Goal: Task Accomplishment & Management: Complete application form

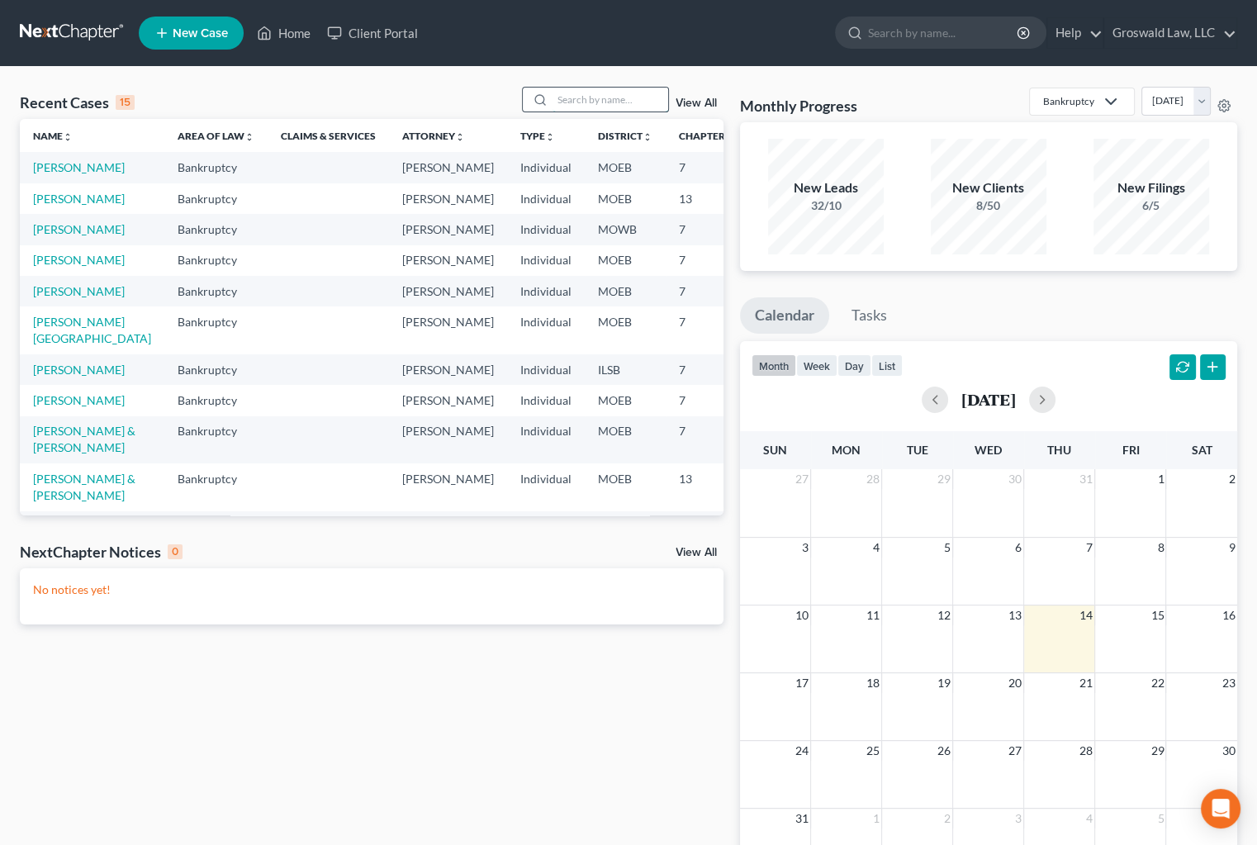
click at [599, 102] on input "search" at bounding box center [610, 100] width 116 height 24
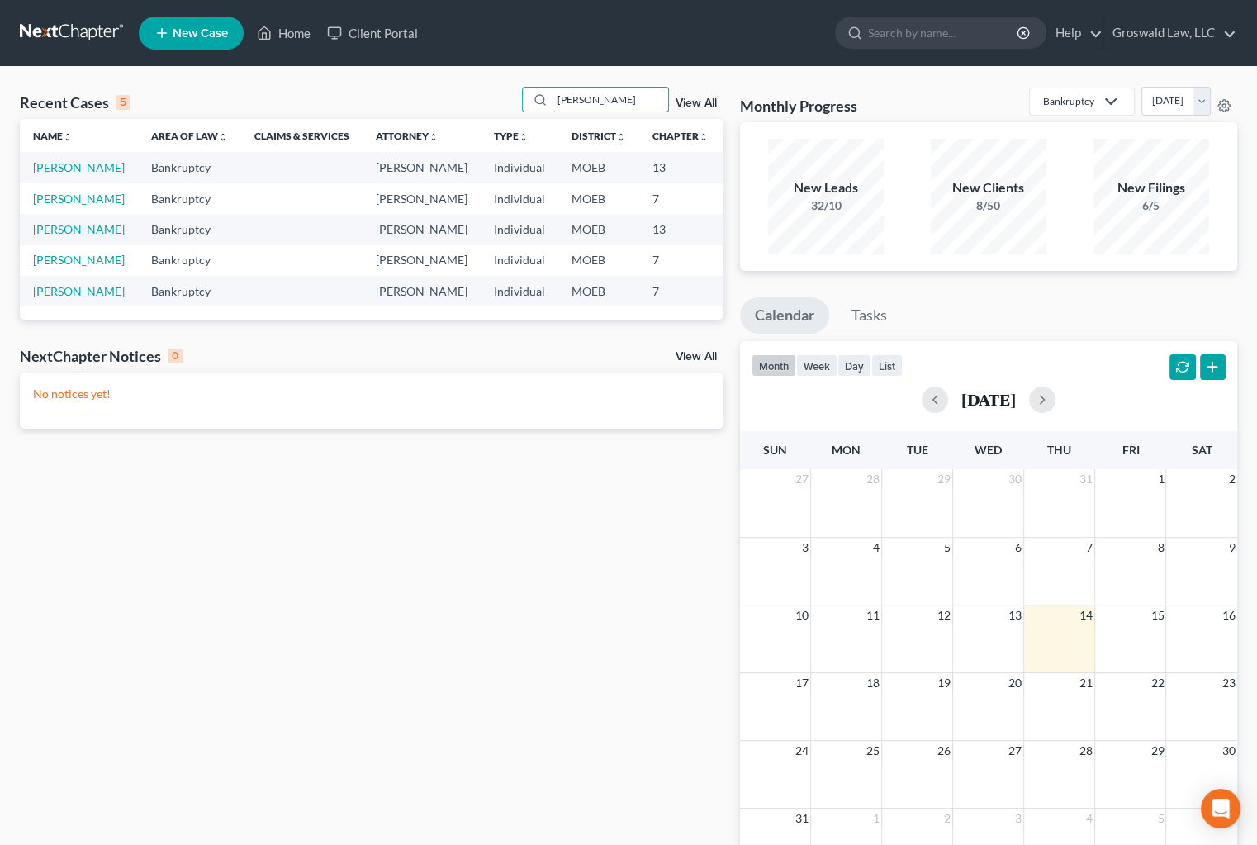
type input "[PERSON_NAME]"
click at [62, 174] on link "[PERSON_NAME]" at bounding box center [79, 167] width 92 height 14
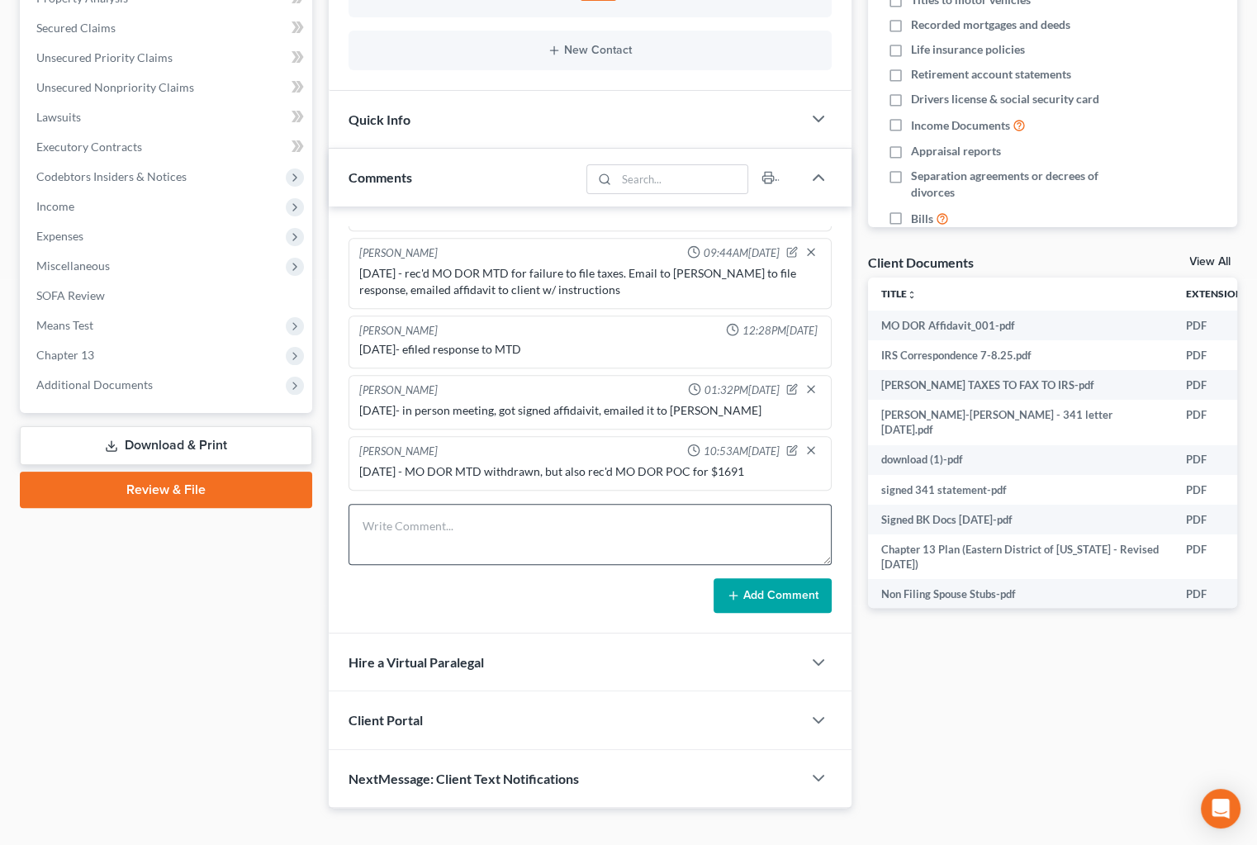
scroll to position [375, 0]
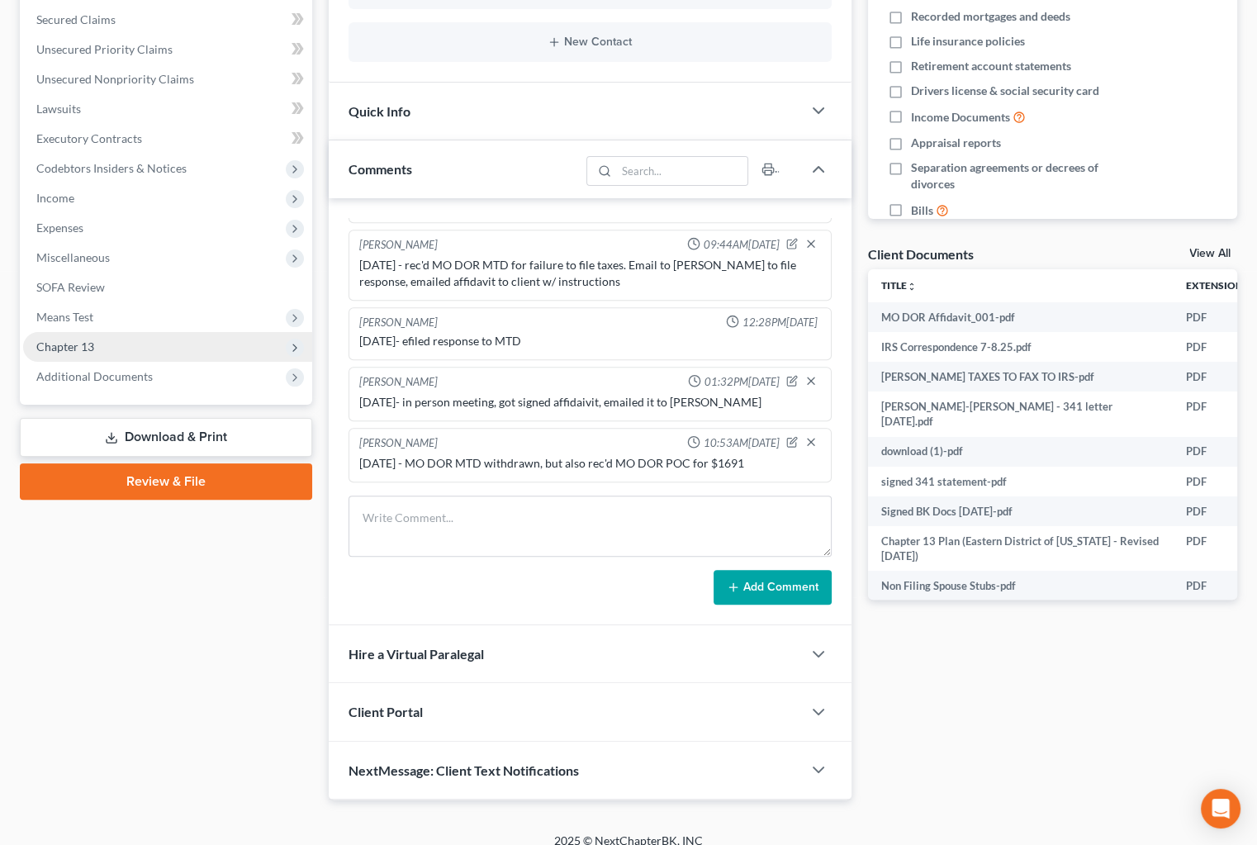
click at [100, 339] on span "Chapter 13" at bounding box center [167, 347] width 289 height 30
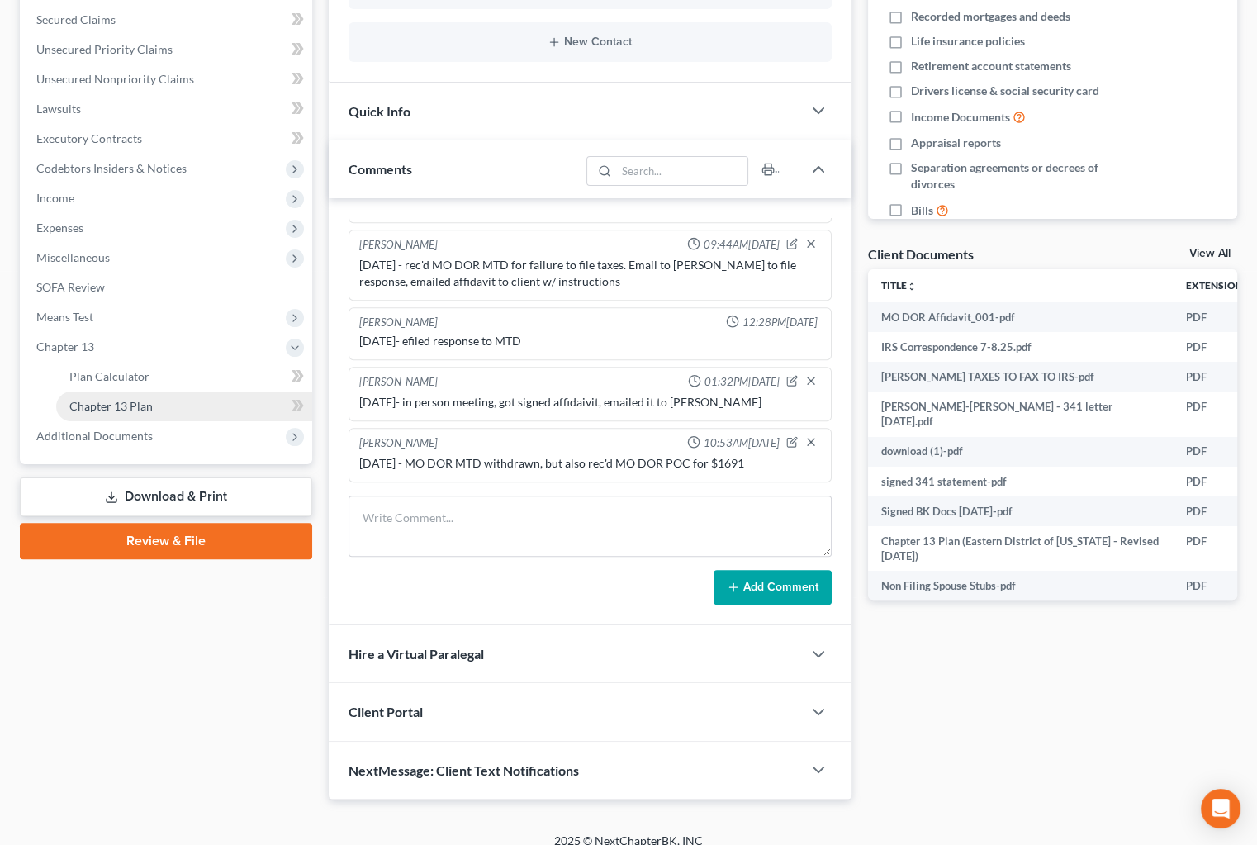
click at [125, 394] on link "Chapter 13 Plan" at bounding box center [184, 406] width 256 height 30
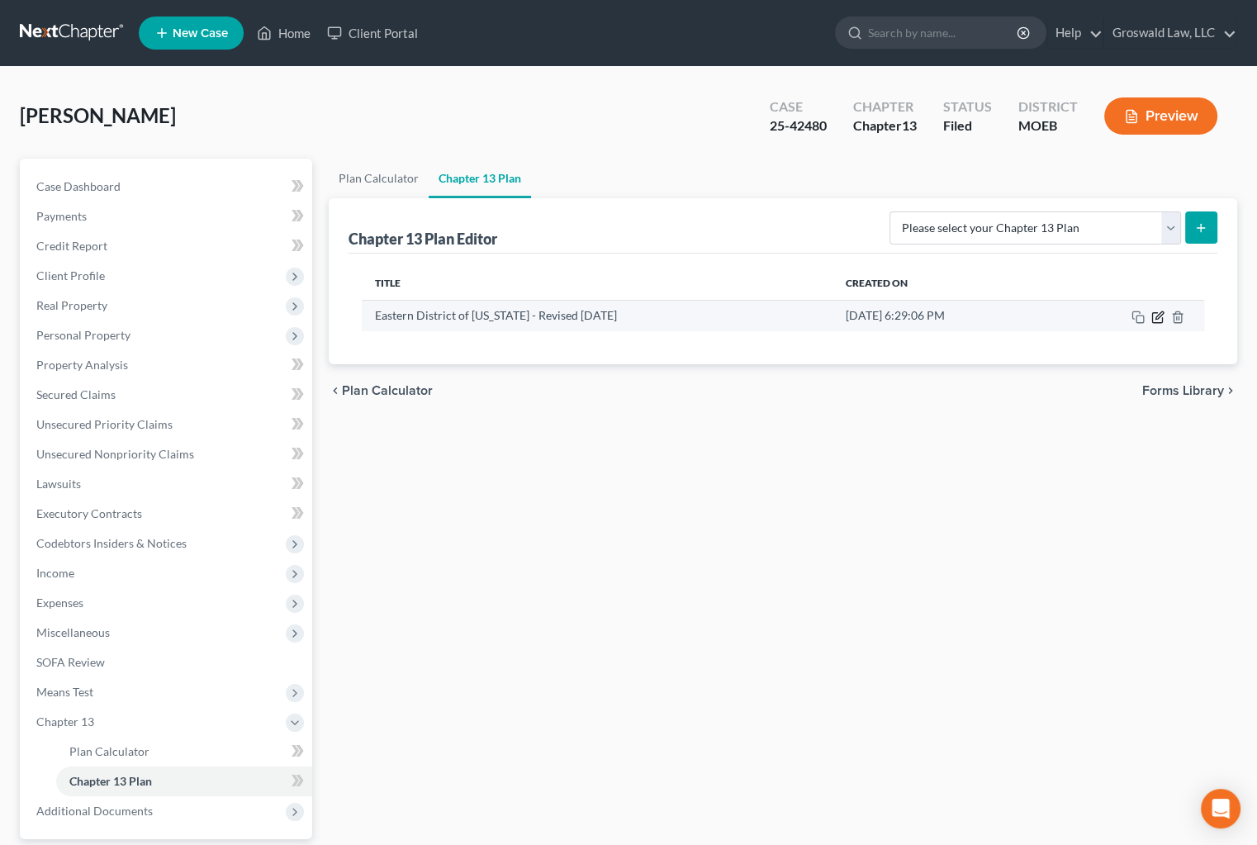
click at [1160, 315] on icon "button" at bounding box center [1157, 317] width 13 height 13
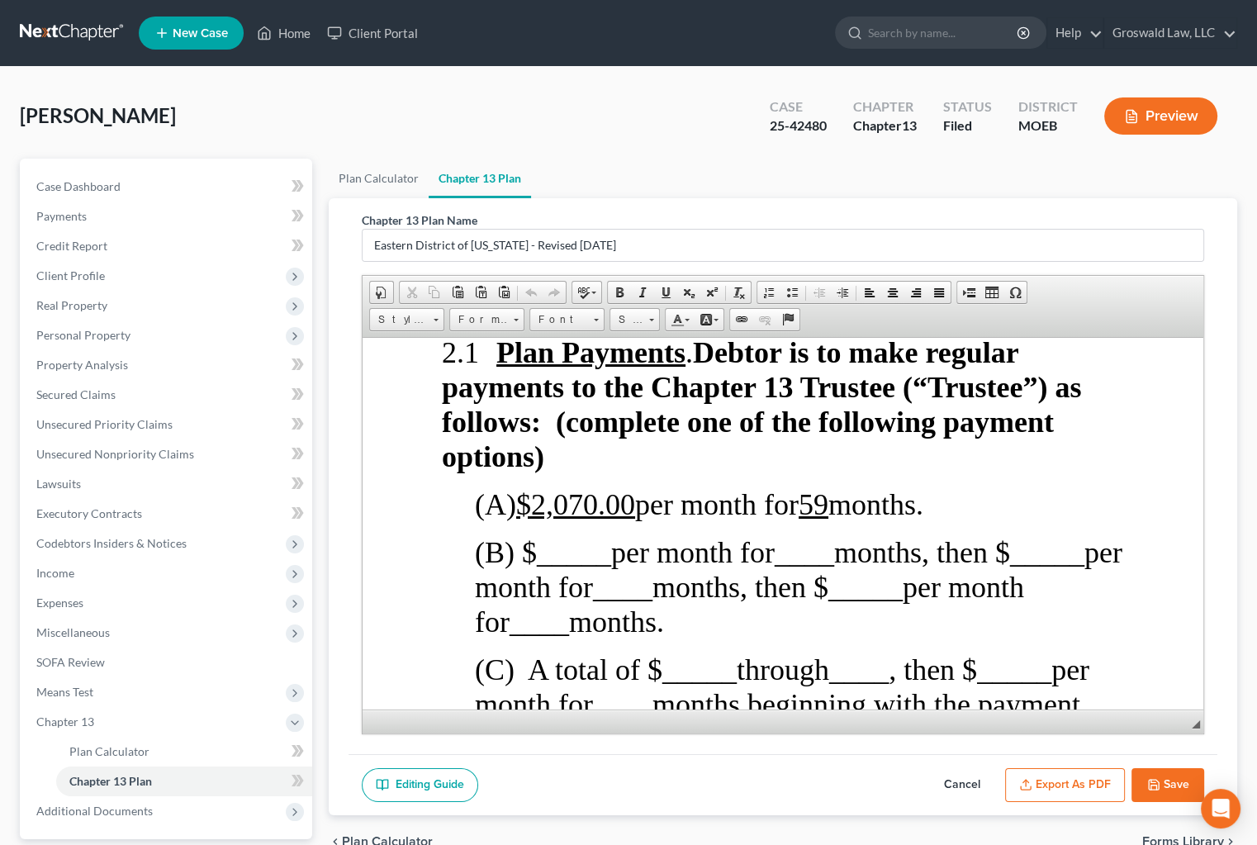
scroll to position [2027, 0]
click at [960, 783] on button "Cancel" at bounding box center [962, 785] width 73 height 35
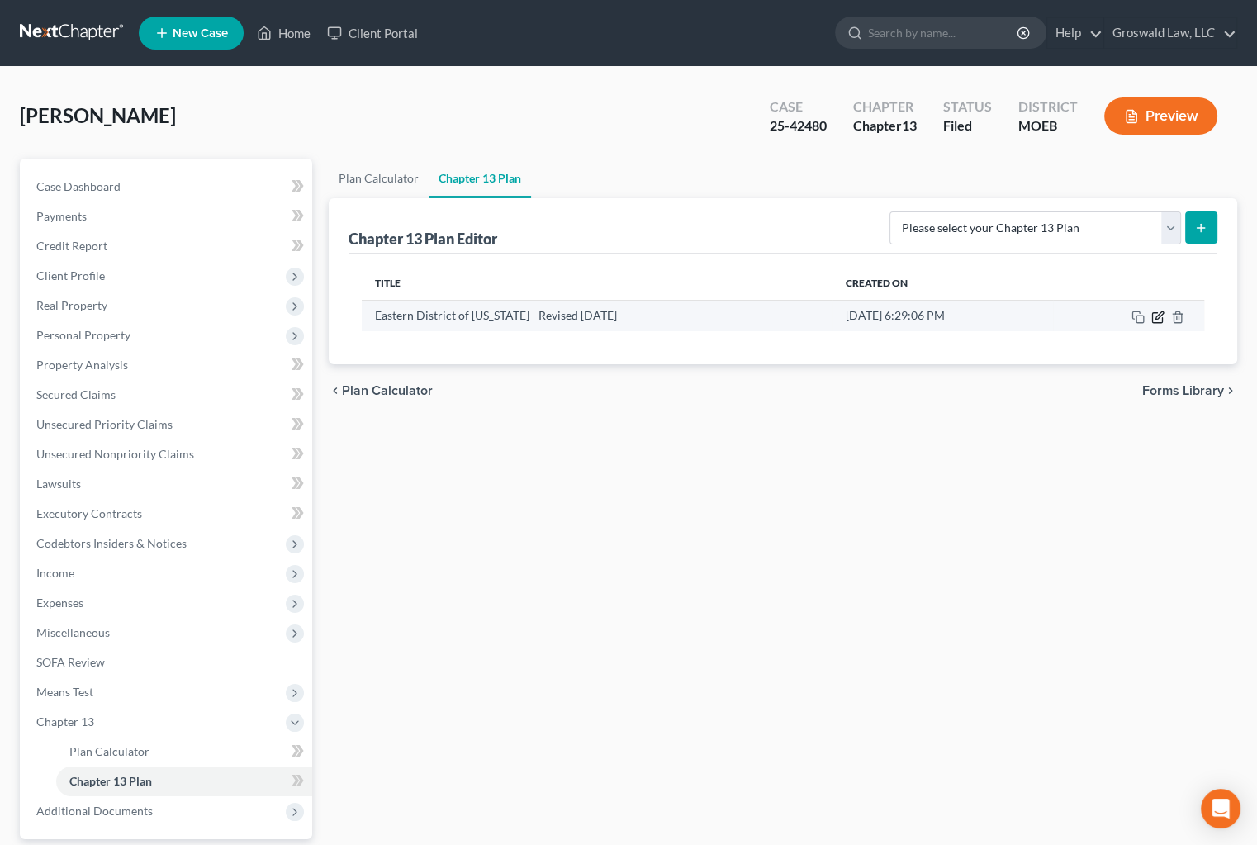
click at [1153, 316] on icon "button" at bounding box center [1157, 317] width 13 height 13
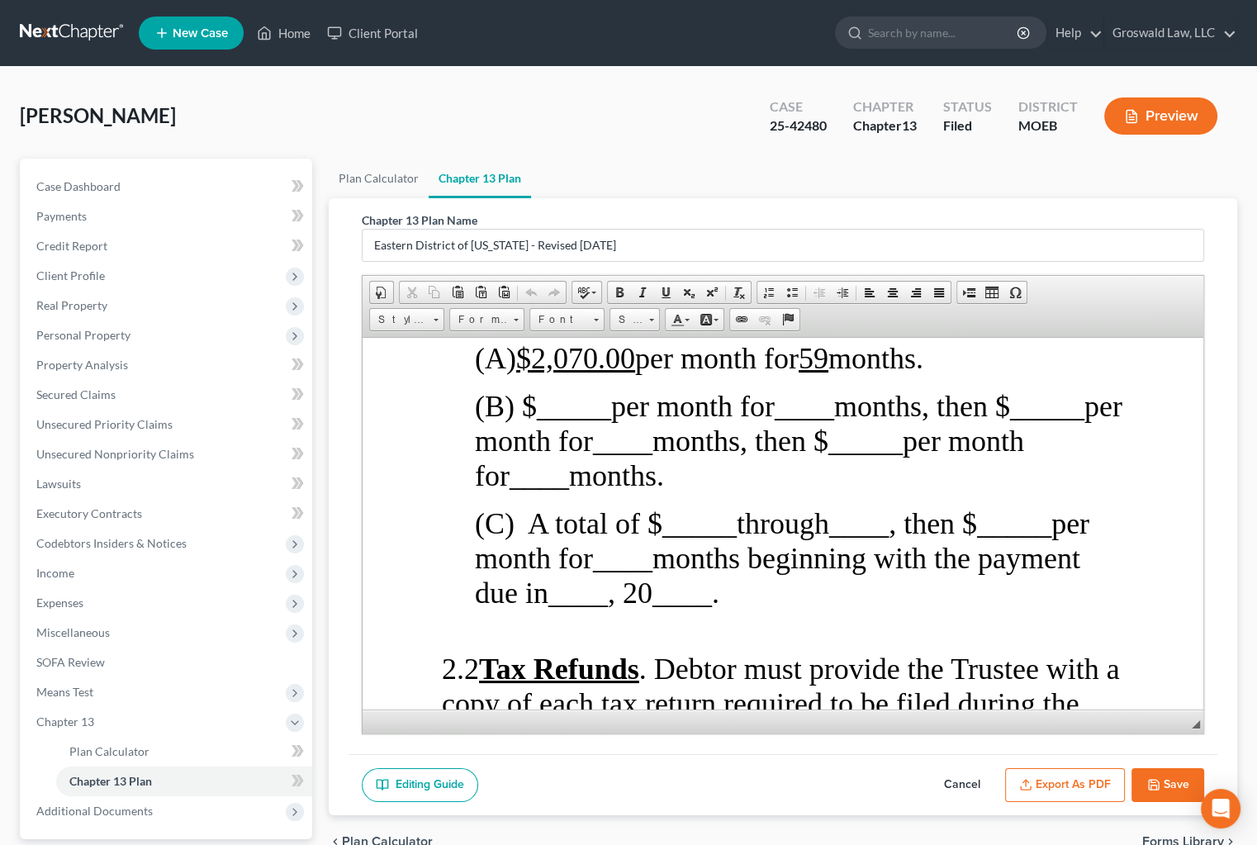
scroll to position [2177, 0]
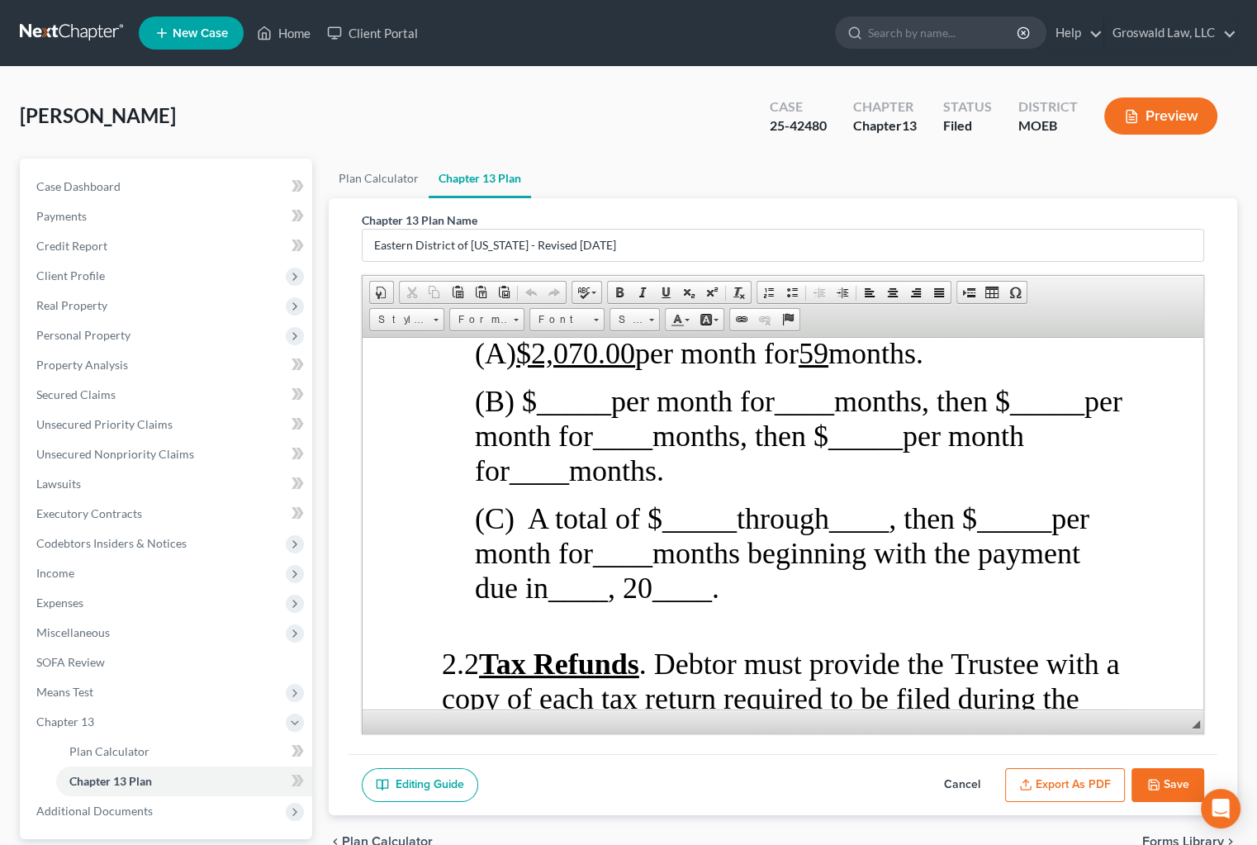
click at [959, 782] on button "Cancel" at bounding box center [962, 785] width 73 height 35
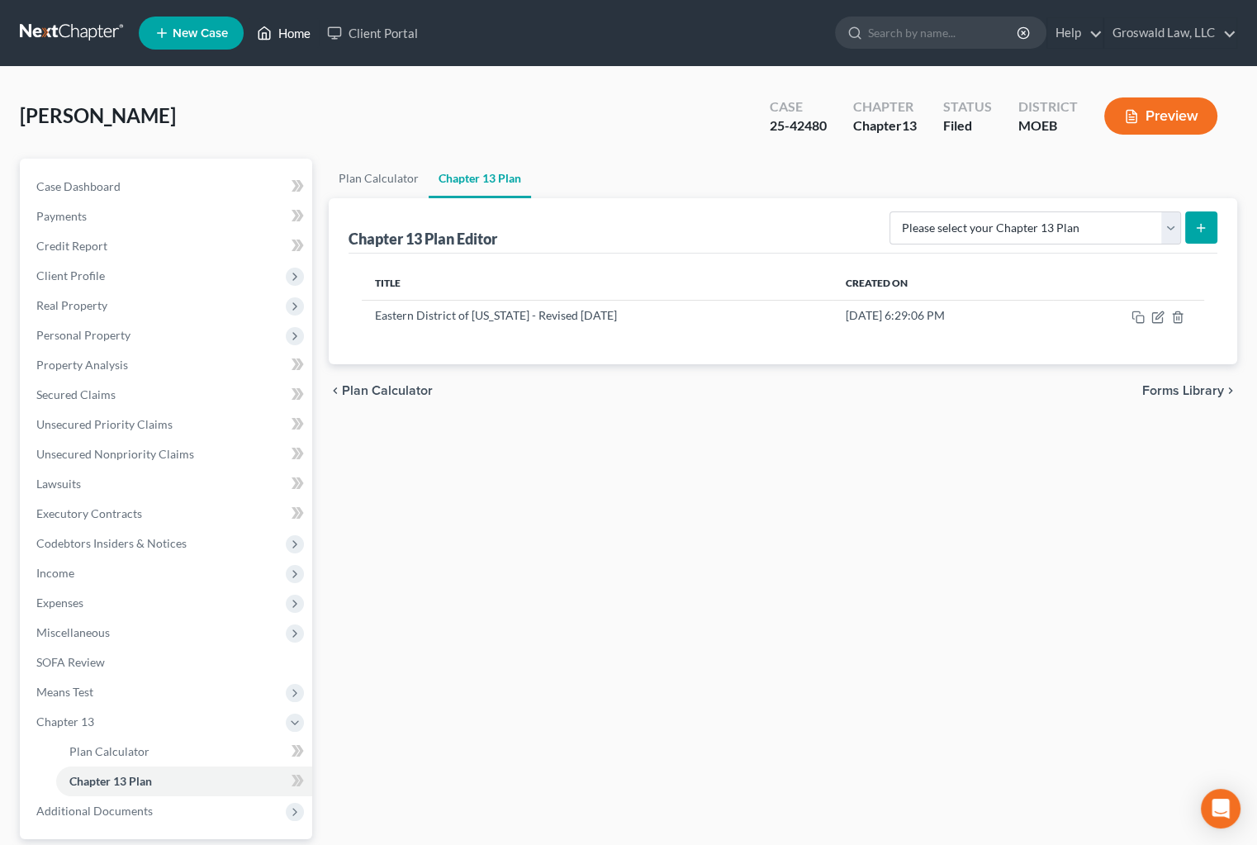
click at [300, 31] on link "Home" at bounding box center [284, 33] width 70 height 30
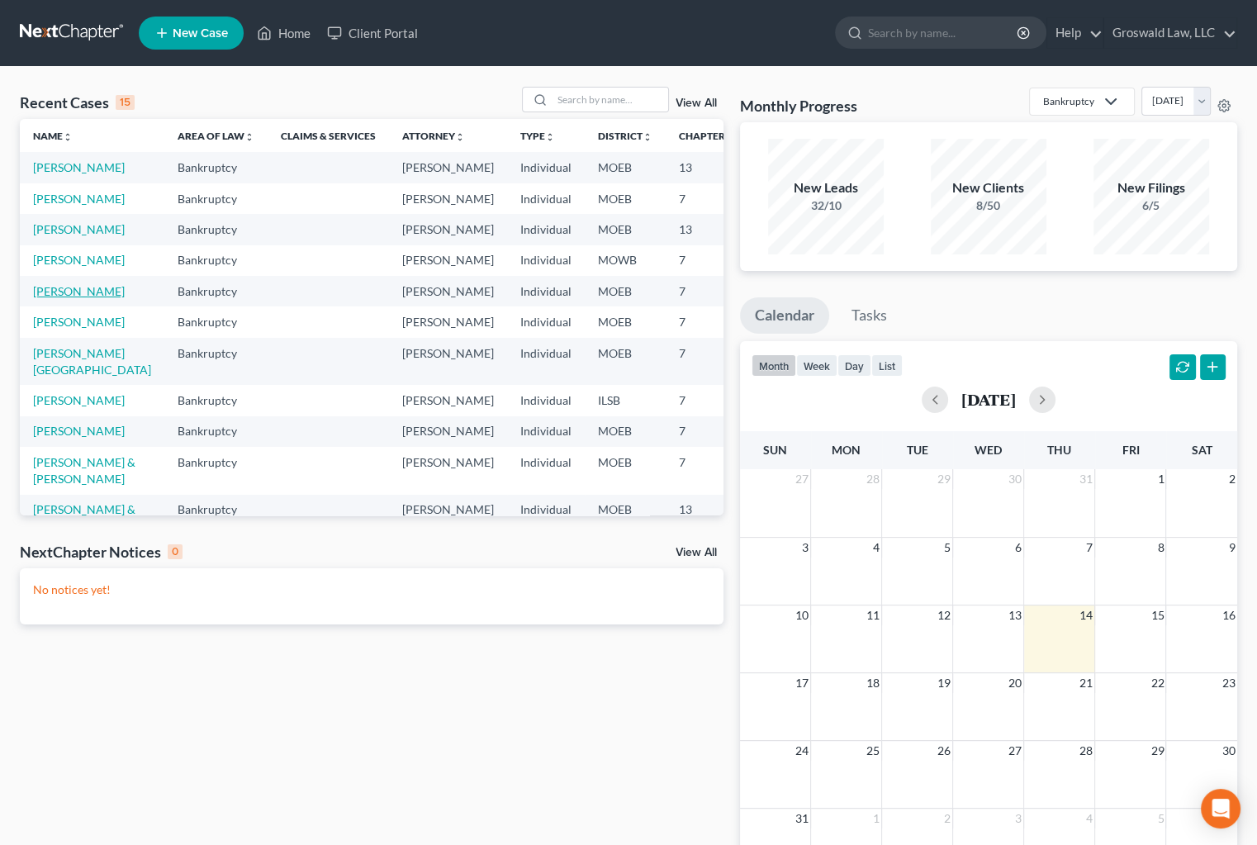
click at [58, 298] on link "[PERSON_NAME]" at bounding box center [79, 291] width 92 height 14
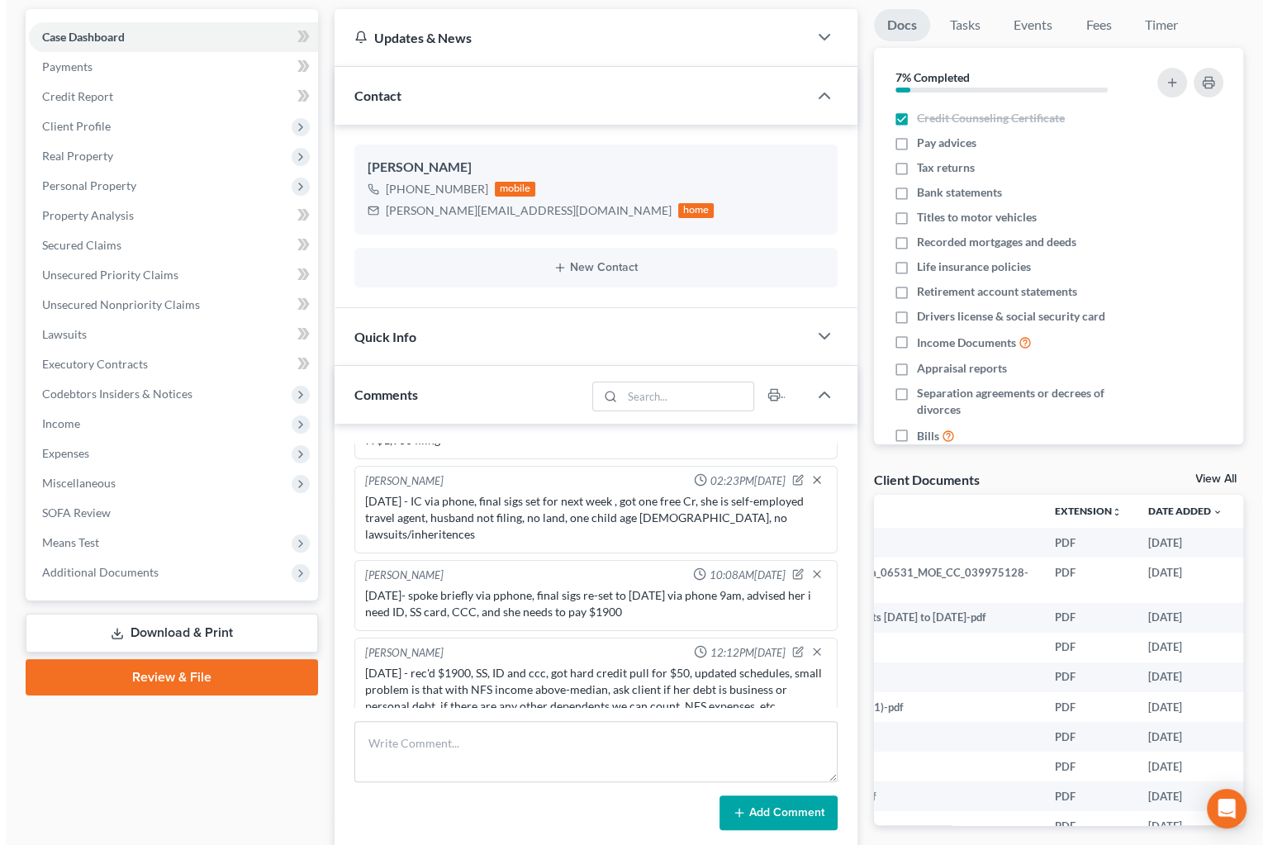
scroll to position [0, 168]
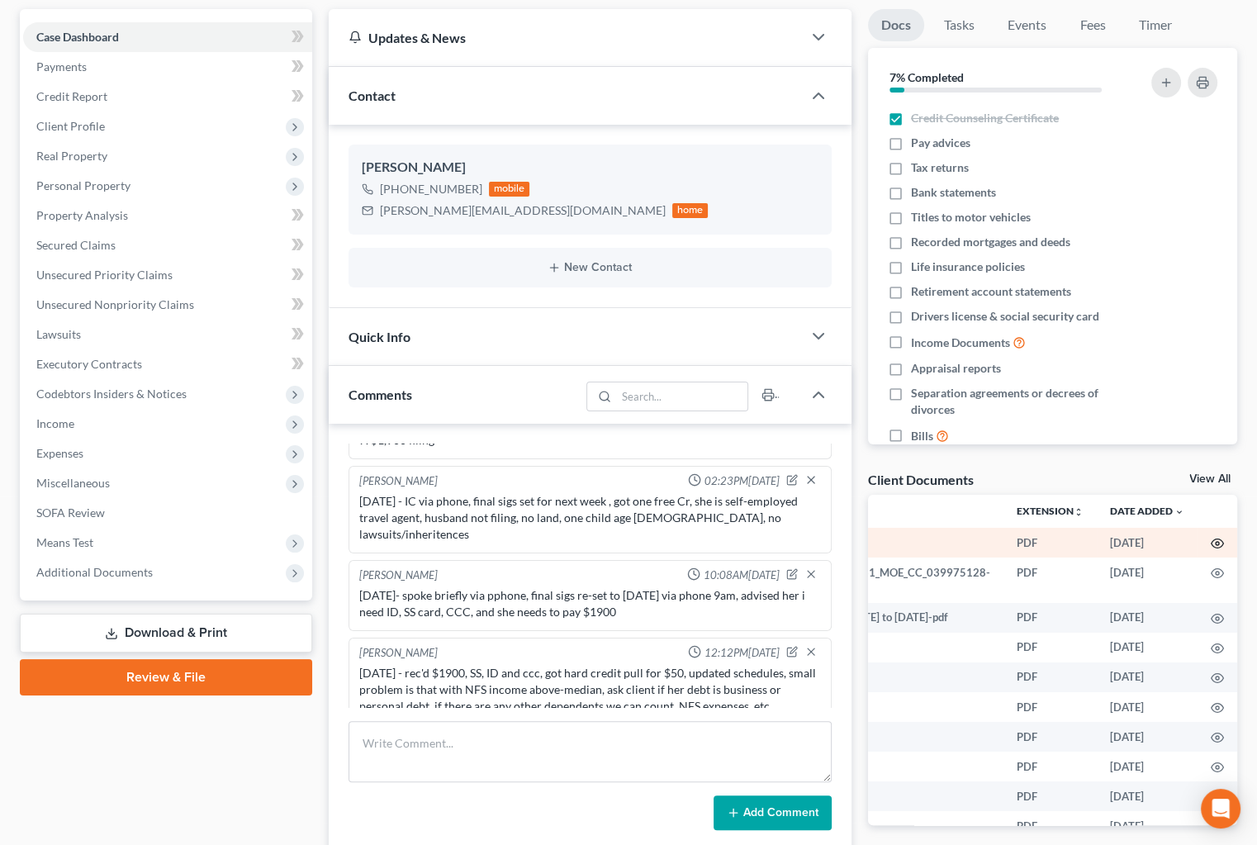
click at [1211, 546] on icon "button" at bounding box center [1217, 543] width 13 height 13
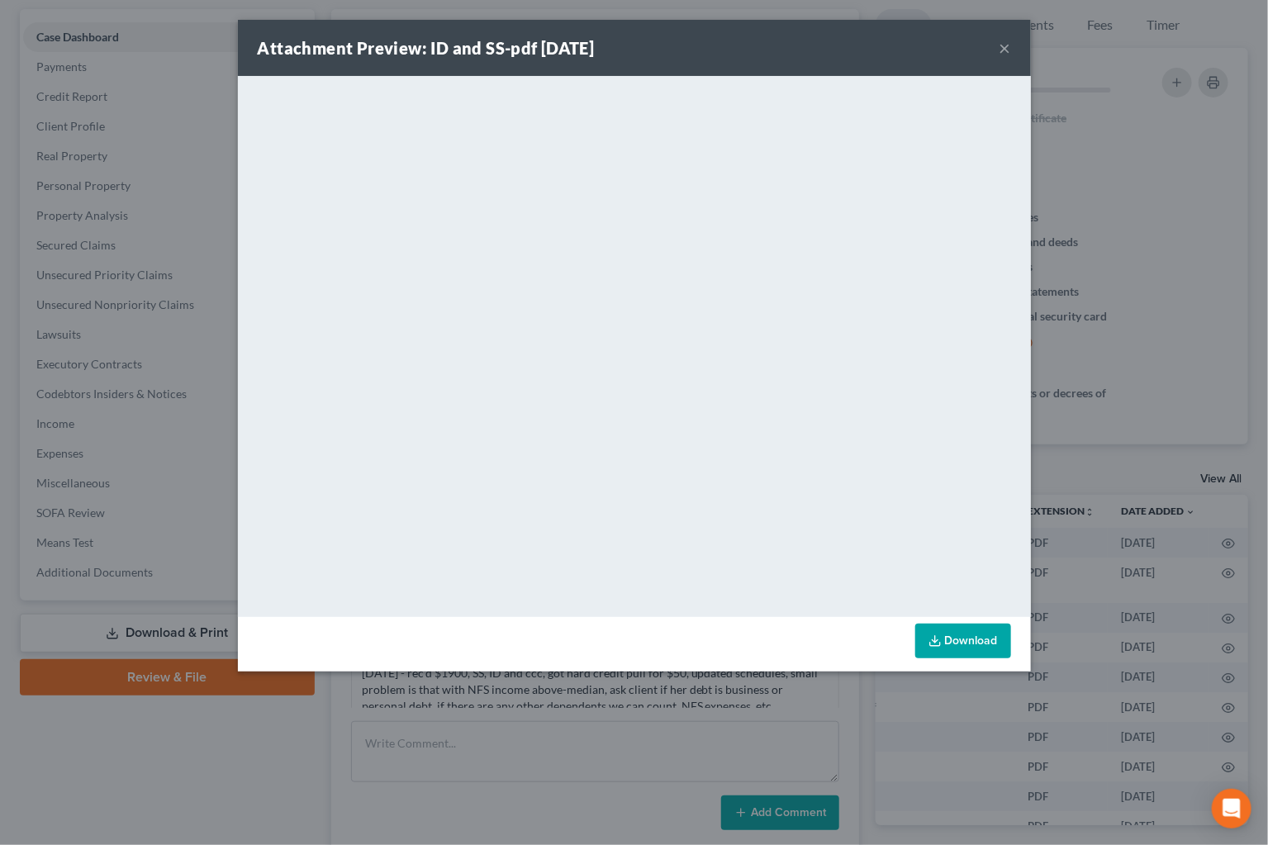
click at [1005, 54] on button "×" at bounding box center [1005, 48] width 12 height 20
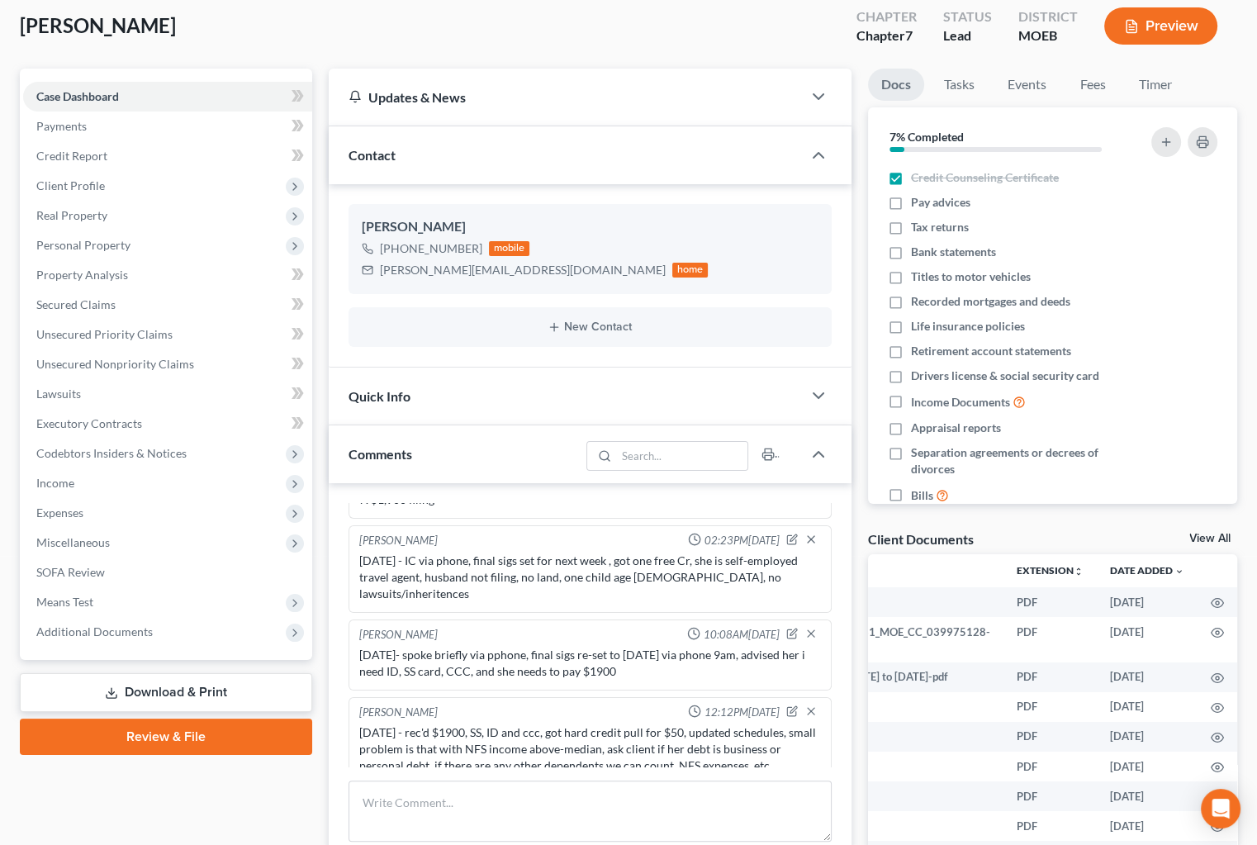
scroll to position [0, 0]
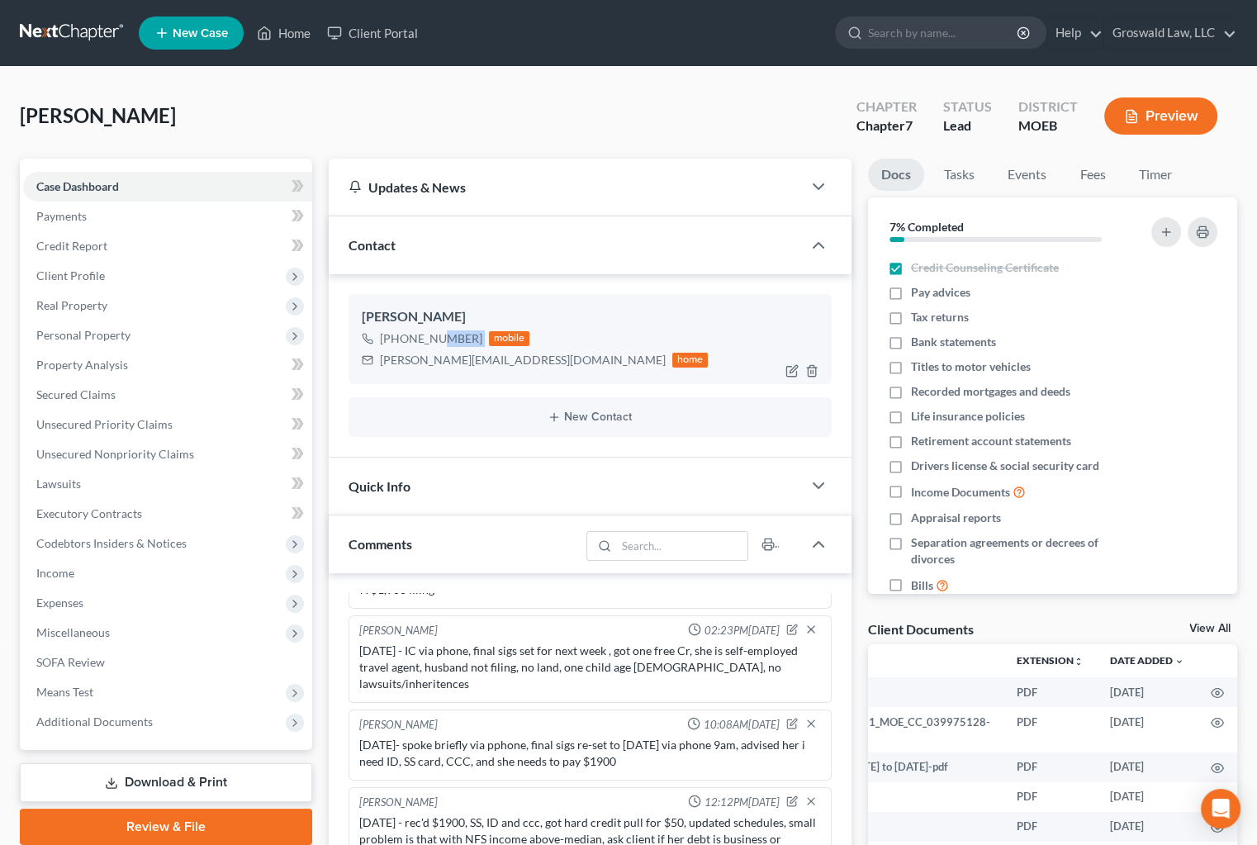
drag, startPoint x: 478, startPoint y: 335, endPoint x: 423, endPoint y: 339, distance: 55.4
click at [423, 339] on div "[PHONE_NUMBER] mobile" at bounding box center [535, 338] width 347 height 21
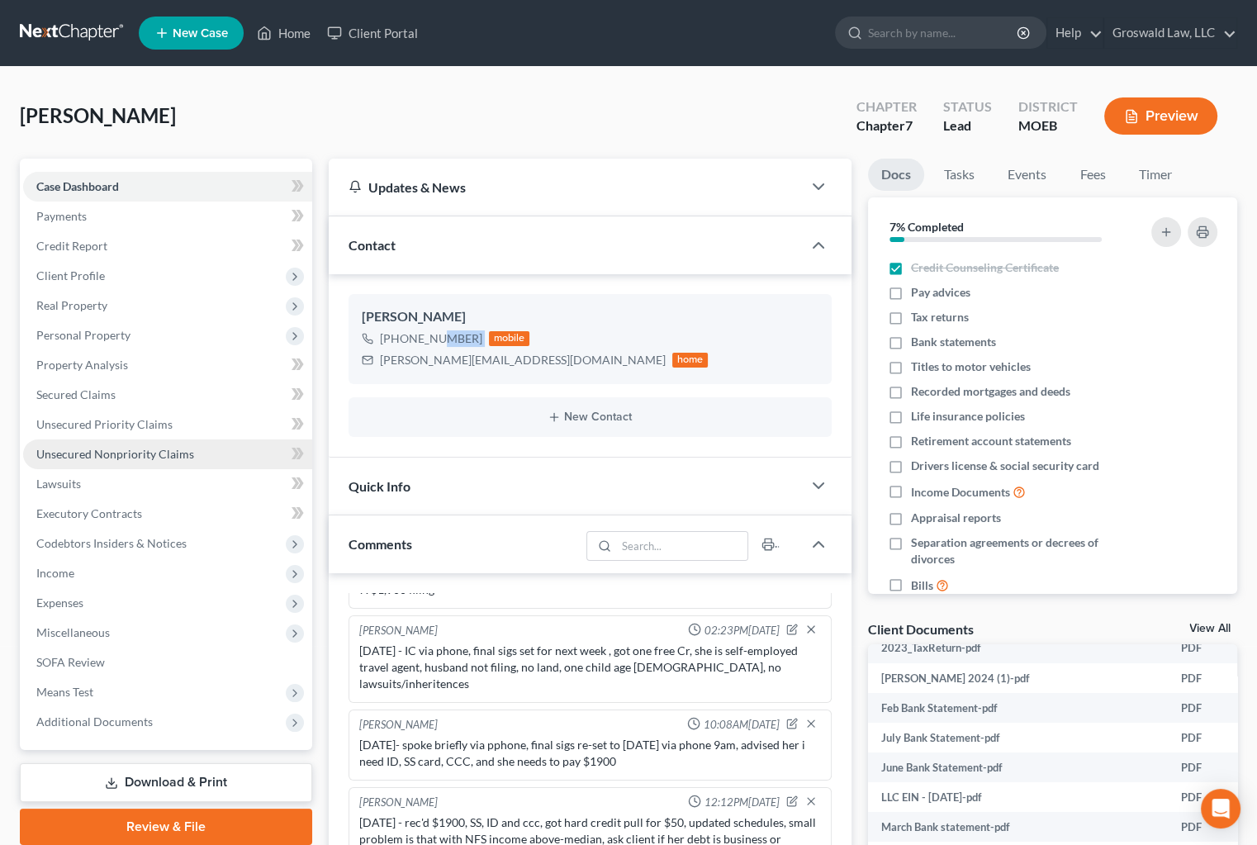
click at [155, 452] on span "Unsecured Nonpriority Claims" at bounding box center [115, 454] width 158 height 14
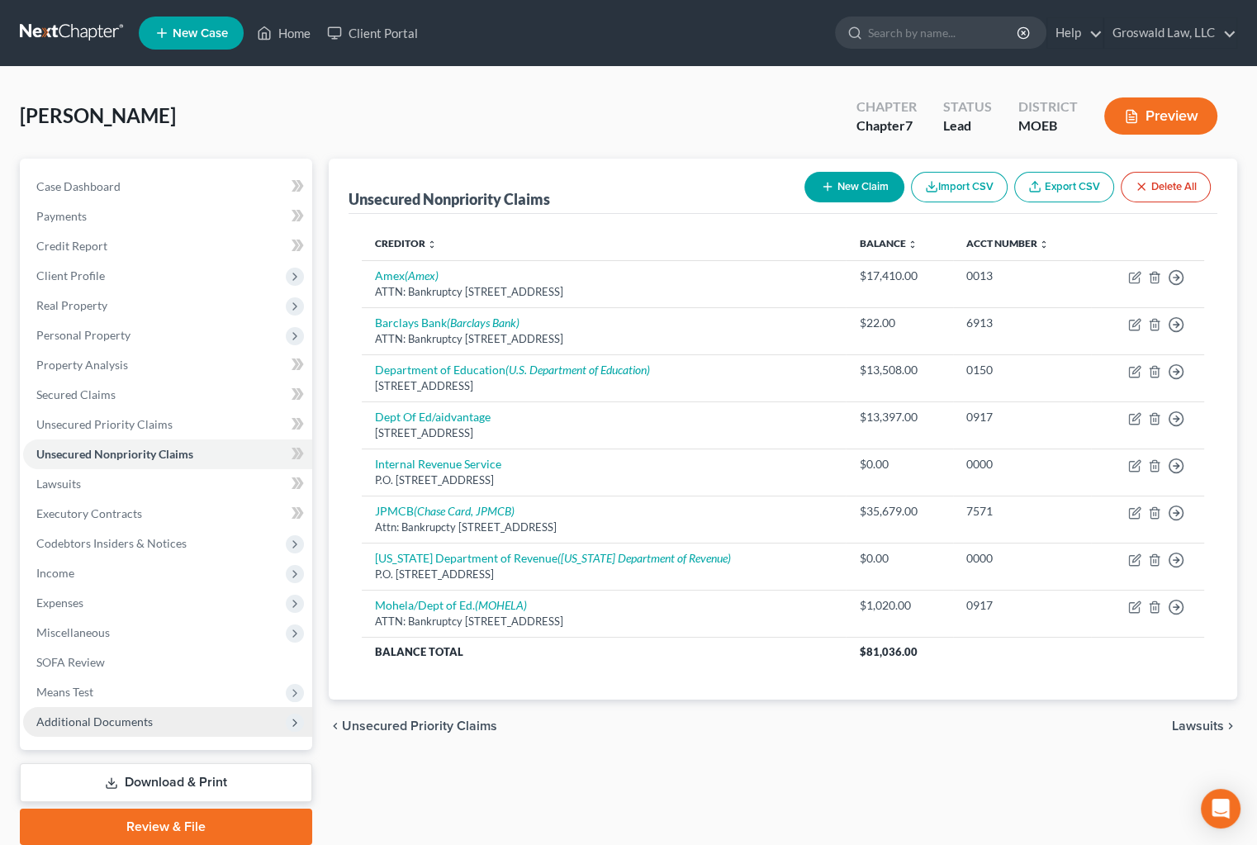
click at [185, 723] on span "Additional Documents" at bounding box center [167, 722] width 289 height 30
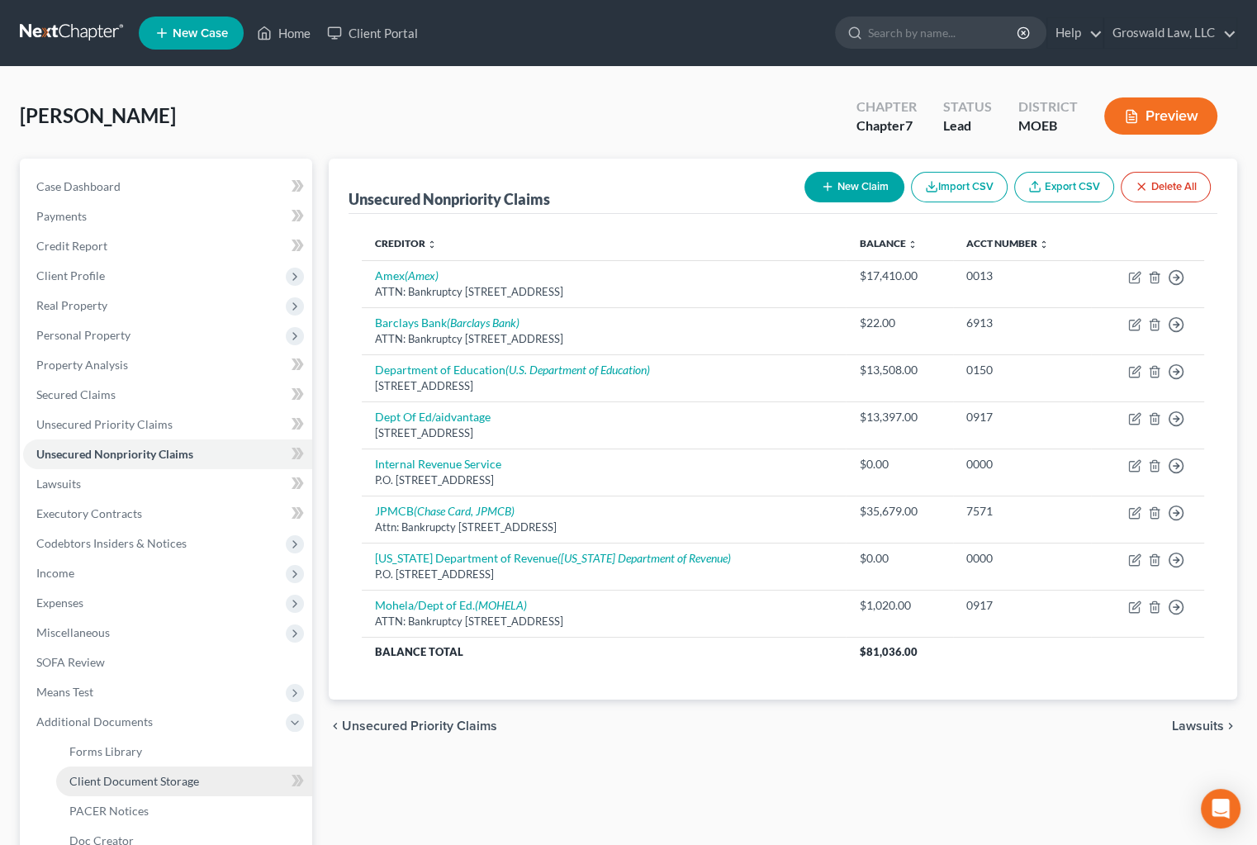
click at [195, 774] on span "Client Document Storage" at bounding box center [134, 781] width 130 height 14
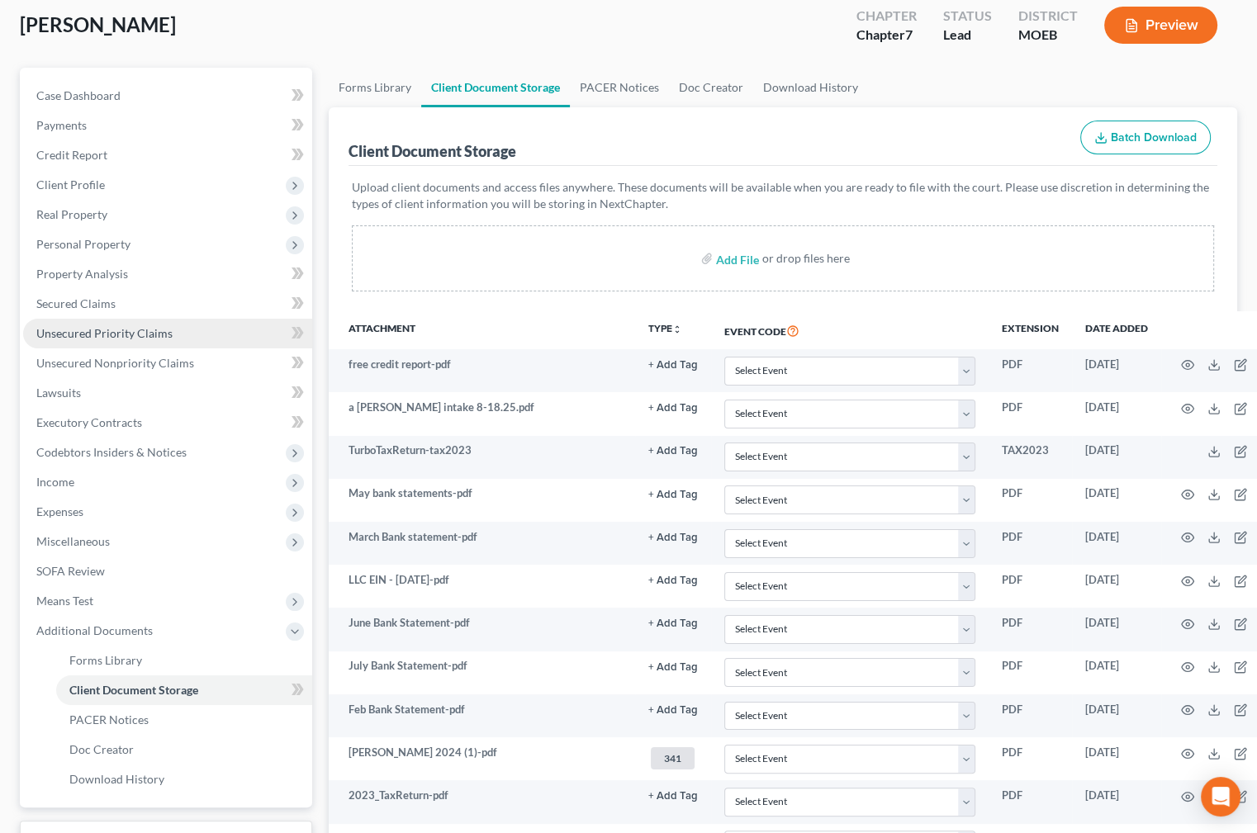
scroll to position [74, 0]
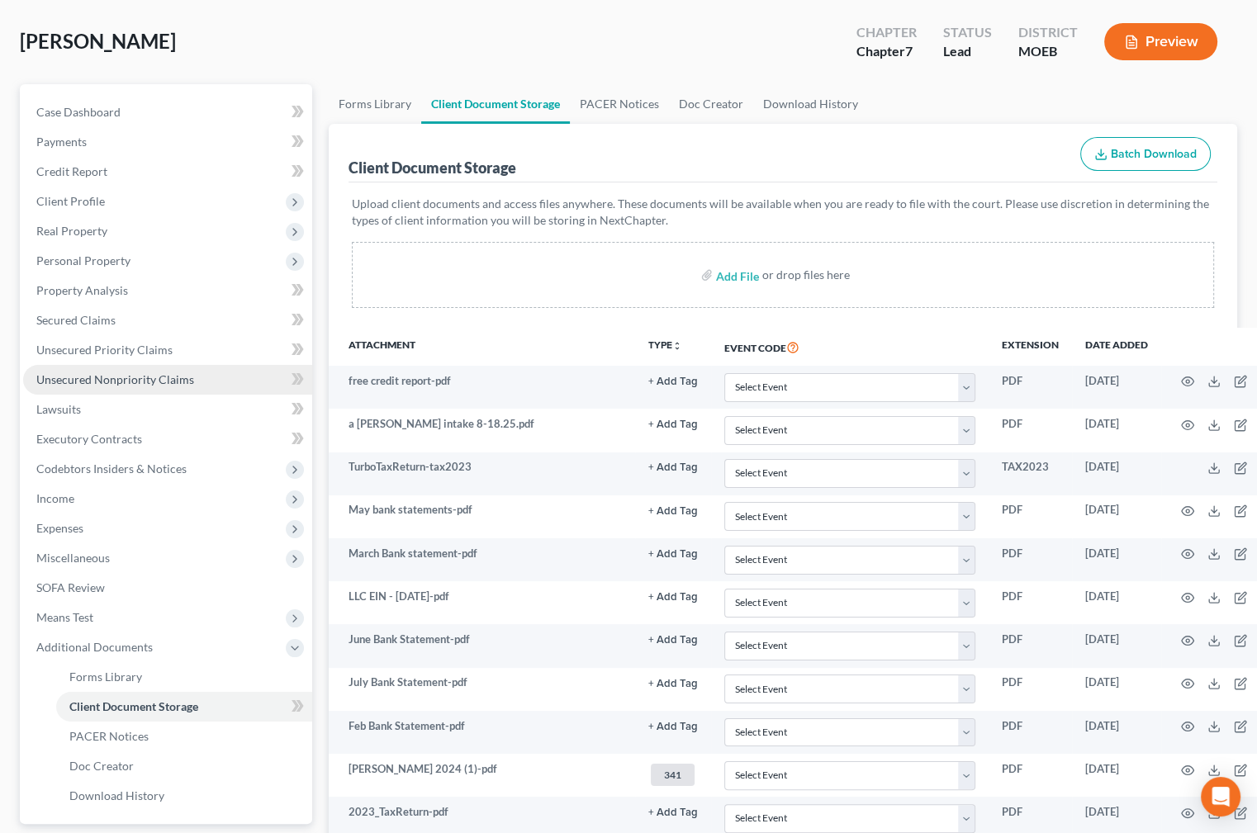
click at [156, 377] on span "Unsecured Nonpriority Claims" at bounding box center [115, 379] width 158 height 14
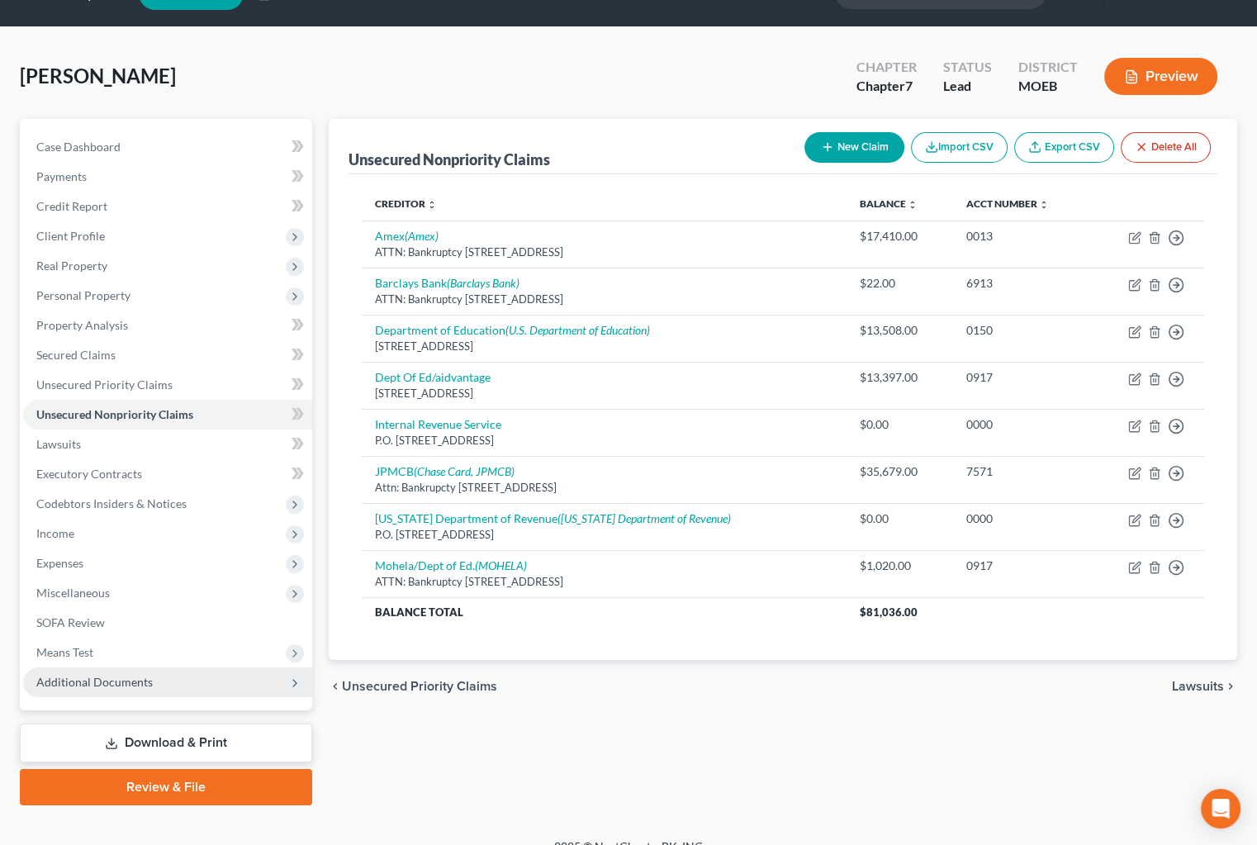
scroll to position [60, 0]
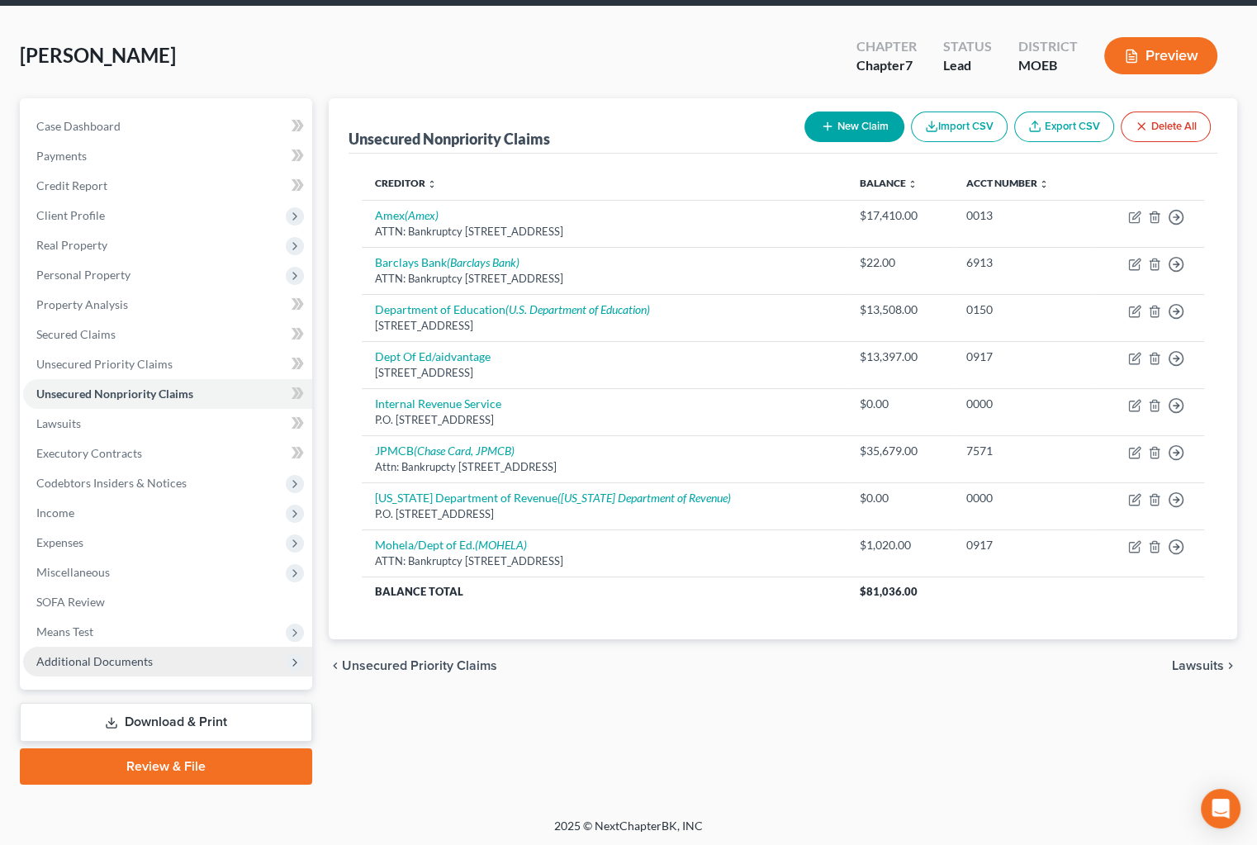
click at [198, 653] on span "Additional Documents" at bounding box center [167, 662] width 289 height 30
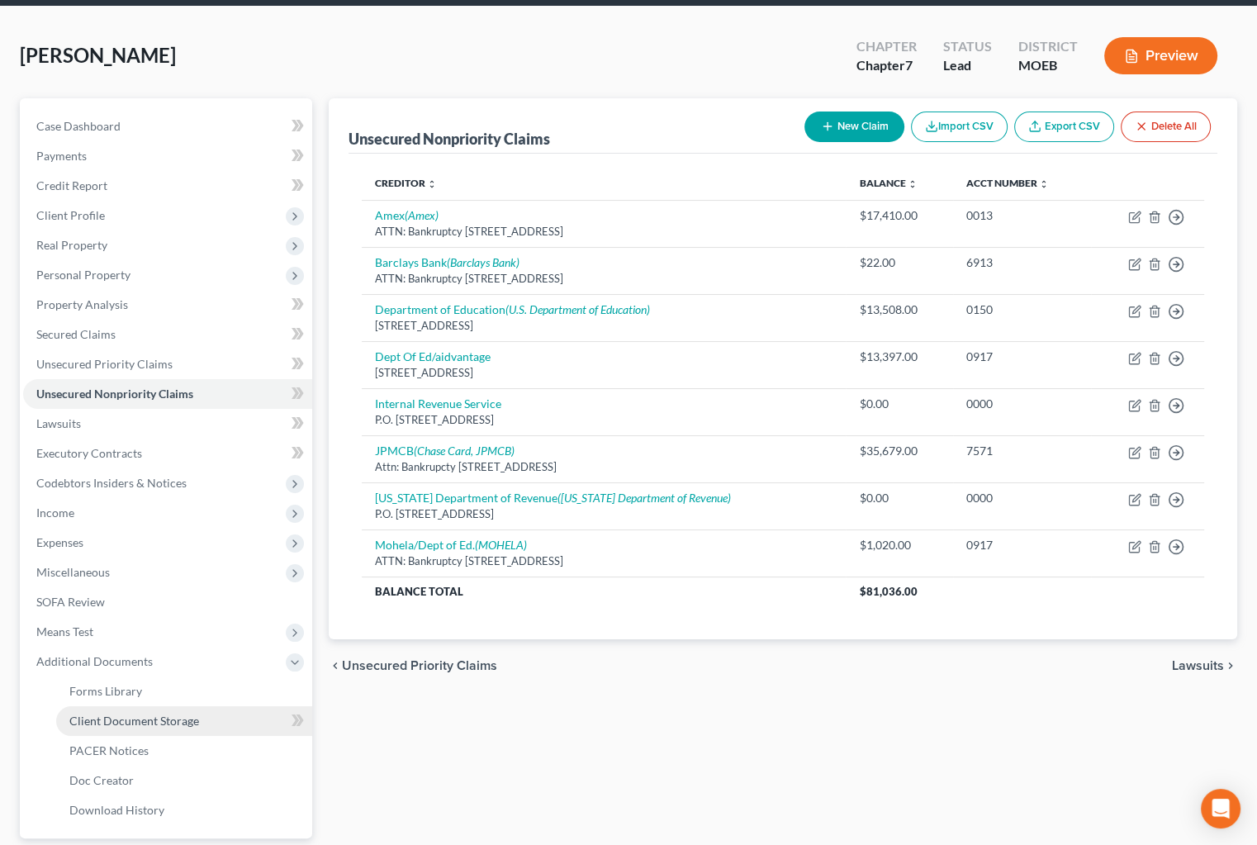
click at [204, 718] on link "Client Document Storage" at bounding box center [184, 721] width 256 height 30
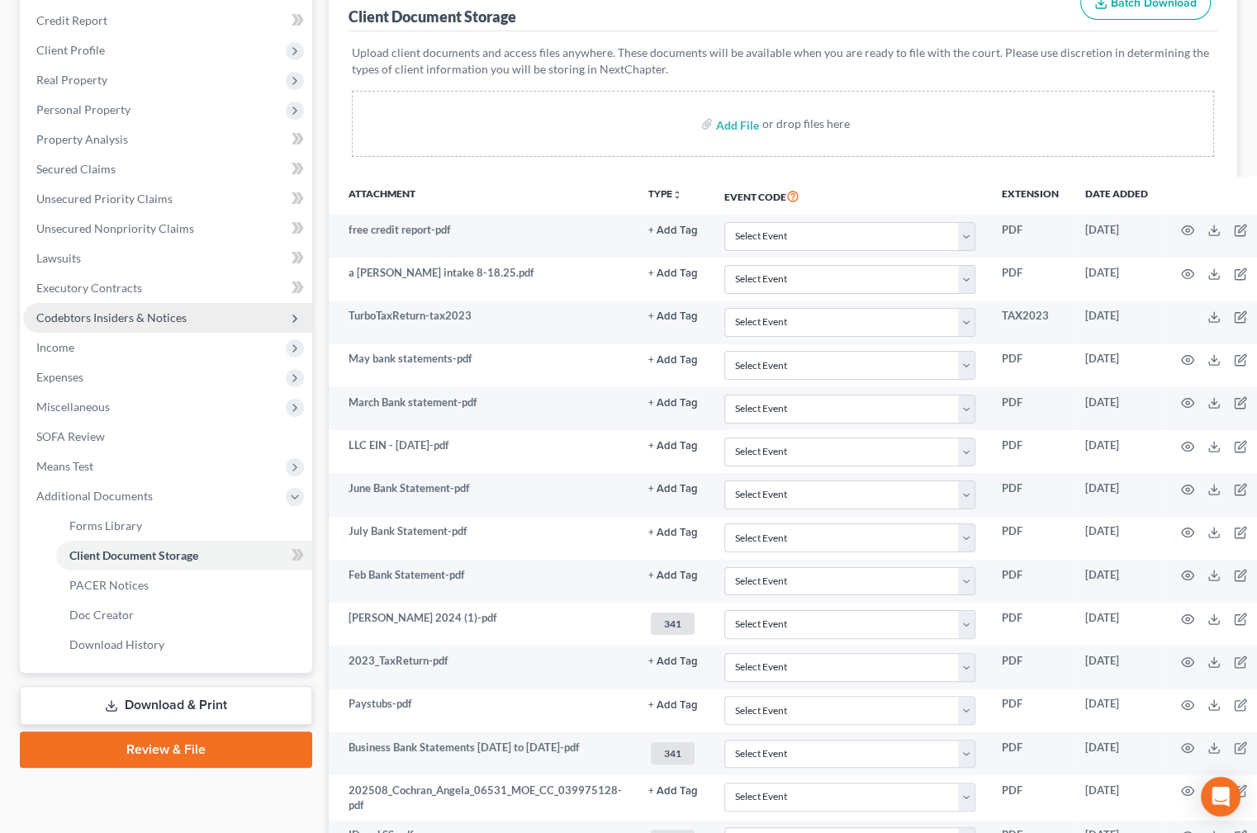
scroll to position [225, 0]
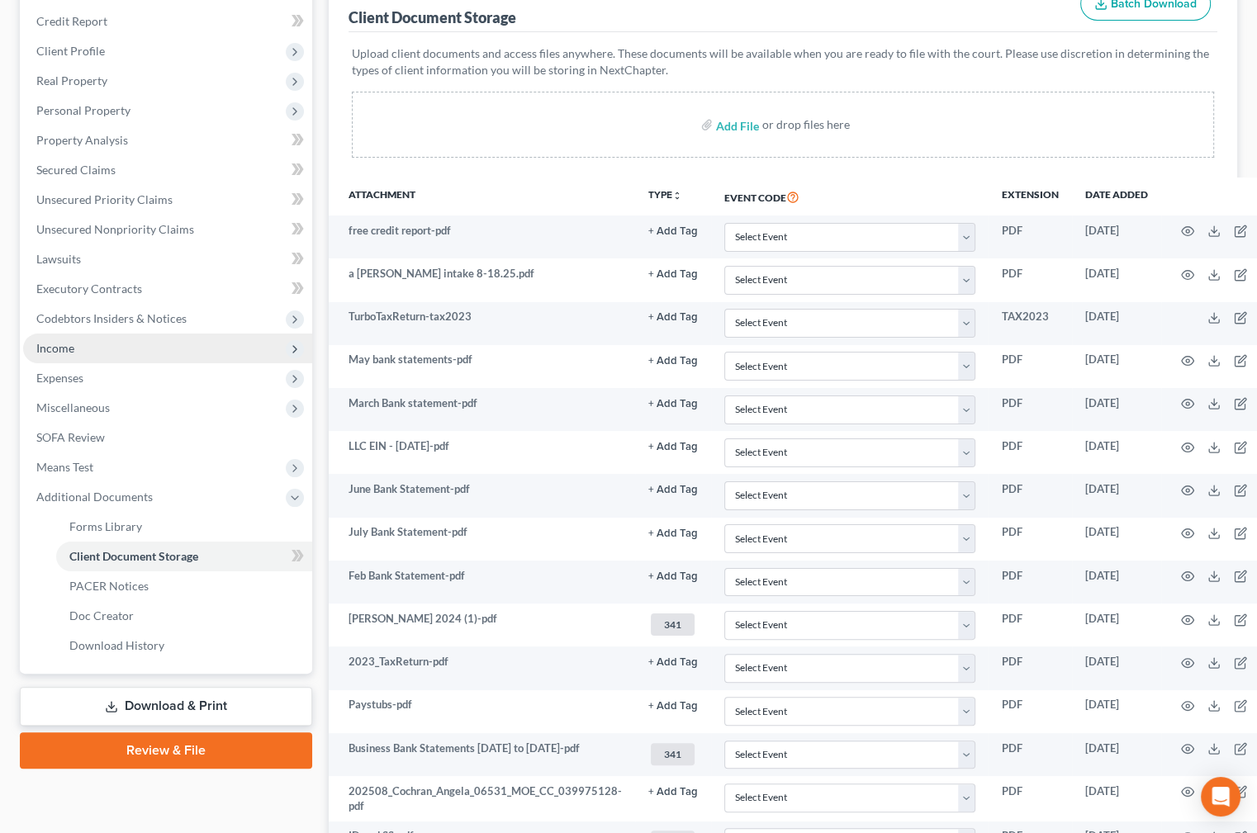
click at [128, 351] on span "Income" at bounding box center [167, 349] width 289 height 30
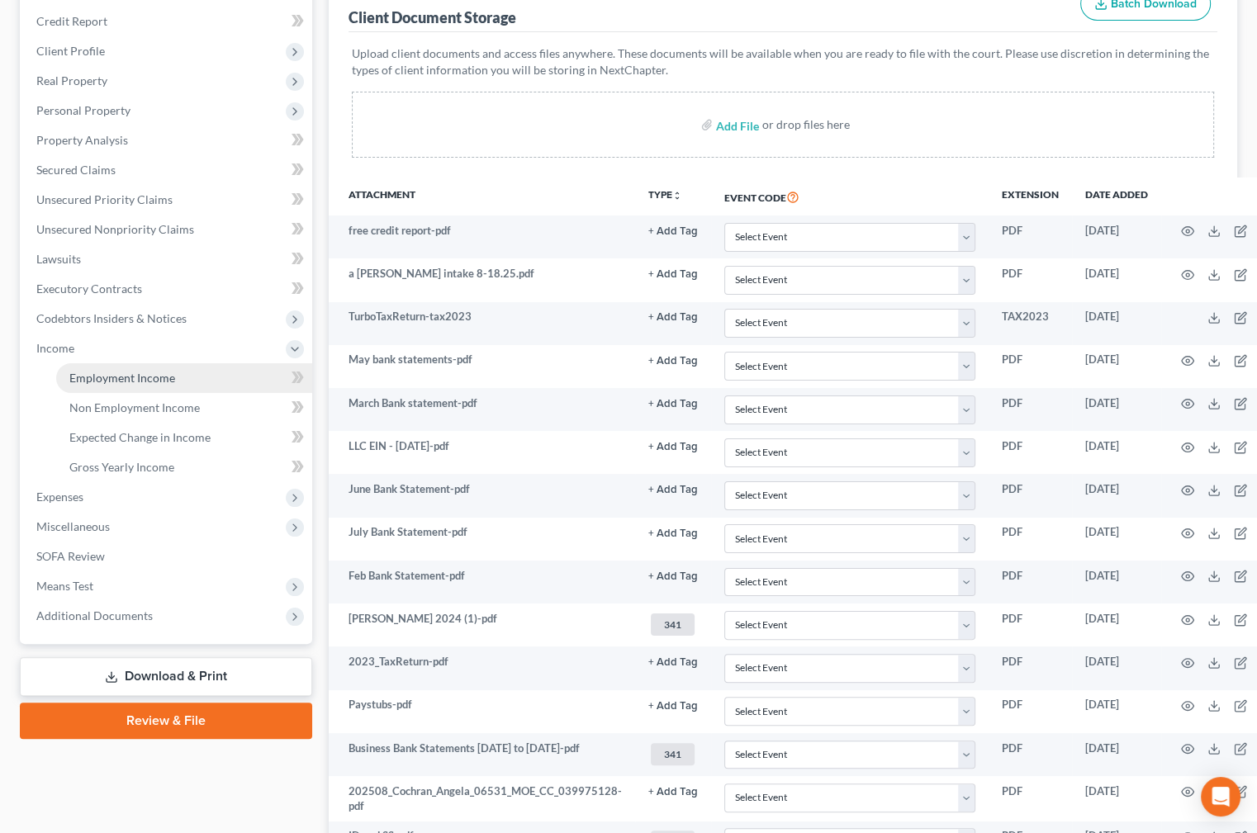
click at [142, 372] on span "Employment Income" at bounding box center [122, 378] width 106 height 14
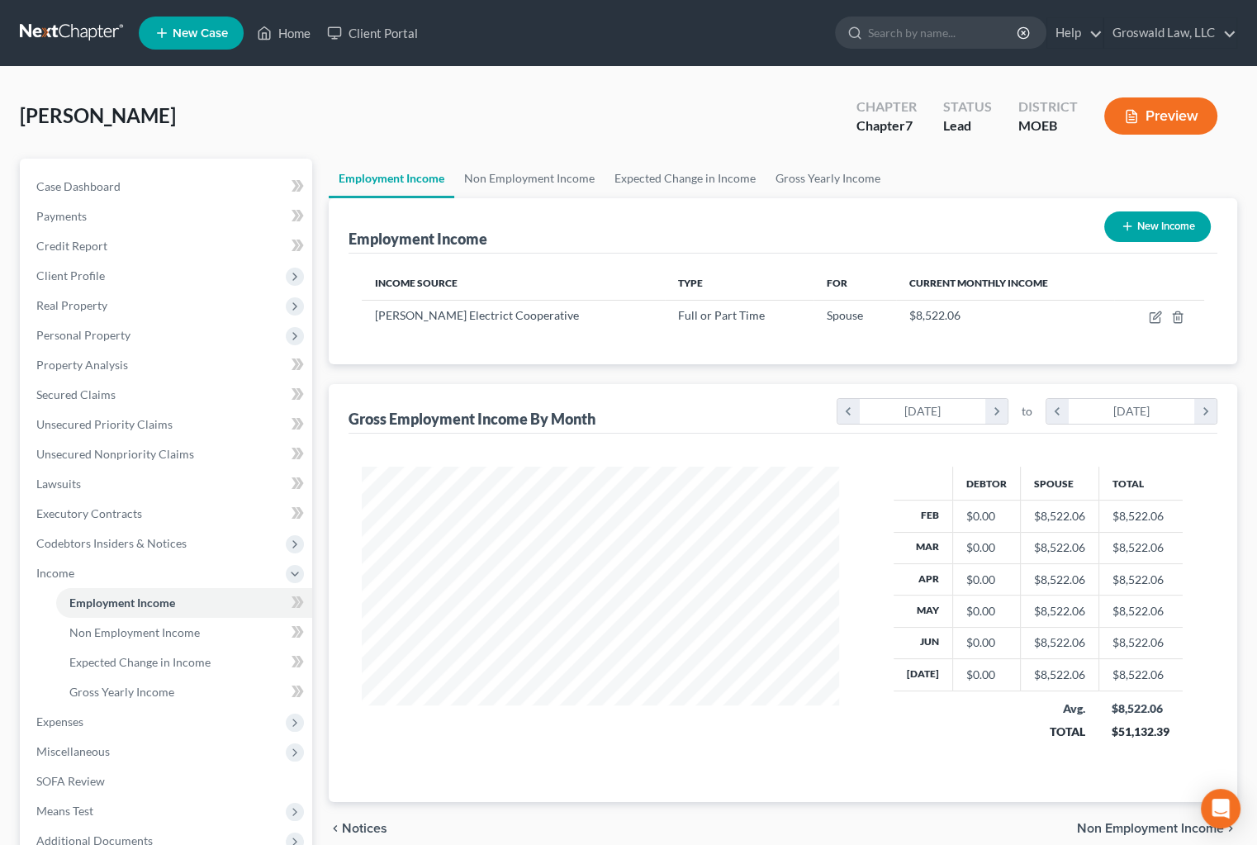
scroll to position [296, 511]
click at [697, 132] on div "[PERSON_NAME] Upgraded Chapter Chapter 7 Status Lead District MOEB Preview" at bounding box center [628, 123] width 1217 height 72
click at [93, 301] on span "Real Property" at bounding box center [71, 305] width 71 height 14
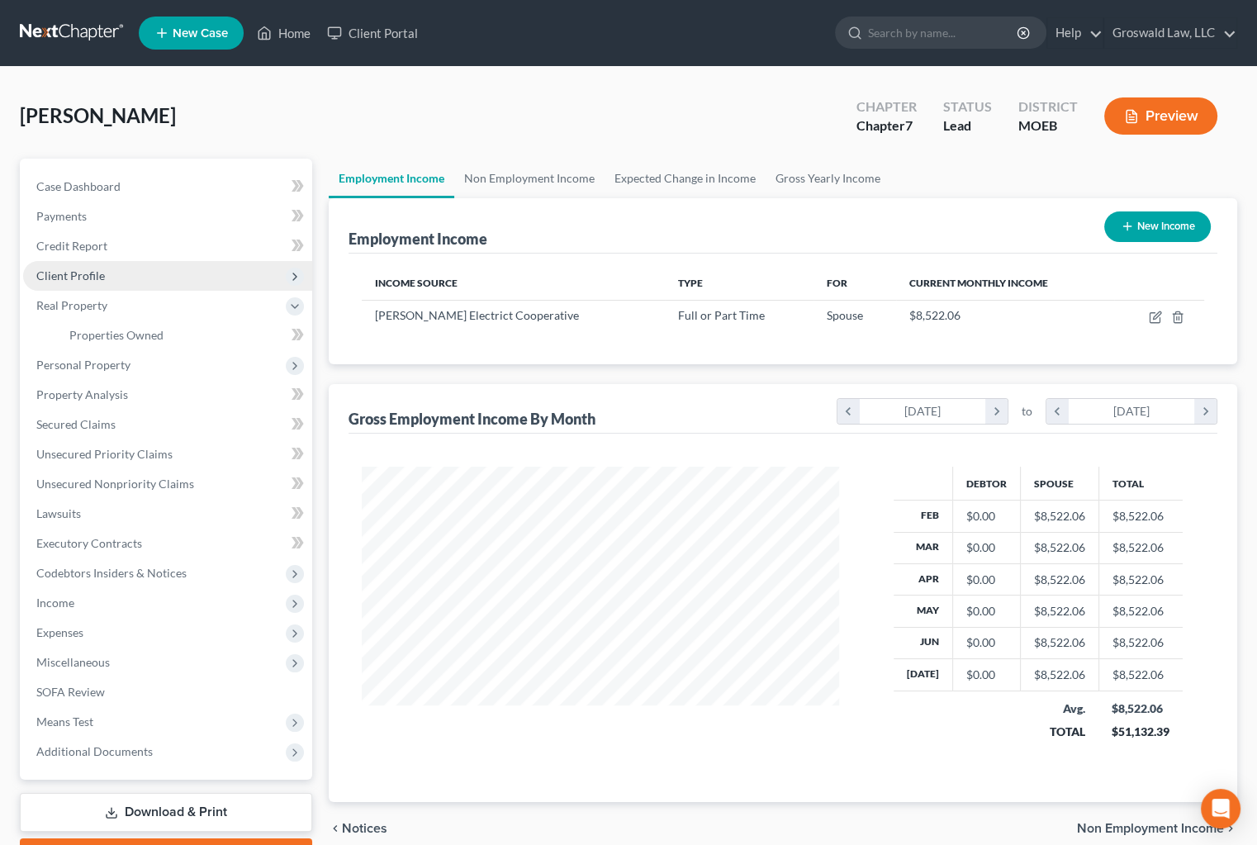
click at [102, 273] on span "Client Profile" at bounding box center [70, 275] width 69 height 14
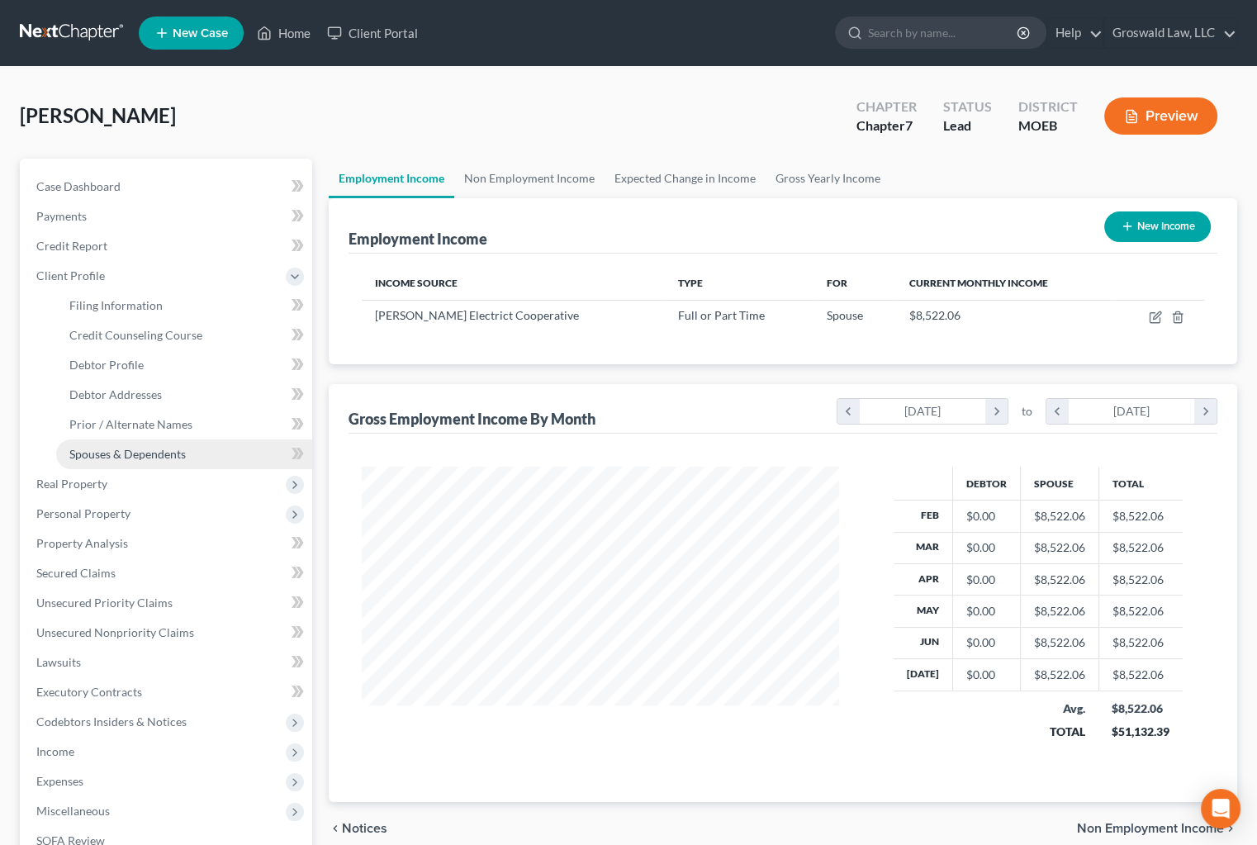
click at [139, 444] on link "Spouses & Dependents" at bounding box center [184, 454] width 256 height 30
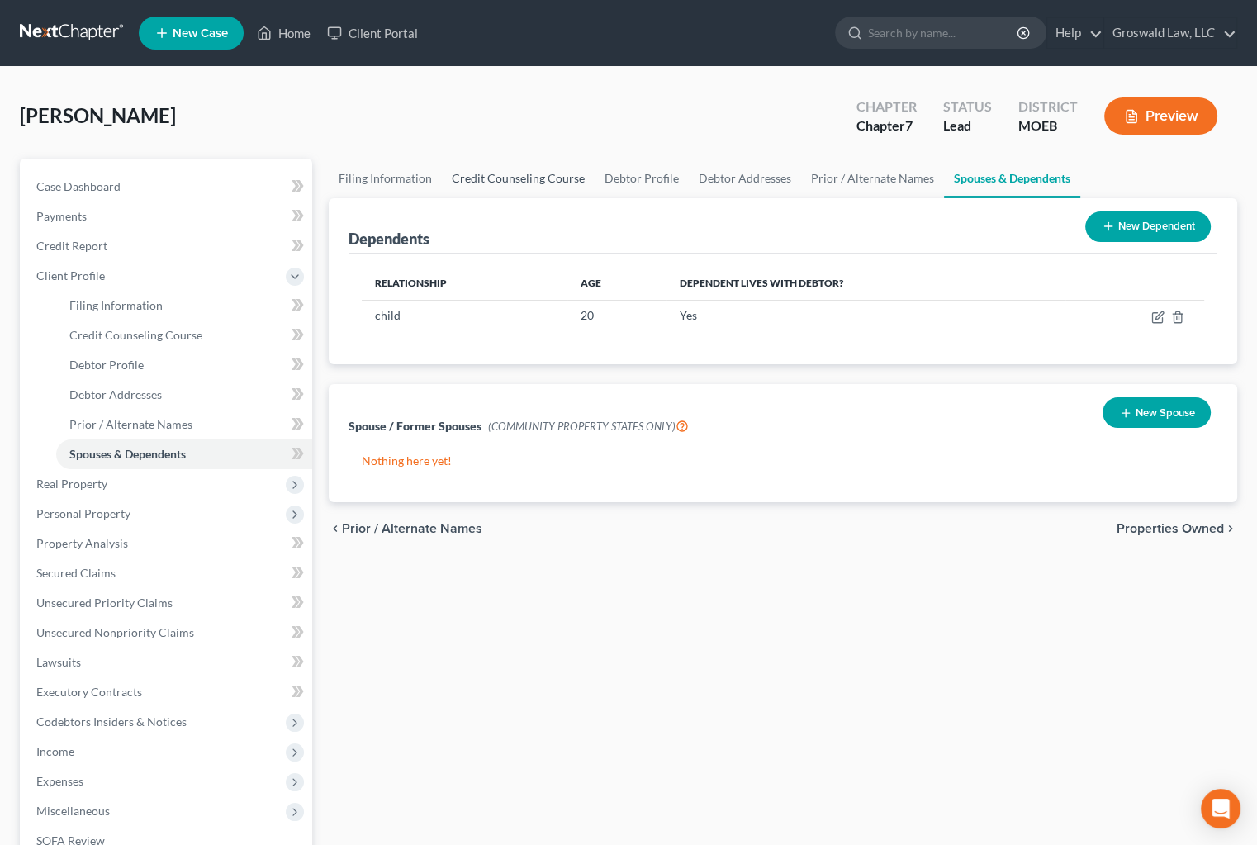
click at [524, 169] on link "Credit Counseling Course" at bounding box center [518, 179] width 153 height 40
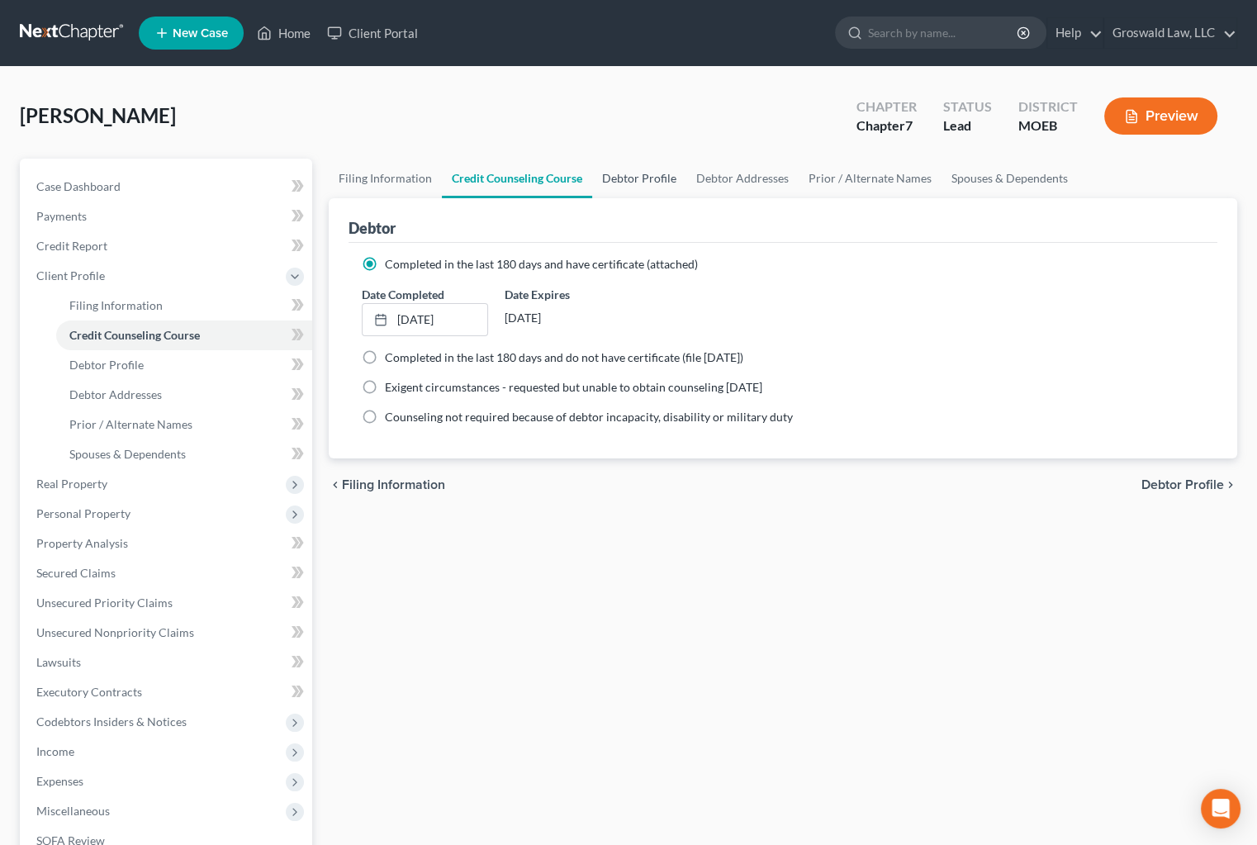
click at [628, 168] on link "Debtor Profile" at bounding box center [639, 179] width 94 height 40
select select "1"
select select "2"
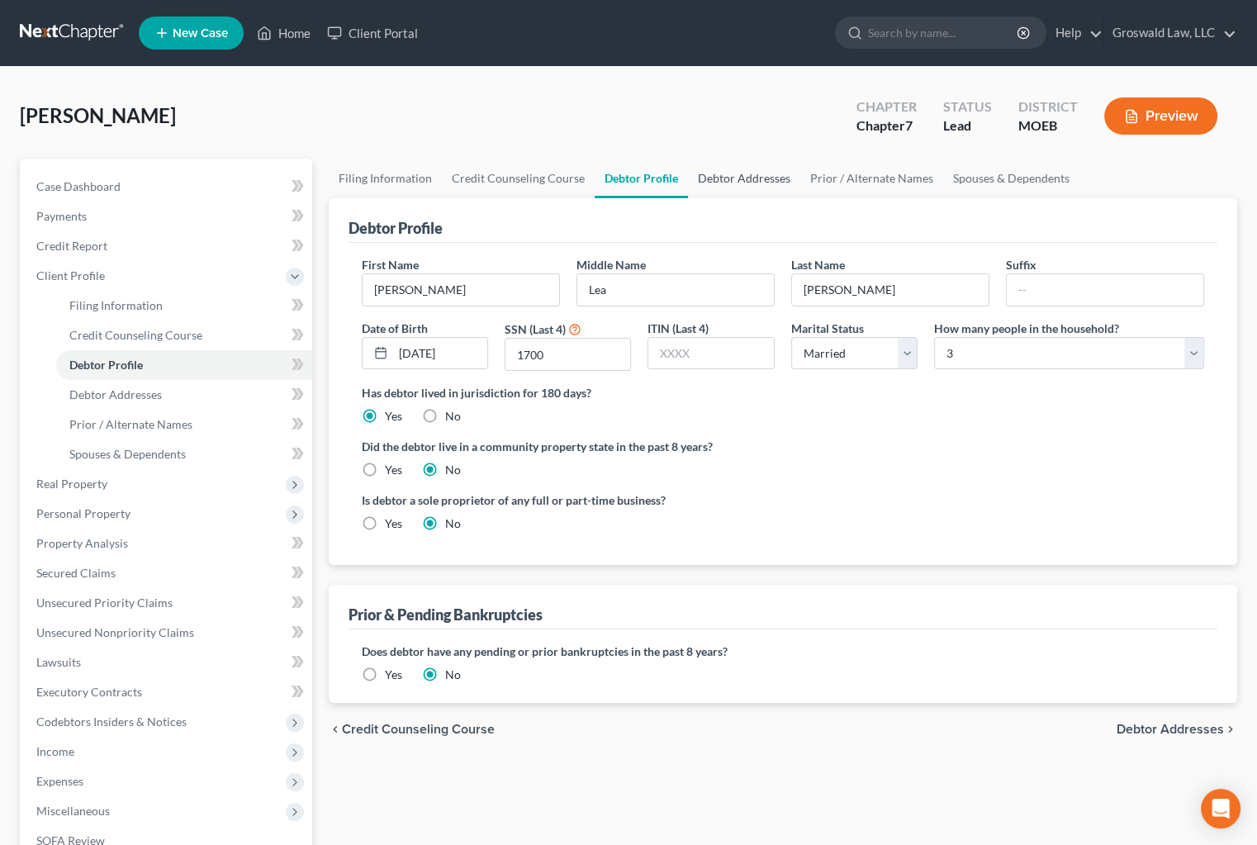
click at [738, 170] on link "Debtor Addresses" at bounding box center [744, 179] width 112 height 40
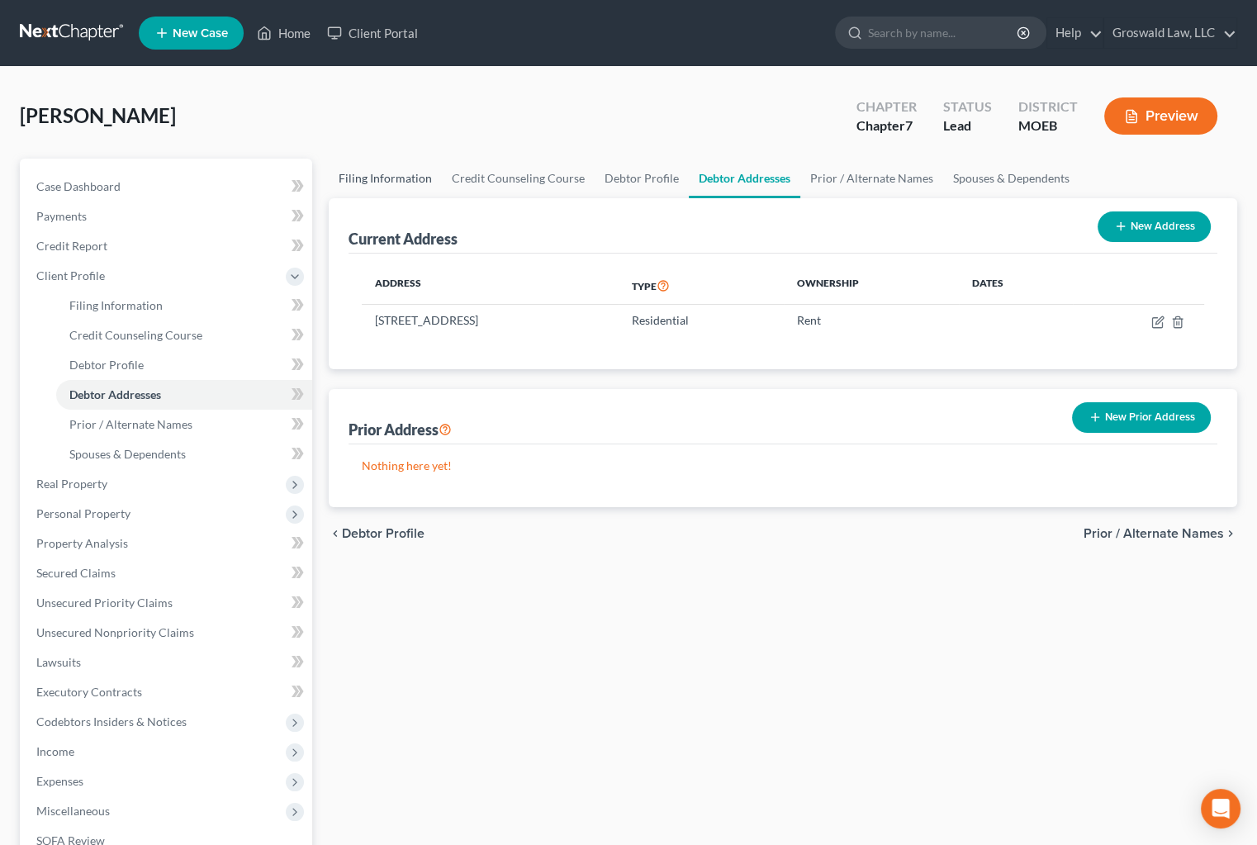
click at [395, 181] on link "Filing Information" at bounding box center [385, 179] width 113 height 40
select select "1"
select select "0"
select select "26"
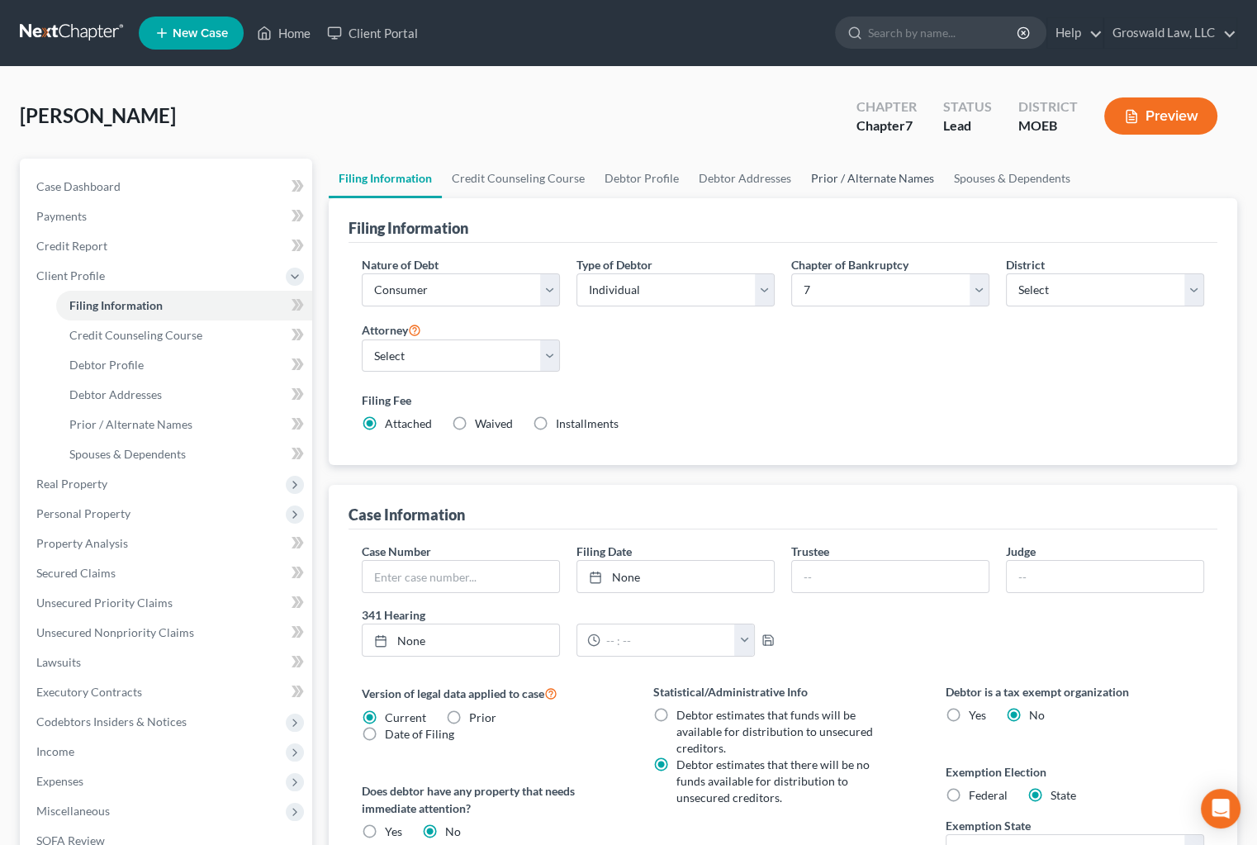
click at [846, 176] on link "Prior / Alternate Names" at bounding box center [872, 179] width 143 height 40
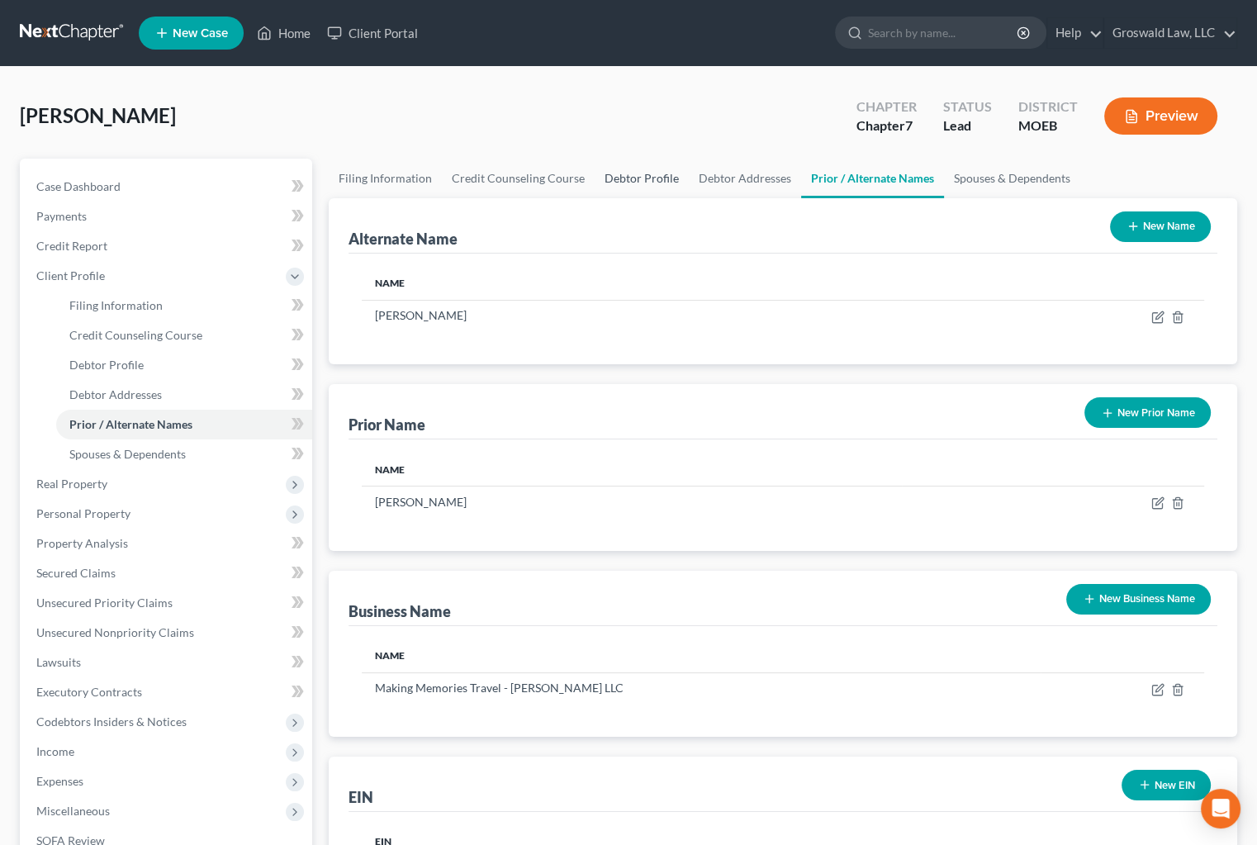
click at [642, 170] on link "Debtor Profile" at bounding box center [642, 179] width 94 height 40
select select "1"
select select "2"
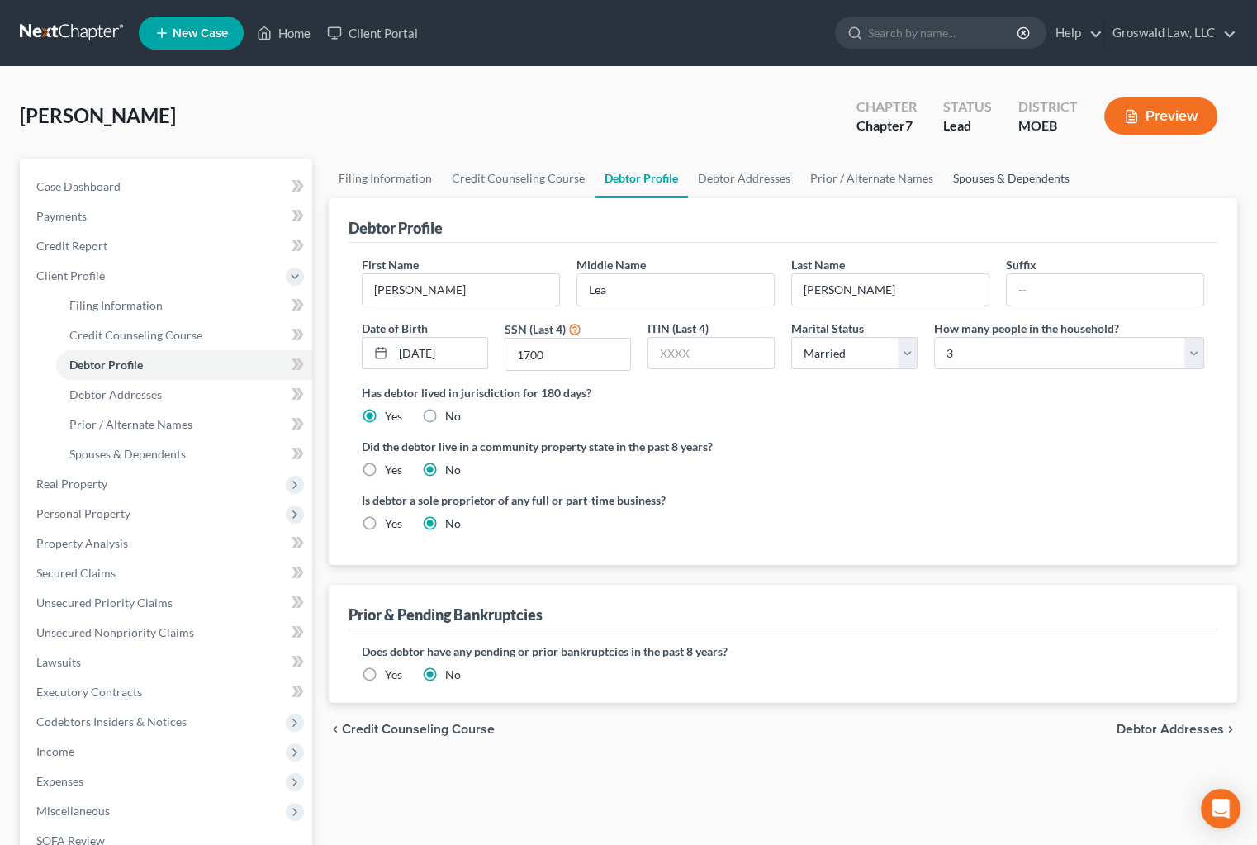
click at [978, 173] on link "Spouses & Dependents" at bounding box center [1011, 179] width 136 height 40
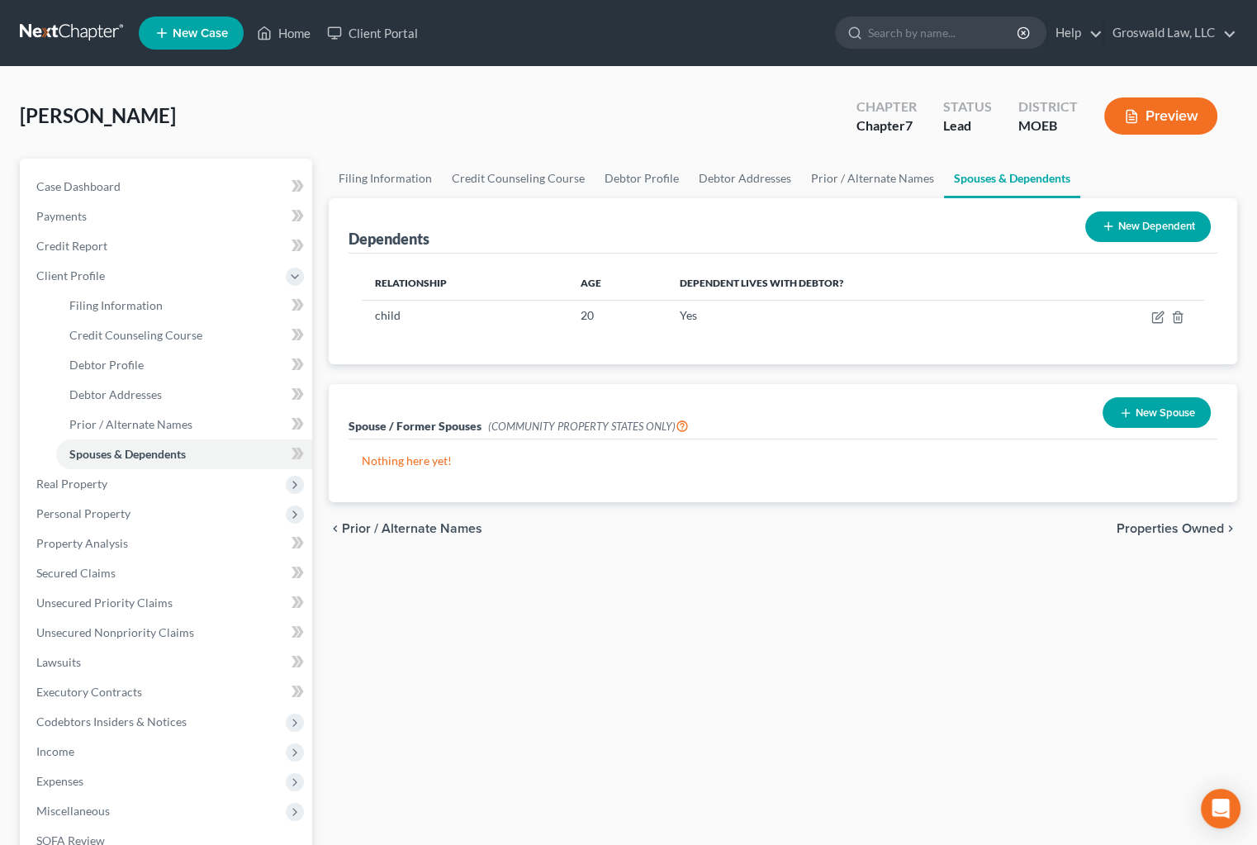
click at [1136, 217] on button "New Dependent" at bounding box center [1148, 226] width 126 height 31
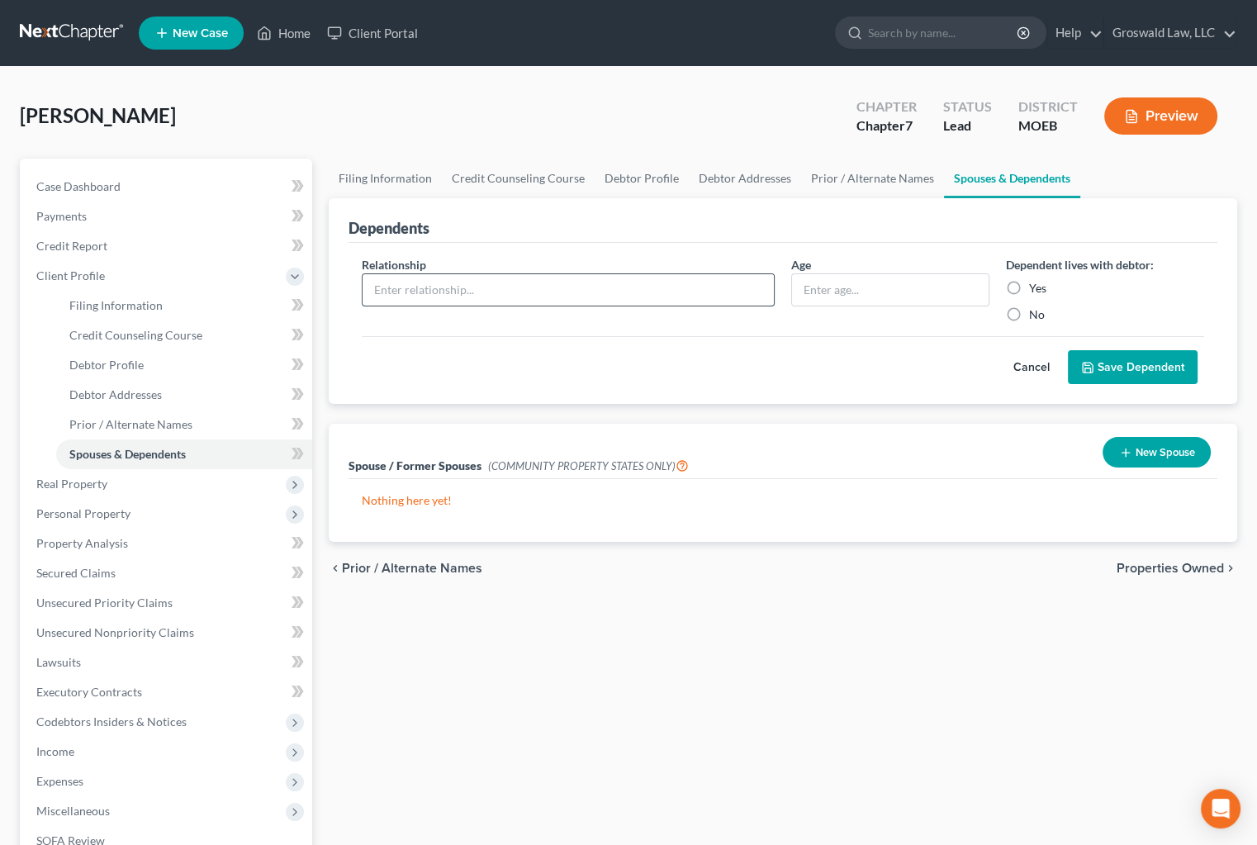
click at [555, 296] on input "text" at bounding box center [568, 289] width 411 height 31
type input "child"
type input "27"
click at [1029, 287] on label "Yes" at bounding box center [1037, 288] width 17 height 17
click at [1036, 287] on input "Yes" at bounding box center [1041, 285] width 11 height 11
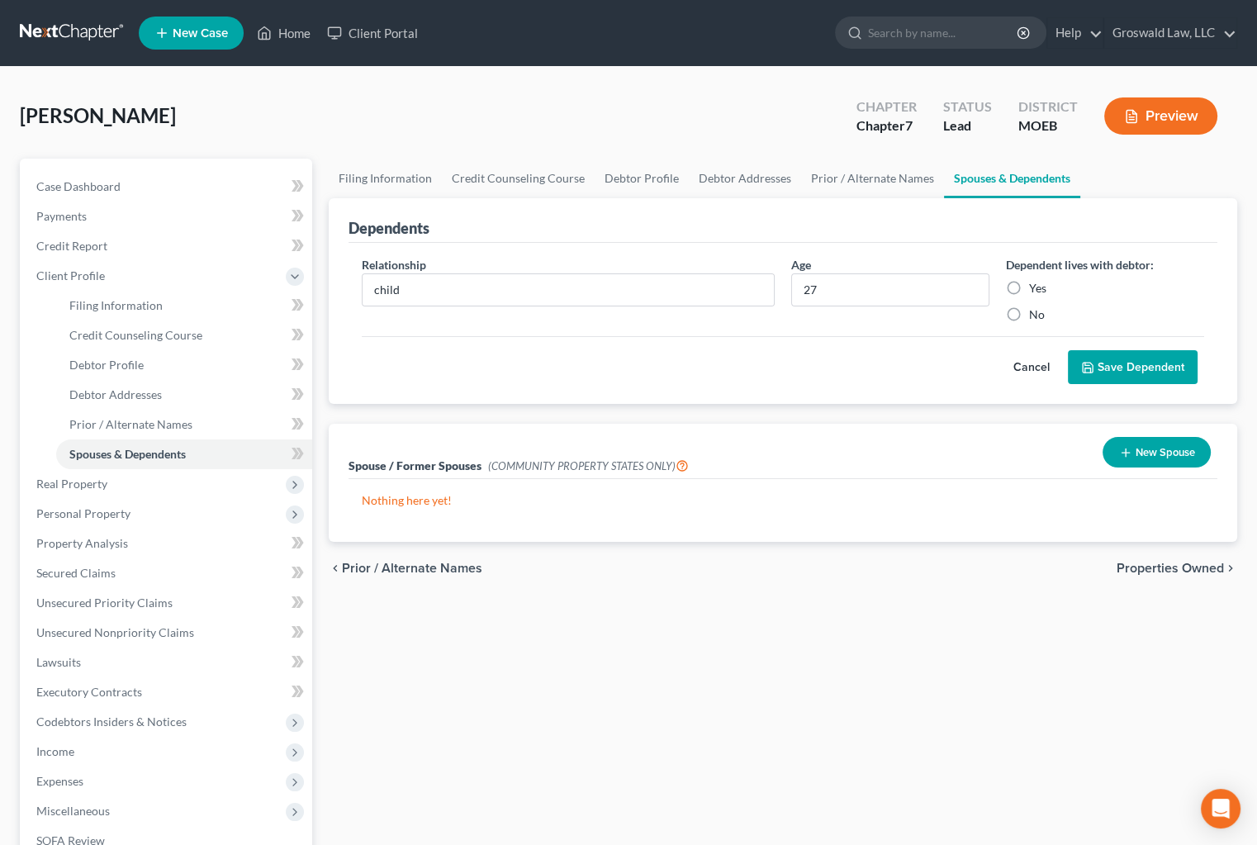
radio input "true"
click at [1107, 362] on button "Save Dependent" at bounding box center [1133, 367] width 130 height 35
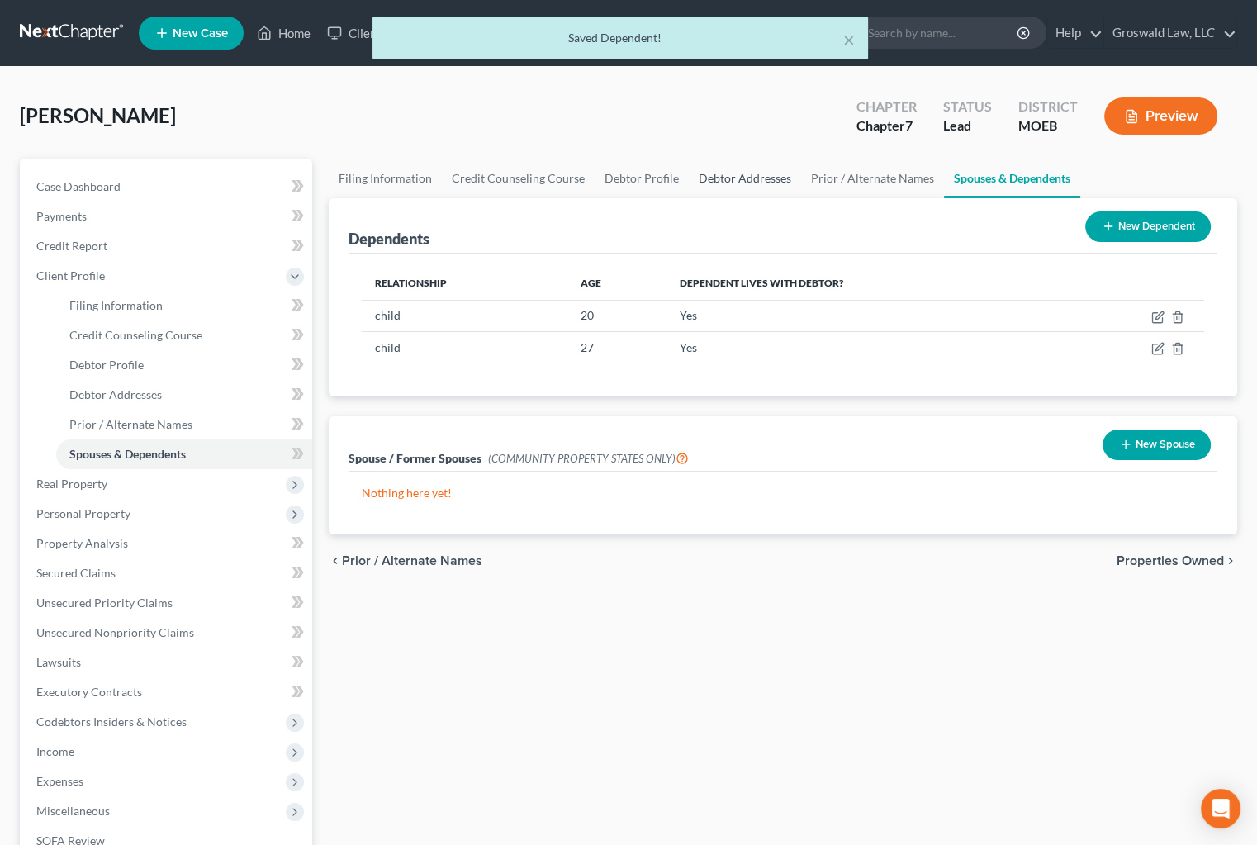
click at [750, 171] on link "Debtor Addresses" at bounding box center [745, 179] width 112 height 40
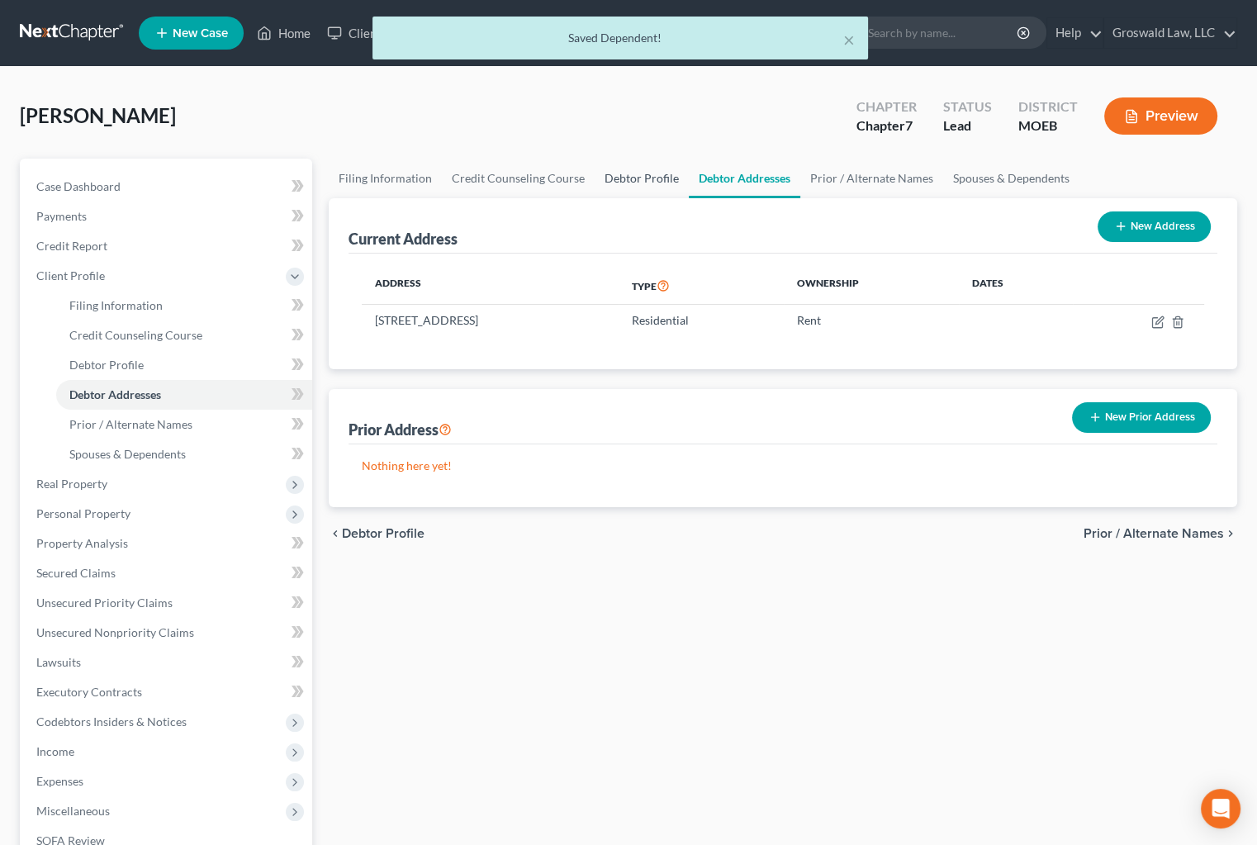
click at [656, 176] on link "Debtor Profile" at bounding box center [642, 179] width 94 height 40
select select "1"
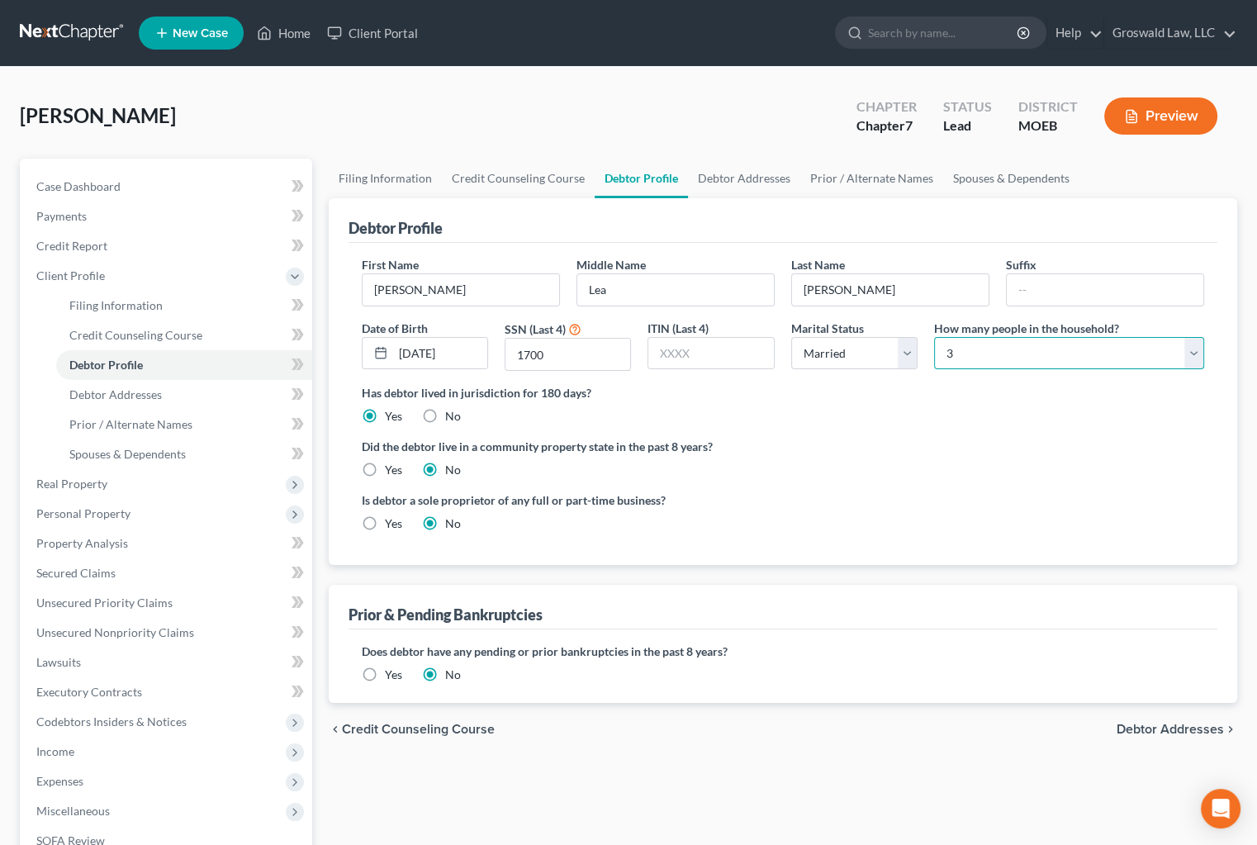
click at [982, 351] on select "Select 1 2 3 4 5 6 7 8 9 10 11 12 13 14 15 16 17 18 19 20" at bounding box center [1069, 353] width 270 height 33
select select "3"
click at [934, 337] on select "Select 1 2 3 4 5 6 7 8 9 10 11 12 13 14 15 16 17 18 19 20" at bounding box center [1069, 353] width 270 height 33
click at [932, 426] on ng-include "First Name [PERSON_NAME] Middle Name [PERSON_NAME] Last Name [PERSON_NAME] Suff…" at bounding box center [783, 400] width 843 height 289
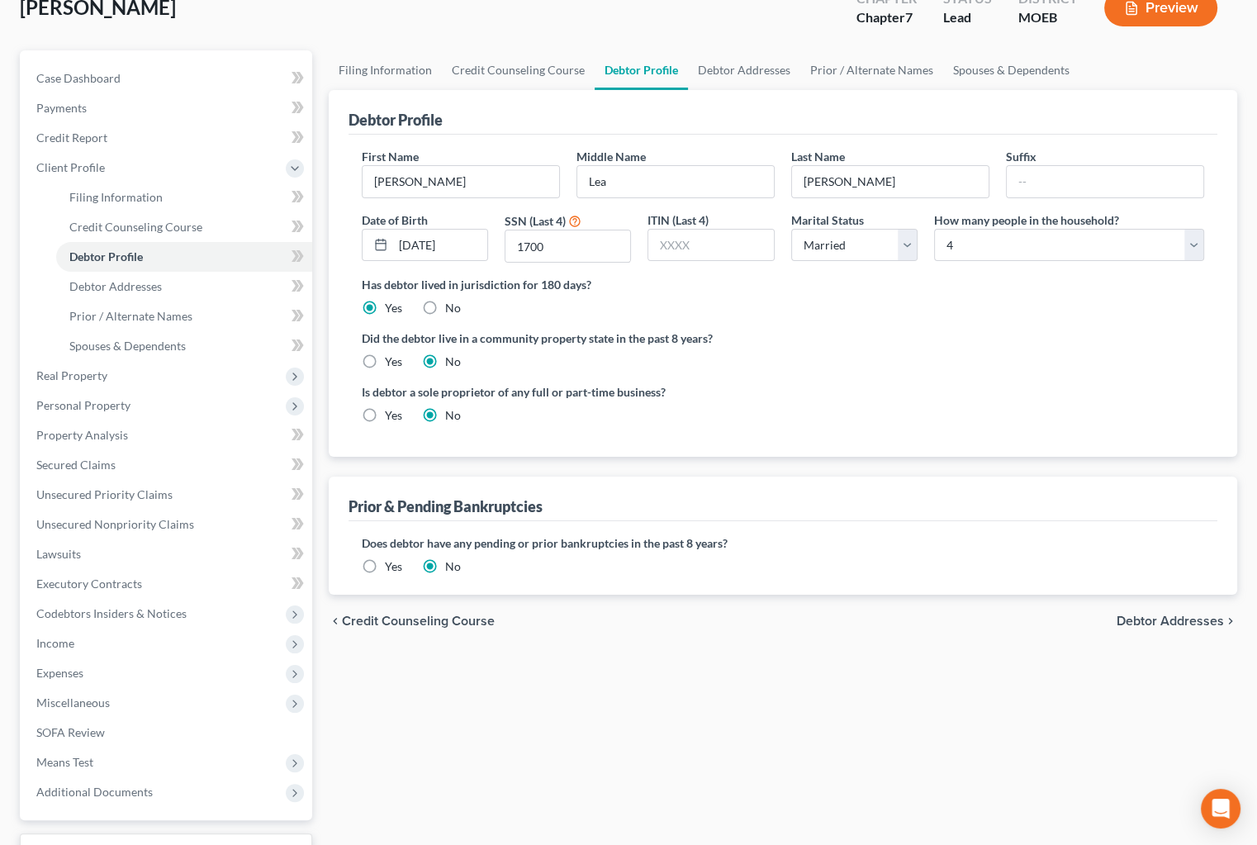
scroll to position [239, 0]
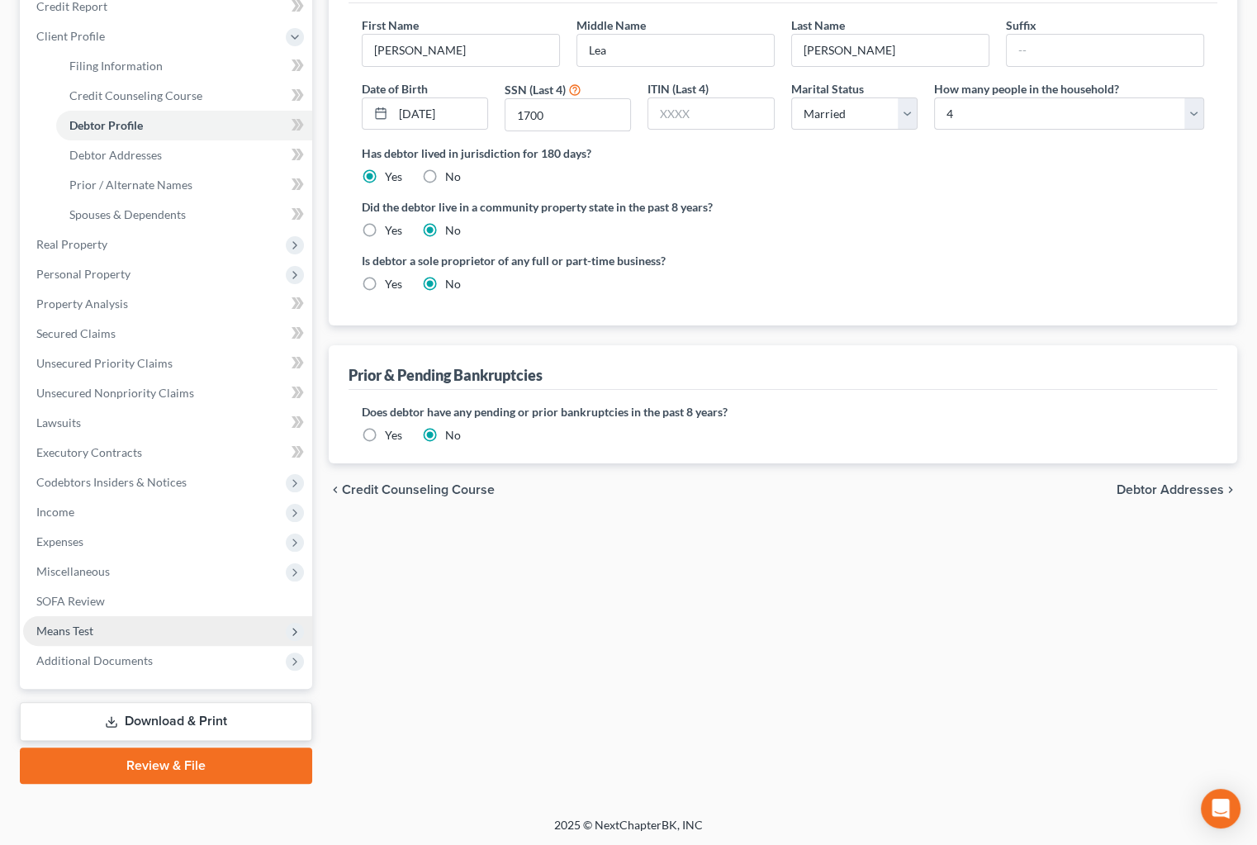
click at [85, 624] on span "Means Test" at bounding box center [64, 630] width 57 height 14
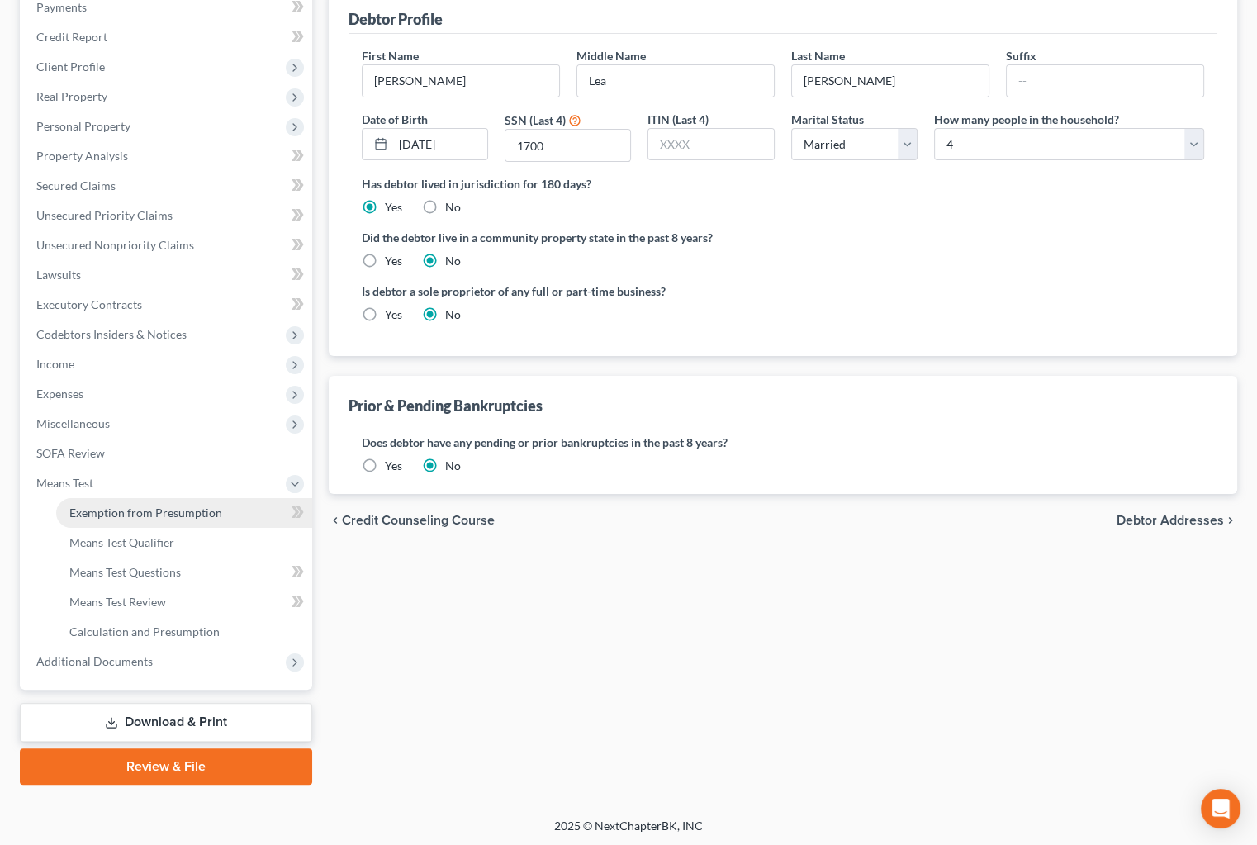
click at [130, 510] on span "Exemption from Presumption" at bounding box center [145, 512] width 153 height 14
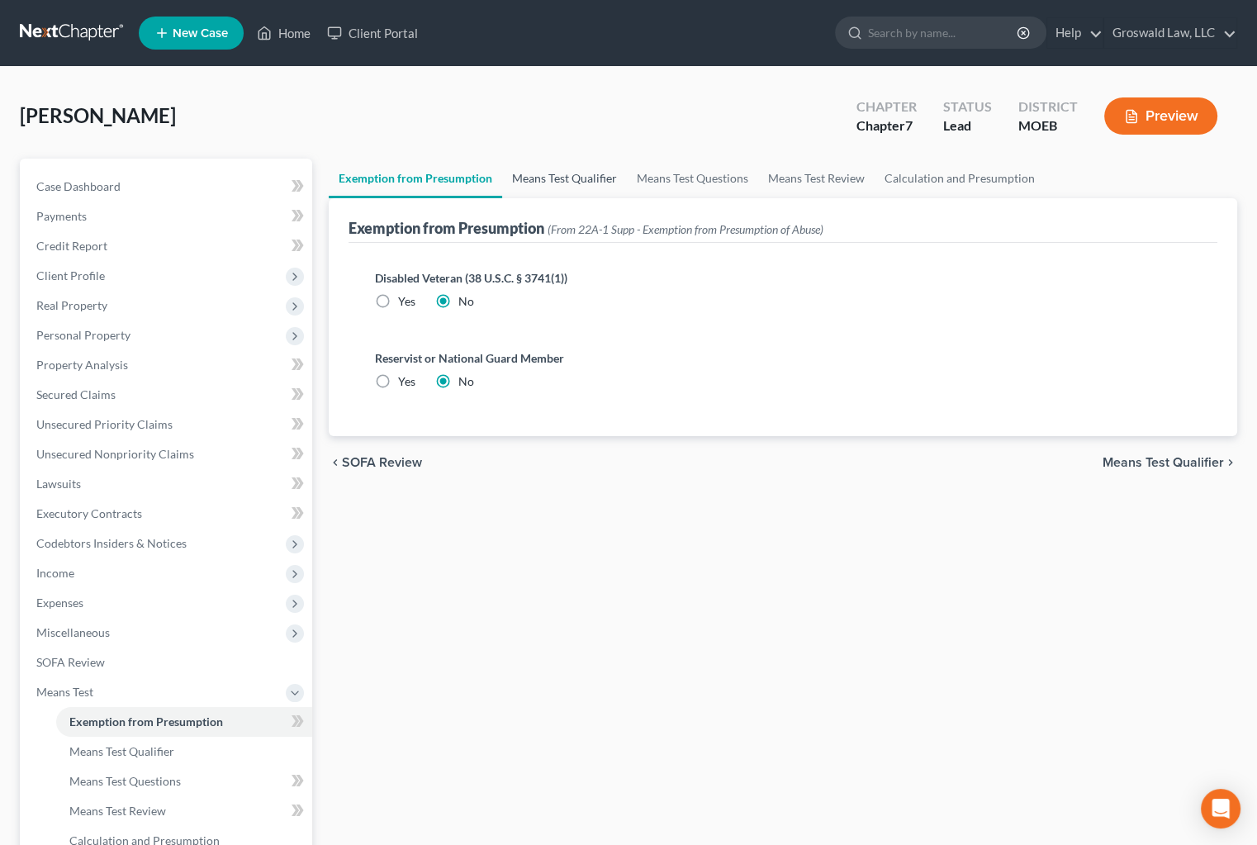
click at [588, 162] on link "Means Test Qualifier" at bounding box center [564, 179] width 125 height 40
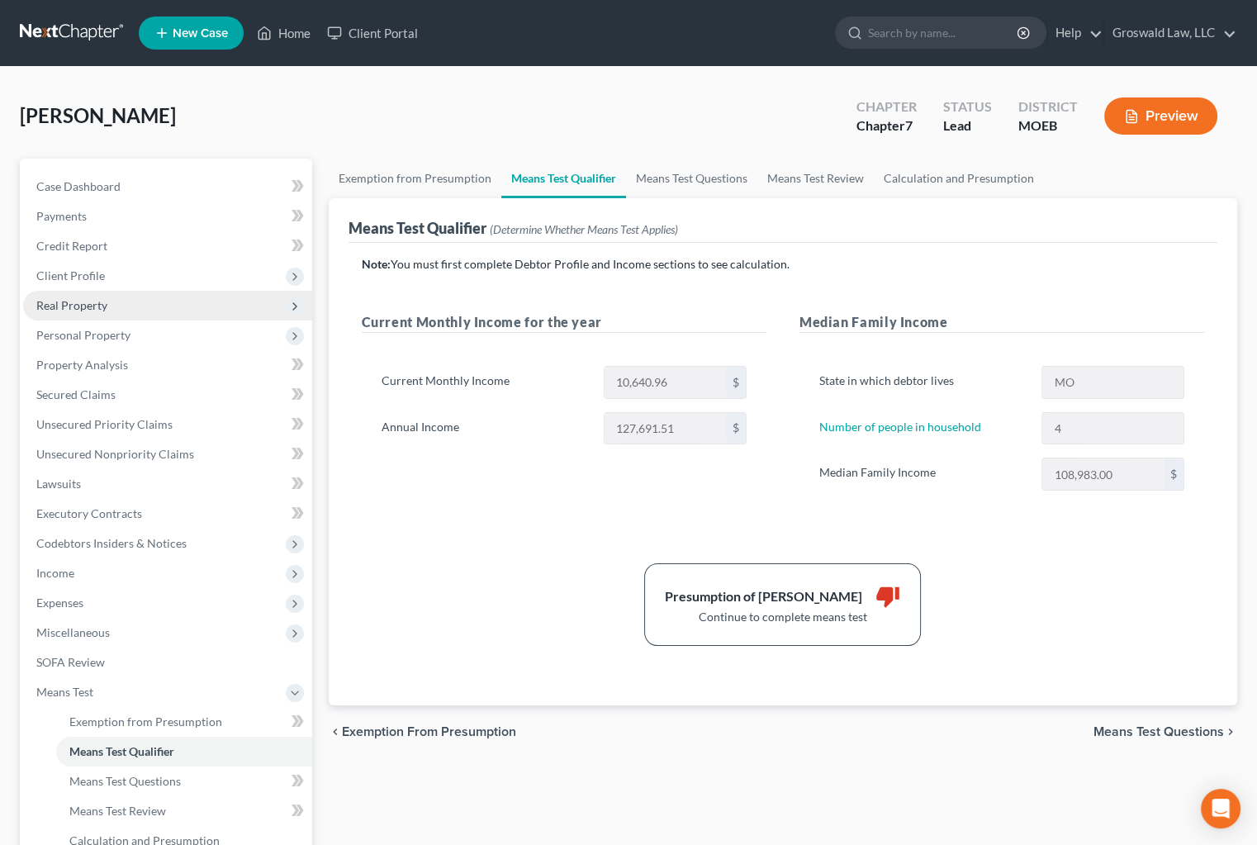
click at [73, 298] on span "Real Property" at bounding box center [71, 305] width 71 height 14
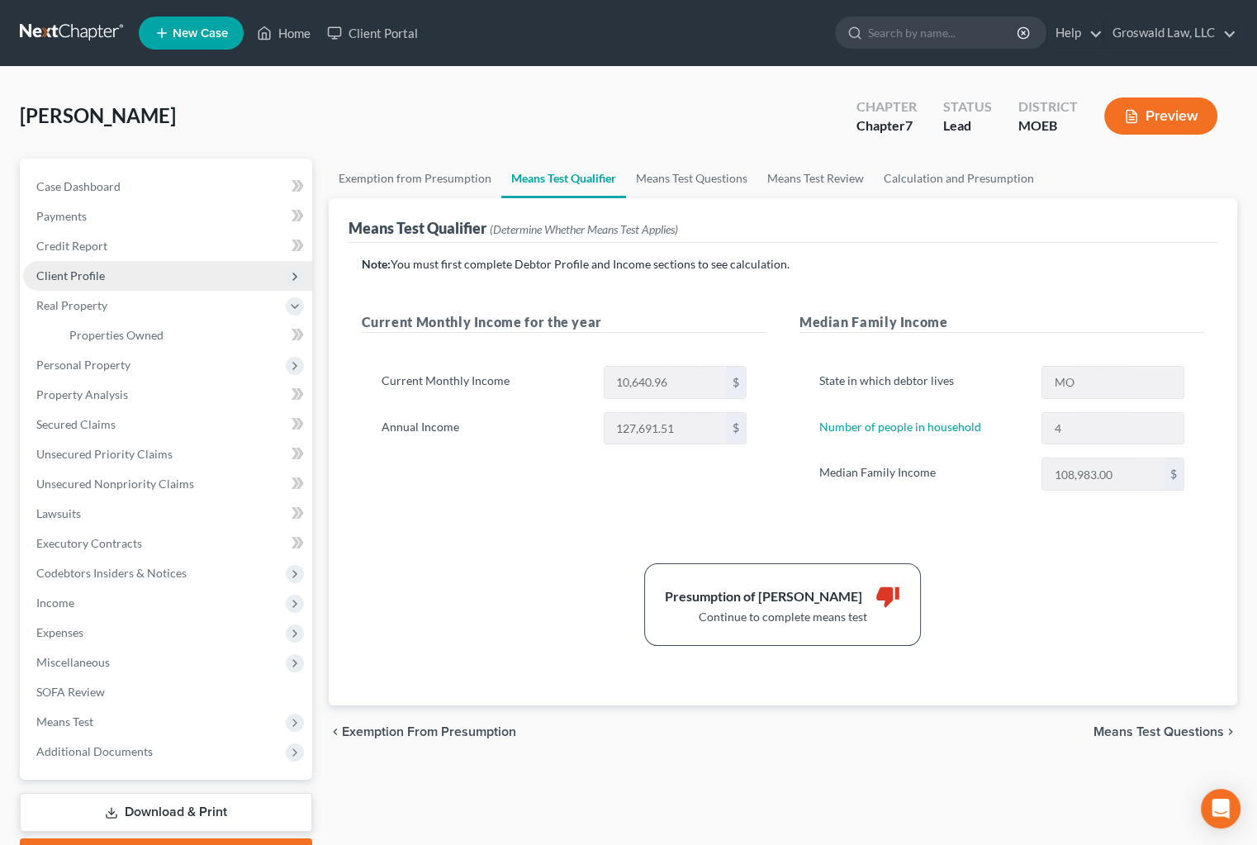
click at [67, 275] on span "Client Profile" at bounding box center [70, 275] width 69 height 14
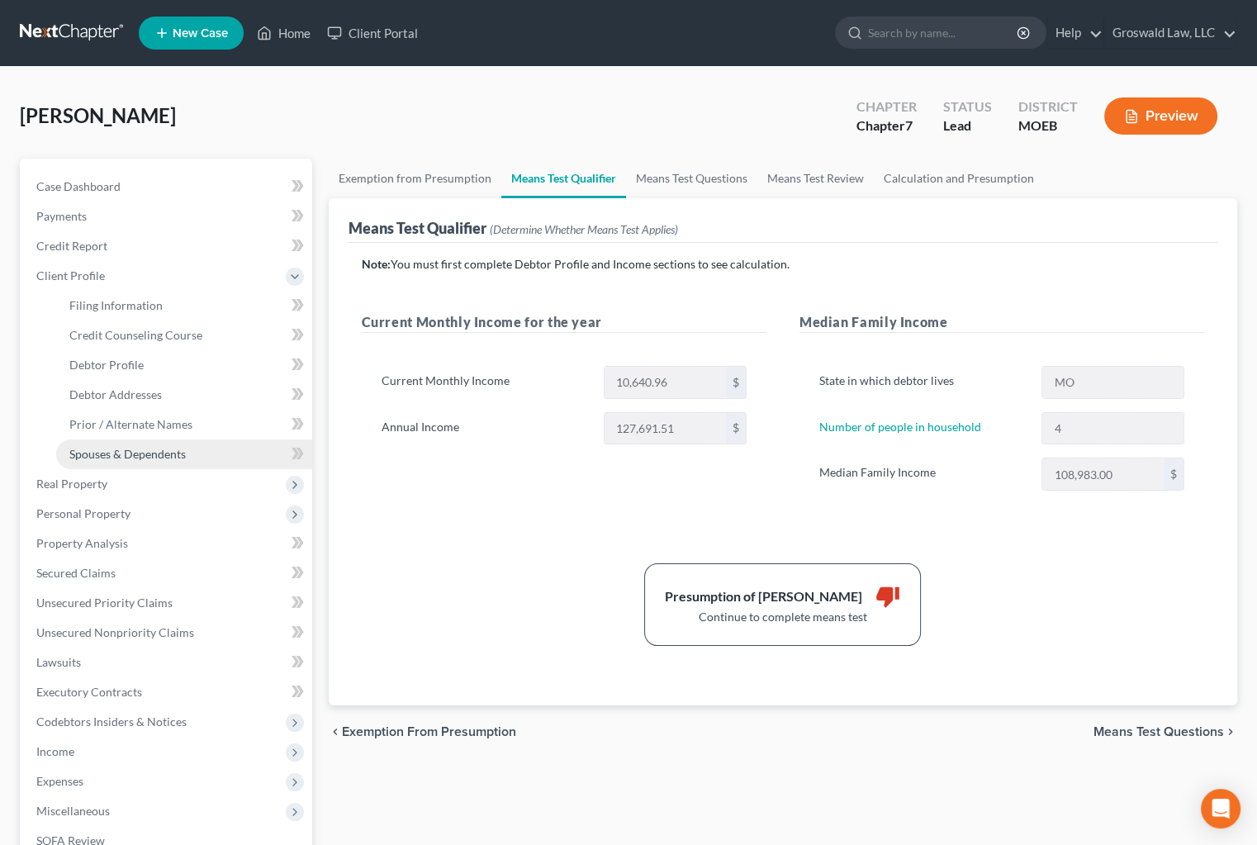
click at [130, 458] on span "Spouses & Dependents" at bounding box center [127, 454] width 116 height 14
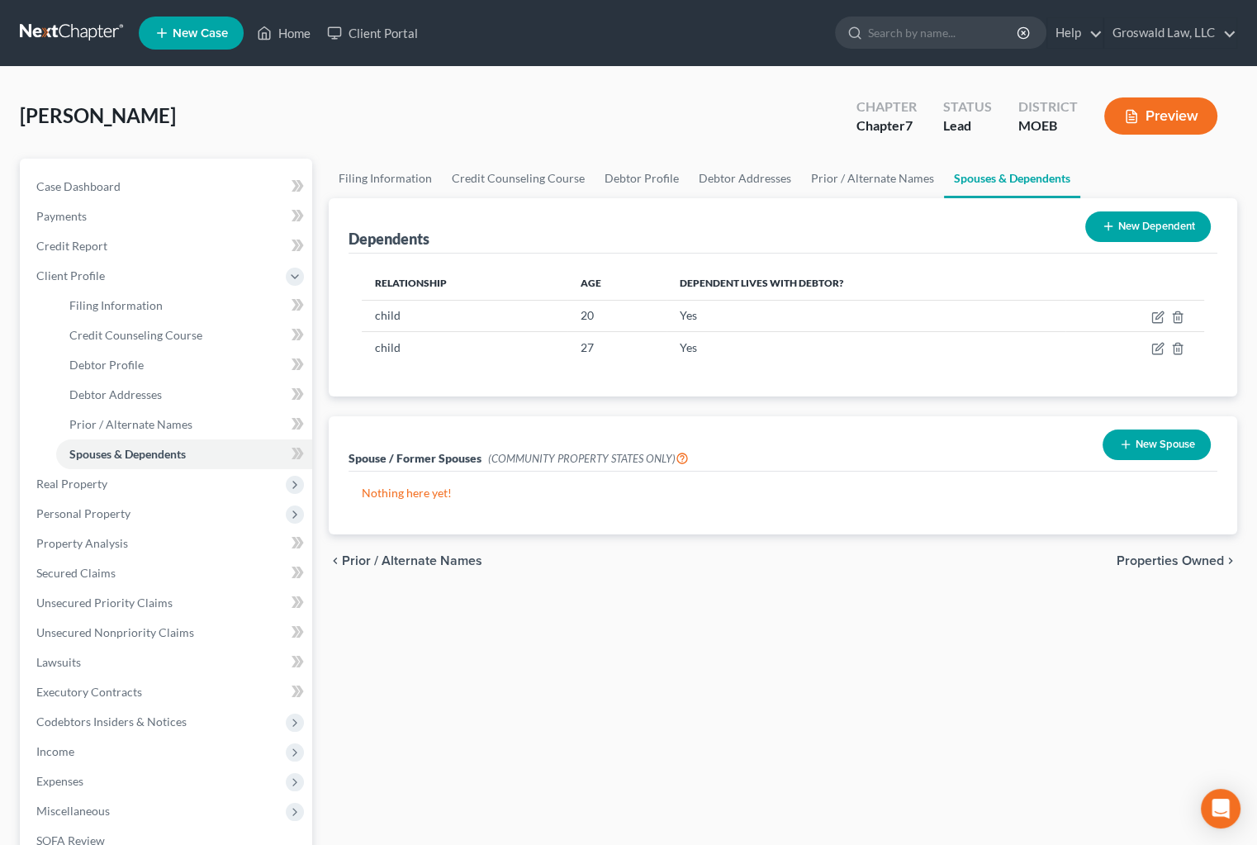
click at [1146, 216] on button "New Dependent" at bounding box center [1148, 226] width 126 height 31
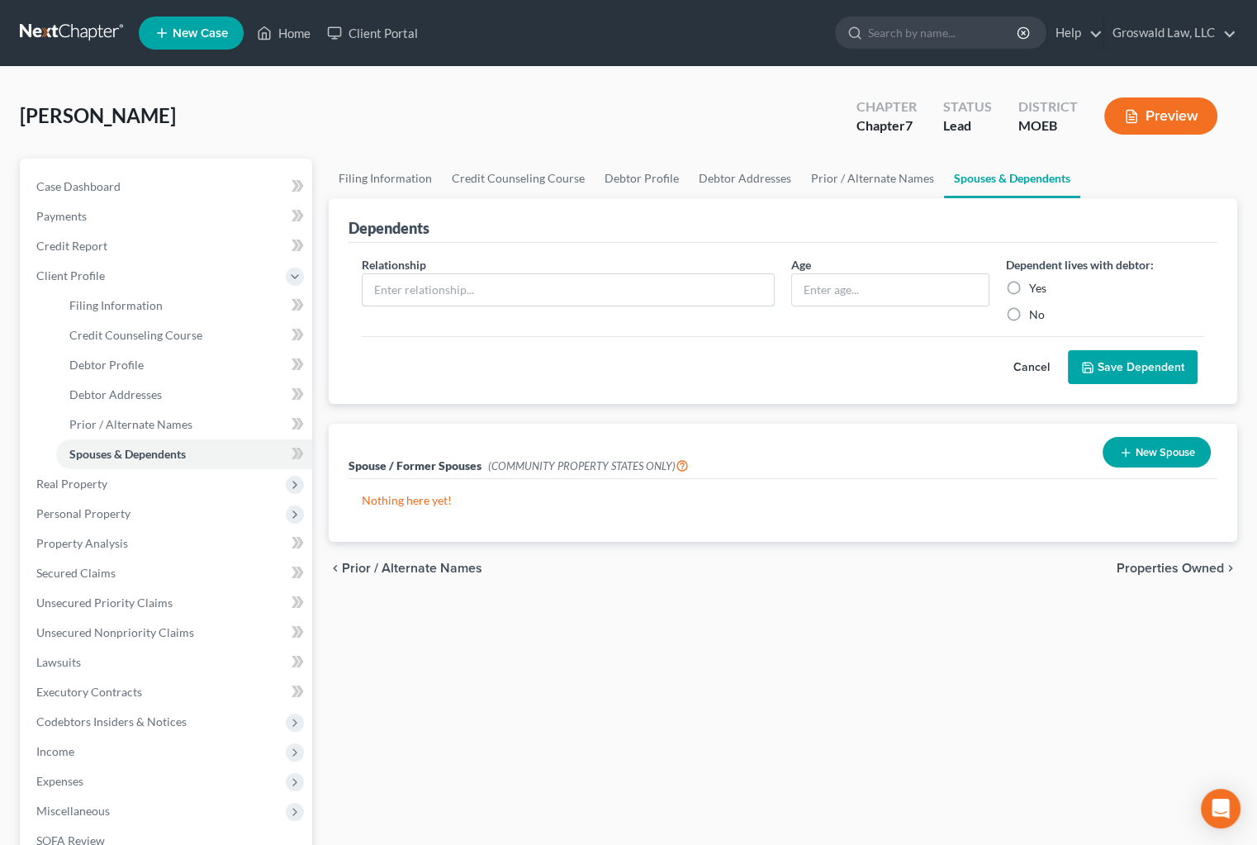
drag, startPoint x: 515, startPoint y: 290, endPoint x: 514, endPoint y: 265, distance: 24.8
click at [513, 285] on input "text" at bounding box center [568, 289] width 411 height 31
type input "grandchild"
type input "3"
click at [1029, 287] on label "Yes" at bounding box center [1037, 288] width 17 height 17
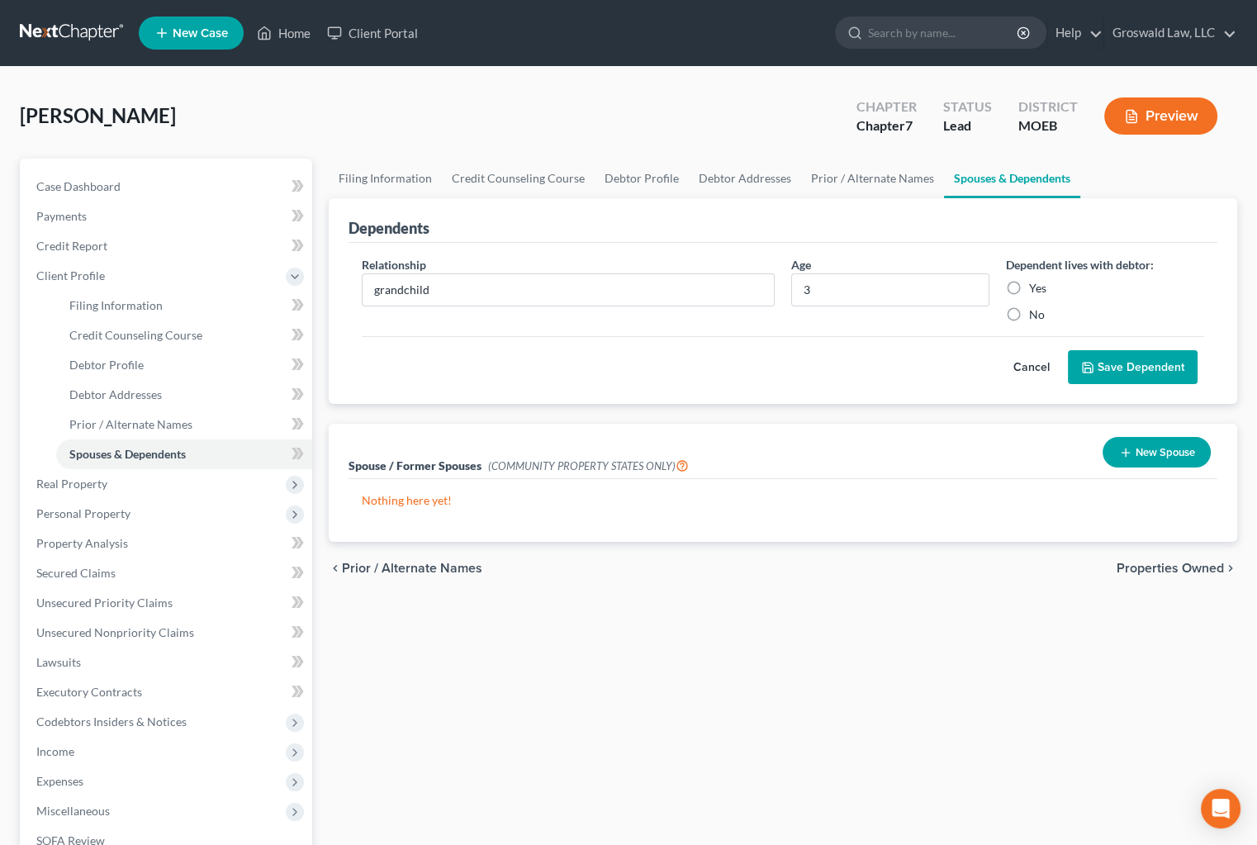
click at [1036, 287] on input "Yes" at bounding box center [1041, 285] width 11 height 11
radio input "true"
click at [1132, 367] on button "Save Dependent" at bounding box center [1133, 367] width 130 height 35
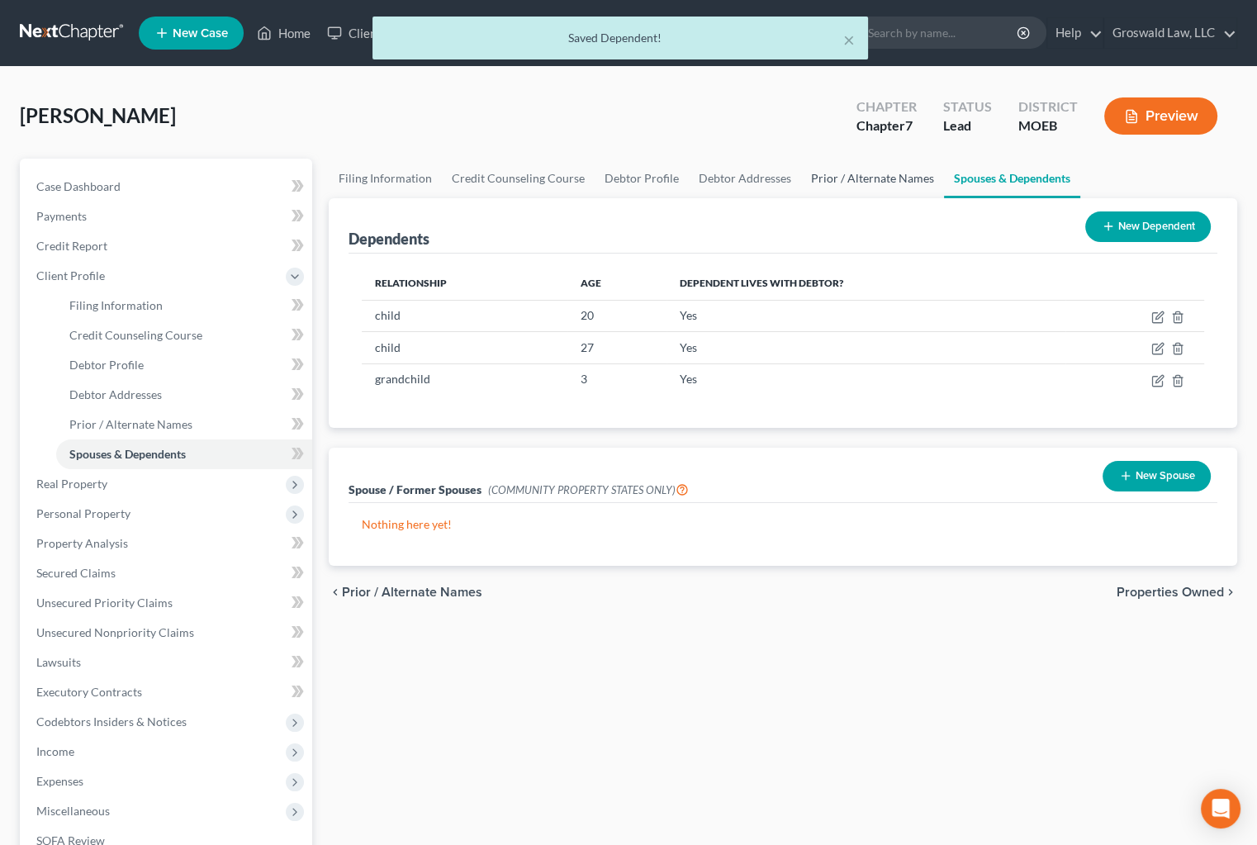
click at [840, 173] on link "Prior / Alternate Names" at bounding box center [872, 179] width 143 height 40
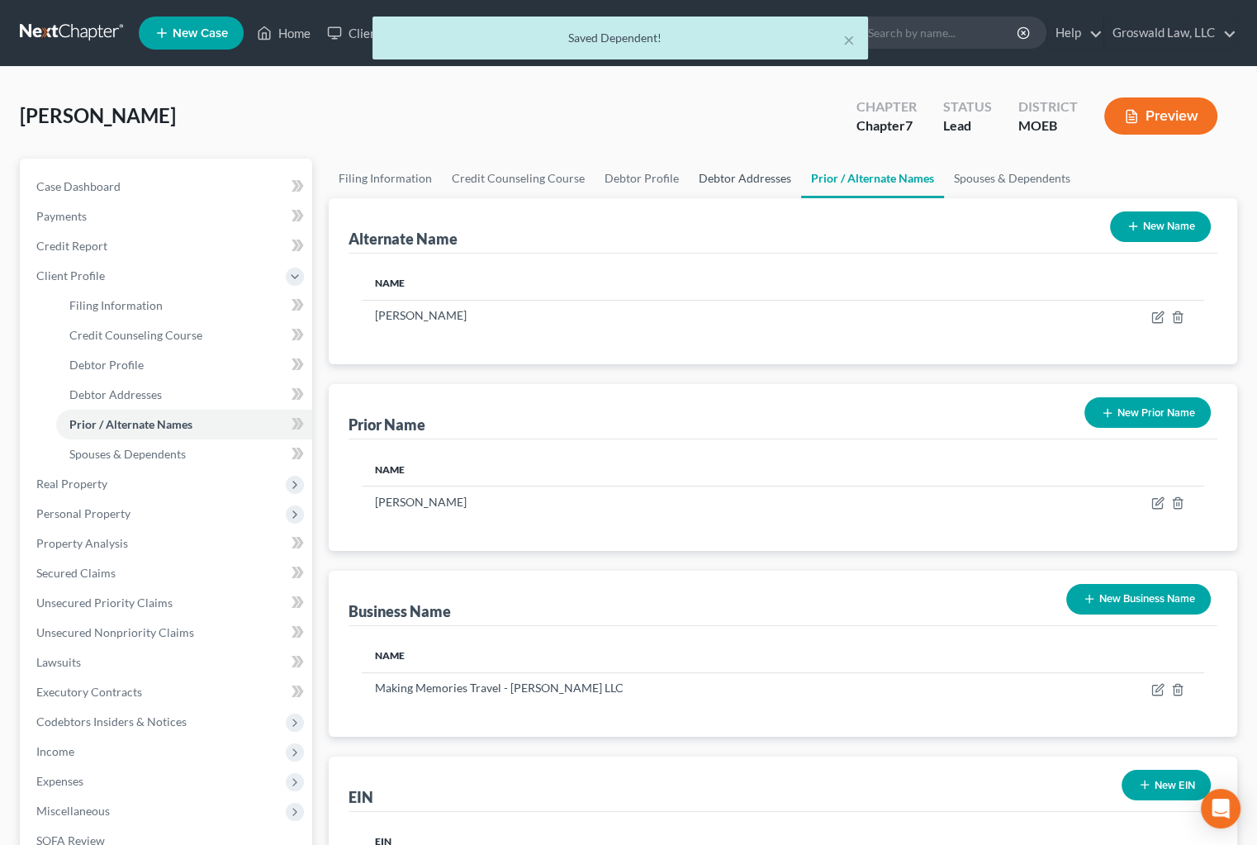
click at [742, 173] on link "Debtor Addresses" at bounding box center [745, 179] width 112 height 40
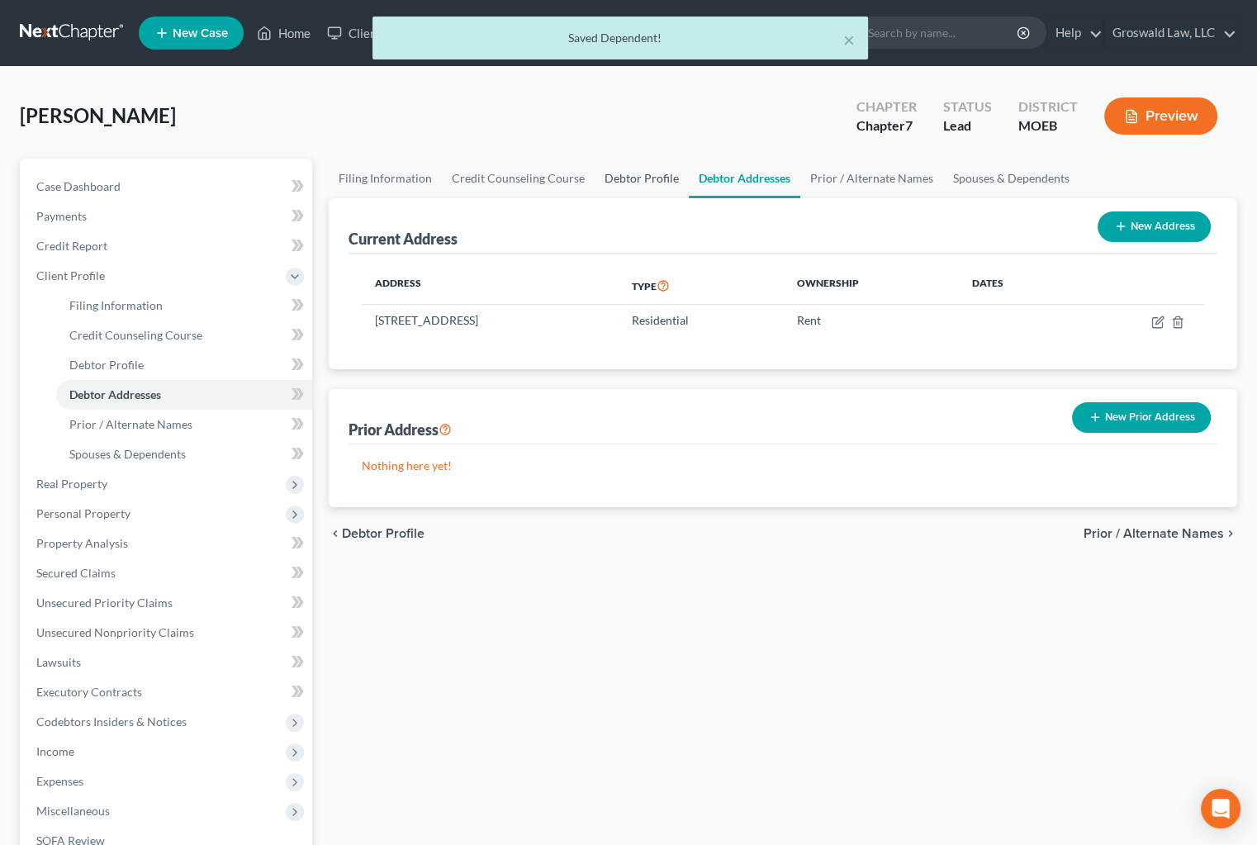
click at [662, 160] on link "Debtor Profile" at bounding box center [642, 179] width 94 height 40
select select "1"
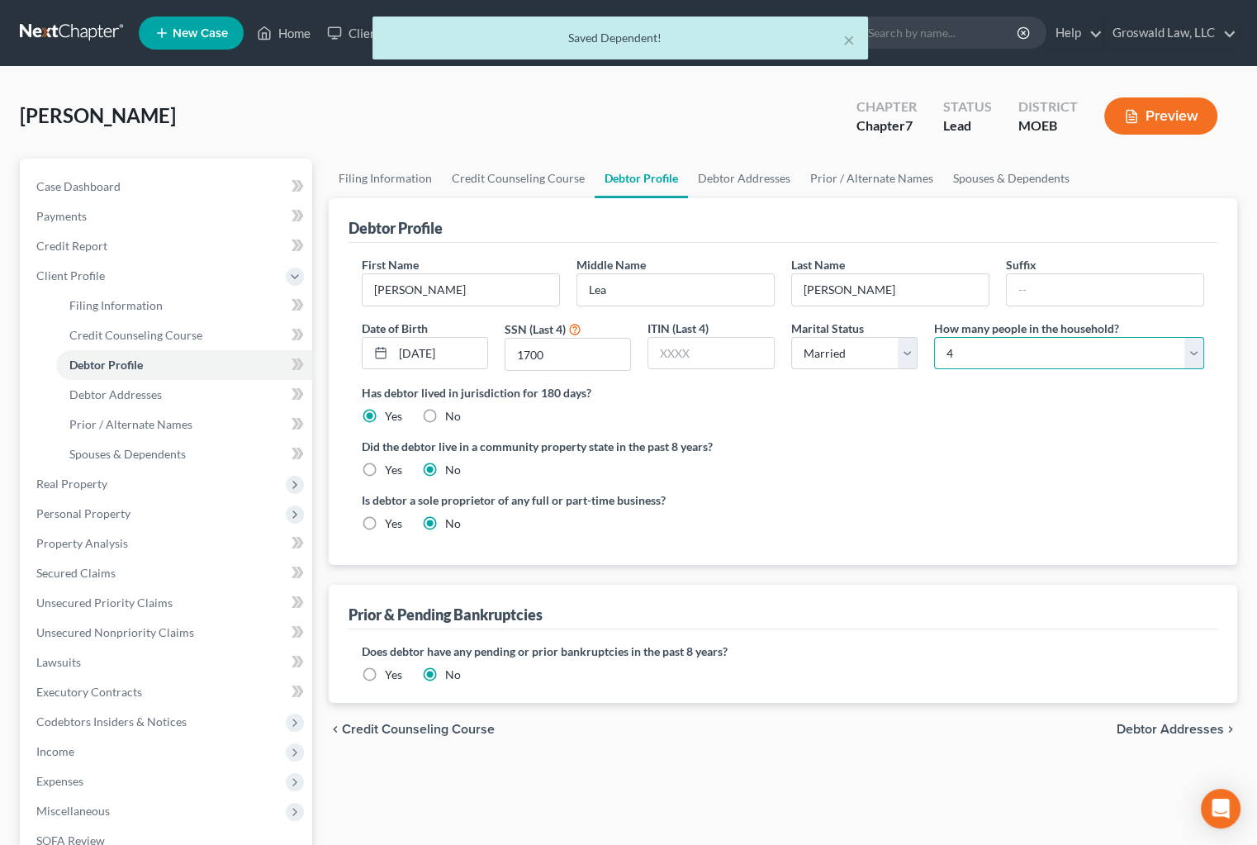
drag, startPoint x: 1017, startPoint y: 357, endPoint x: 1015, endPoint y: 366, distance: 9.4
click at [1017, 357] on select "Select 1 2 3 4 5 6 7 8 9 10 11 12 13 14 15 16 17 18 19 20" at bounding box center [1069, 353] width 270 height 33
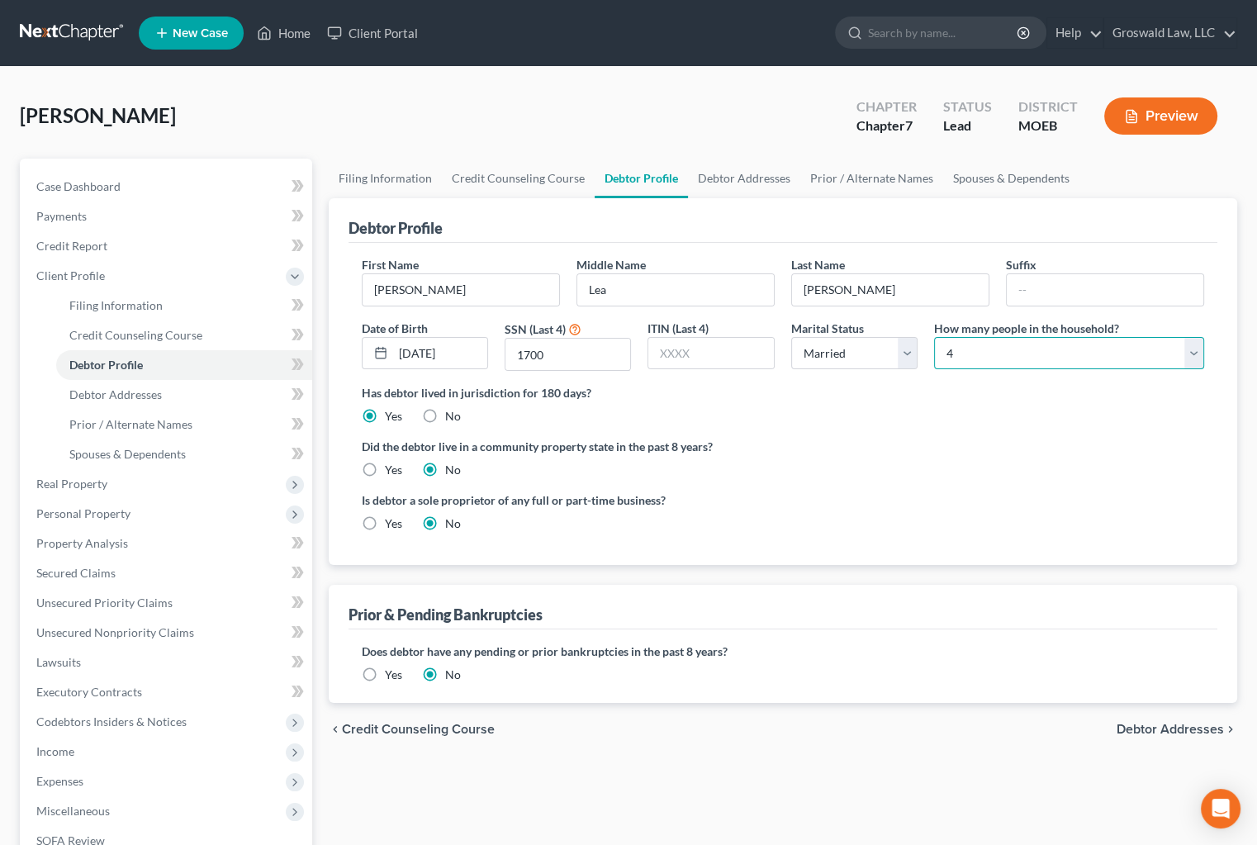
select select "4"
click at [934, 337] on select "Select 1 2 3 4 5 6 7 8 9 10 11 12 13 14 15 16 17 18 19 20" at bounding box center [1069, 353] width 270 height 33
click at [943, 443] on label "Did the debtor live in a community property state in the past 8 years?" at bounding box center [783, 446] width 843 height 17
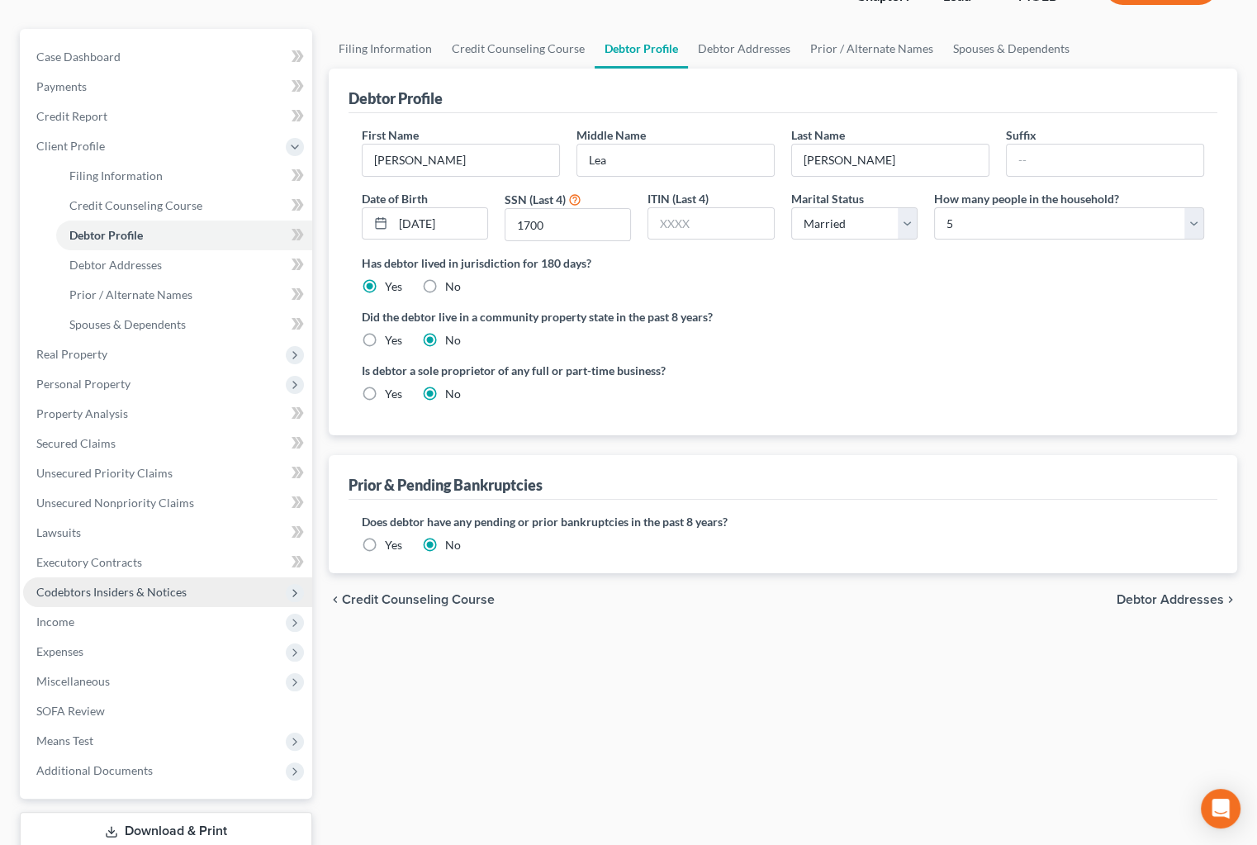
scroll to position [239, 0]
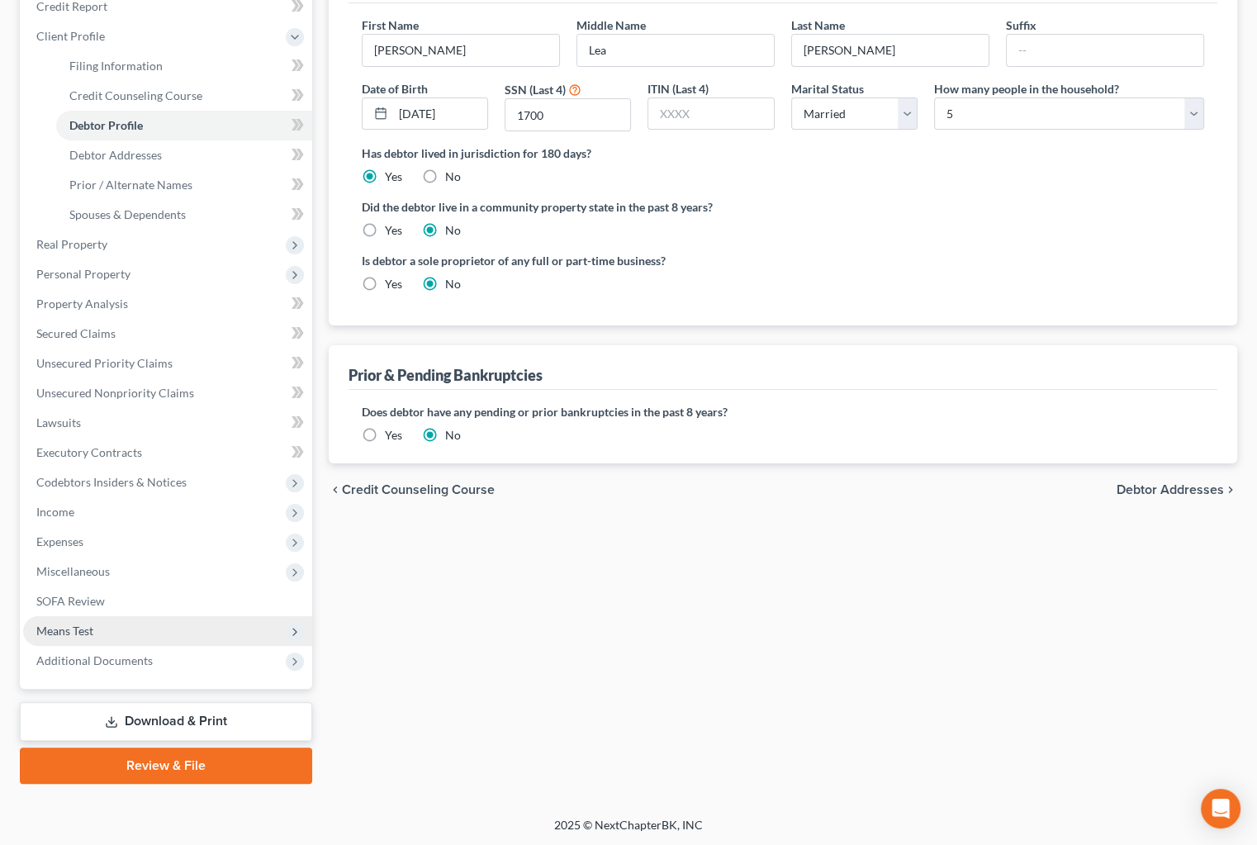
click at [87, 630] on span "Means Test" at bounding box center [64, 630] width 57 height 14
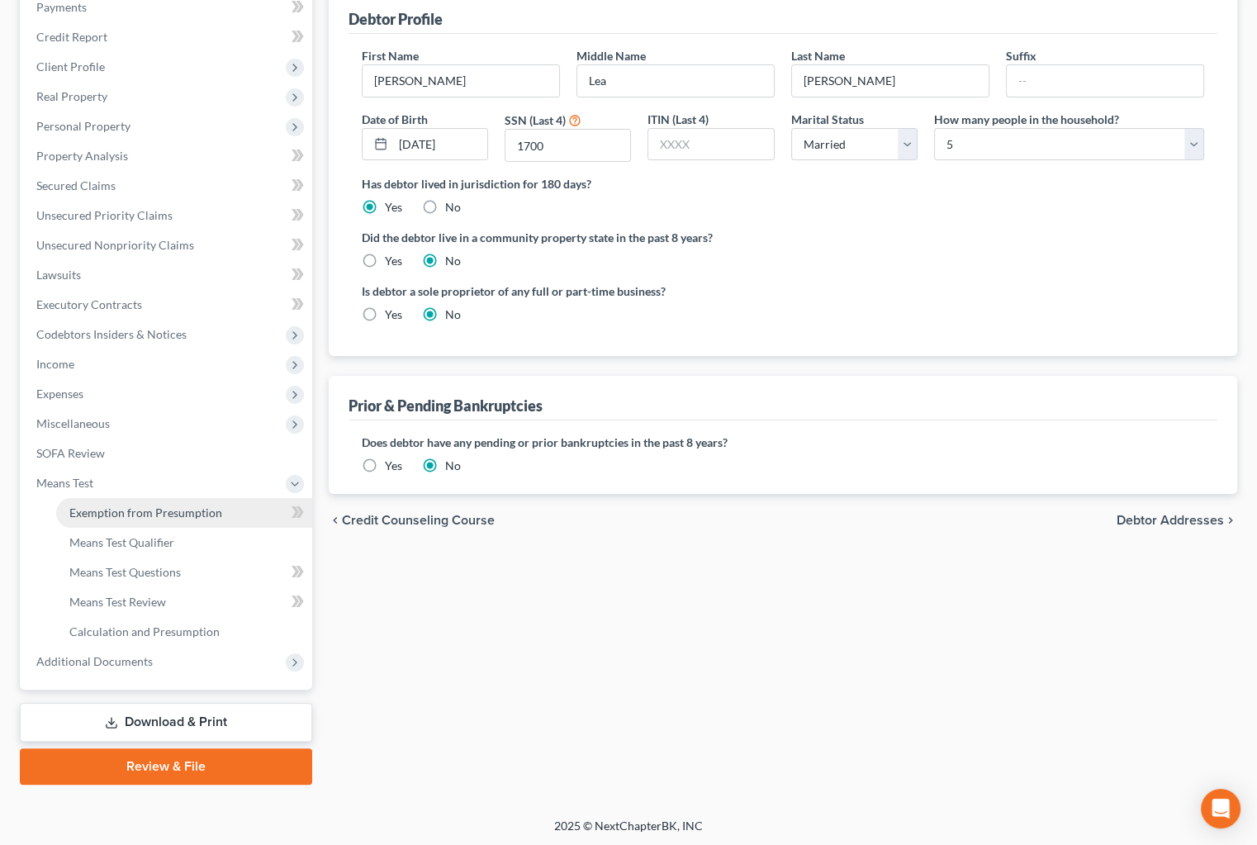
click at [148, 511] on span "Exemption from Presumption" at bounding box center [145, 512] width 153 height 14
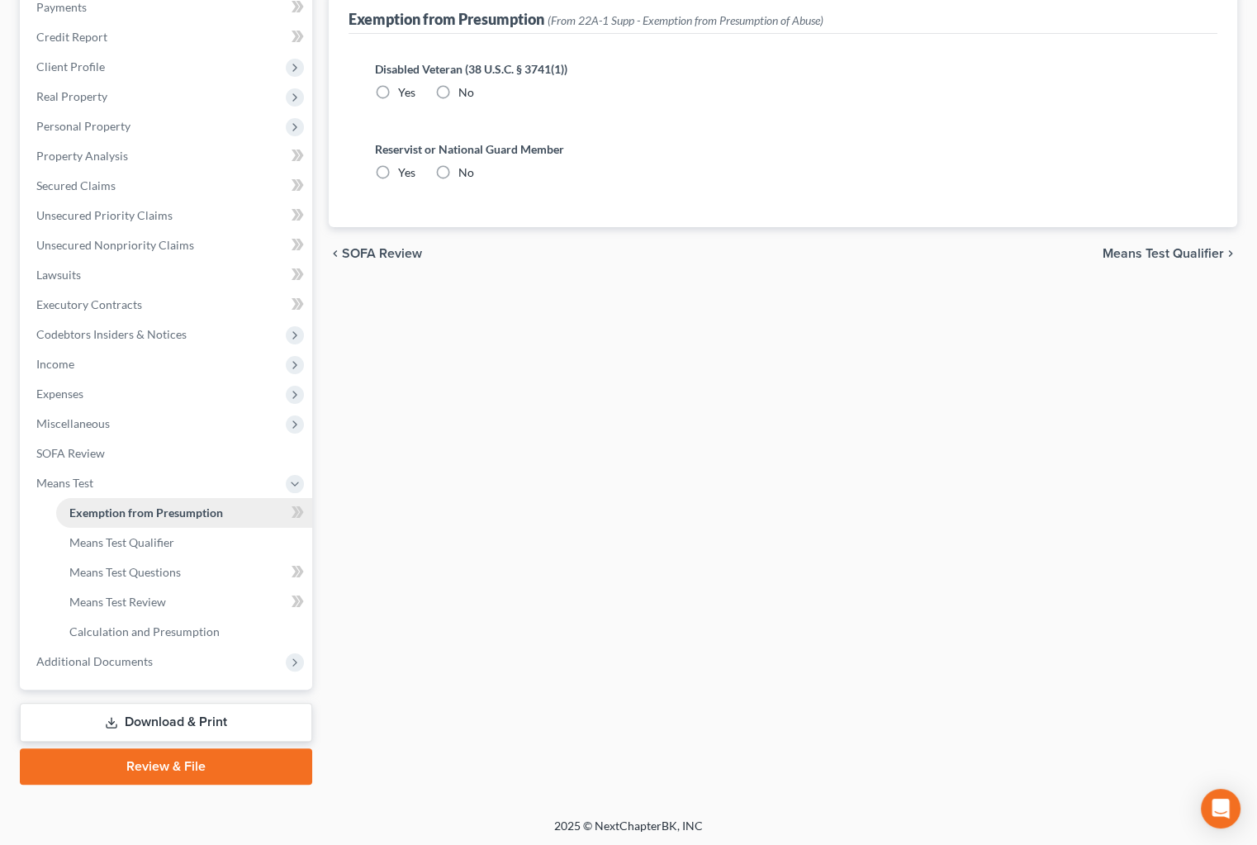
scroll to position [69, 0]
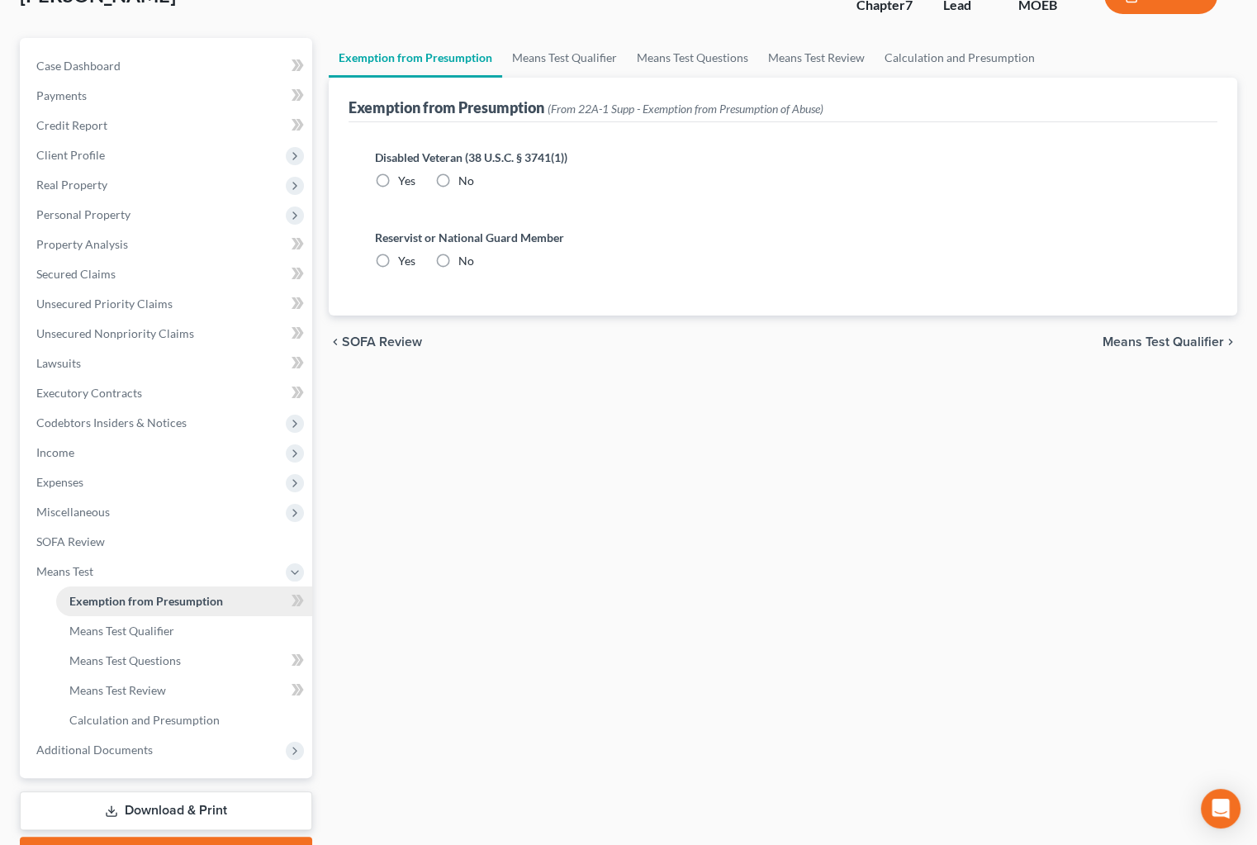
radio input "true"
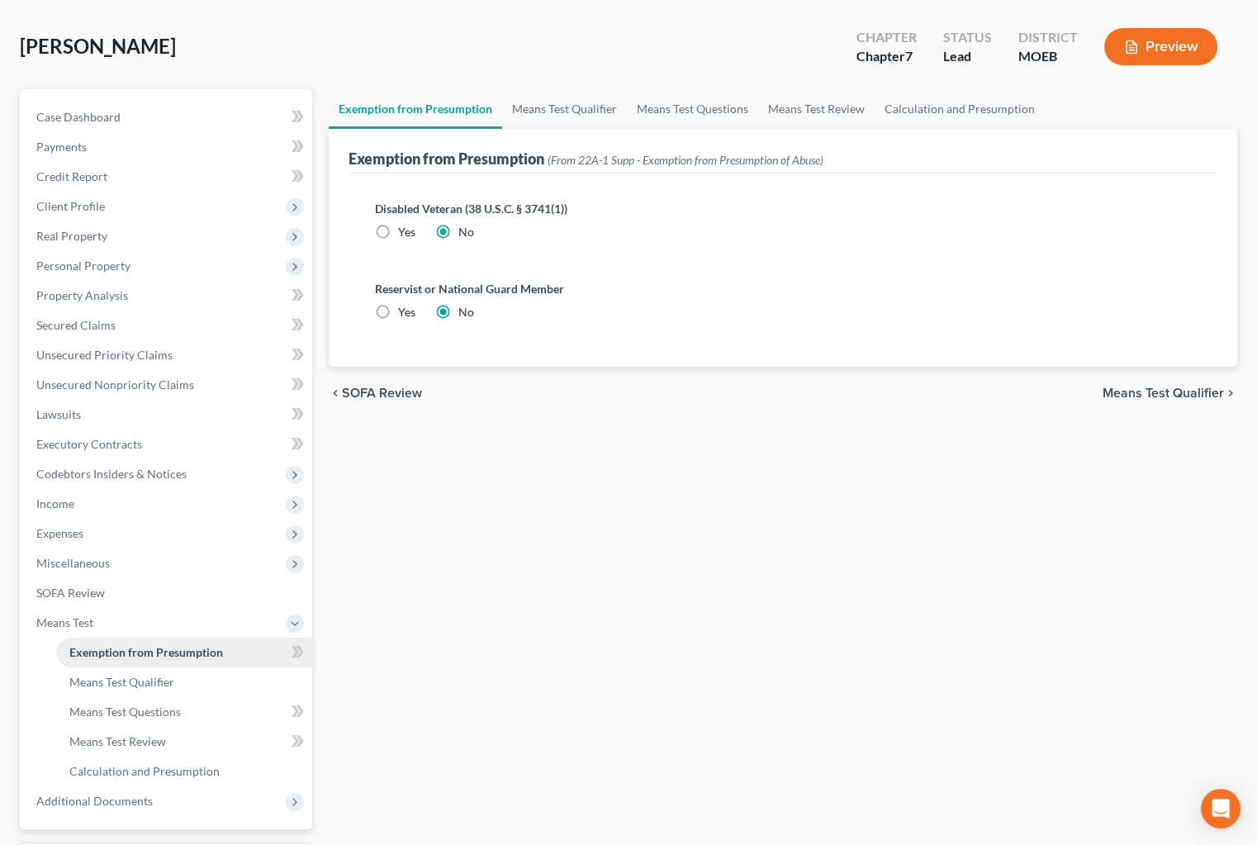
scroll to position [0, 0]
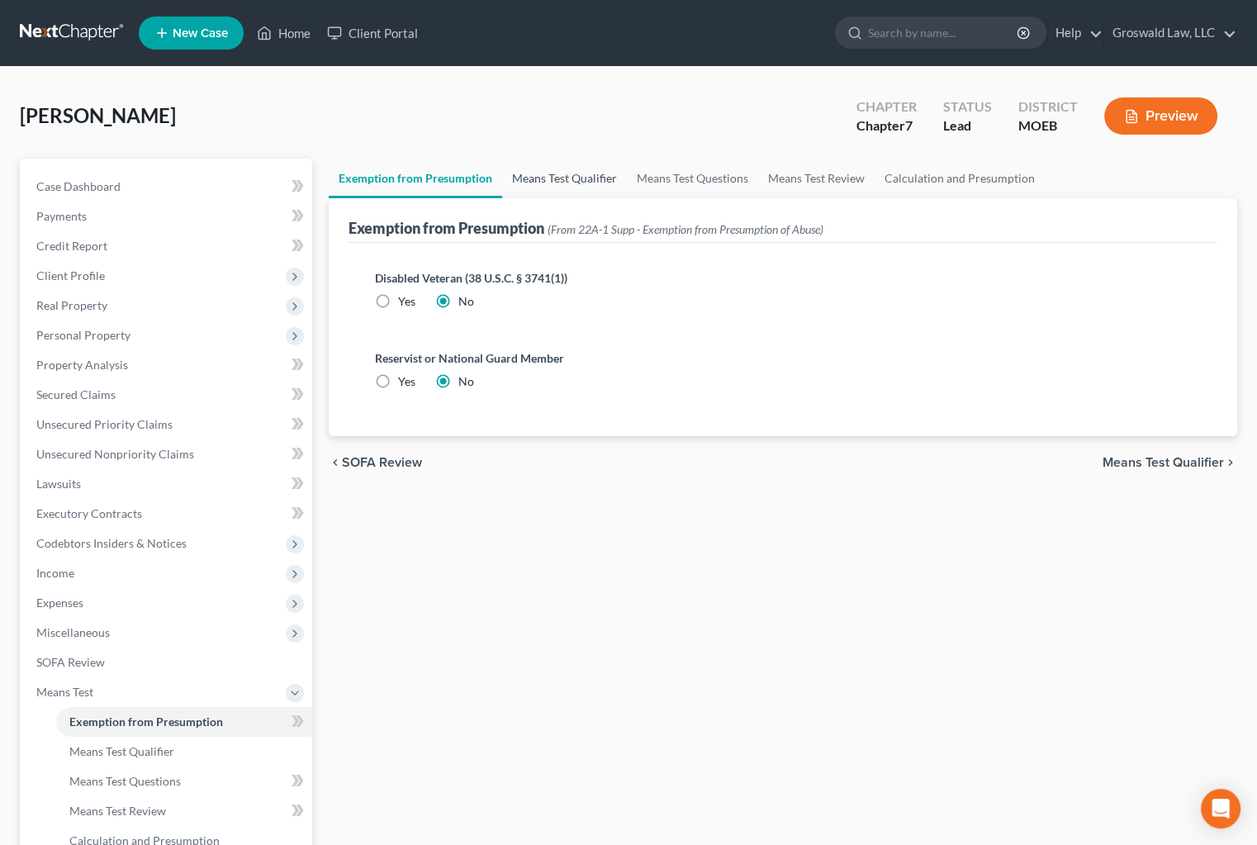
click at [571, 179] on link "Means Test Qualifier" at bounding box center [564, 179] width 125 height 40
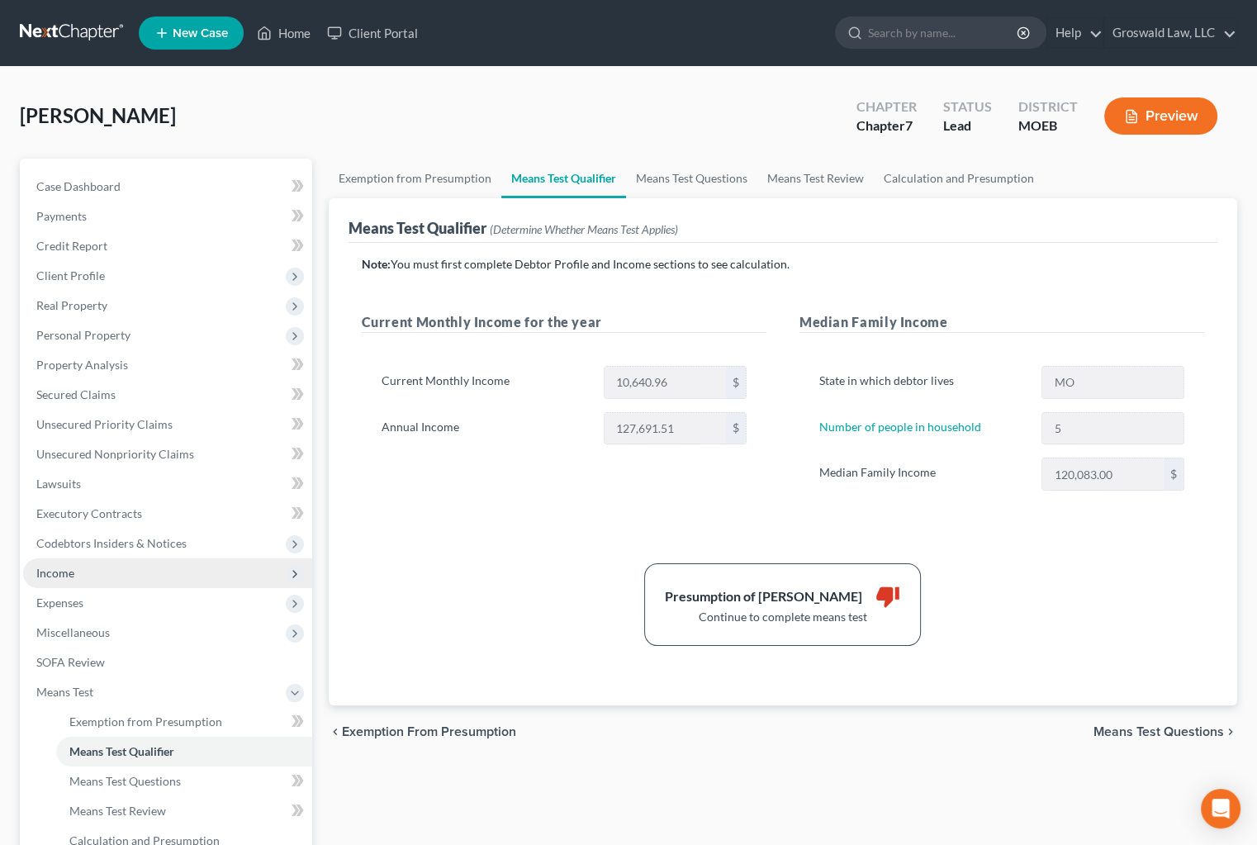
click at [74, 567] on span "Income" at bounding box center [167, 573] width 289 height 30
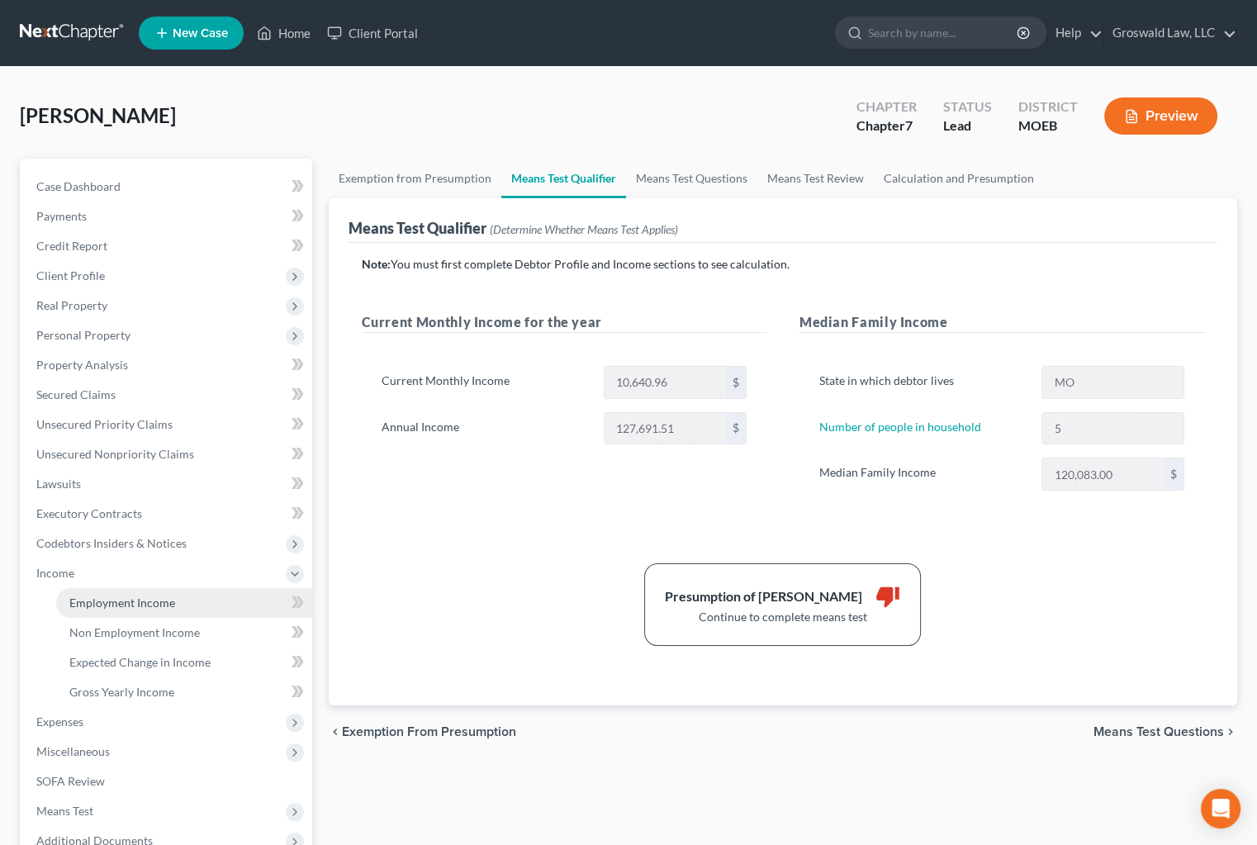
click at [108, 601] on span "Employment Income" at bounding box center [122, 602] width 106 height 14
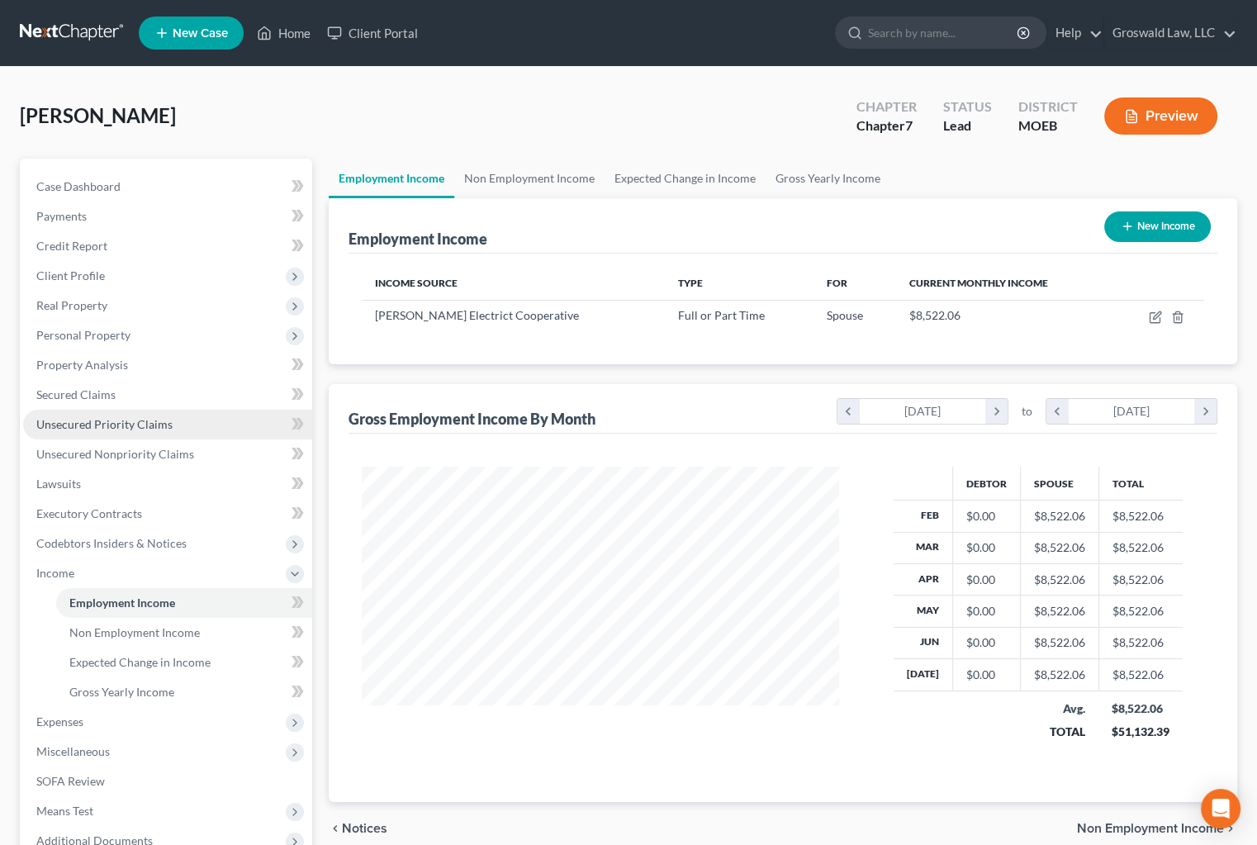
scroll to position [296, 511]
click at [89, 331] on span "Personal Property" at bounding box center [83, 335] width 94 height 14
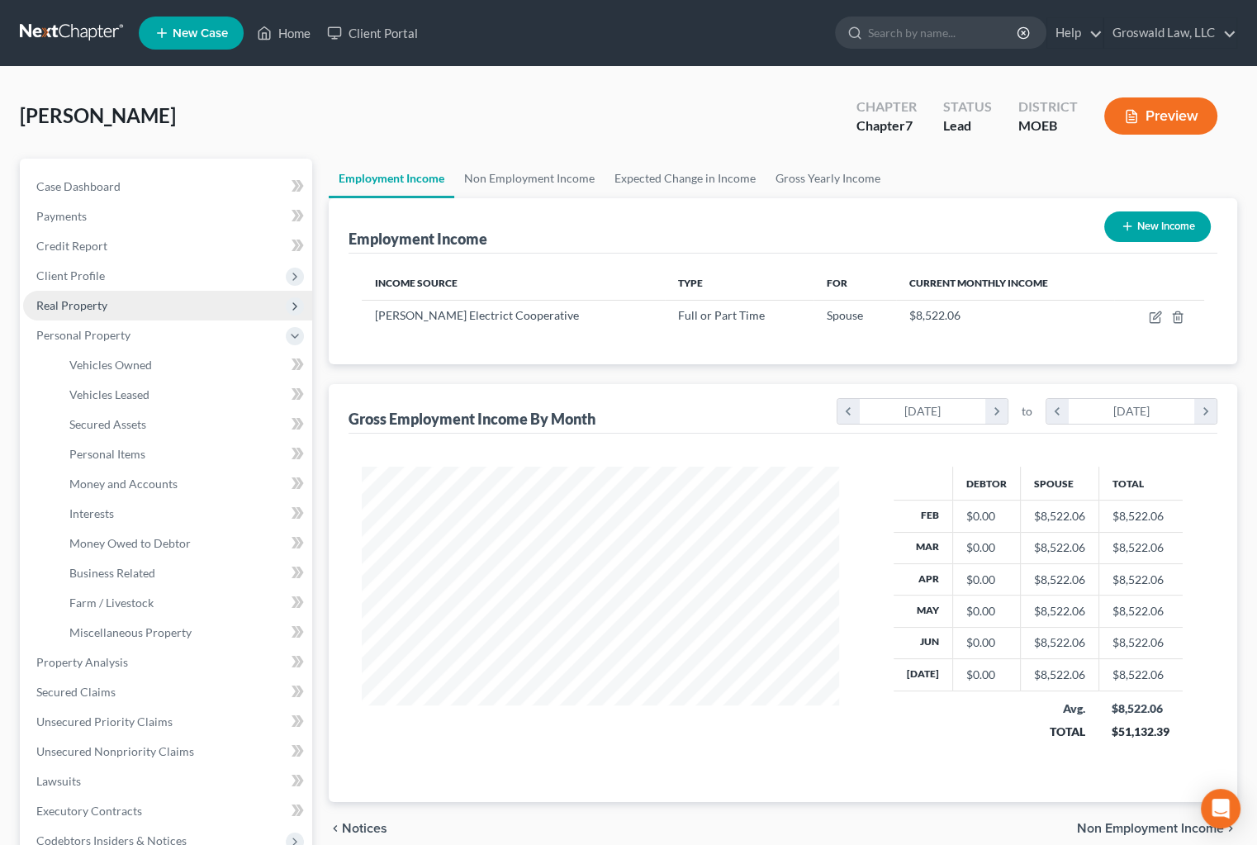
click at [88, 301] on span "Real Property" at bounding box center [71, 305] width 71 height 14
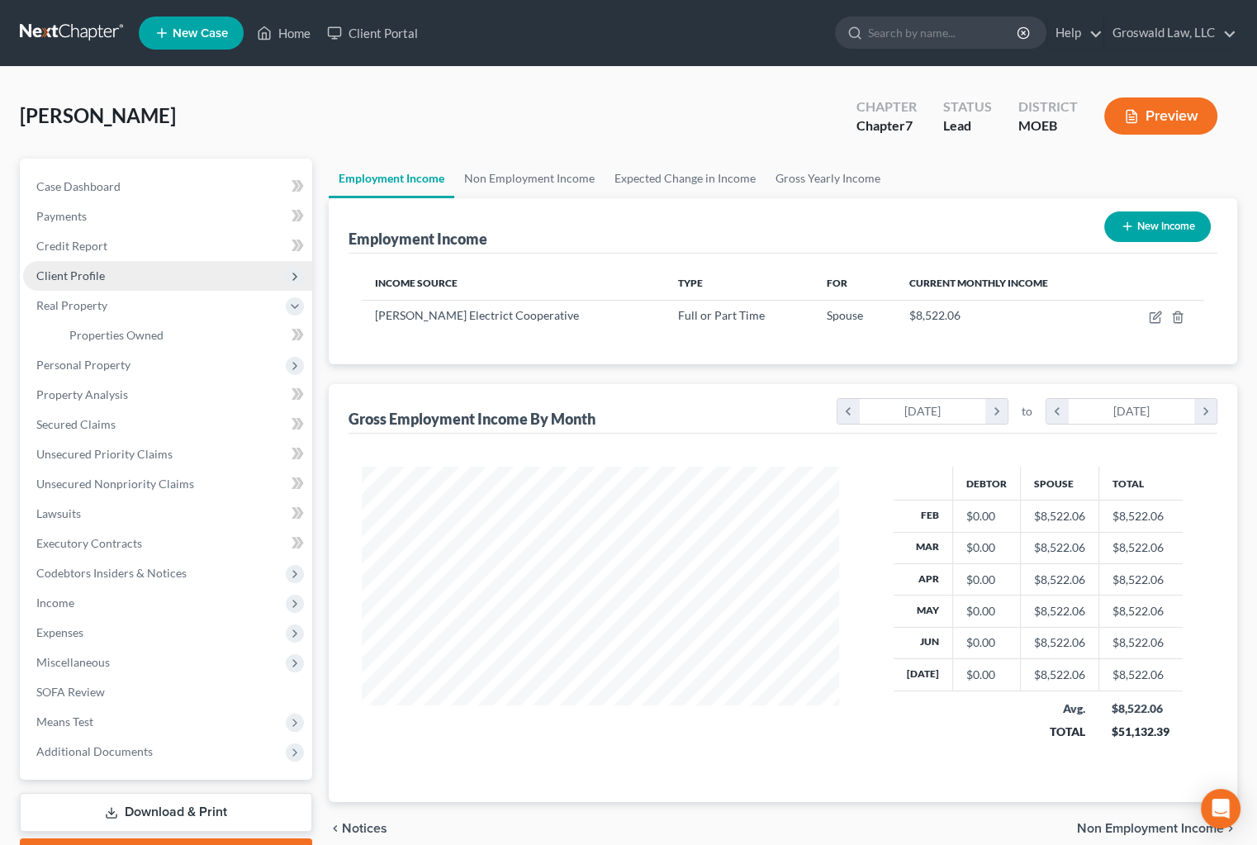
click at [90, 276] on span "Client Profile" at bounding box center [70, 275] width 69 height 14
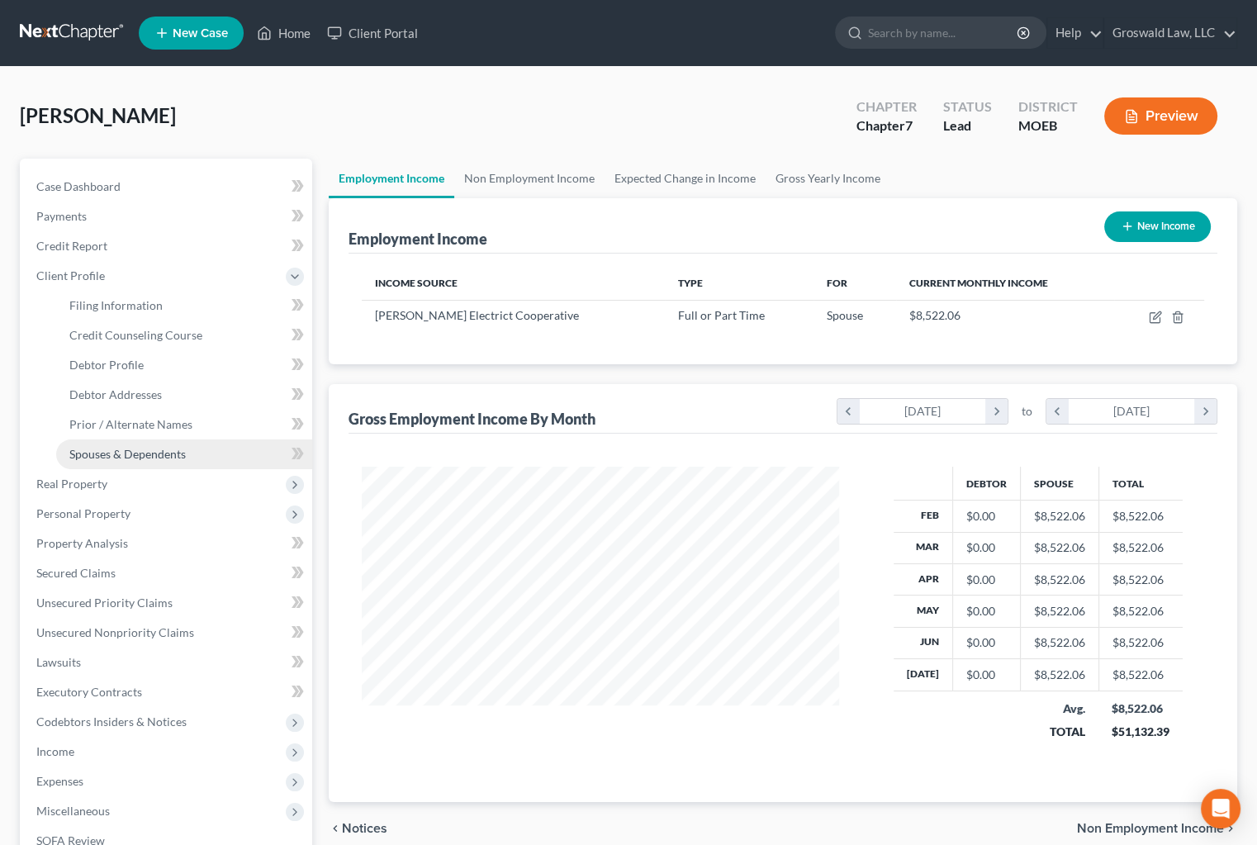
click at [139, 455] on span "Spouses & Dependents" at bounding box center [127, 454] width 116 height 14
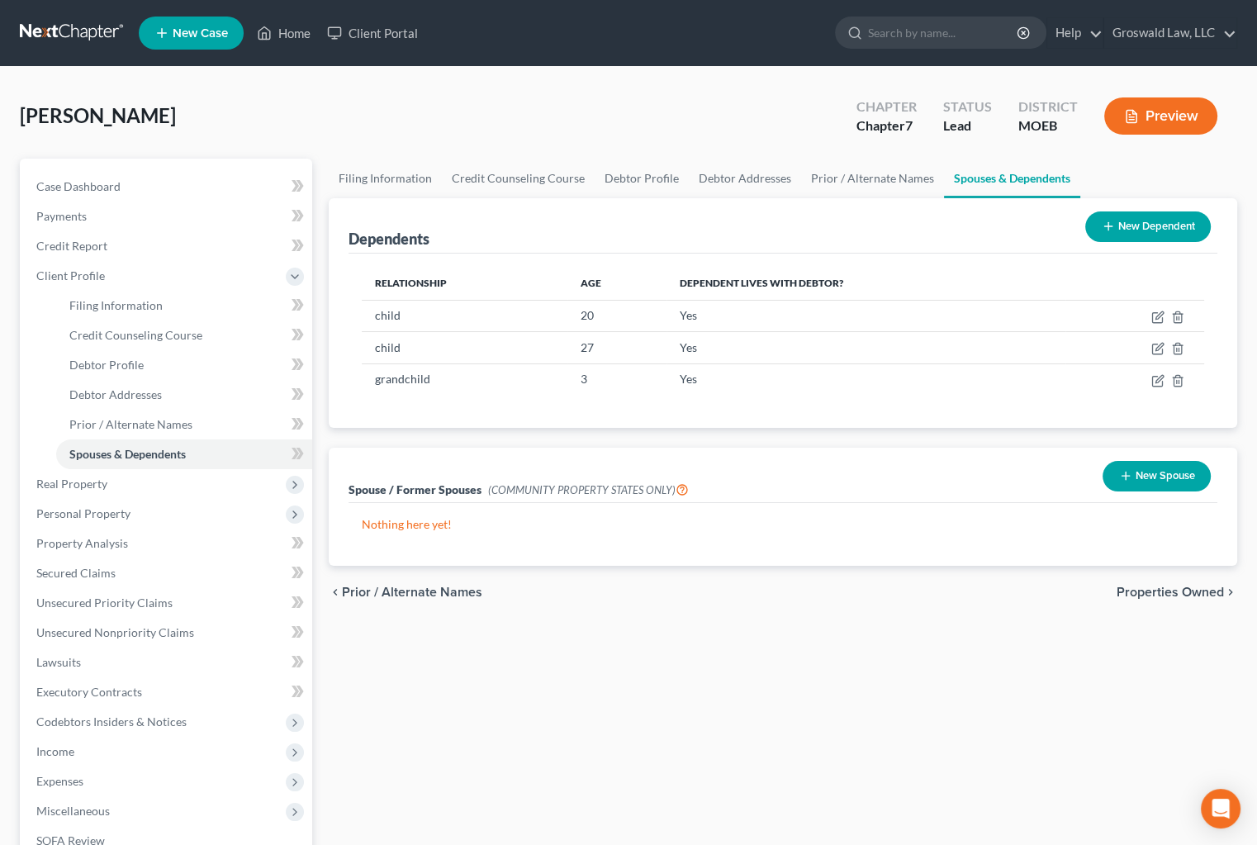
click at [1145, 221] on button "New Dependent" at bounding box center [1148, 226] width 126 height 31
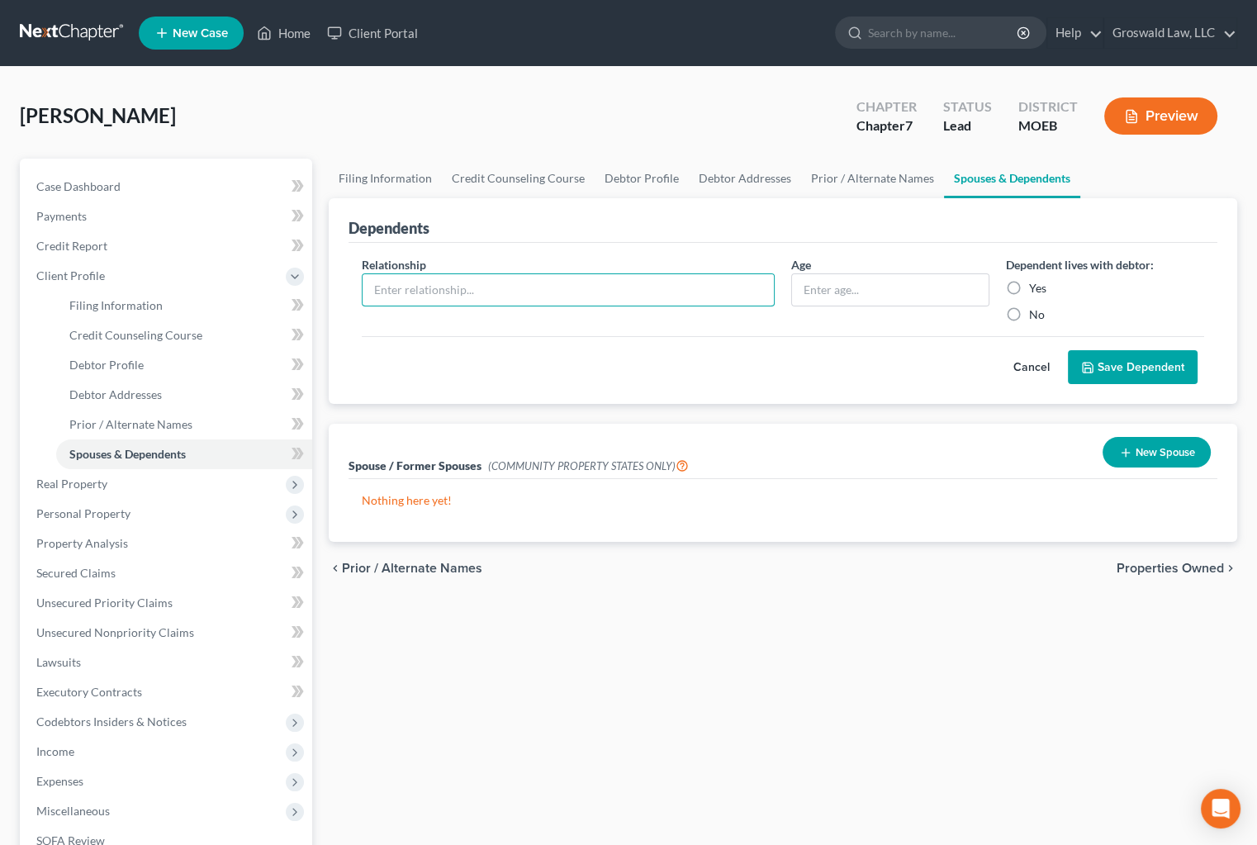
drag, startPoint x: 522, startPoint y: 281, endPoint x: 519, endPoint y: 268, distance: 12.6
click at [520, 276] on input "text" at bounding box center [568, 289] width 411 height 31
type input "child"
type input "29"
click at [1029, 286] on label "Yes" at bounding box center [1037, 288] width 17 height 17
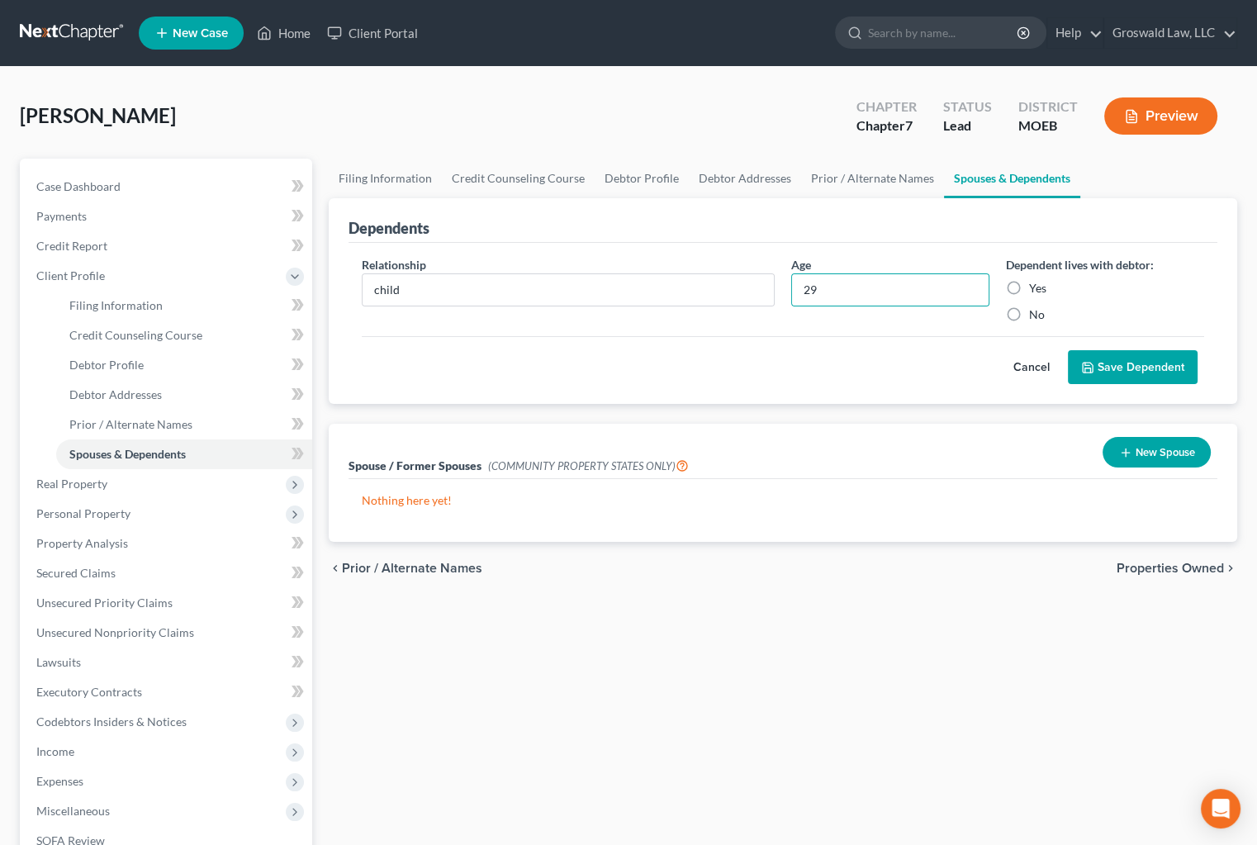
click at [1036, 286] on input "Yes" at bounding box center [1041, 285] width 11 height 11
radio input "true"
drag, startPoint x: 1103, startPoint y: 373, endPoint x: 941, endPoint y: 251, distance: 202.8
click at [1103, 372] on button "Save Dependent" at bounding box center [1133, 367] width 130 height 35
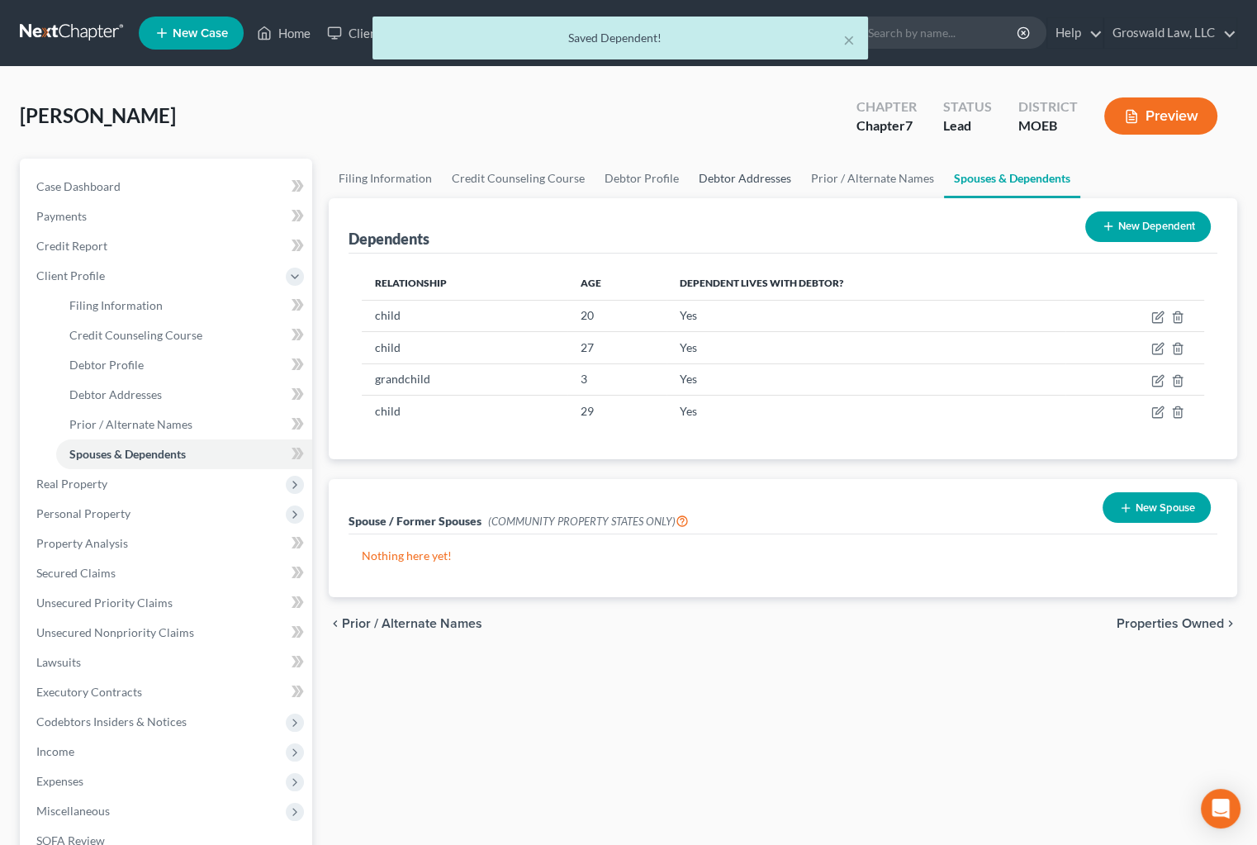
click at [766, 173] on link "Debtor Addresses" at bounding box center [745, 179] width 112 height 40
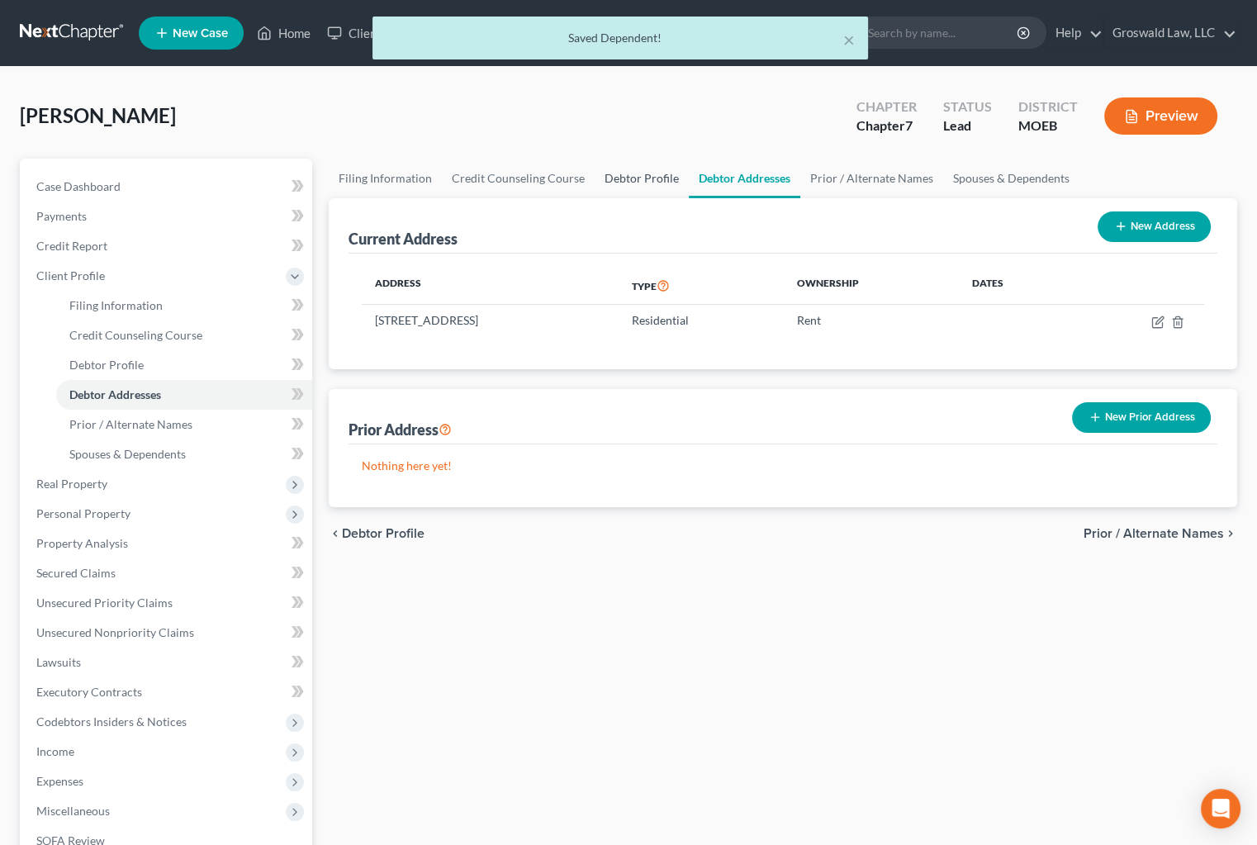
click at [650, 174] on link "Debtor Profile" at bounding box center [642, 179] width 94 height 40
select select "1"
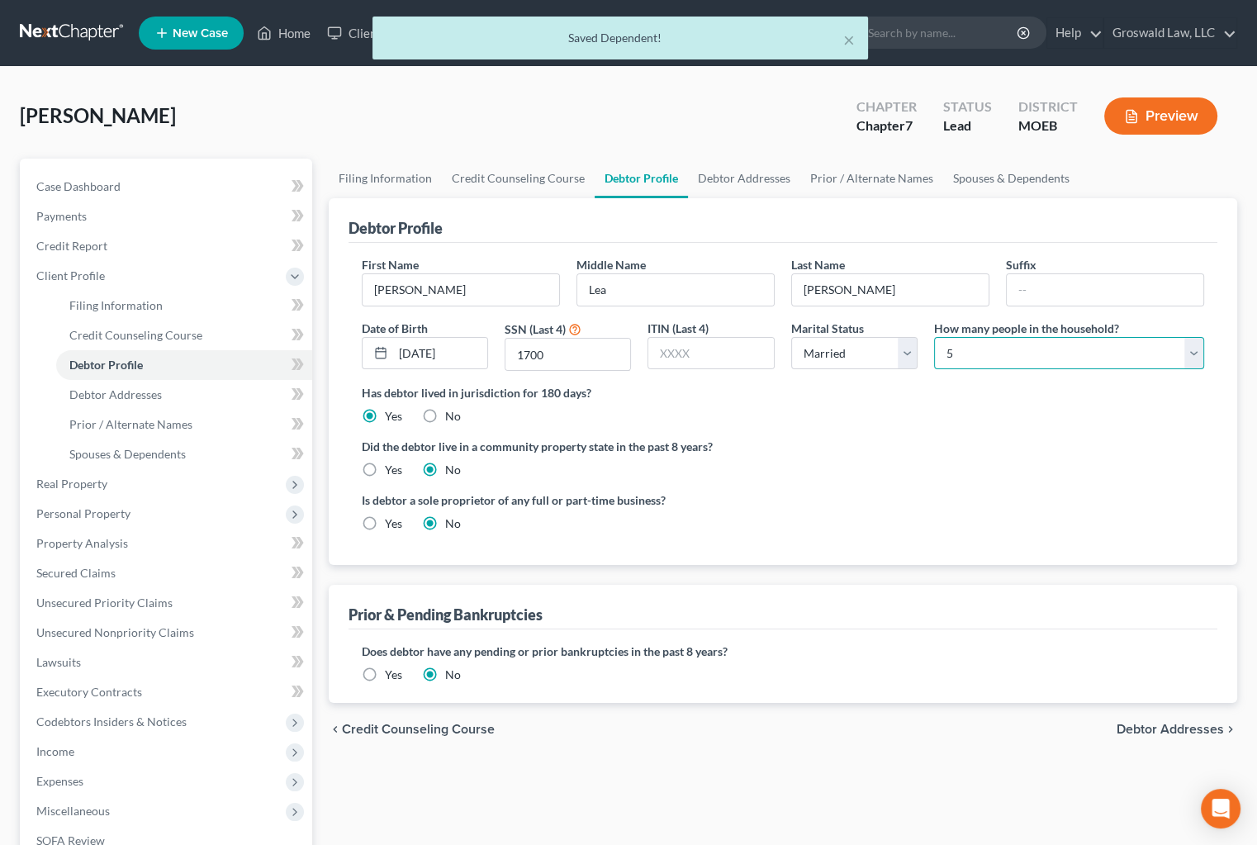
drag, startPoint x: 969, startPoint y: 353, endPoint x: 973, endPoint y: 367, distance: 14.6
click at [970, 353] on select "Select 1 2 3 4 5 6 7 8 9 10 11 12 13 14 15 16 17 18 19 20" at bounding box center [1069, 353] width 270 height 33
select select "5"
click at [934, 337] on select "Select 1 2 3 4 5 6 7 8 9 10 11 12 13 14 15 16 17 18 19 20" at bounding box center [1069, 353] width 270 height 33
click at [889, 461] on div "Did the debtor live in a community property state in the past 8 years? Yes No" at bounding box center [783, 458] width 843 height 40
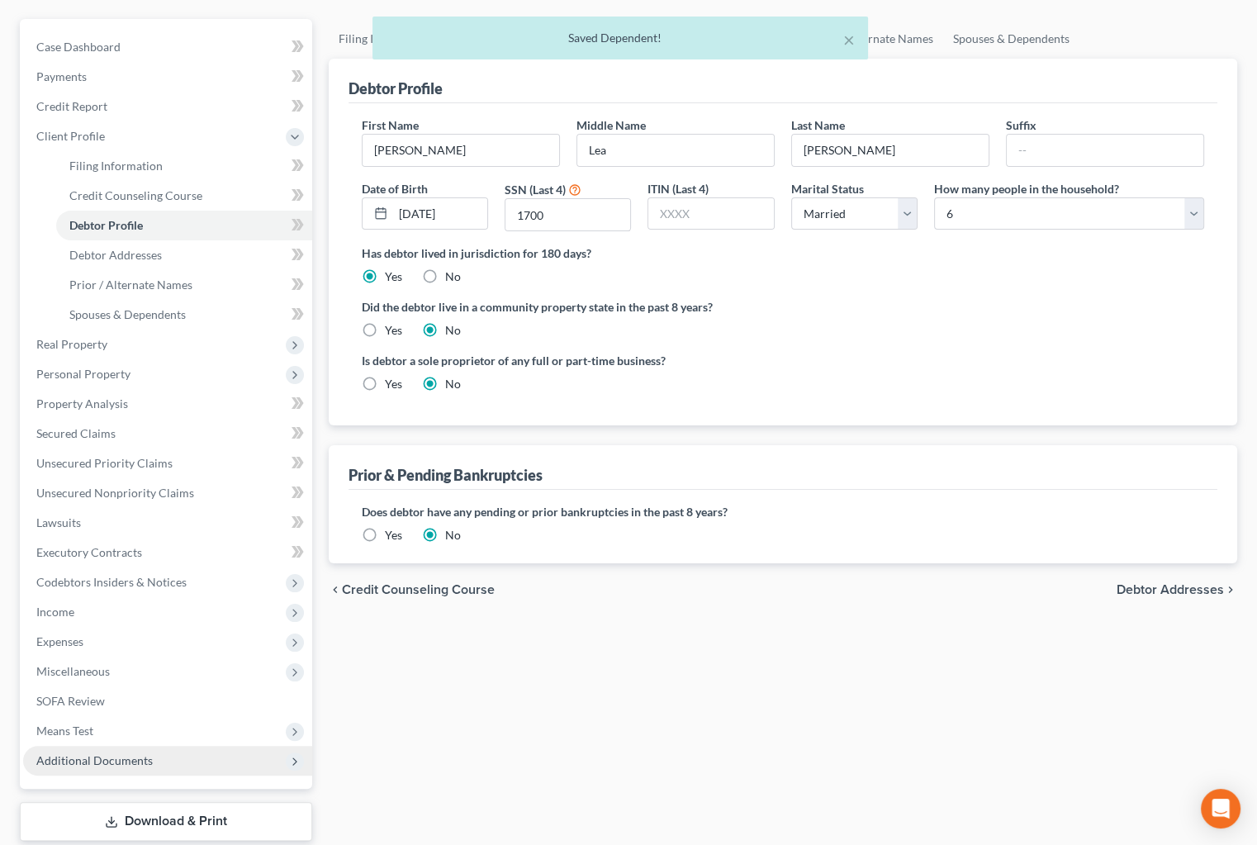
scroll to position [239, 0]
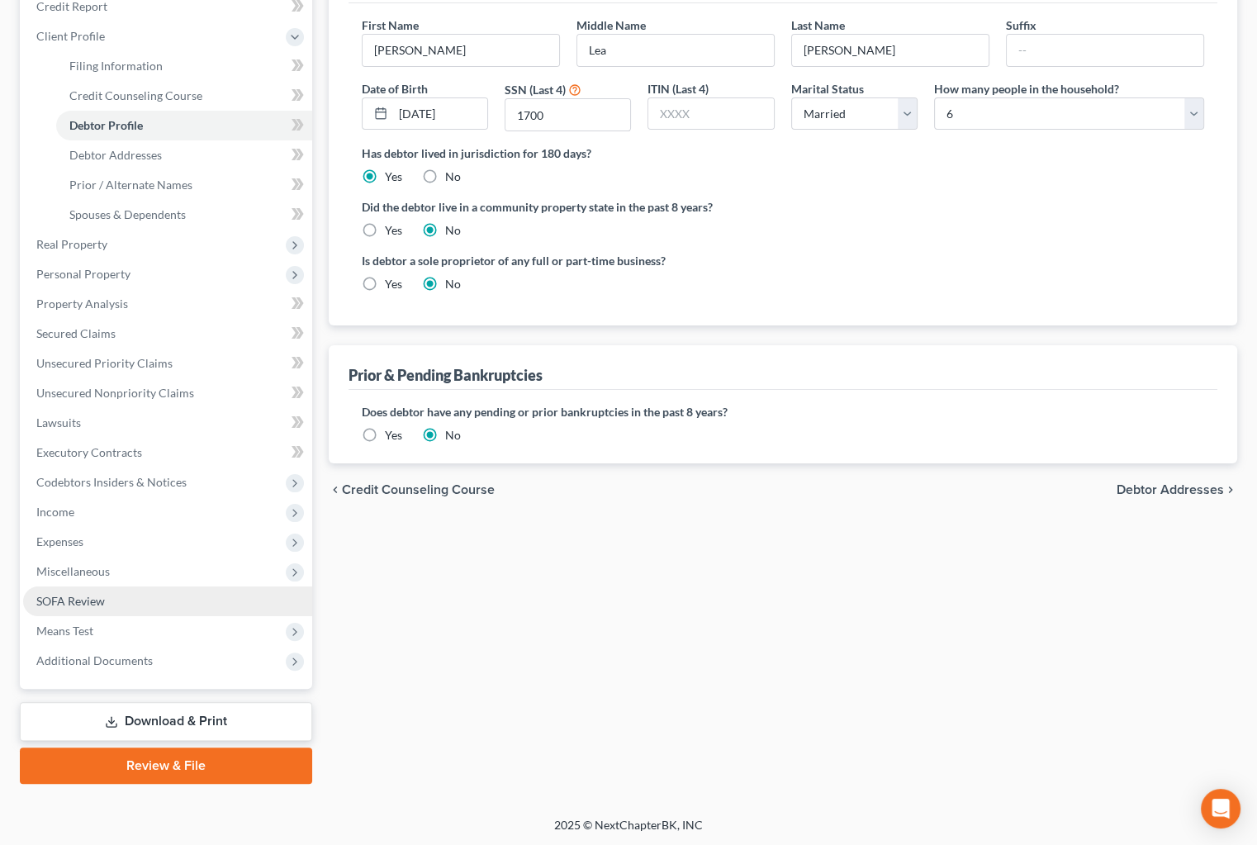
click at [68, 613] on link "SOFA Review" at bounding box center [167, 601] width 289 height 30
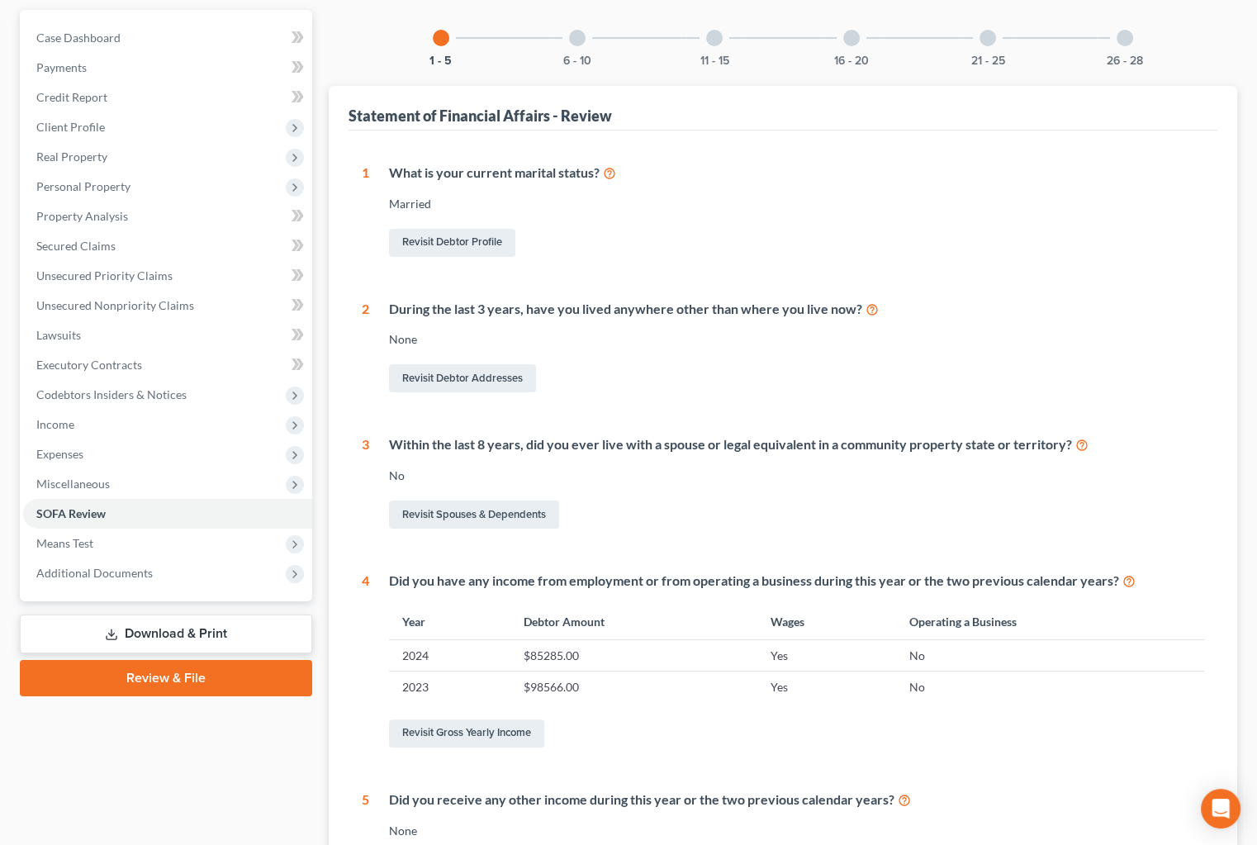
scroll to position [363, 0]
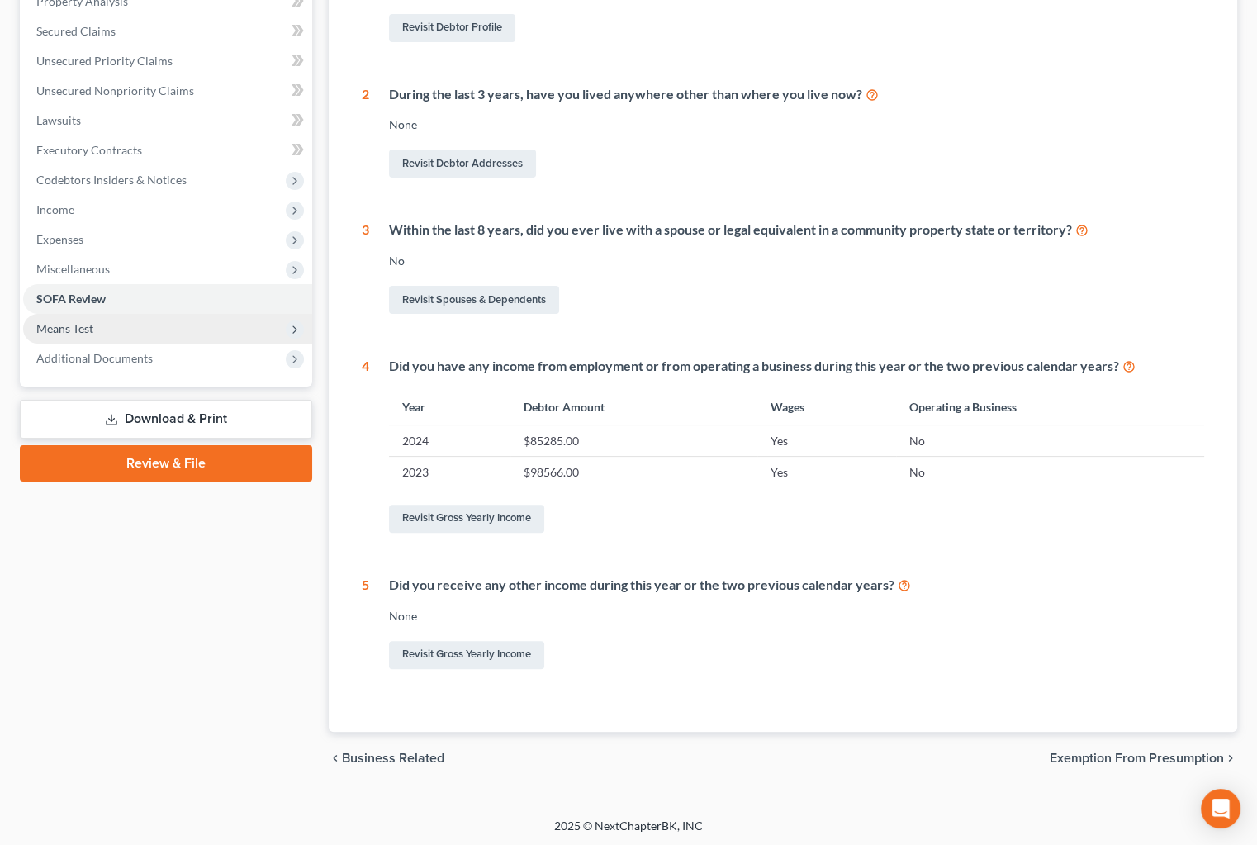
click at [116, 325] on span "Means Test" at bounding box center [167, 329] width 289 height 30
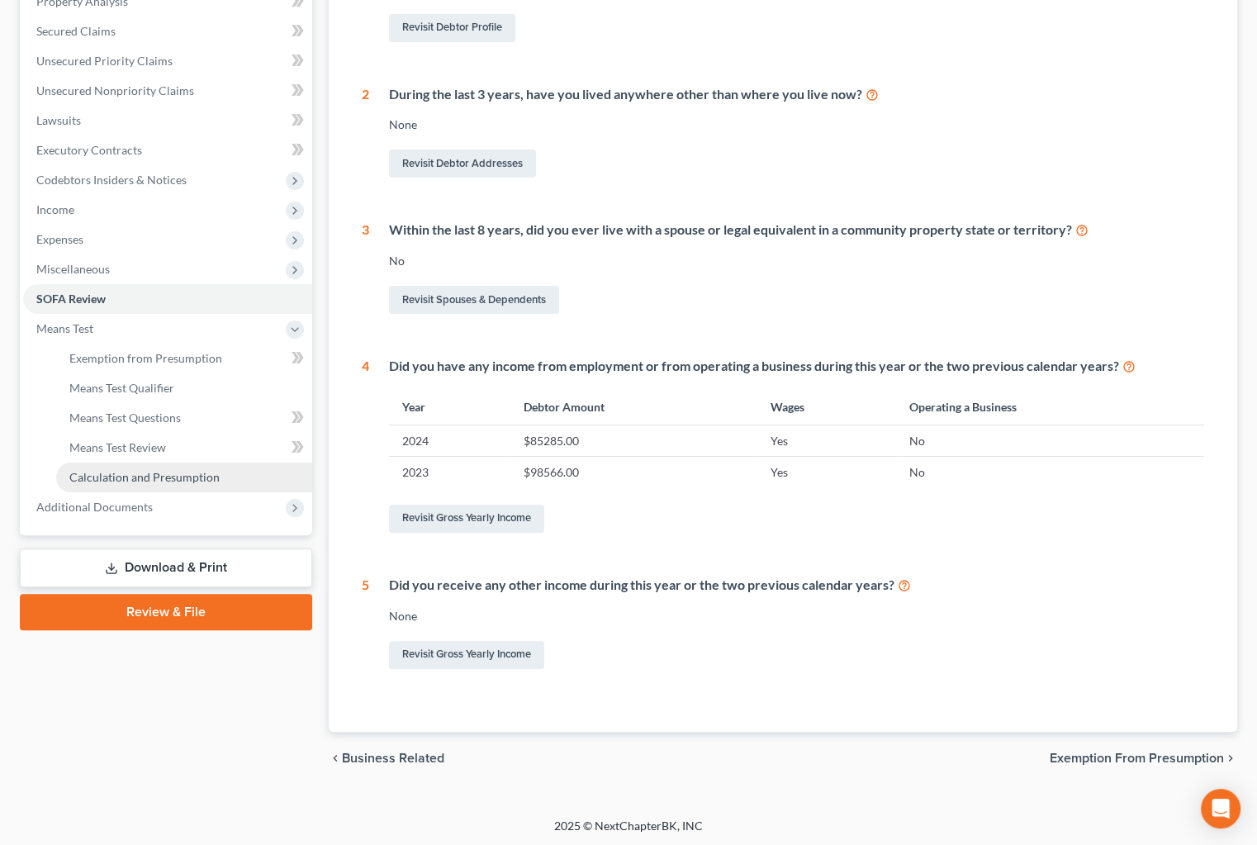
click at [151, 478] on span "Calculation and Presumption" at bounding box center [144, 477] width 150 height 14
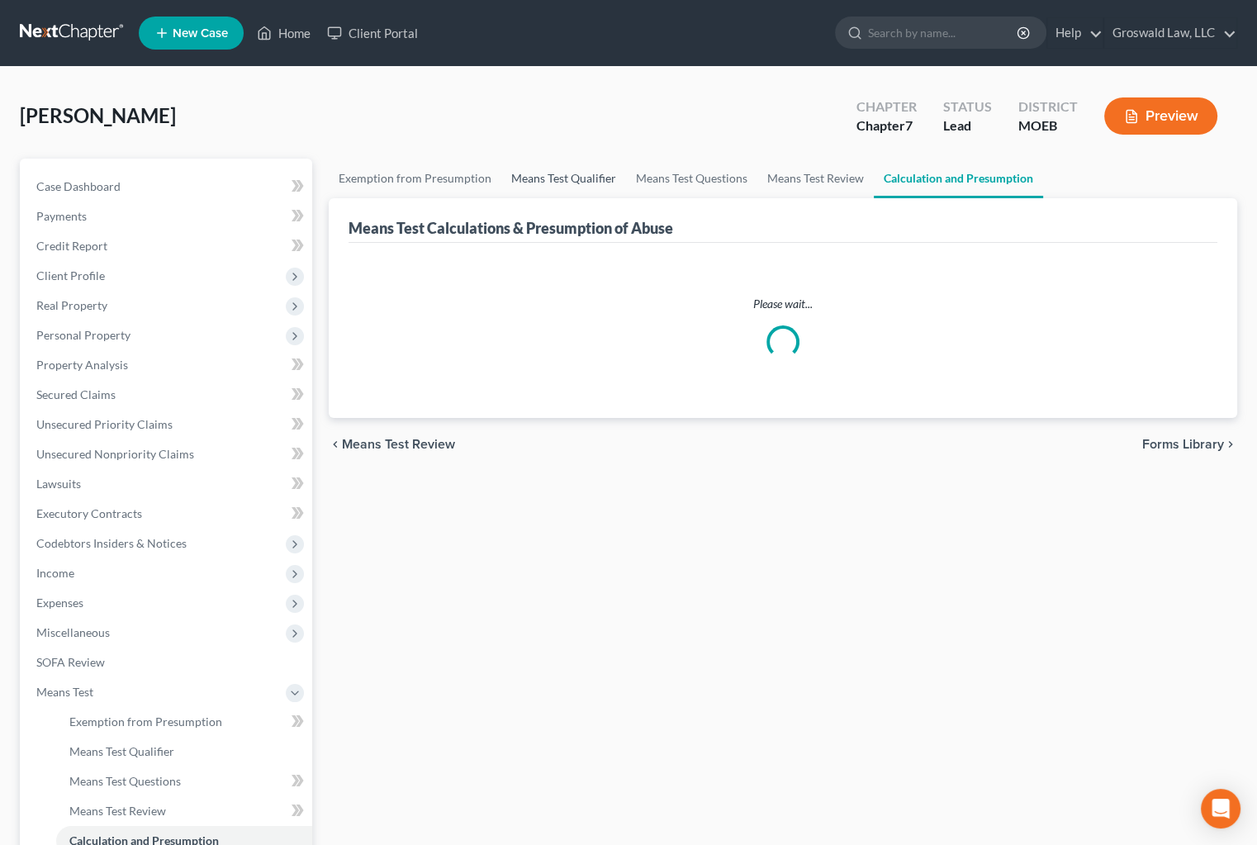
click at [562, 164] on link "Means Test Qualifier" at bounding box center [563, 179] width 125 height 40
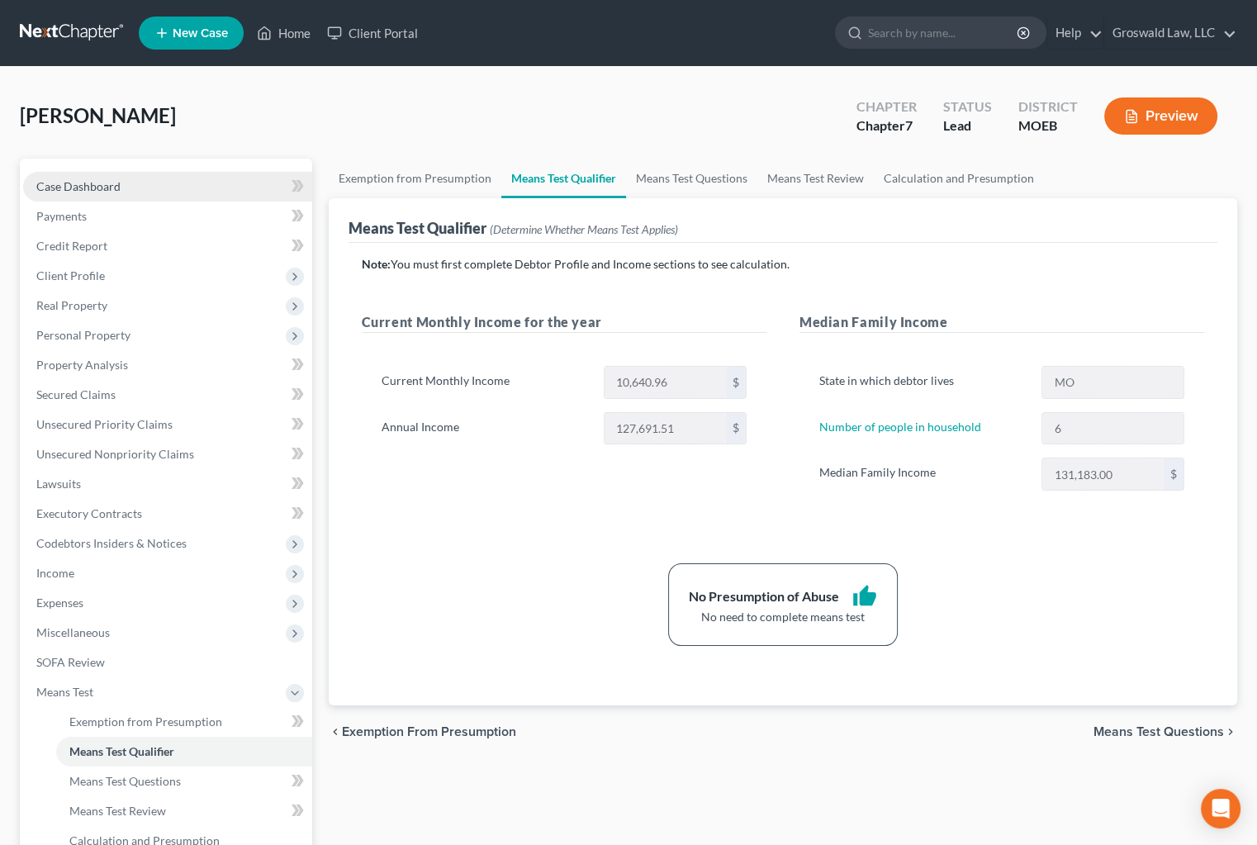
click at [143, 183] on link "Case Dashboard" at bounding box center [167, 187] width 289 height 30
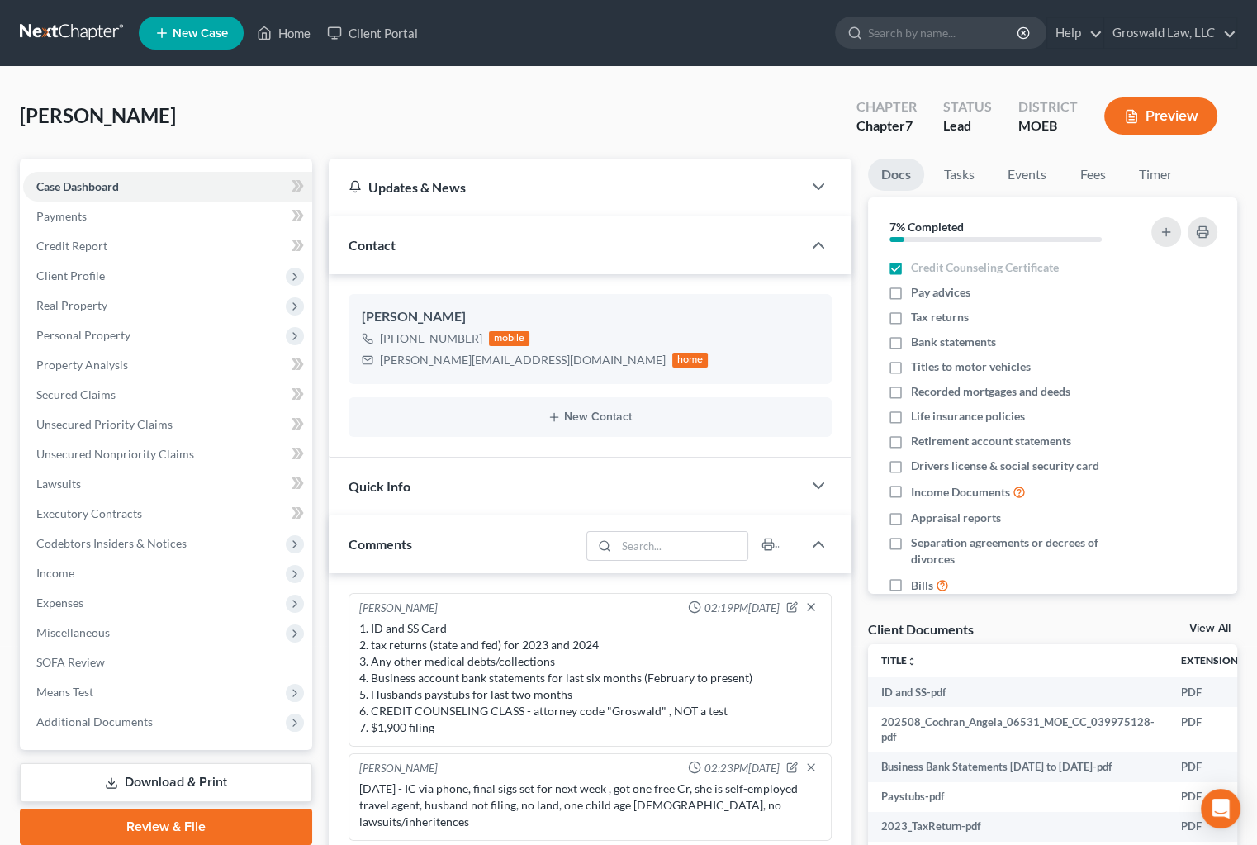
scroll to position [138, 0]
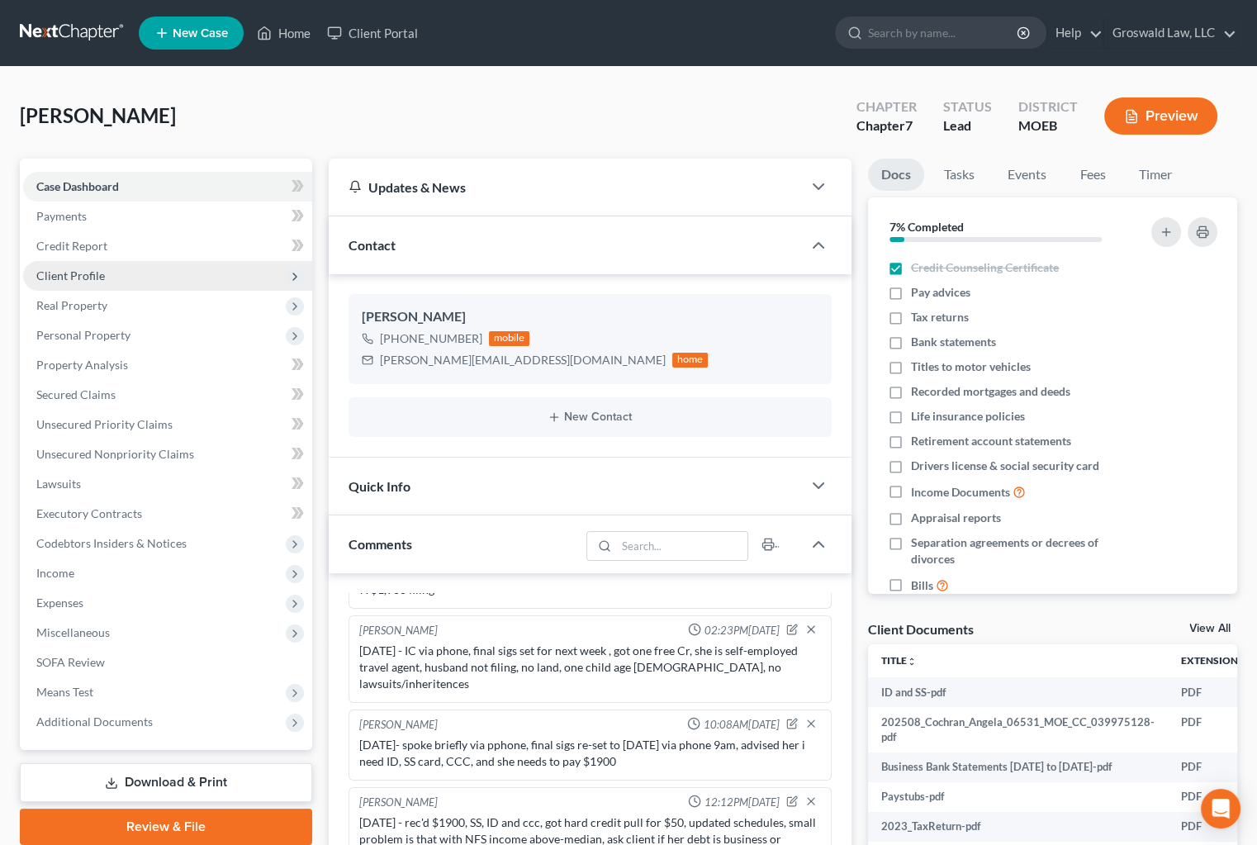
click at [120, 268] on span "Client Profile" at bounding box center [167, 276] width 289 height 30
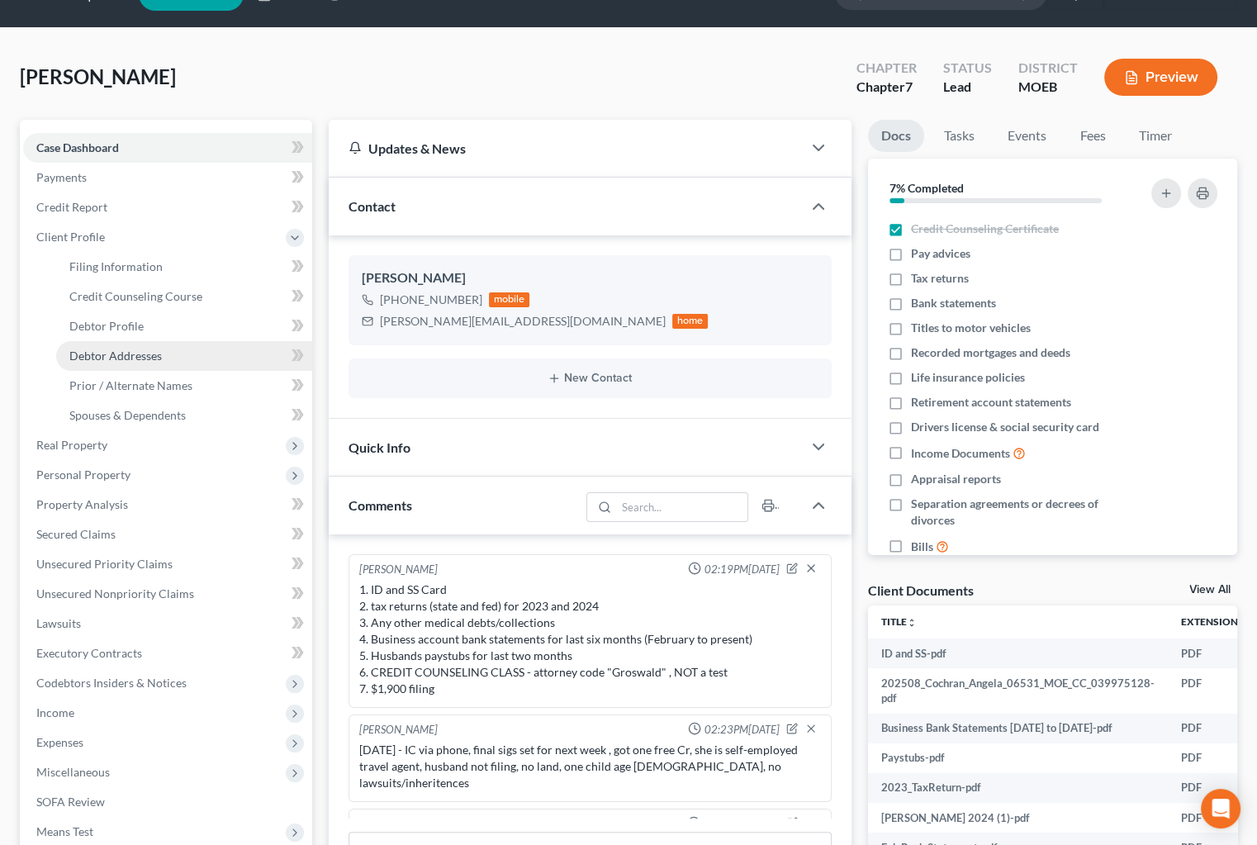
scroll to position [0, 0]
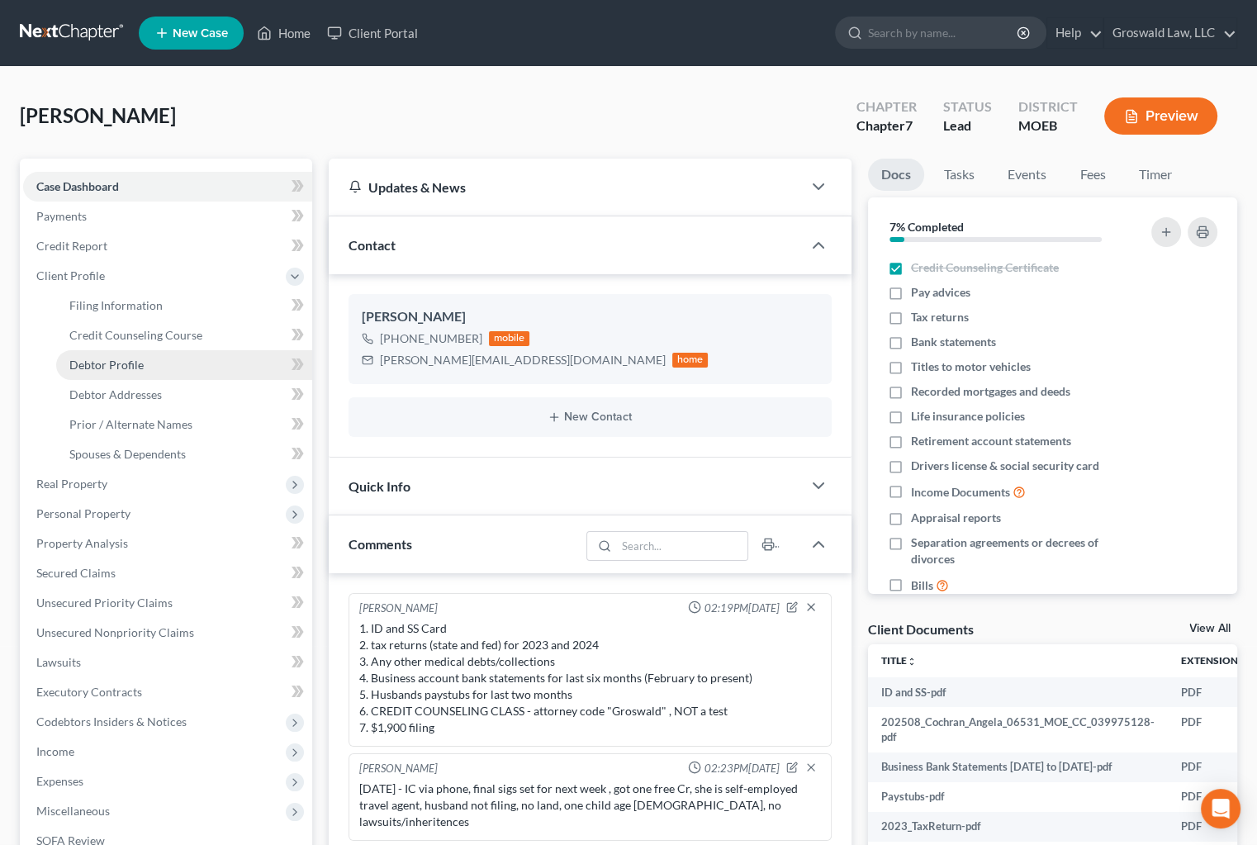
click at [126, 368] on span "Debtor Profile" at bounding box center [106, 365] width 74 height 14
select select "1"
select select "5"
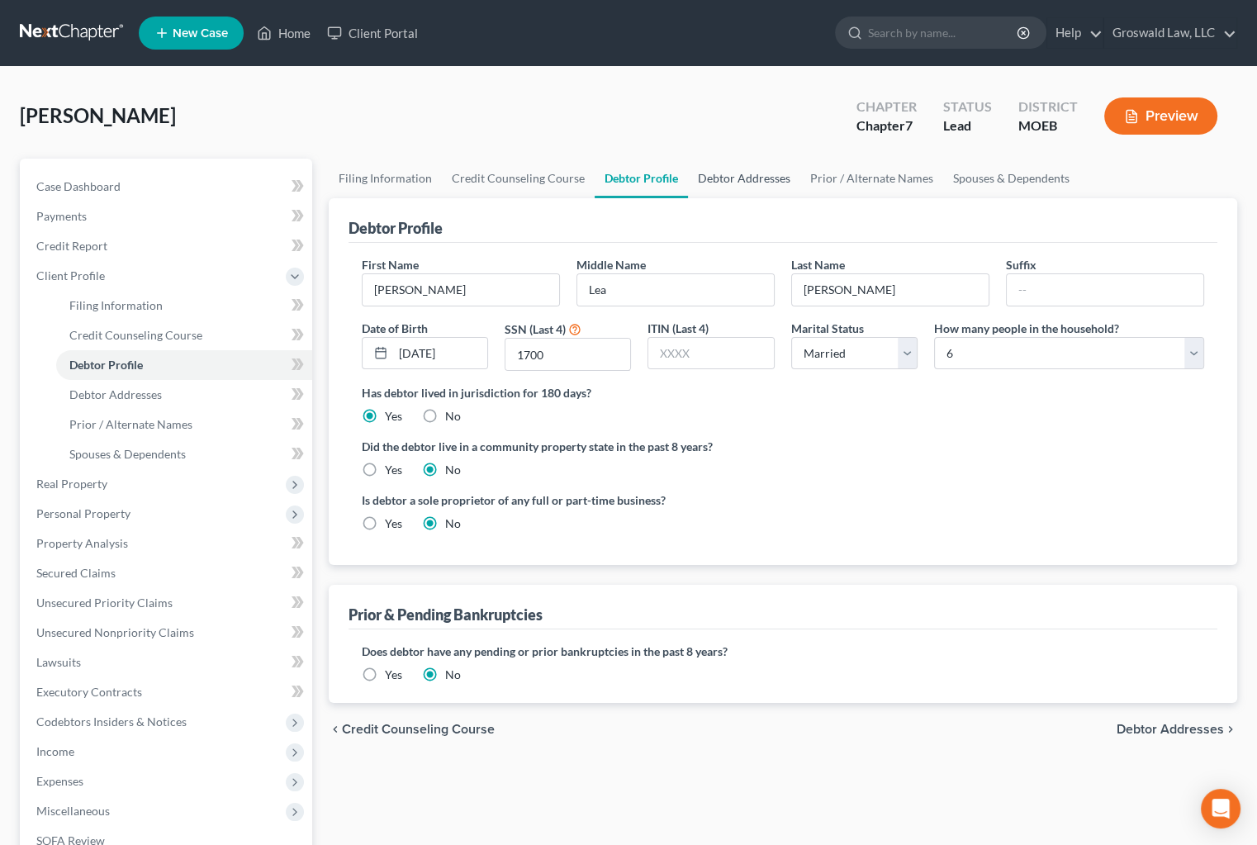
click at [737, 181] on link "Debtor Addresses" at bounding box center [744, 179] width 112 height 40
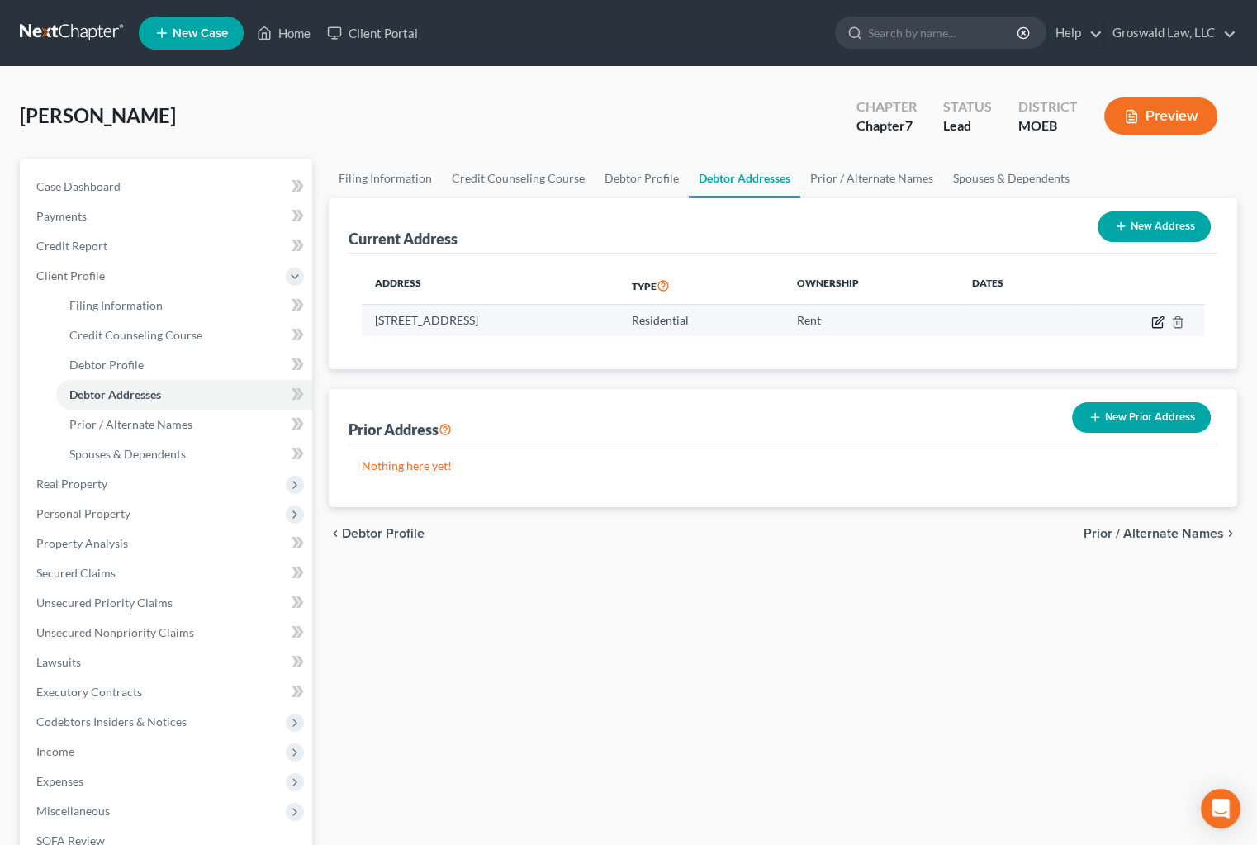
click at [1154, 321] on icon "button" at bounding box center [1157, 321] width 13 height 13
select select "26"
select select "0"
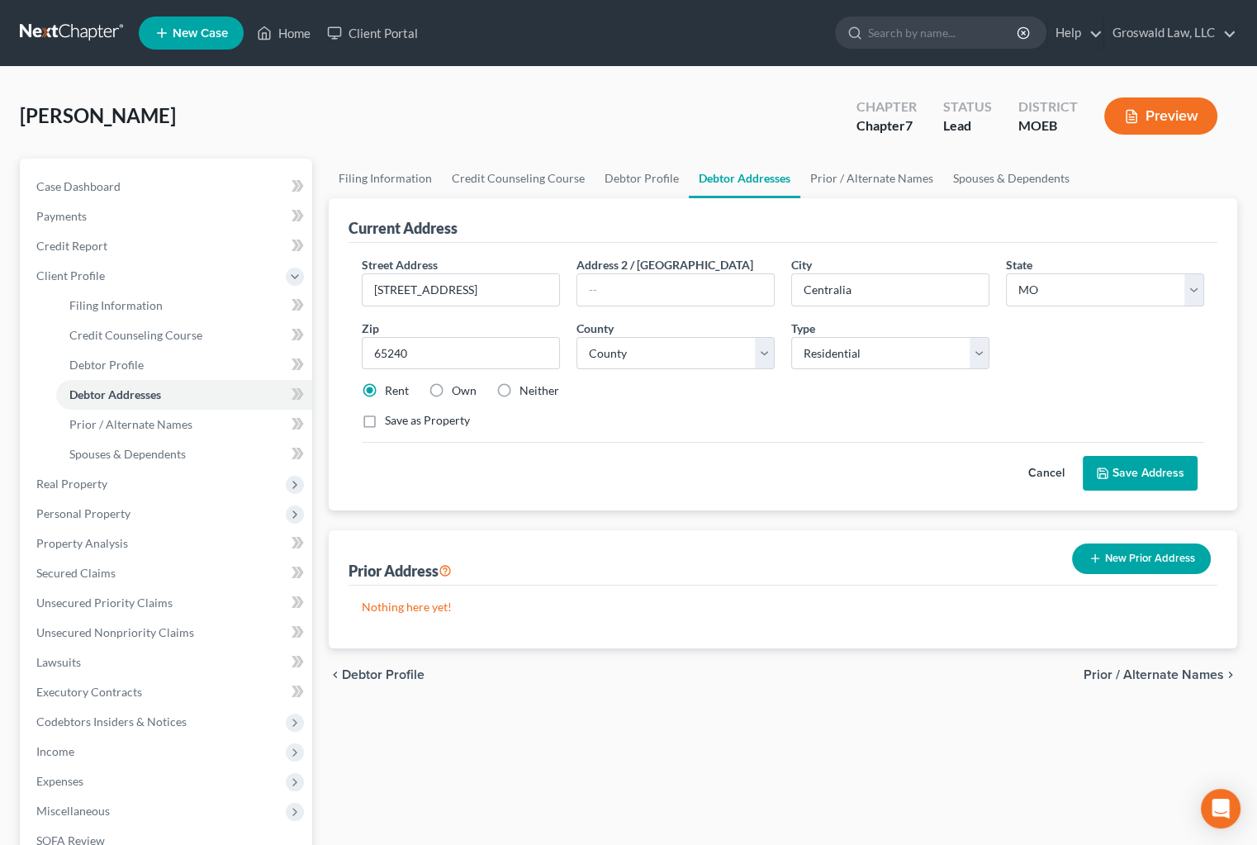
click at [1110, 479] on button "Save Address" at bounding box center [1140, 473] width 115 height 35
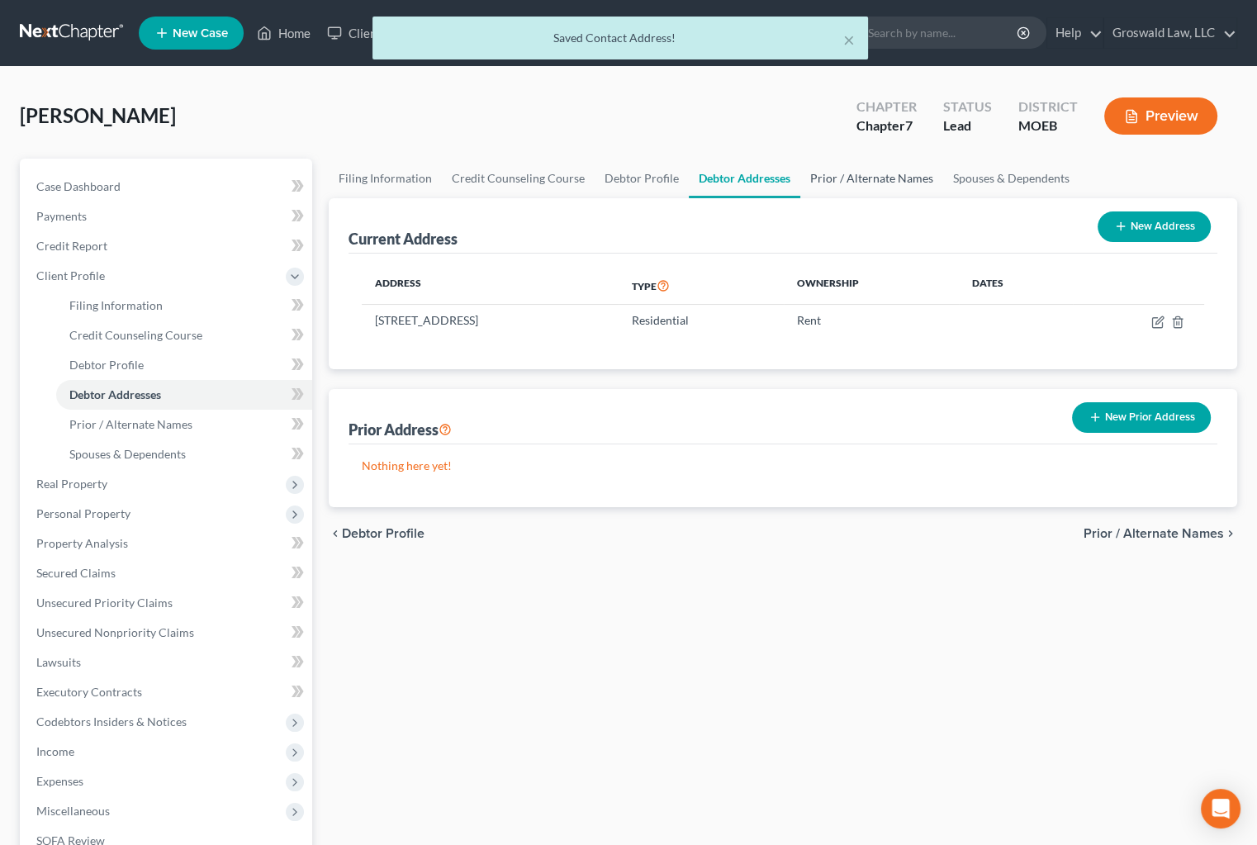
click at [851, 177] on link "Prior / Alternate Names" at bounding box center [871, 179] width 143 height 40
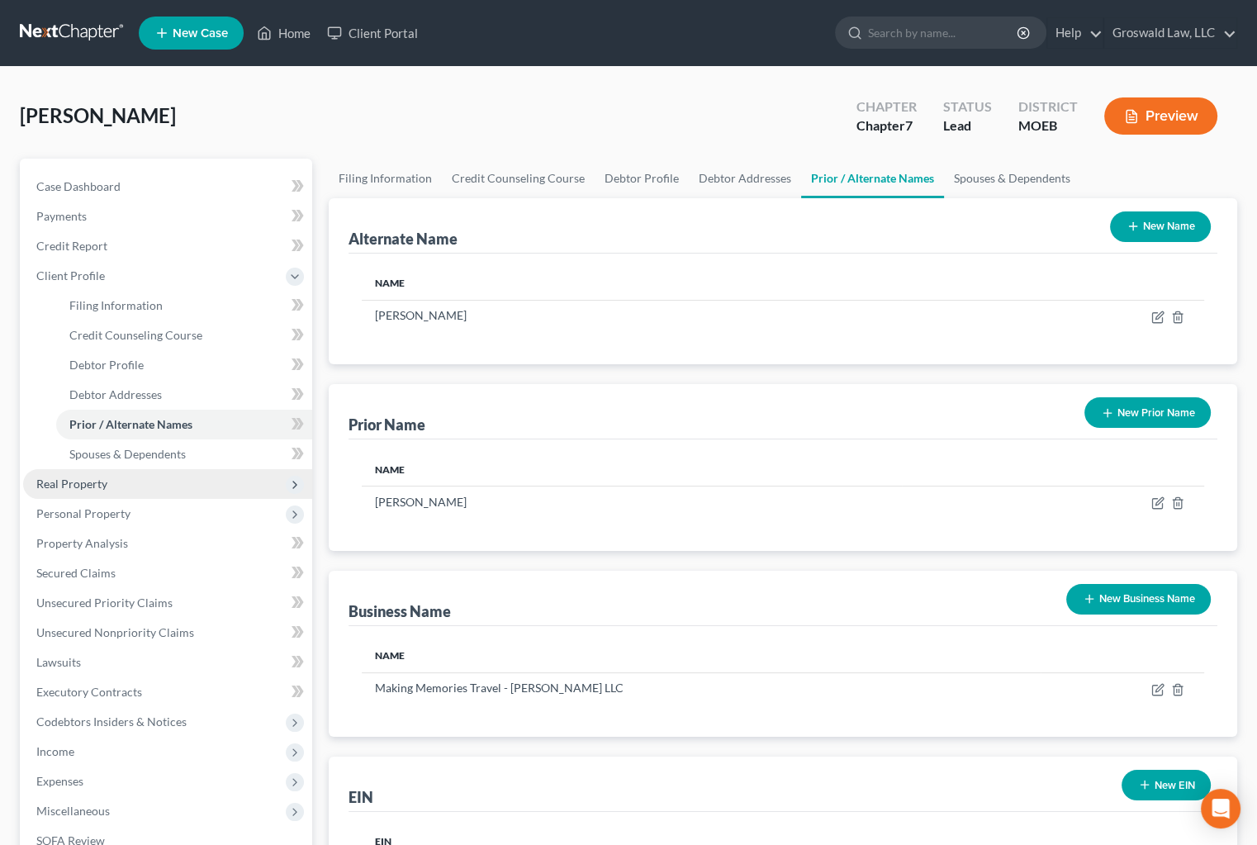
drag, startPoint x: 112, startPoint y: 476, endPoint x: 102, endPoint y: 491, distance: 18.3
click at [110, 478] on span "Real Property" at bounding box center [167, 484] width 289 height 30
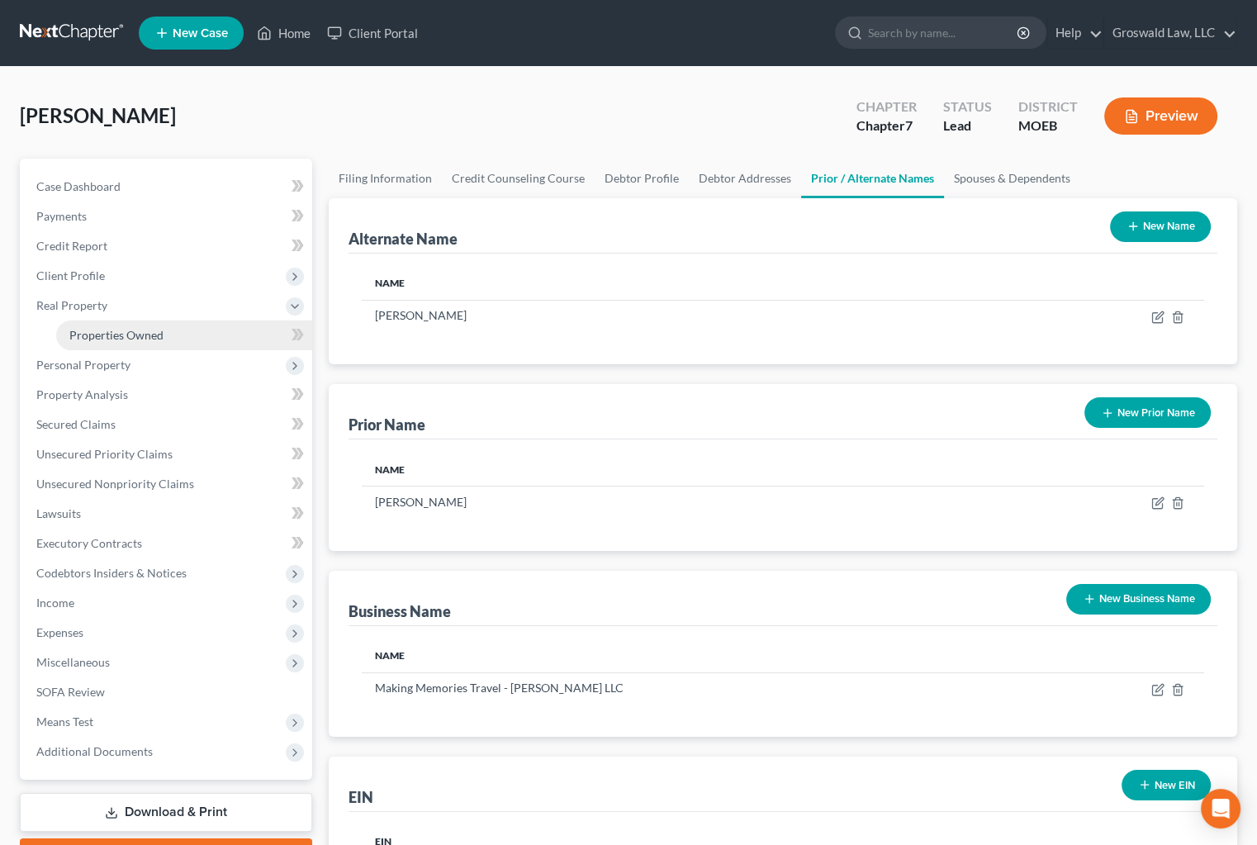
click at [123, 331] on span "Properties Owned" at bounding box center [116, 335] width 94 height 14
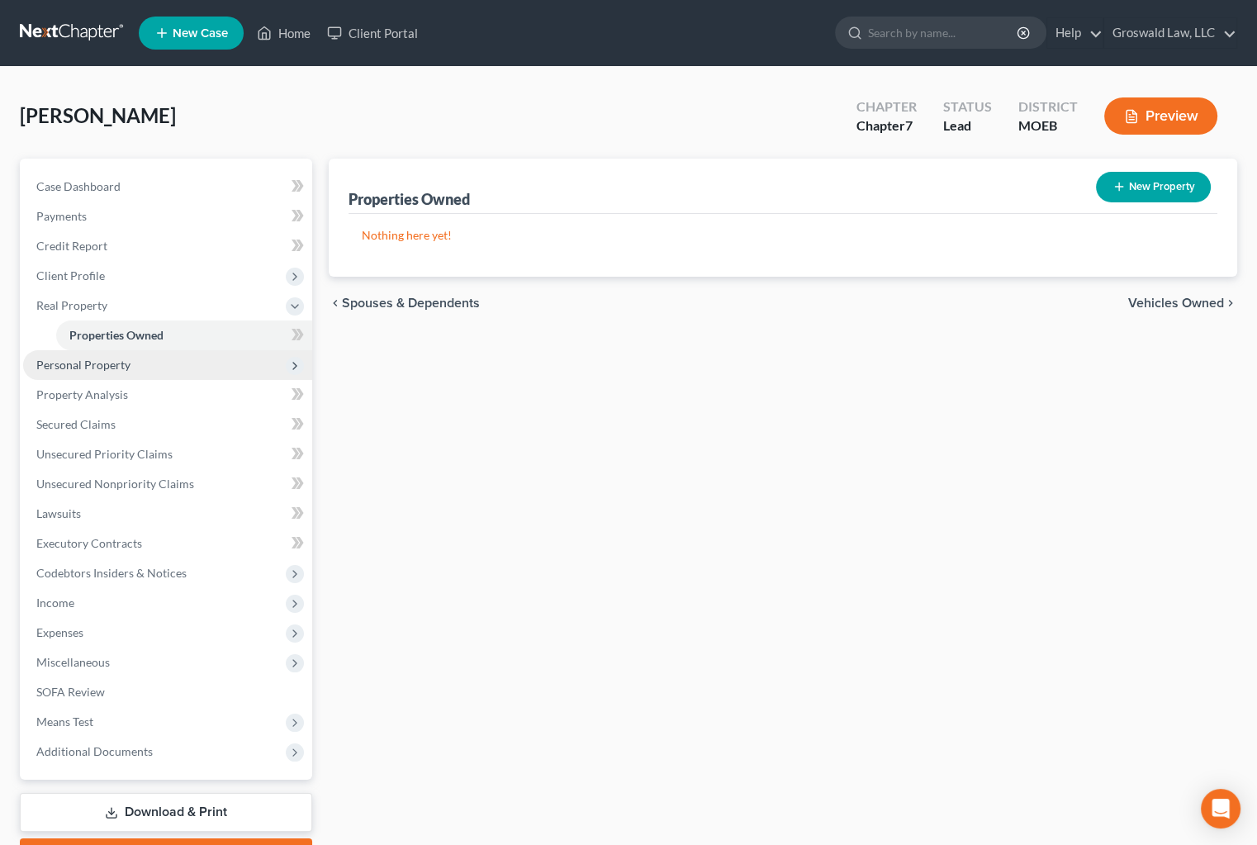
click at [88, 372] on span "Personal Property" at bounding box center [167, 365] width 289 height 30
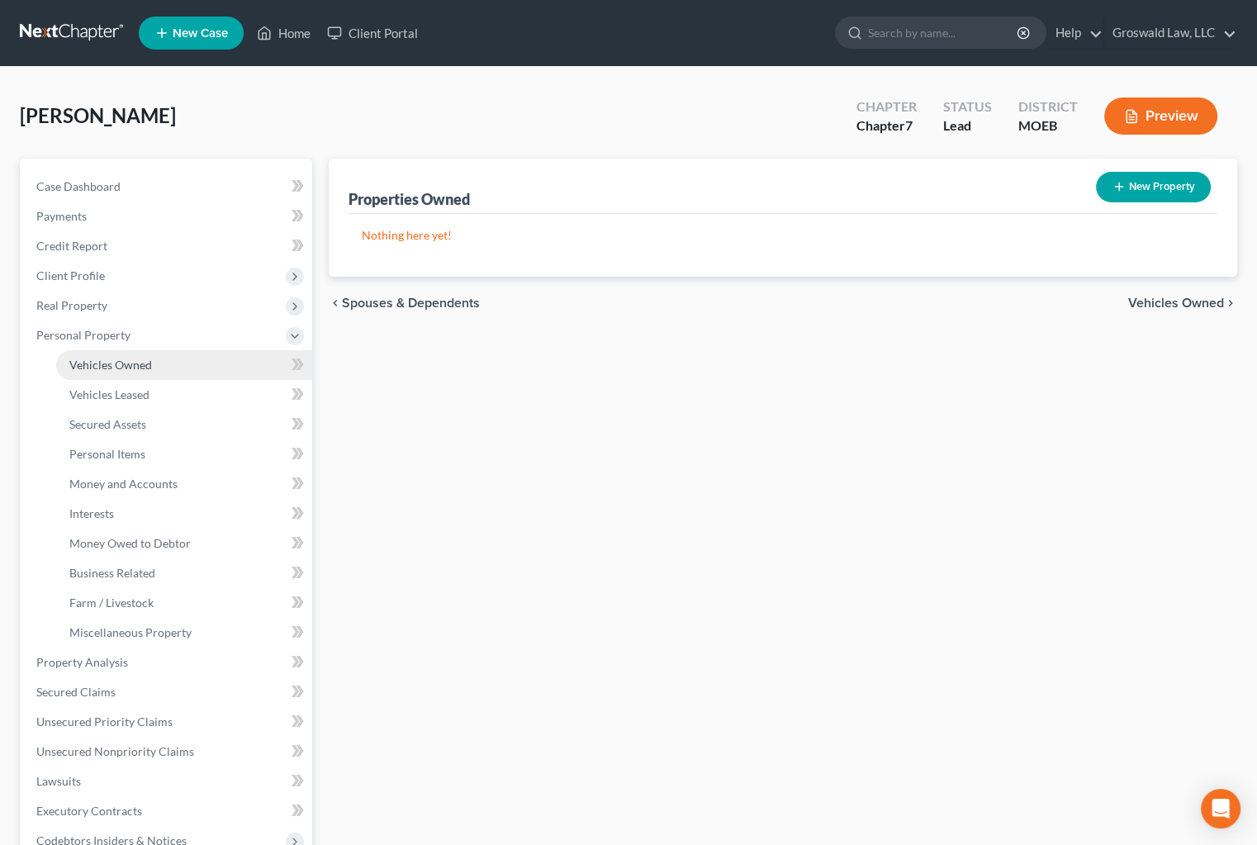
click at [92, 366] on span "Vehicles Owned" at bounding box center [110, 365] width 83 height 14
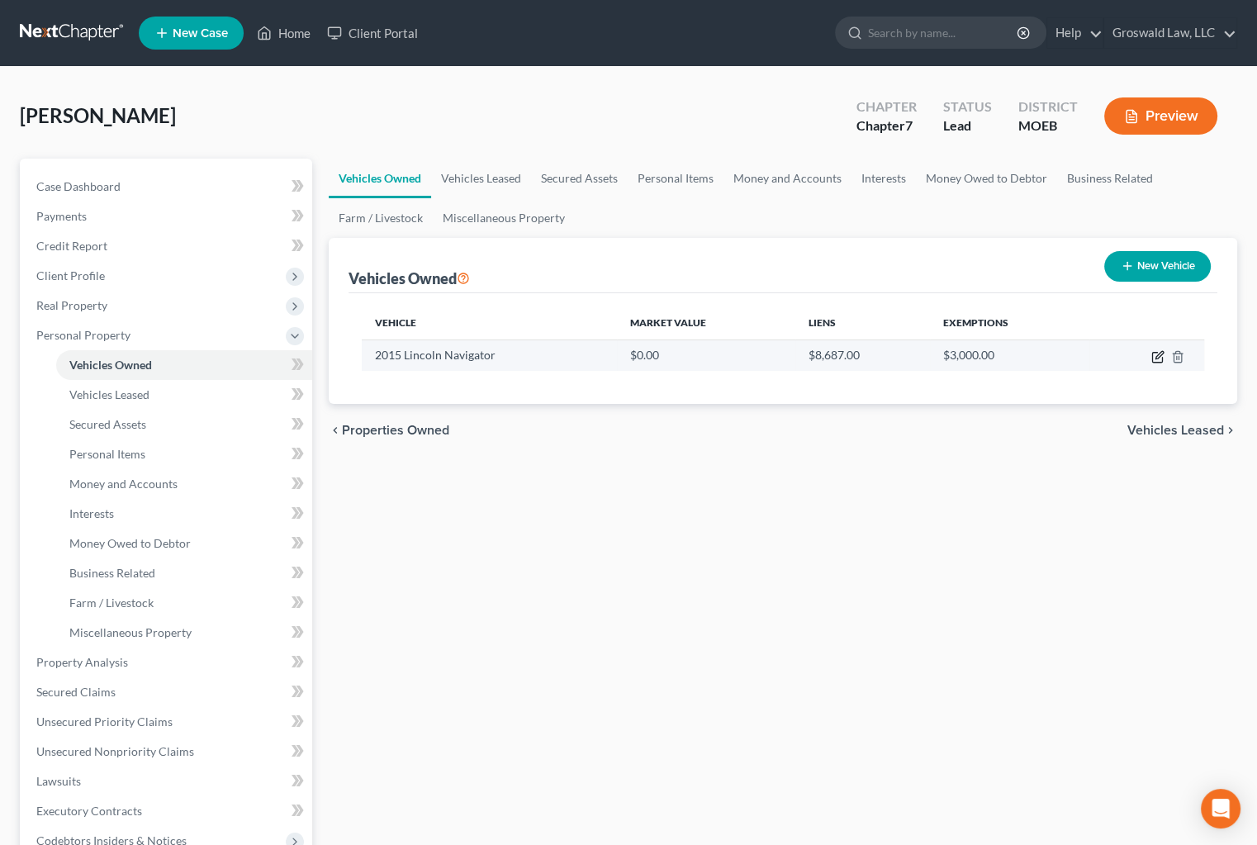
click at [1158, 354] on icon "button" at bounding box center [1157, 356] width 13 height 13
select select "0"
select select "11"
select select "0"
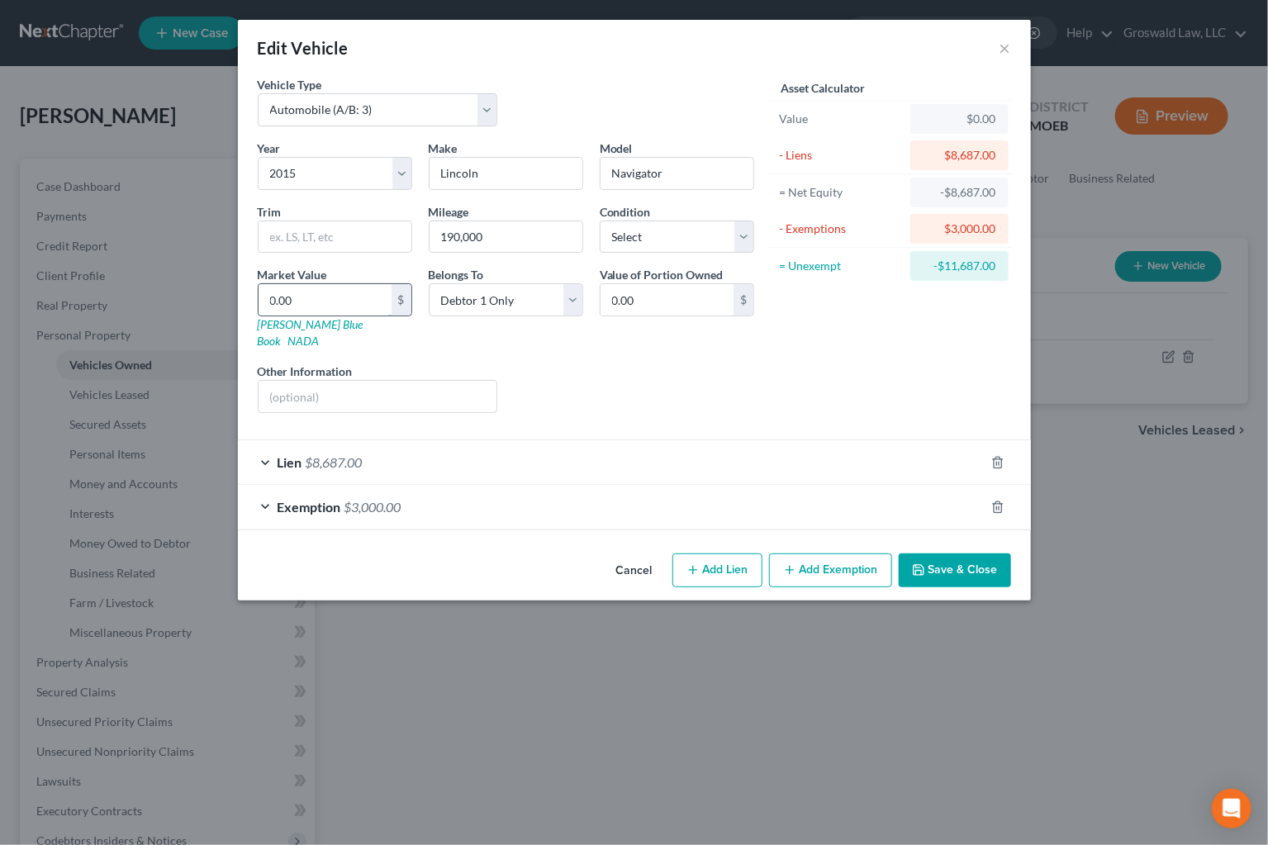
click at [334, 306] on input "0.00" at bounding box center [324, 299] width 133 height 31
type input "8"
type input "8.00"
type input "80"
type input "80.00"
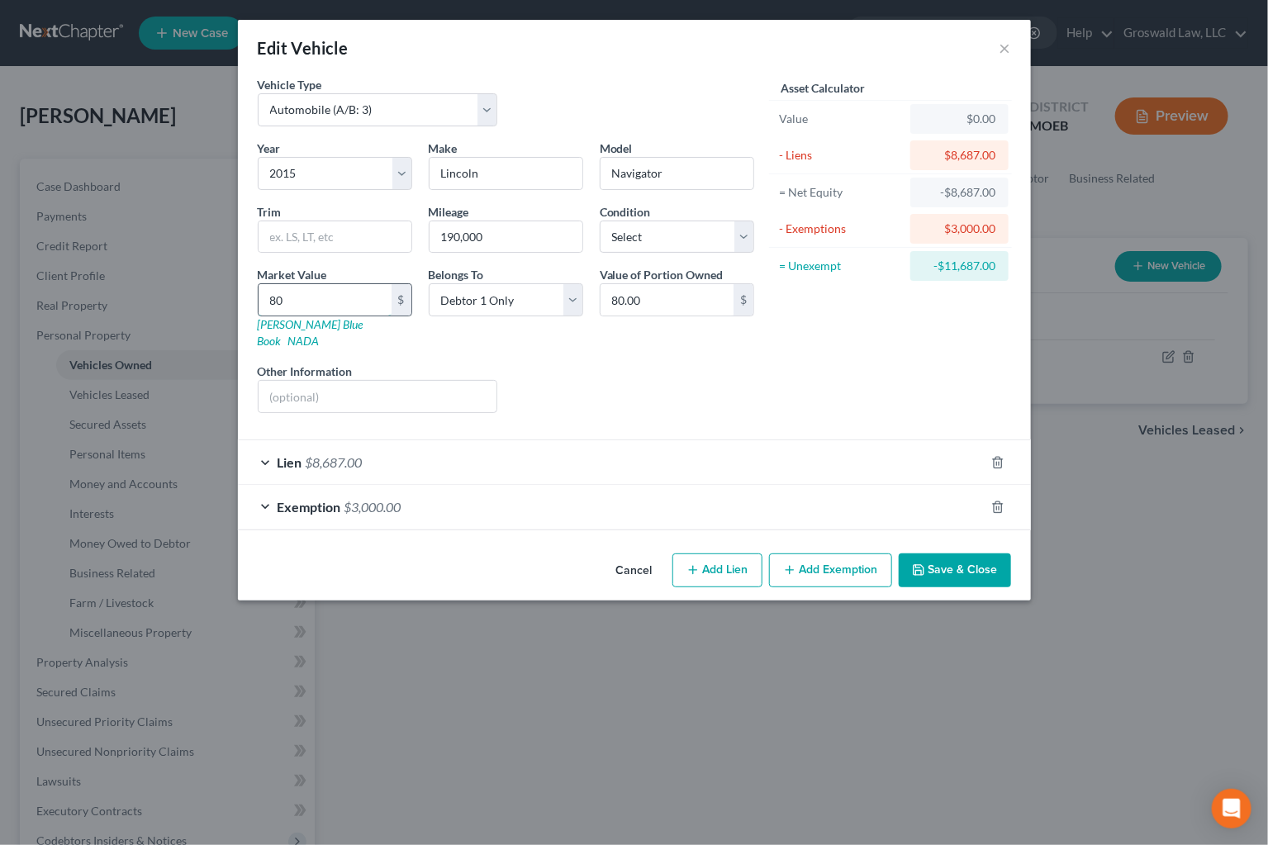
type input "800"
type input "800.00"
type input "8000"
type input "8,000.00"
type input "8,000"
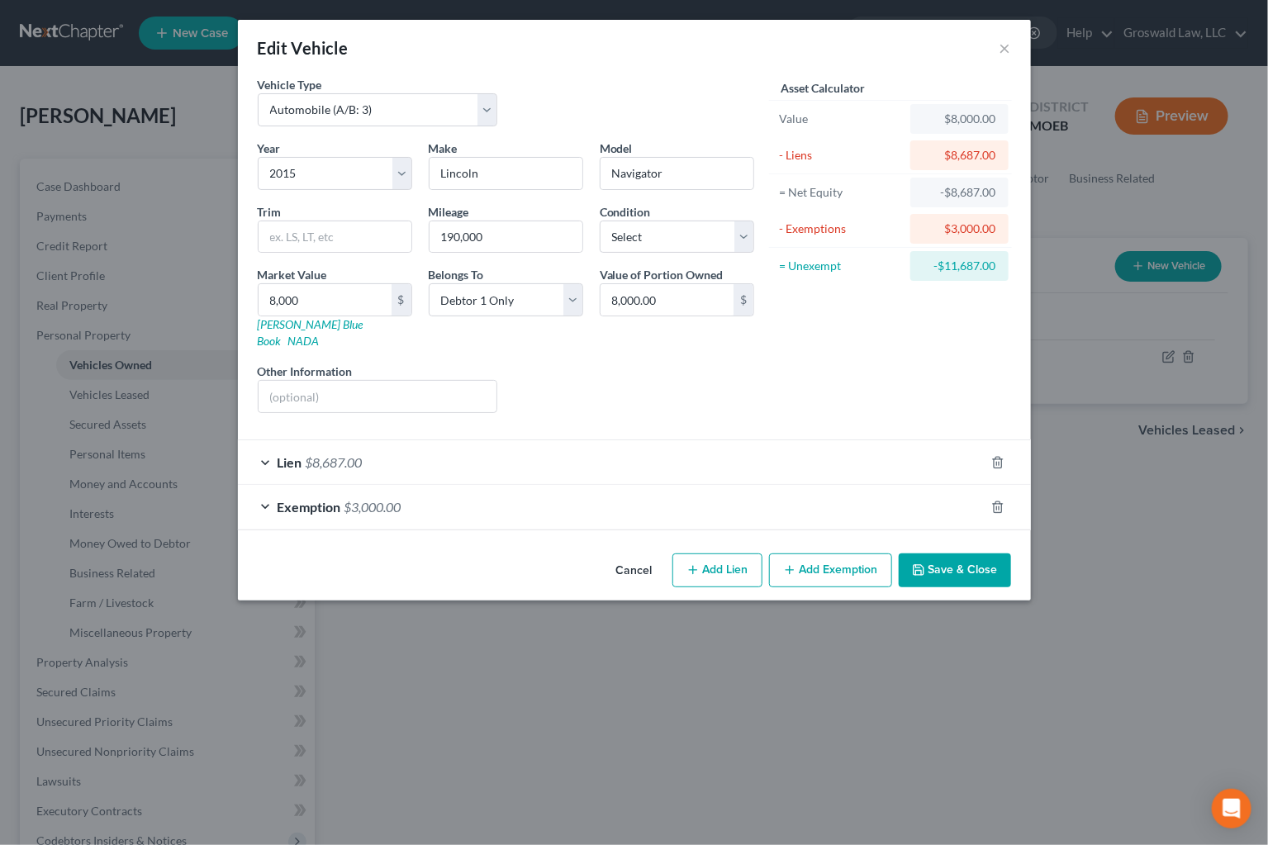
click at [941, 556] on button "Save & Close" at bounding box center [954, 570] width 112 height 35
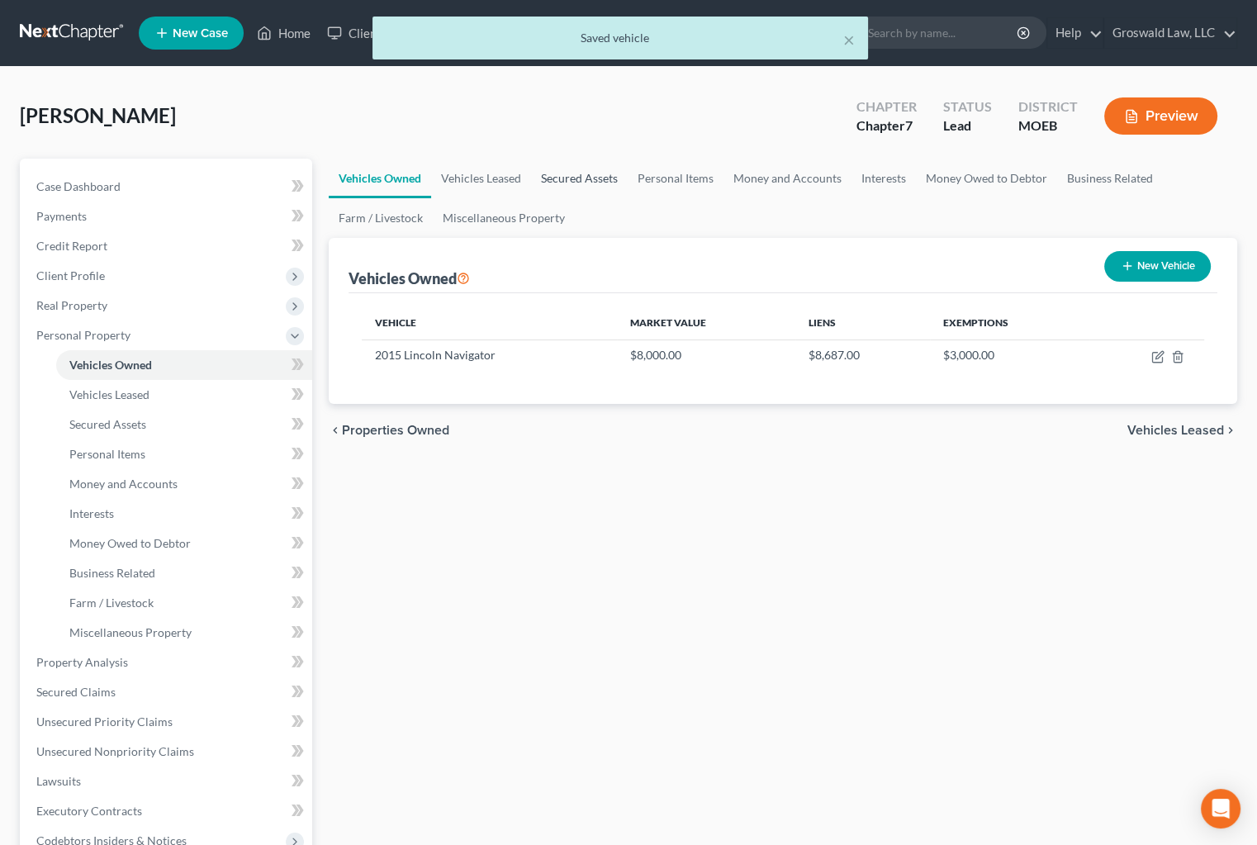
click at [577, 181] on link "Secured Assets" at bounding box center [579, 179] width 97 height 40
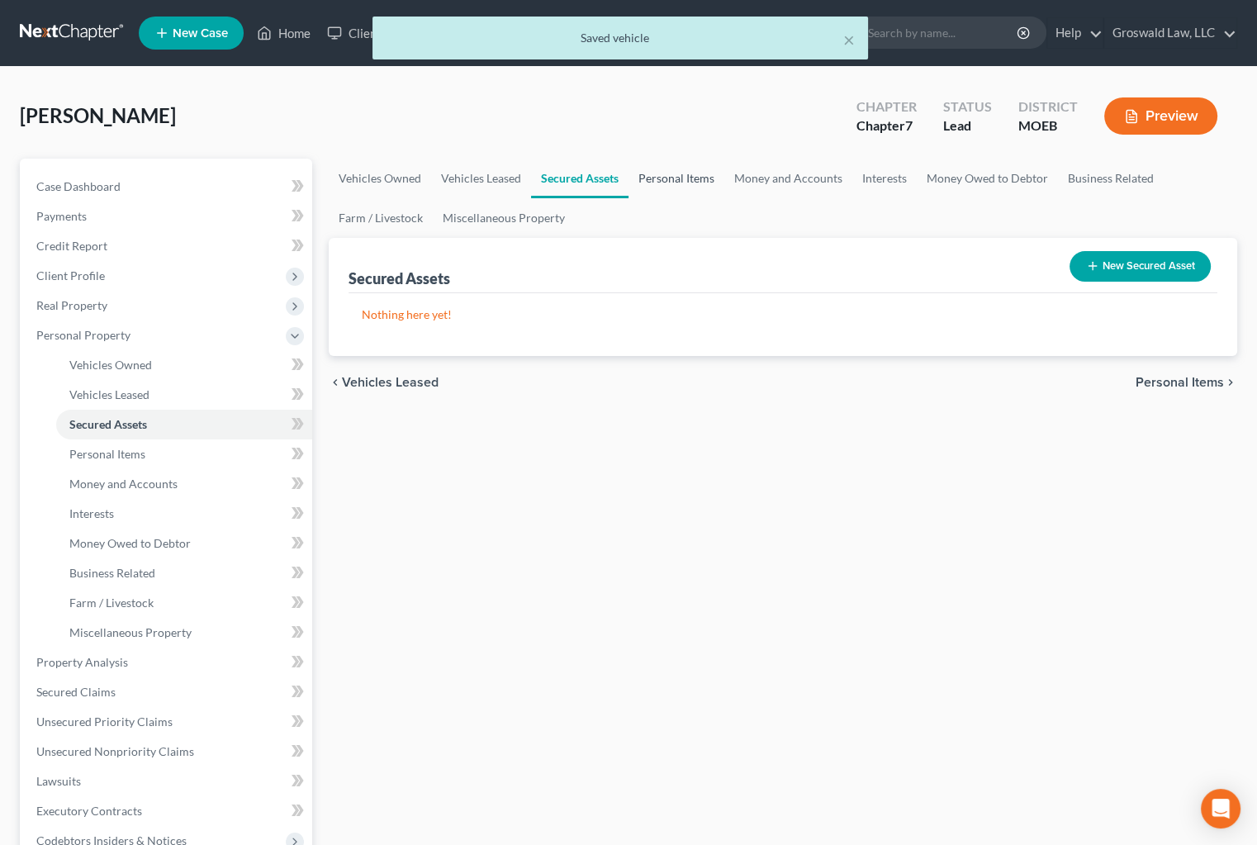
click at [695, 169] on link "Personal Items" at bounding box center [676, 179] width 96 height 40
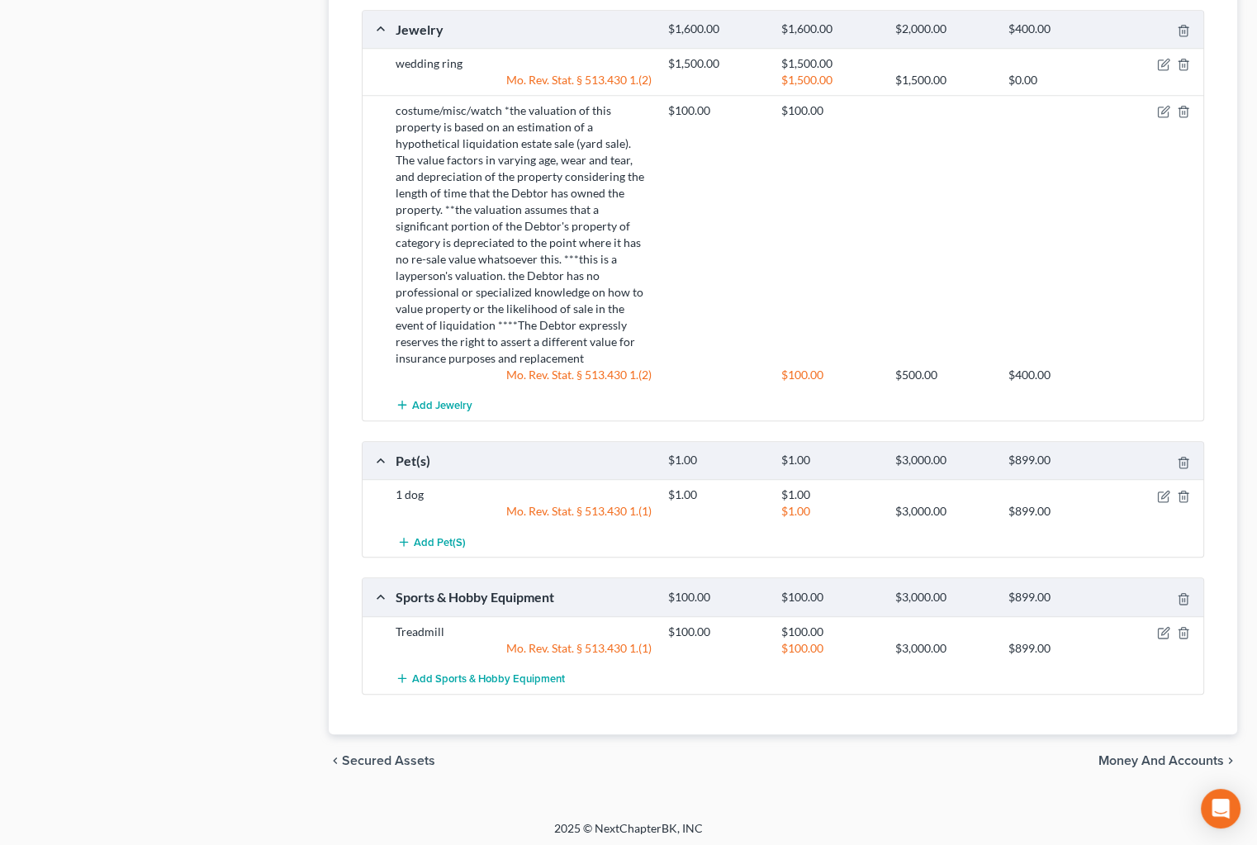
scroll to position [1505, 0]
click at [898, 780] on div "chevron_left Secured Assets Money and Accounts chevron_right" at bounding box center [783, 759] width 909 height 53
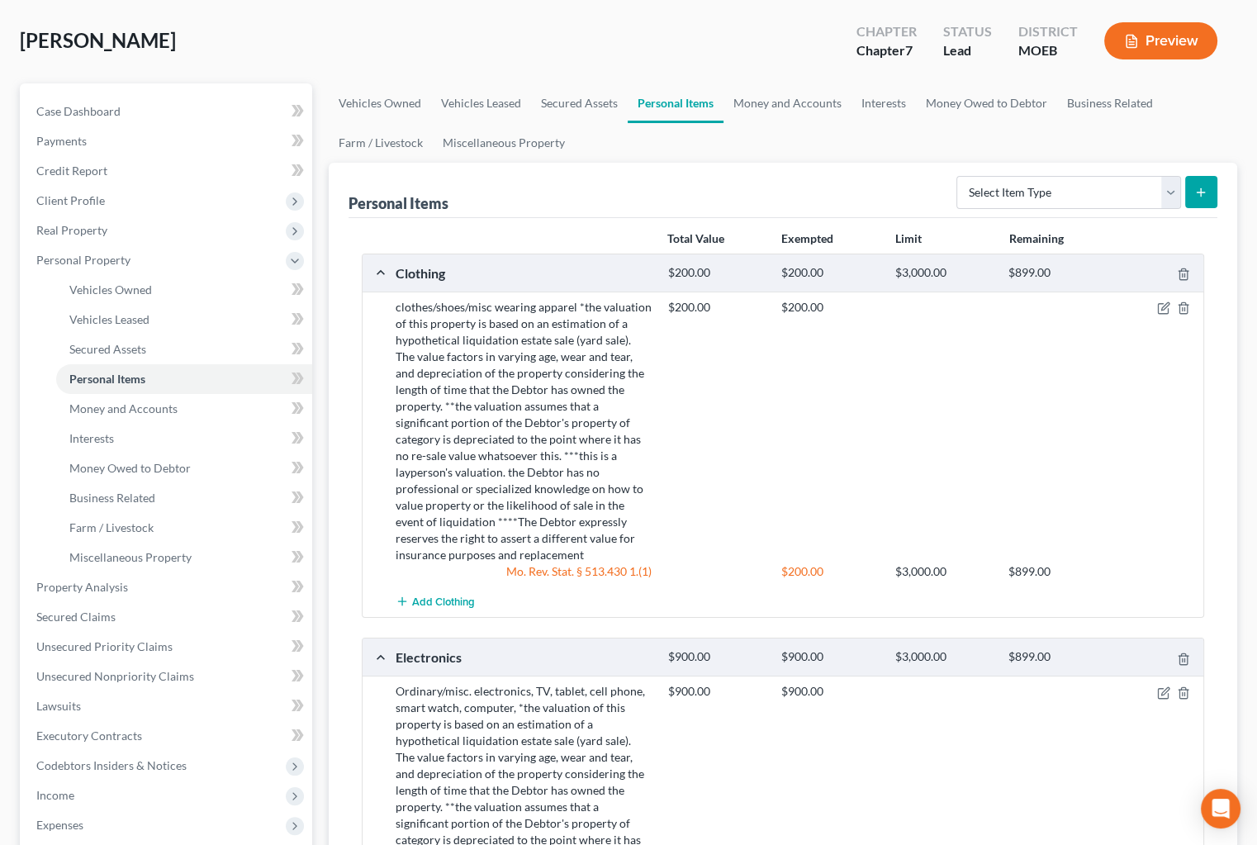
scroll to position [0, 0]
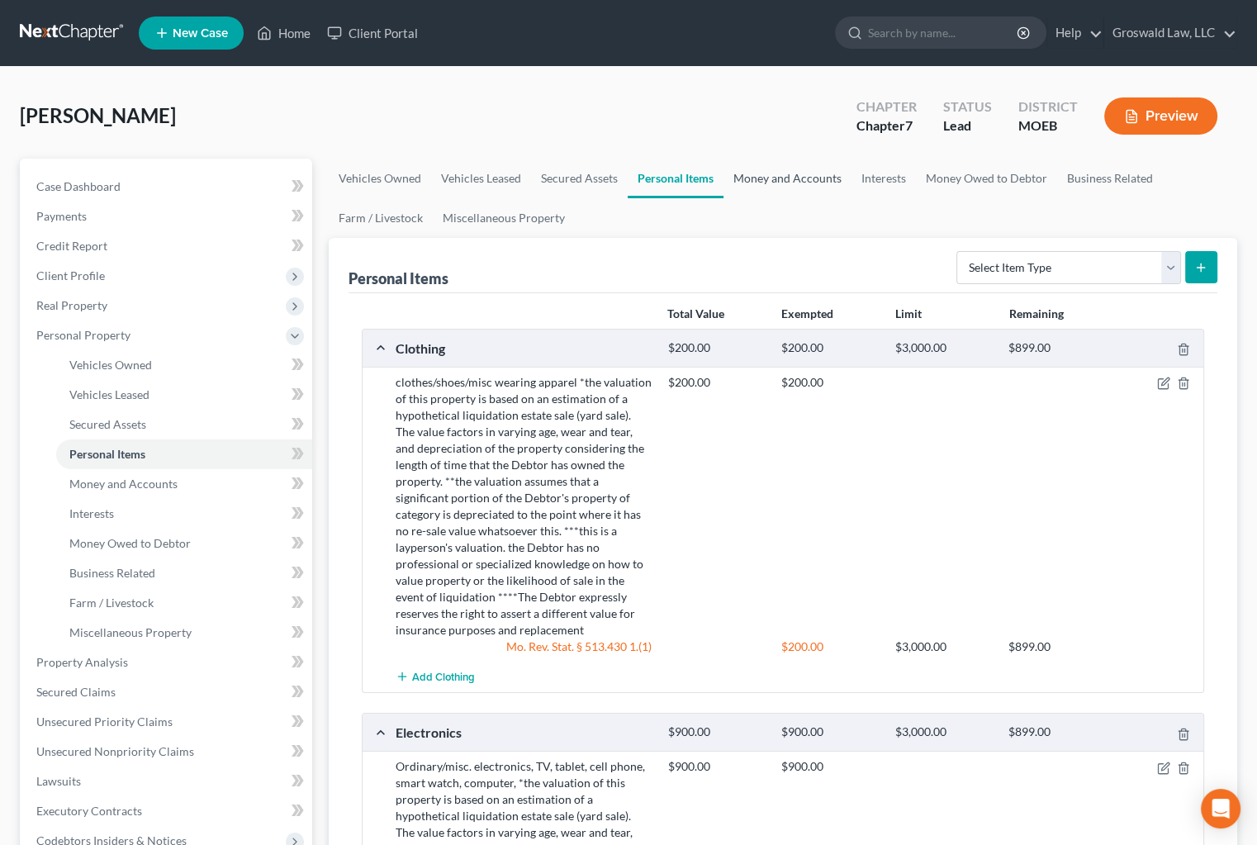
click at [787, 183] on link "Money and Accounts" at bounding box center [787, 179] width 128 height 40
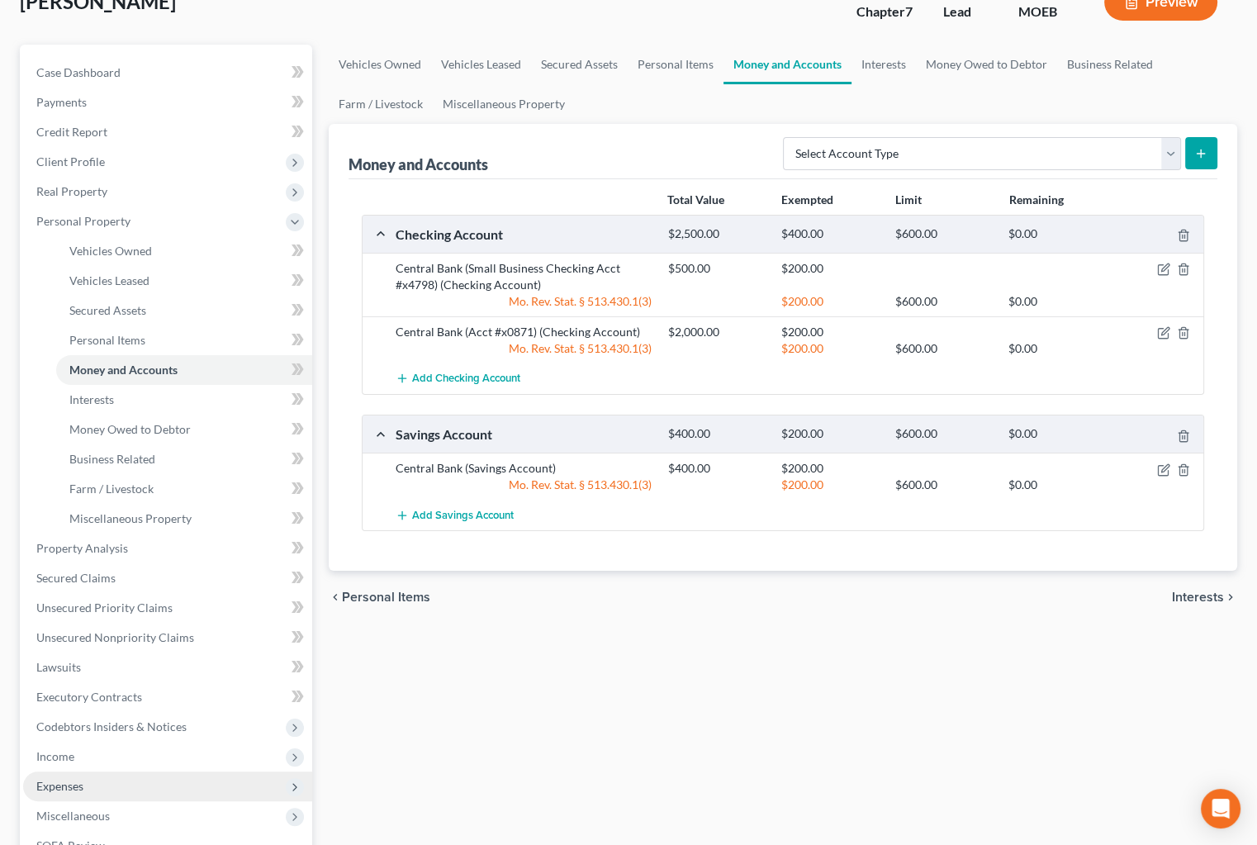
scroll to position [300, 0]
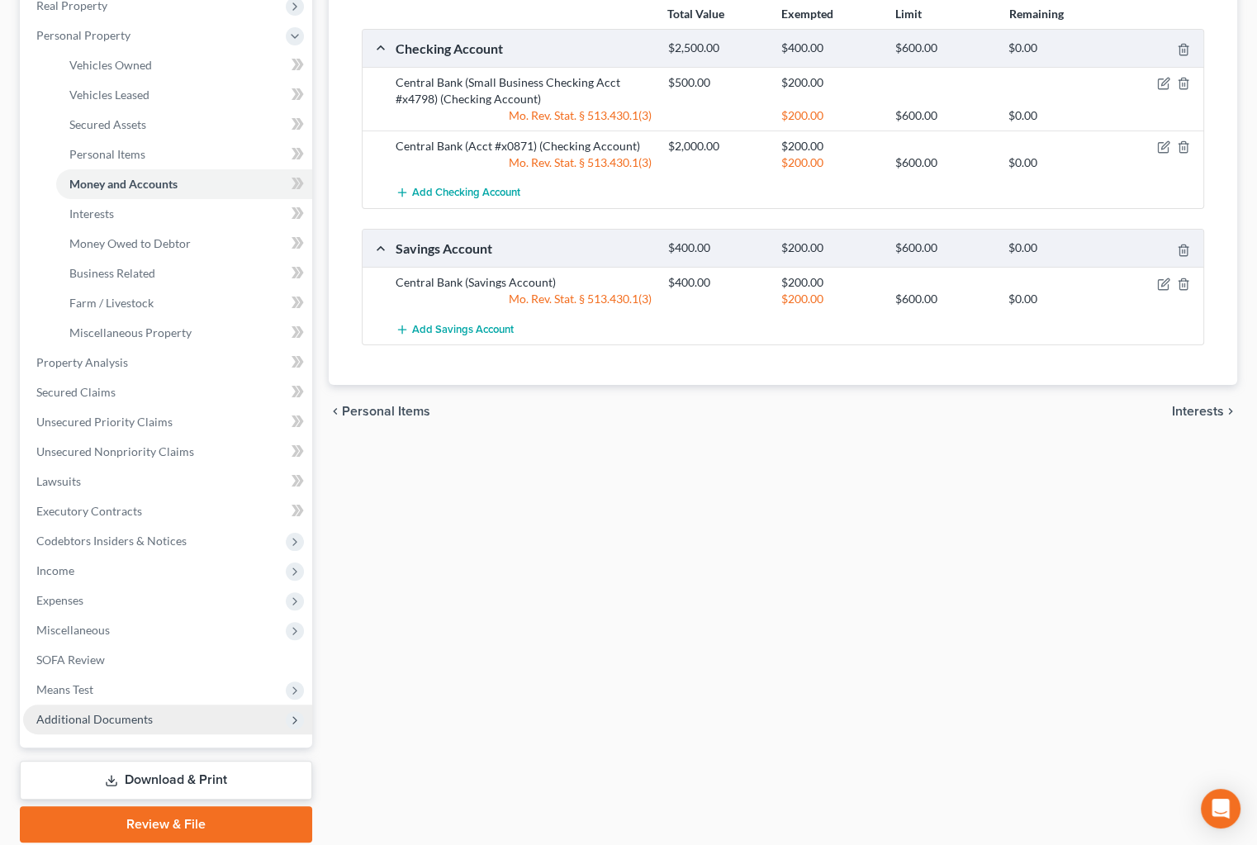
click at [117, 723] on span "Additional Documents" at bounding box center [94, 719] width 116 height 14
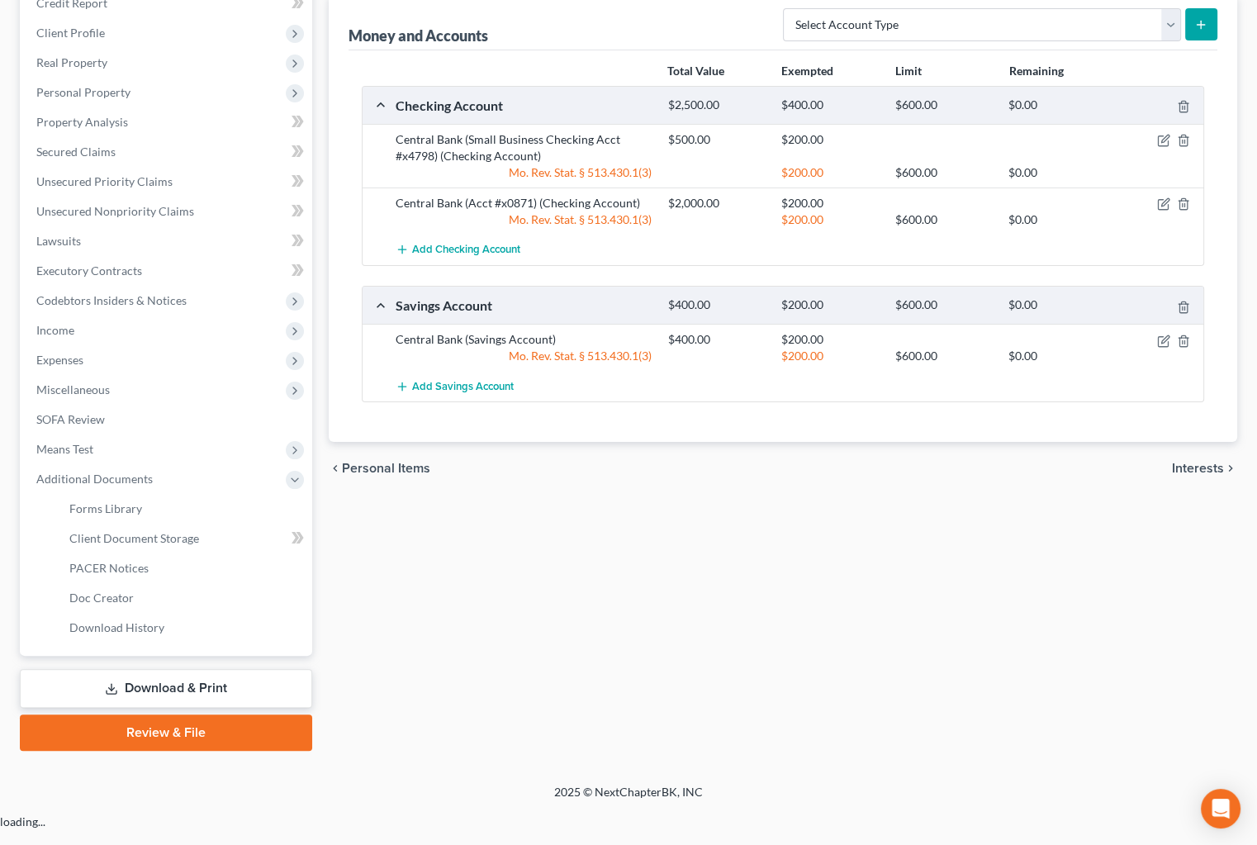
scroll to position [209, 0]
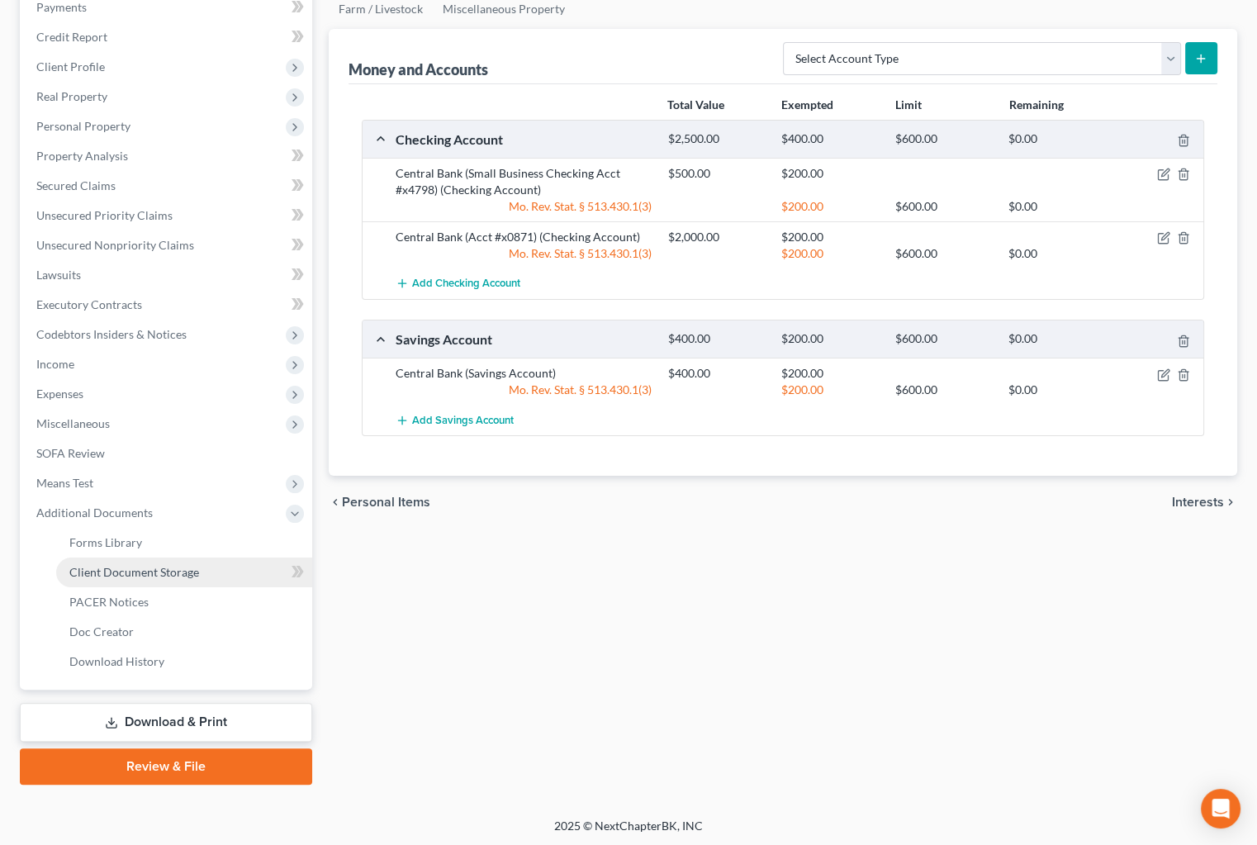
click at [152, 569] on span "Client Document Storage" at bounding box center [134, 572] width 130 height 14
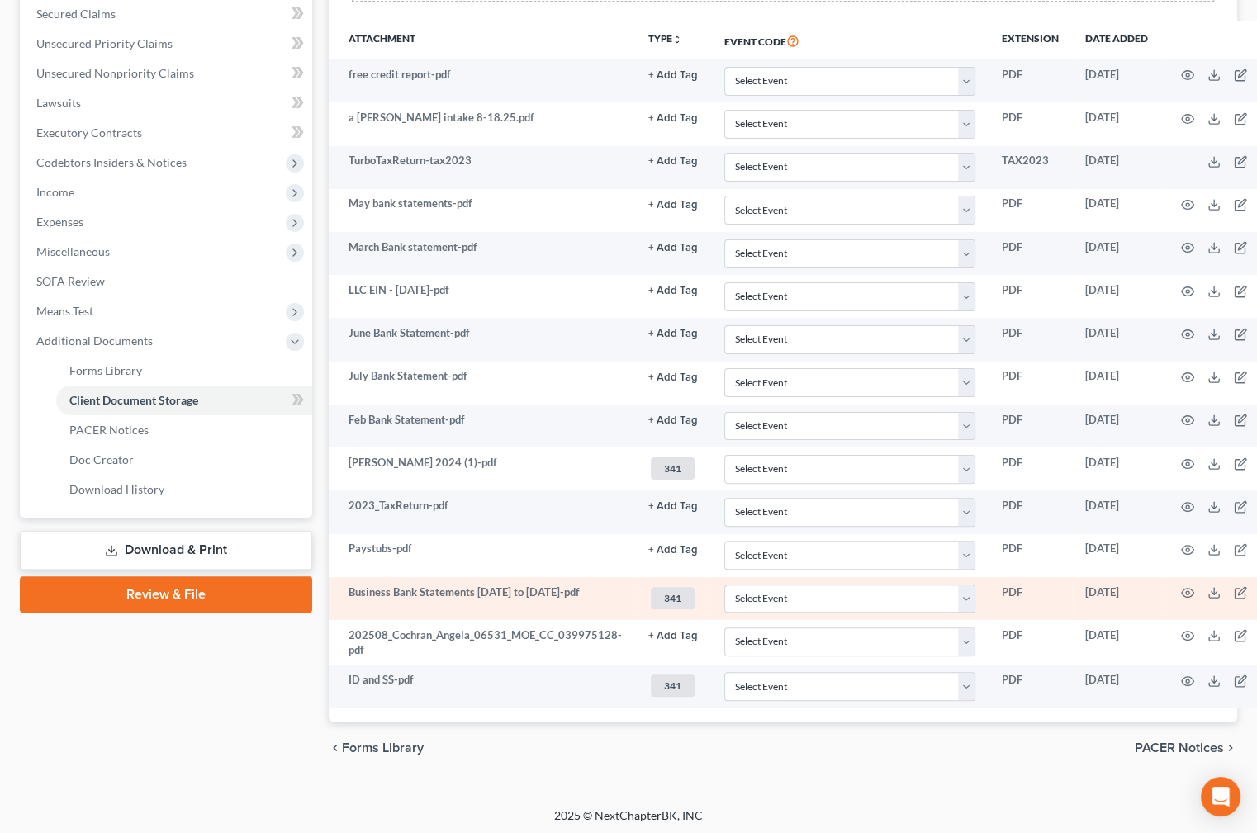
scroll to position [306, 0]
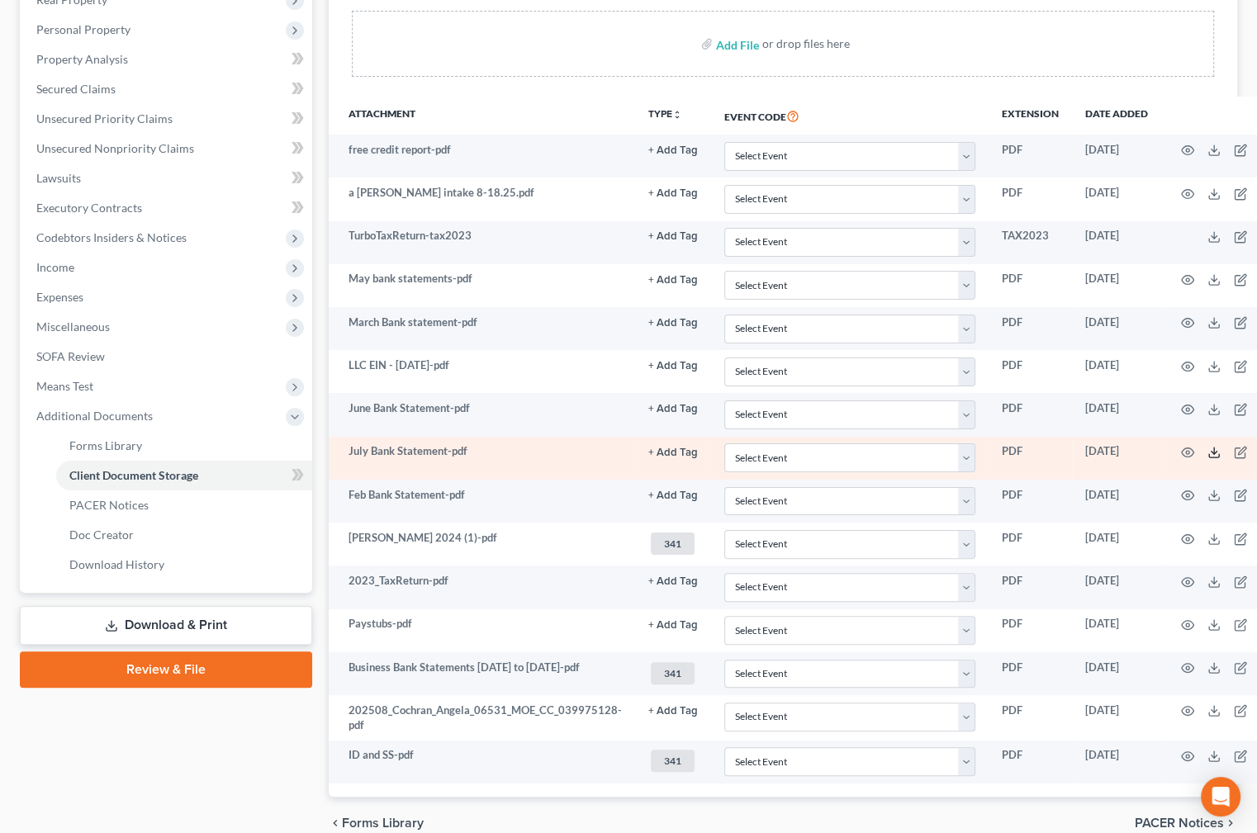
click at [1214, 448] on line at bounding box center [1214, 451] width 0 height 7
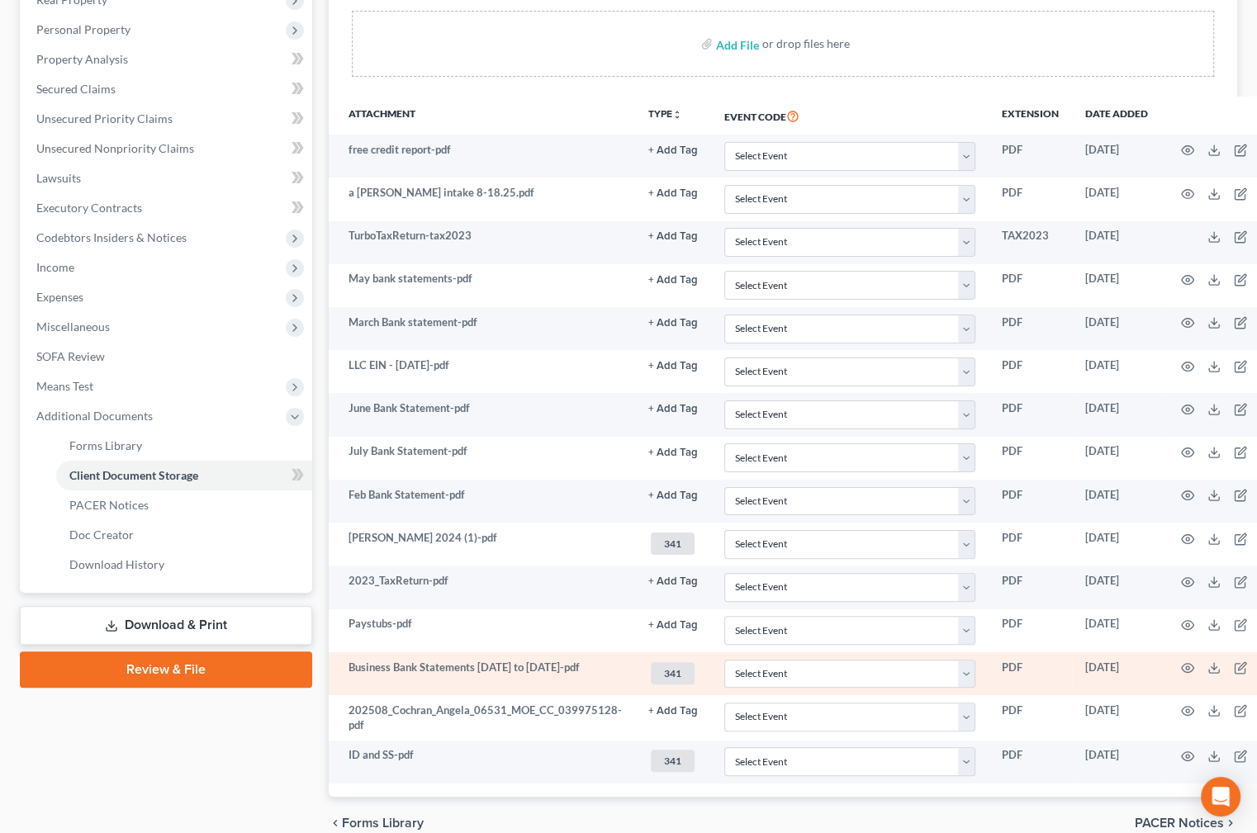
drag, startPoint x: 700, startPoint y: 806, endPoint x: 586, endPoint y: 658, distance: 186.7
click at [700, 806] on div "chevron_left Forms Library PACER Notices chevron_right" at bounding box center [783, 823] width 909 height 53
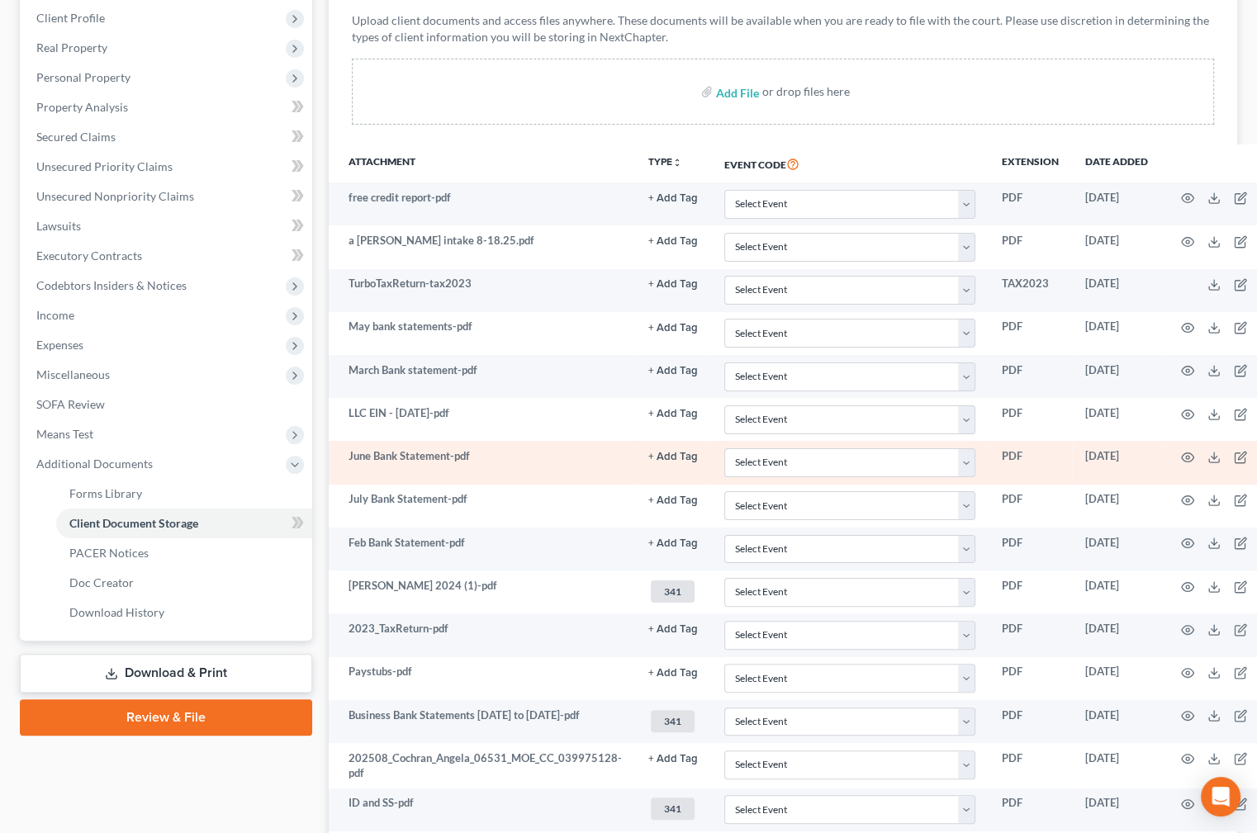
scroll to position [231, 0]
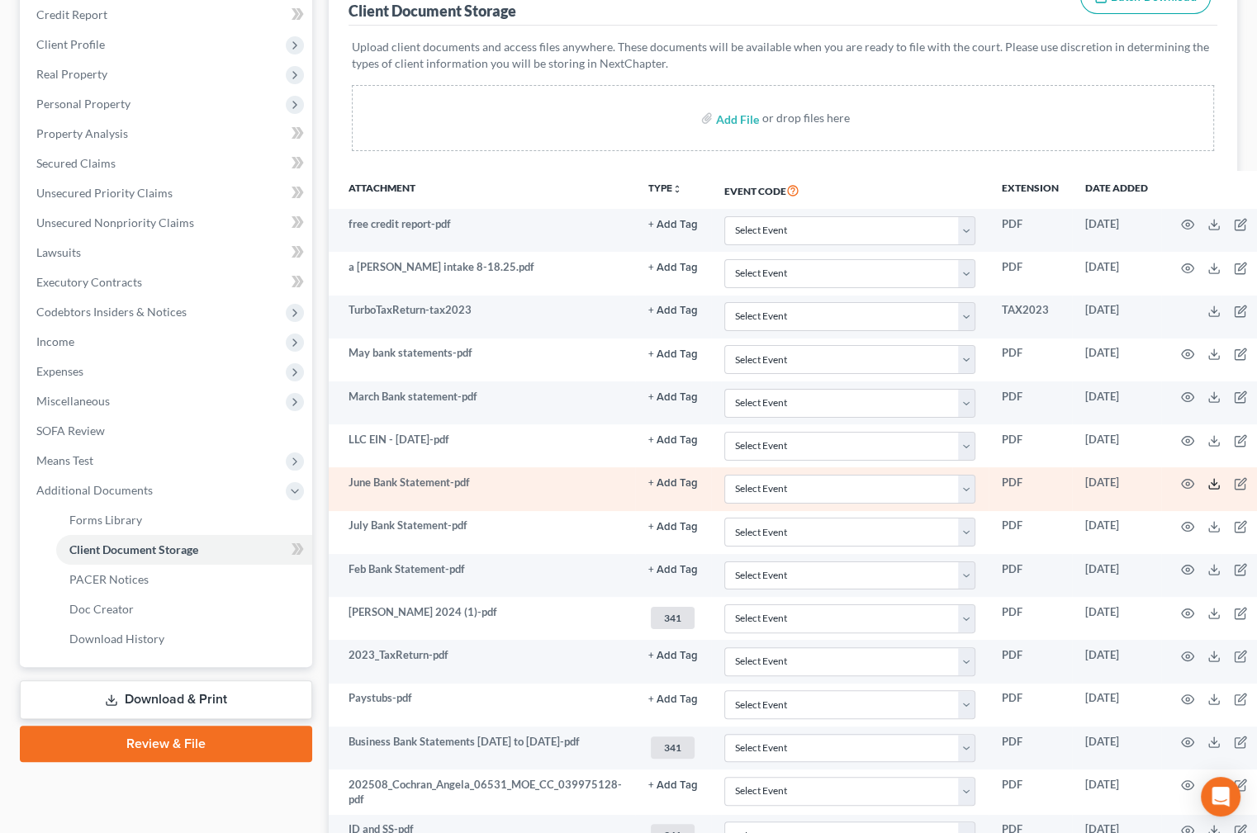
click at [1207, 482] on icon at bounding box center [1213, 483] width 13 height 13
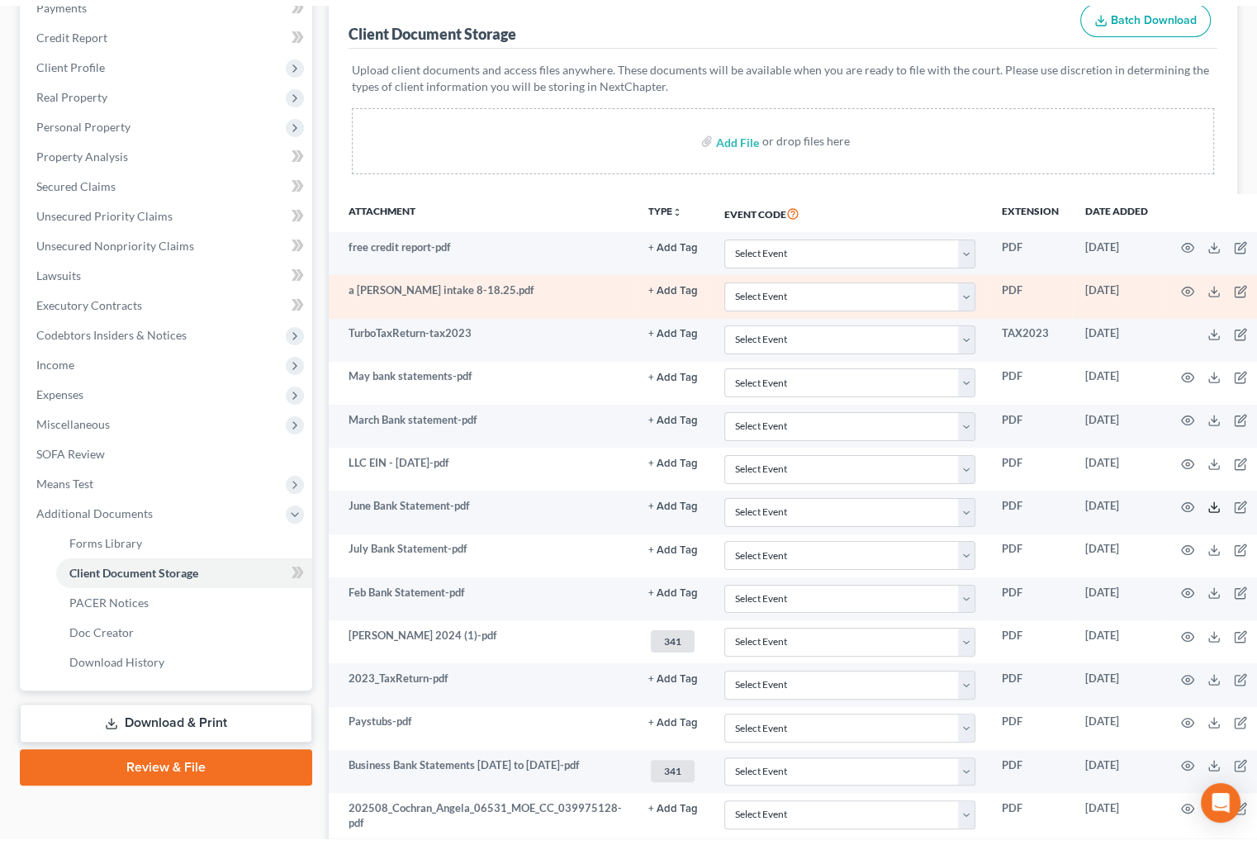
scroll to position [0, 0]
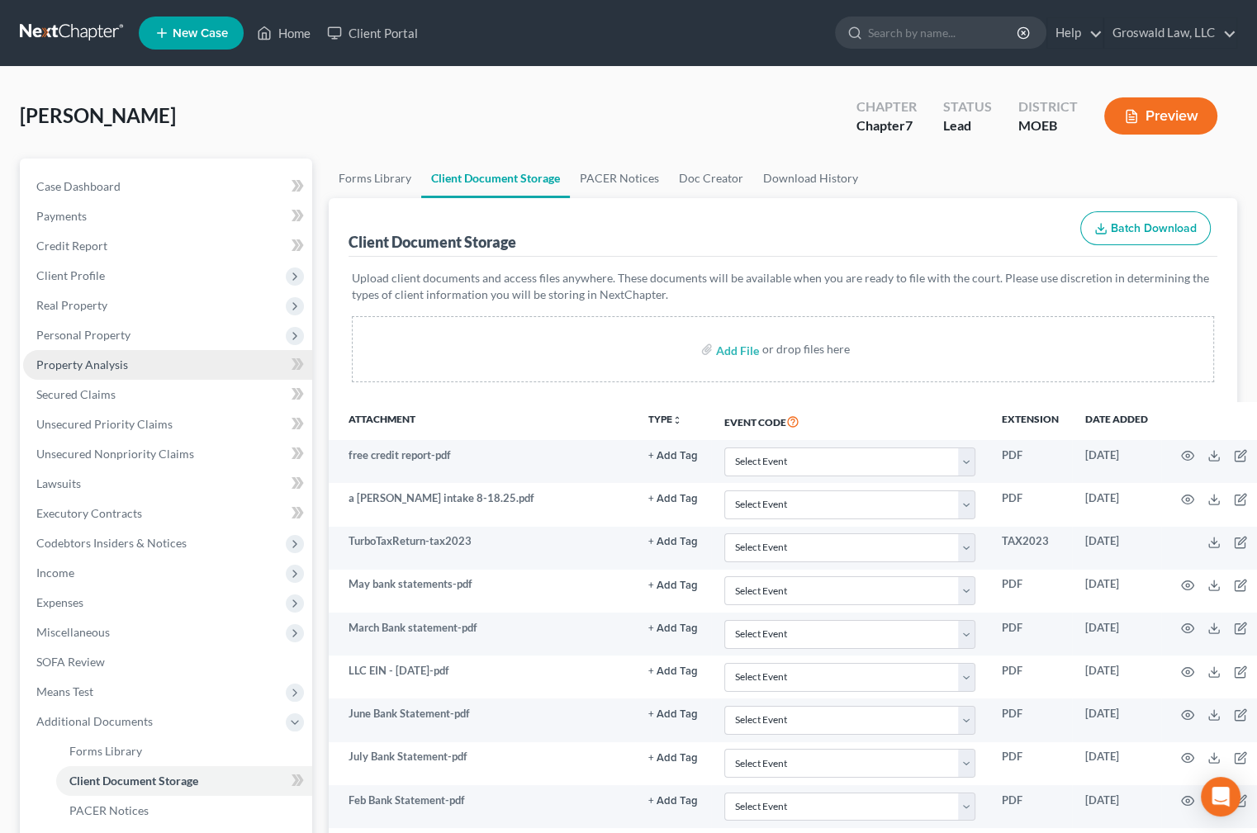
click at [110, 358] on span "Property Analysis" at bounding box center [82, 365] width 92 height 14
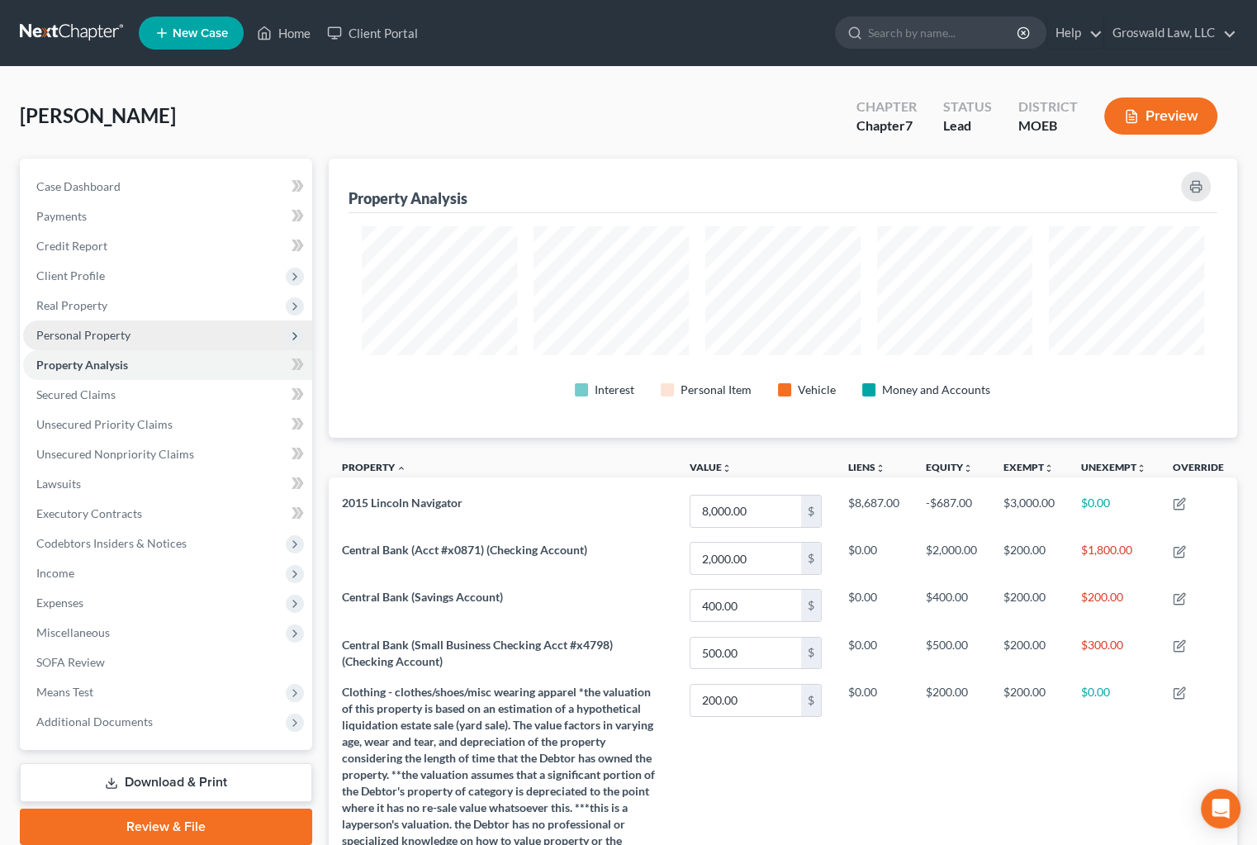
scroll to position [278, 908]
click at [90, 337] on span "Personal Property" at bounding box center [83, 335] width 94 height 14
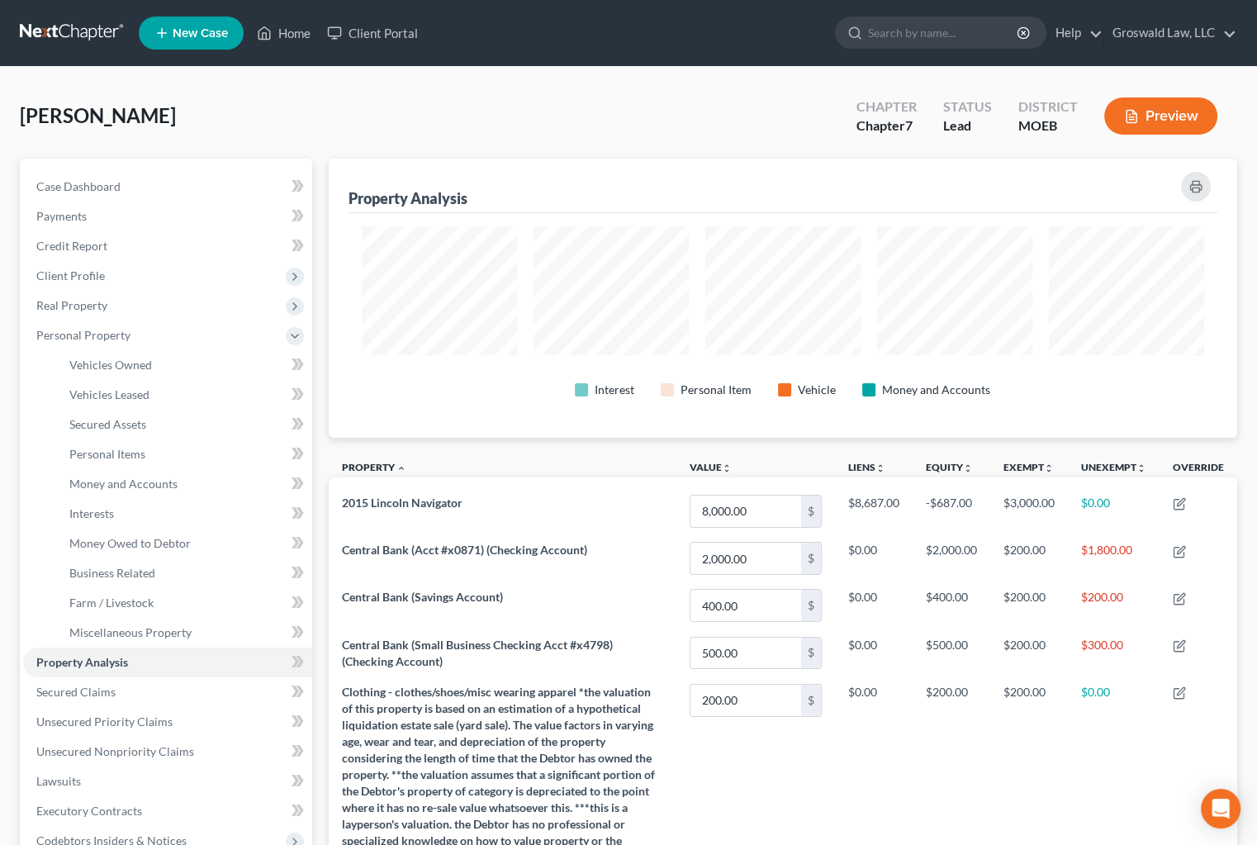
drag, startPoint x: 709, startPoint y: 119, endPoint x: 686, endPoint y: 127, distance: 24.6
click at [709, 119] on div "[PERSON_NAME] Upgraded Chapter Chapter 7 Status Lead District MOEB Preview" at bounding box center [628, 123] width 1217 height 72
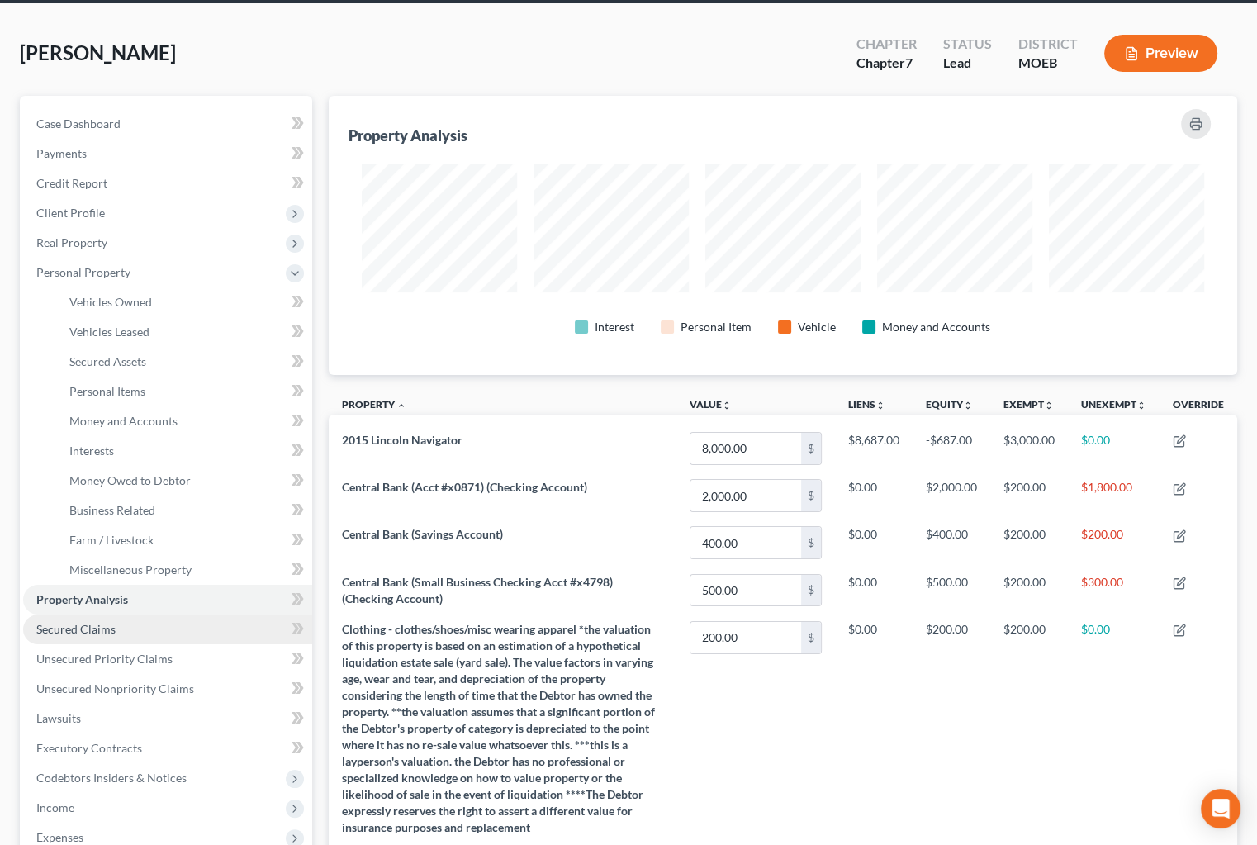
scroll to position [149, 0]
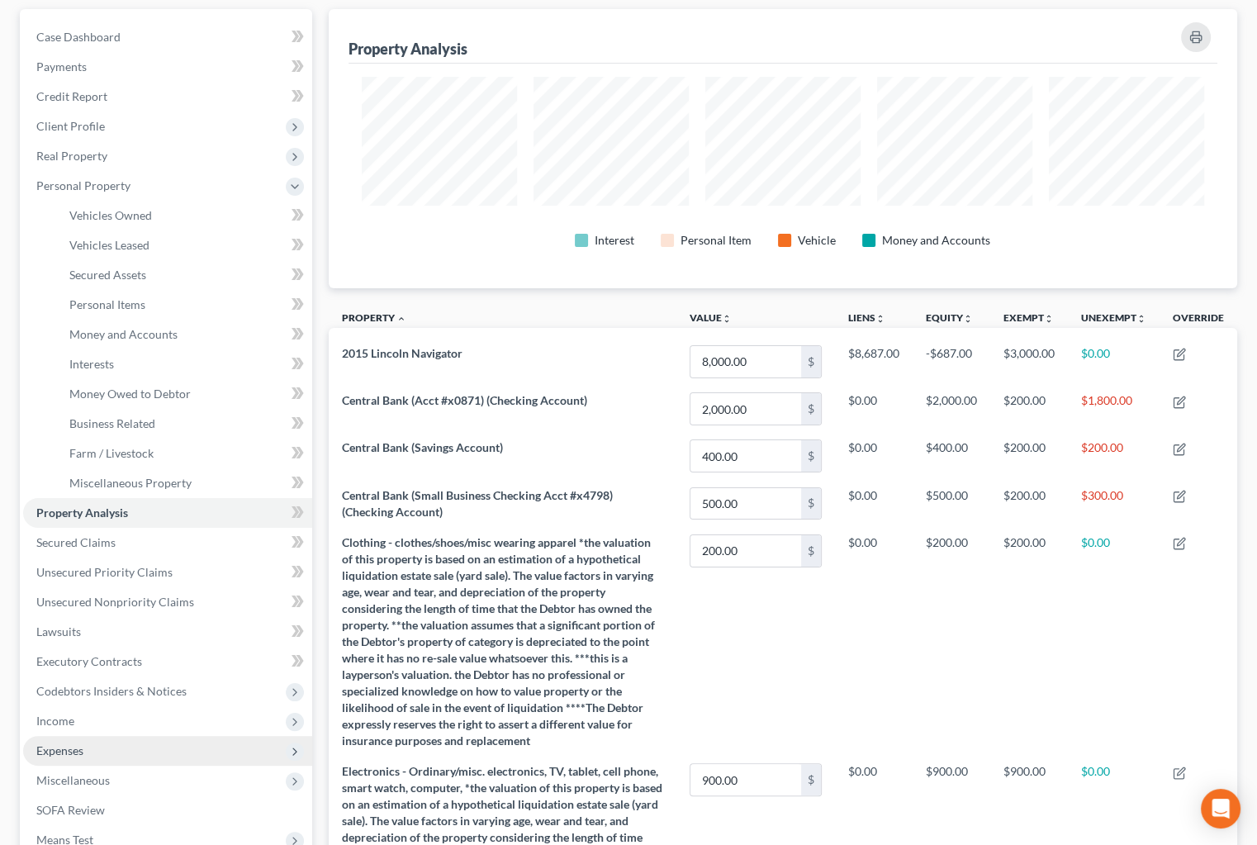
click at [88, 751] on span "Expenses" at bounding box center [167, 751] width 289 height 30
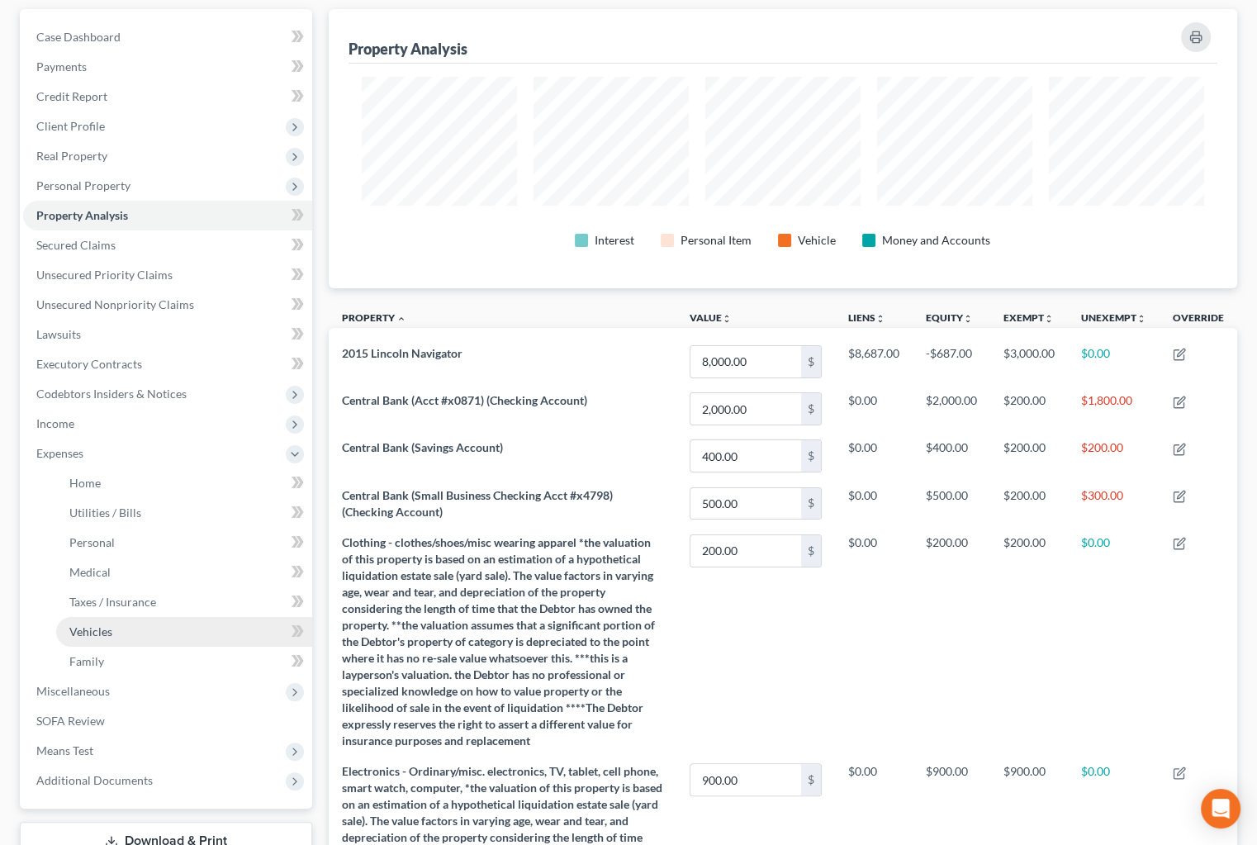
click at [121, 628] on link "Vehicles" at bounding box center [184, 632] width 256 height 30
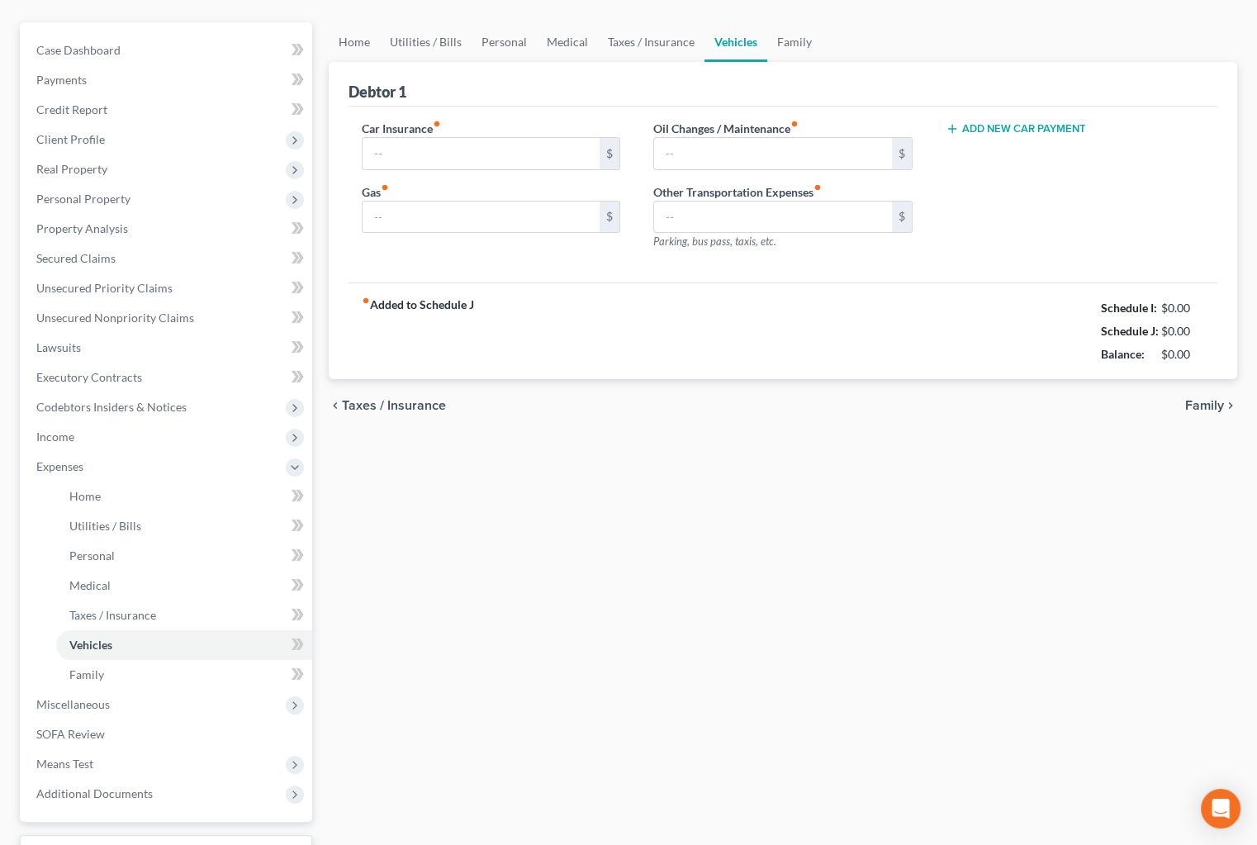
scroll to position [75, 0]
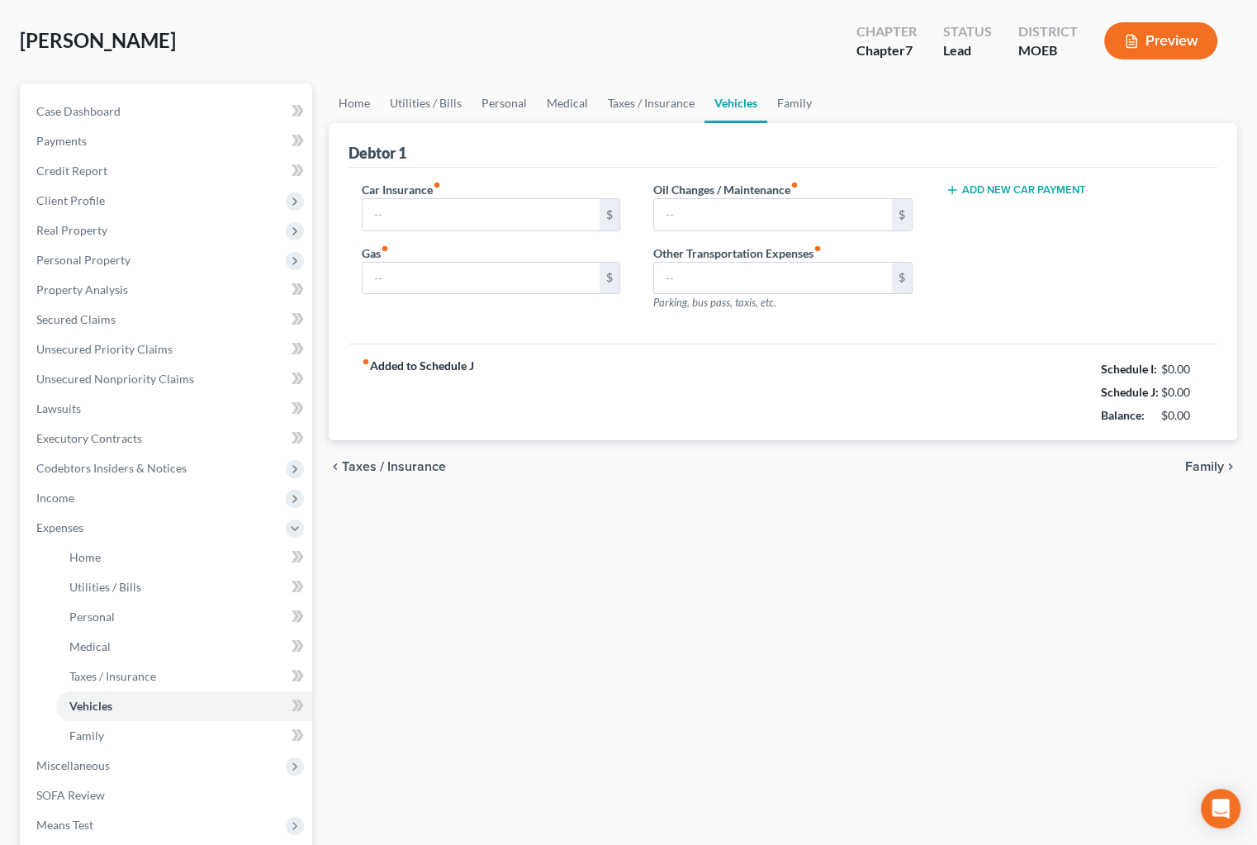
type input "0.00"
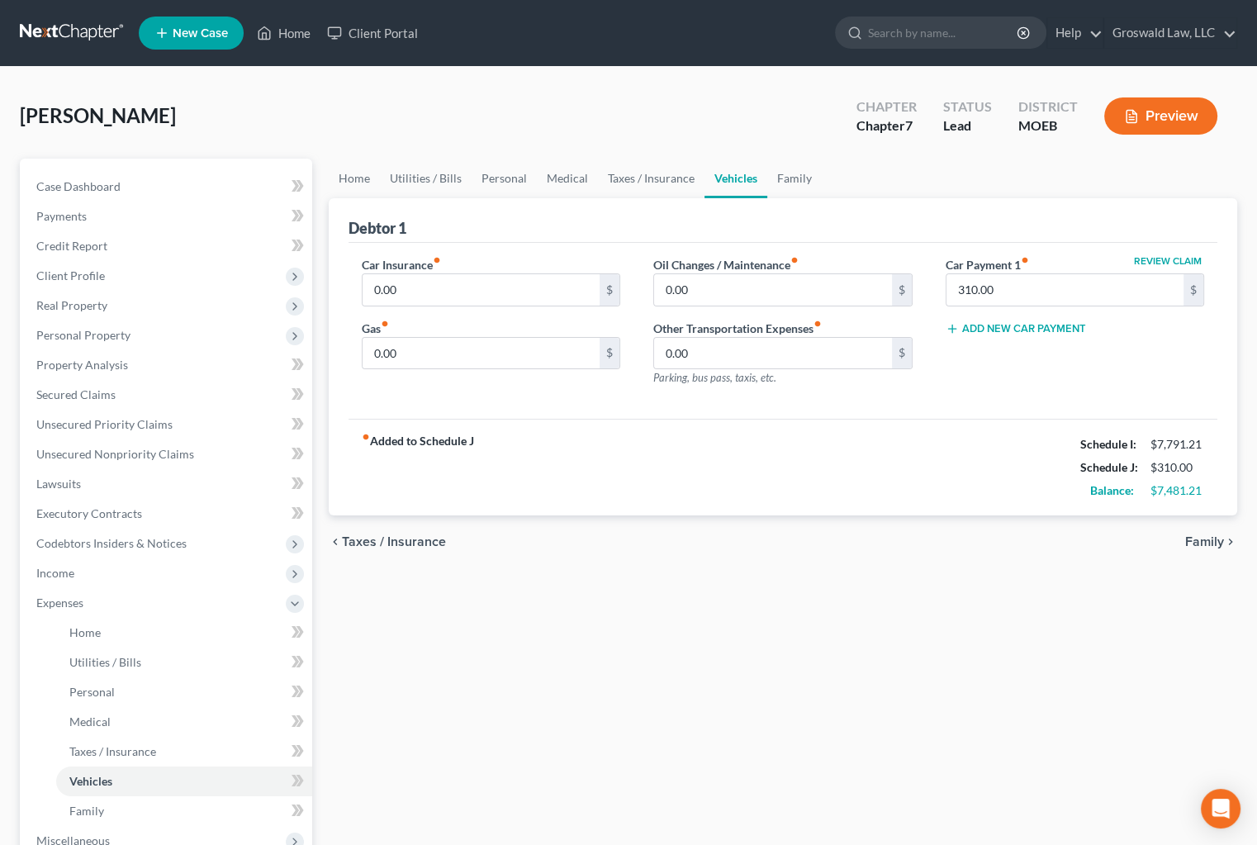
click at [1010, 330] on button "Add New Car Payment" at bounding box center [1016, 328] width 140 height 13
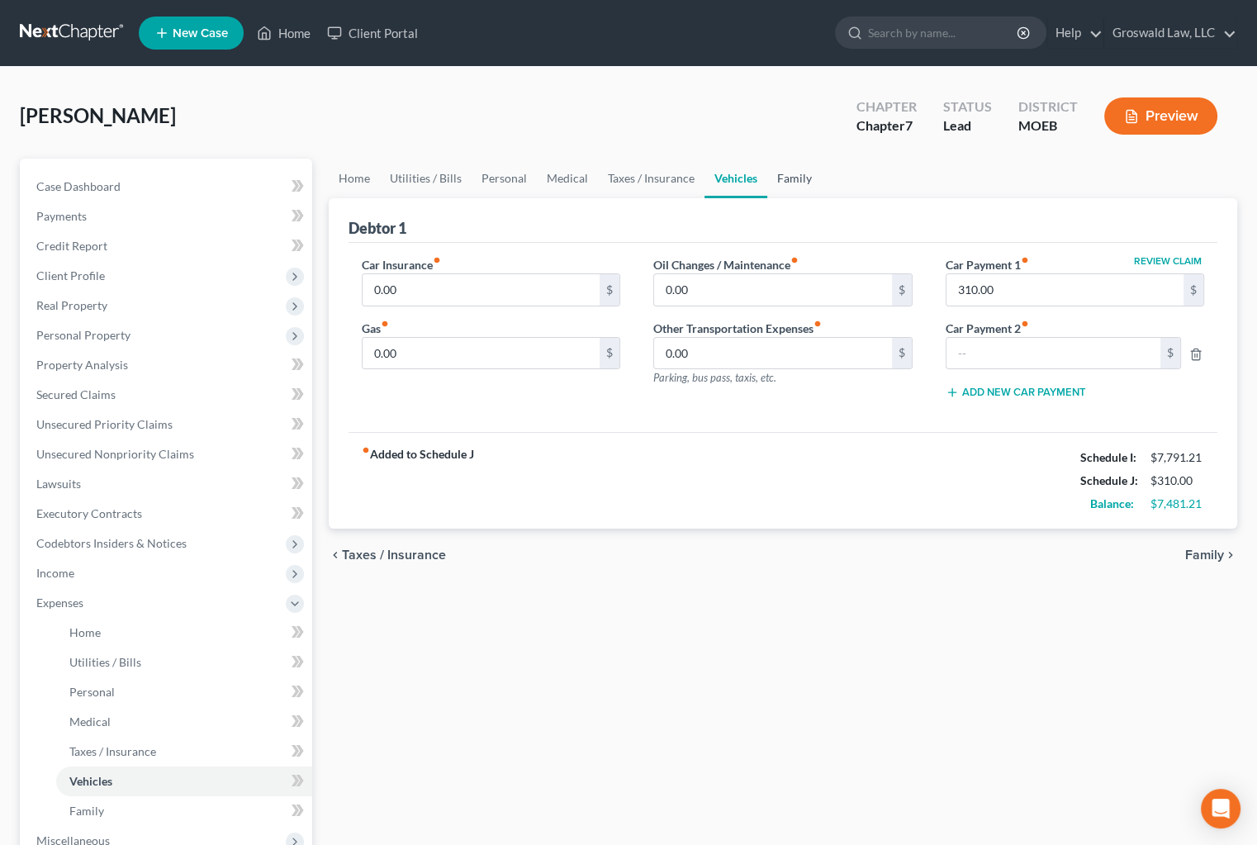
click at [783, 183] on link "Family" at bounding box center [794, 179] width 55 height 40
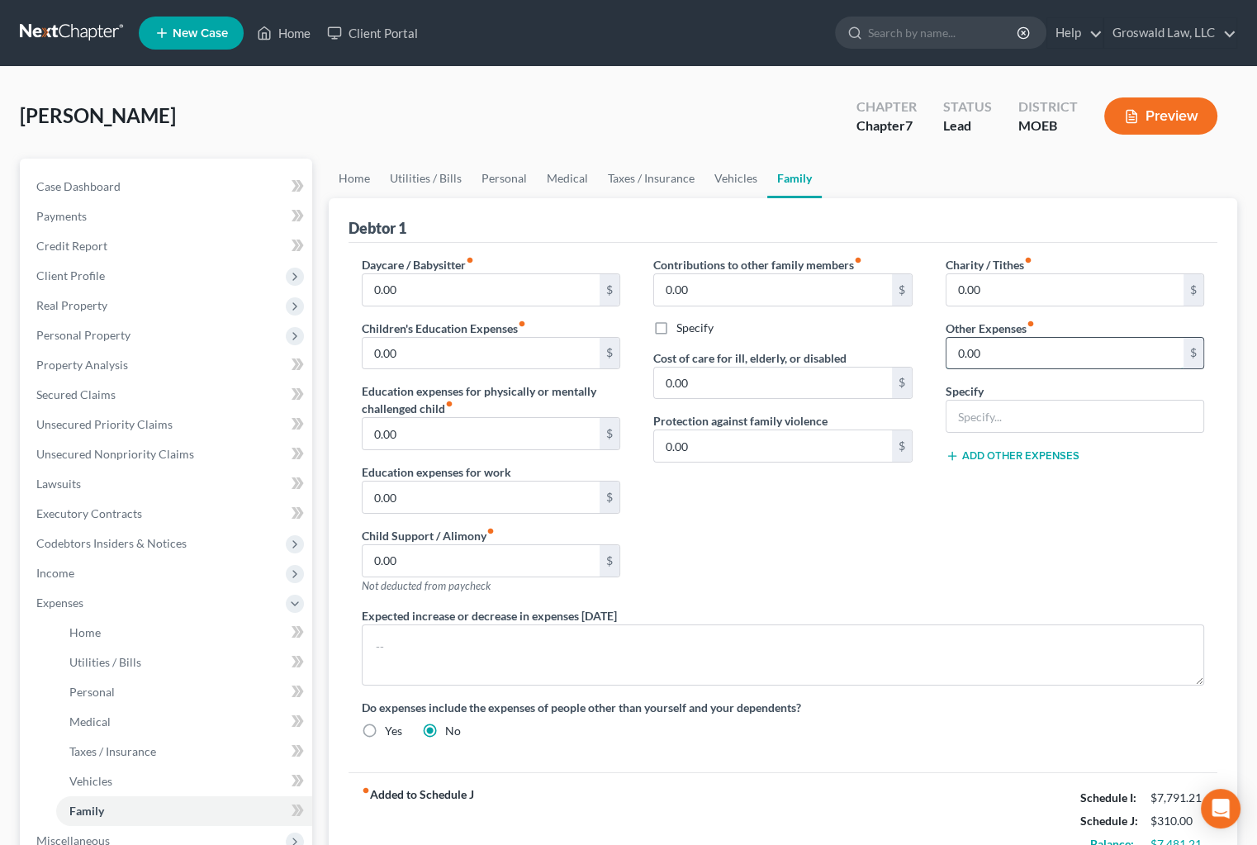
click at [1049, 348] on input "0.00" at bounding box center [1065, 353] width 238 height 31
type input "1,000"
type input "NFS Car Loans"
drag, startPoint x: 880, startPoint y: 553, endPoint x: 644, endPoint y: 401, distance: 280.8
click at [877, 540] on div "Contributions to other family members fiber_manual_record 0.00 $ Specify Cost o…" at bounding box center [783, 431] width 292 height 351
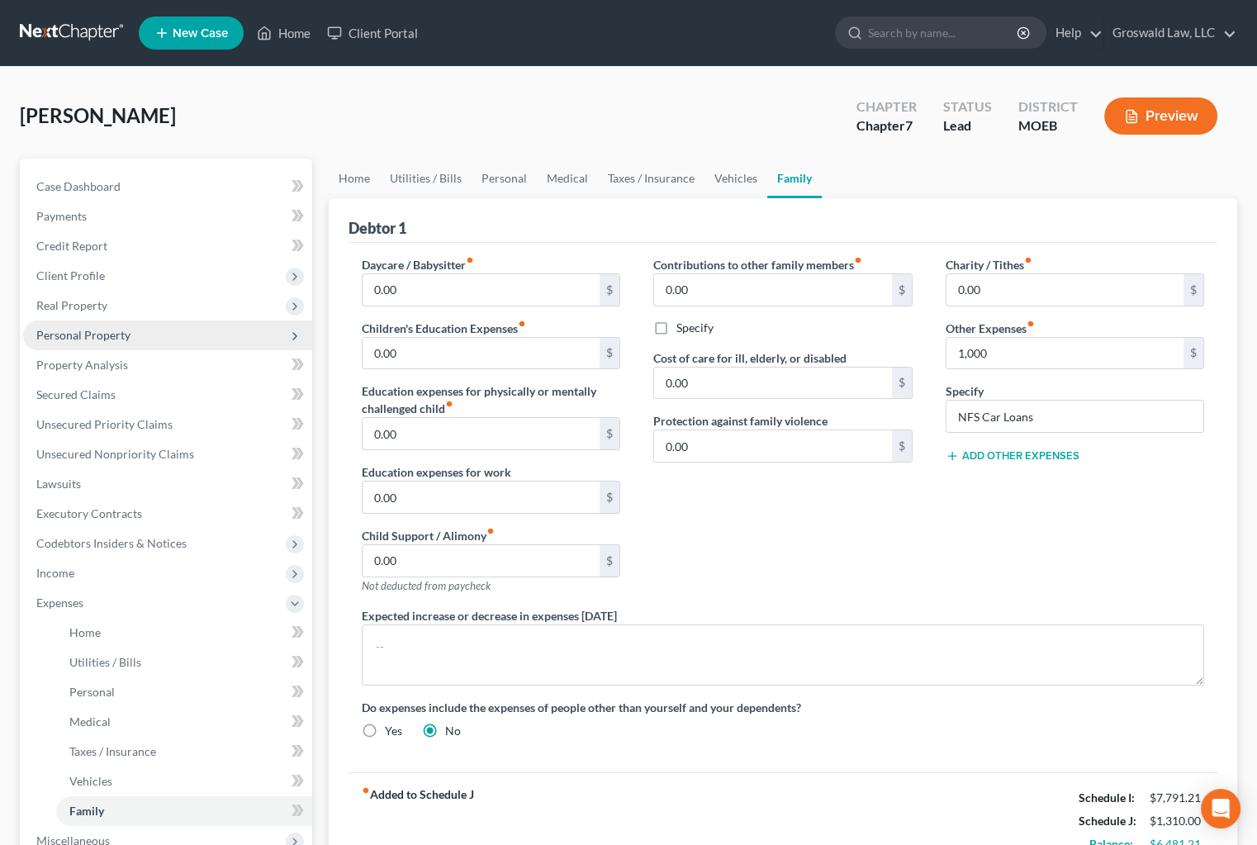
click at [112, 332] on span "Personal Property" at bounding box center [83, 335] width 94 height 14
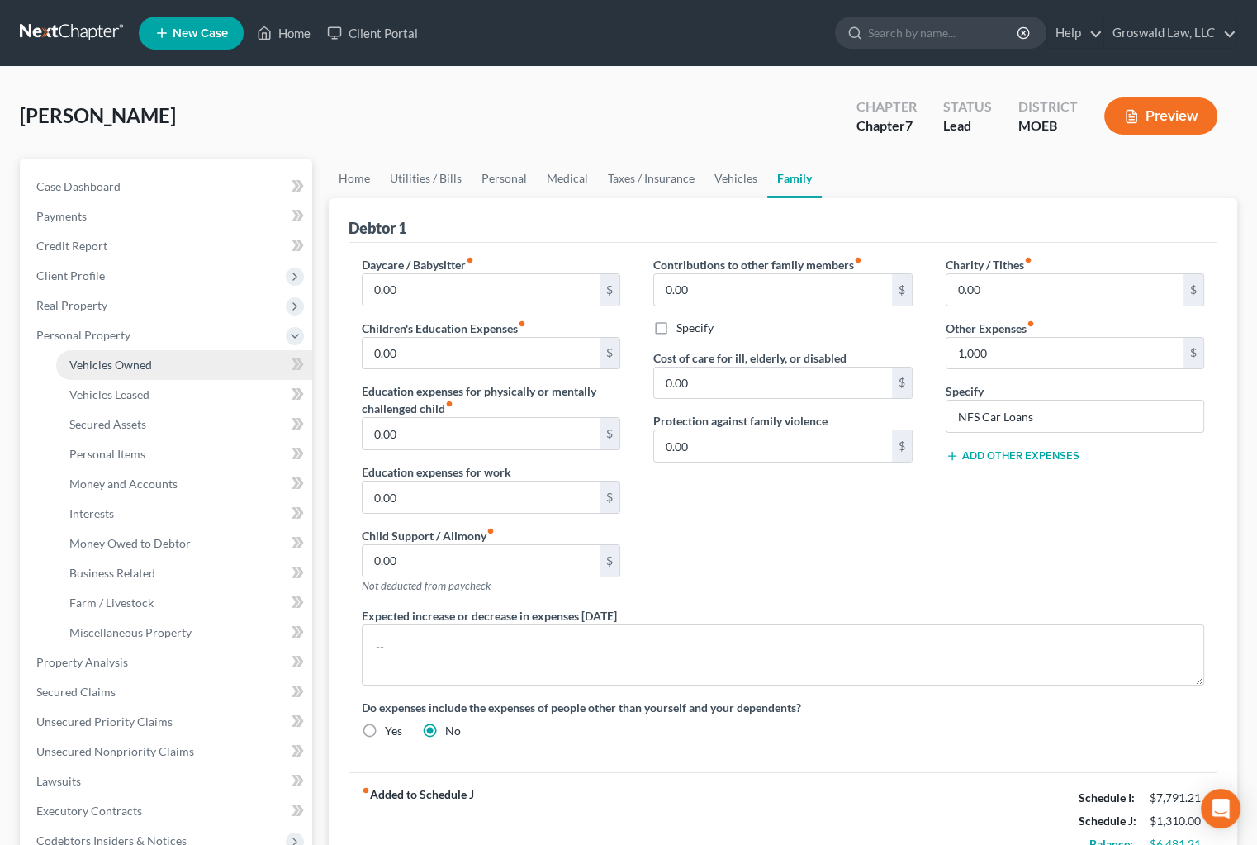
click at [122, 359] on span "Vehicles Owned" at bounding box center [110, 365] width 83 height 14
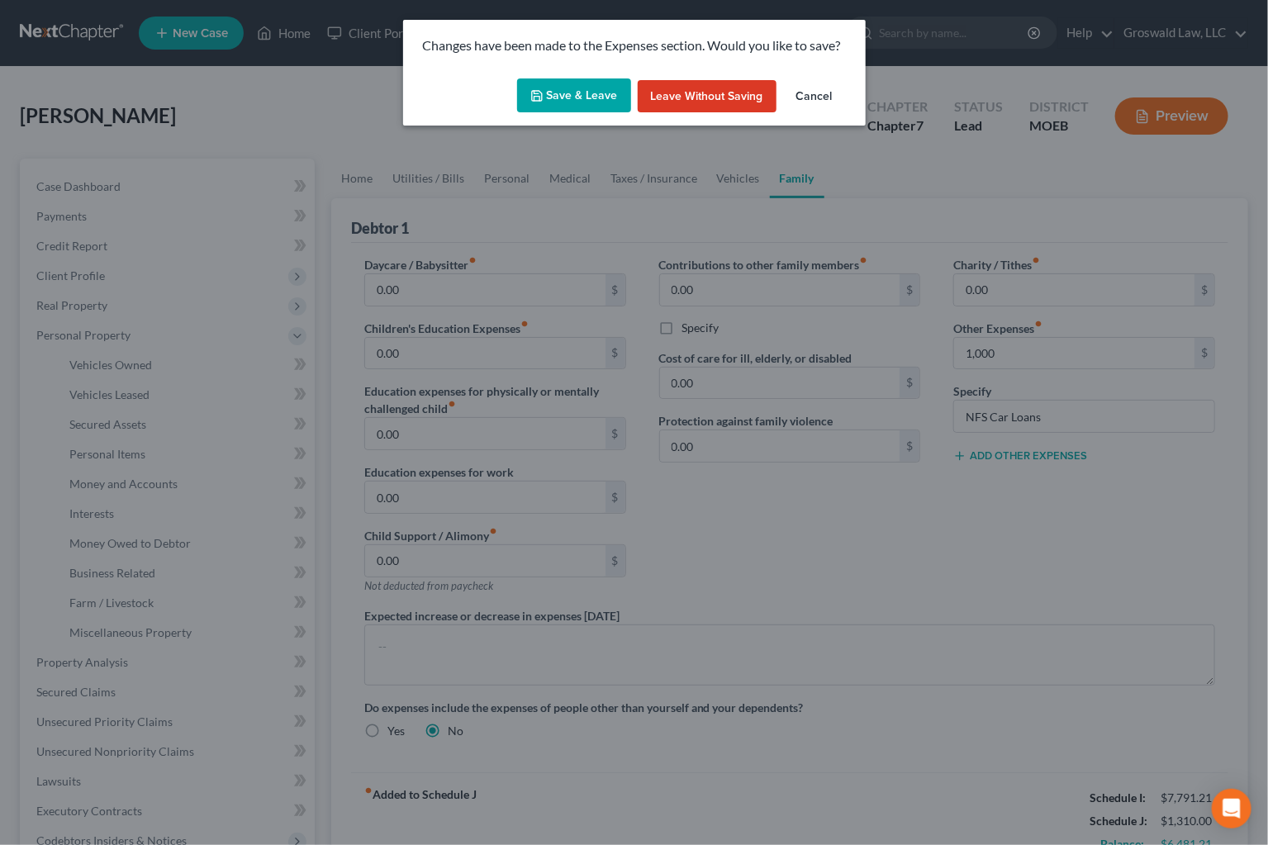
click at [596, 102] on button "Save & Leave" at bounding box center [574, 95] width 114 height 35
type input "1,000.00"
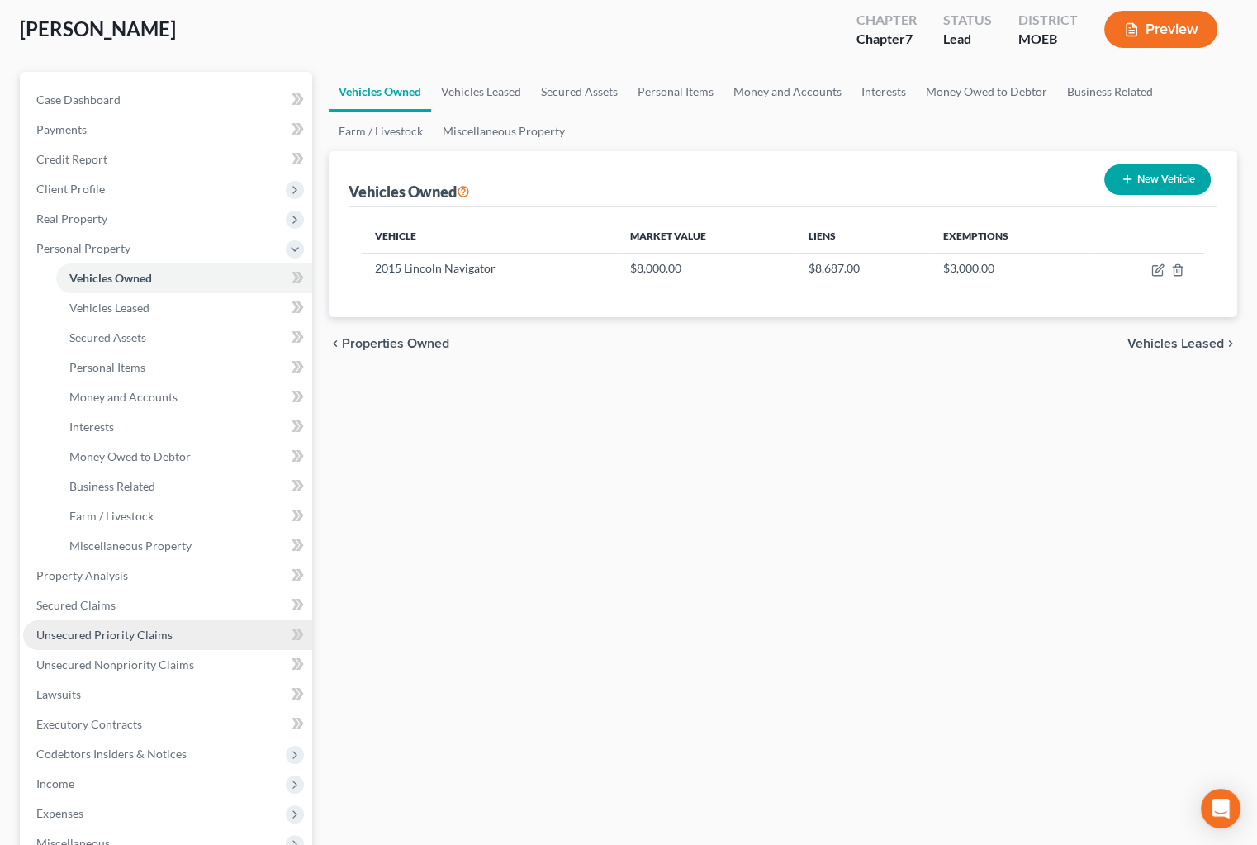
scroll to position [225, 0]
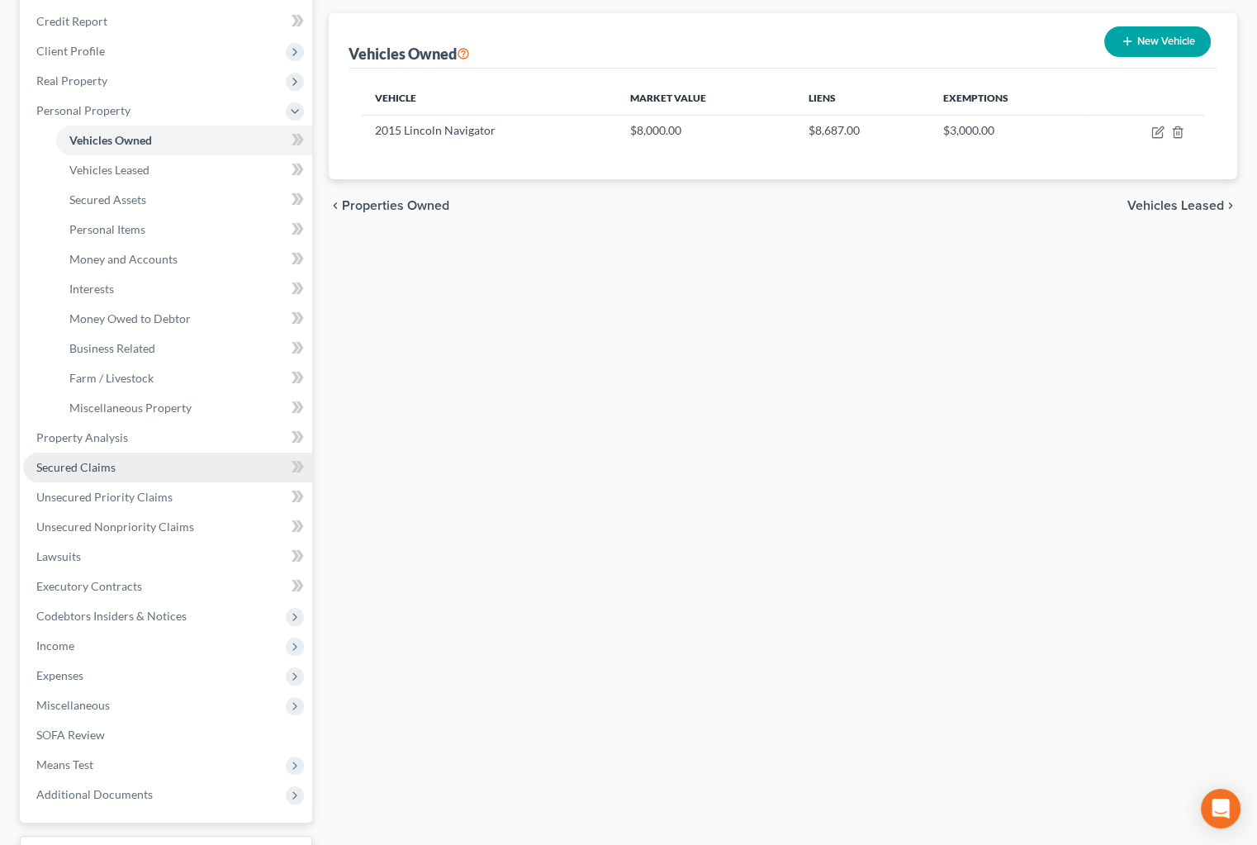
click at [97, 465] on span "Secured Claims" at bounding box center [75, 467] width 79 height 14
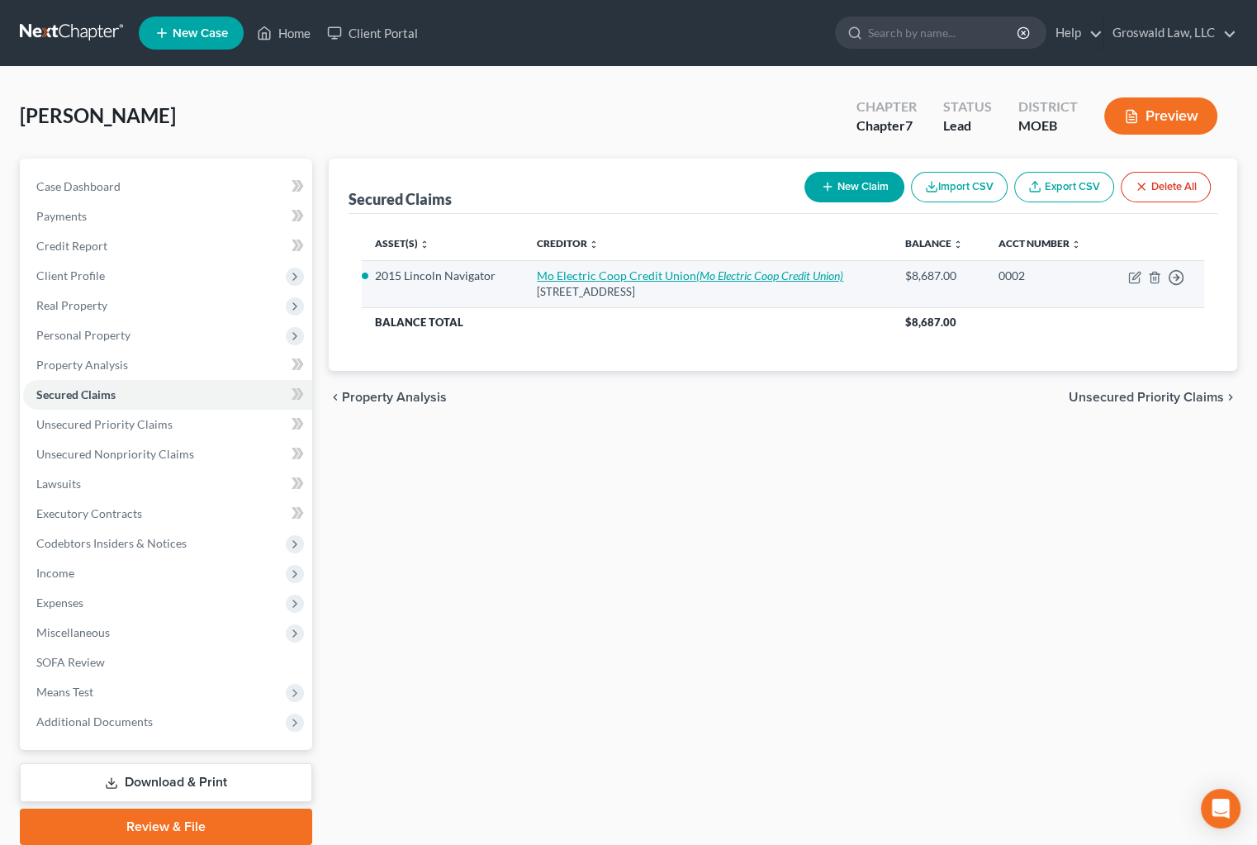
click at [619, 273] on link "Mo Electric Coop Credit Union (Mo Electric Coop Credit Union)" at bounding box center [690, 275] width 306 height 14
select select "26"
select select "3"
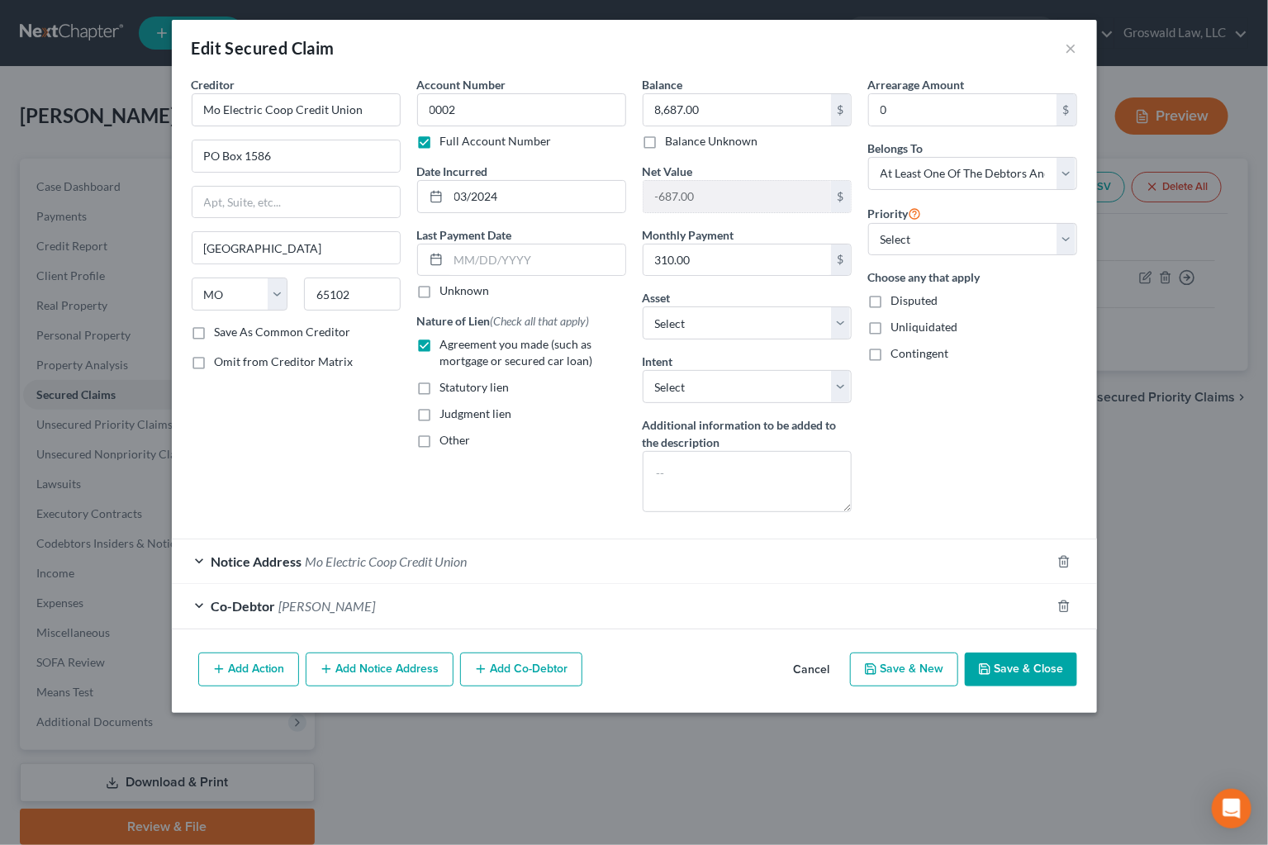
drag, startPoint x: 1001, startPoint y: 473, endPoint x: 905, endPoint y: 494, distance: 98.0
click at [1001, 473] on div "Arrearage Amount 0 $ Belongs To * Select Debtor 1 Only Debtor 2 Only Debtor 1 A…" at bounding box center [972, 300] width 225 height 449
click at [234, 595] on div "Co-Debtor [PERSON_NAME]" at bounding box center [611, 606] width 879 height 44
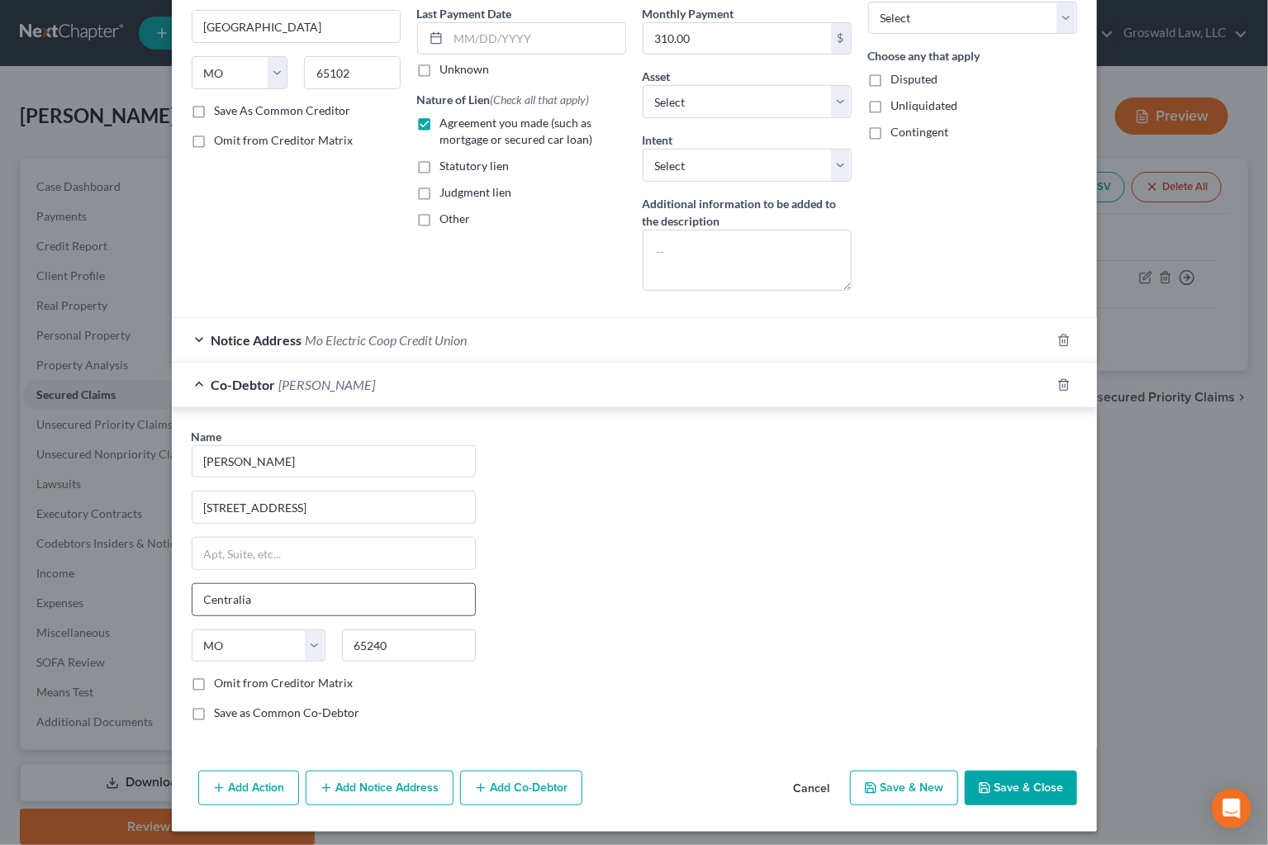
scroll to position [225, 0]
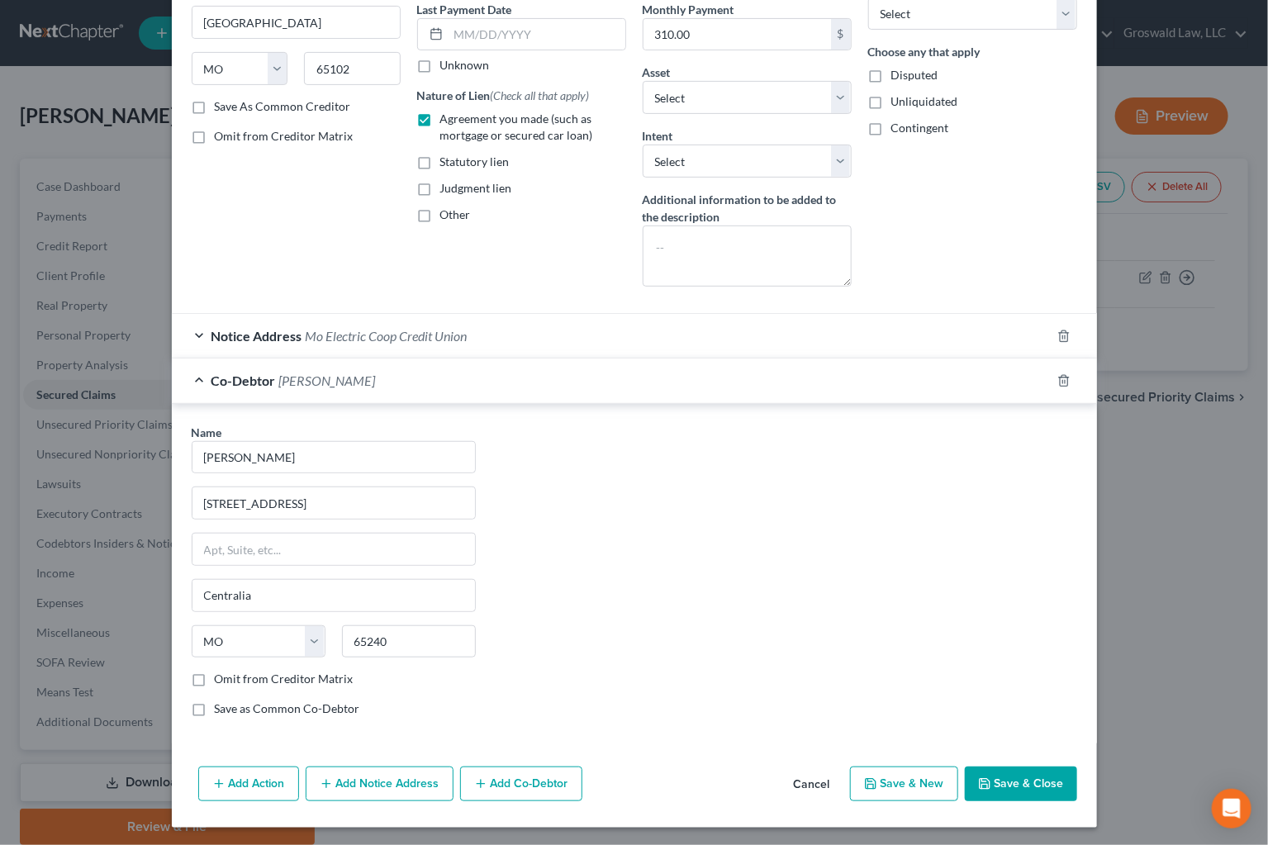
click at [231, 677] on label "Omit from Creditor Matrix" at bounding box center [284, 679] width 139 height 17
click at [231, 677] on input "Omit from Creditor Matrix" at bounding box center [226, 676] width 11 height 11
checkbox input "true"
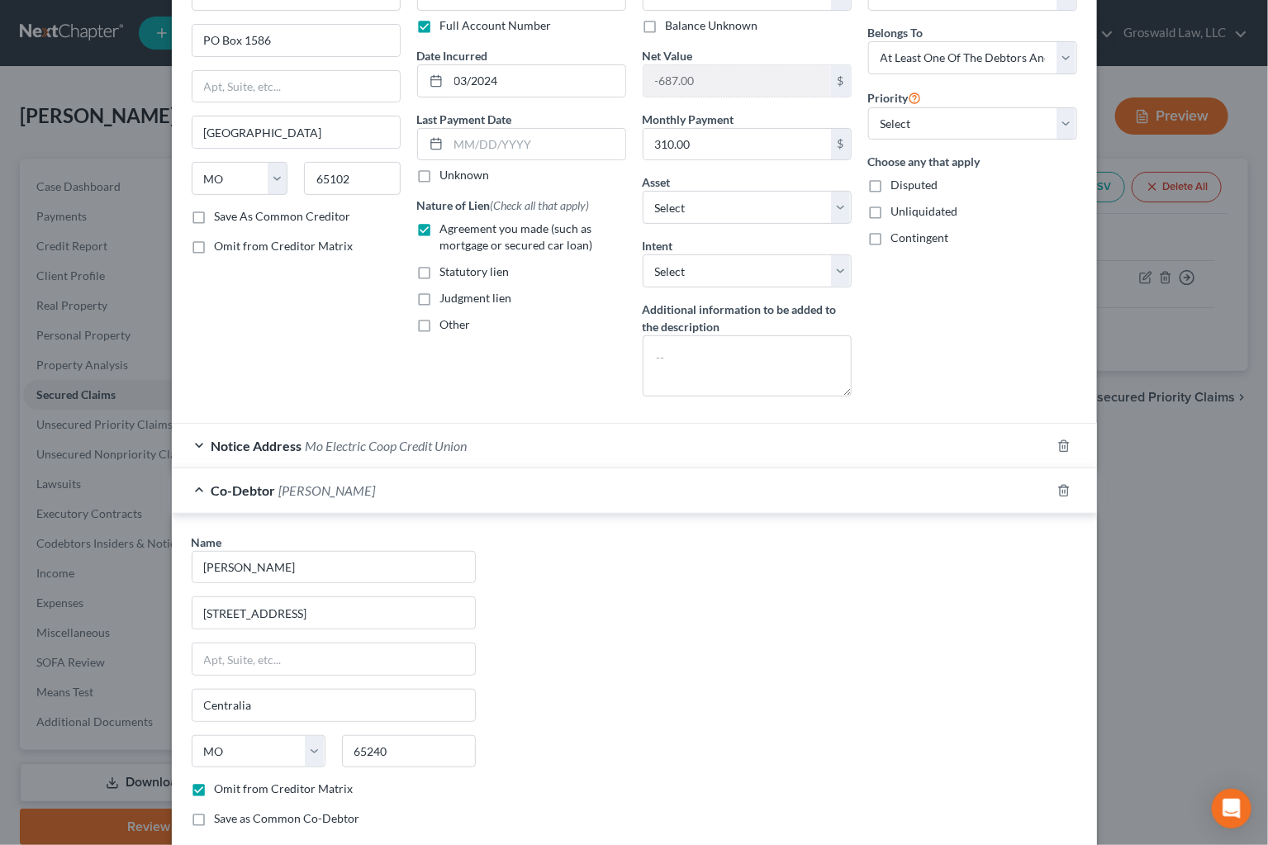
scroll to position [0, 0]
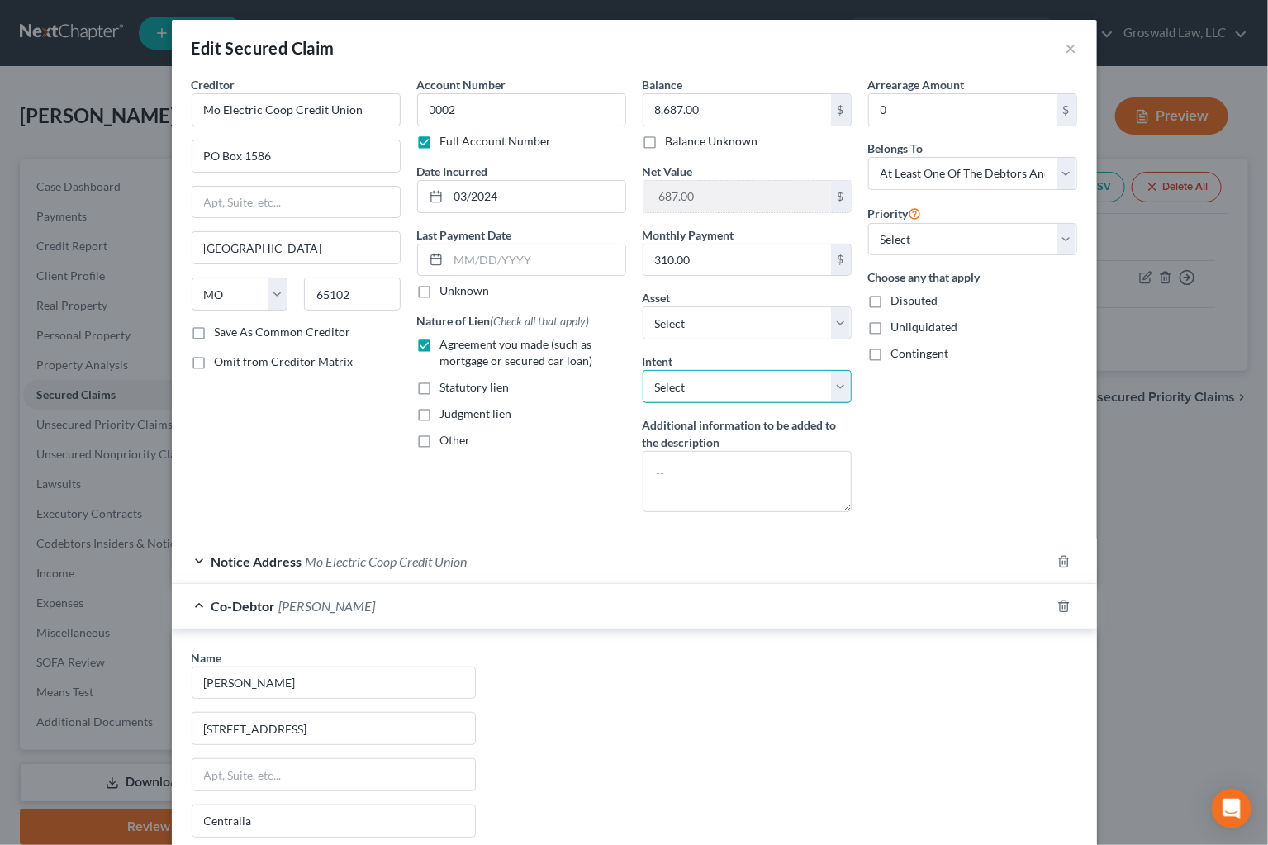
drag, startPoint x: 713, startPoint y: 380, endPoint x: 714, endPoint y: 392, distance: 12.4
click at [714, 380] on select "Select Surrender Redeem Reaffirm Avoid Other" at bounding box center [746, 386] width 209 height 33
select select "2"
click at [642, 370] on select "Select Surrender Redeem Reaffirm Avoid Other" at bounding box center [746, 386] width 209 height 33
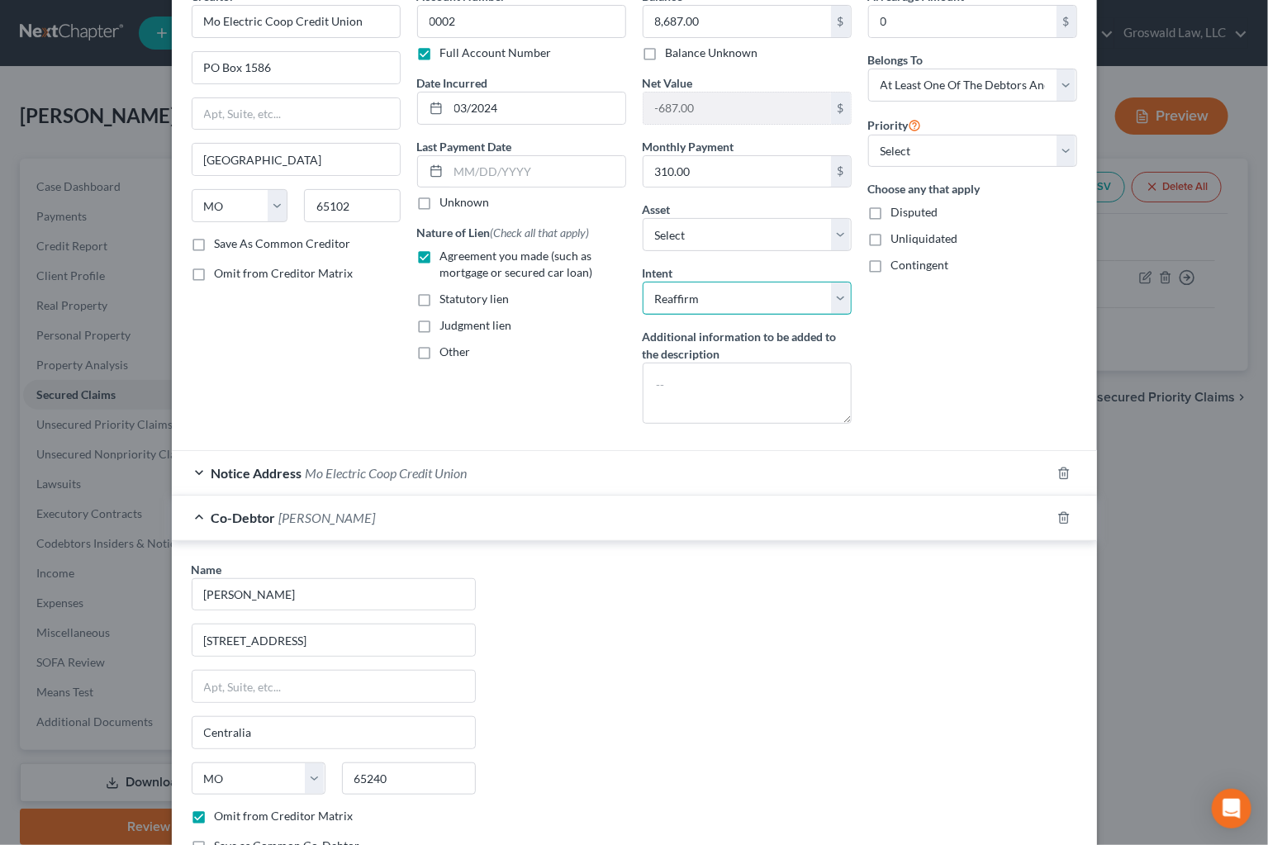
scroll to position [225, 0]
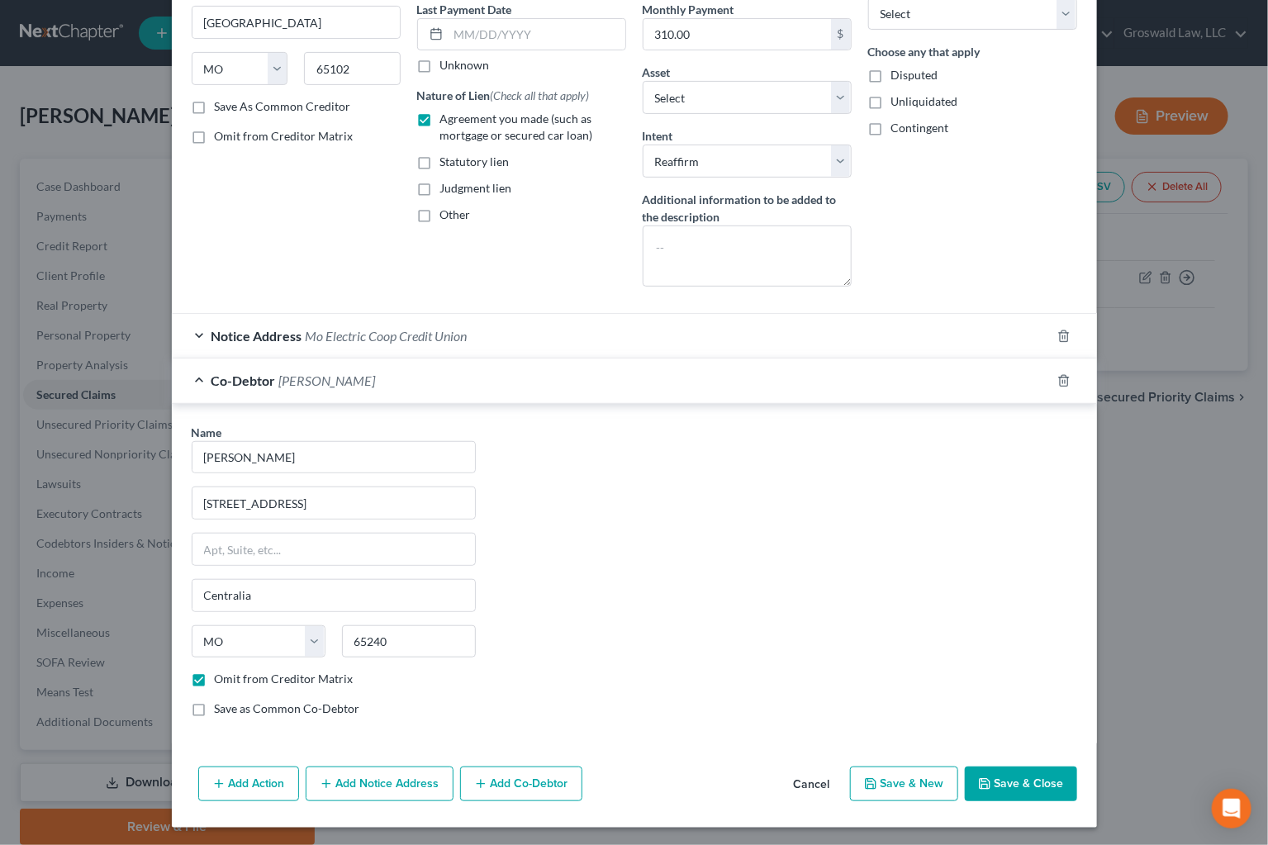
click at [1016, 783] on button "Save & Close" at bounding box center [1021, 783] width 112 height 35
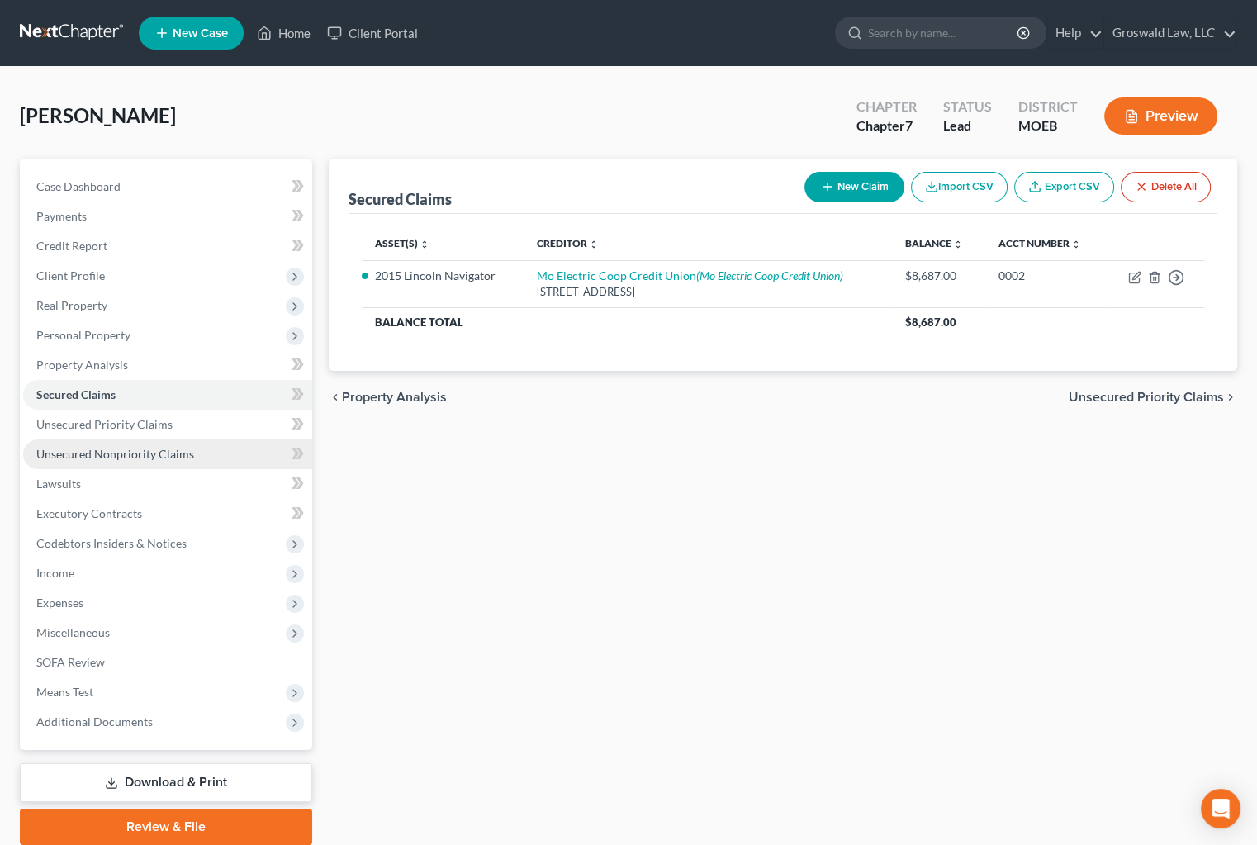
click at [166, 457] on span "Unsecured Nonpriority Claims" at bounding box center [115, 454] width 158 height 14
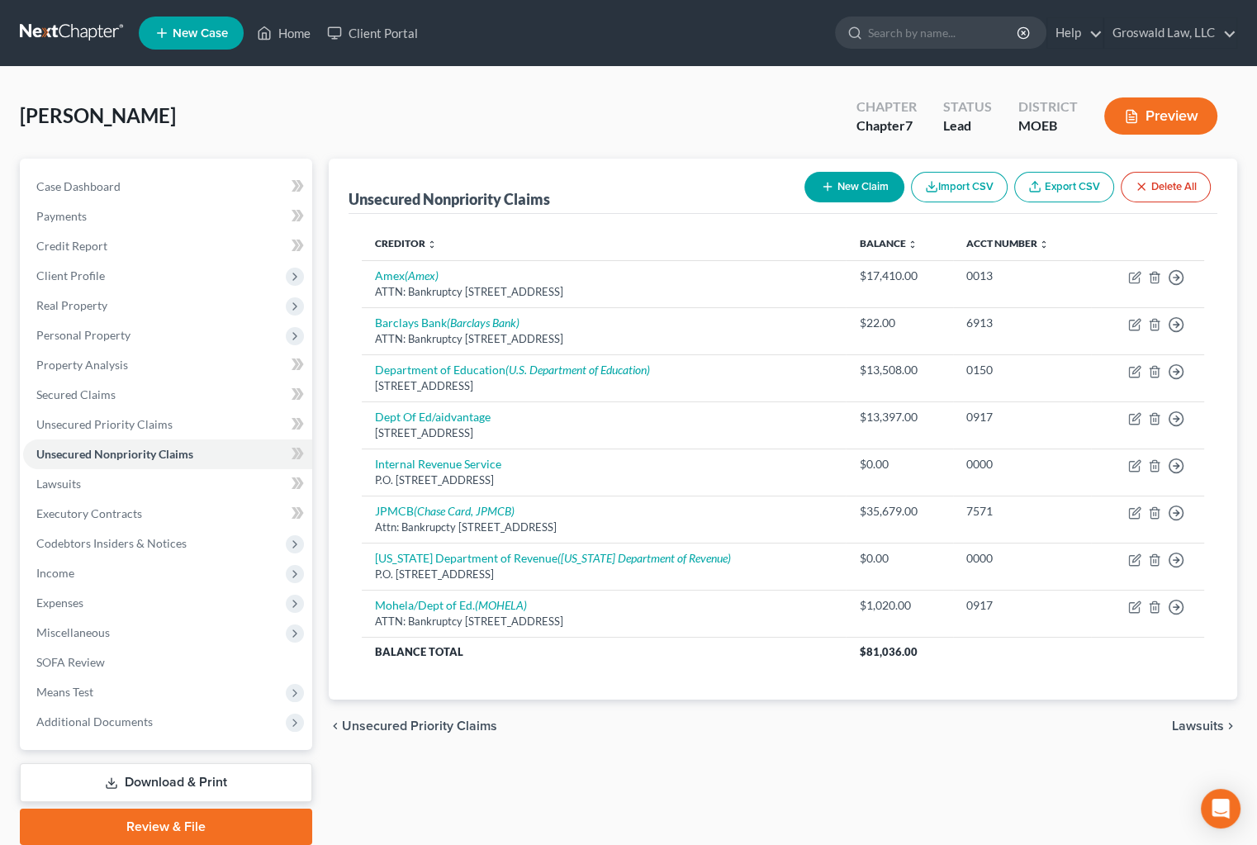
click at [912, 737] on div "chevron_left Unsecured Priority Claims Lawsuits chevron_right" at bounding box center [783, 725] width 909 height 53
click at [64, 340] on span "Personal Property" at bounding box center [167, 335] width 289 height 30
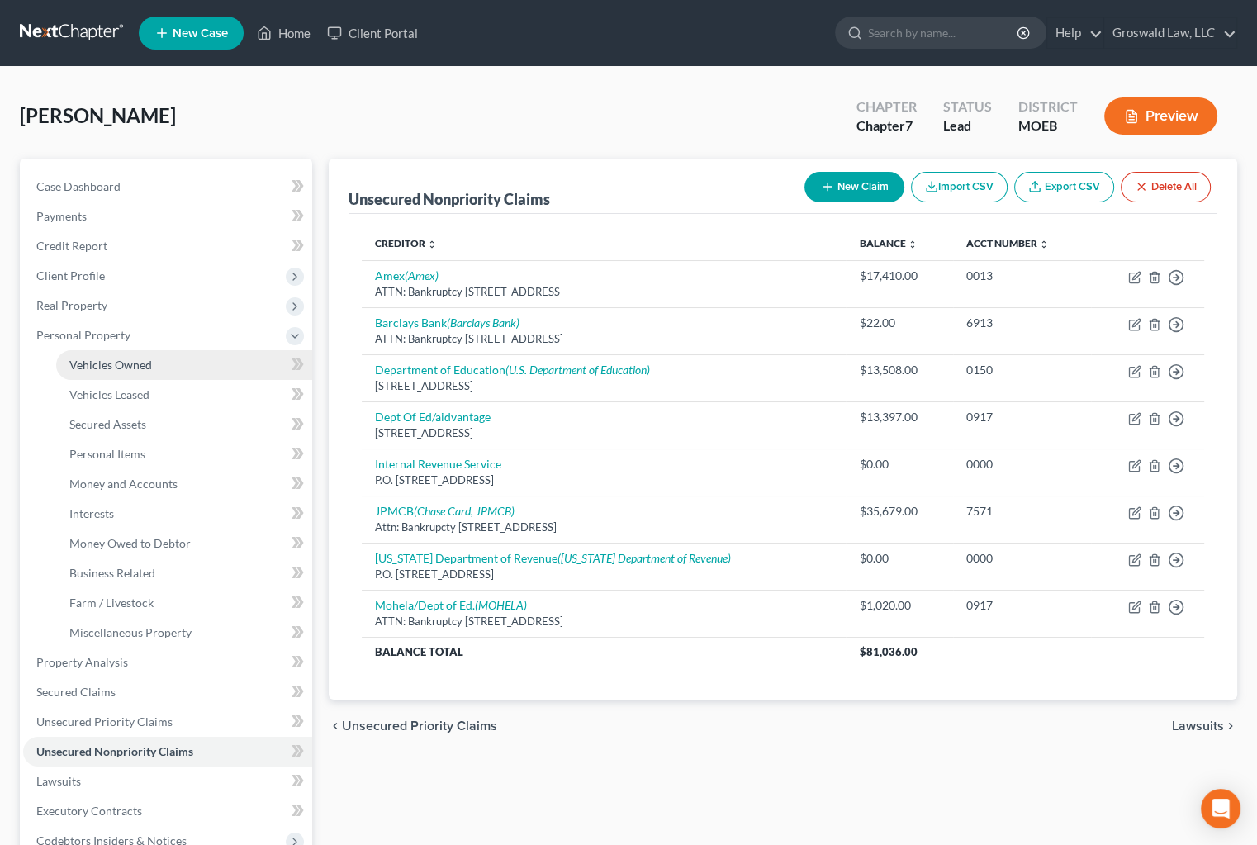
click at [115, 363] on span "Vehicles Owned" at bounding box center [110, 365] width 83 height 14
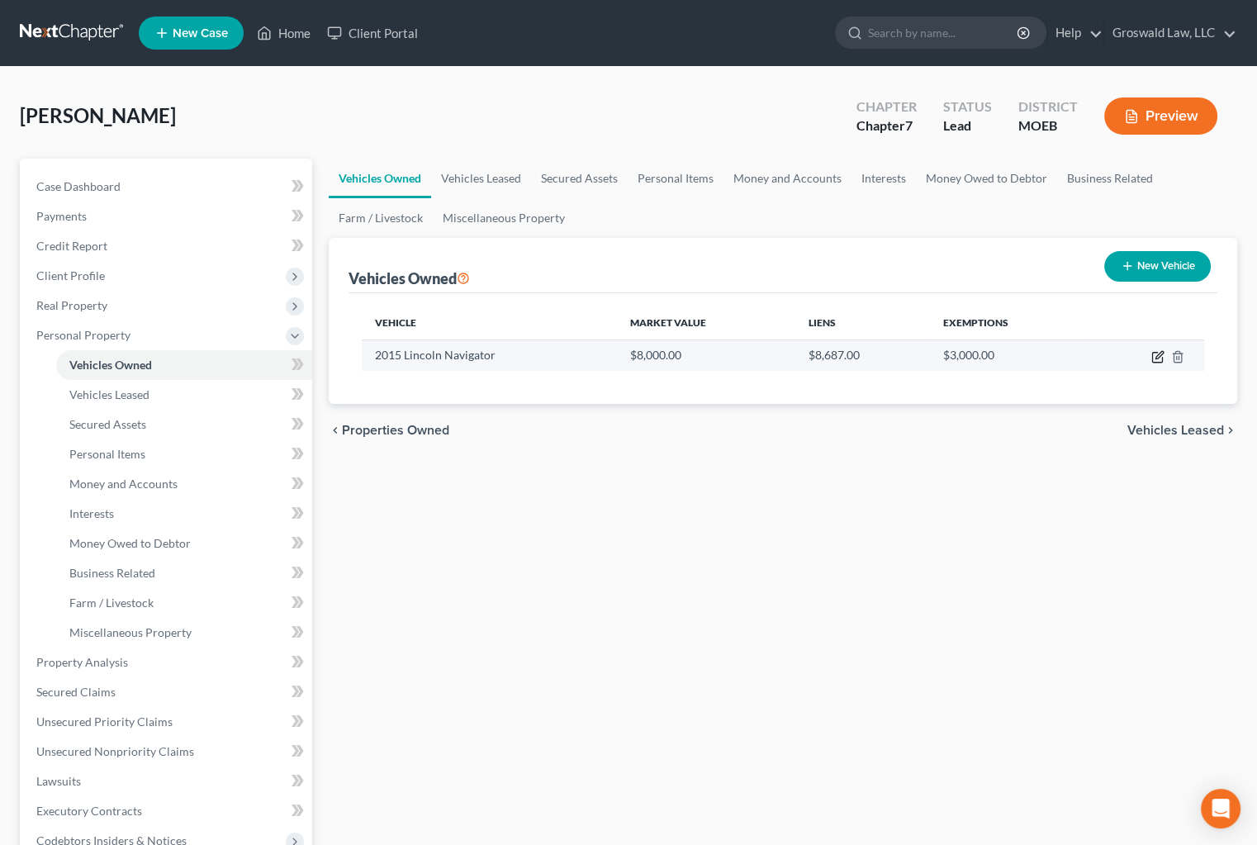
click at [1159, 358] on icon "button" at bounding box center [1157, 356] width 13 height 13
select select "0"
select select "11"
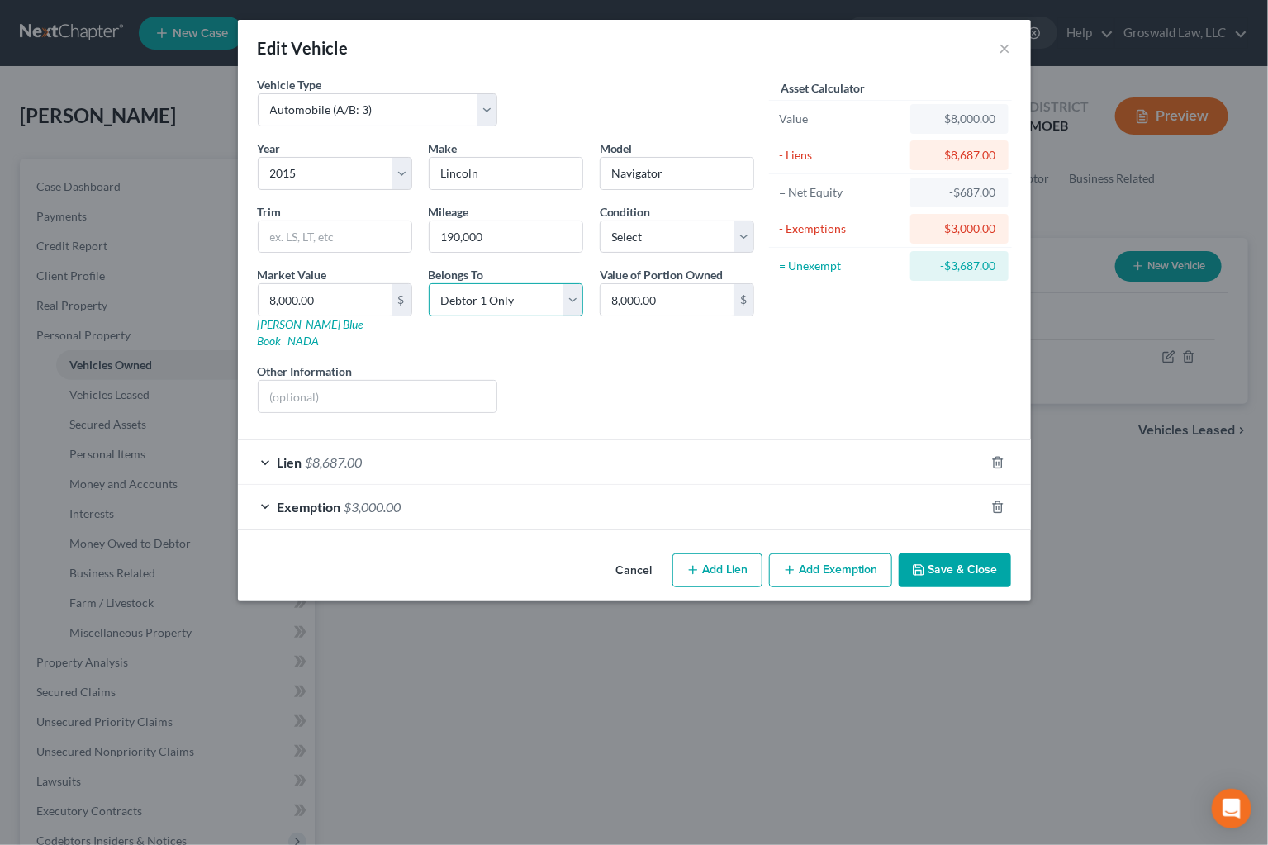
drag, startPoint x: 466, startPoint y: 304, endPoint x: 466, endPoint y: 315, distance: 10.7
click at [466, 304] on select "Select Debtor 1 Only Debtor 2 Only Debtor 1 And Debtor 2 Only At Least One Of T…" at bounding box center [506, 299] width 154 height 33
select select "3"
click at [429, 283] on select "Select Debtor 1 Only Debtor 2 Only Debtor 1 And Debtor 2 Only At Least One Of T…" at bounding box center [506, 299] width 154 height 33
click at [728, 384] on div "Liens Select" at bounding box center [633, 388] width 257 height 50
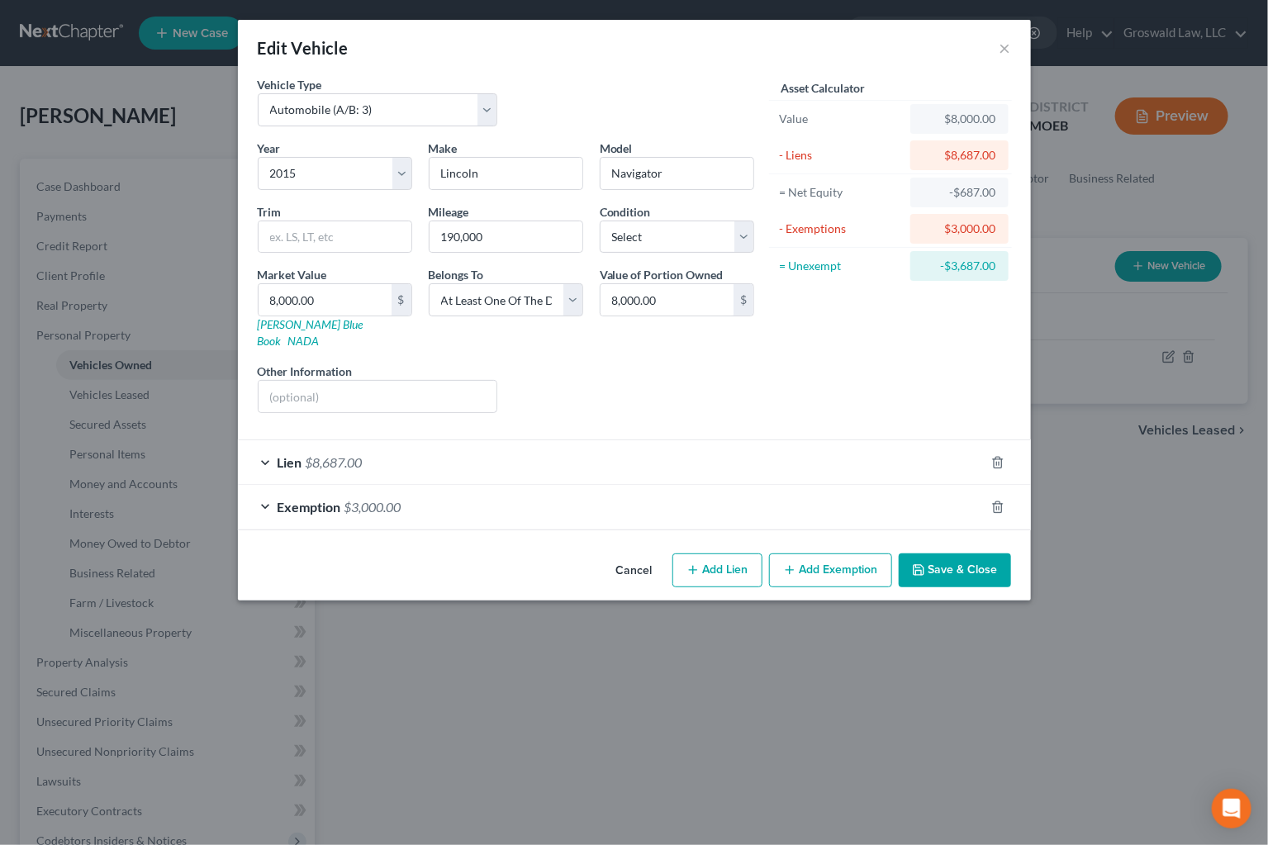
click at [935, 553] on button "Save & Close" at bounding box center [954, 570] width 112 height 35
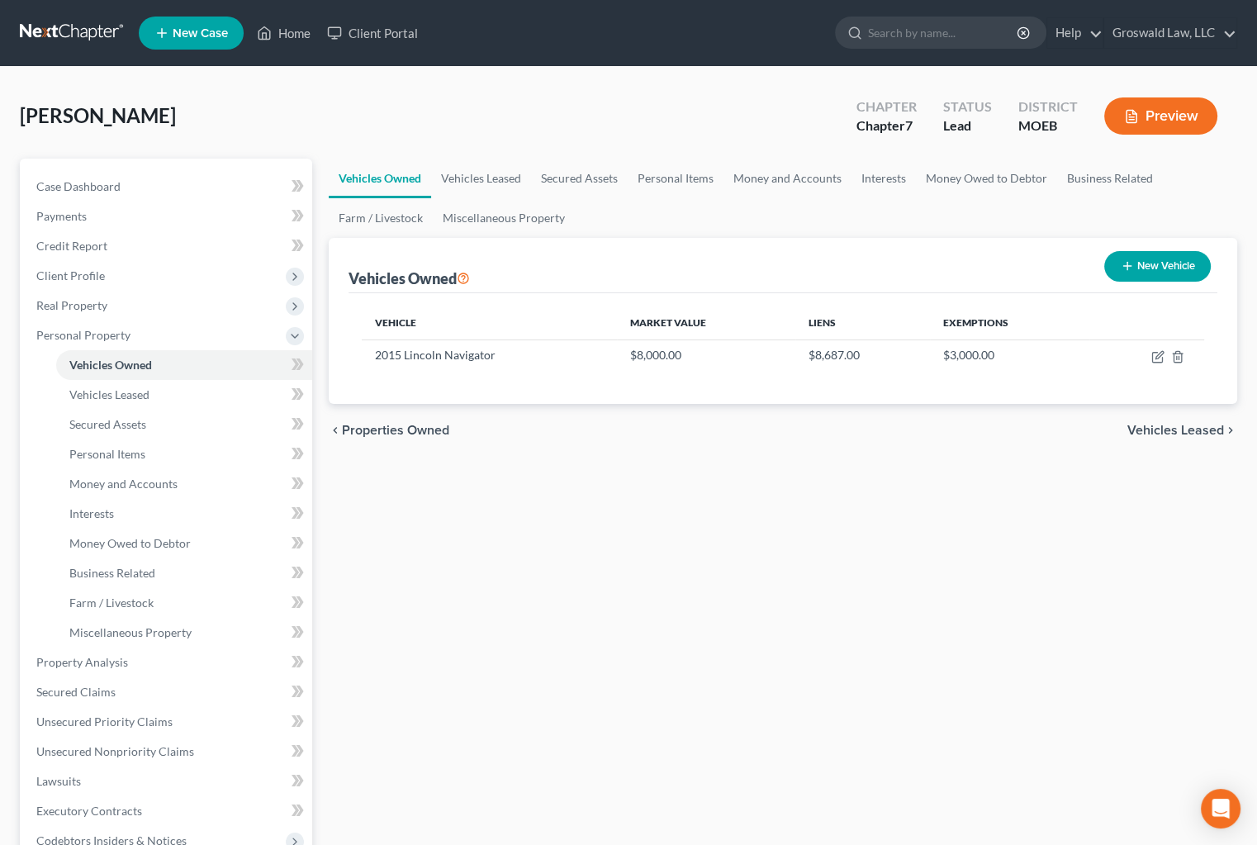
click at [835, 505] on div "Vehicles Owned Vehicles Leased Secured Assets Personal Items Money and Accounts…" at bounding box center [783, 651] width 926 height 984
click at [1039, 611] on div "Vehicles Owned Vehicles Leased Secured Assets Personal Items Money and Accounts…" at bounding box center [783, 651] width 926 height 984
click at [95, 742] on link "Unsecured Nonpriority Claims" at bounding box center [167, 752] width 289 height 30
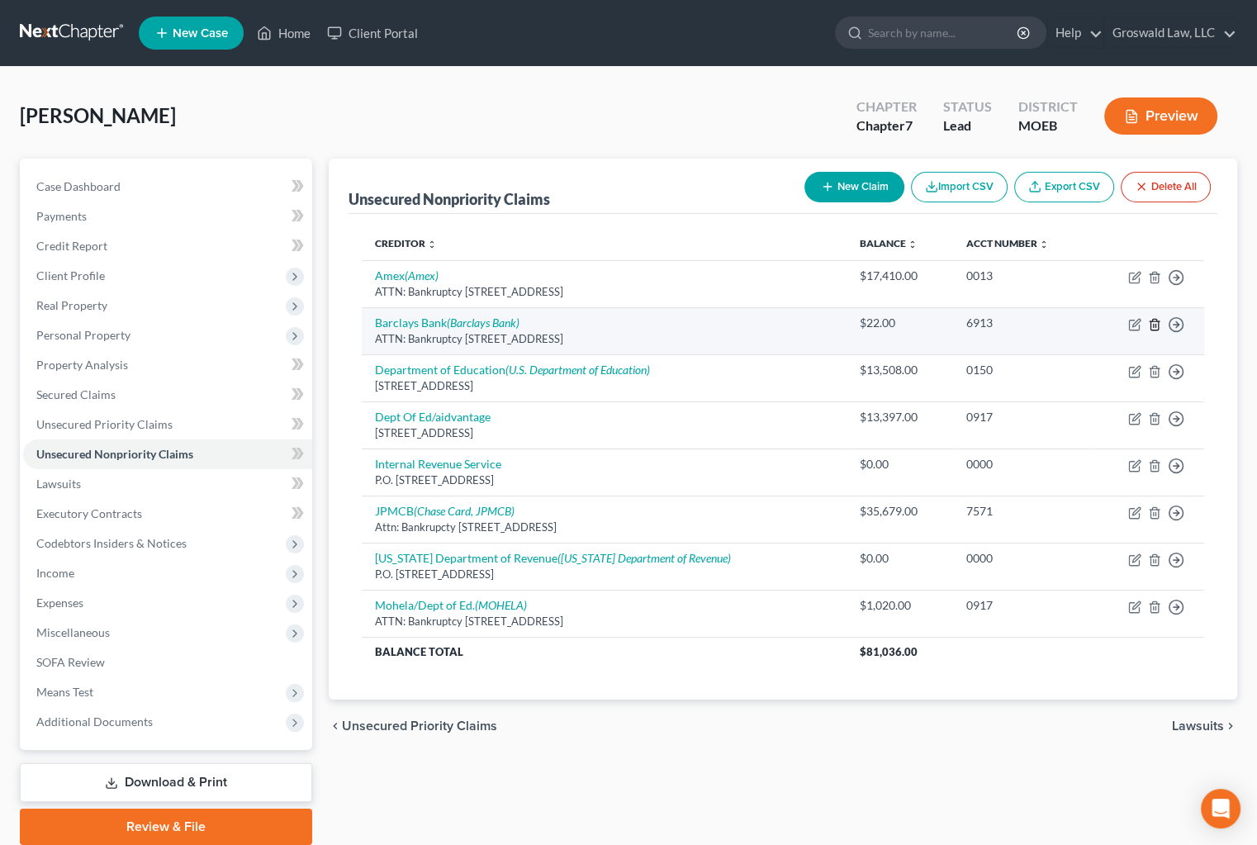
click at [1152, 319] on icon "button" at bounding box center [1153, 324] width 7 height 11
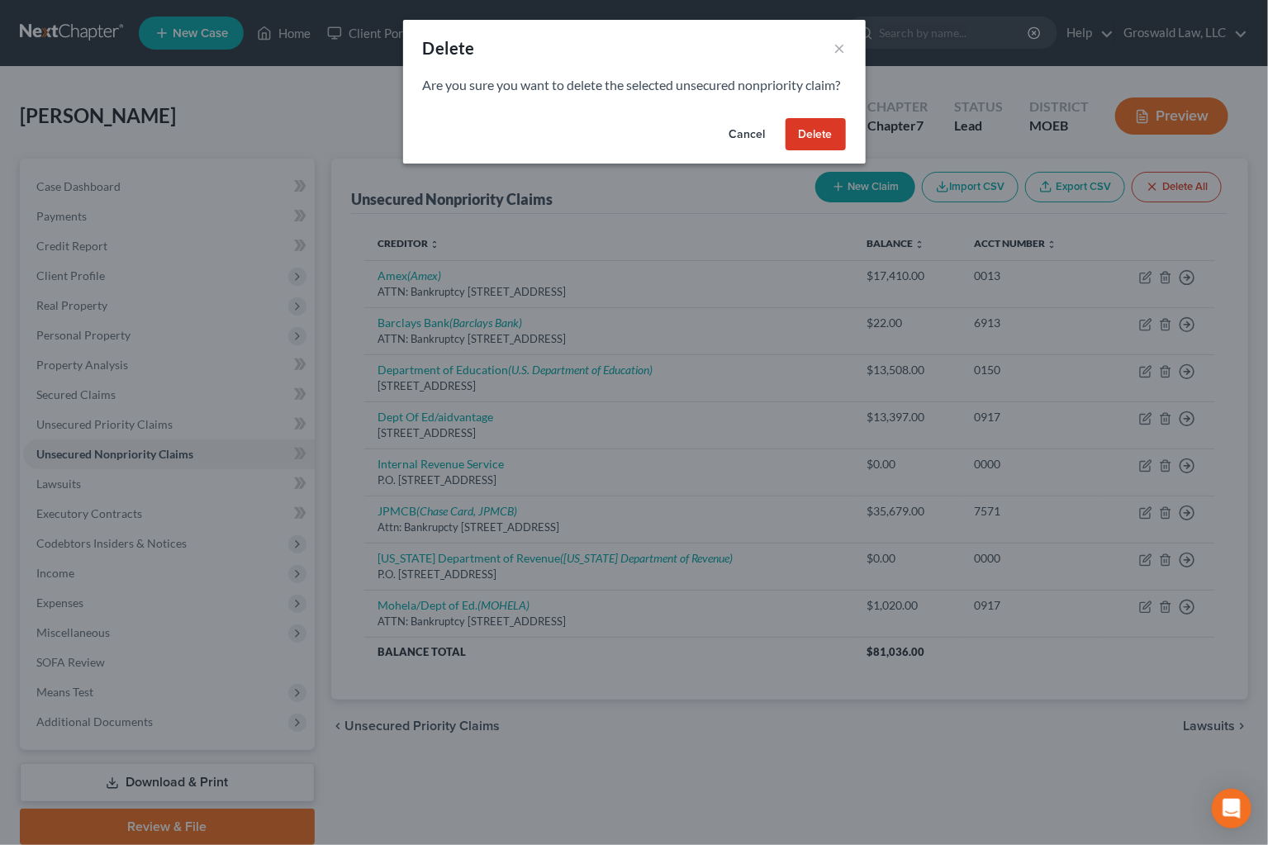
click at [742, 149] on button "Cancel" at bounding box center [747, 134] width 63 height 33
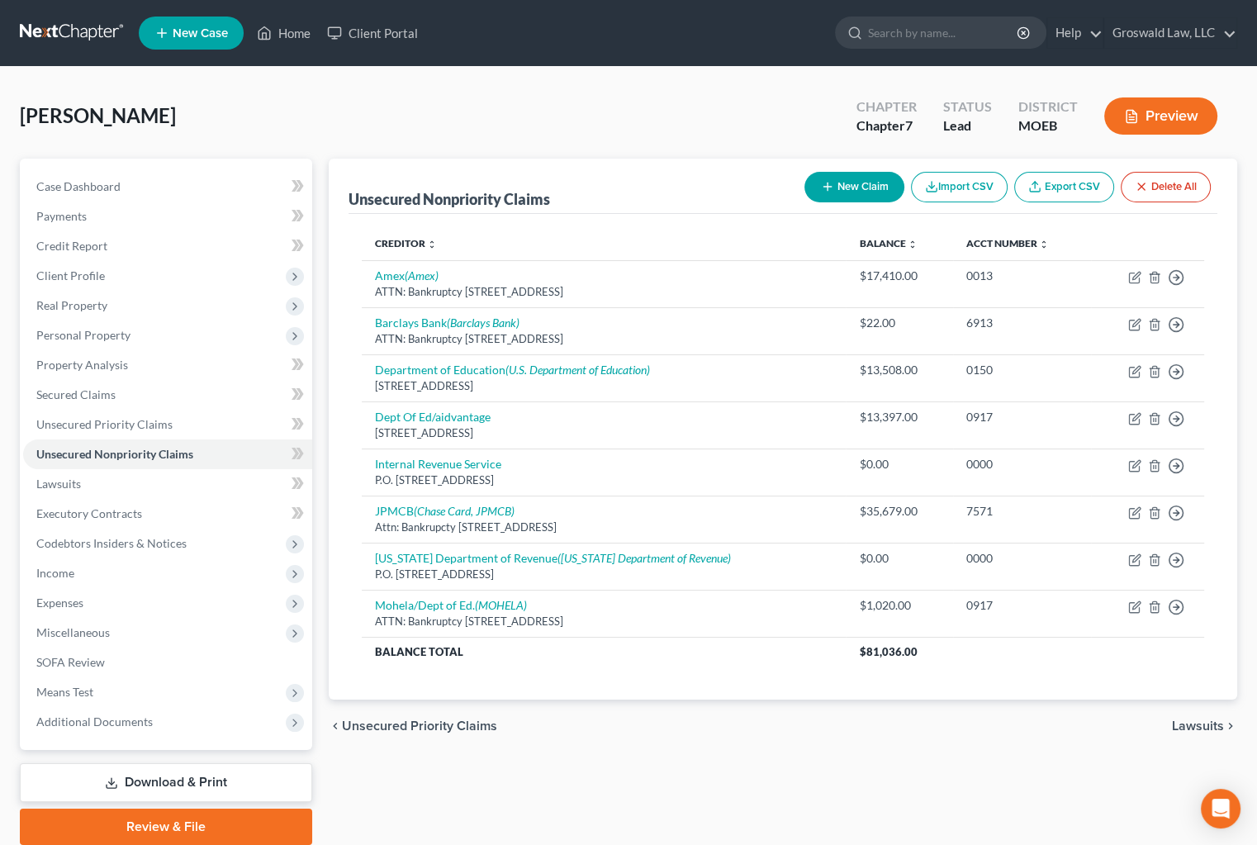
click at [707, 175] on div "Unsecured Nonpriority Claims New Claim Import CSV Export CSV Delete All" at bounding box center [783, 186] width 870 height 55
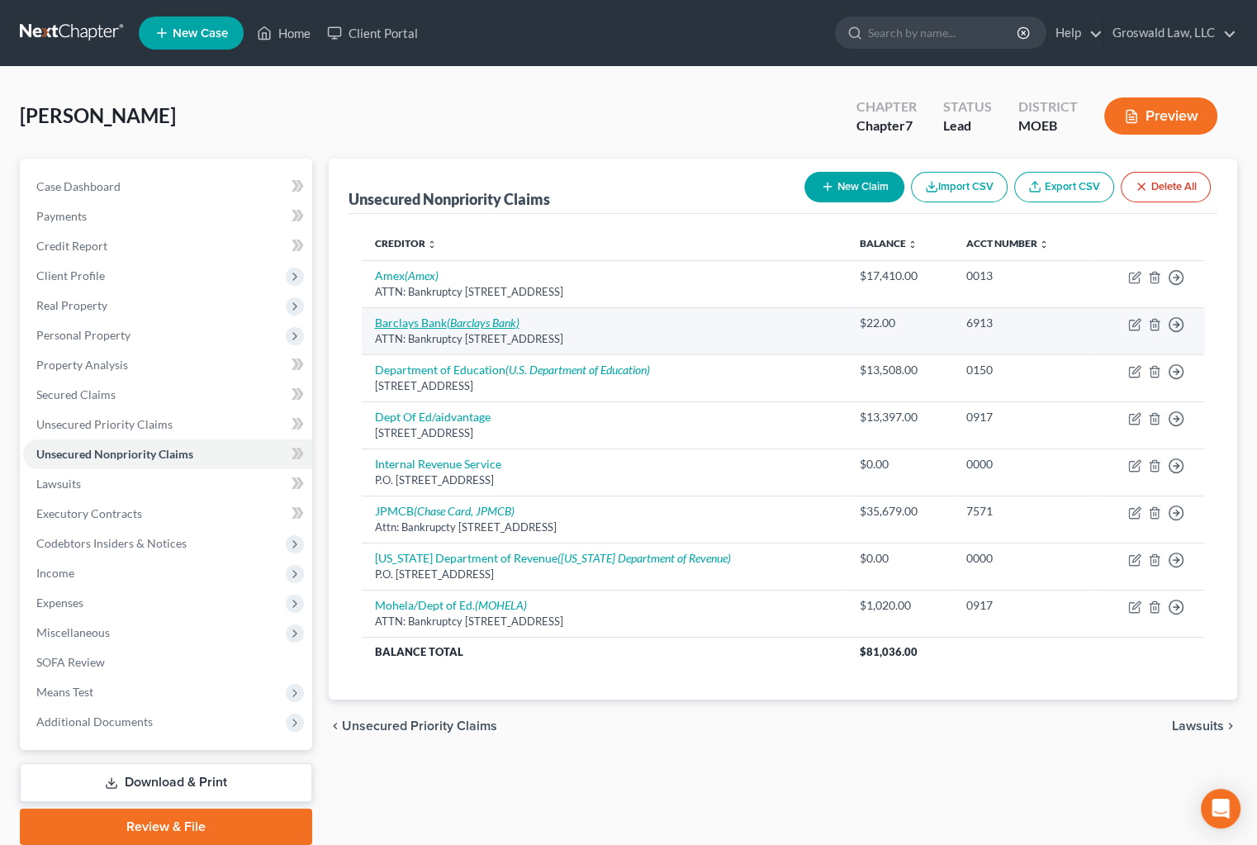
click at [436, 327] on link "Barclays Bank (Barclays Bank)" at bounding box center [447, 322] width 145 height 14
select select "7"
select select "2"
select select "0"
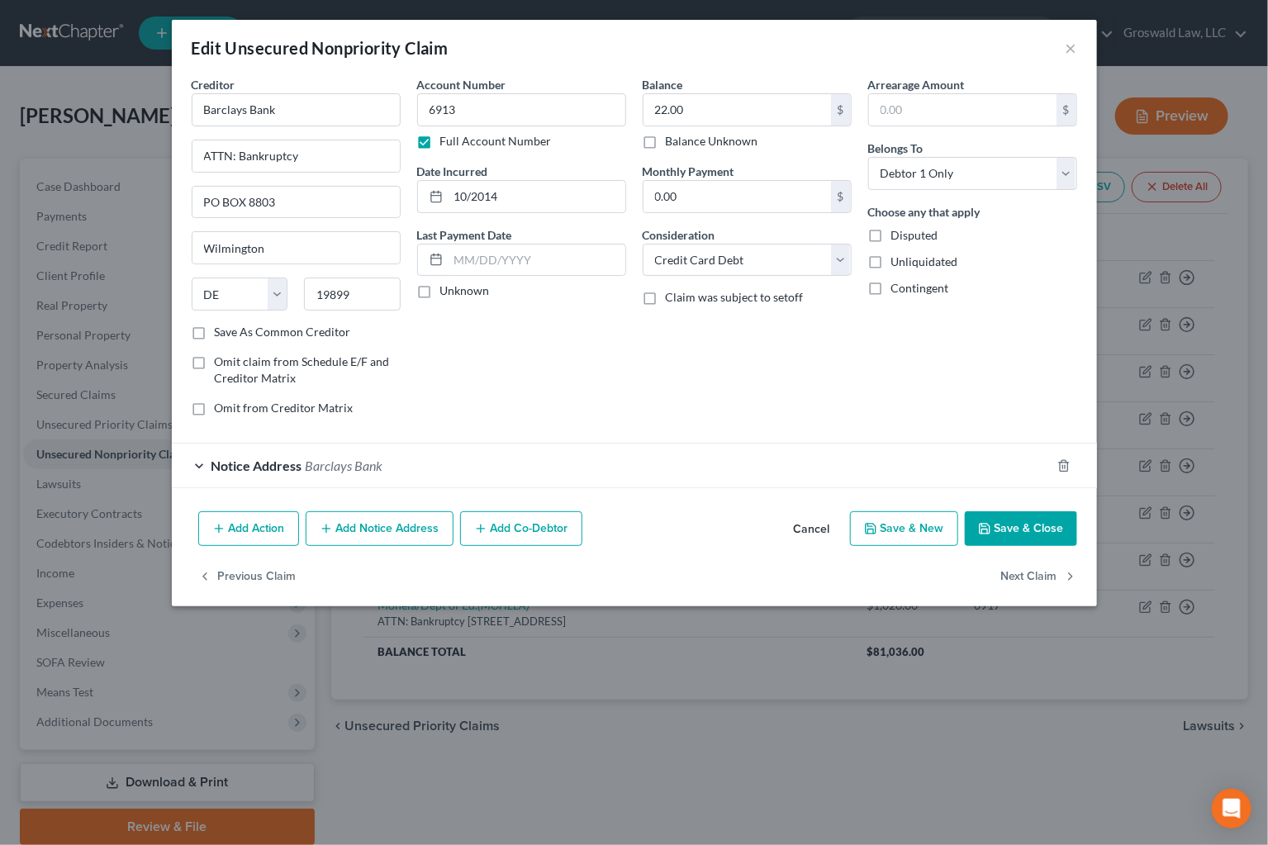
click at [1003, 530] on button "Save & Close" at bounding box center [1021, 528] width 112 height 35
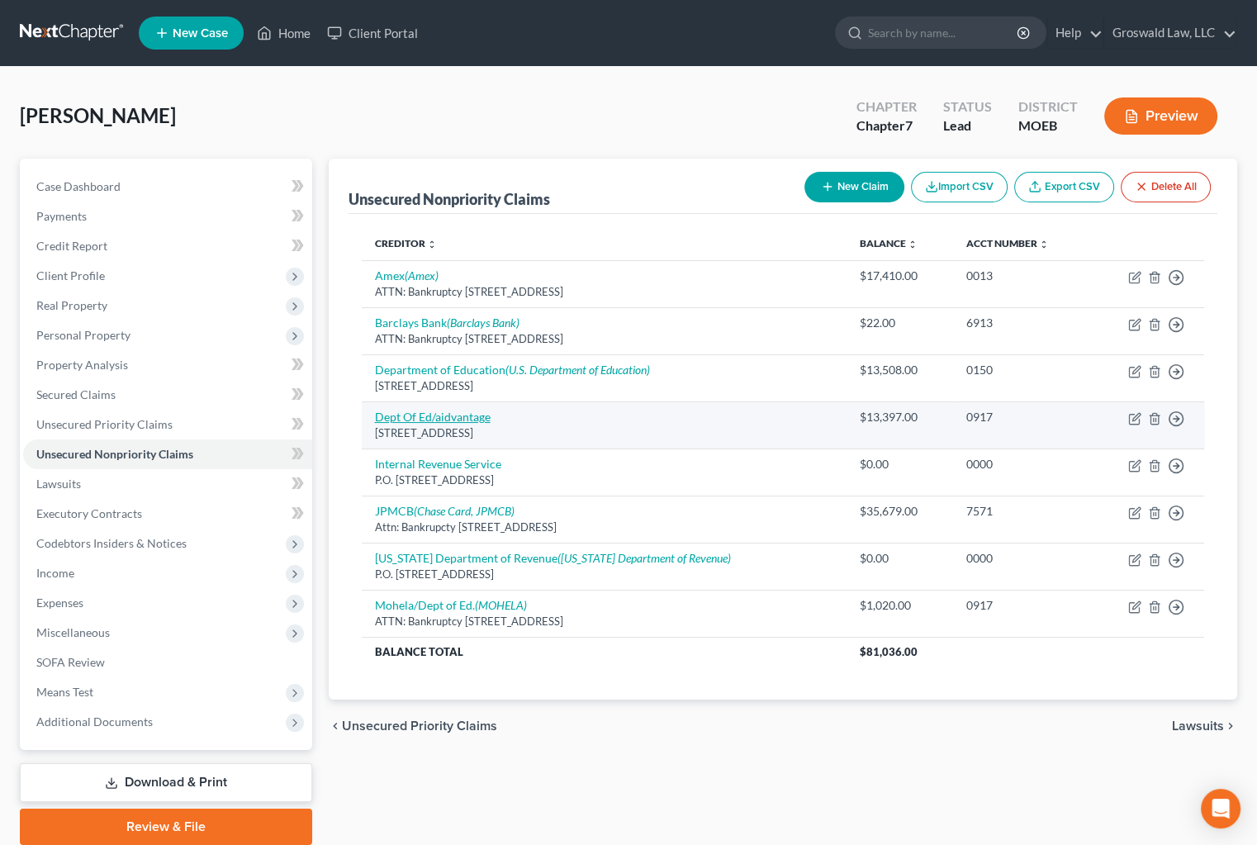
click at [476, 418] on link "Dept Of Ed/aidvantage" at bounding box center [433, 417] width 116 height 14
select select "45"
select select "17"
select select "0"
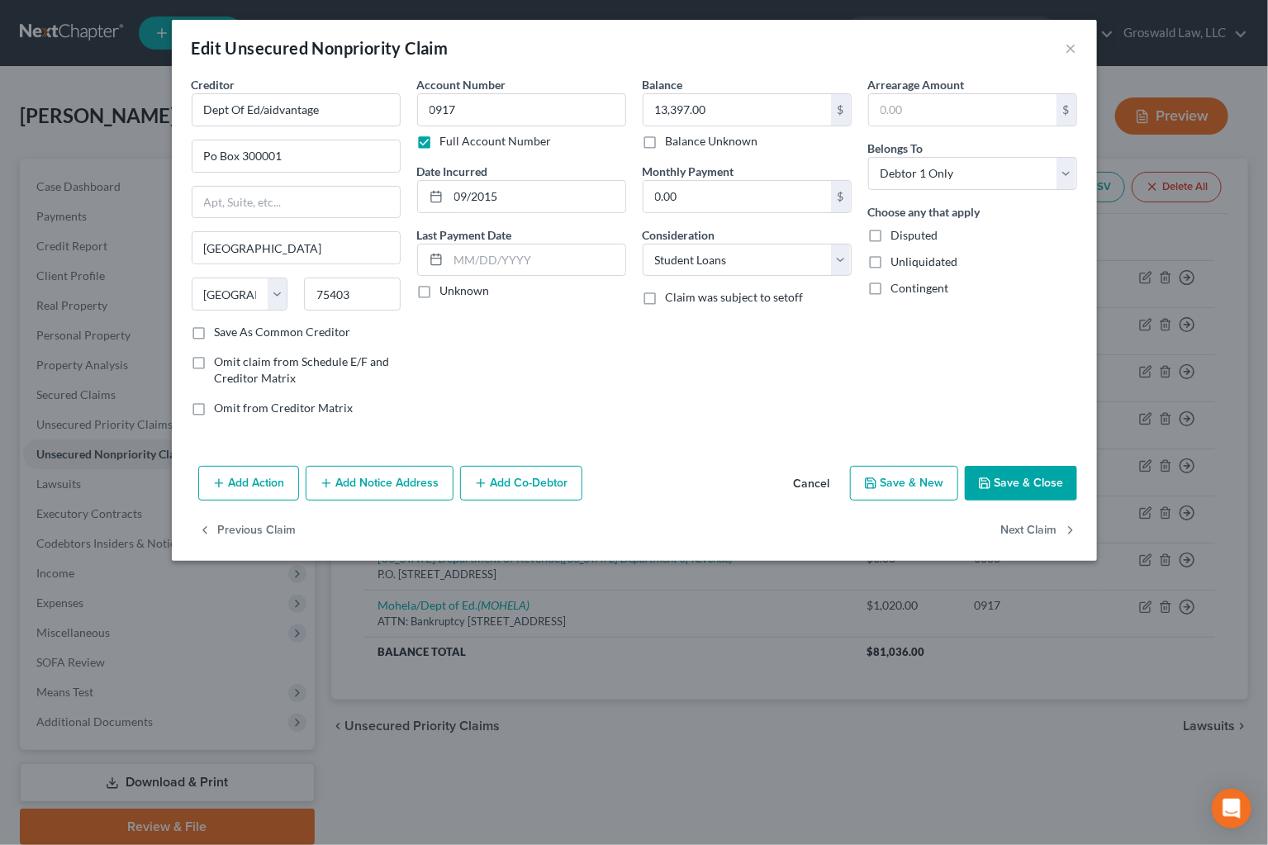
click at [773, 399] on div "Balance 13,397.00 $ Balance Unknown Balance Undetermined 13,397.00 $ Balance Un…" at bounding box center [746, 252] width 225 height 353
click at [1012, 481] on button "Save & Close" at bounding box center [1021, 483] width 112 height 35
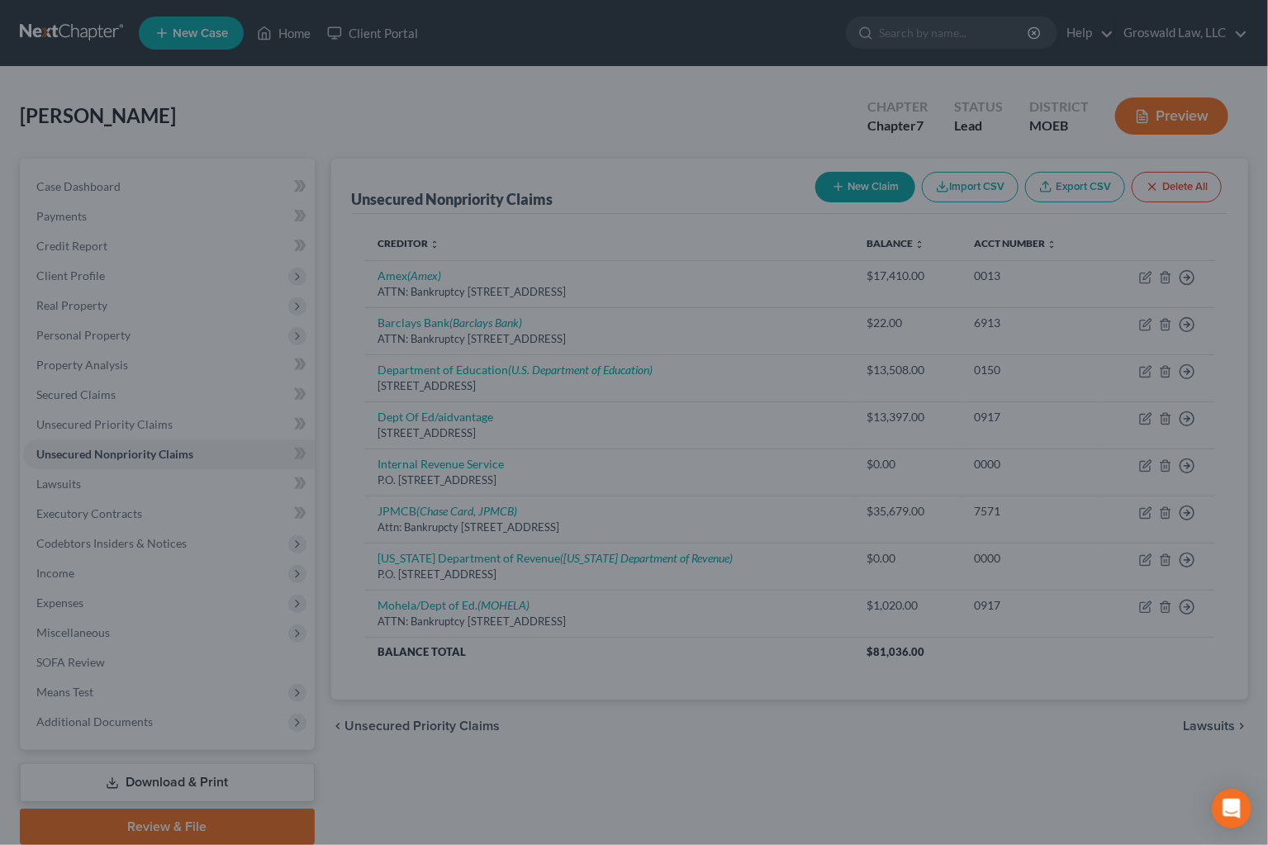
type input "0"
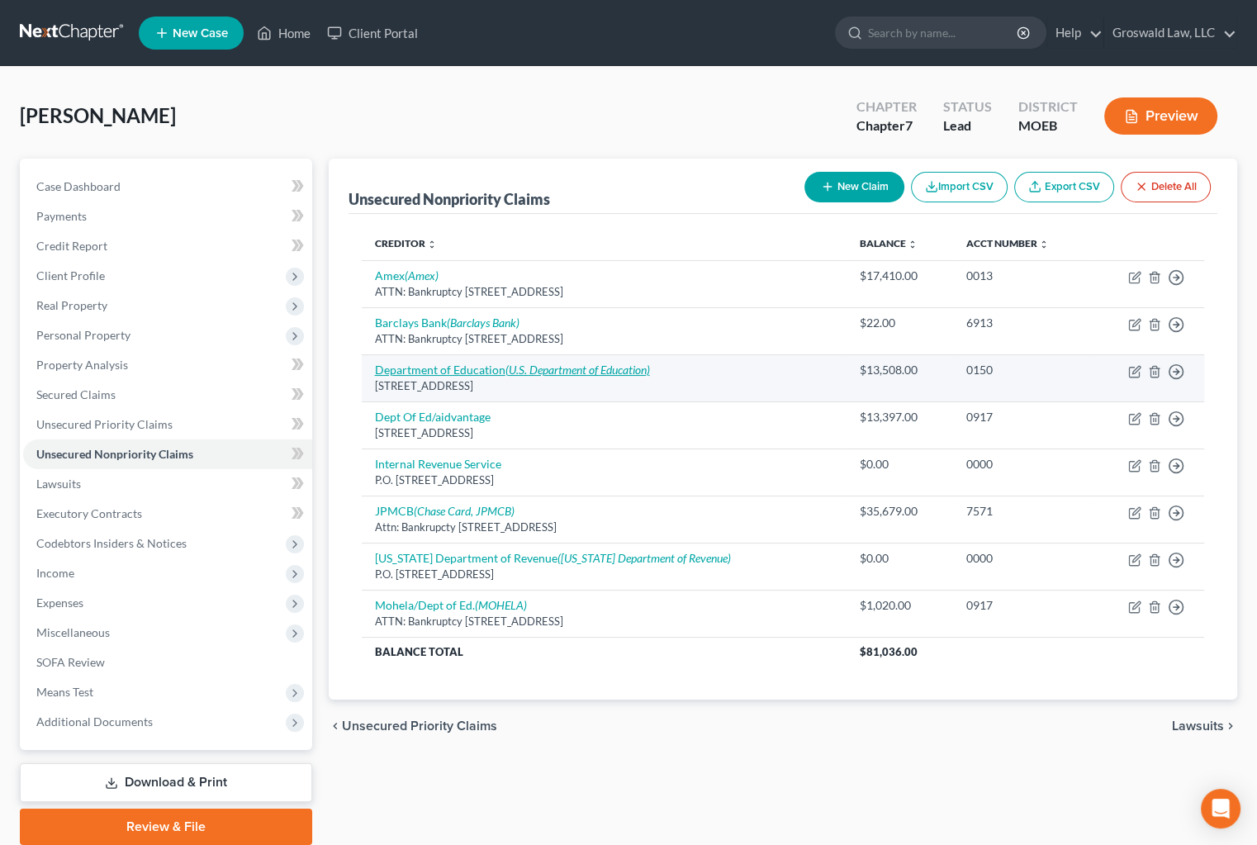
click at [454, 368] on link "Department of Education (U.S. Department of Education)" at bounding box center [512, 370] width 275 height 14
select select "48"
select select "17"
select select "0"
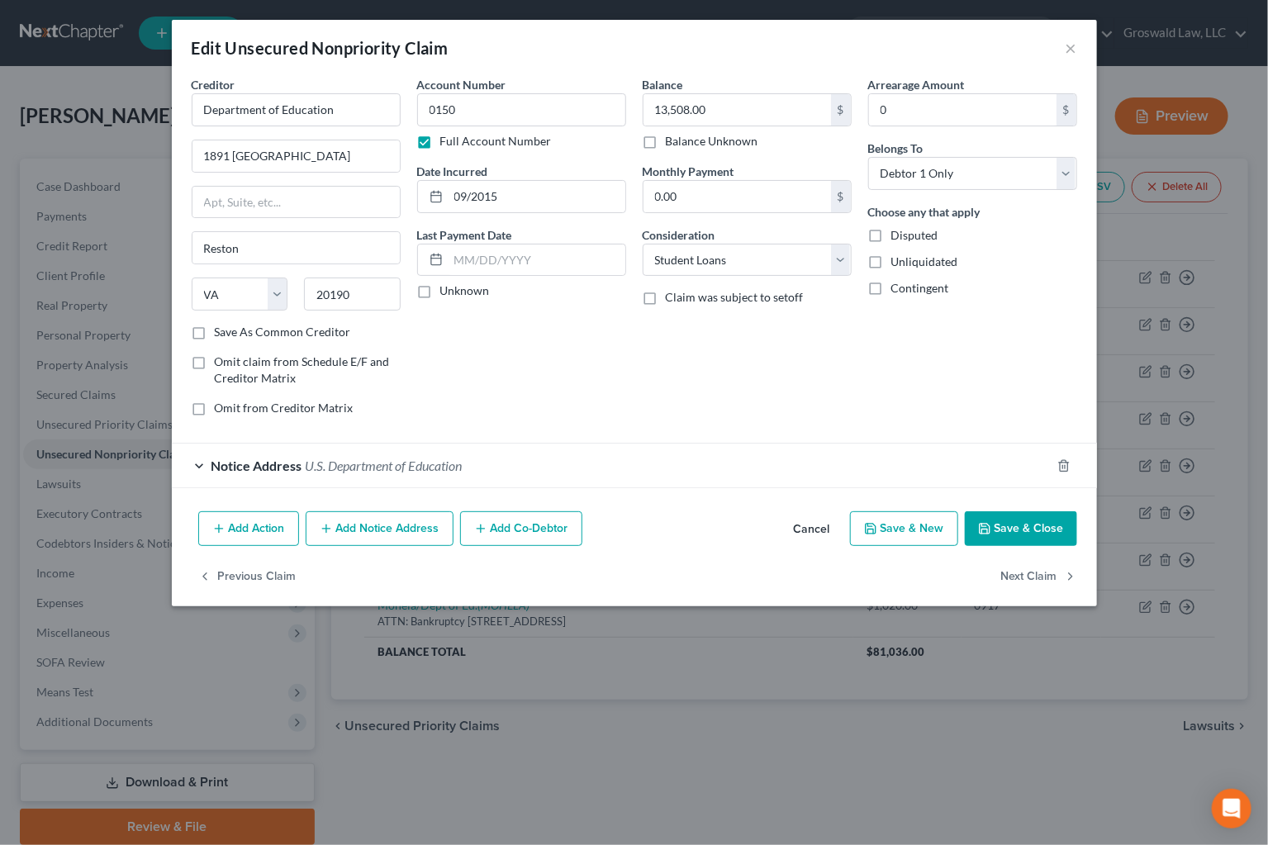
click at [661, 462] on div "Notice Address U.S. Department of Education" at bounding box center [611, 465] width 879 height 44
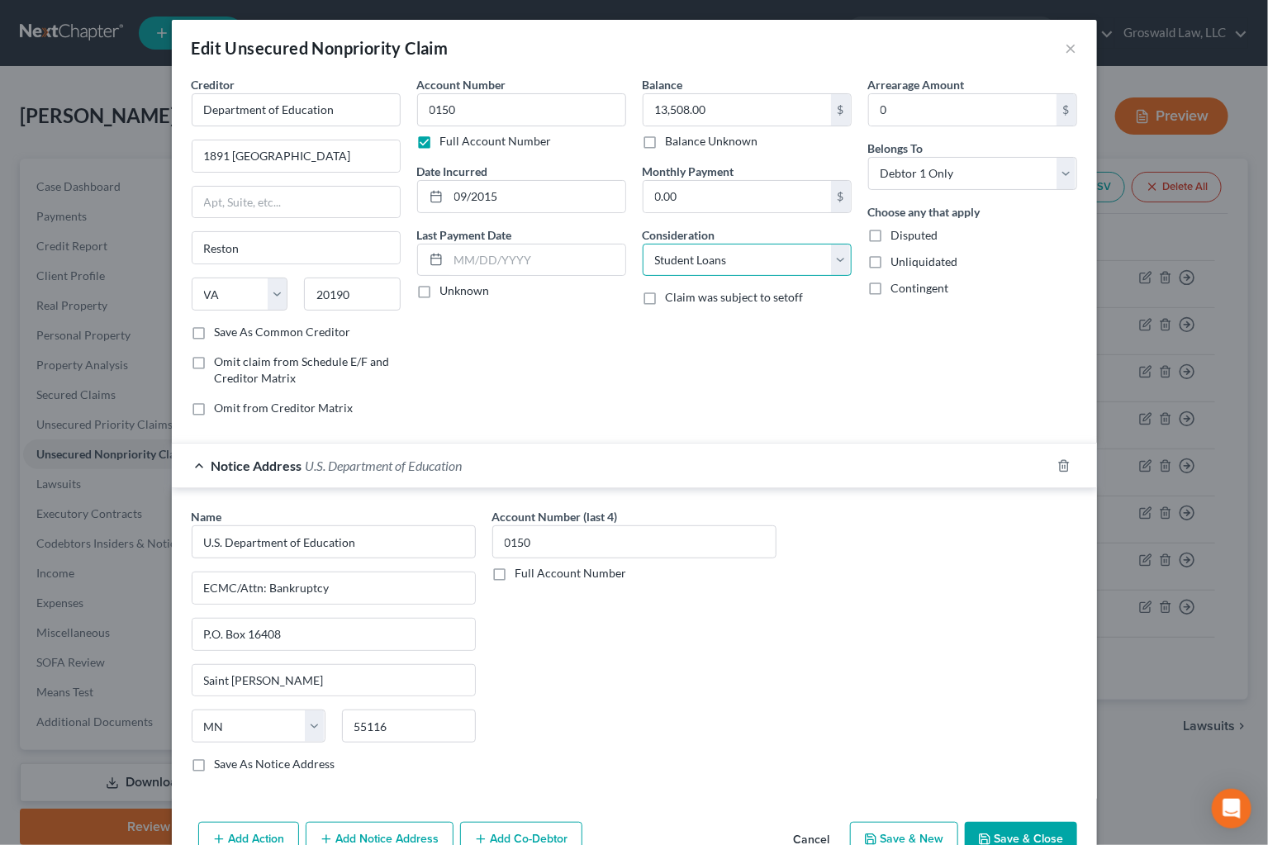
click at [723, 255] on select "Select Cable / Satellite Services Collection Agency Credit Card Debt Debt Couns…" at bounding box center [746, 260] width 209 height 33
click at [642, 244] on select "Select Cable / Satellite Services Collection Agency Credit Card Debt Debt Couns…" at bounding box center [746, 260] width 209 height 33
click at [728, 268] on select "Select Cable / Satellite Services Collection Agency Credit Card Debt Debt Couns…" at bounding box center [746, 260] width 209 height 33
select select "14"
click at [642, 244] on select "Select Cable / Satellite Services Collection Agency Credit Card Debt Debt Couns…" at bounding box center [746, 260] width 209 height 33
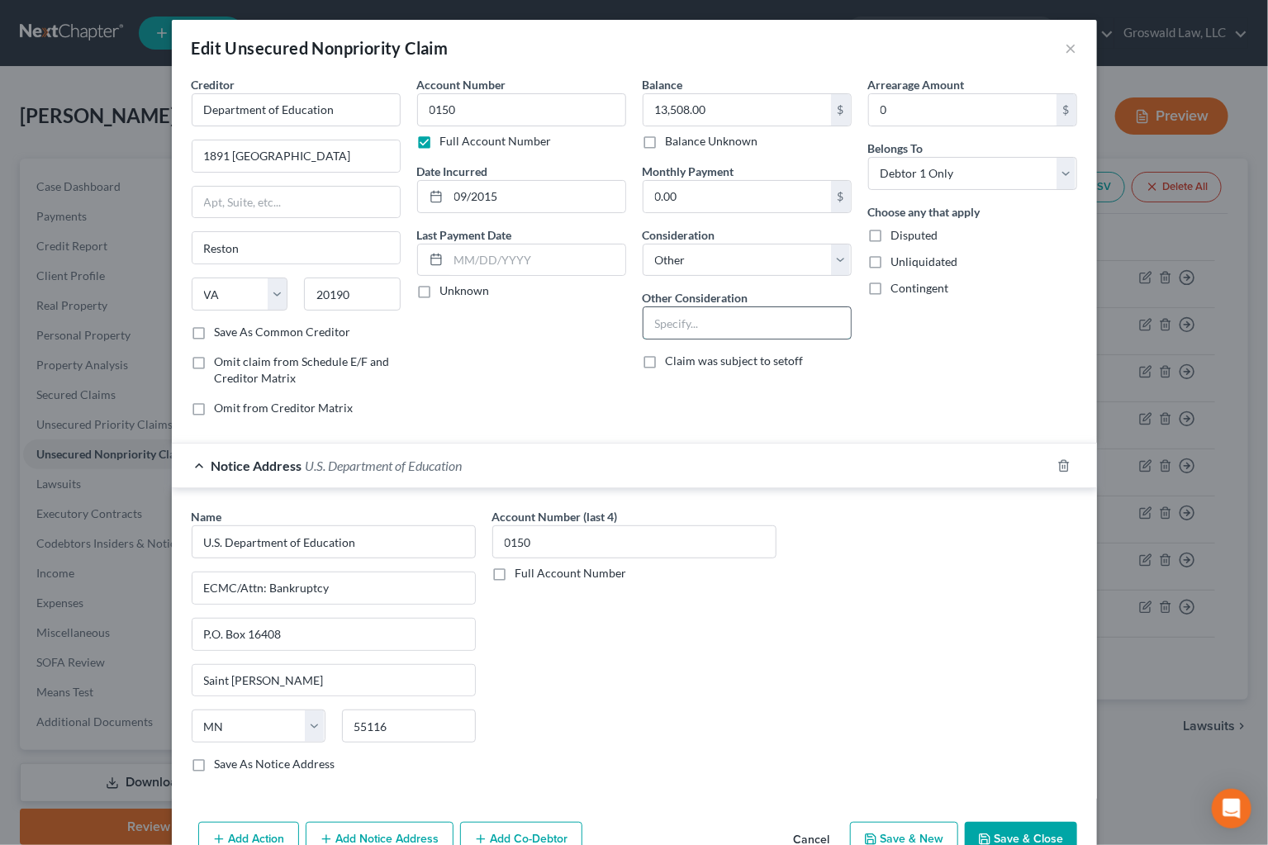
click at [698, 322] on input "text" at bounding box center [746, 322] width 207 height 31
type input "Notice Only"
drag, startPoint x: 497, startPoint y: 104, endPoint x: 351, endPoint y: 108, distance: 146.2
click at [339, 106] on div "Creditor * Department of Education 1891 [GEOGRAPHIC_DATA] [GEOGRAPHIC_DATA][US_…" at bounding box center [634, 252] width 902 height 353
drag, startPoint x: 405, startPoint y: 193, endPoint x: 514, endPoint y: 132, distance: 125.7
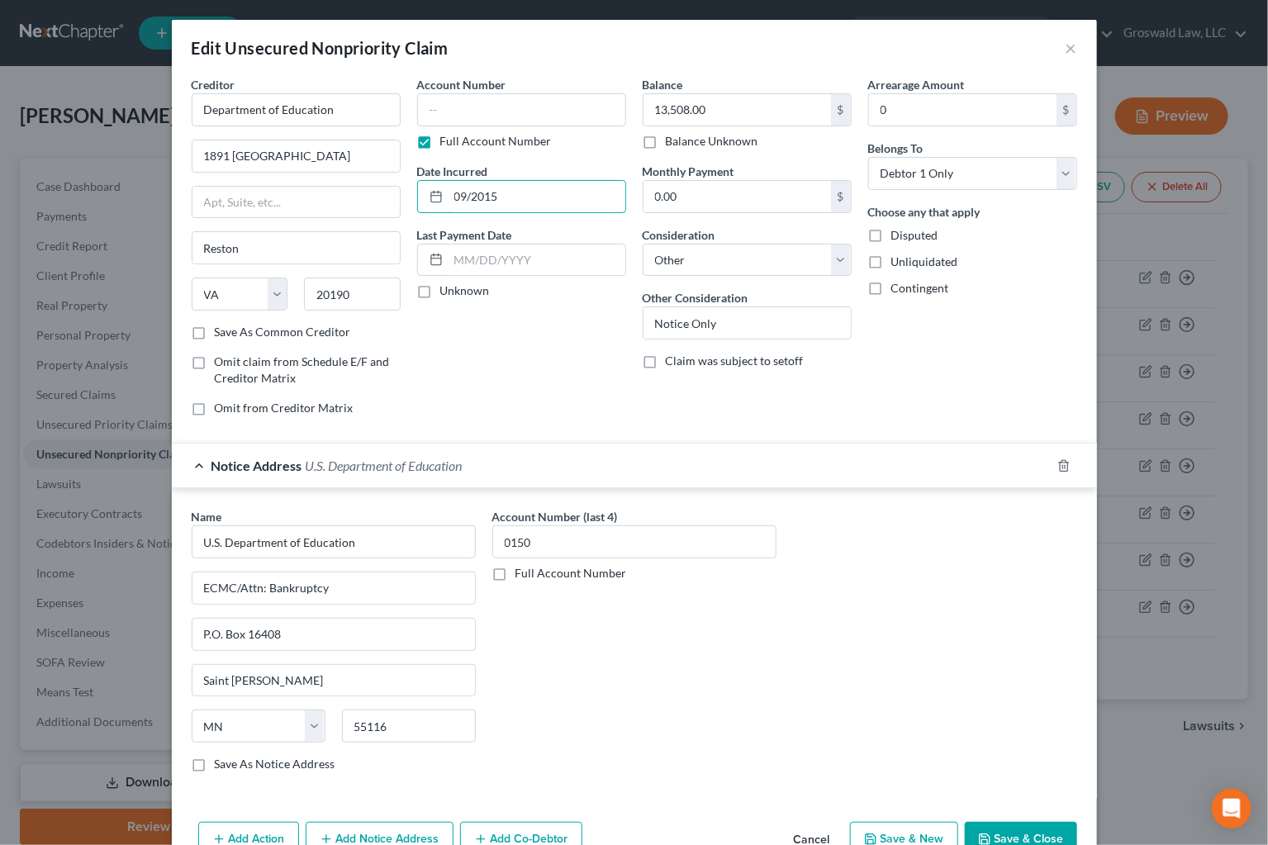
click at [242, 190] on div "Creditor * Department of Education 1891 [GEOGRAPHIC_DATA] [GEOGRAPHIC_DATA][US_…" at bounding box center [634, 252] width 902 height 353
type input "13,508.00"
drag, startPoint x: 555, startPoint y: 541, endPoint x: 484, endPoint y: 538, distance: 71.1
click at [465, 539] on div "Name * U.S. Department of Education ECMC/Attn: Bankruptcy P.O. [GEOGRAPHIC_DATA…" at bounding box center [634, 646] width 902 height 277
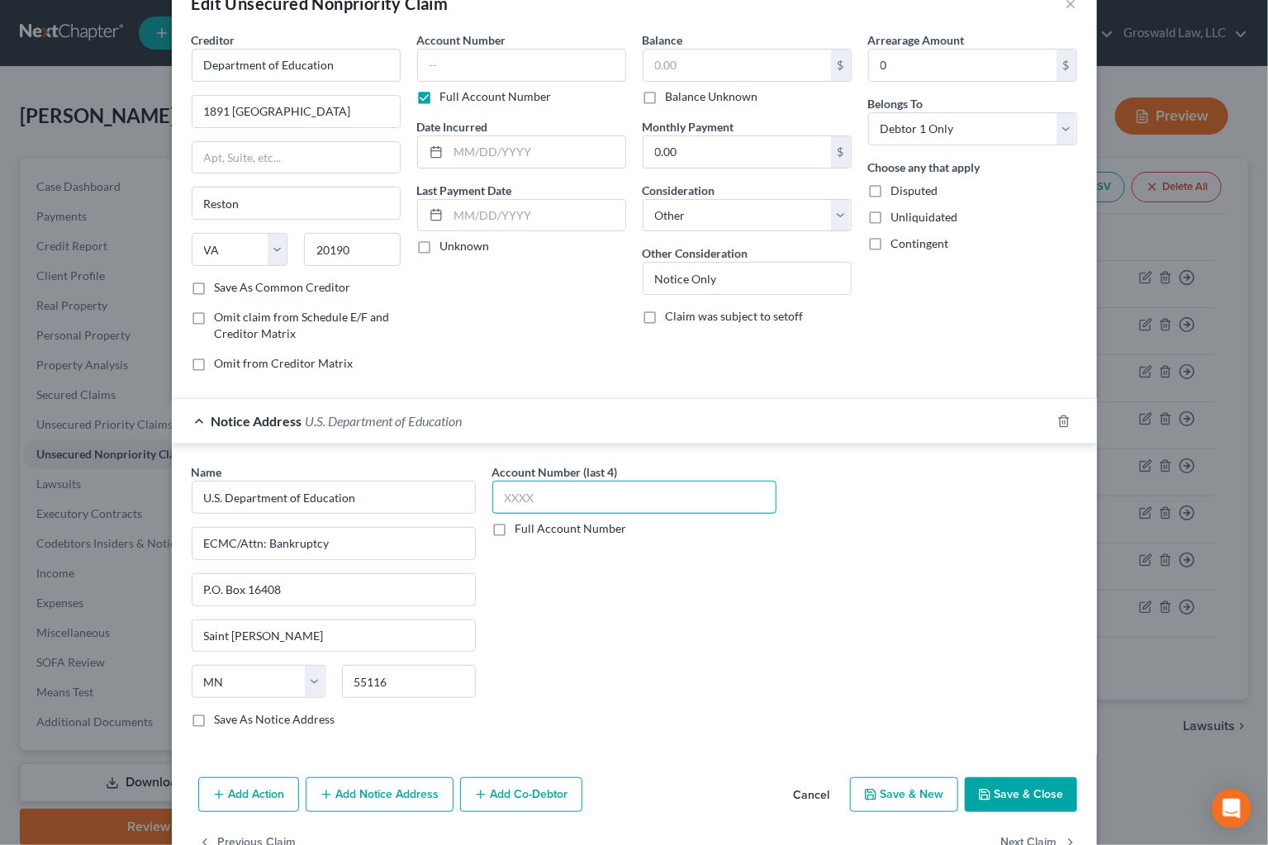
scroll to position [90, 0]
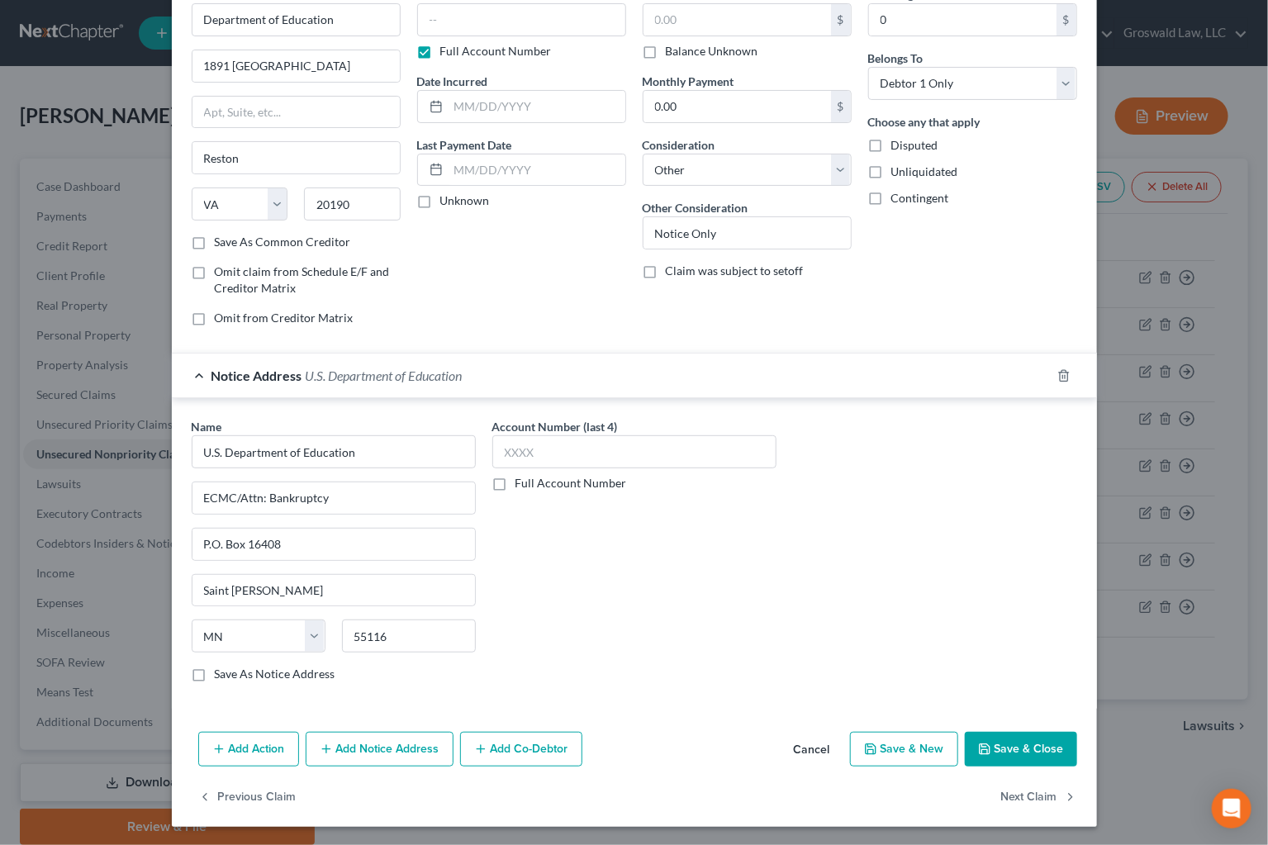
click at [999, 755] on button "Save & Close" at bounding box center [1021, 749] width 112 height 35
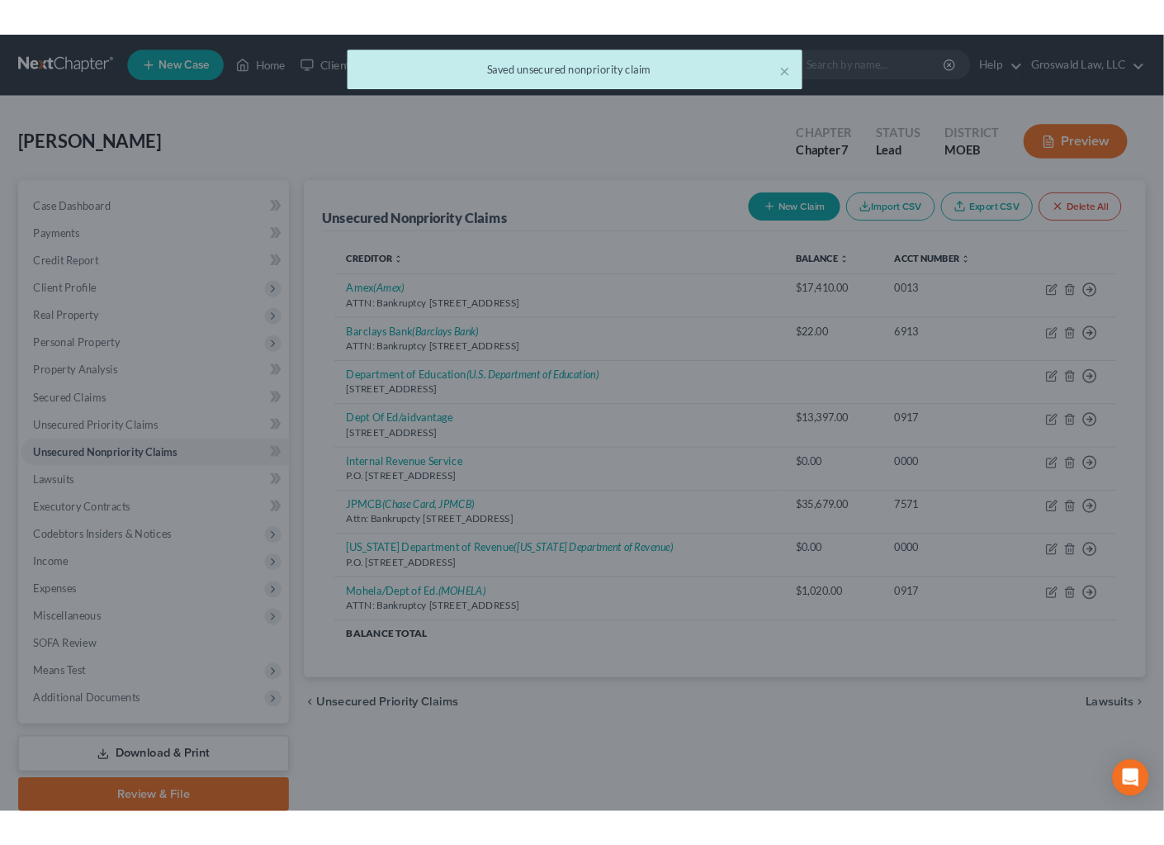
scroll to position [0, 0]
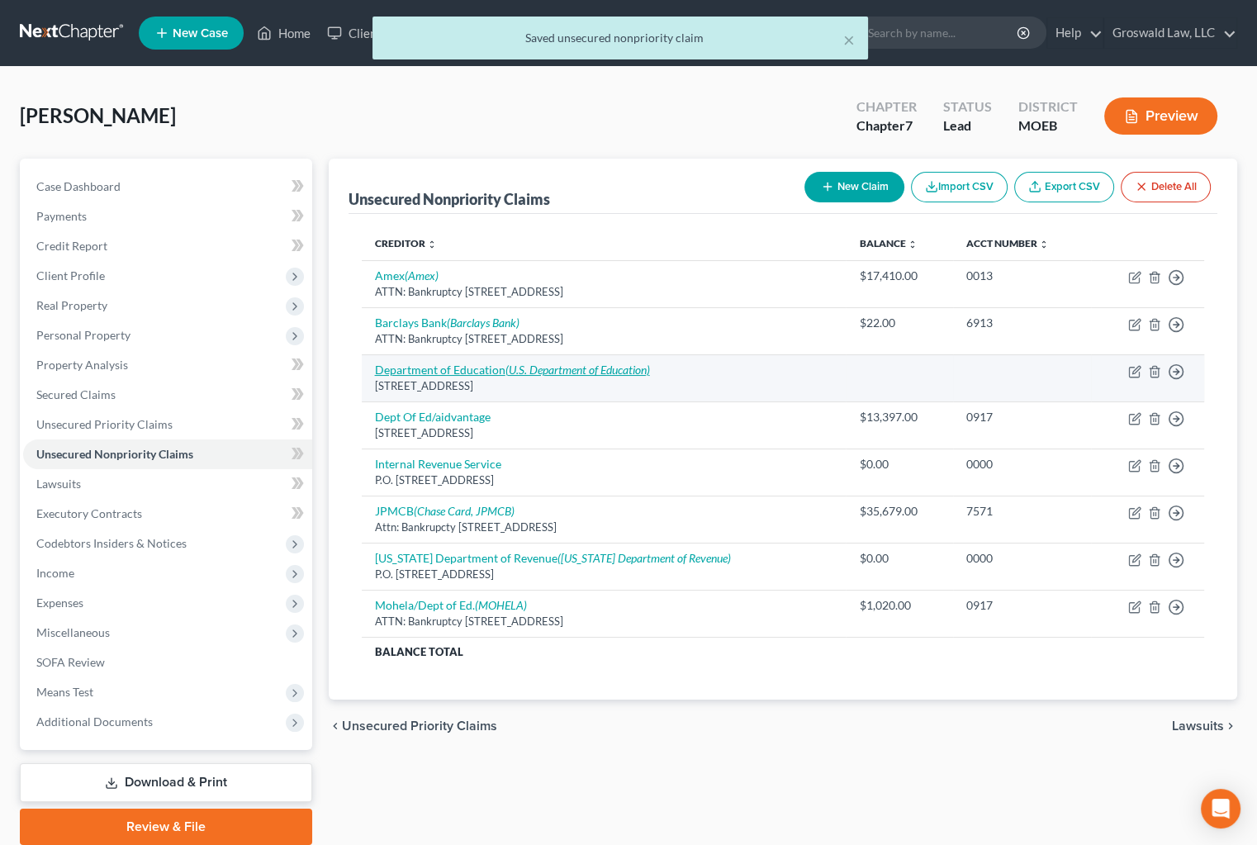
click at [623, 370] on icon "(U.S. Department of Education)" at bounding box center [577, 370] width 145 height 14
select select "48"
select select "14"
select select "0"
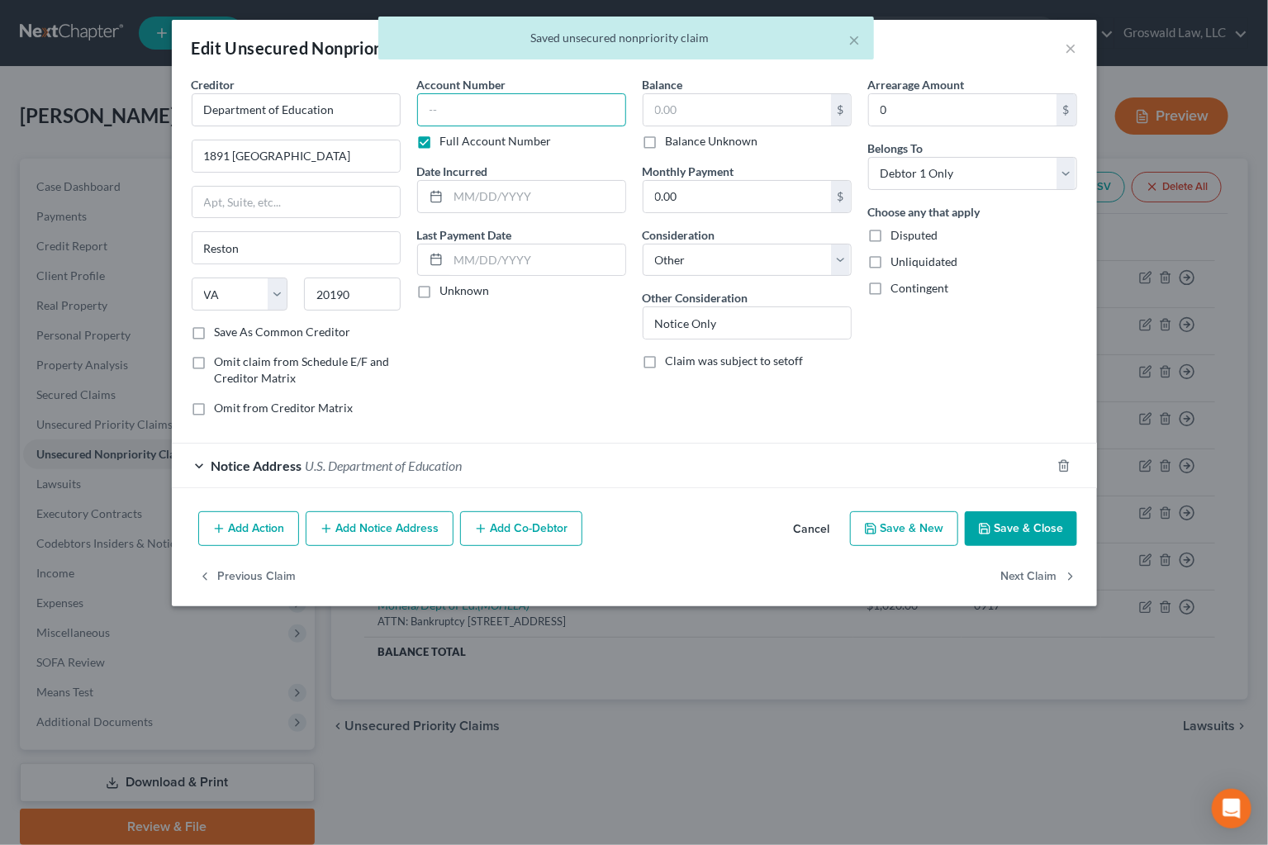
click at [510, 109] on input "text" at bounding box center [521, 109] width 209 height 33
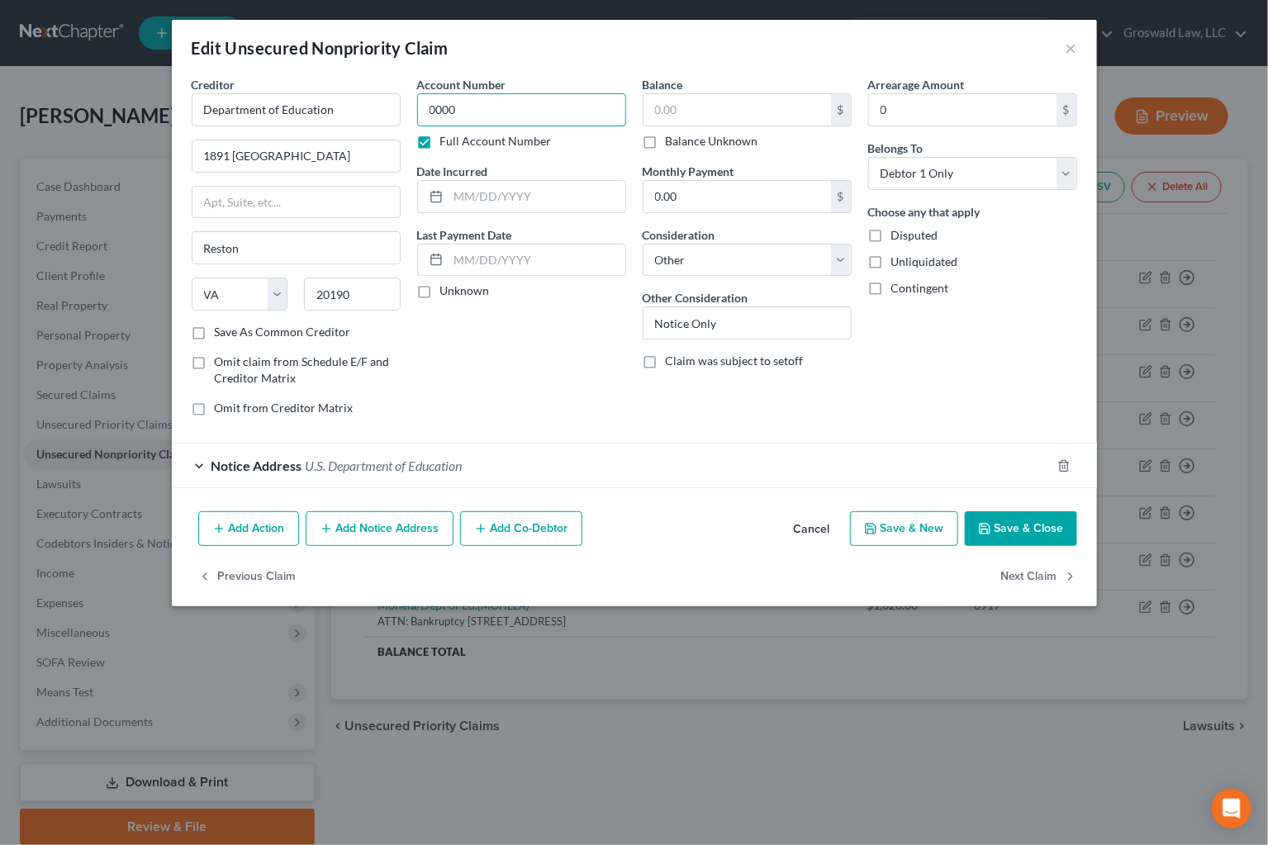
type input "0000"
click at [1054, 536] on button "Save & Close" at bounding box center [1021, 528] width 112 height 35
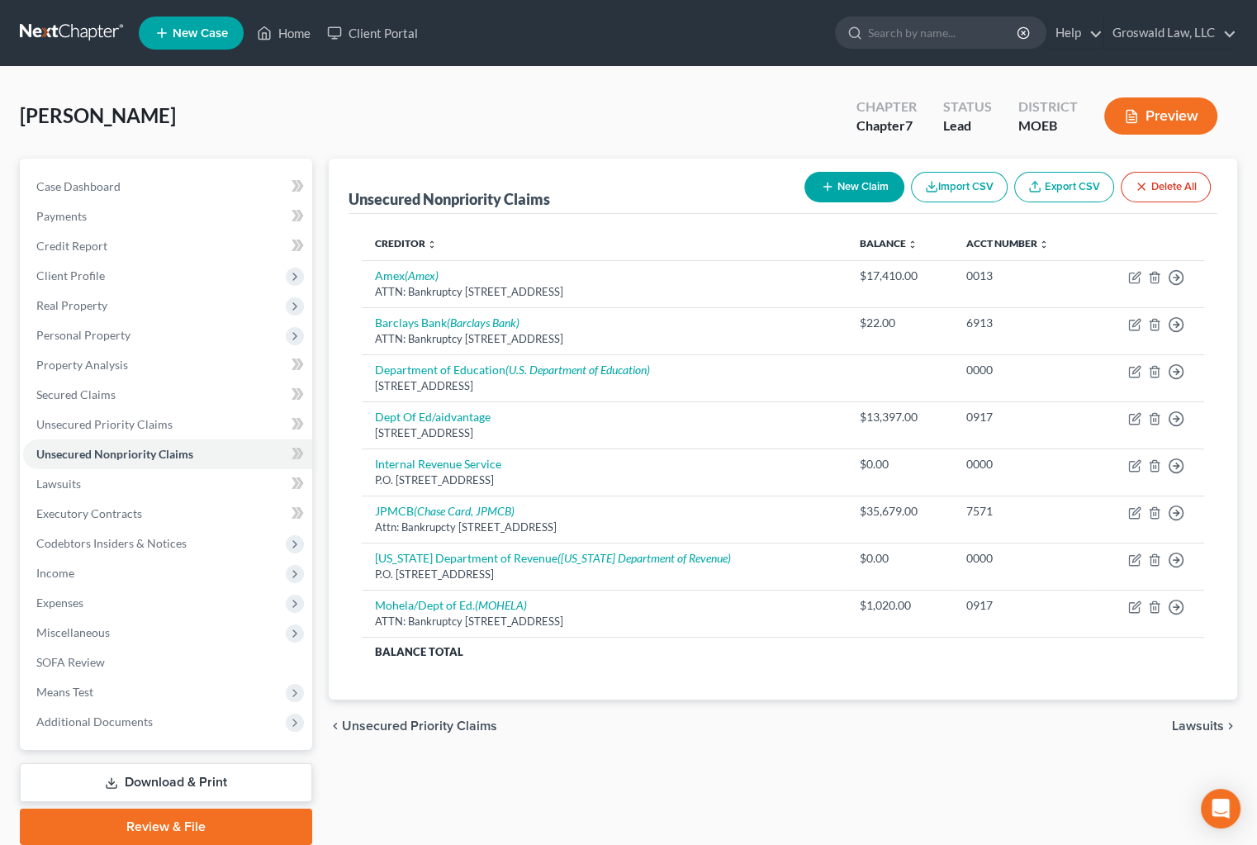
click at [723, 722] on div "chevron_left Unsecured Priority Claims Lawsuits chevron_right" at bounding box center [783, 725] width 909 height 53
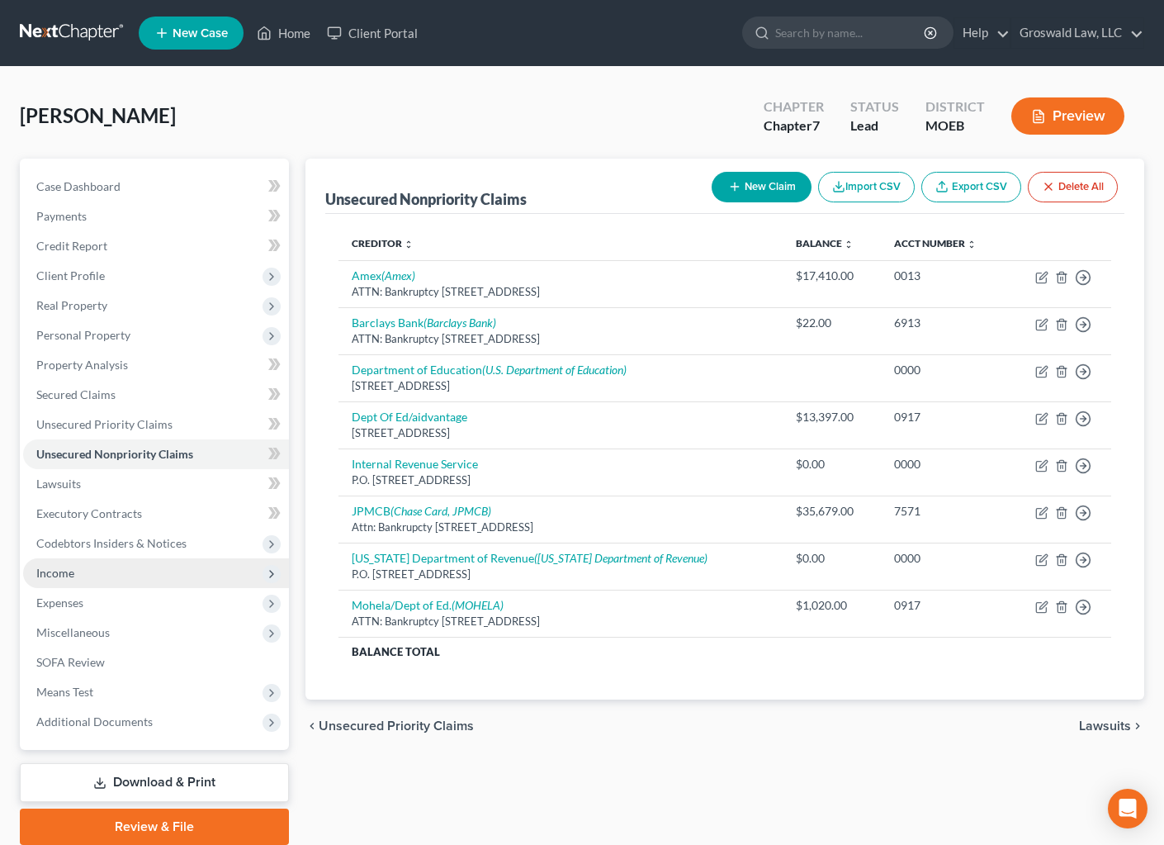
click at [73, 566] on span "Income" at bounding box center [55, 573] width 38 height 14
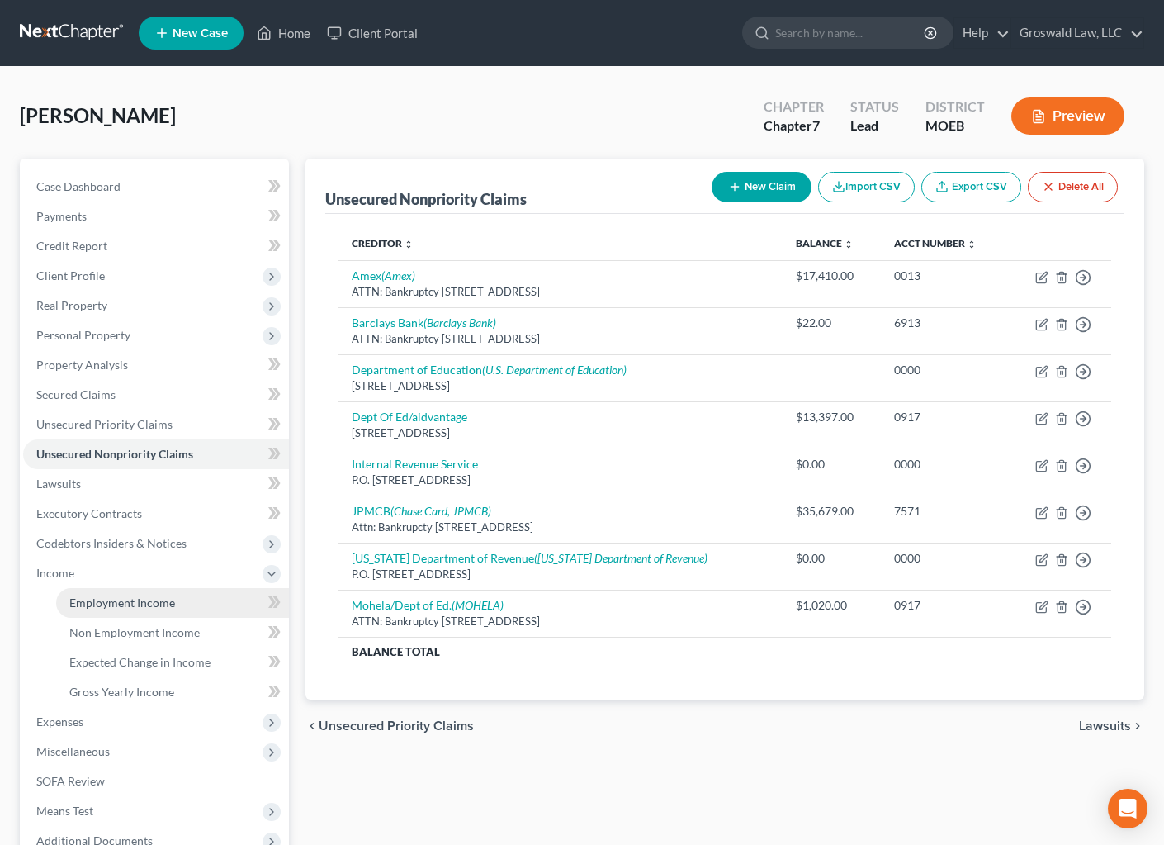
click at [100, 595] on span "Employment Income" at bounding box center [122, 602] width 106 height 14
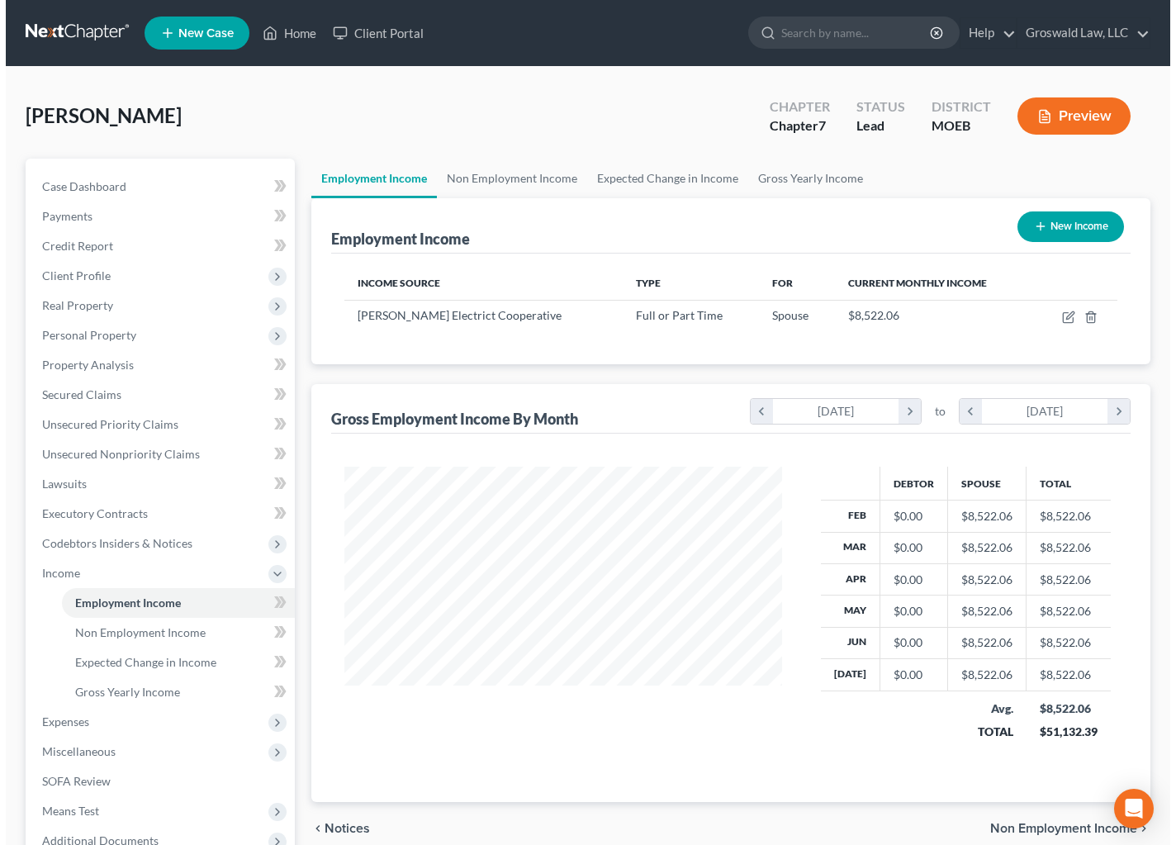
scroll to position [296, 470]
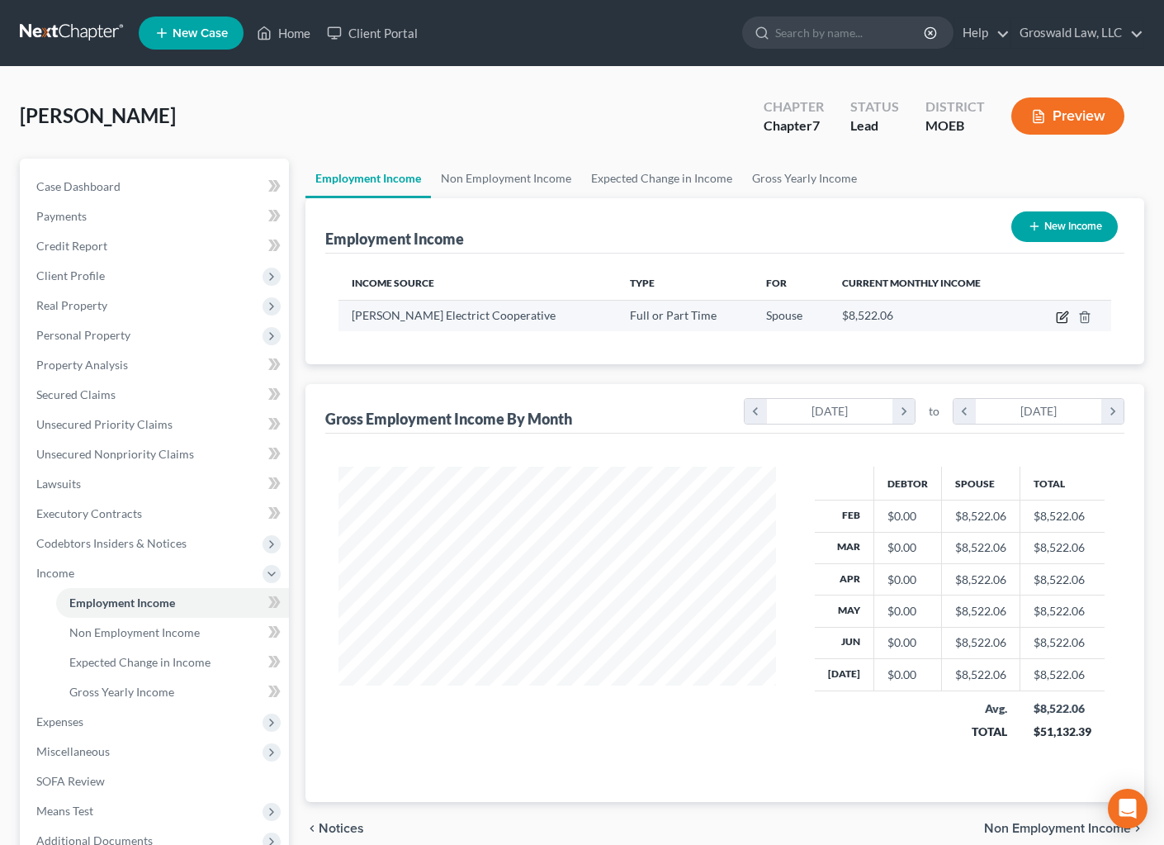
click at [1060, 313] on icon "button" at bounding box center [1062, 317] width 13 height 13
select select "0"
select select "26"
select select "2"
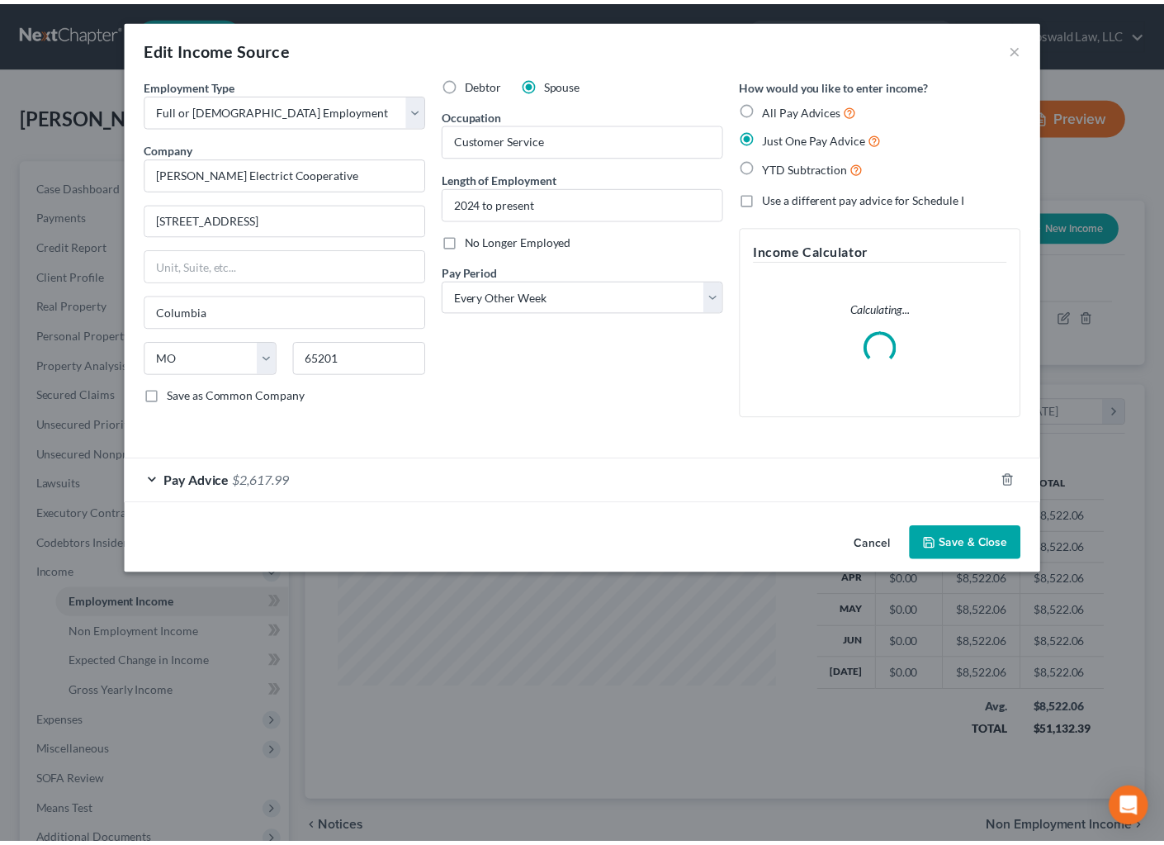
scroll to position [296, 475]
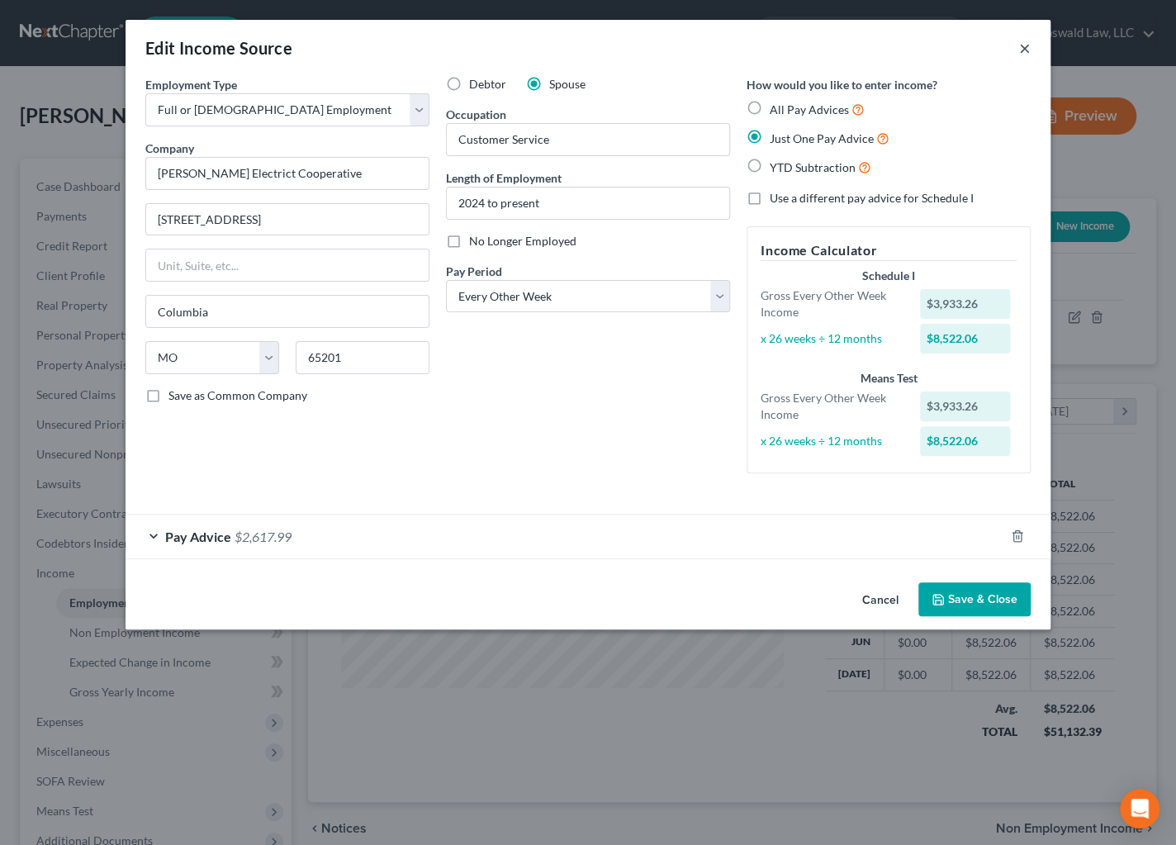
click at [1027, 48] on button "×" at bounding box center [1025, 48] width 12 height 20
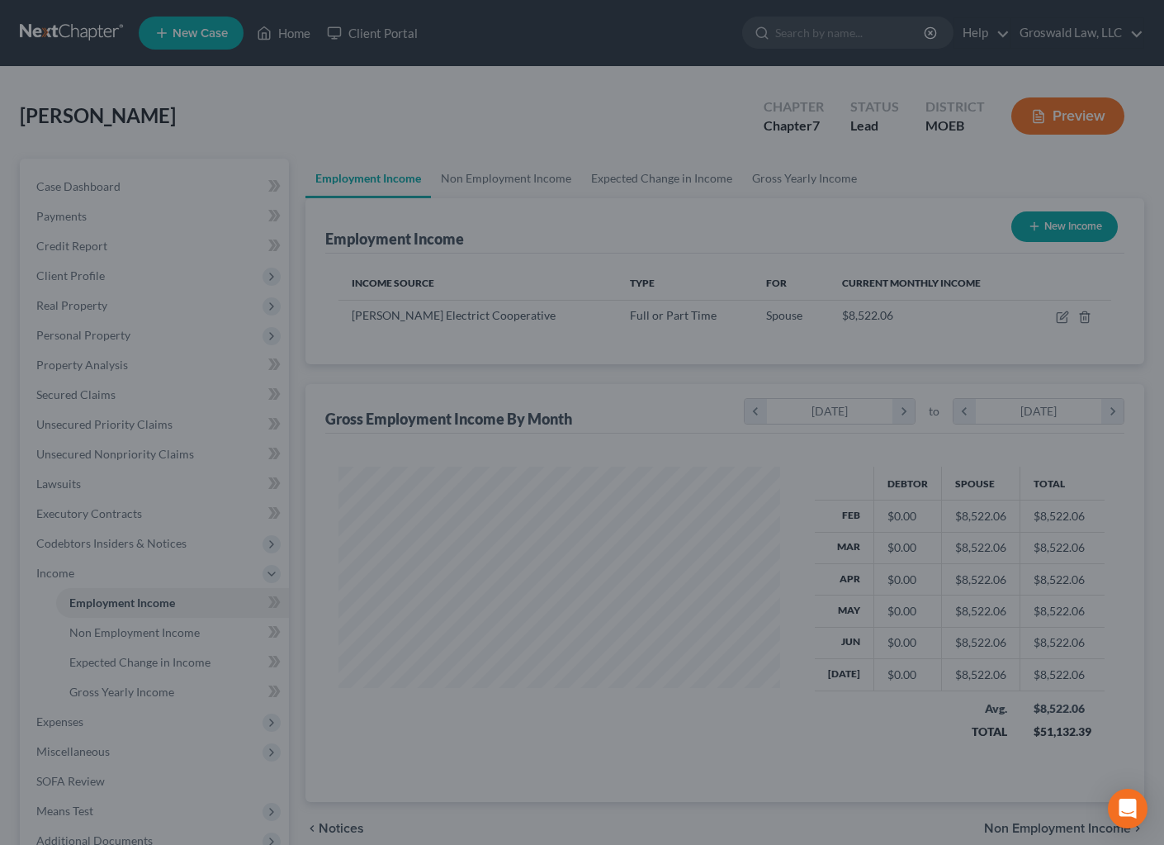
scroll to position [825523, 825348]
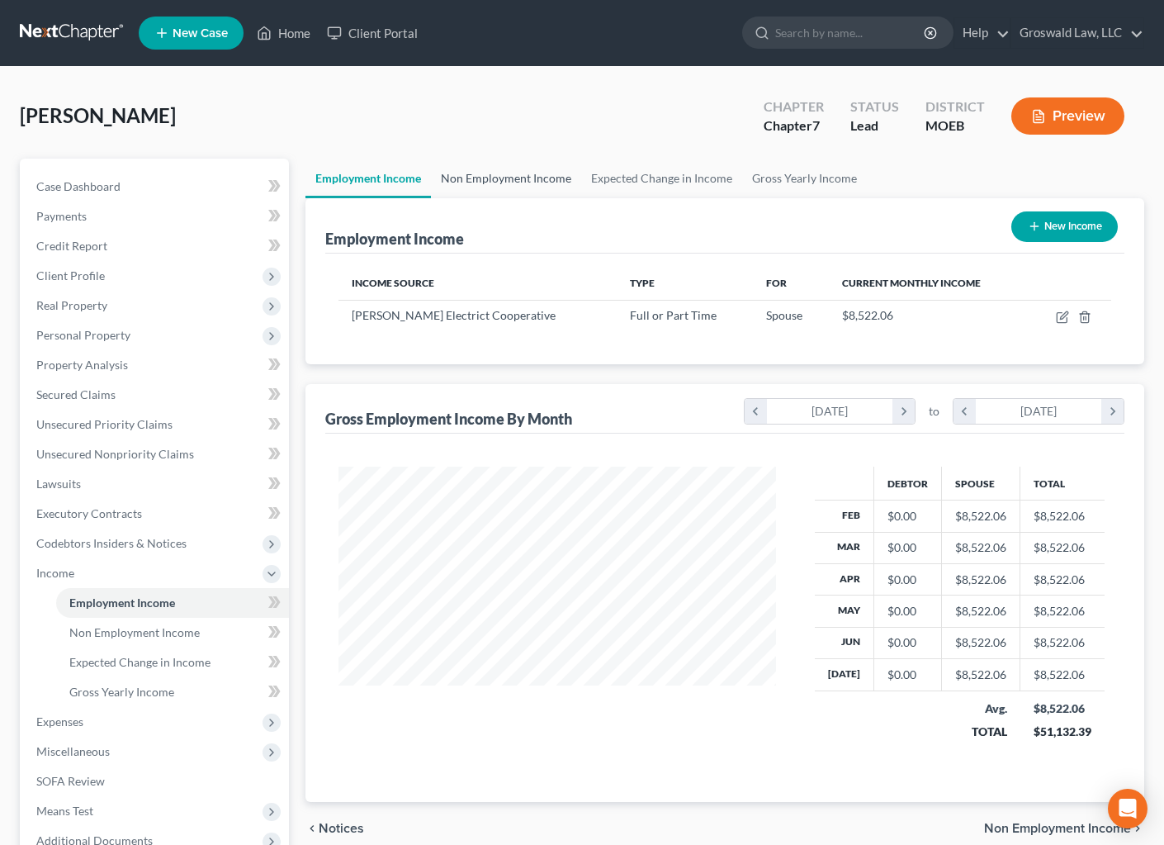
click at [485, 173] on link "Non Employment Income" at bounding box center [506, 179] width 150 height 40
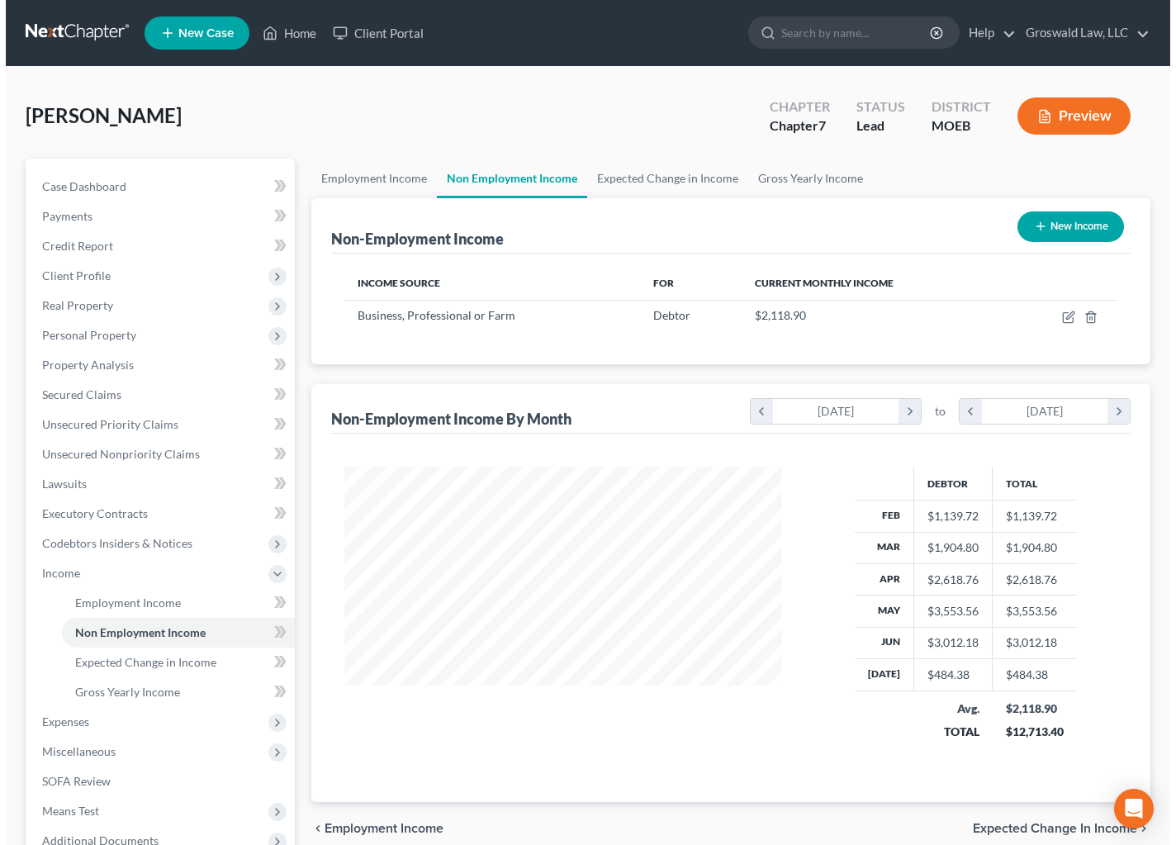
scroll to position [296, 470]
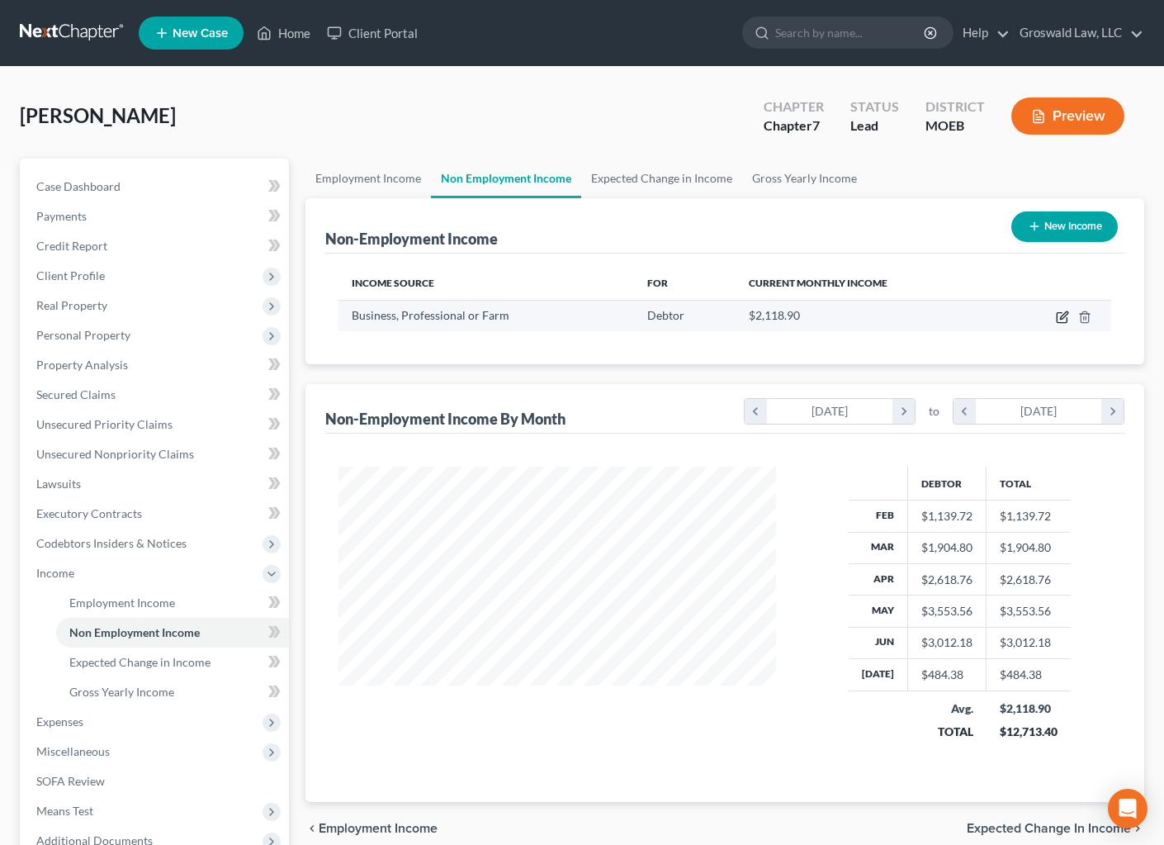
click at [1060, 317] on icon "button" at bounding box center [1063, 314] width 7 height 7
select select "10"
select select "0"
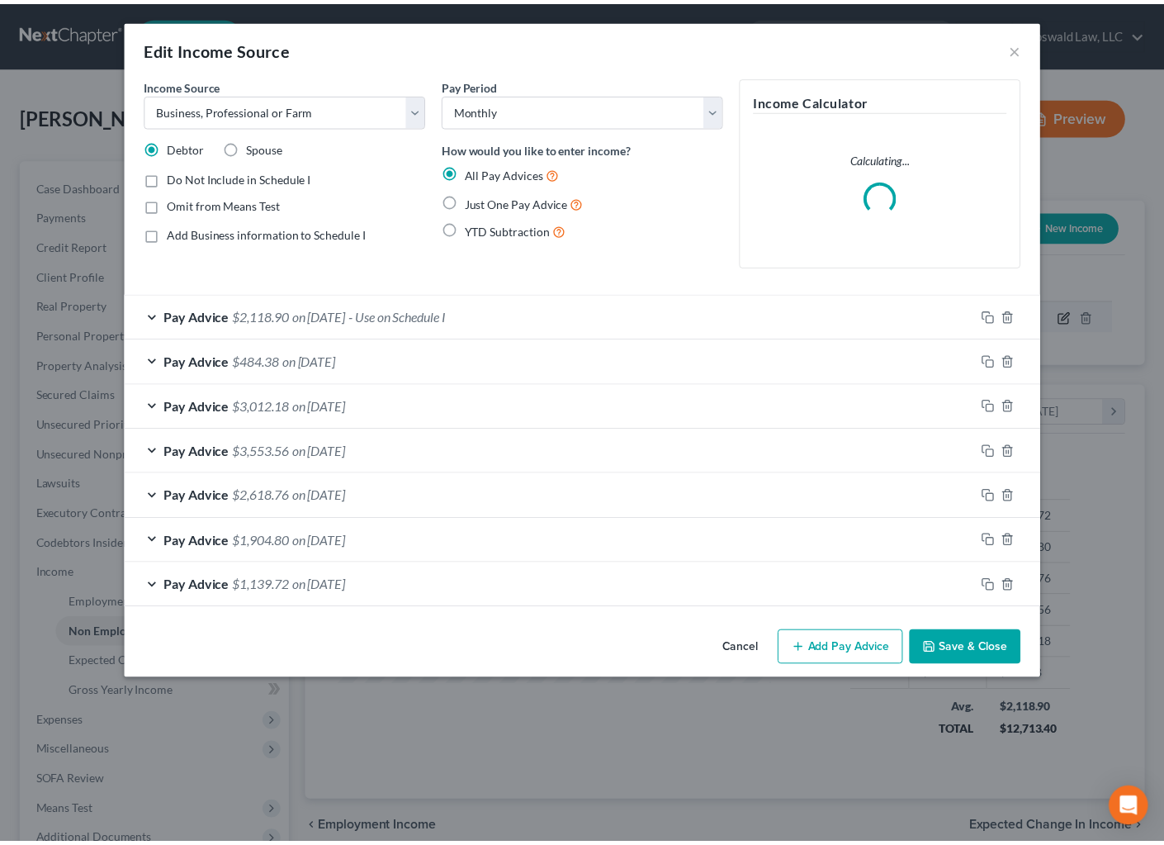
scroll to position [296, 475]
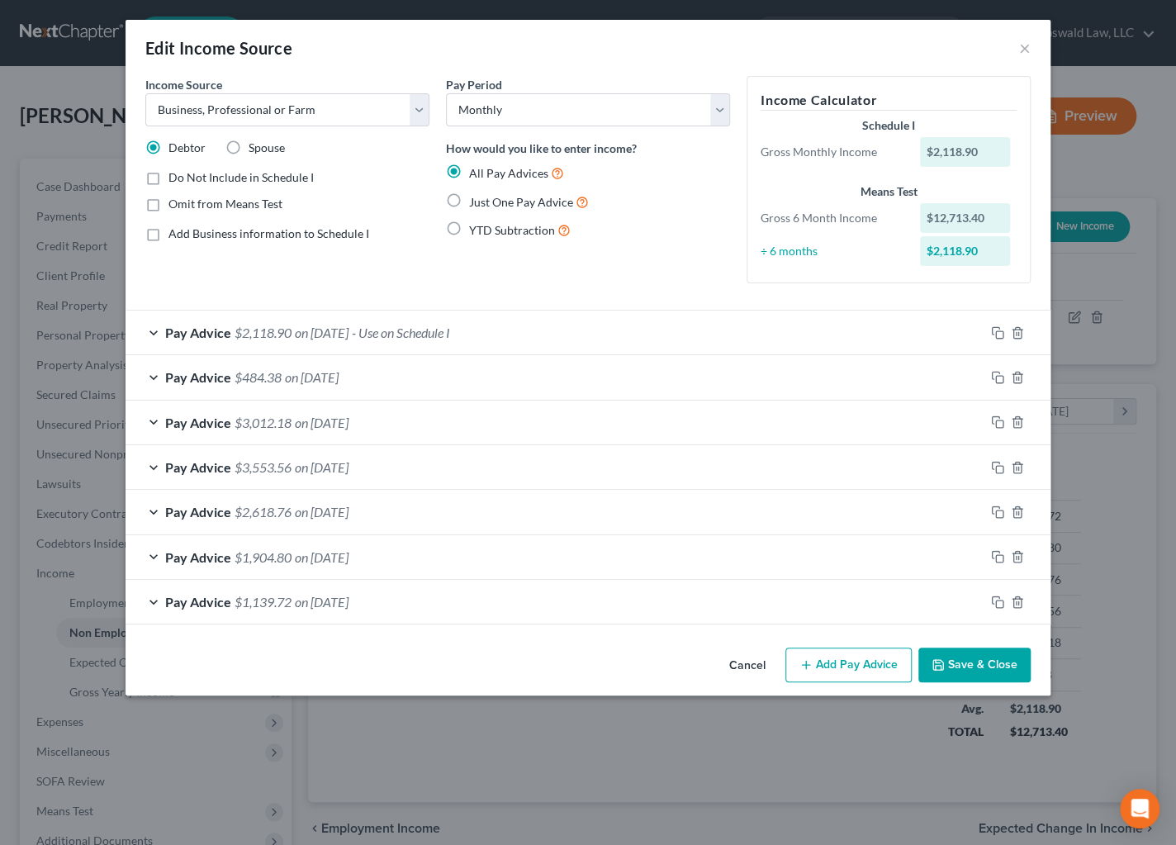
click at [761, 658] on button "Cancel" at bounding box center [747, 665] width 63 height 33
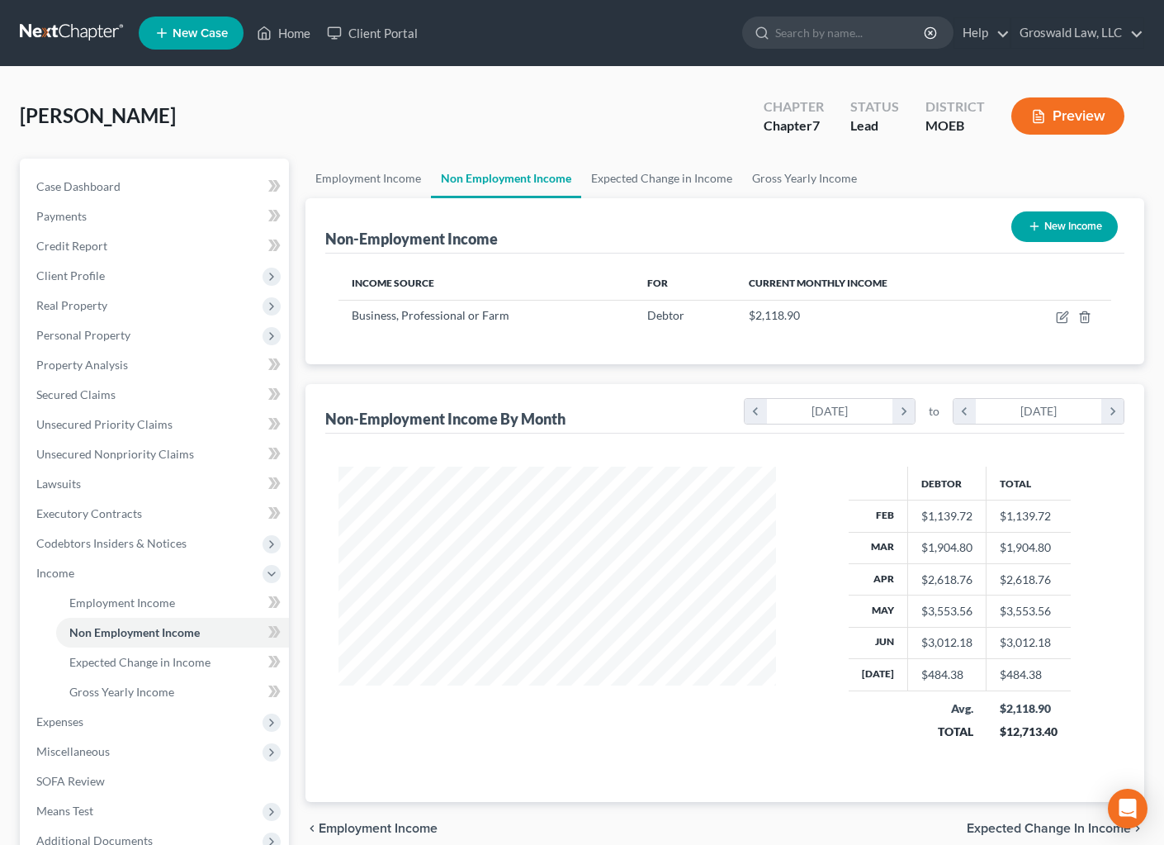
scroll to position [825523, 825348]
click at [661, 183] on link "Expected Change in Income" at bounding box center [661, 179] width 161 height 40
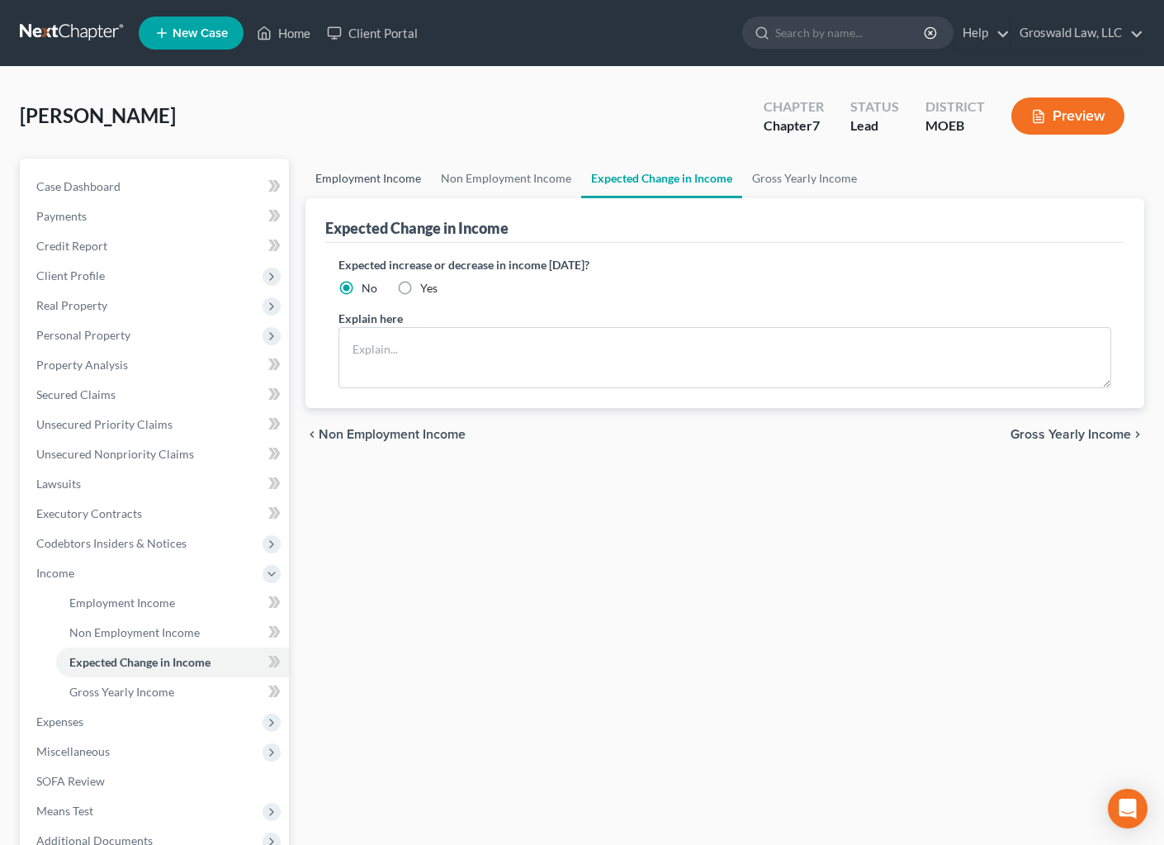
click at [345, 176] on link "Employment Income" at bounding box center [369, 179] width 126 height 40
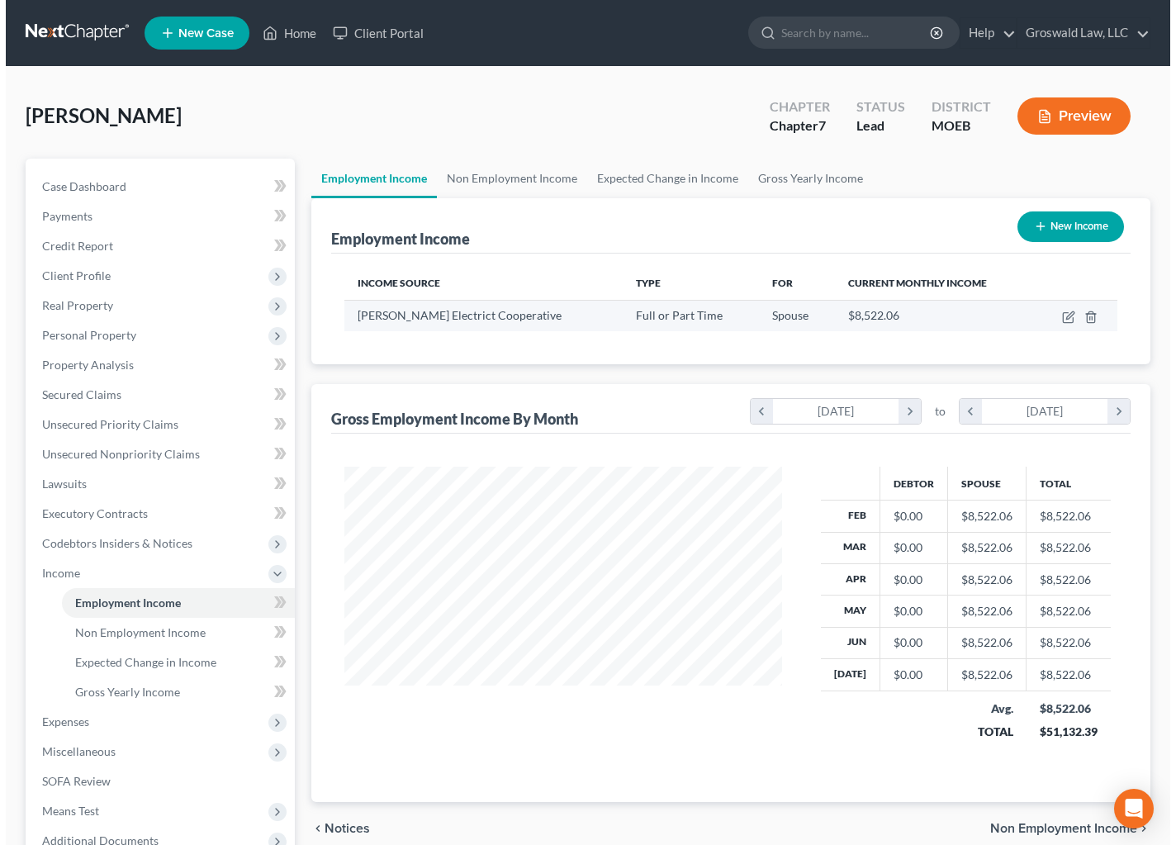
scroll to position [296, 470]
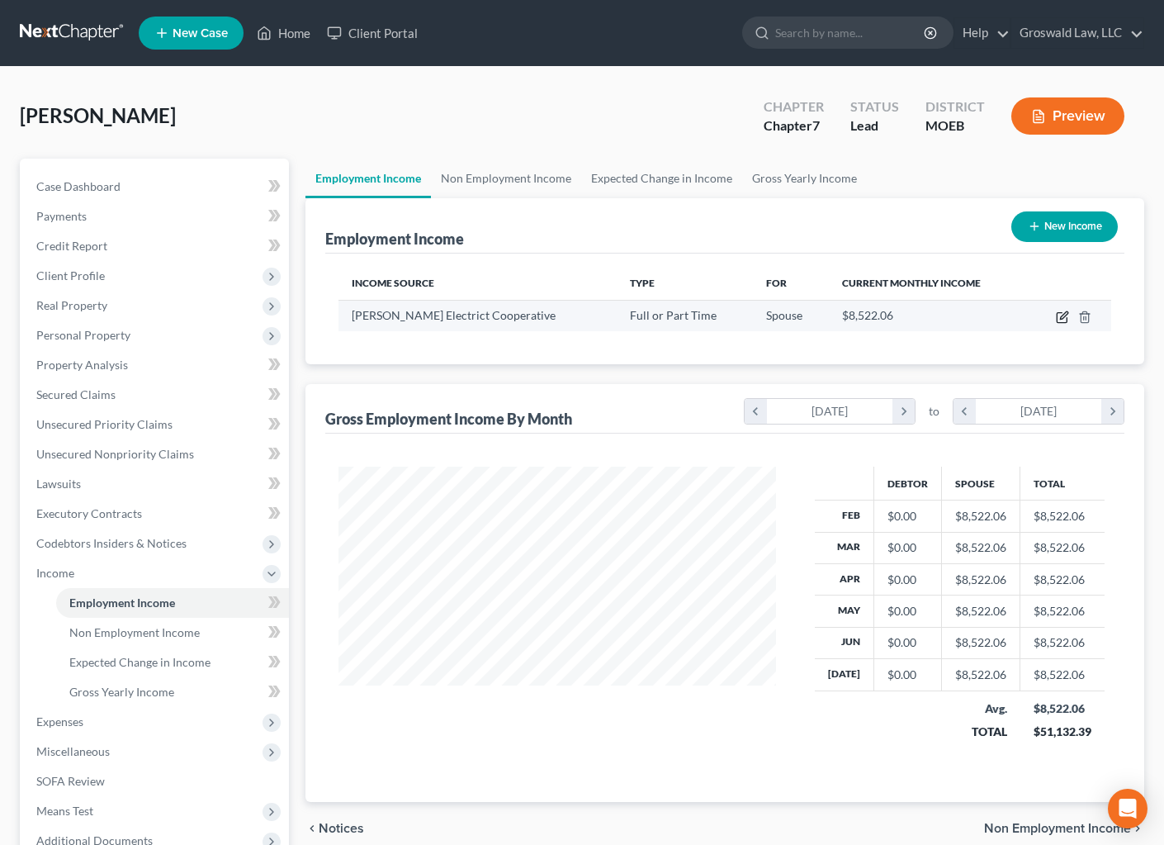
click at [1059, 319] on icon "button" at bounding box center [1062, 317] width 13 height 13
select select "0"
select select "26"
select select "2"
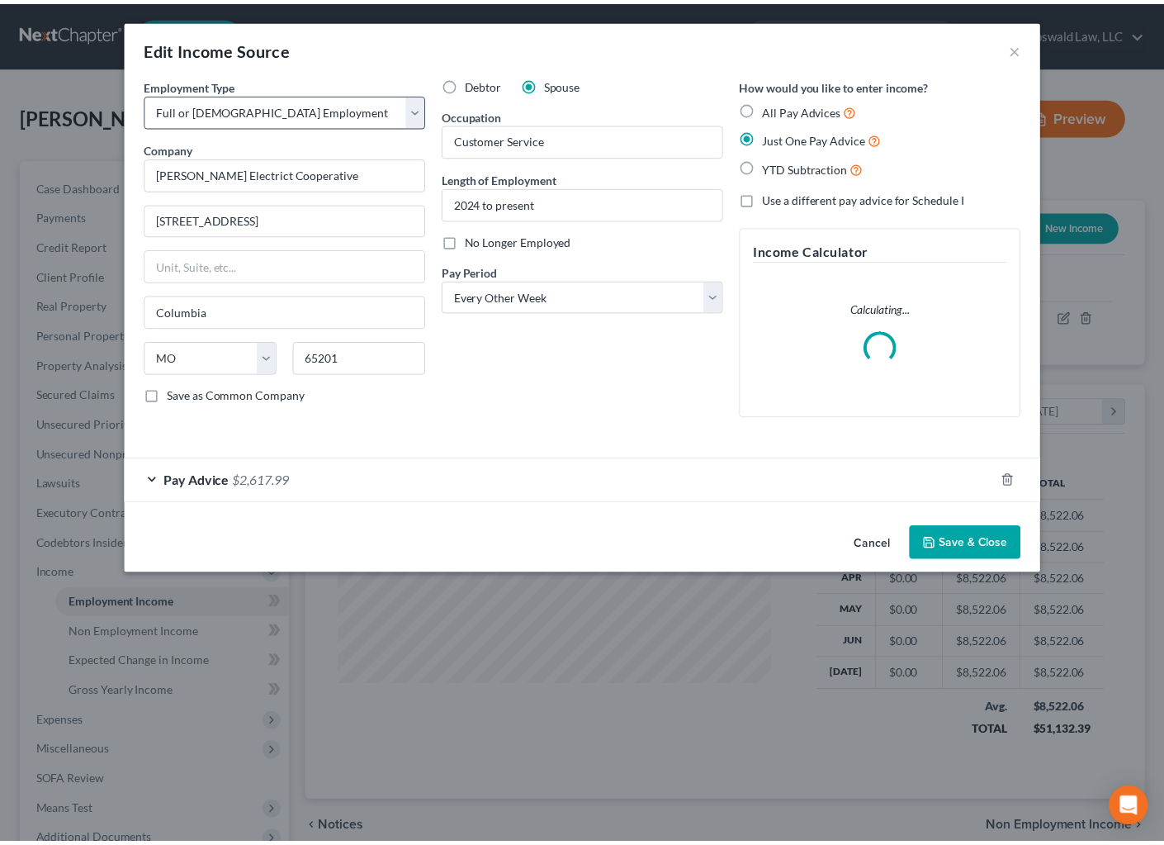
scroll to position [296, 475]
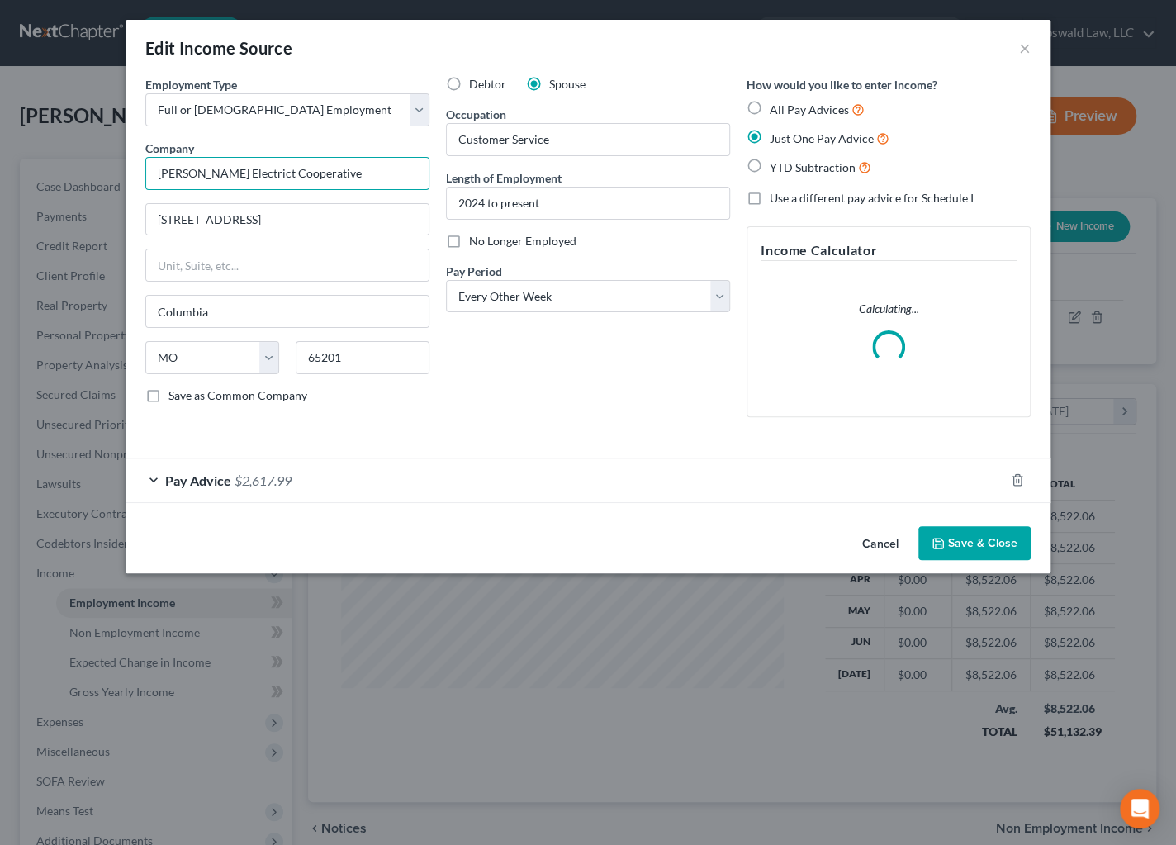
click at [235, 175] on input "[PERSON_NAME] Electrict Cooperative" at bounding box center [287, 173] width 284 height 33
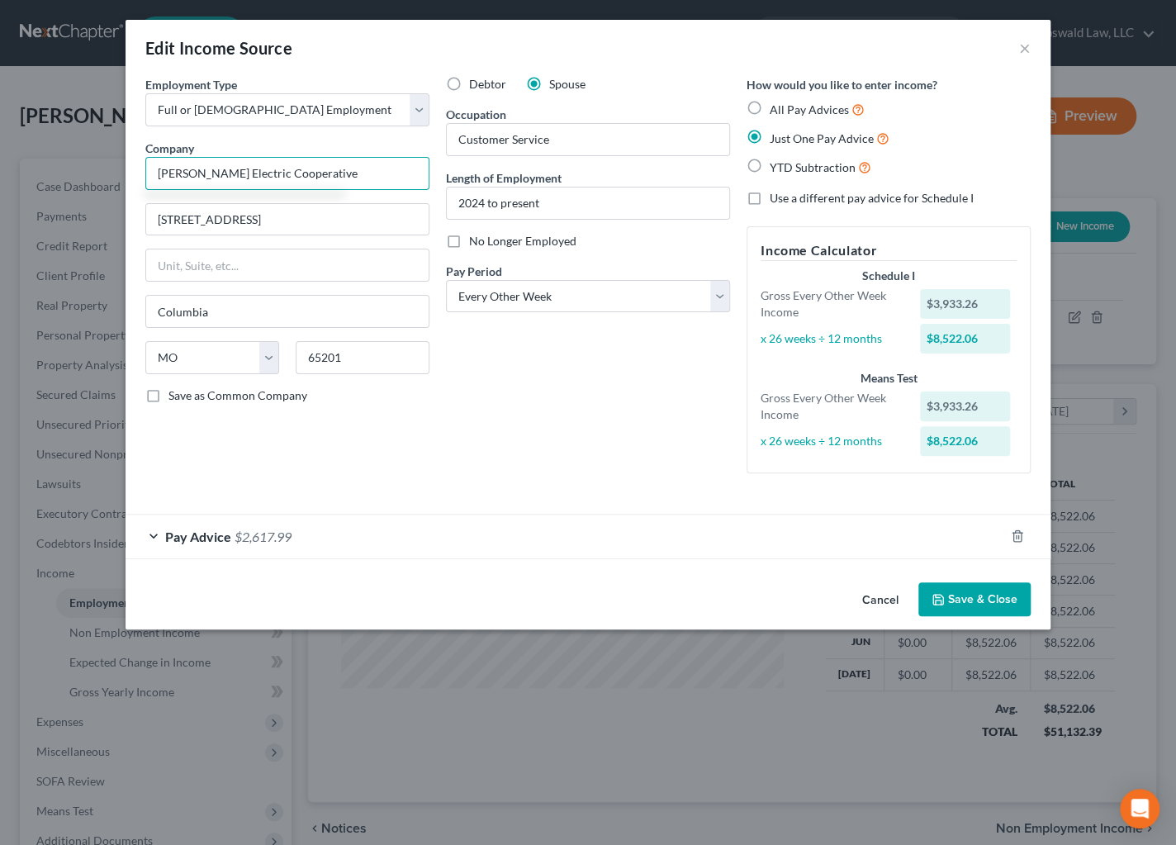
type input "[PERSON_NAME] Electric Cooperative"
click at [951, 604] on button "Save & Close" at bounding box center [974, 599] width 112 height 35
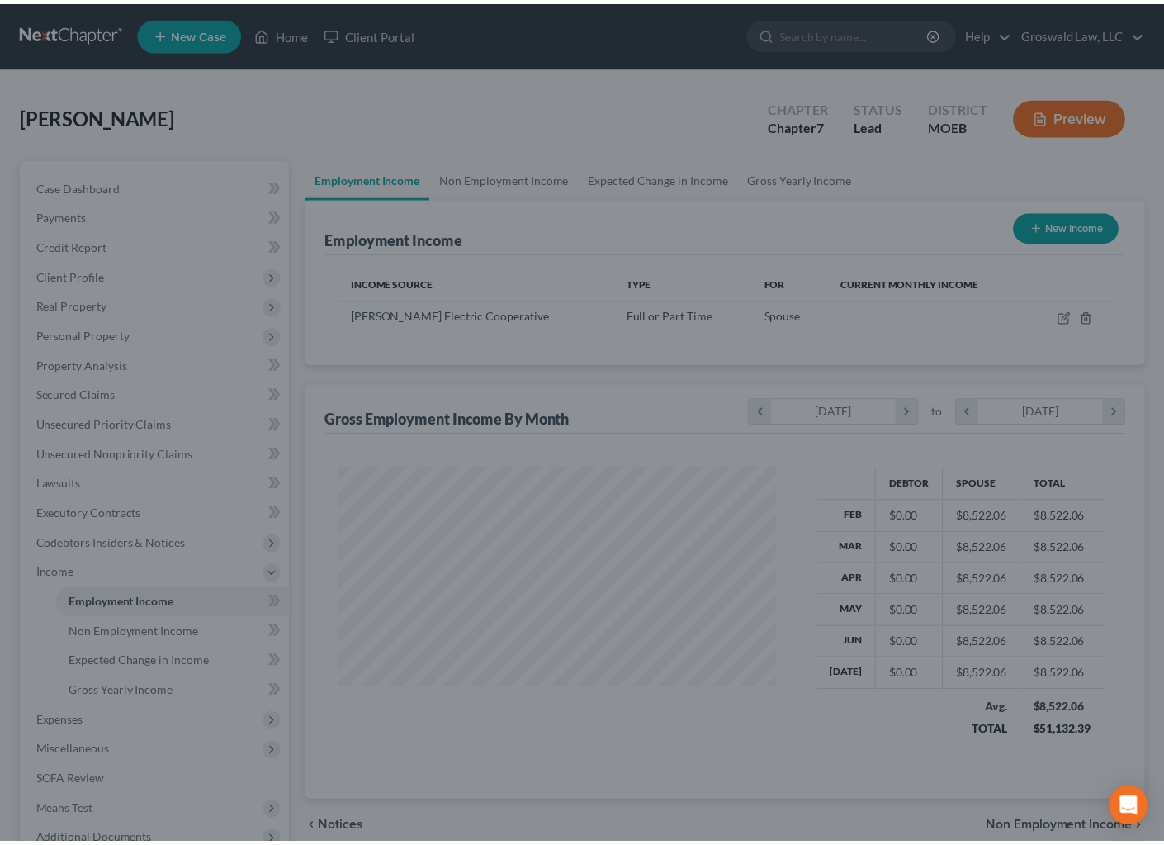
scroll to position [825523, 825348]
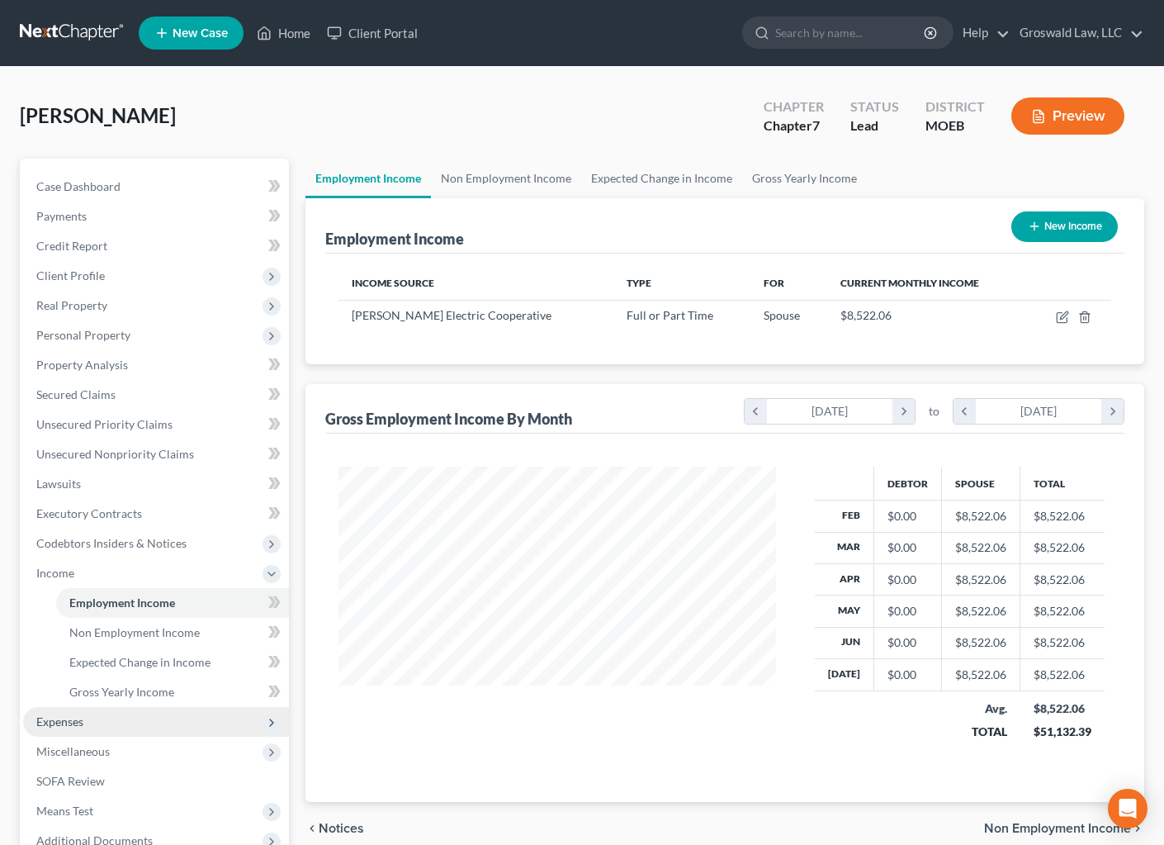
click at [83, 720] on span "Expenses" at bounding box center [156, 722] width 266 height 30
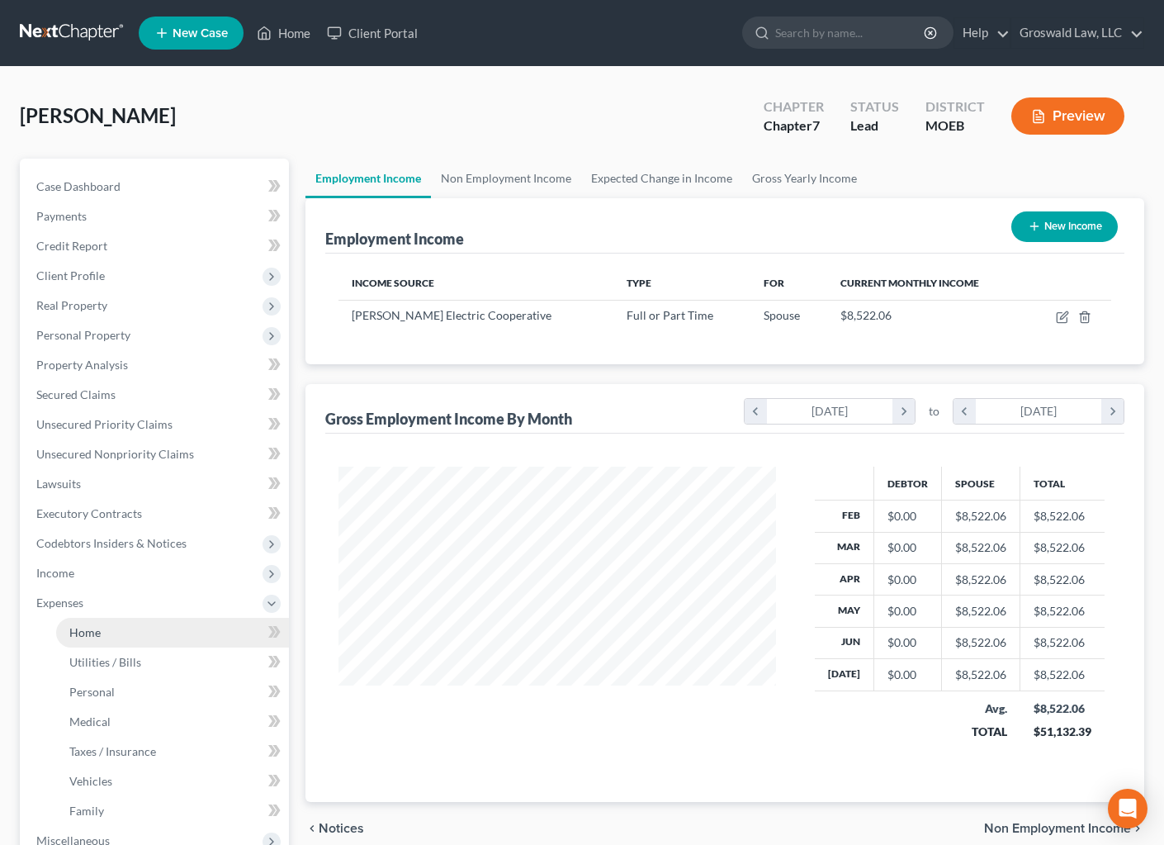
click at [101, 639] on link "Home" at bounding box center [172, 633] width 233 height 30
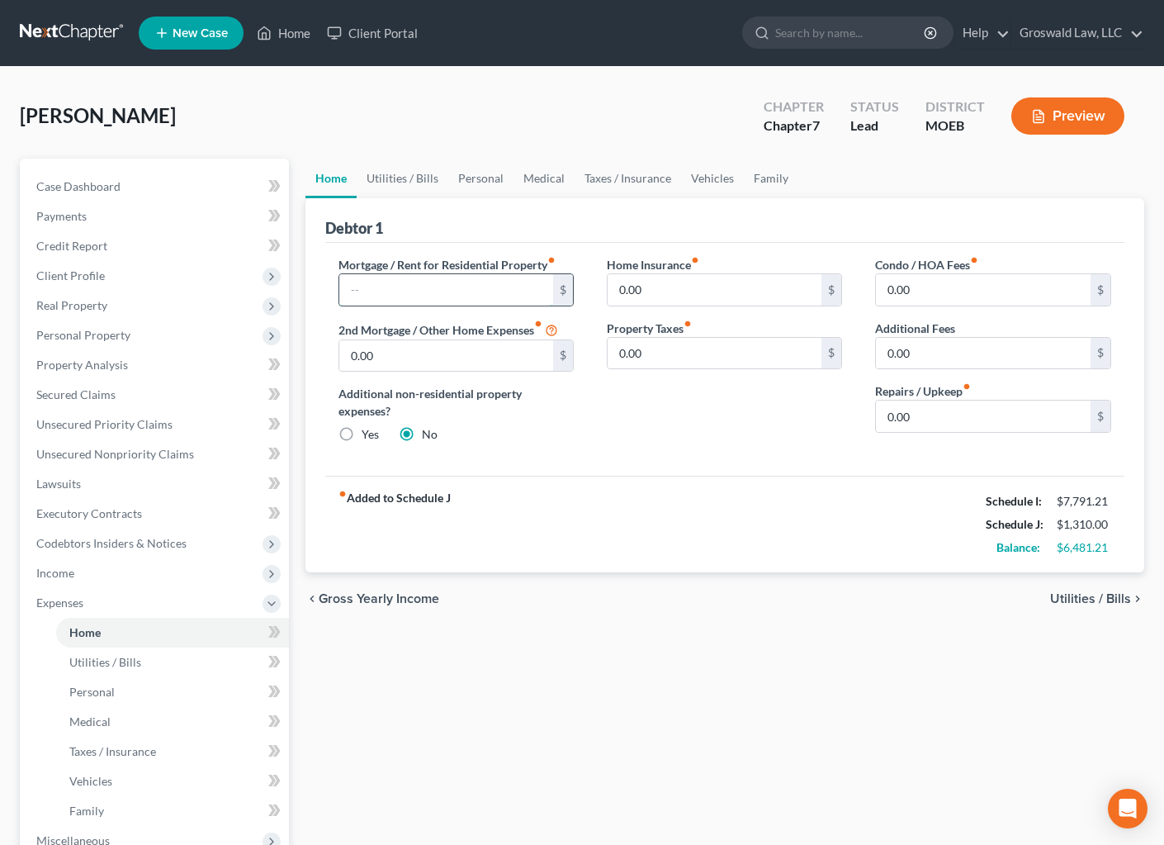
click at [433, 283] on input "text" at bounding box center [446, 289] width 215 height 31
click at [696, 671] on div "Home Utilities / Bills Personal Medical Taxes / Insurance Vehicles Family Debto…" at bounding box center [725, 606] width 856 height 894
click at [72, 279] on span "Client Profile" at bounding box center [70, 275] width 69 height 14
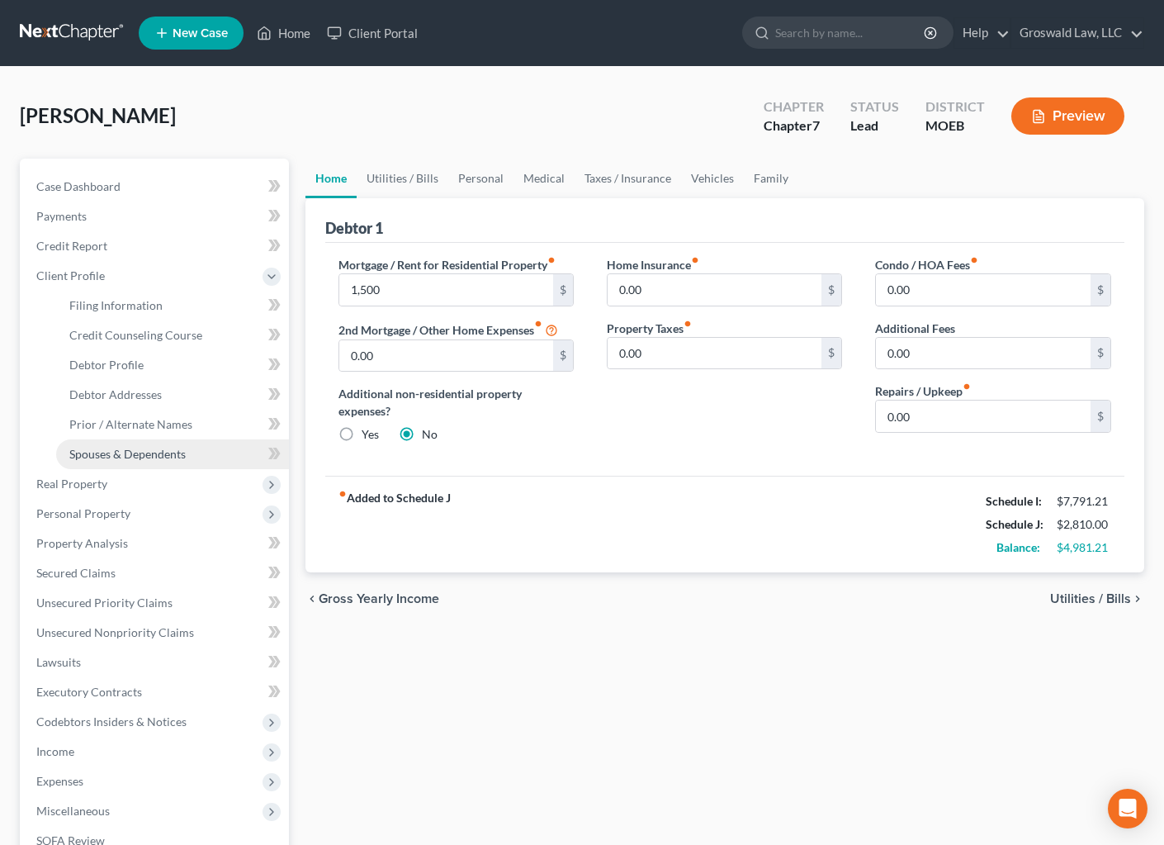
click at [134, 458] on span "Spouses & Dependents" at bounding box center [127, 454] width 116 height 14
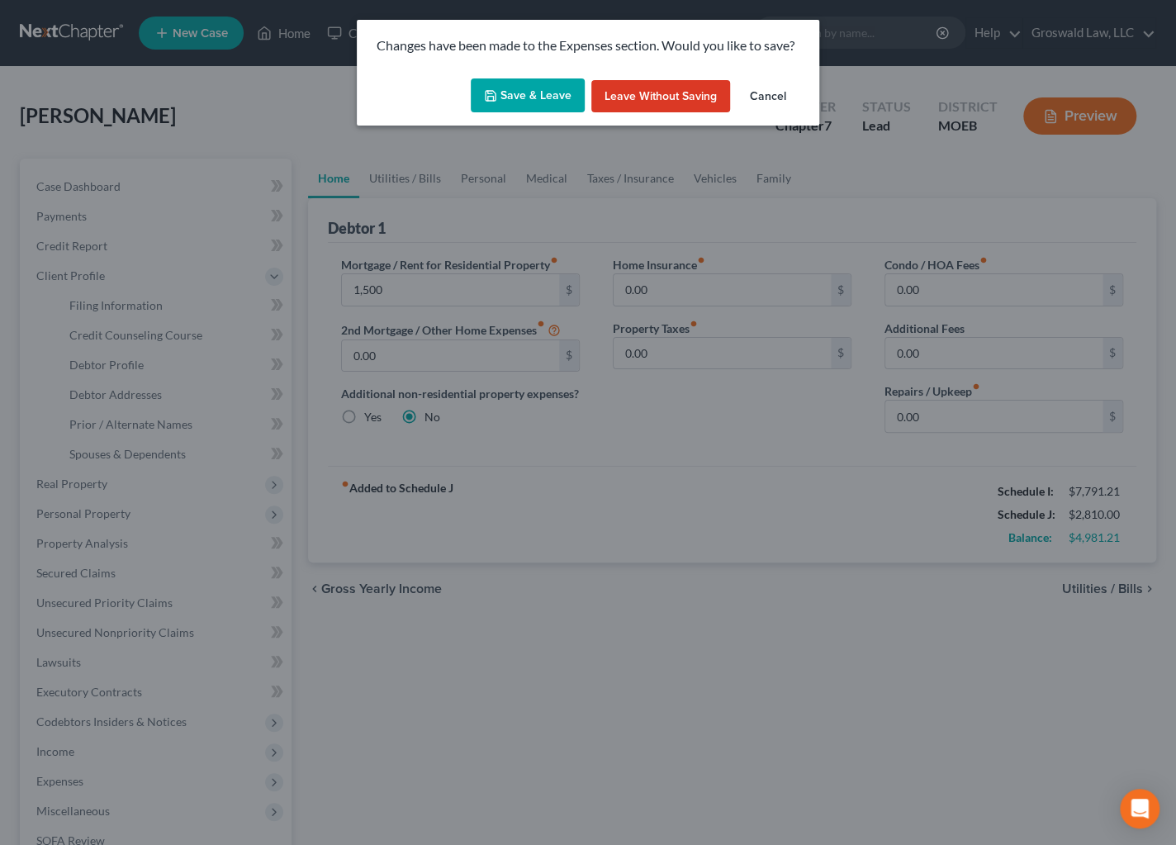
click at [497, 111] on button "Save & Leave" at bounding box center [528, 95] width 114 height 35
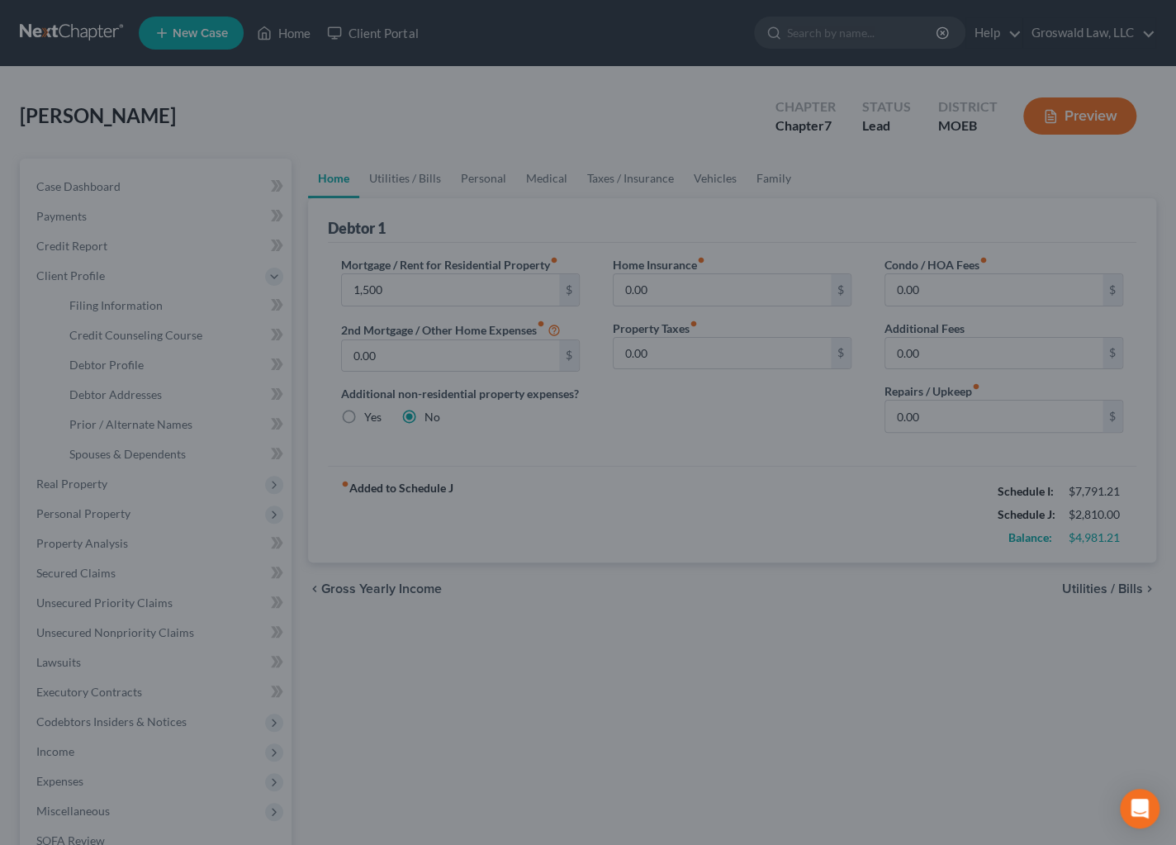
type input "1,500.00"
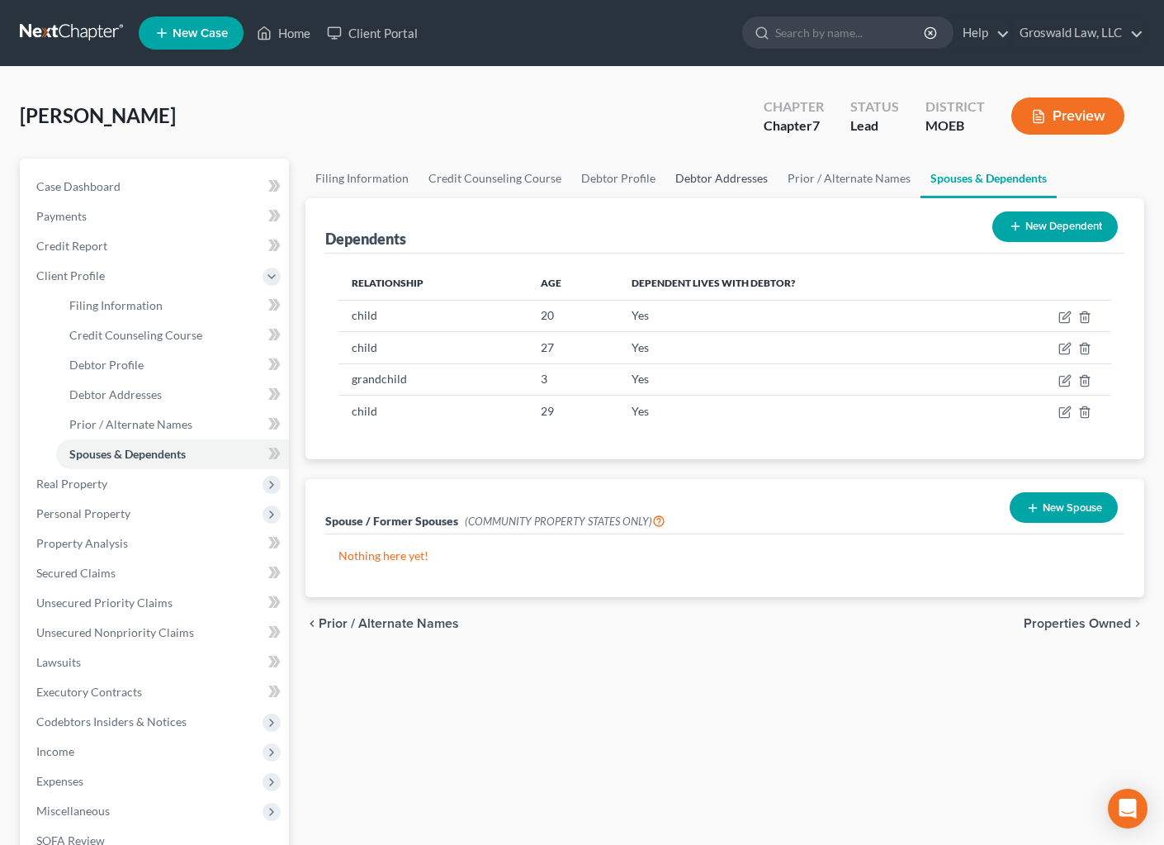
click at [717, 183] on link "Debtor Addresses" at bounding box center [722, 179] width 112 height 40
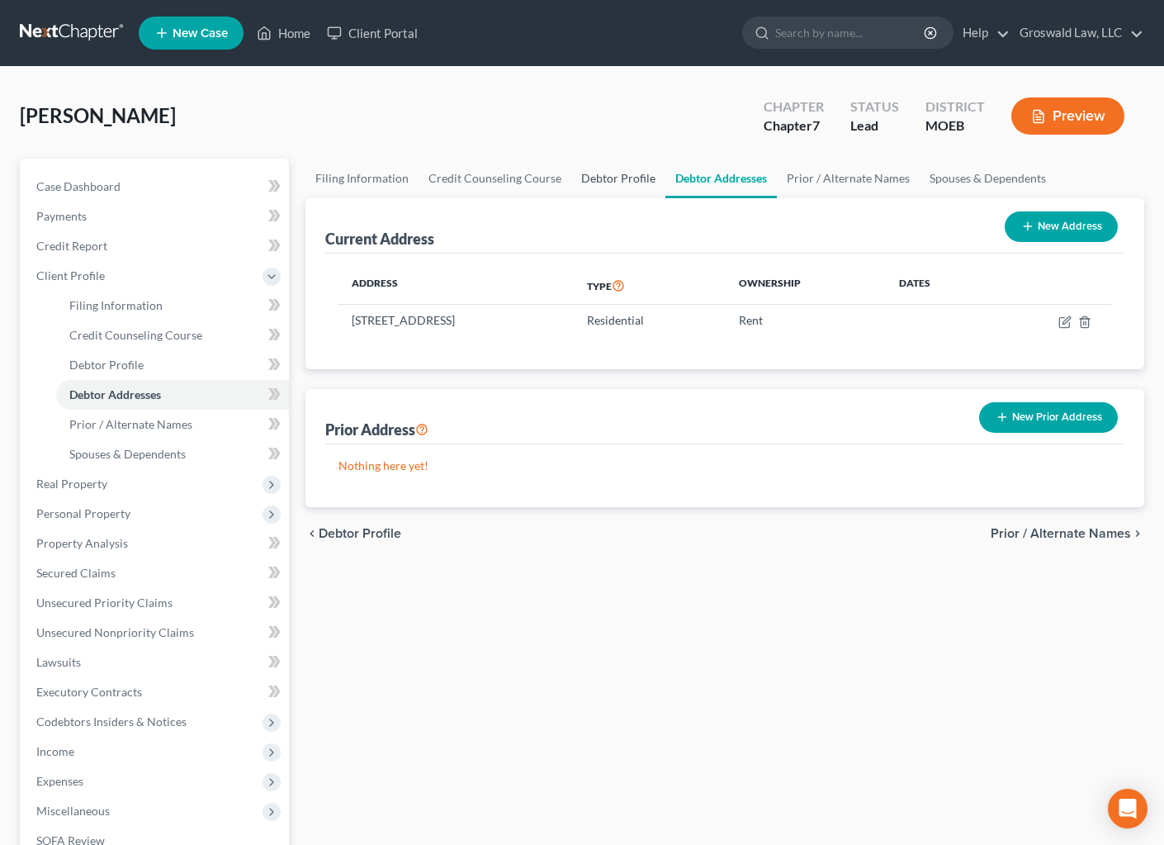
click at [598, 181] on link "Debtor Profile" at bounding box center [618, 179] width 94 height 40
select select "1"
select select "5"
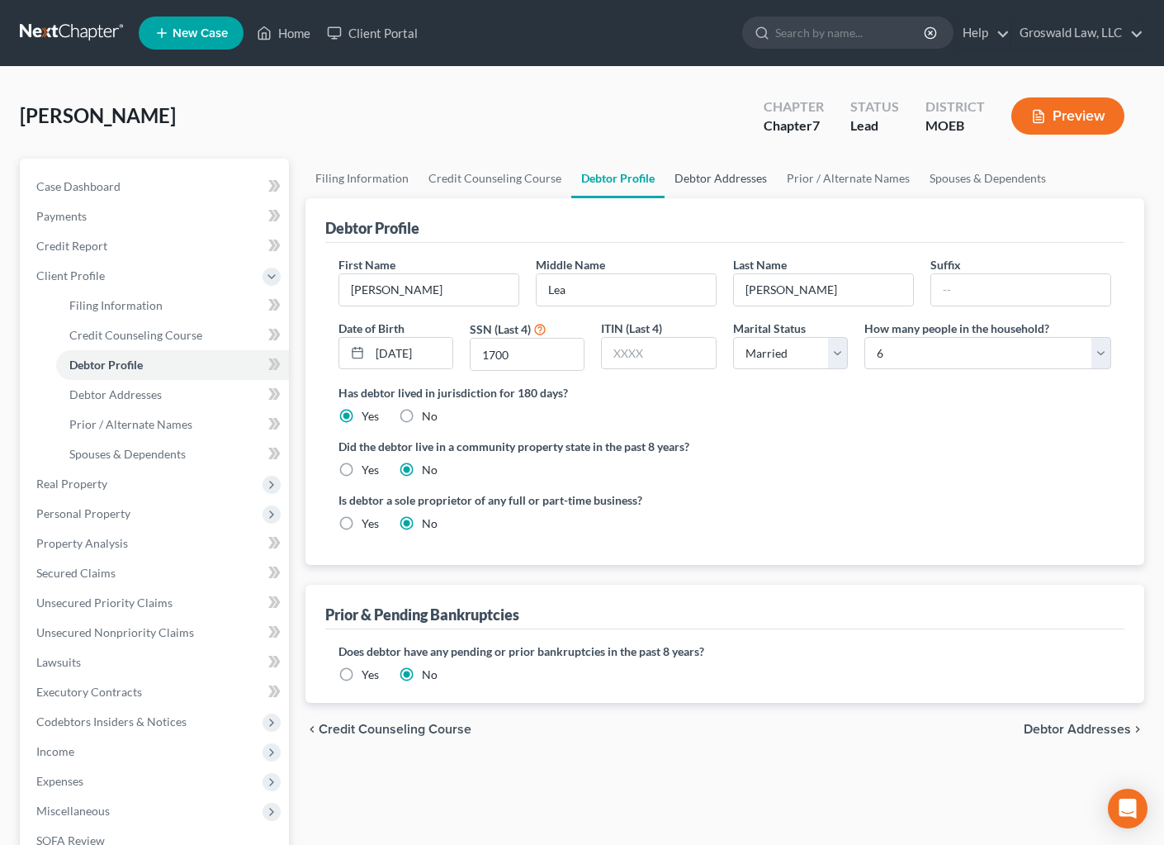
click at [699, 171] on link "Debtor Addresses" at bounding box center [721, 179] width 112 height 40
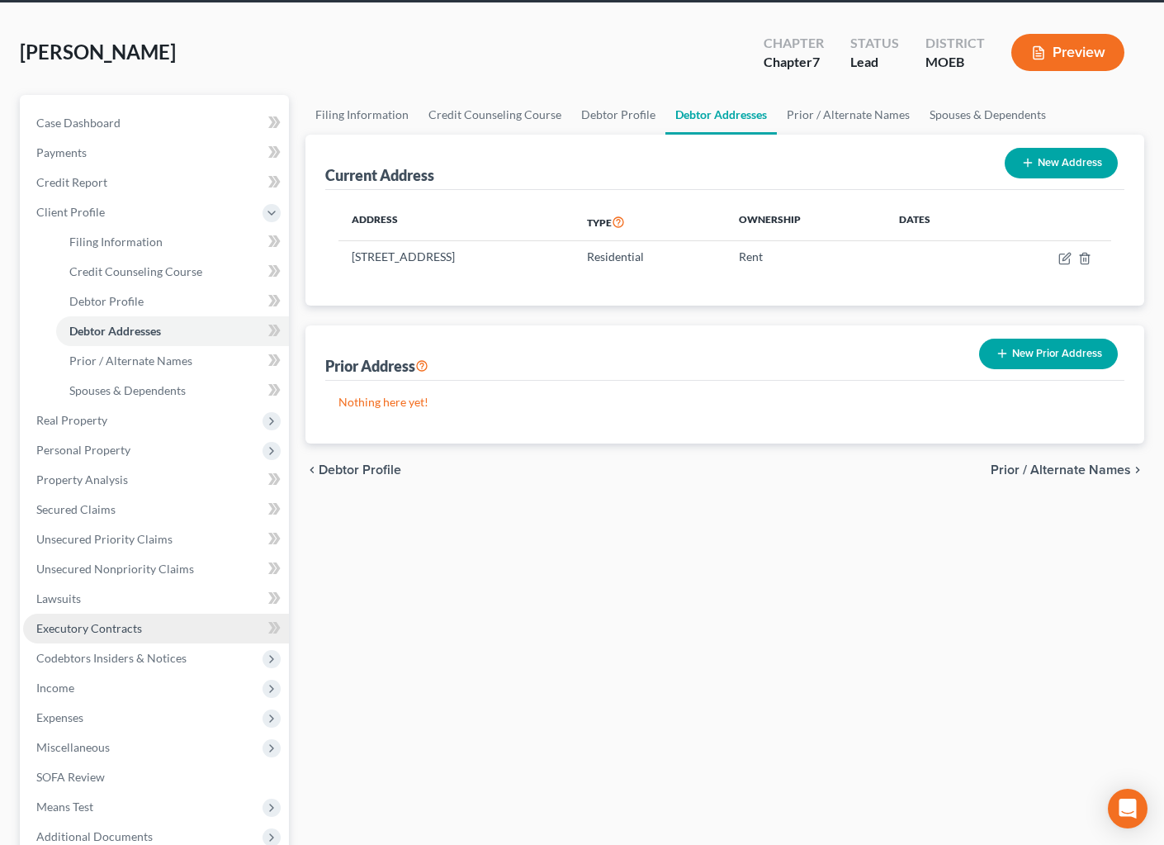
scroll to position [239, 0]
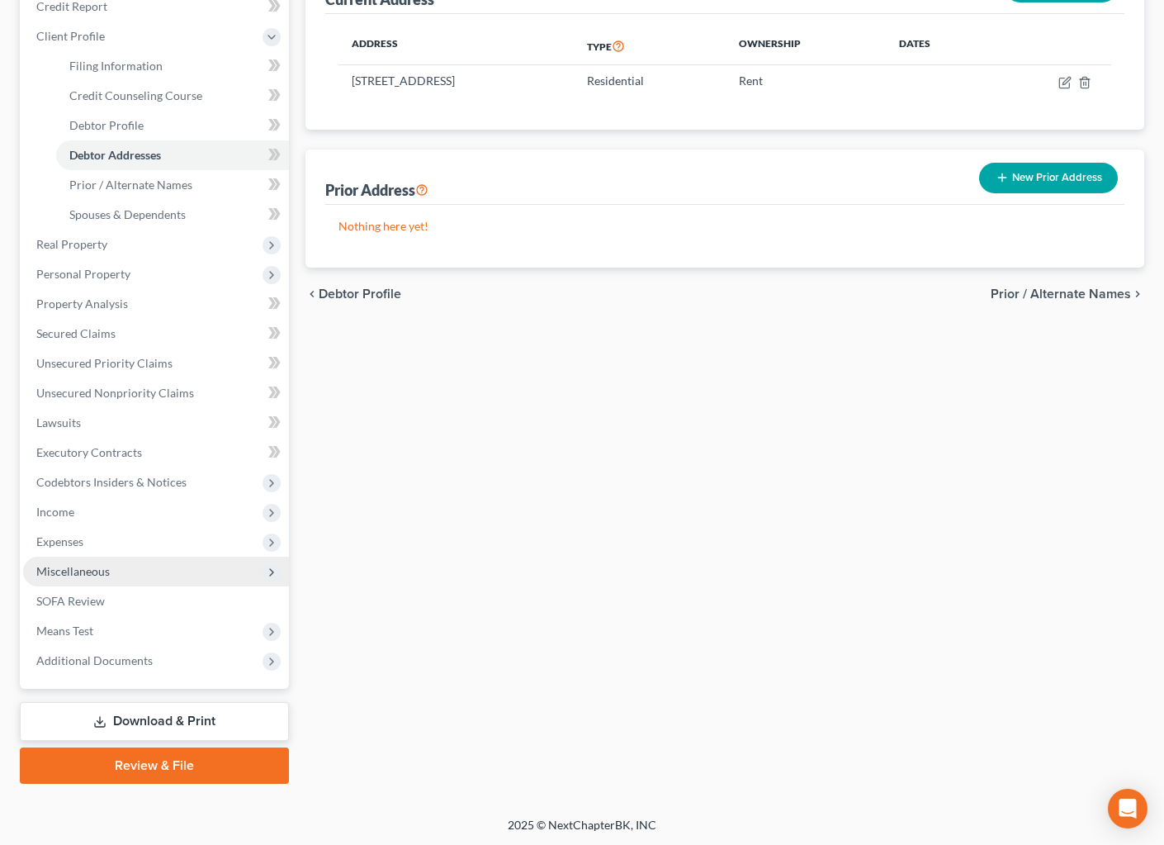
click at [66, 568] on span "Miscellaneous" at bounding box center [72, 571] width 73 height 14
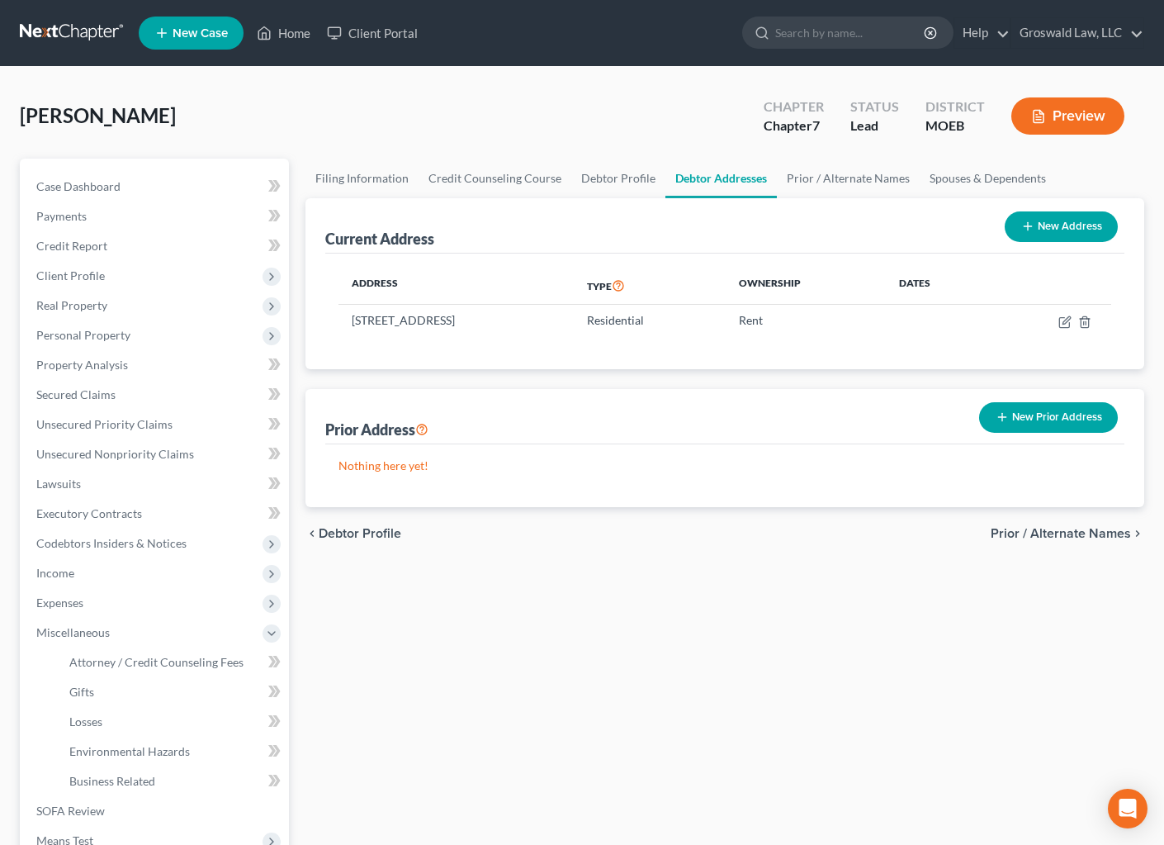
scroll to position [0, 0]
click at [1106, 102] on button "Preview" at bounding box center [1068, 115] width 113 height 37
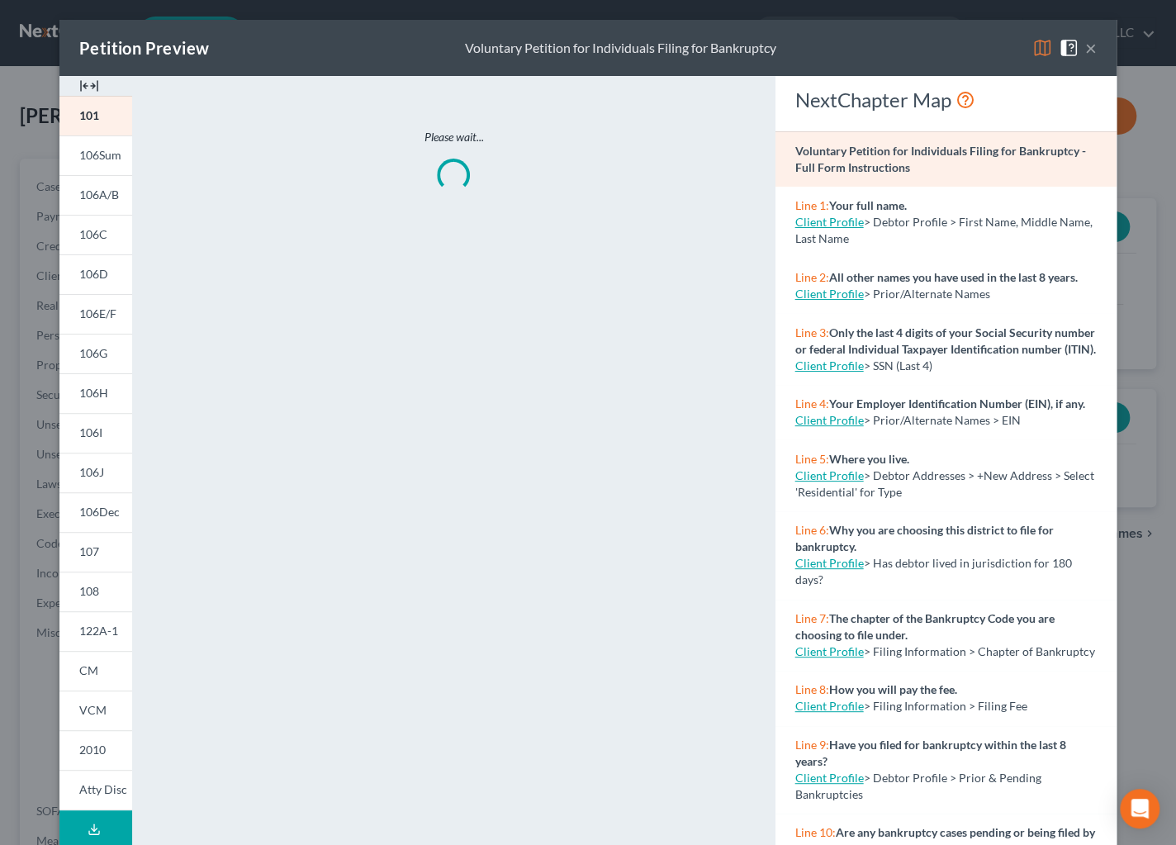
click at [88, 83] on img at bounding box center [89, 86] width 20 height 20
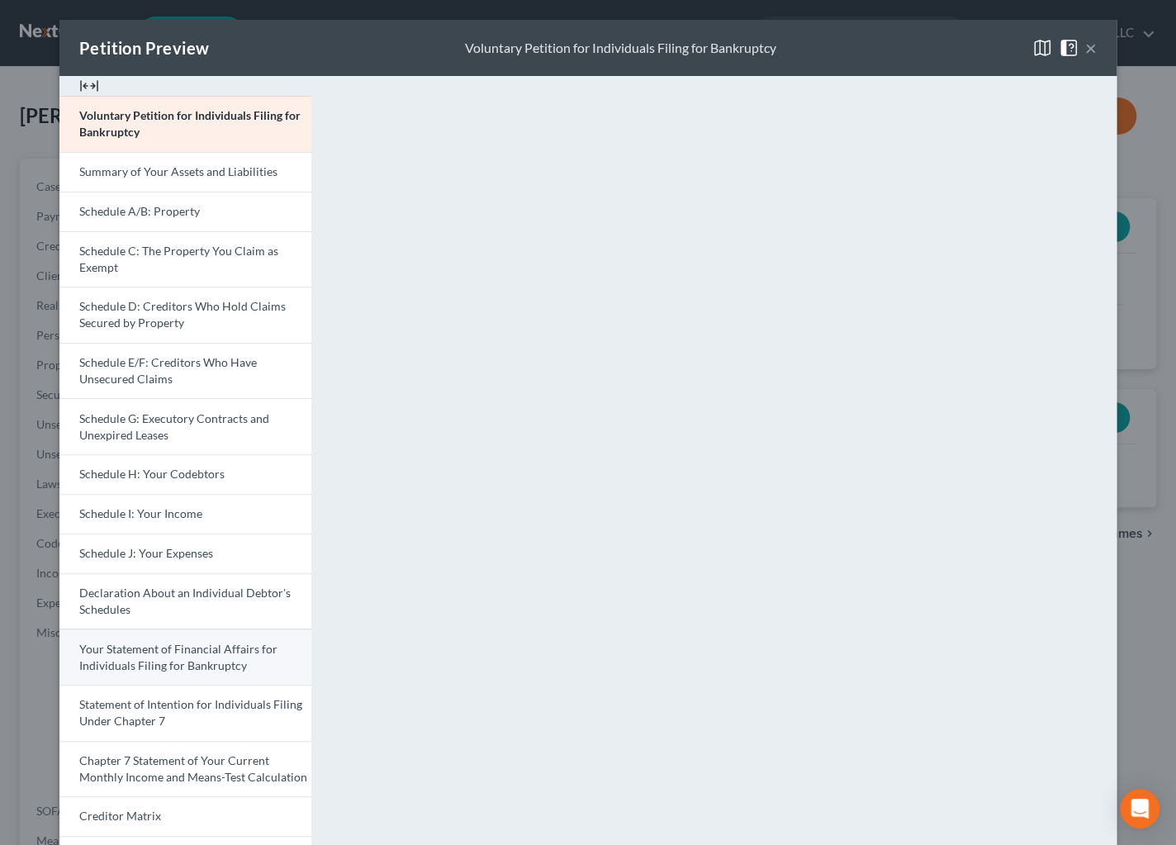
click at [160, 665] on span "Your Statement of Financial Affairs for Individuals Filing for Bankruptcy" at bounding box center [178, 657] width 198 height 31
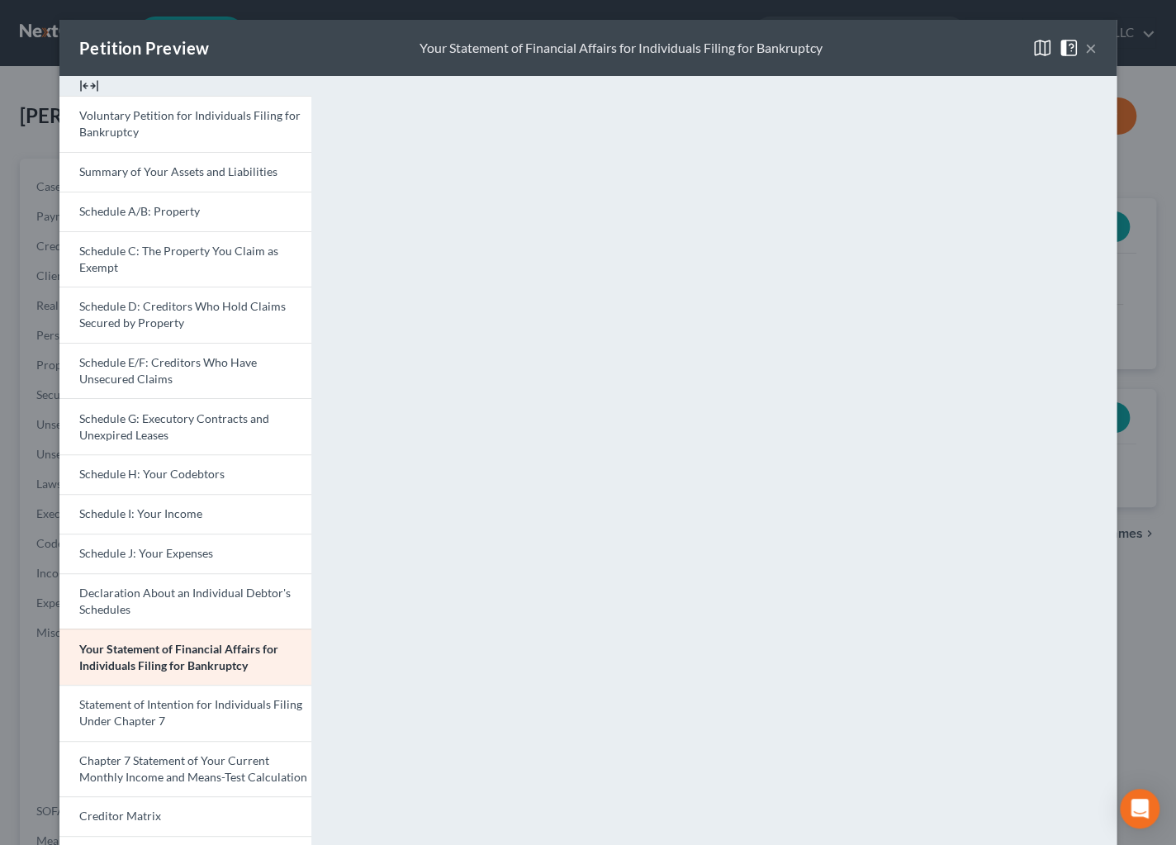
click at [1085, 49] on button "×" at bounding box center [1091, 48] width 12 height 20
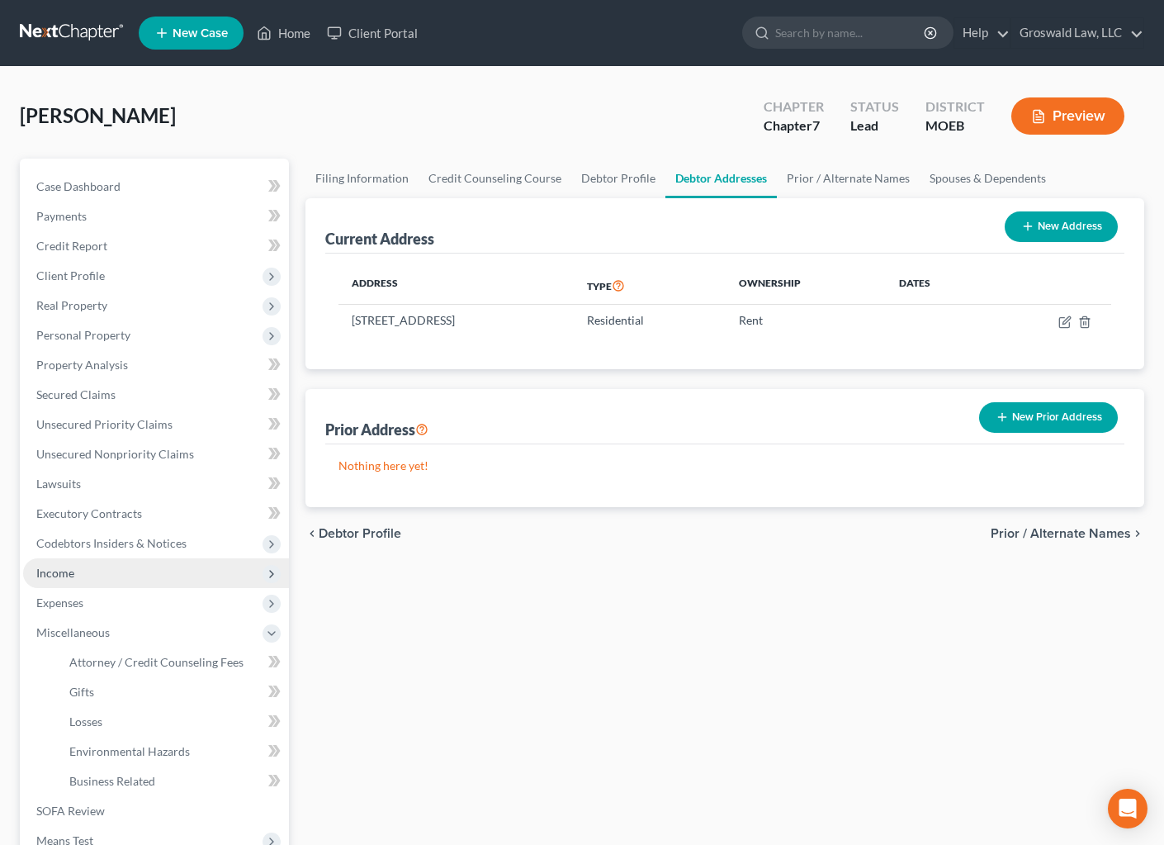
click at [81, 569] on span "Income" at bounding box center [156, 573] width 266 height 30
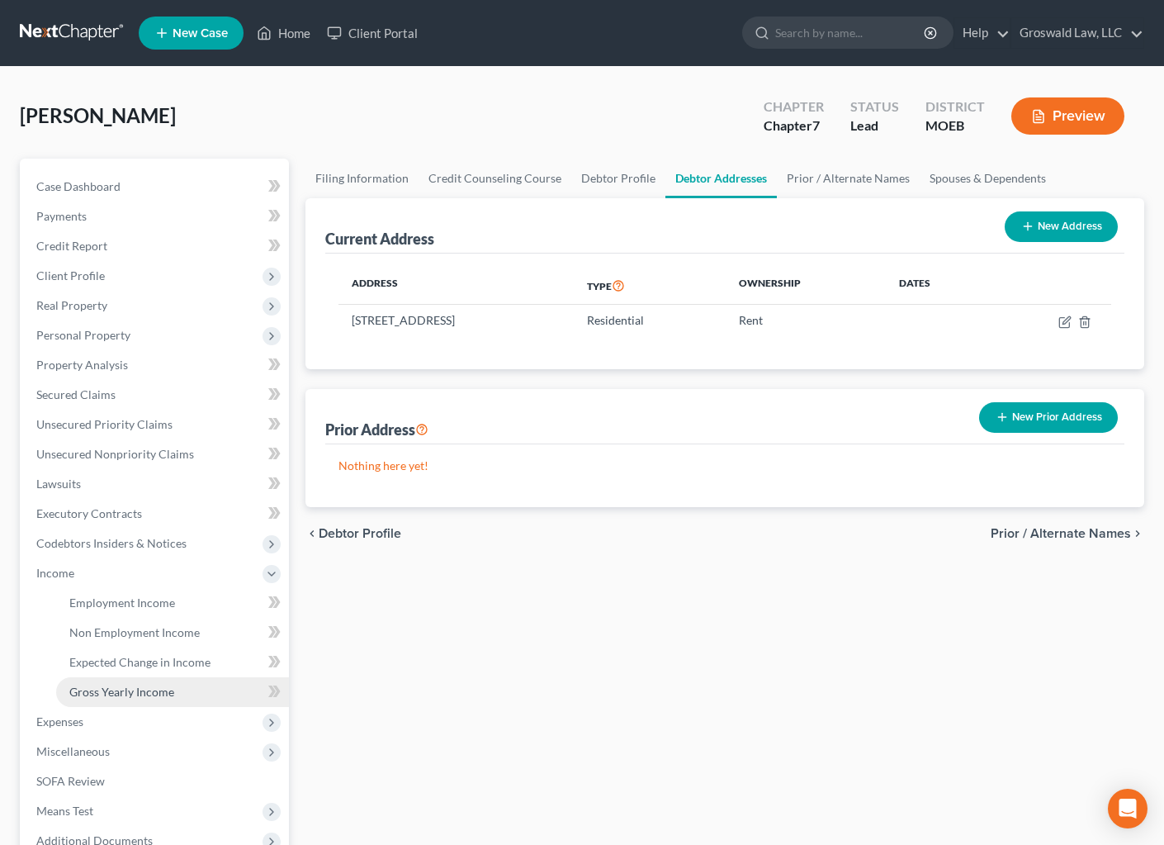
click at [120, 685] on span "Gross Yearly Income" at bounding box center [121, 692] width 105 height 14
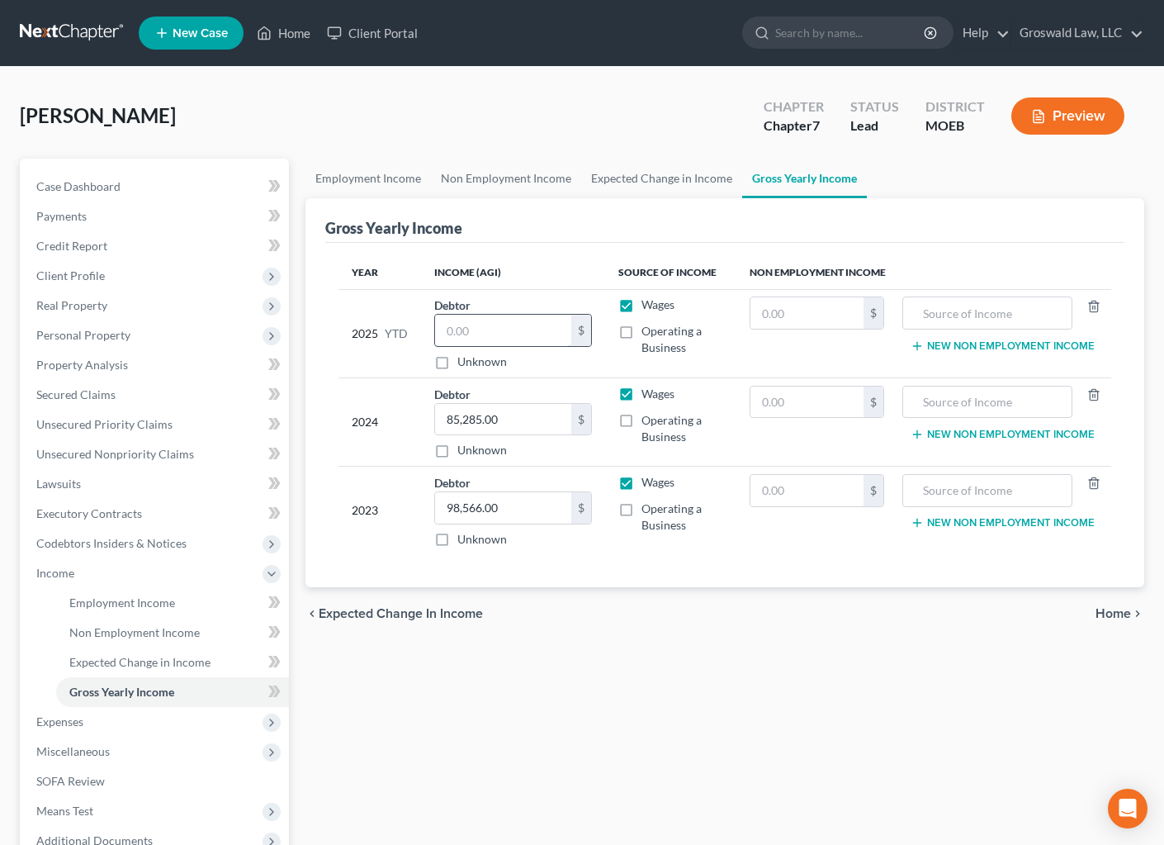
click at [502, 320] on input "text" at bounding box center [503, 330] width 136 height 31
type input "15,000"
drag, startPoint x: 495, startPoint y: 661, endPoint x: 472, endPoint y: 628, distance: 40.3
click at [495, 657] on div "Employment Income Non Employment Income Expected Change in Income Gross Yearly …" at bounding box center [725, 561] width 856 height 805
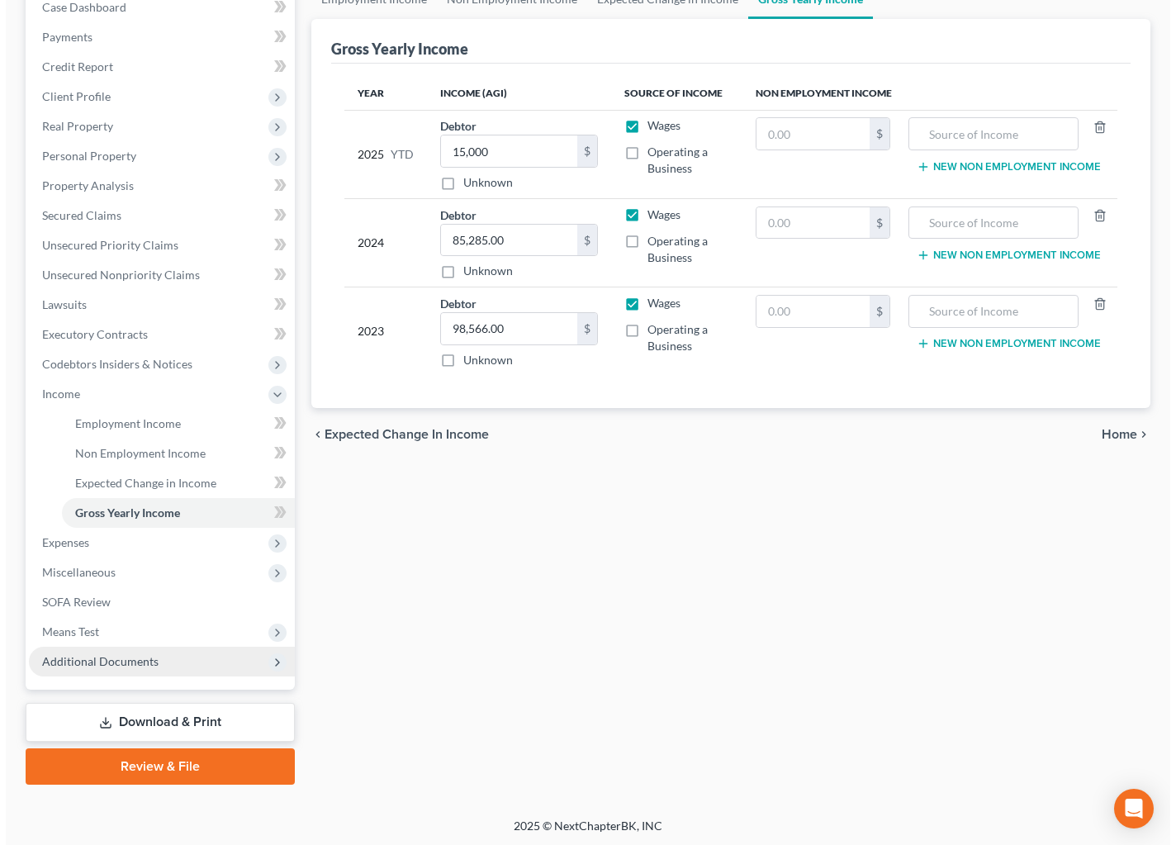
scroll to position [180, 0]
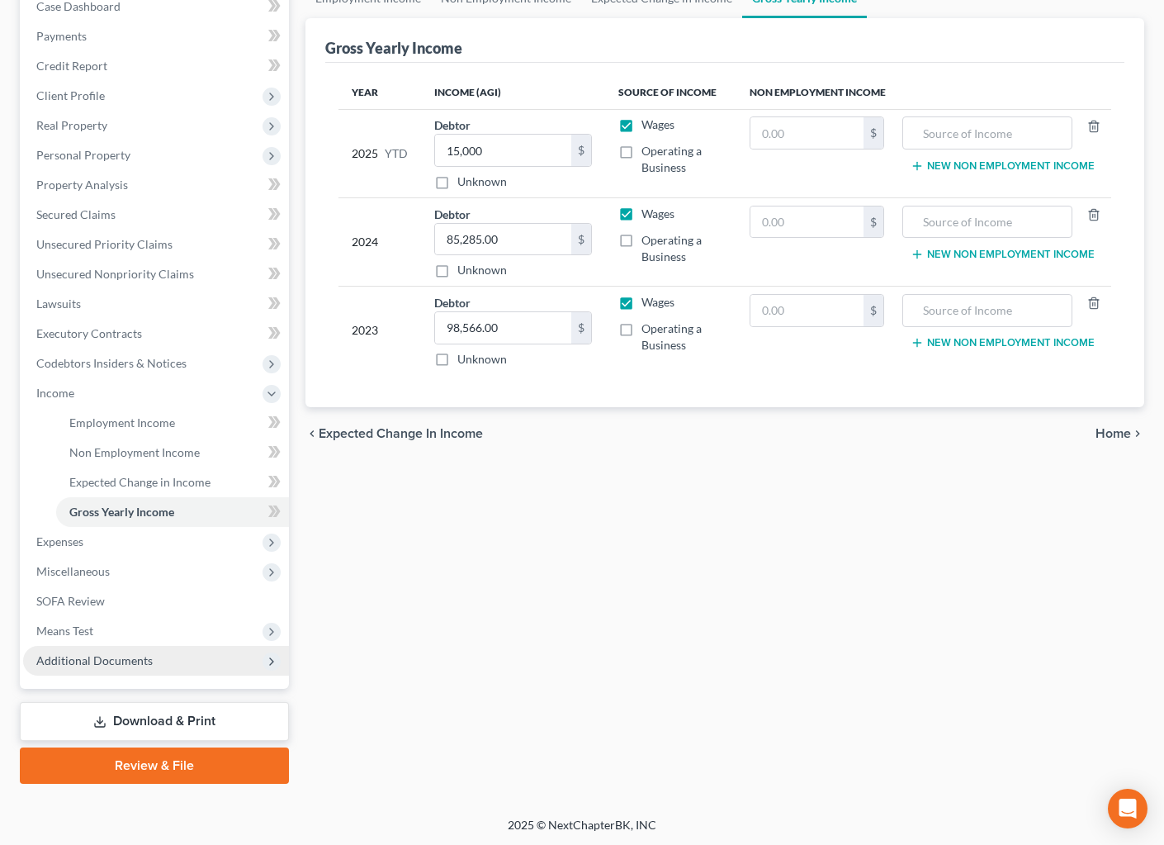
click at [106, 661] on span "Additional Documents" at bounding box center [94, 660] width 116 height 14
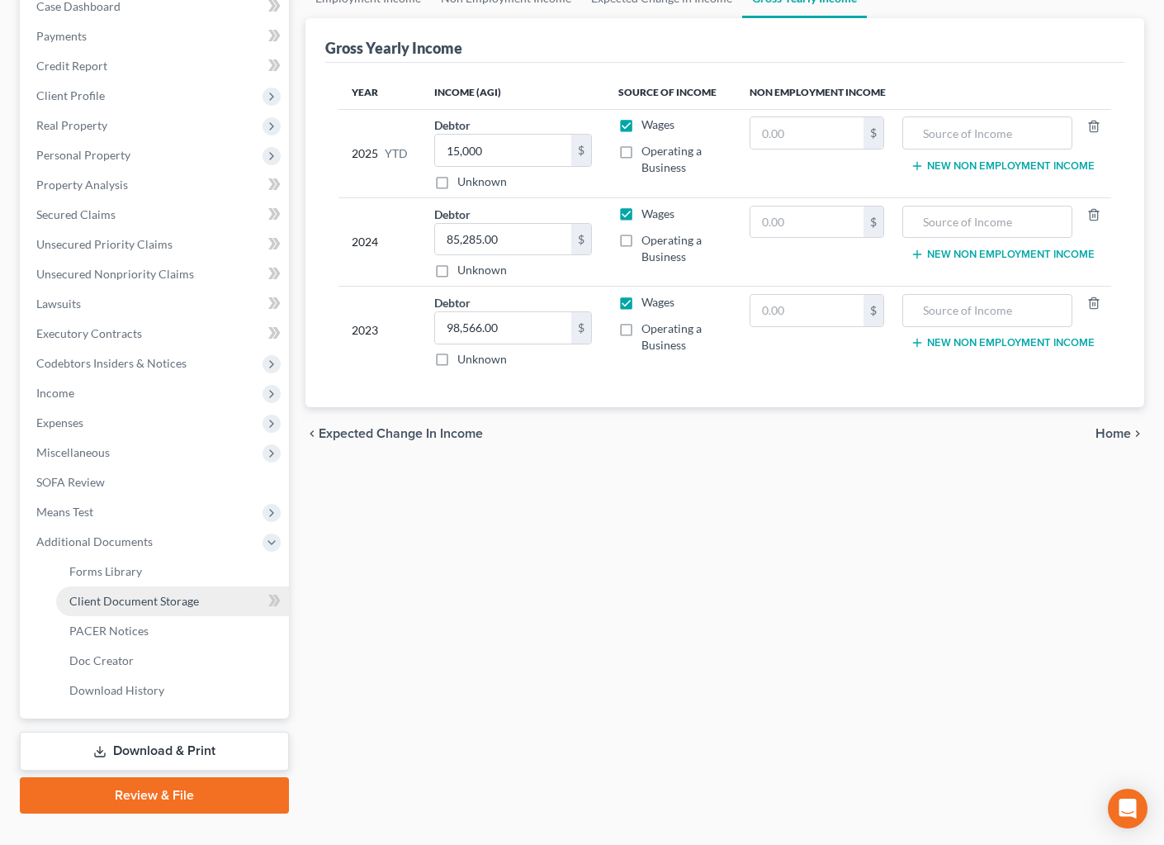
click at [132, 595] on span "Client Document Storage" at bounding box center [134, 601] width 130 height 14
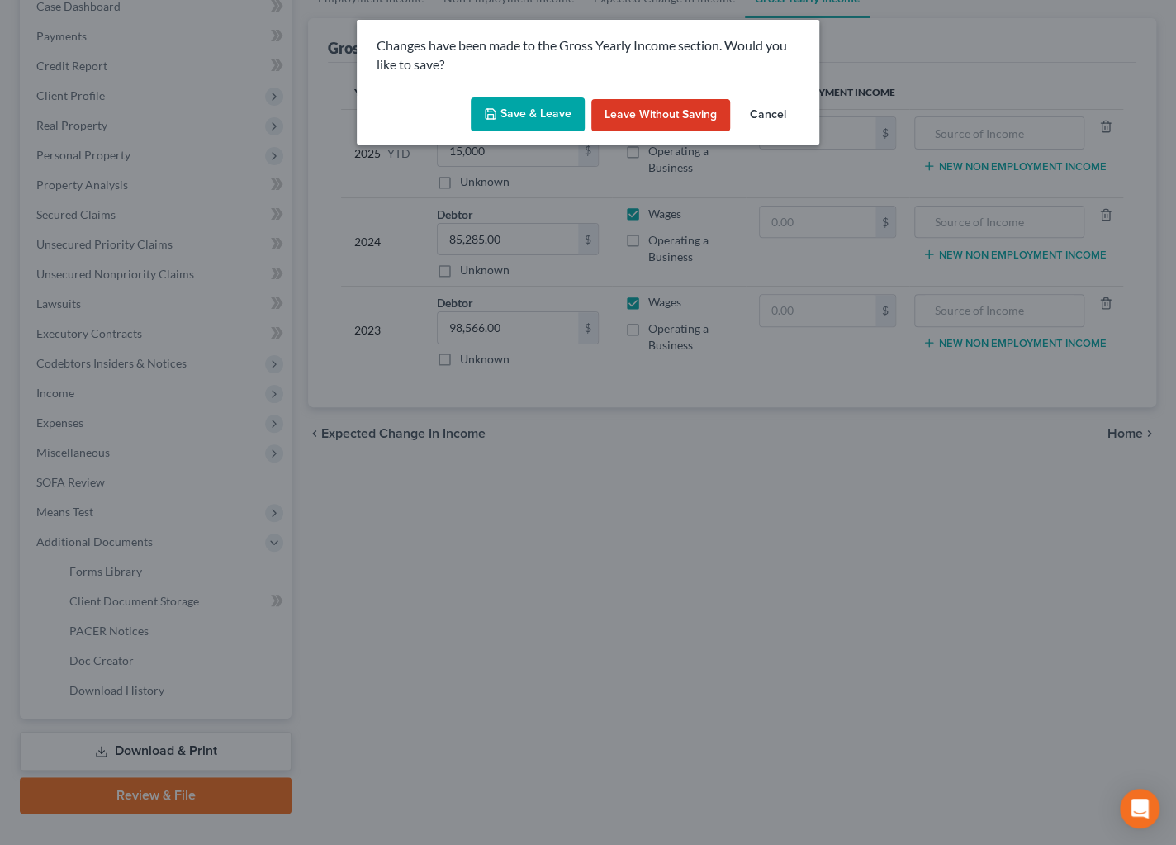
click at [543, 112] on button "Save & Leave" at bounding box center [528, 114] width 114 height 35
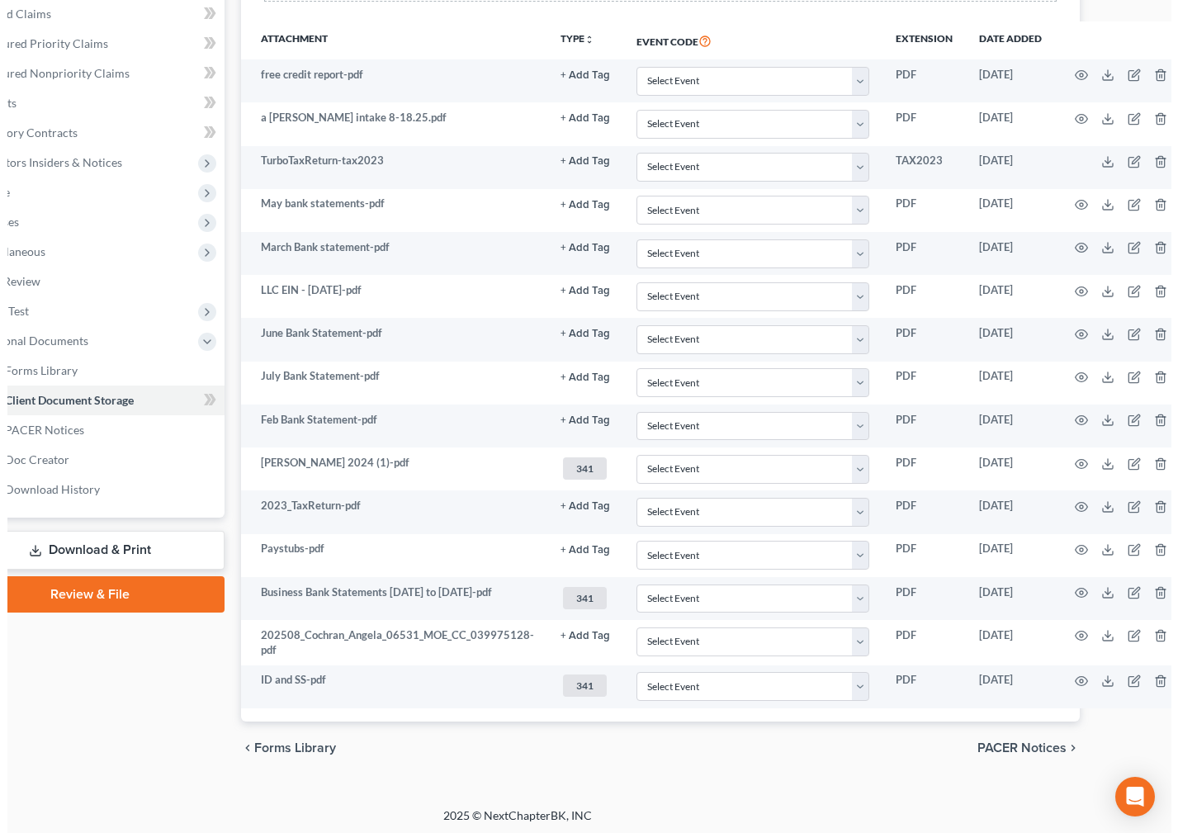
scroll to position [381, 77]
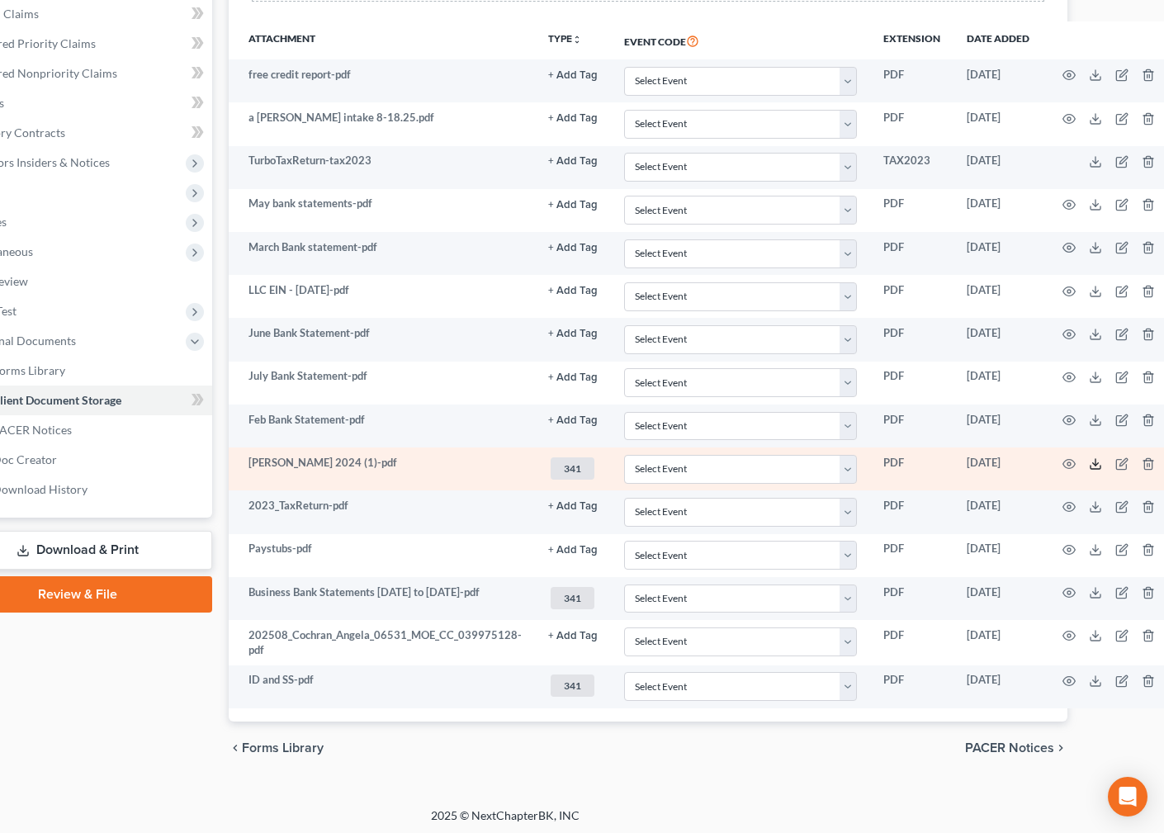
click at [1089, 458] on icon at bounding box center [1095, 464] width 13 height 13
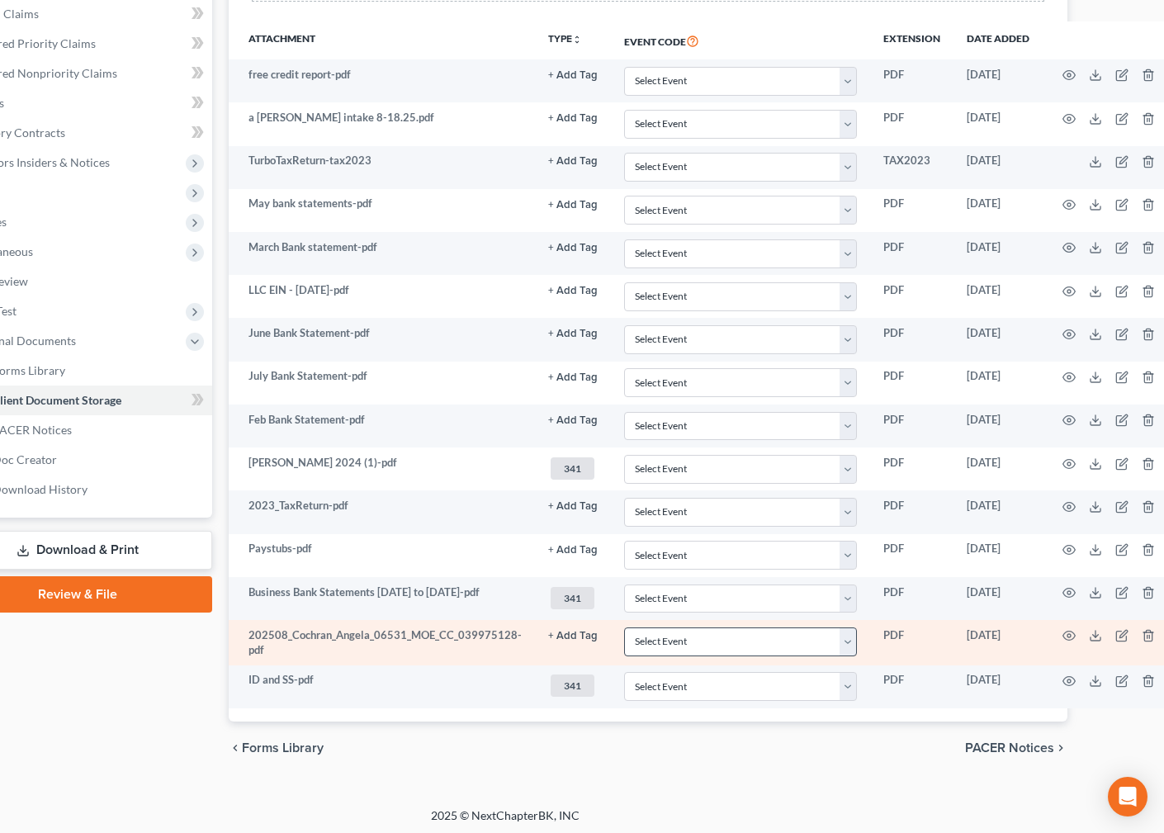
drag, startPoint x: 728, startPoint y: 751, endPoint x: 681, endPoint y: 636, distance: 124.1
click at [731, 751] on div "chevron_left Forms Library PACER Notices chevron_right" at bounding box center [649, 748] width 840 height 53
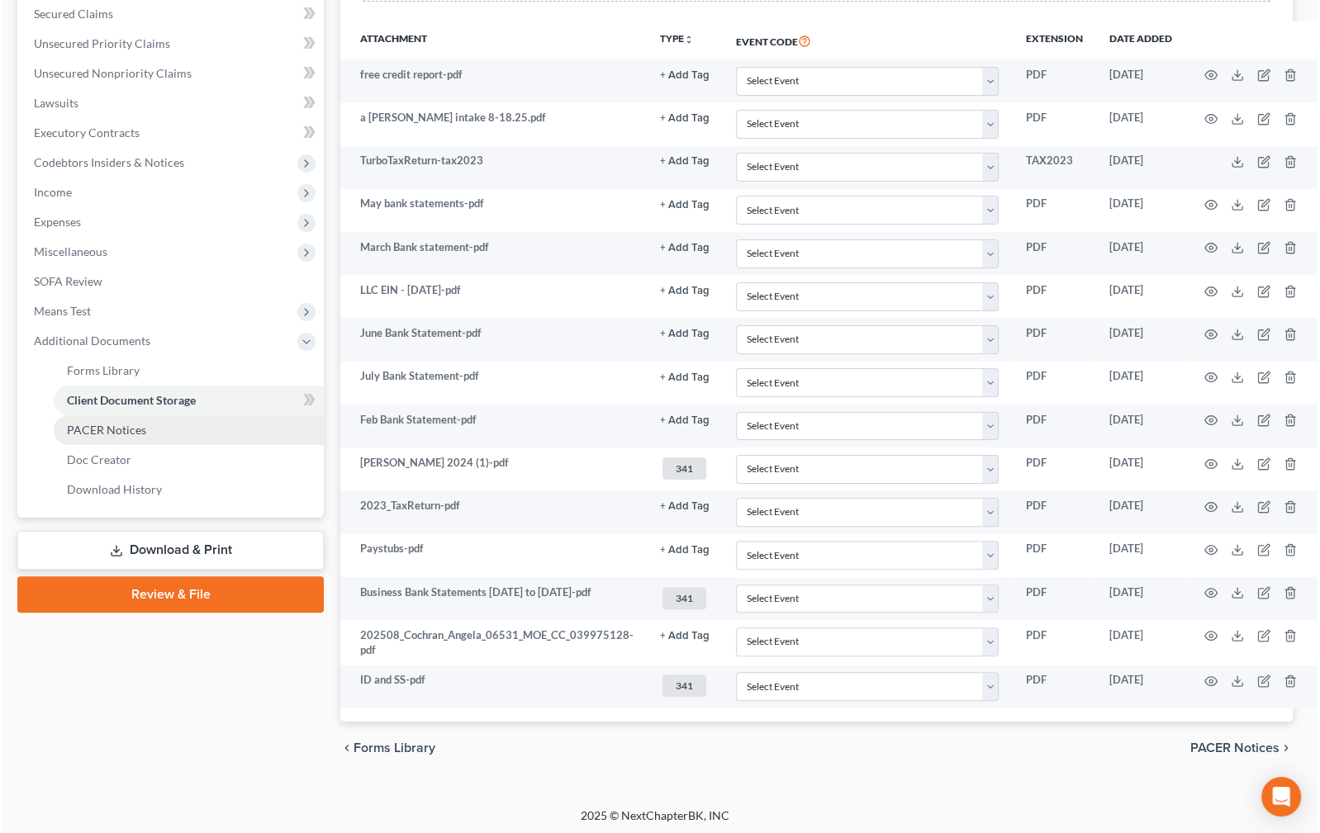
scroll to position [381, 2]
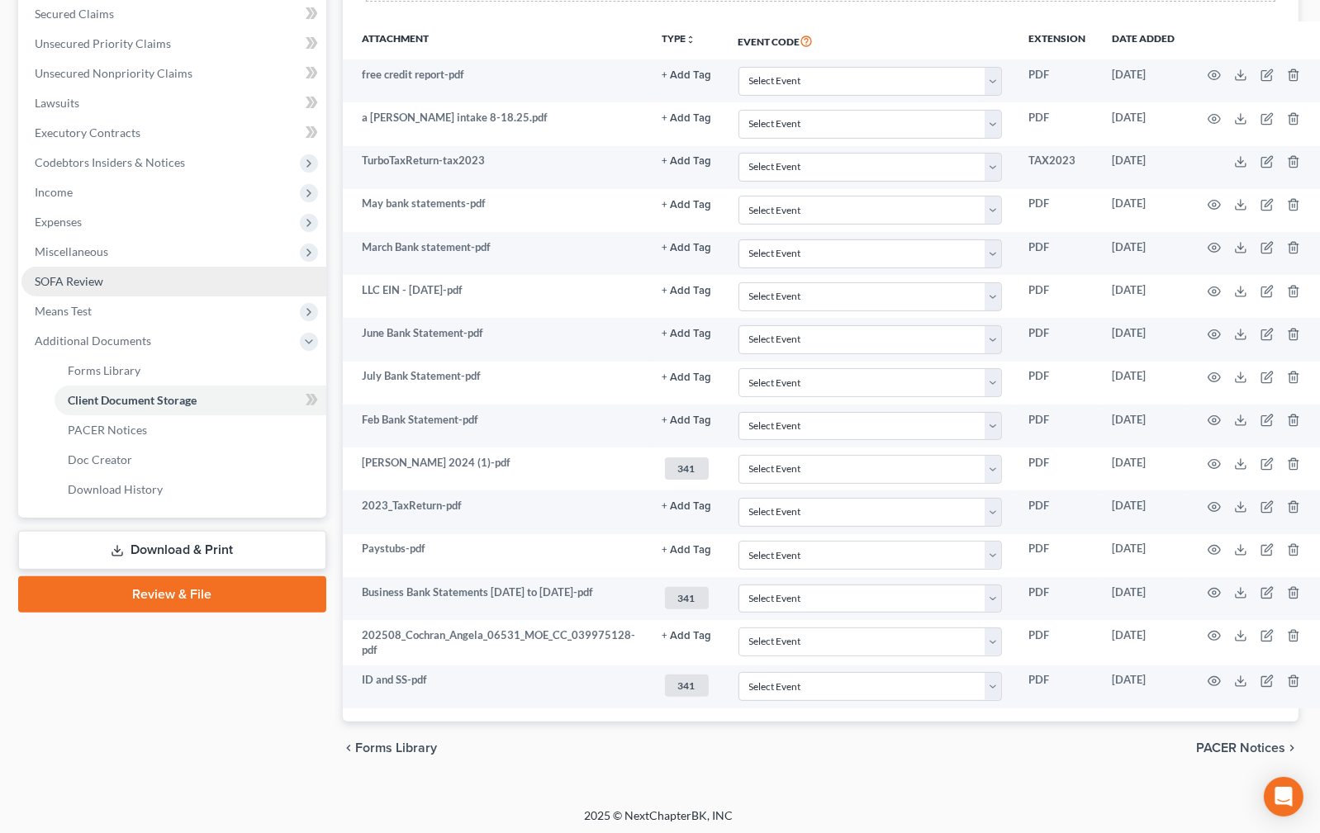
click at [81, 274] on span "SOFA Review" at bounding box center [69, 281] width 69 height 14
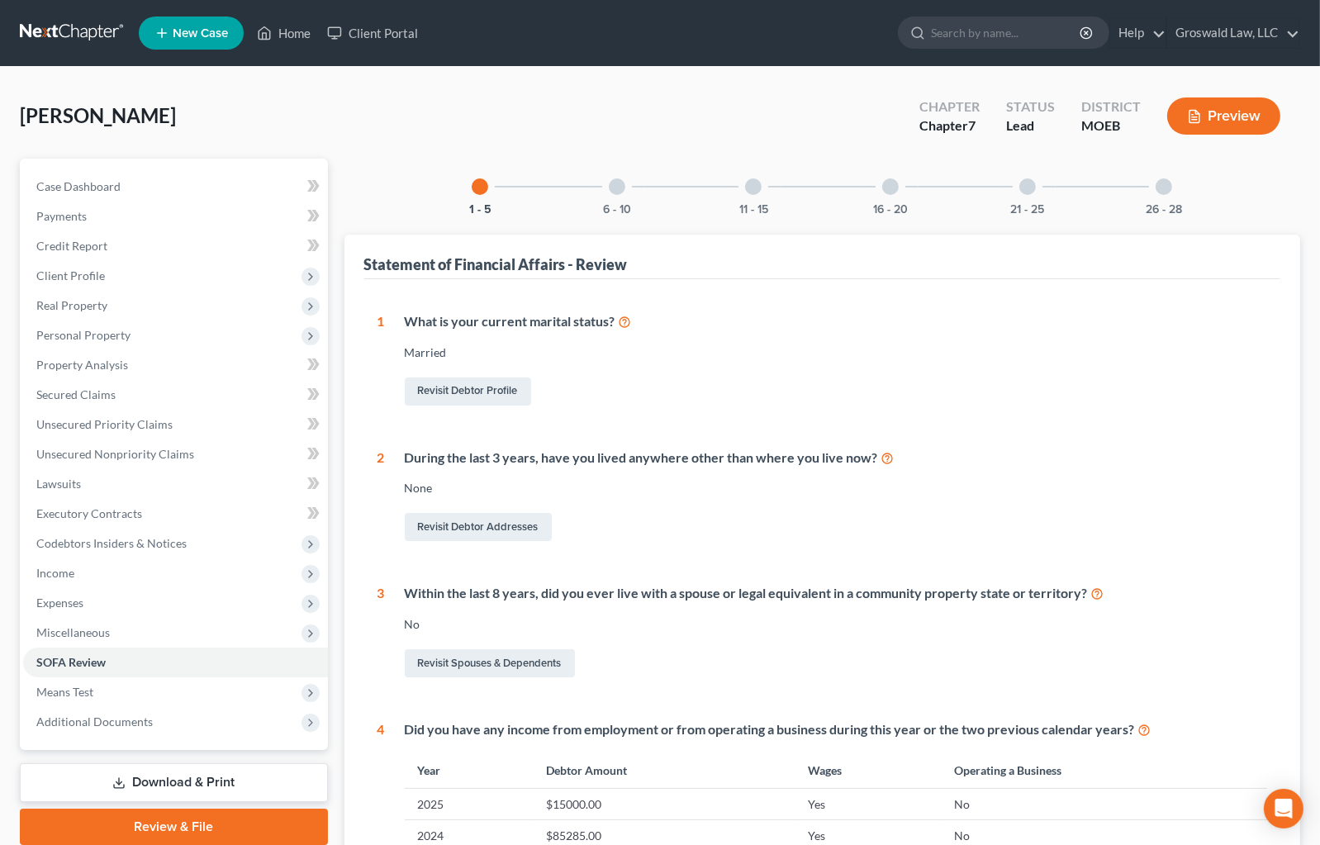
click at [1165, 187] on div at bounding box center [1163, 186] width 17 height 17
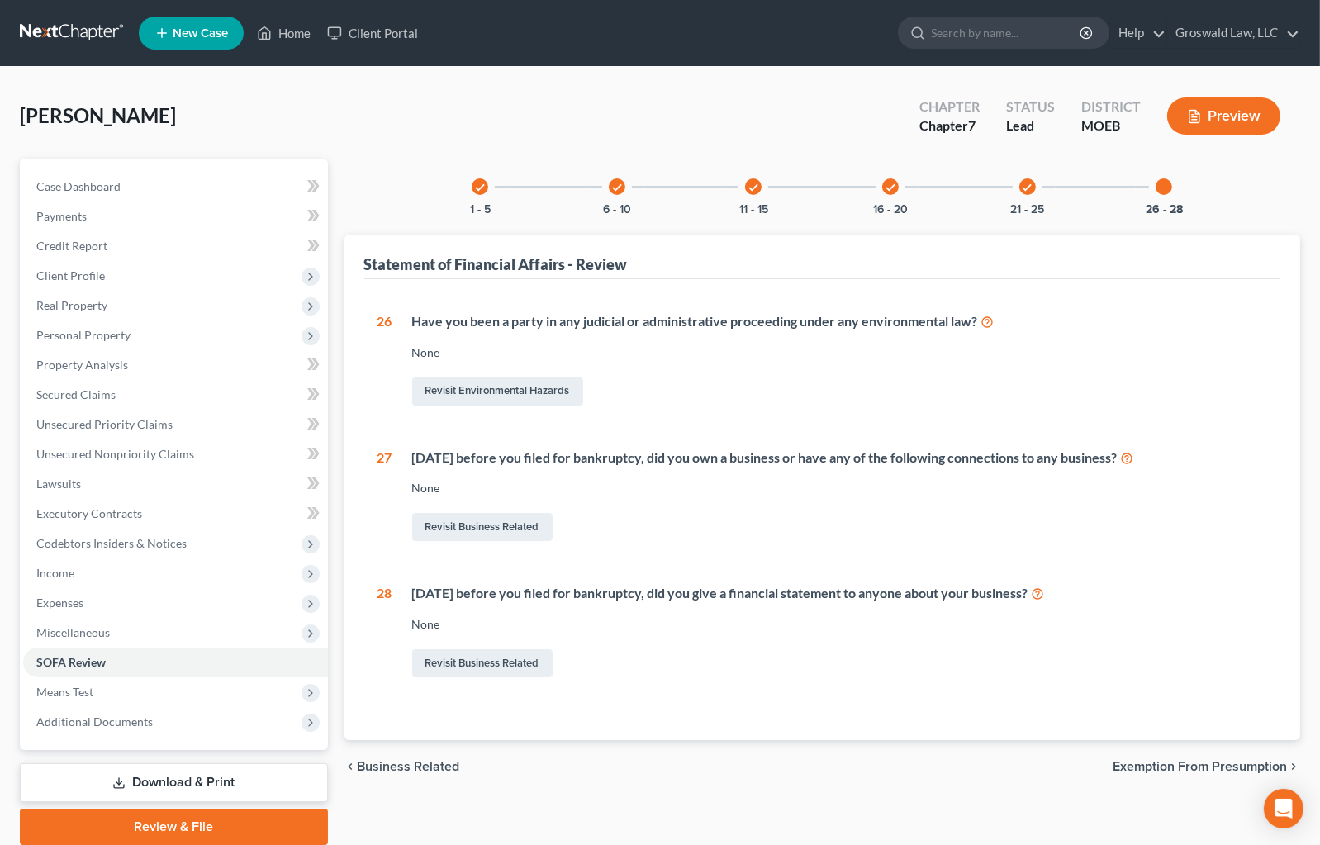
click at [514, 542] on div "Revisit Business Related" at bounding box center [840, 527] width 856 height 35
click at [514, 533] on link "Revisit Business Related" at bounding box center [482, 527] width 140 height 28
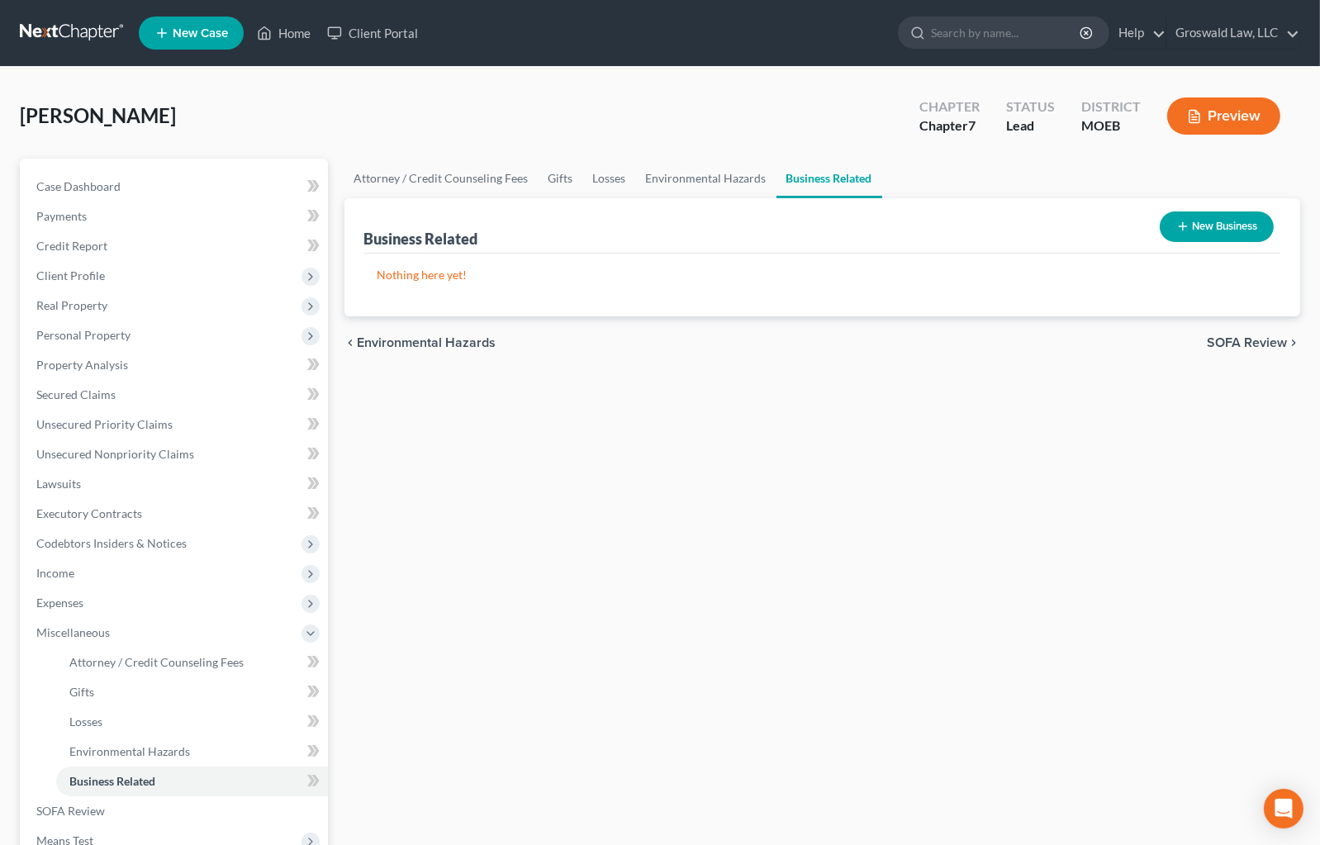
click at [1190, 234] on button "New Business" at bounding box center [1216, 226] width 114 height 31
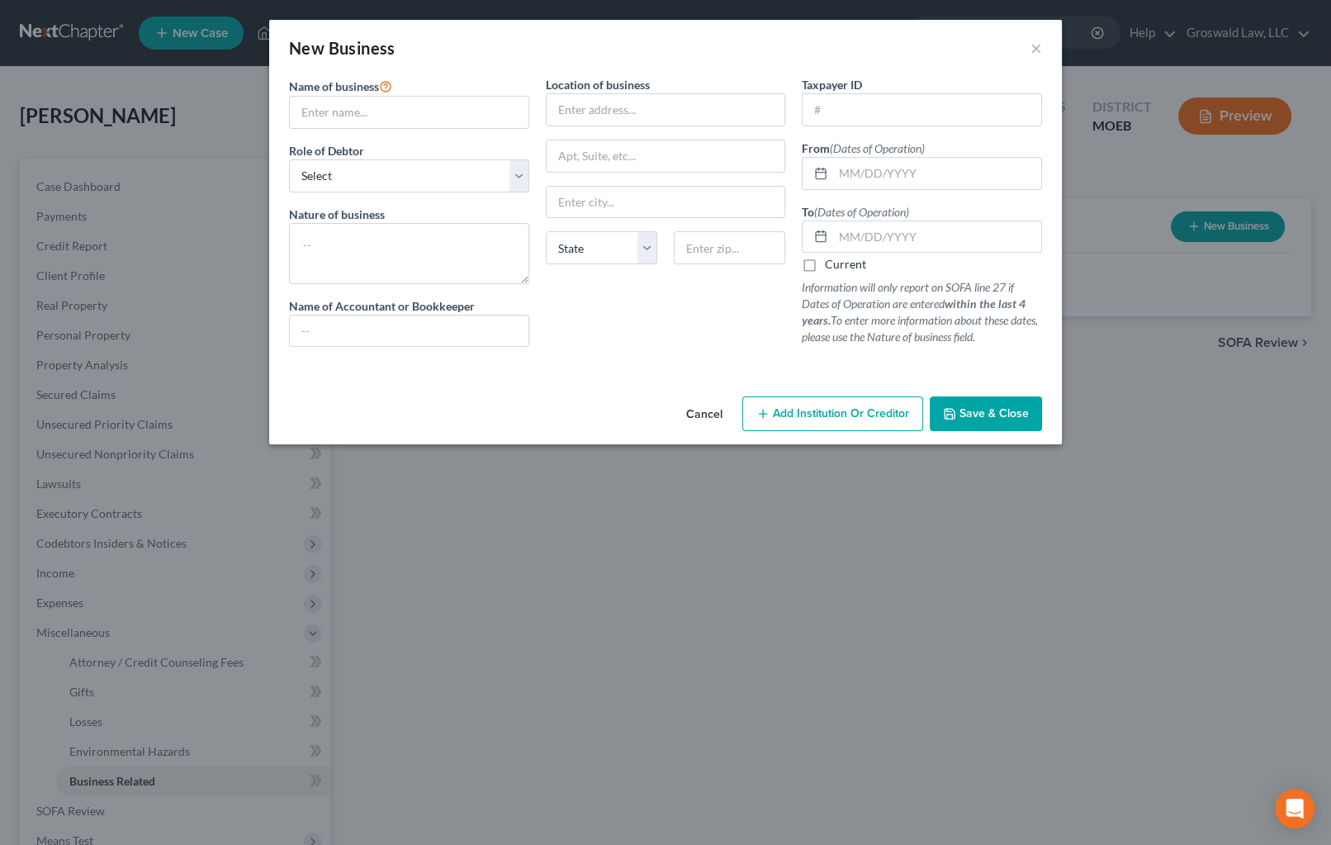
click at [527, 46] on div "New Business ×" at bounding box center [665, 48] width 793 height 56
click at [388, 116] on input "text" at bounding box center [409, 112] width 239 height 31
type input "Making Memories Travel - [PERSON_NAME] LLC"
click at [690, 111] on input "text" at bounding box center [666, 109] width 239 height 31
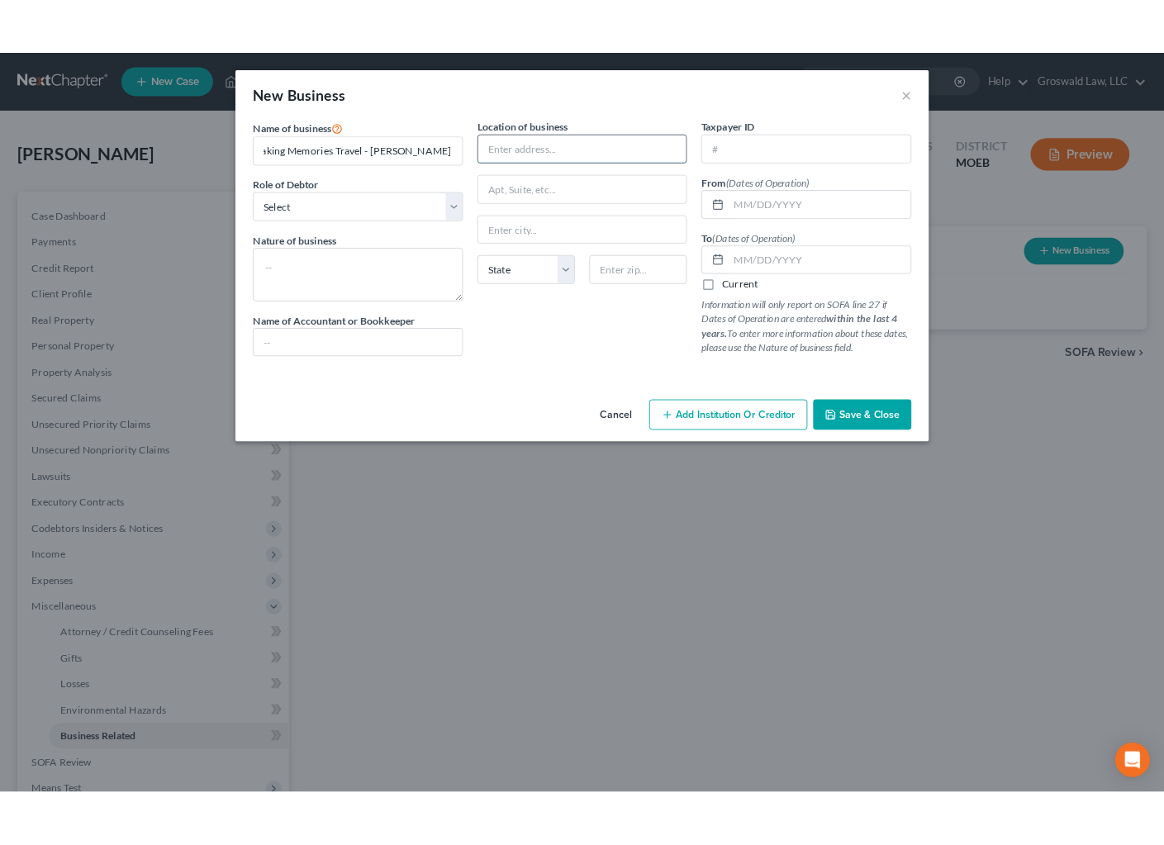
scroll to position [0, 0]
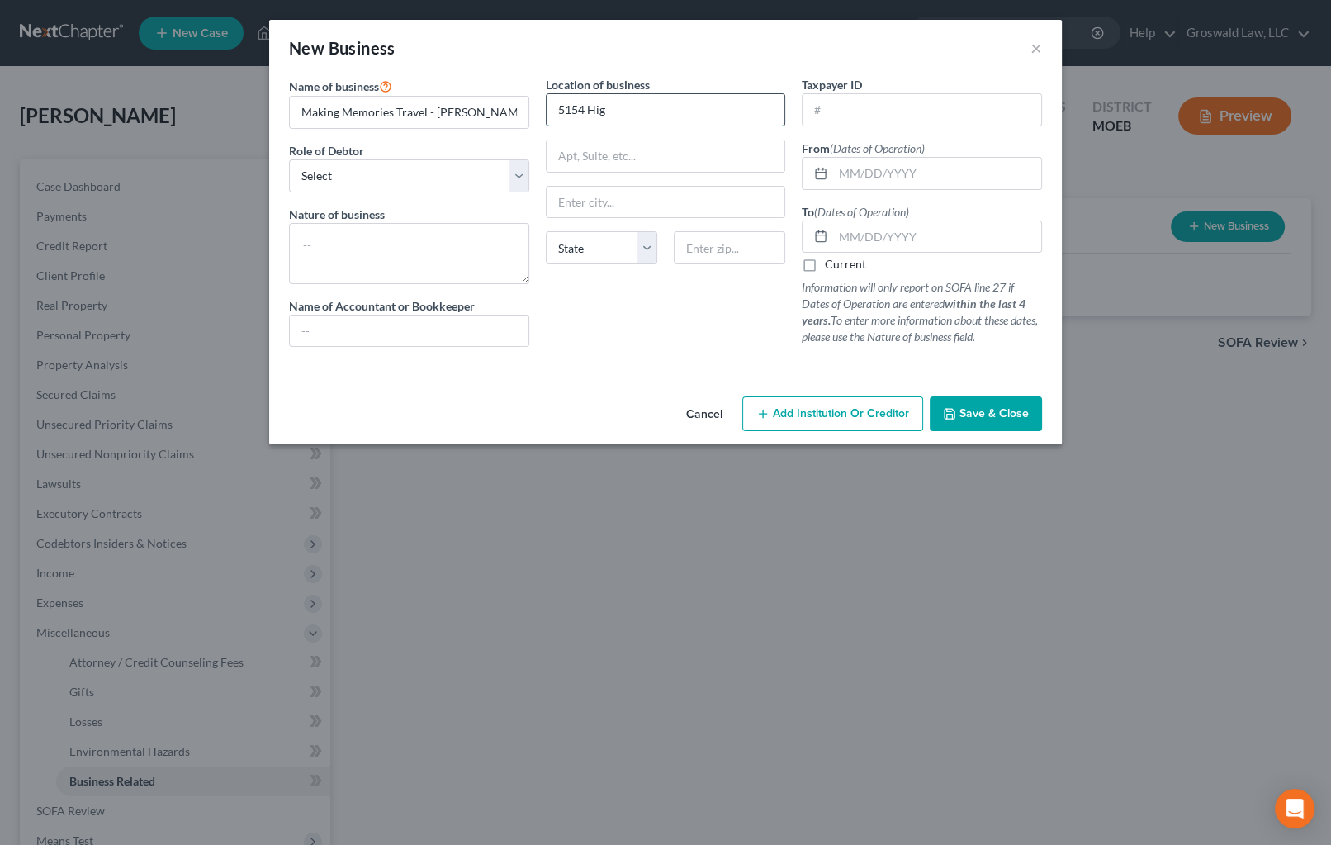
type input "[STREET_ADDRESS]"
type input "65240"
type input "Centralia"
select select "26"
click at [969, 158] on input "text" at bounding box center [937, 173] width 208 height 31
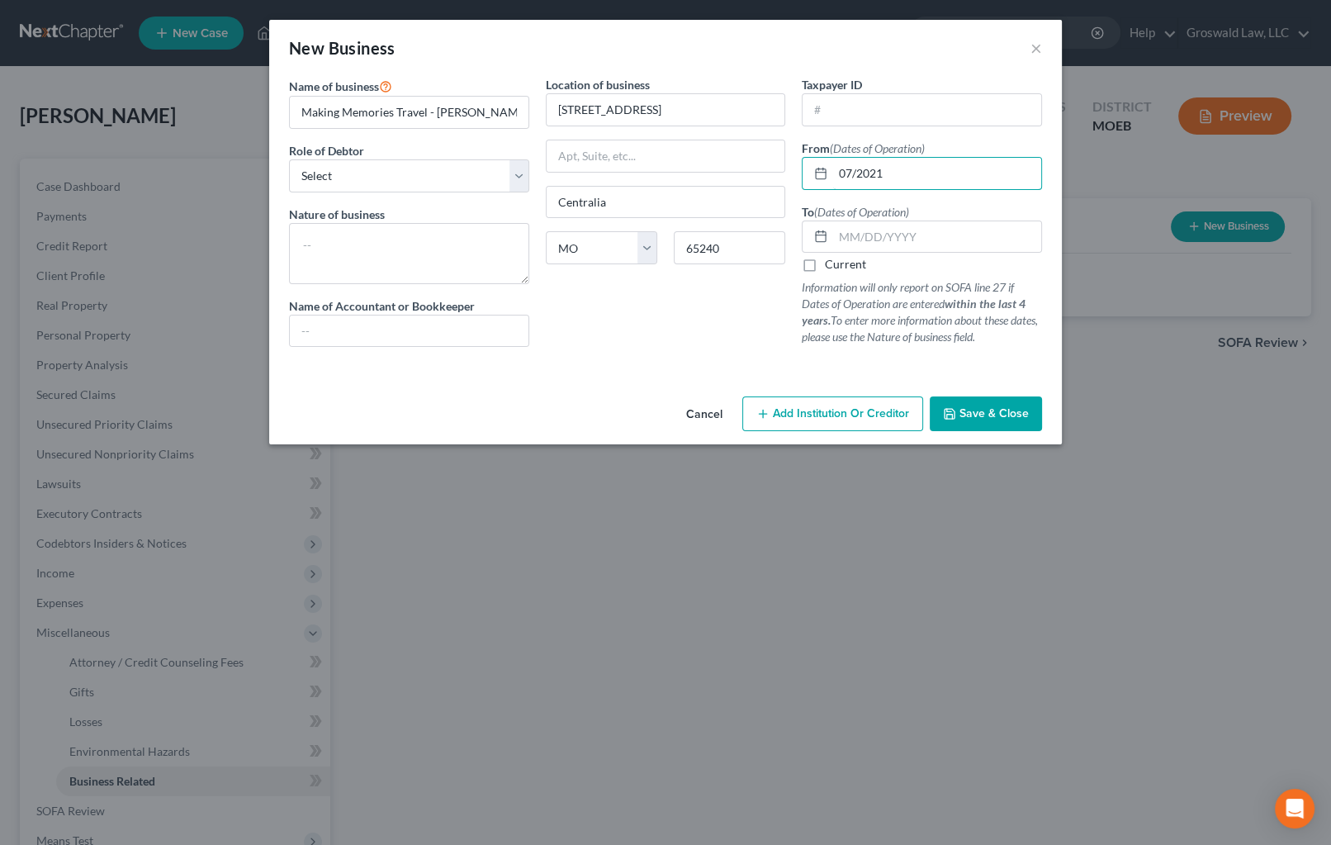
type input "07/2021"
drag, startPoint x: 803, startPoint y: 268, endPoint x: 425, endPoint y: 253, distance: 377.7
click at [825, 268] on label "Current" at bounding box center [845, 264] width 41 height 17
click at [832, 267] on input "Current" at bounding box center [837, 261] width 11 height 11
checkbox input "true"
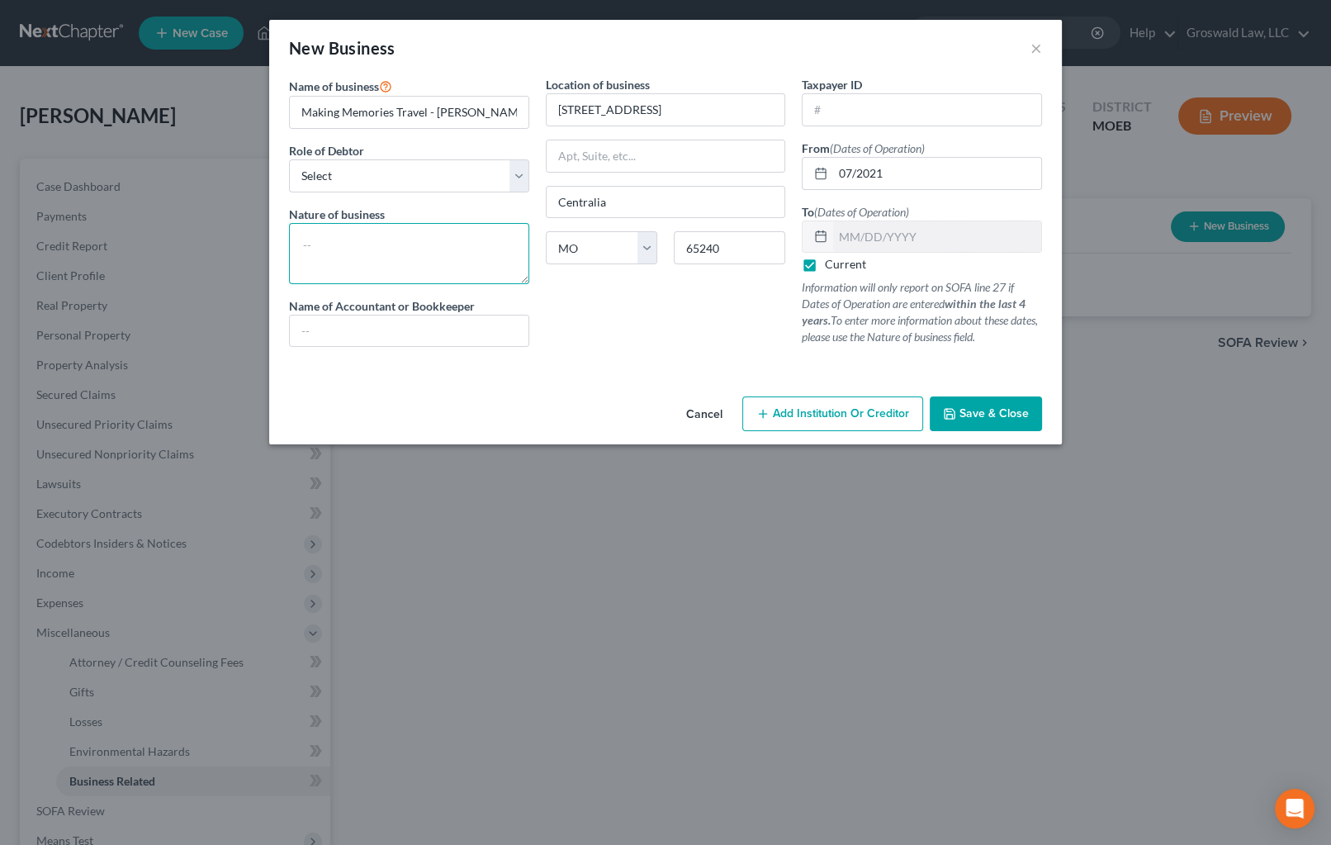
click at [367, 249] on textarea at bounding box center [409, 253] width 240 height 61
type textarea "T"
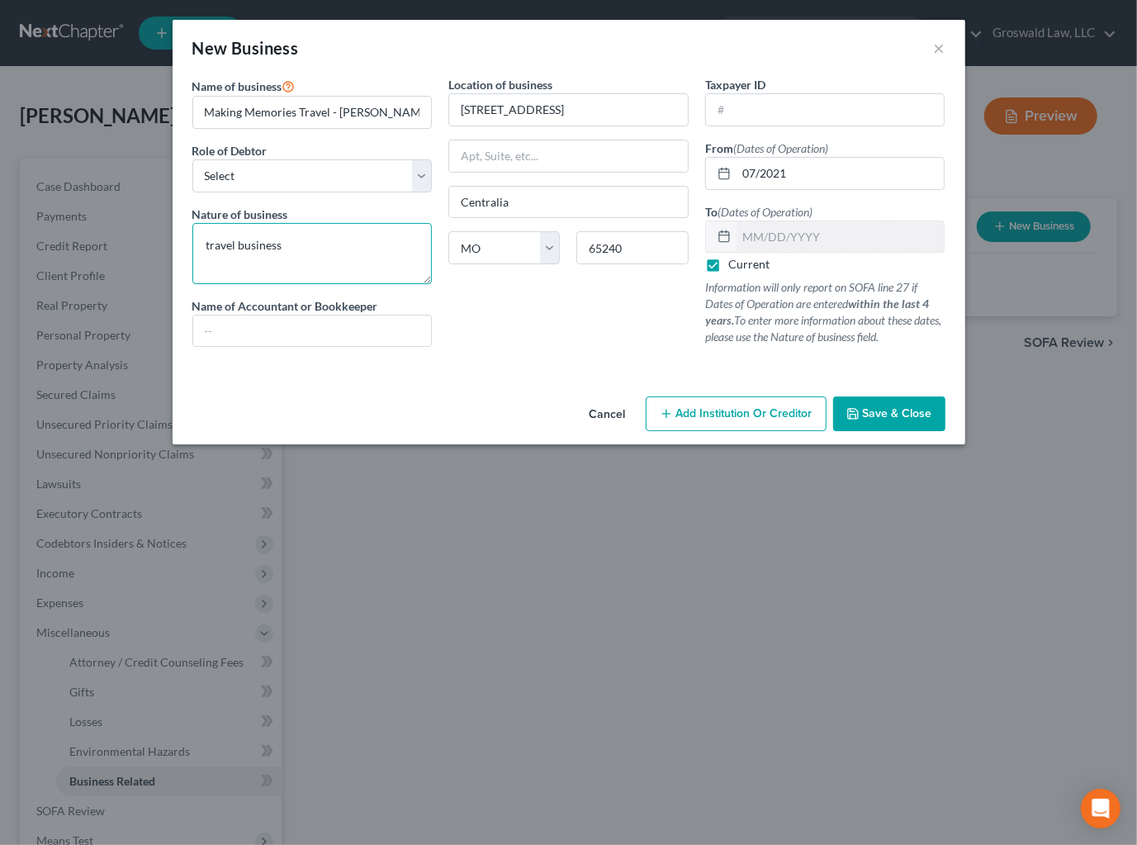
type textarea "travel business"
drag, startPoint x: 748, startPoint y: 118, endPoint x: 703, endPoint y: 124, distance: 45.8
click at [748, 118] on input "text" at bounding box center [825, 109] width 239 height 31
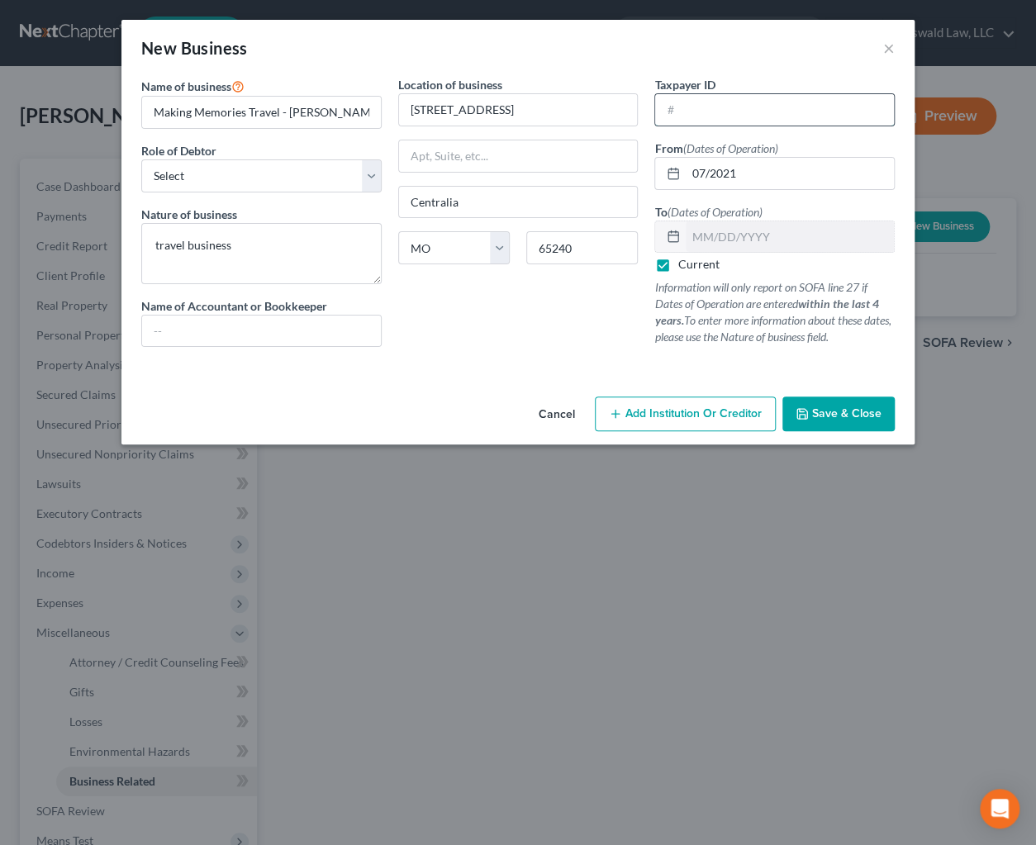
click at [727, 95] on input "text" at bounding box center [774, 109] width 239 height 31
type input "[US_EMPLOYER_IDENTIFICATION_NUMBER]"
click at [843, 415] on span "Save & Close" at bounding box center [846, 413] width 69 height 14
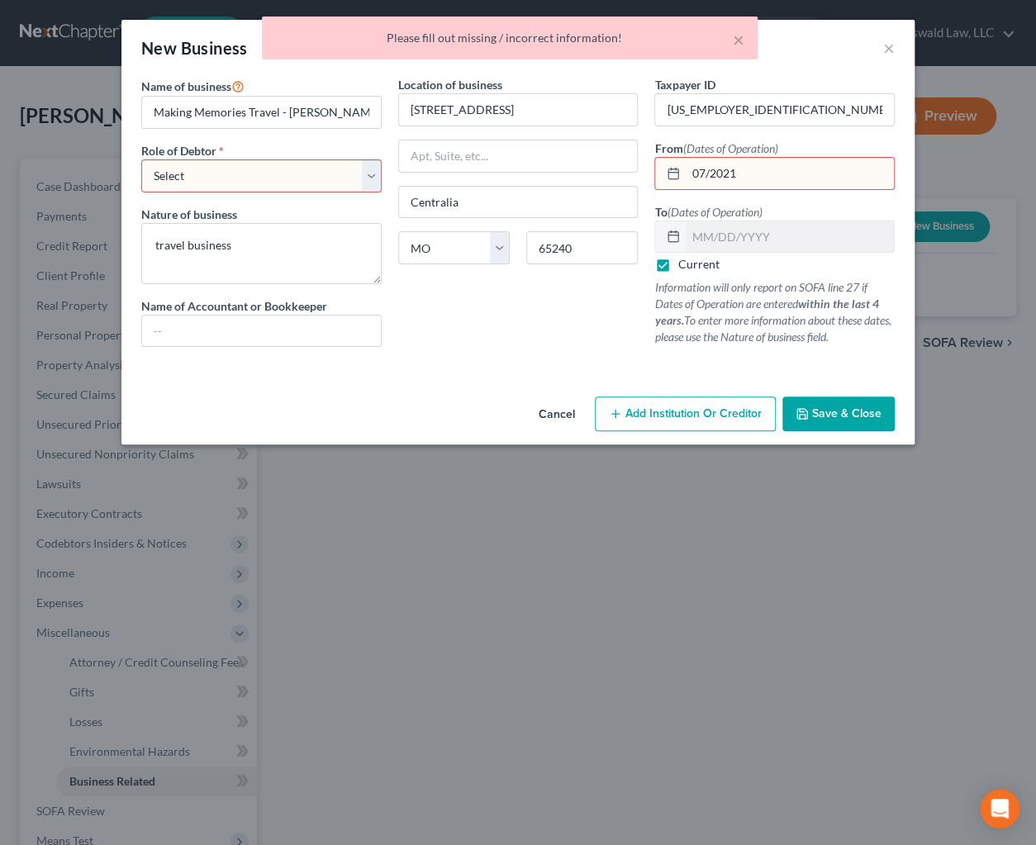
click at [220, 165] on select "Select A member of a limited liability company (LLC) or limited liability partn…" at bounding box center [261, 175] width 240 height 33
select select "member"
click at [141, 159] on select "Select A member of a limited liability company (LLC) or limited liability partn…" at bounding box center [261, 175] width 240 height 33
click at [838, 421] on button "Save & Close" at bounding box center [838, 413] width 112 height 35
drag, startPoint x: 784, startPoint y: 172, endPoint x: 528, endPoint y: 166, distance: 256.1
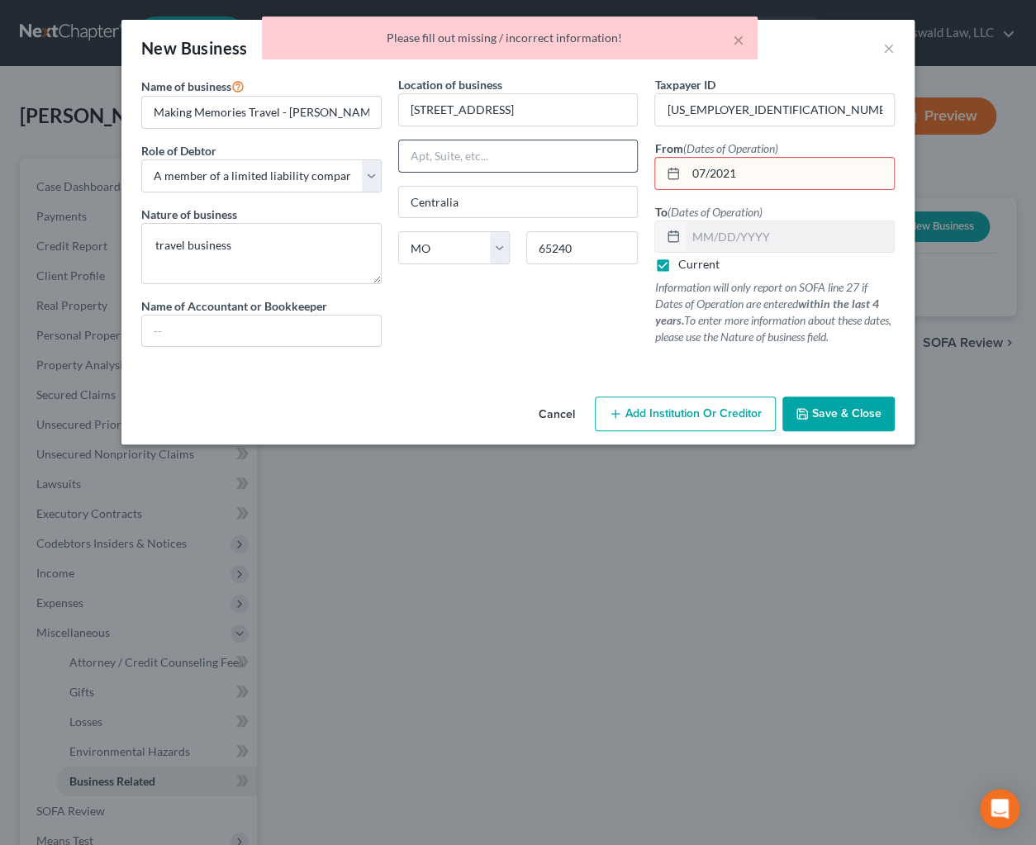
click at [524, 168] on div "Name of business * Making Memories Travel - [PERSON_NAME] LLC Role of Debtor * …" at bounding box center [518, 224] width 770 height 297
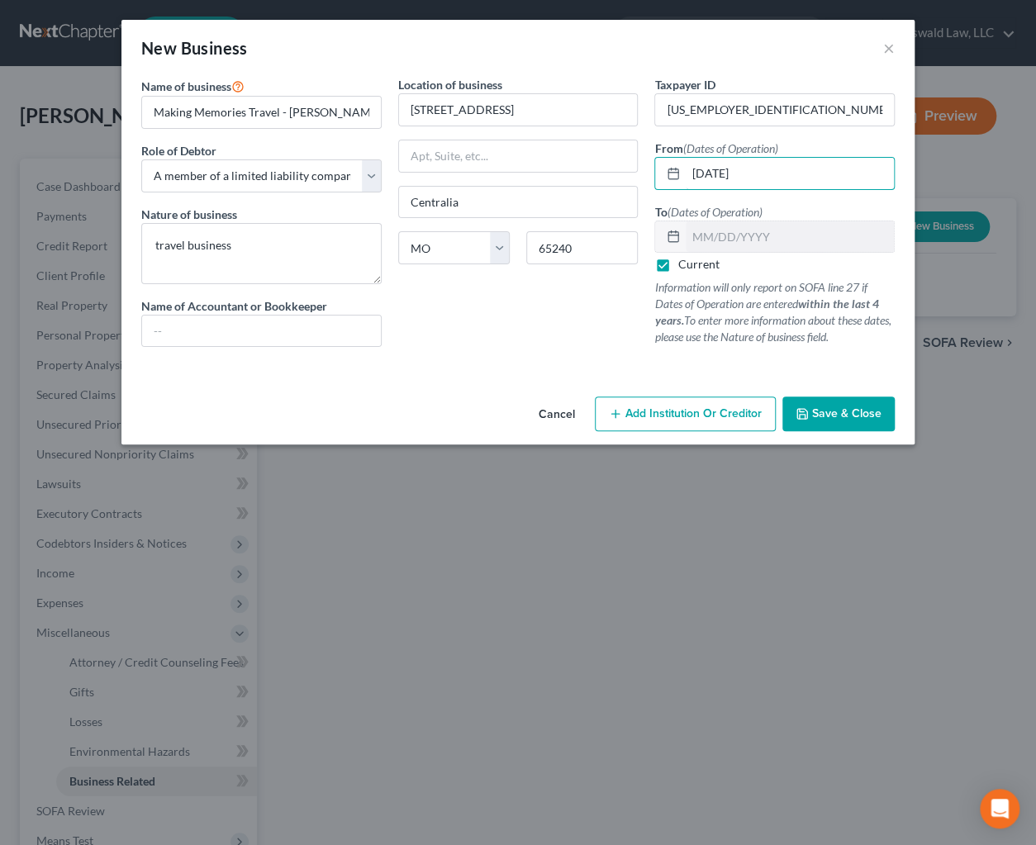
type input "[DATE]"
click at [815, 410] on span "Save & Close" at bounding box center [846, 413] width 69 height 14
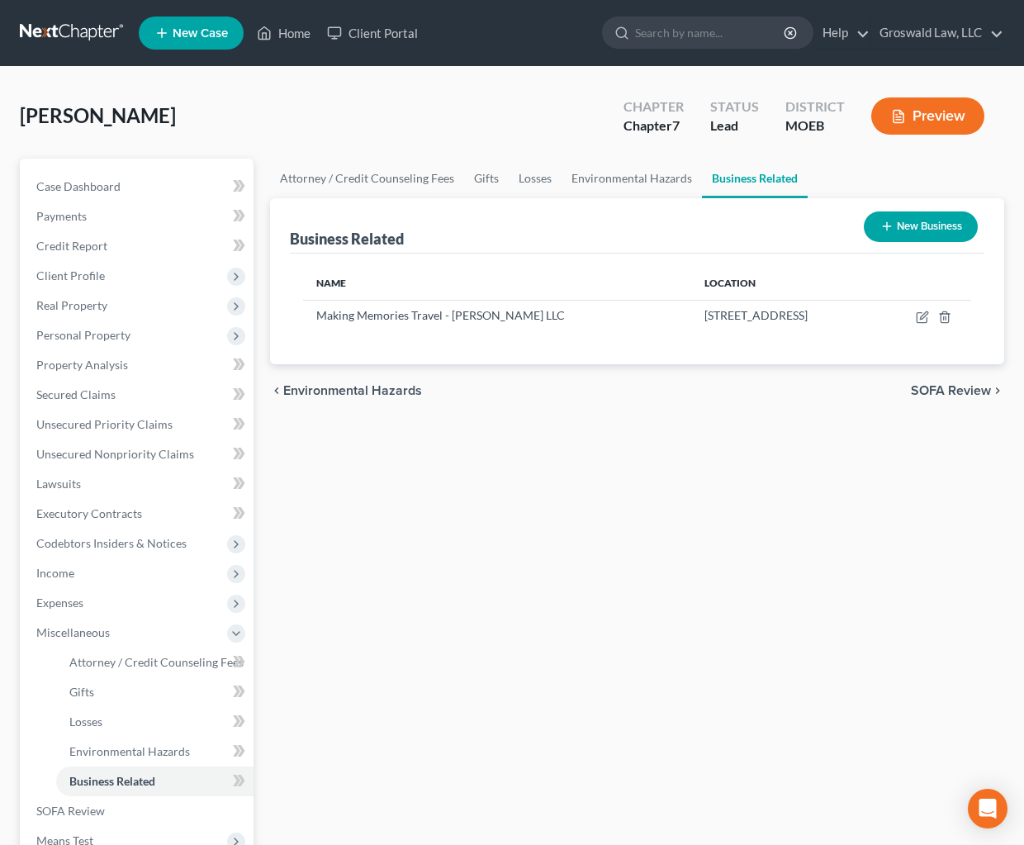
click at [685, 553] on div "Attorney / Credit Counseling Fees Gifts Losses Environmental Hazards Business R…" at bounding box center [637, 576] width 751 height 835
click at [0, 521] on html "Home New Case Client Portal Groswald Law, LLC [PERSON_NAME][EMAIL_ADDRESS][DOMA…" at bounding box center [512, 551] width 1024 height 1102
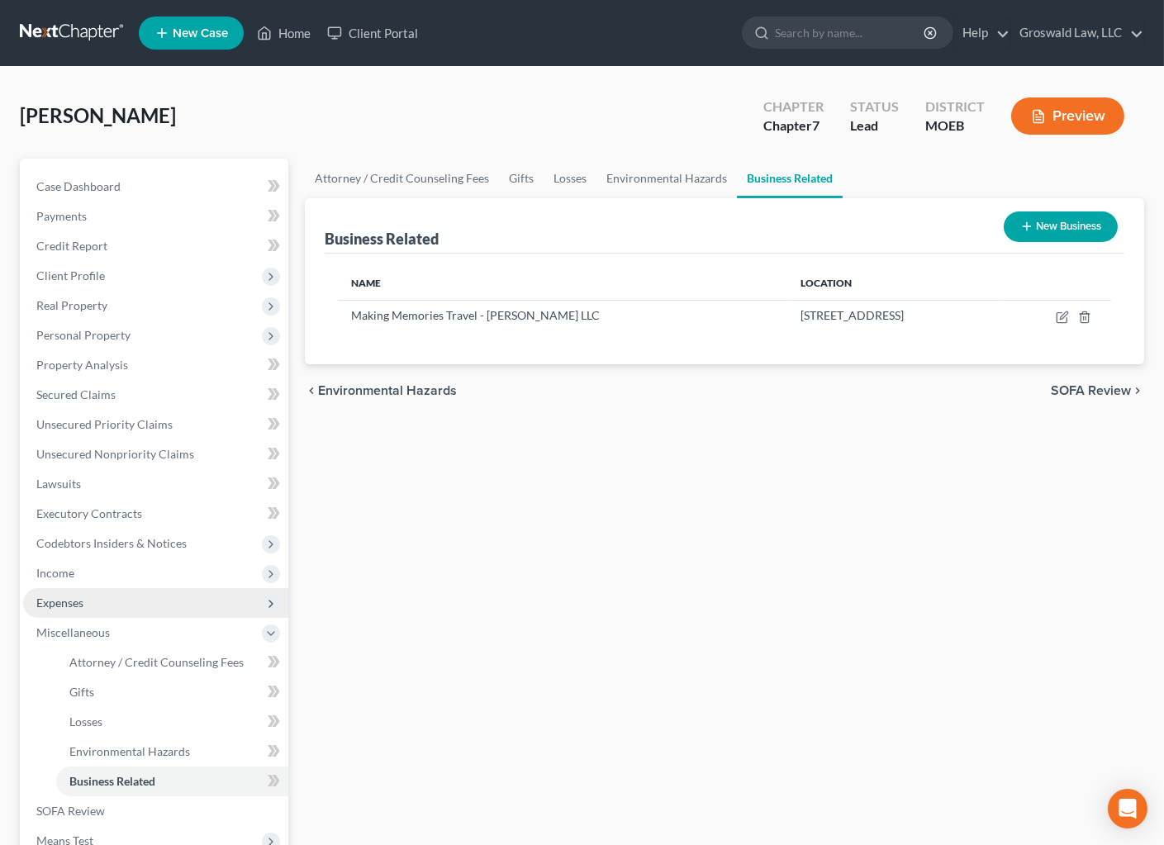
click at [106, 600] on span "Expenses" at bounding box center [155, 603] width 265 height 30
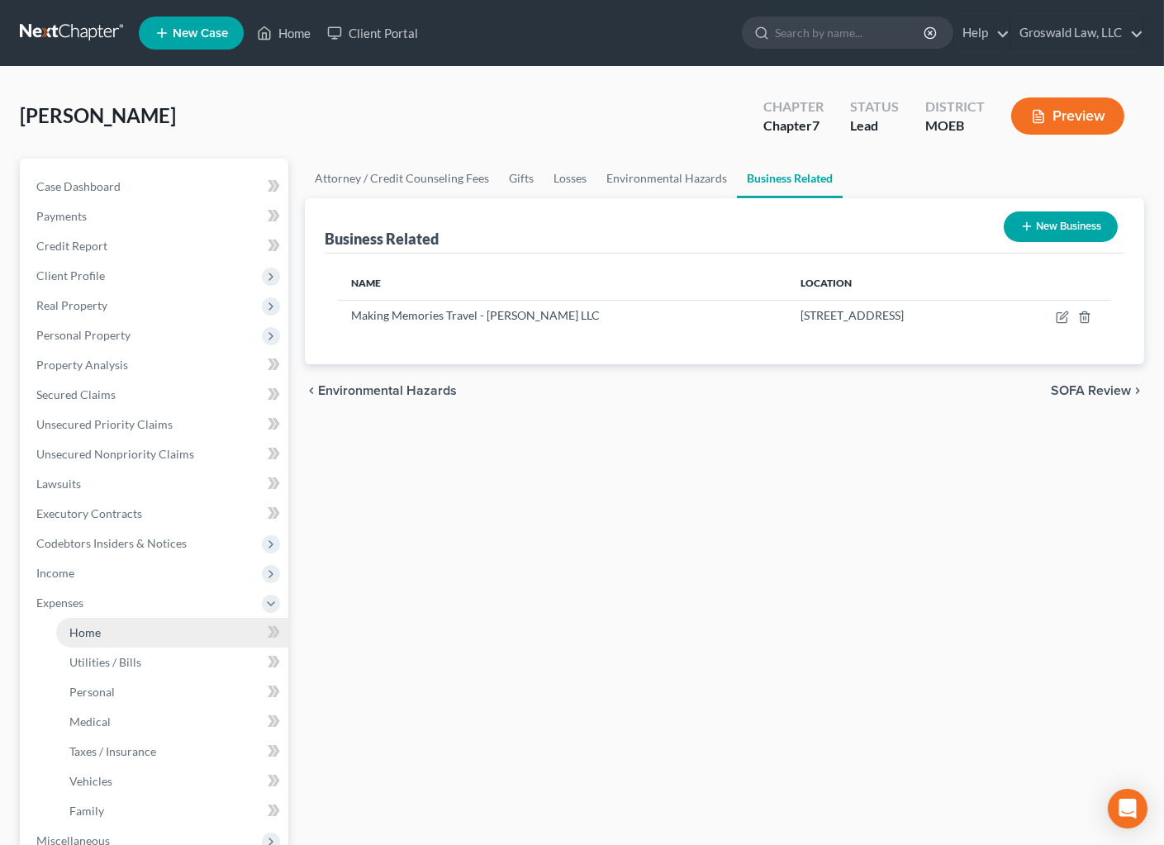
click at [118, 634] on link "Home" at bounding box center [172, 633] width 232 height 30
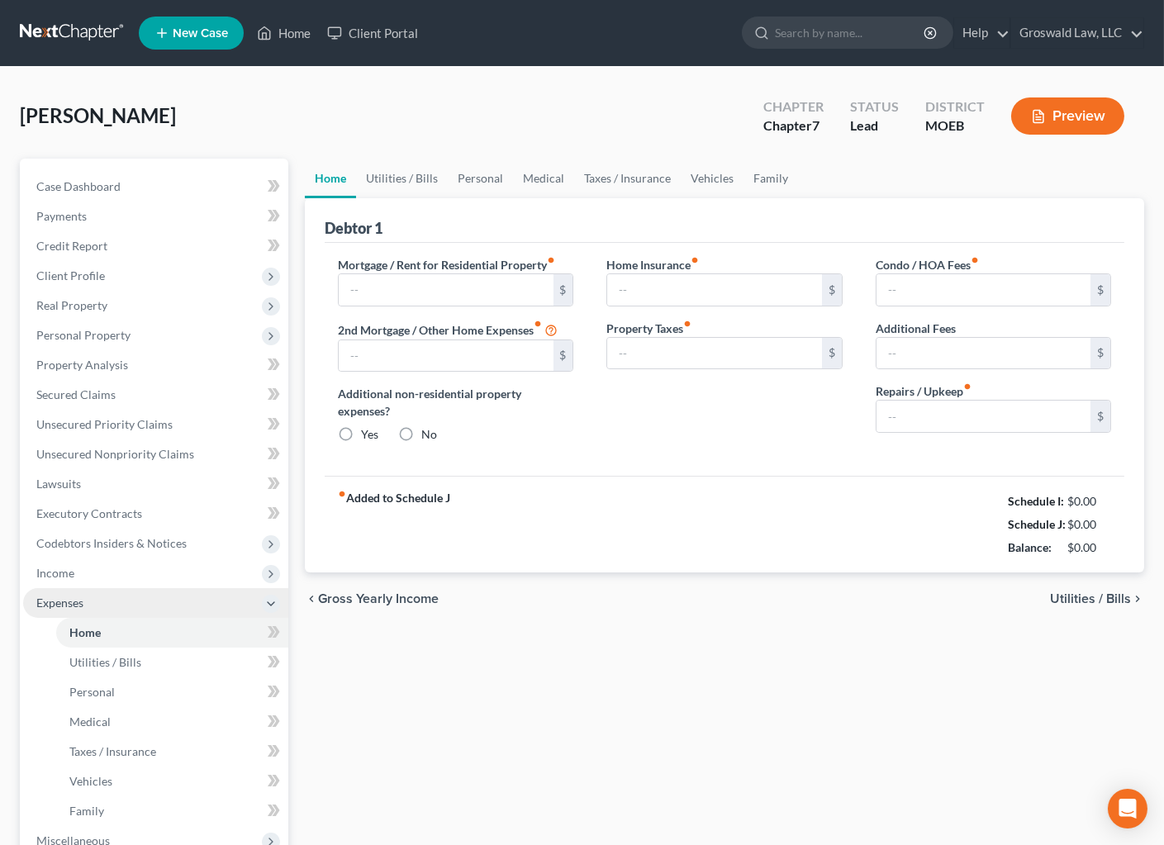
type input "1,500.00"
type input "0.00"
radio input "true"
type input "0.00"
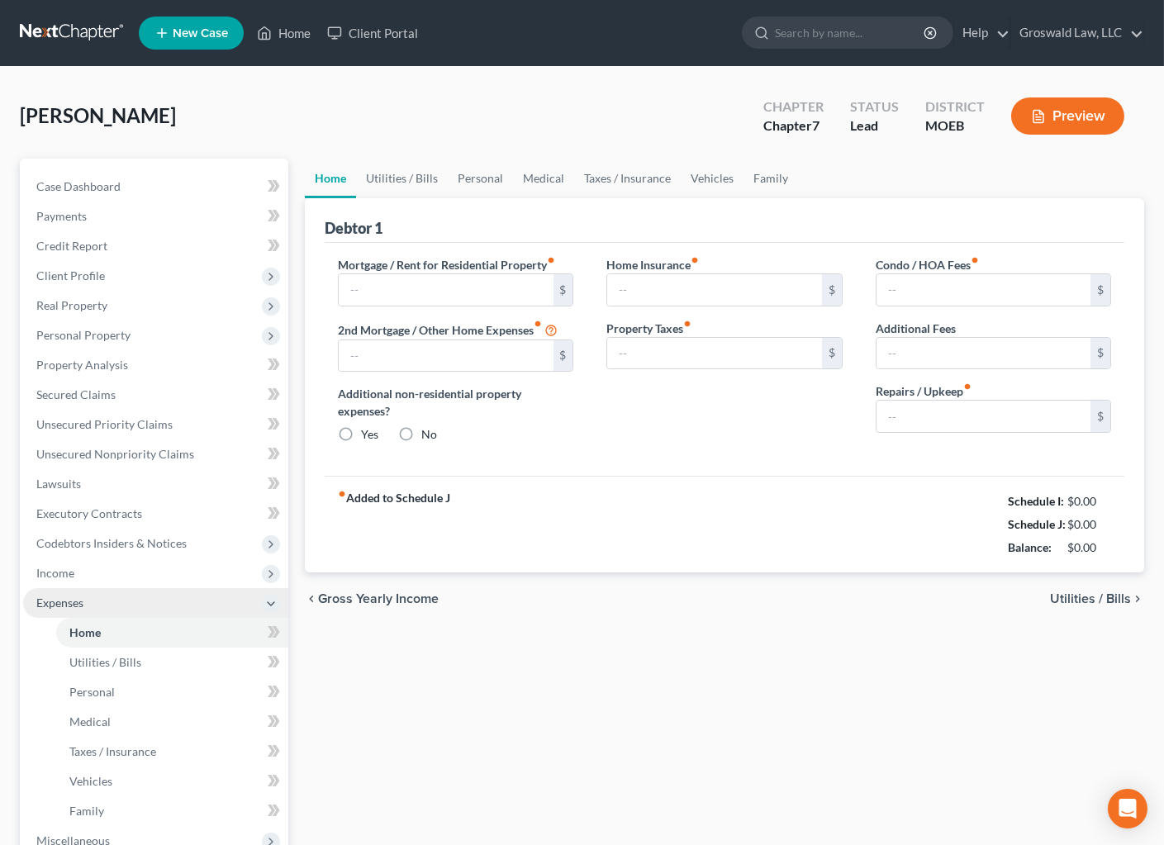
type input "0.00"
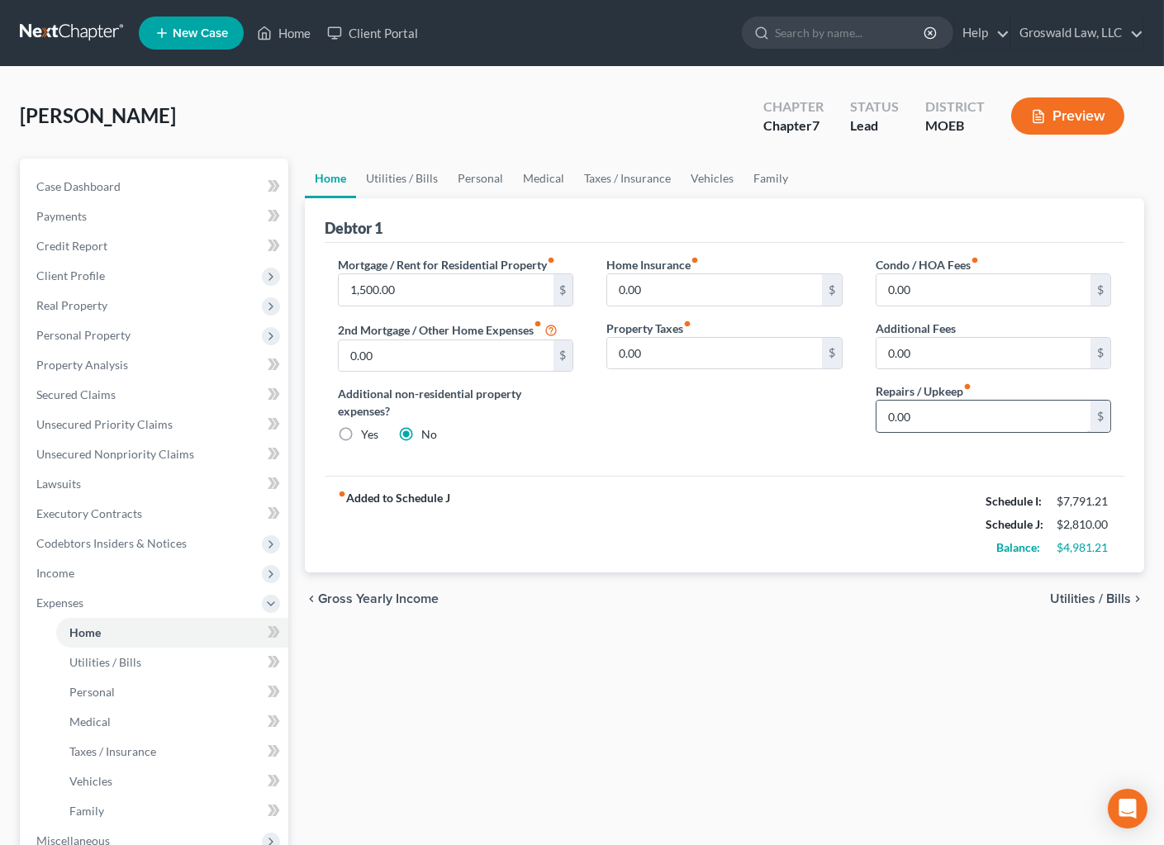
click at [967, 407] on input "0.00" at bounding box center [983, 416] width 214 height 31
type input "150"
drag, startPoint x: 664, startPoint y: 440, endPoint x: 541, endPoint y: 289, distance: 194.9
click at [666, 435] on div "Home Insurance fiber_manual_record 0.00 $ Property Taxes fiber_manual_record 0.…" at bounding box center [724, 356] width 268 height 201
drag, startPoint x: 391, startPoint y: 178, endPoint x: 415, endPoint y: 209, distance: 39.3
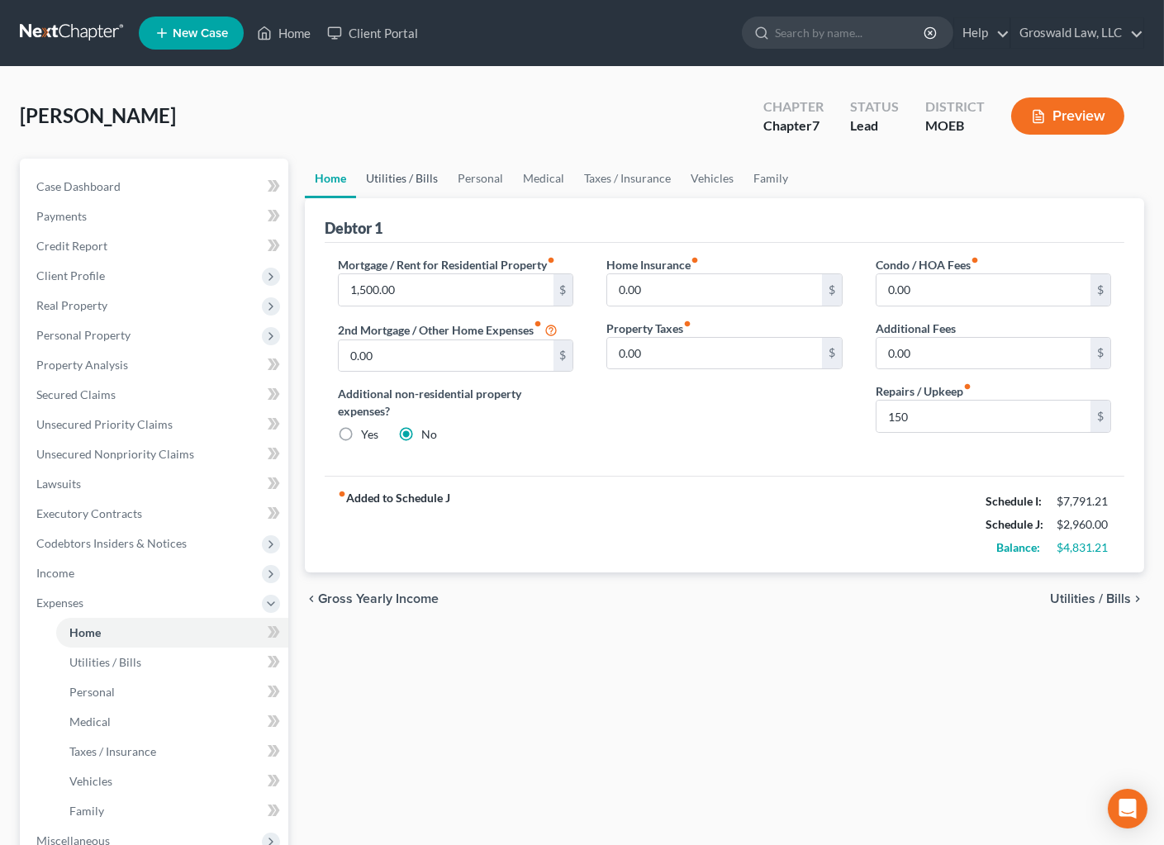
click at [391, 178] on link "Utilities / Bills" at bounding box center [402, 179] width 92 height 40
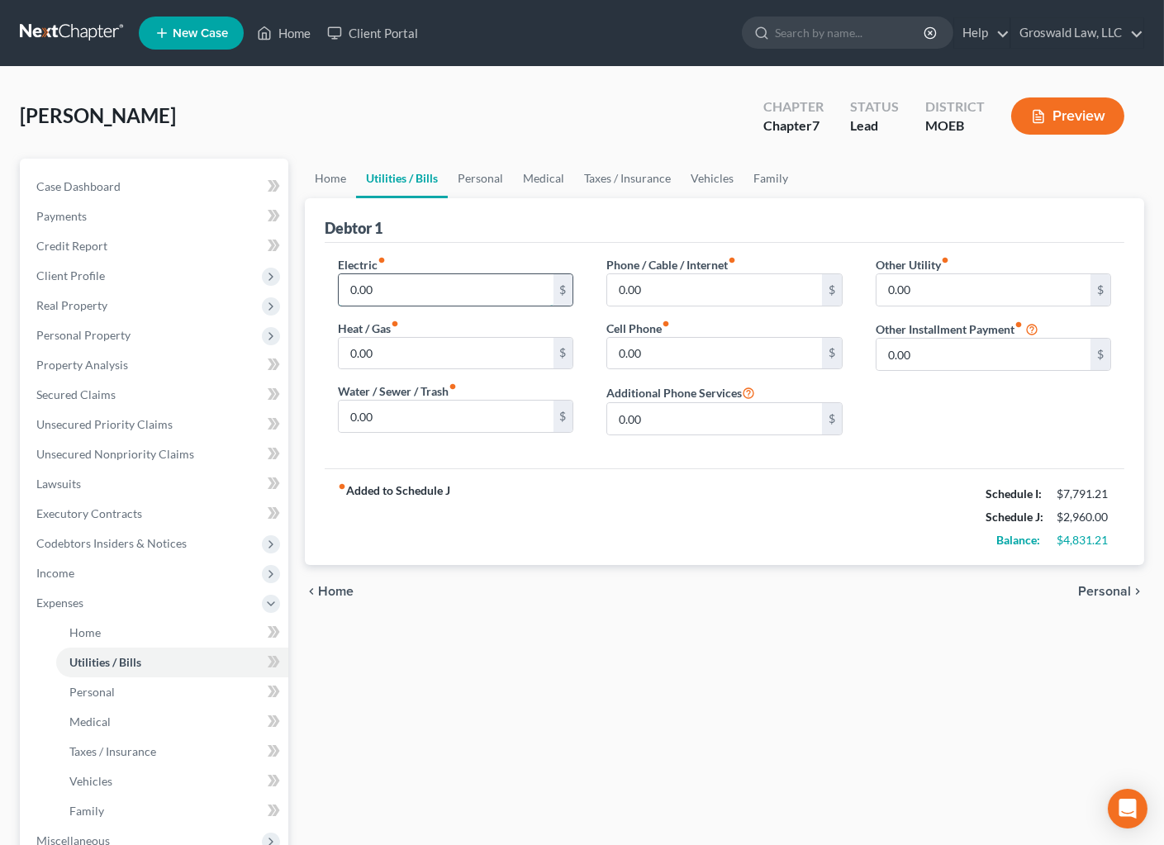
click at [454, 285] on input "0.00" at bounding box center [446, 289] width 214 height 31
type input "200"
type input "100"
type input "150"
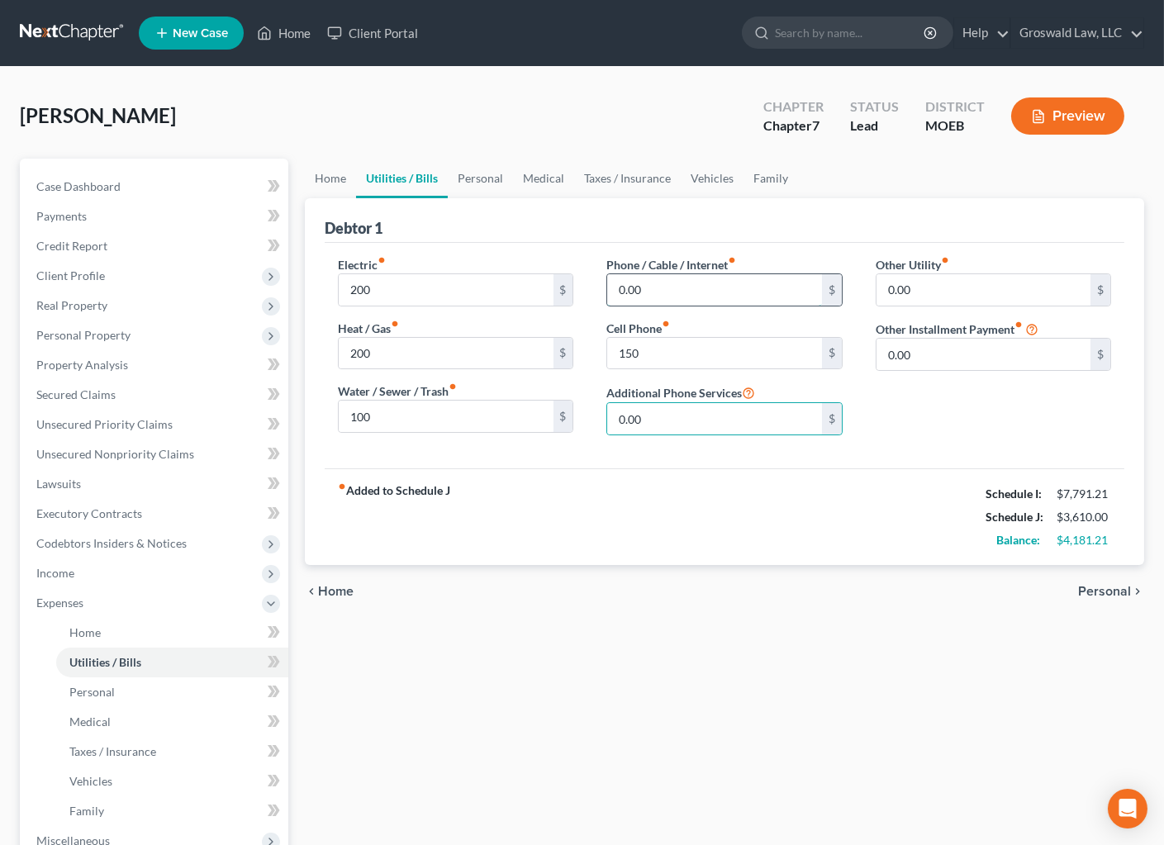
click at [661, 284] on input "0.00" at bounding box center [714, 289] width 214 height 31
type input "150"
click at [557, 220] on div "Debtor 1" at bounding box center [724, 220] width 799 height 45
click at [481, 178] on link "Personal" at bounding box center [480, 179] width 65 height 40
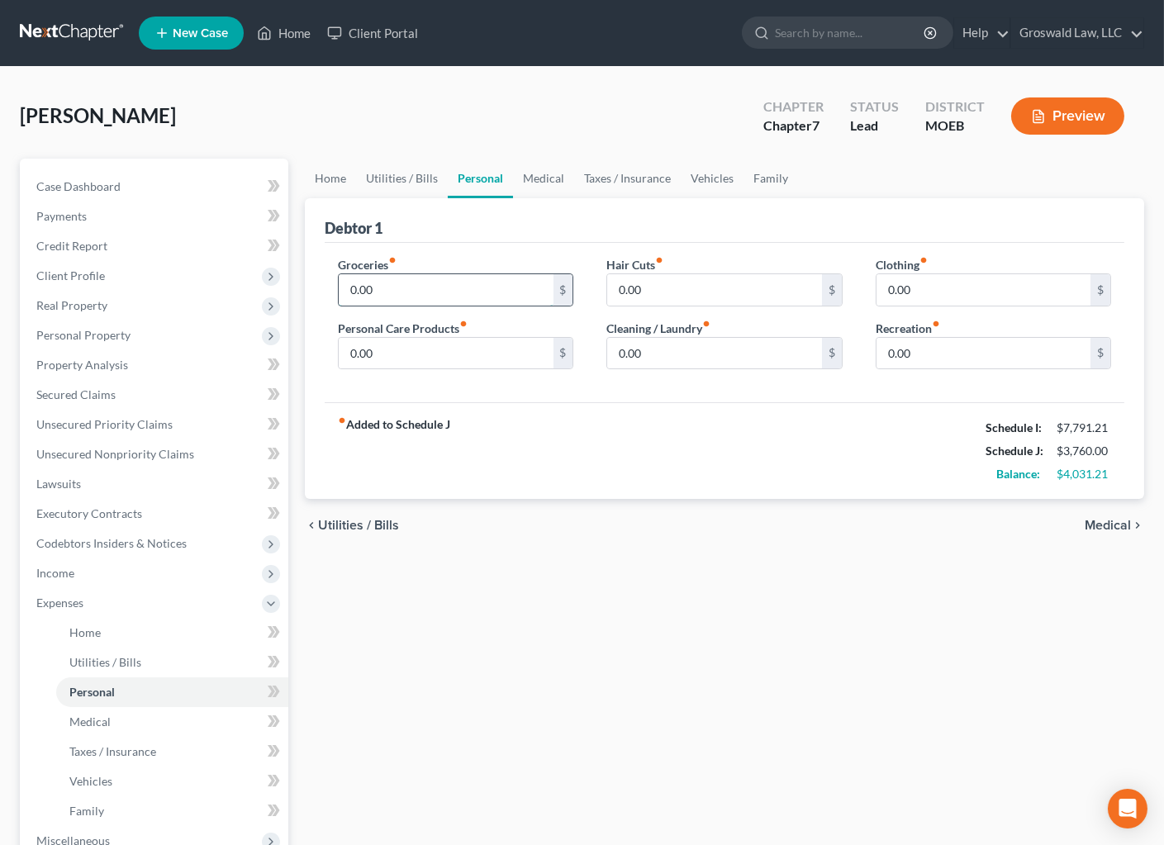
click at [420, 296] on input "0.00" at bounding box center [446, 289] width 214 height 31
type input "1,500"
type input "200"
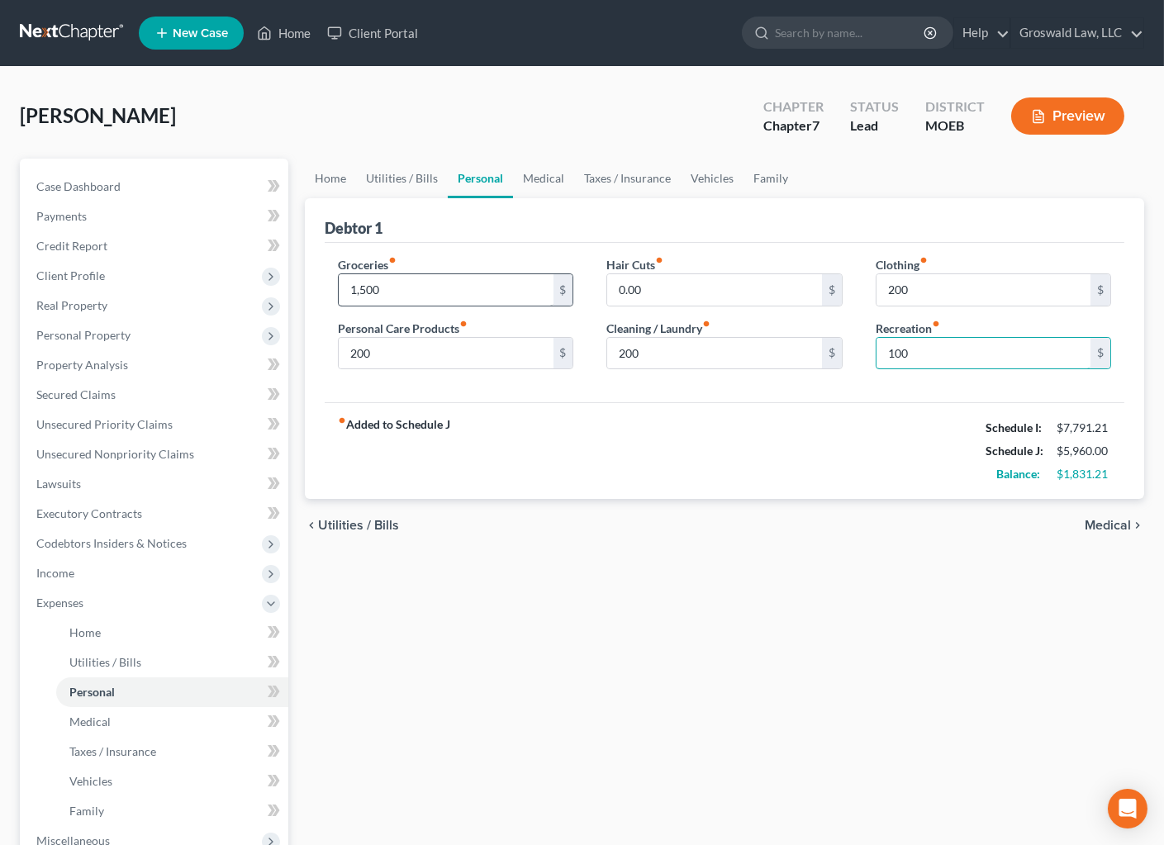
type input "100"
drag, startPoint x: 792, startPoint y: 447, endPoint x: 630, endPoint y: 282, distance: 231.3
click at [792, 446] on div "fiber_manual_record Added to Schedule J Schedule I: $7,791.21 Schedule J: $5,96…" at bounding box center [724, 450] width 799 height 97
click at [553, 178] on link "Medical" at bounding box center [543, 179] width 61 height 40
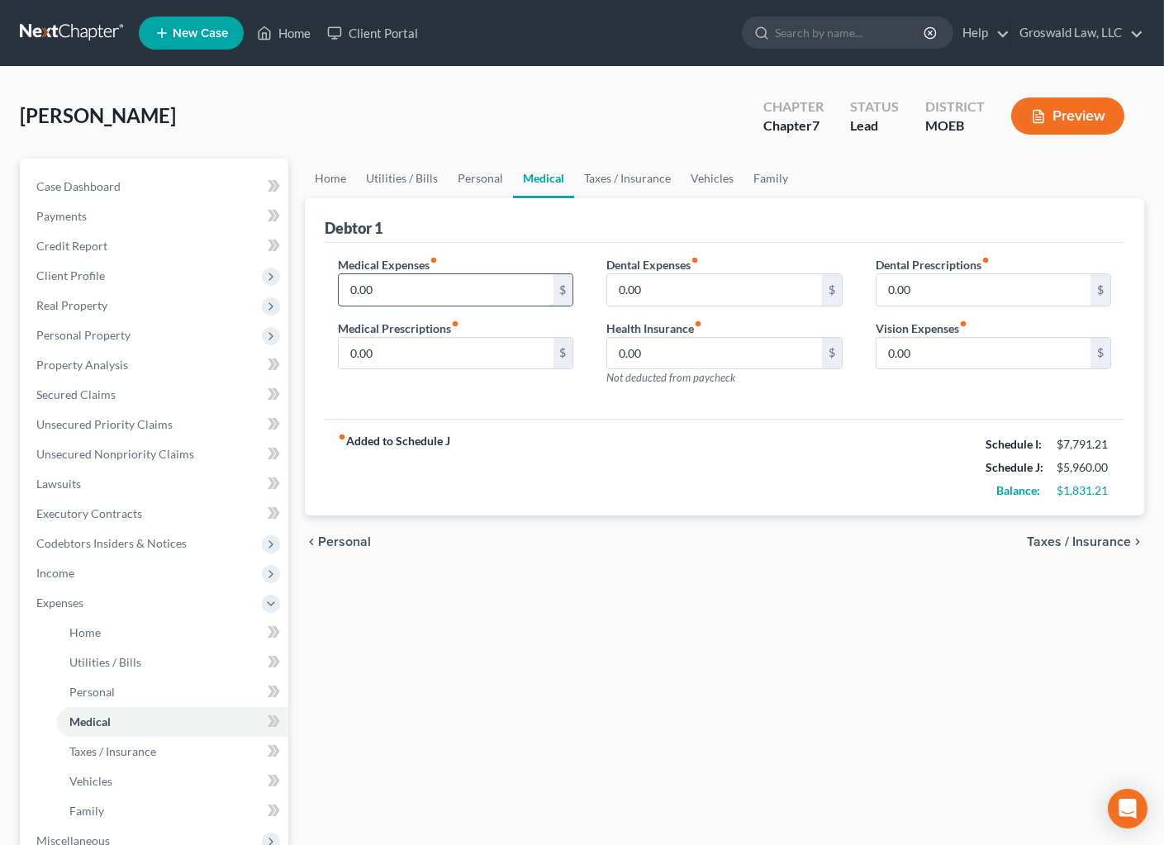
click at [406, 301] on input "0.00" at bounding box center [446, 289] width 214 height 31
type input "400"
click at [690, 453] on div "fiber_manual_record Added to Schedule J Schedule I: $7,791.21 Schedule J: $6,36…" at bounding box center [724, 467] width 799 height 97
click at [613, 173] on link "Taxes / Insurance" at bounding box center [627, 179] width 107 height 40
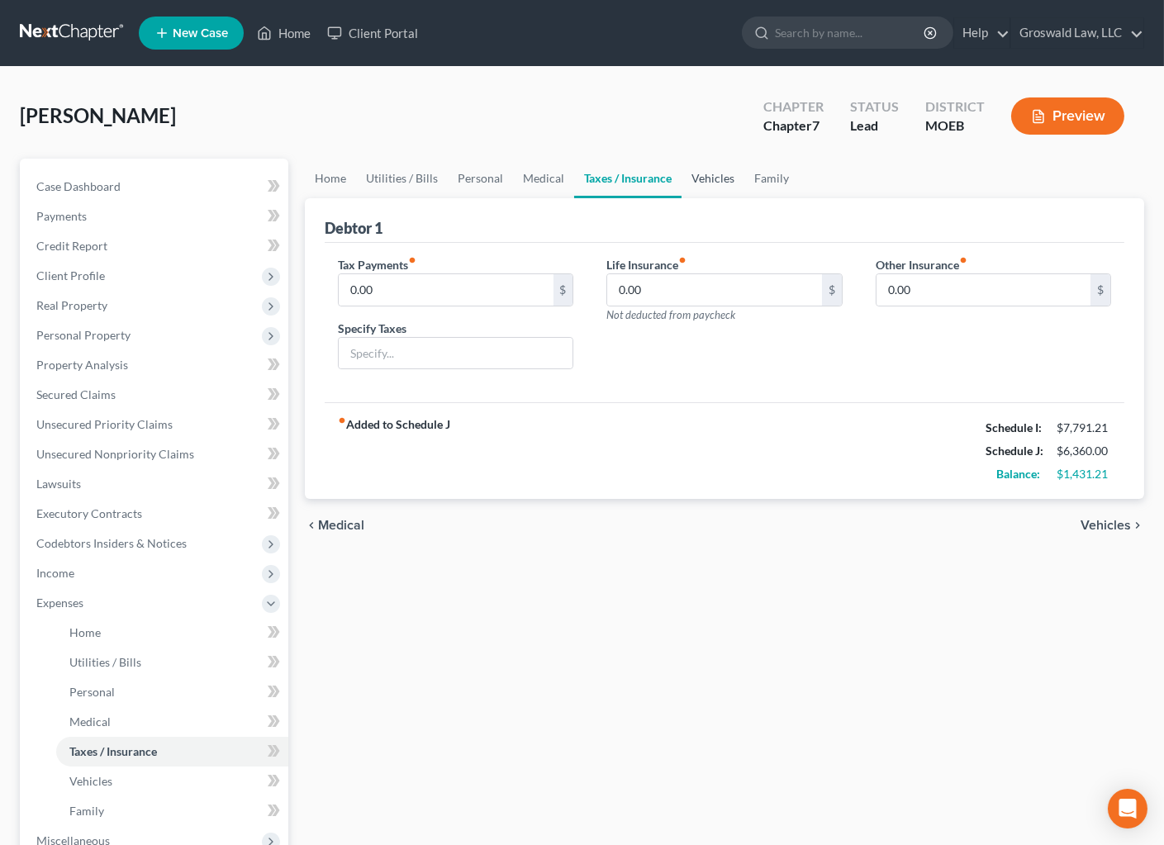
click at [718, 180] on link "Vehicles" at bounding box center [712, 179] width 63 height 40
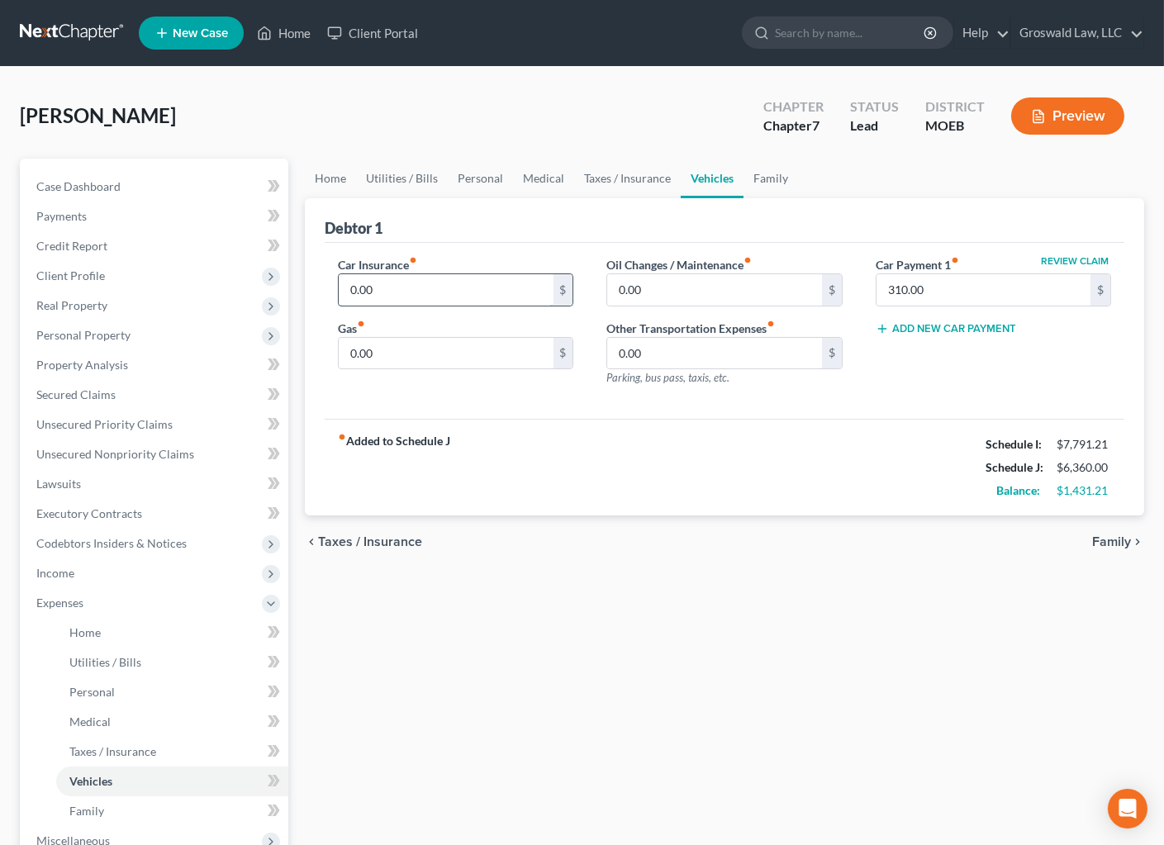
click at [403, 291] on input "0.00" at bounding box center [446, 289] width 214 height 31
type input "300"
type input "500"
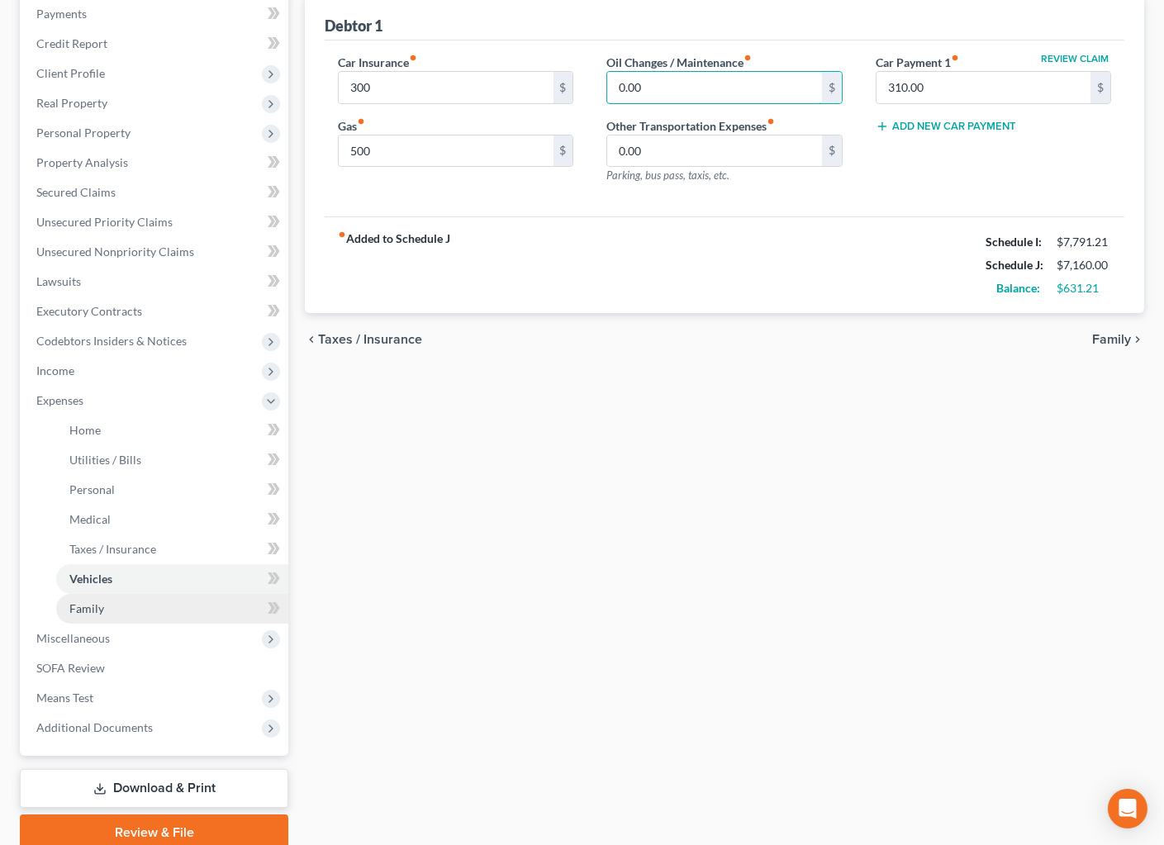
scroll to position [269, 0]
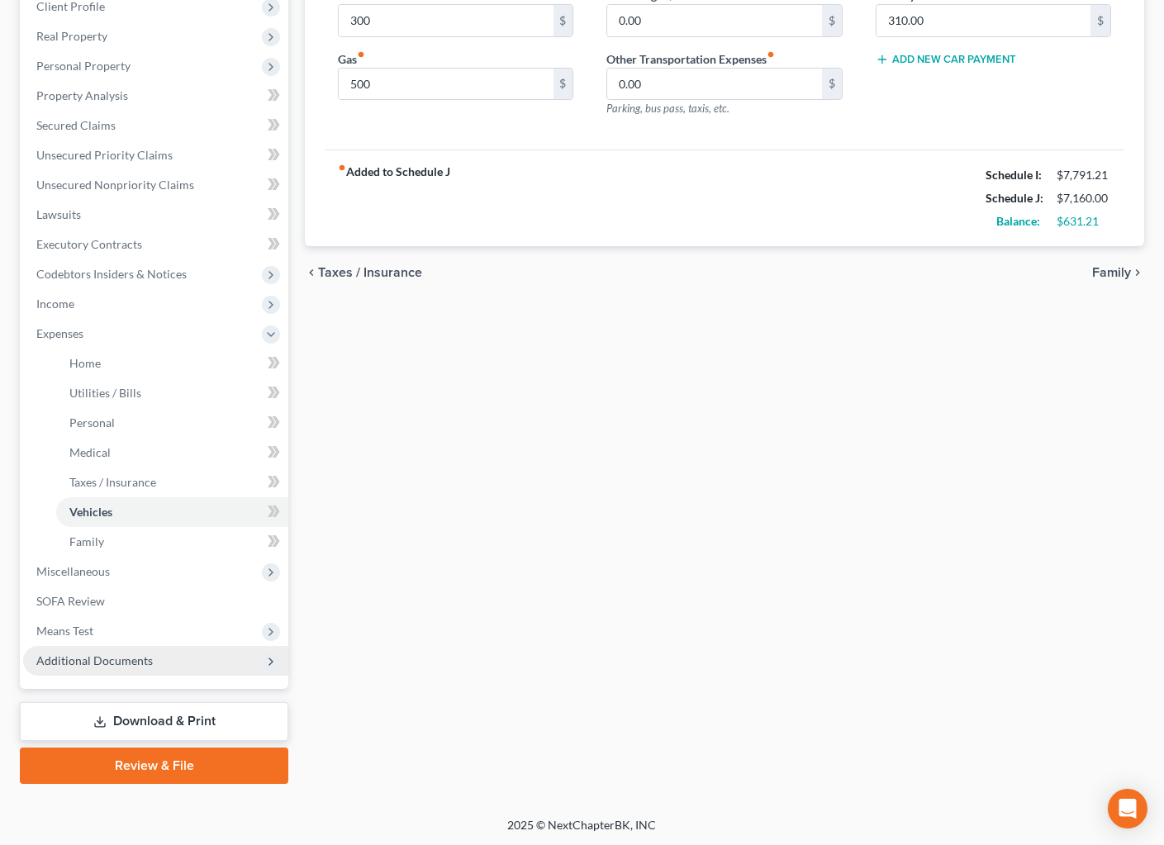
drag, startPoint x: 161, startPoint y: 652, endPoint x: 163, endPoint y: 666, distance: 14.1
click at [162, 652] on span "Additional Documents" at bounding box center [155, 661] width 265 height 30
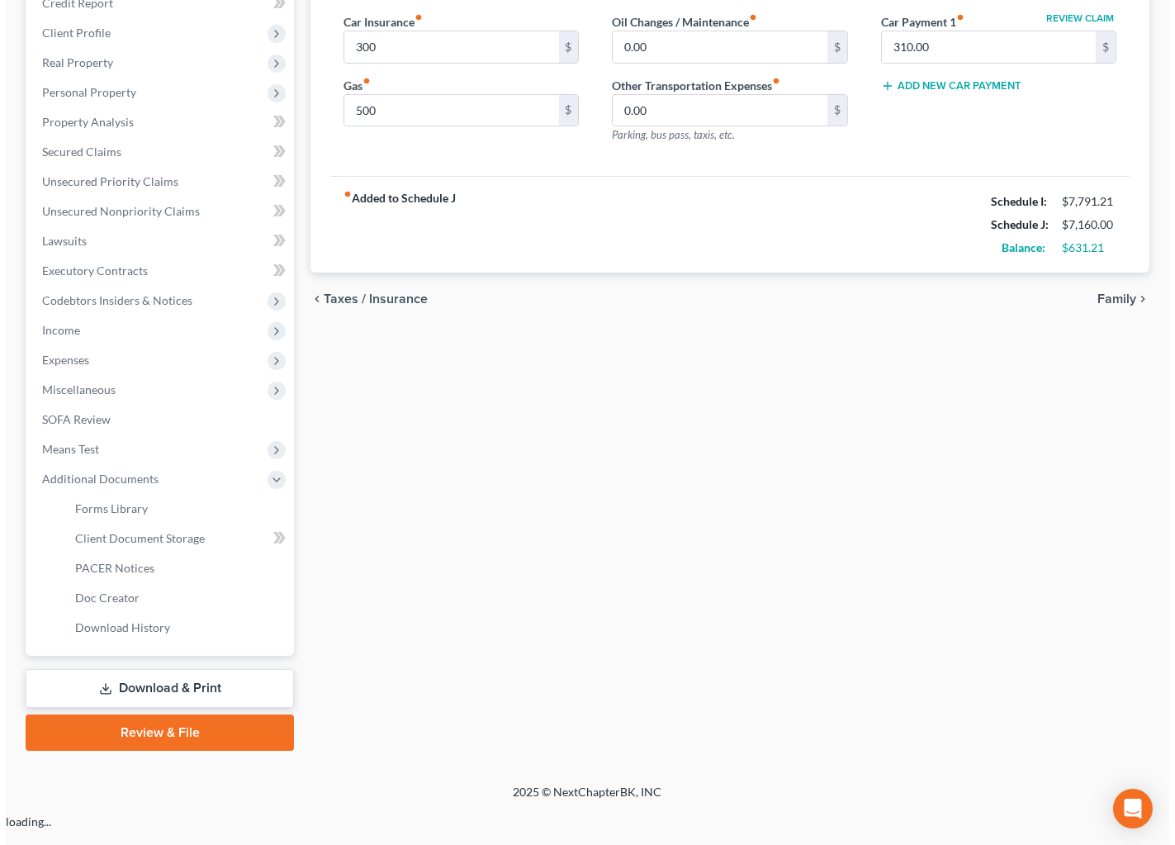
scroll to position [209, 0]
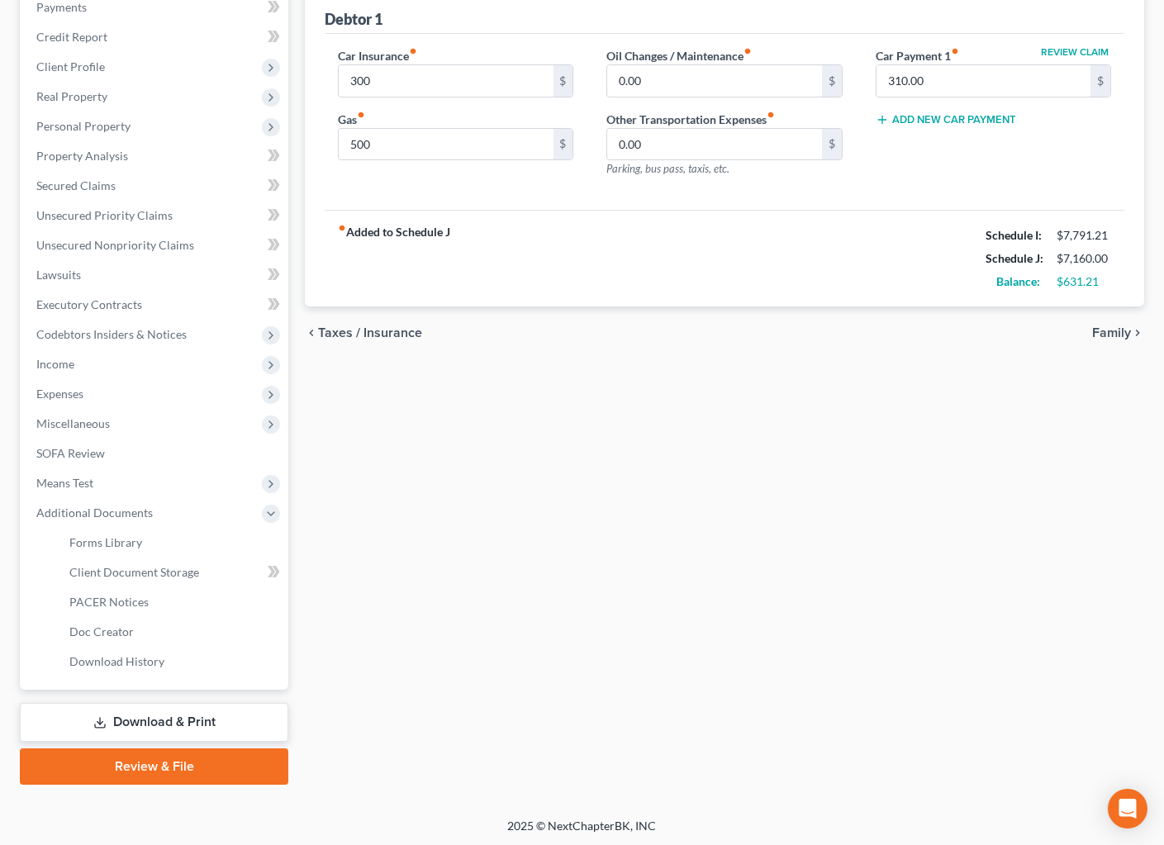
click at [712, 412] on div "Home Utilities / Bills Personal Medical Taxes / Insurance Vehicles Family Debto…" at bounding box center [724, 367] width 856 height 835
click at [173, 565] on span "Client Document Storage" at bounding box center [134, 572] width 130 height 14
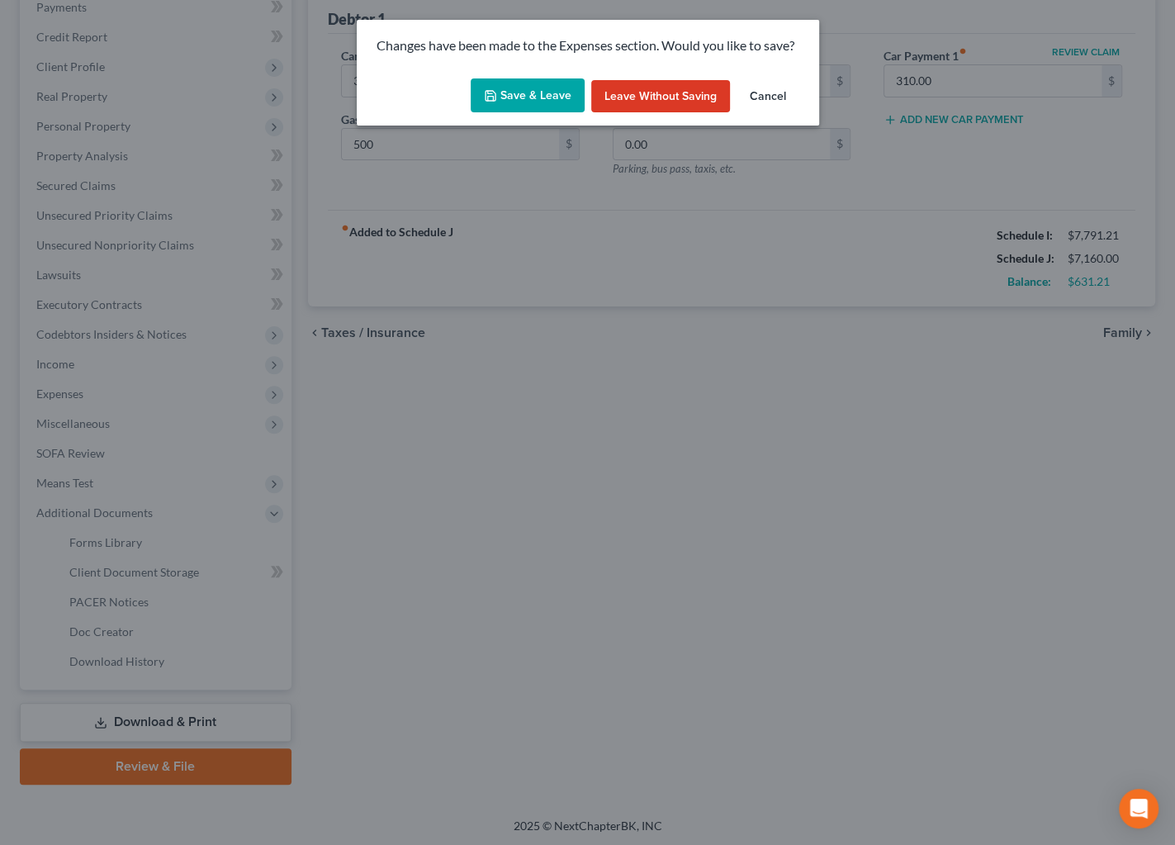
click at [537, 97] on button "Save & Leave" at bounding box center [528, 95] width 114 height 35
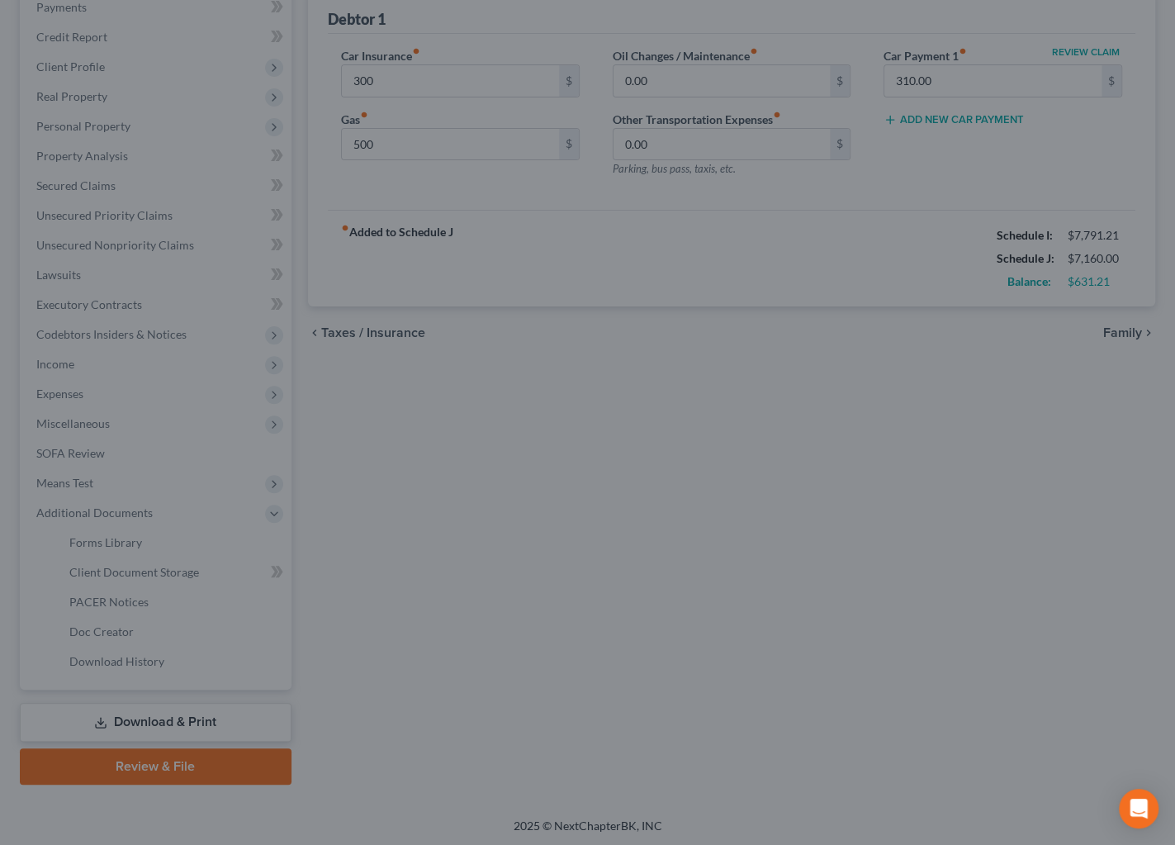
type input "300.00"
type input "500.00"
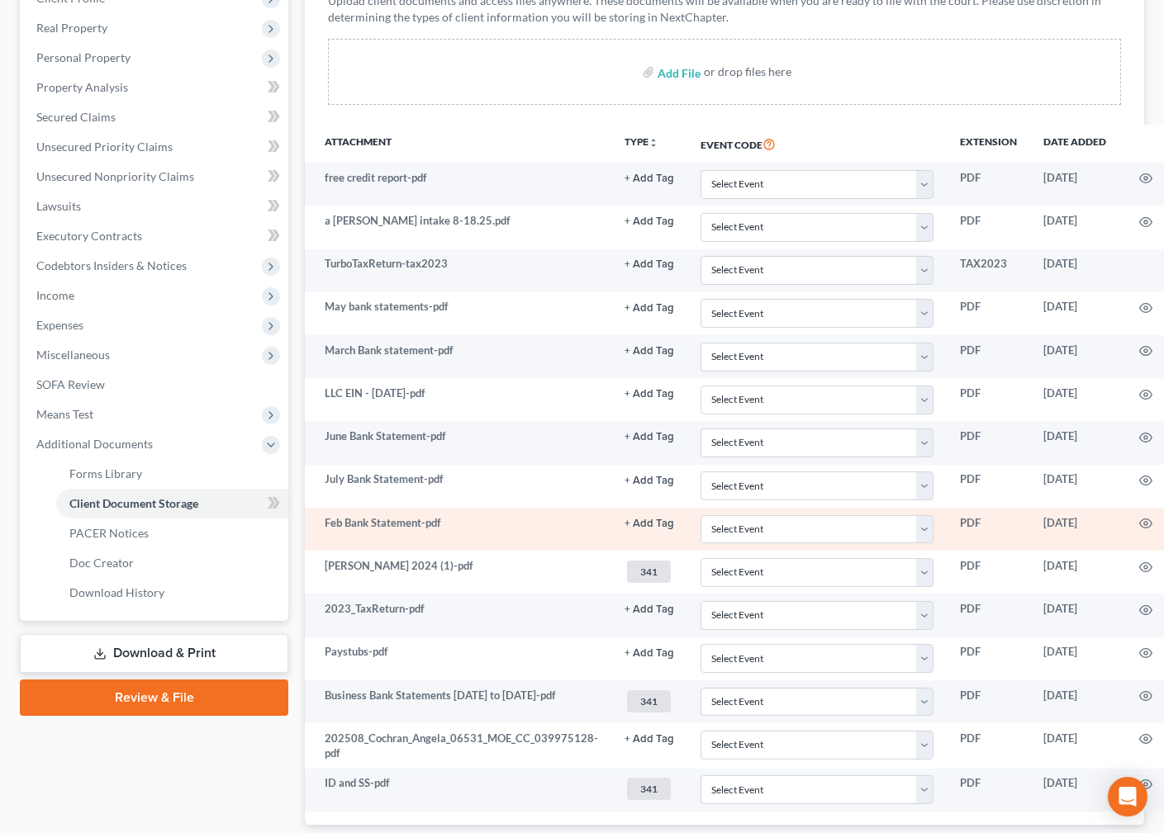
scroll to position [381, 0]
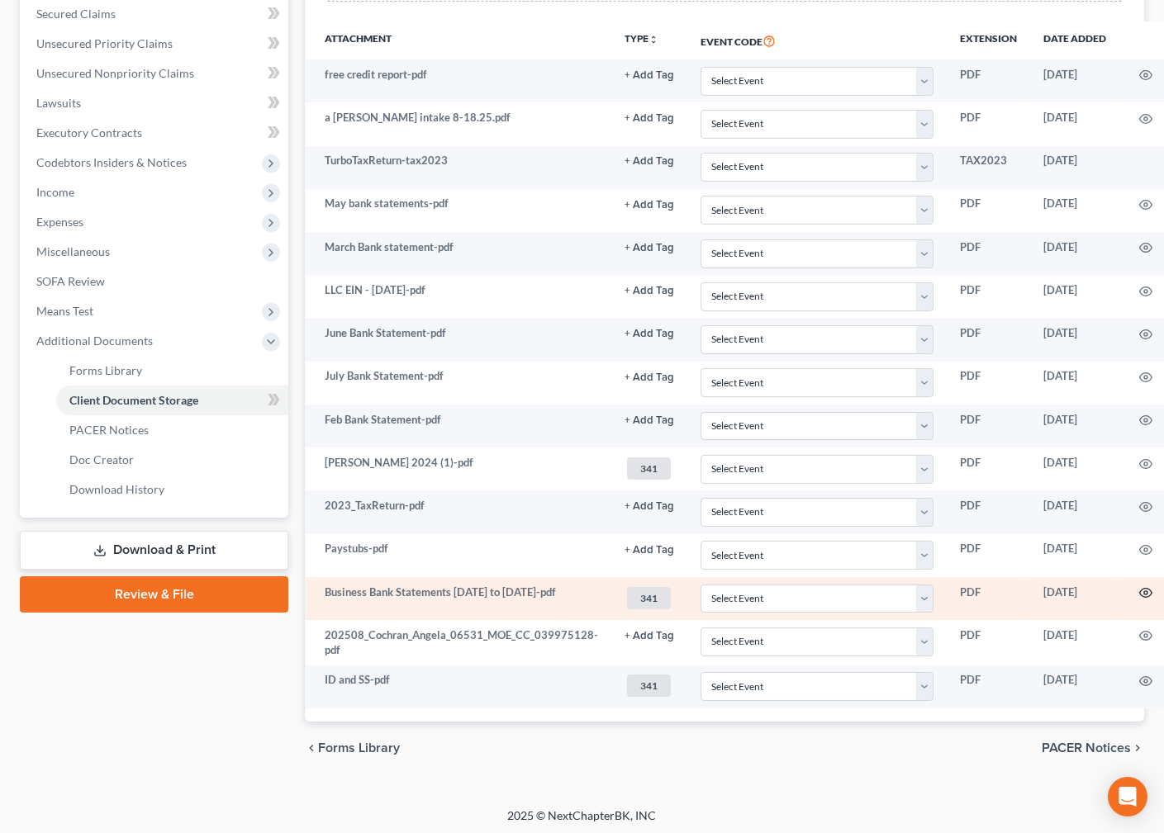
click at [1140, 586] on icon "button" at bounding box center [1145, 592] width 13 height 13
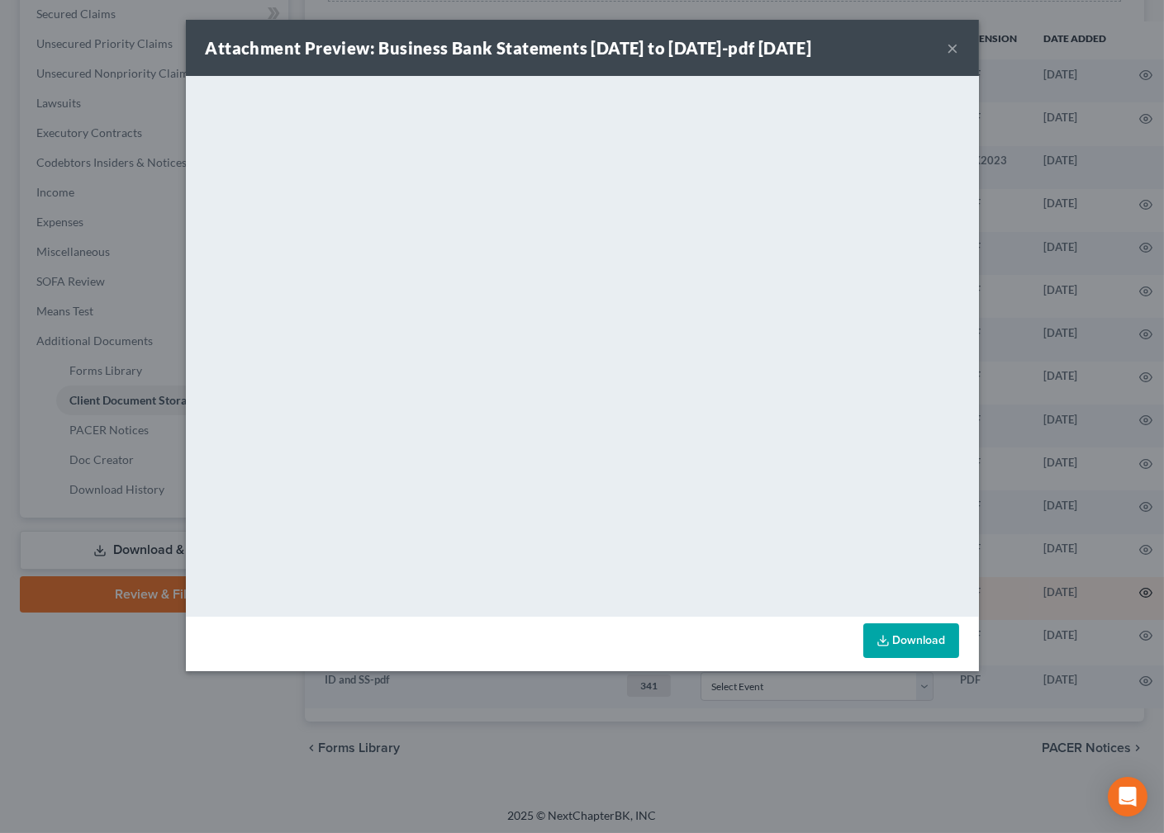
scroll to position [370, 0]
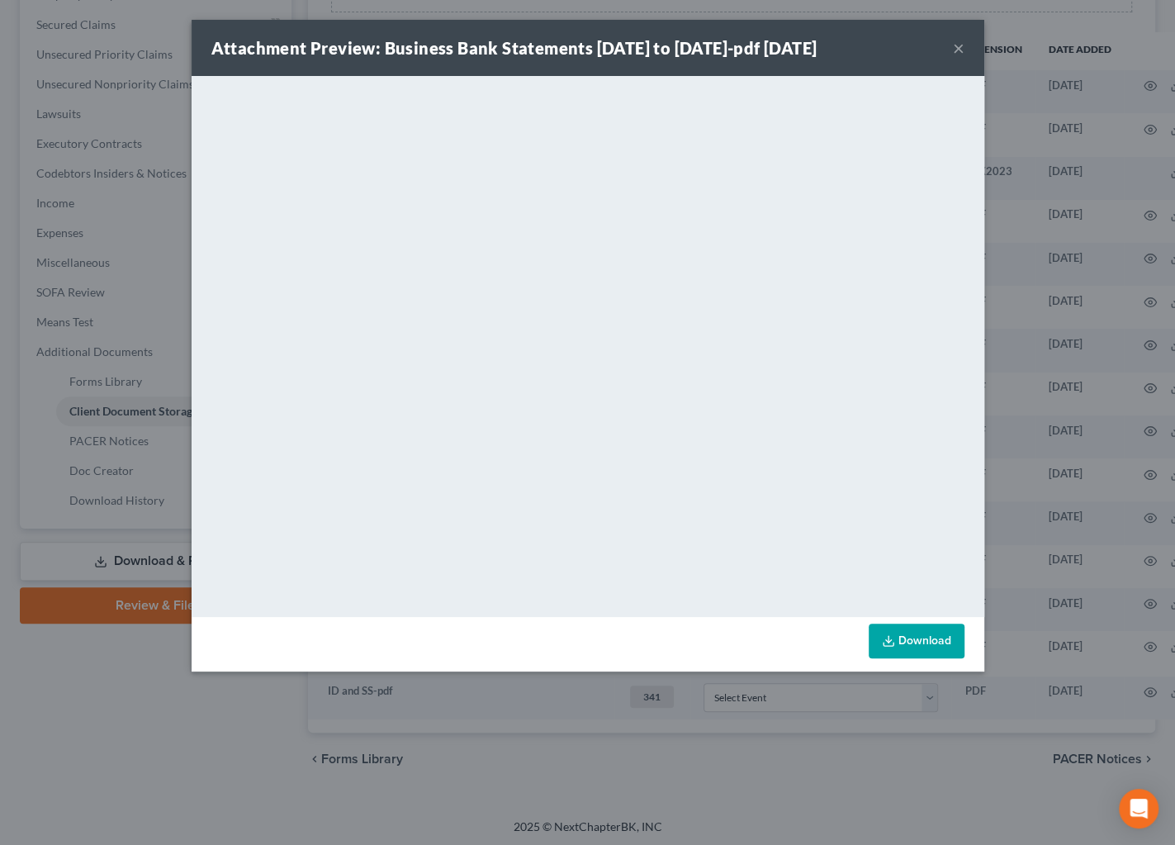
click at [965, 51] on div "Attachment Preview: Business Bank Statements [DATE] to [DATE]-pdf [DATE] ×" at bounding box center [588, 48] width 793 height 56
click at [961, 47] on button "×" at bounding box center [959, 48] width 12 height 20
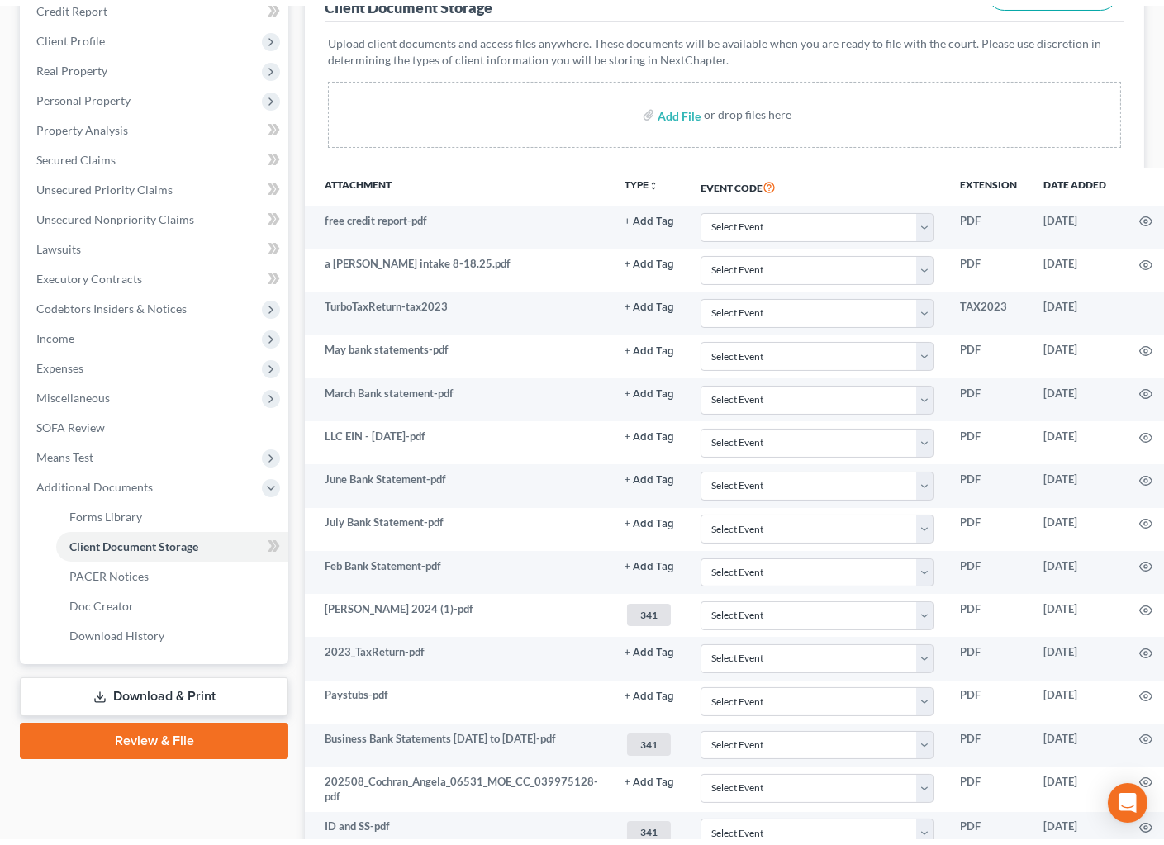
scroll to position [69, 0]
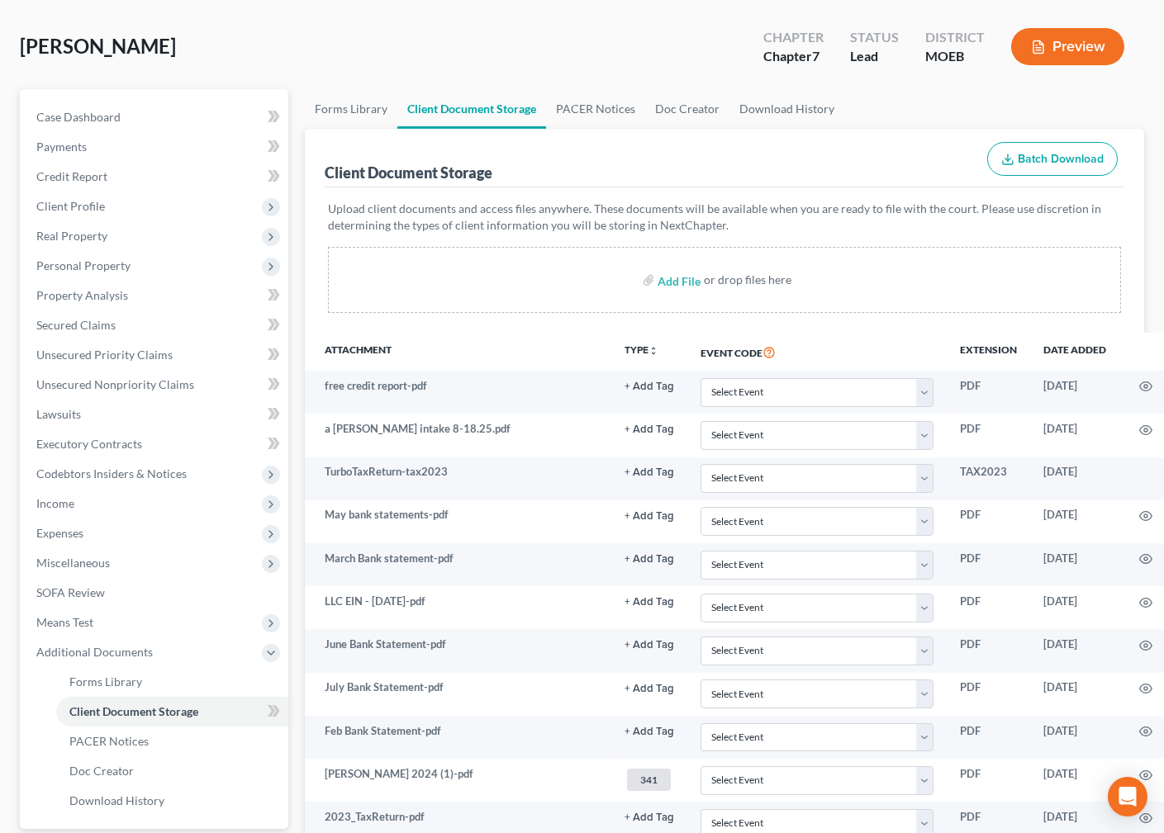
drag, startPoint x: 578, startPoint y: 64, endPoint x: 17, endPoint y: 265, distance: 596.6
click at [578, 64] on div "[PERSON_NAME] Upgraded Chapter Chapter 7 Status Lead District MOEB Preview" at bounding box center [582, 53] width 1124 height 72
click at [124, 391] on link "Unsecured Nonpriority Claims" at bounding box center [155, 385] width 265 height 30
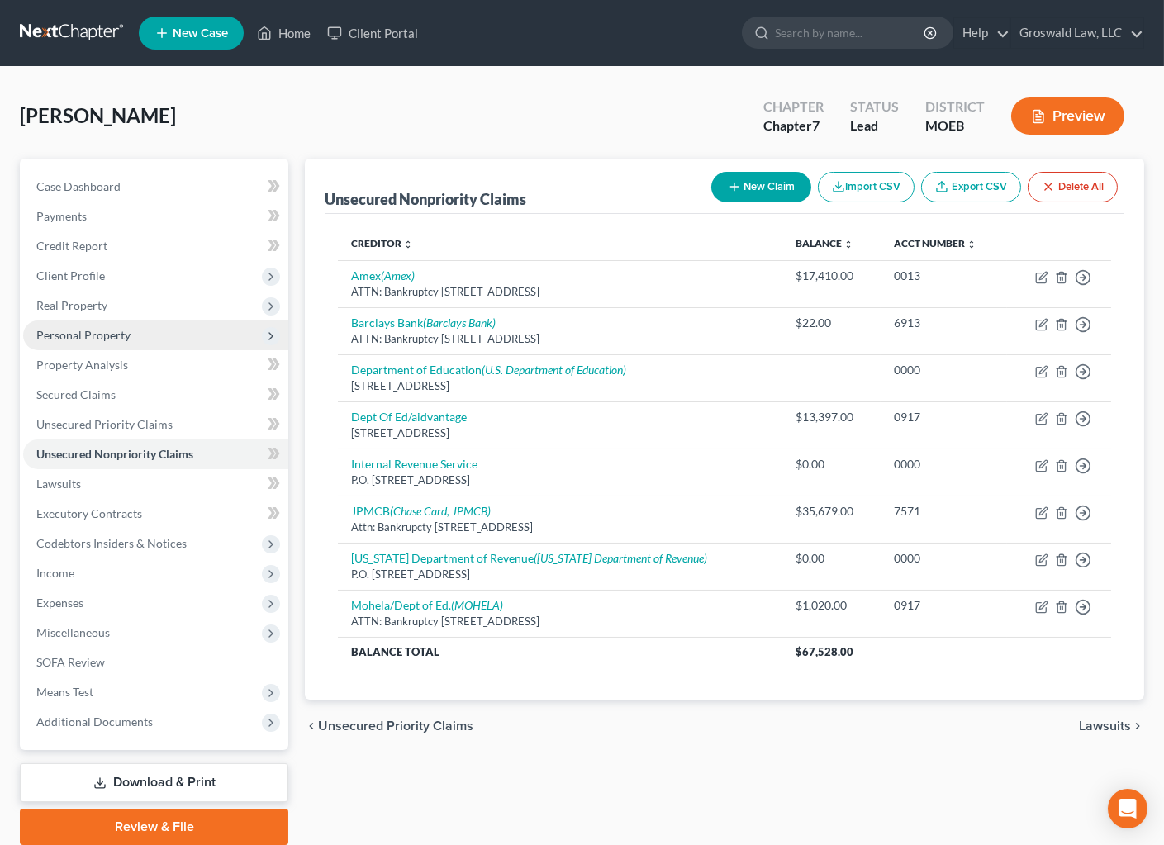
click at [111, 328] on span "Personal Property" at bounding box center [83, 335] width 94 height 14
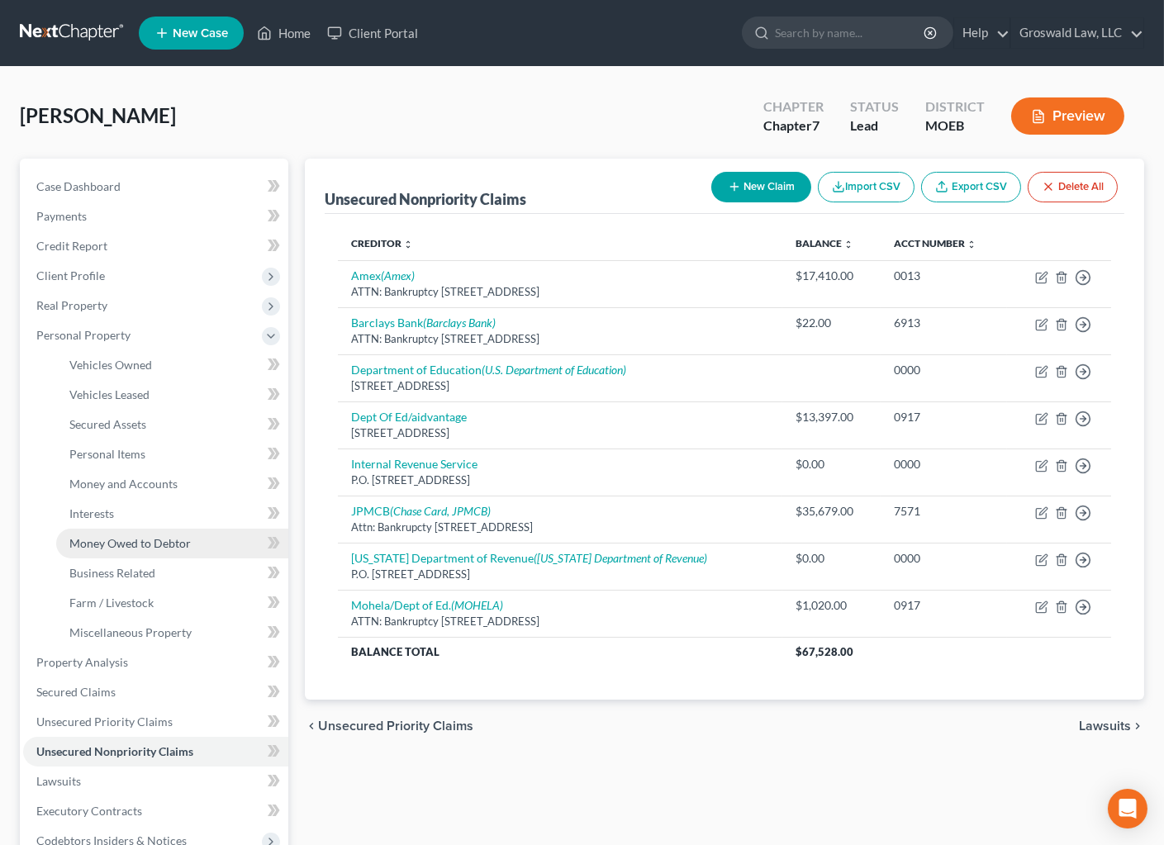
click at [145, 545] on span "Money Owed to Debtor" at bounding box center [129, 543] width 121 height 14
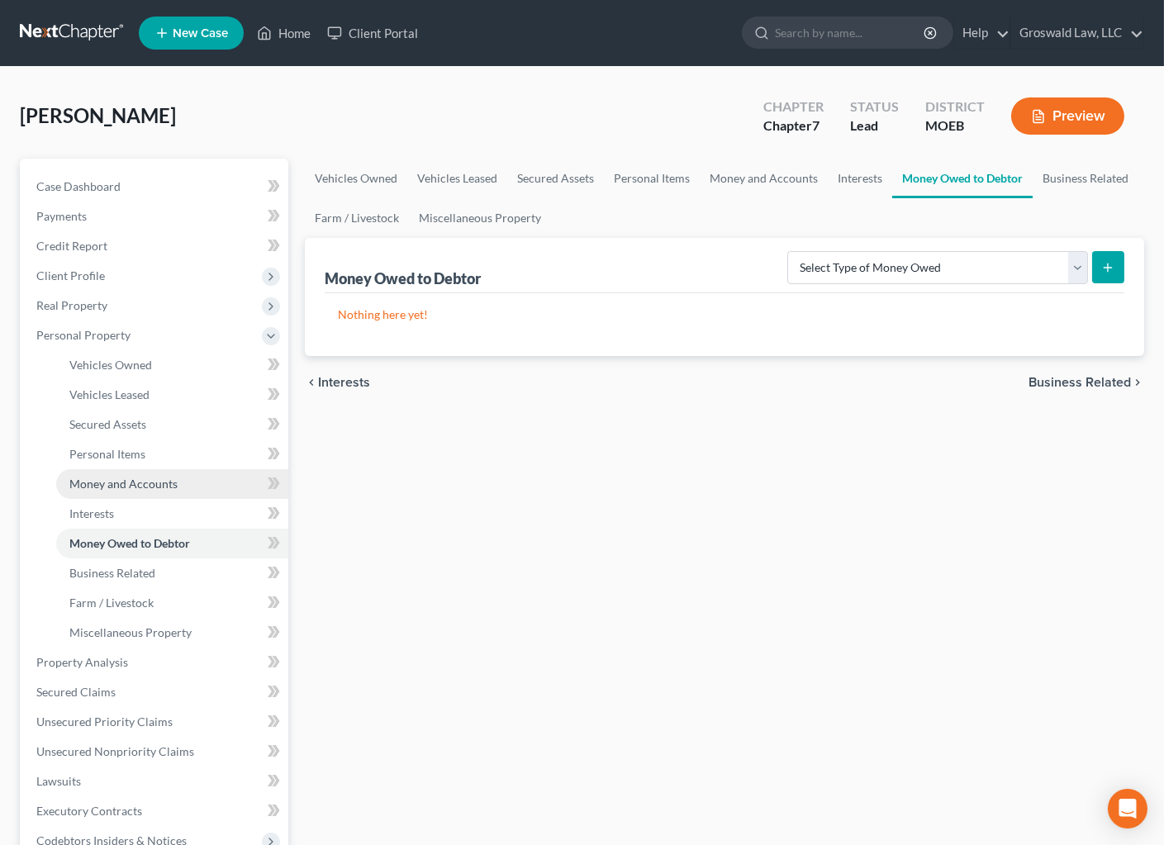
click at [140, 481] on span "Money and Accounts" at bounding box center [123, 483] width 108 height 14
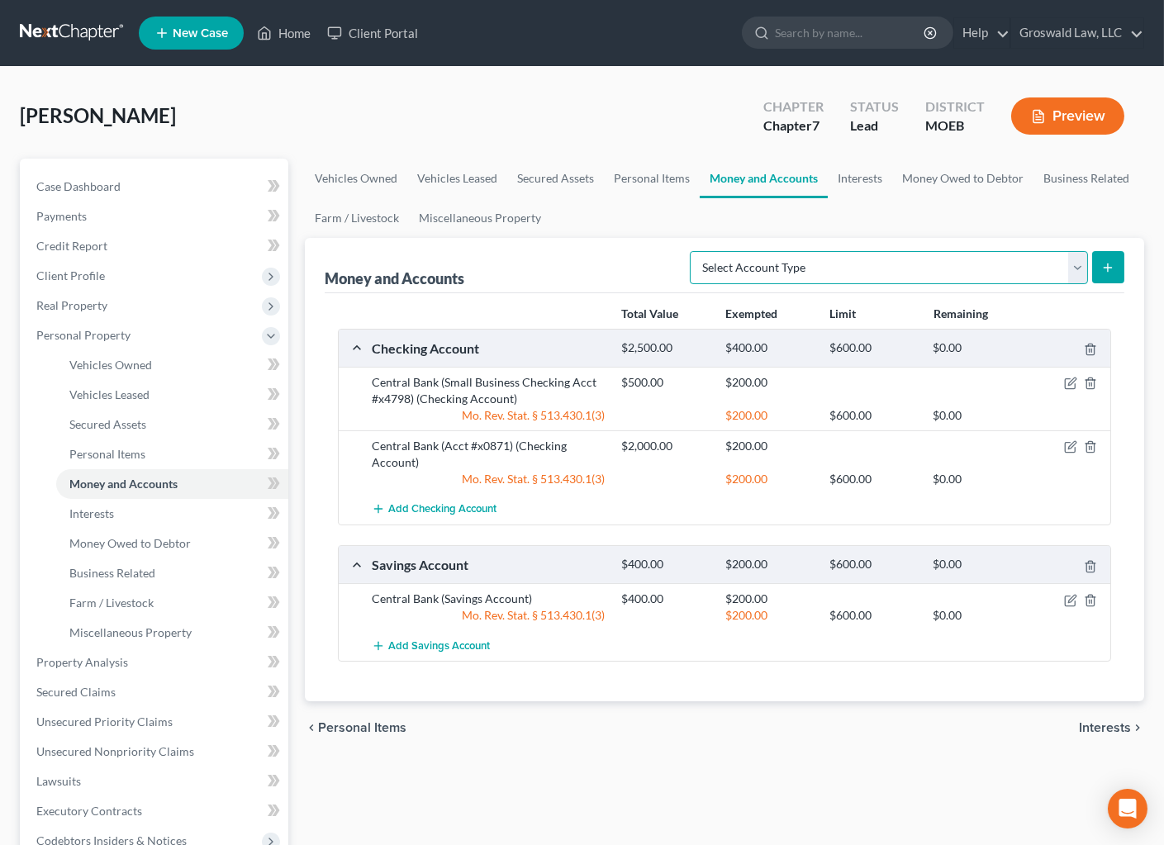
click at [990, 273] on select "Select Account Type Brokerage (A/B: 18, SOFA: 20) Cash on Hand (A/B: 16) Certif…" at bounding box center [889, 267] width 398 height 33
drag, startPoint x: 828, startPoint y: 692, endPoint x: 845, endPoint y: 673, distance: 25.2
click at [828, 692] on div "Total Value Exempted Limit Remaining Checking Account $2,500.00 $400.00 $600.00…" at bounding box center [724, 497] width 799 height 409
click at [1067, 599] on icon "button" at bounding box center [1070, 600] width 13 height 13
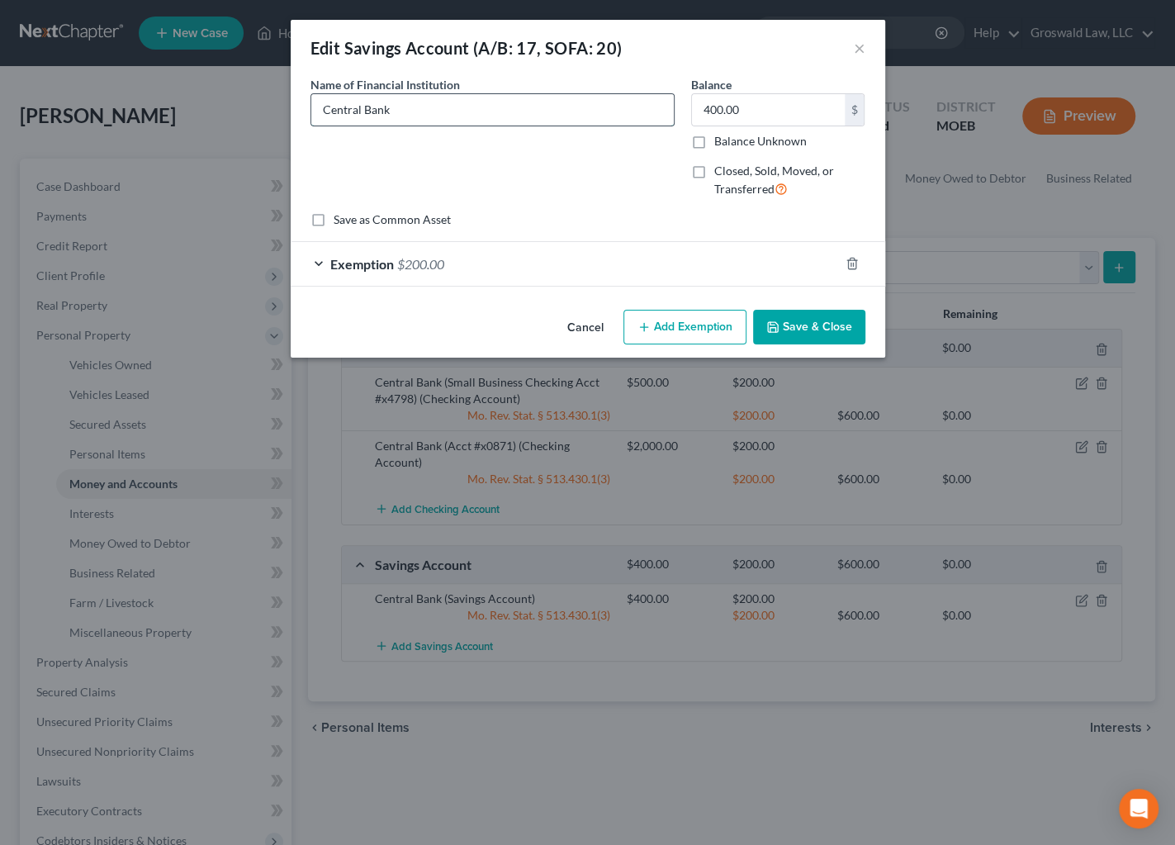
click at [661, 107] on input "Central Bank" at bounding box center [492, 109] width 363 height 31
type input "Central Bank (Acct #x607)"
click at [808, 332] on button "Save & Close" at bounding box center [809, 327] width 112 height 35
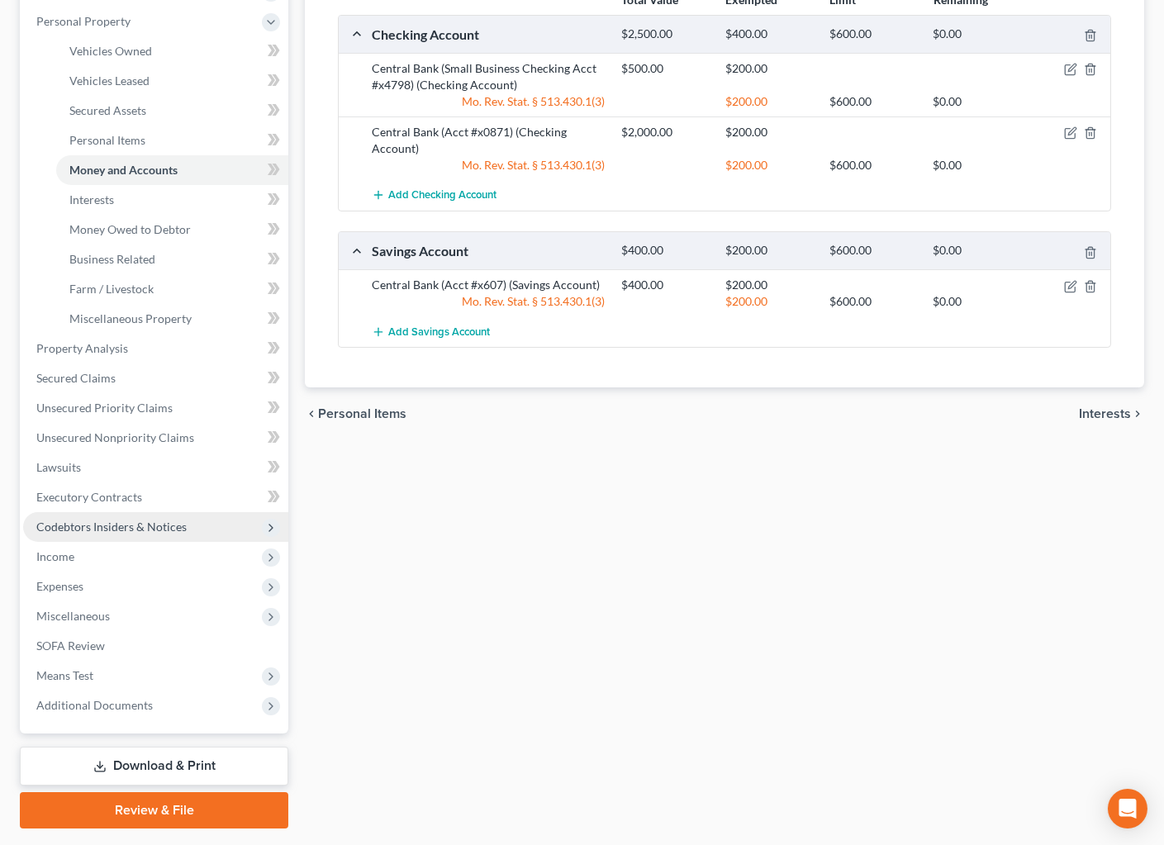
scroll to position [358, 0]
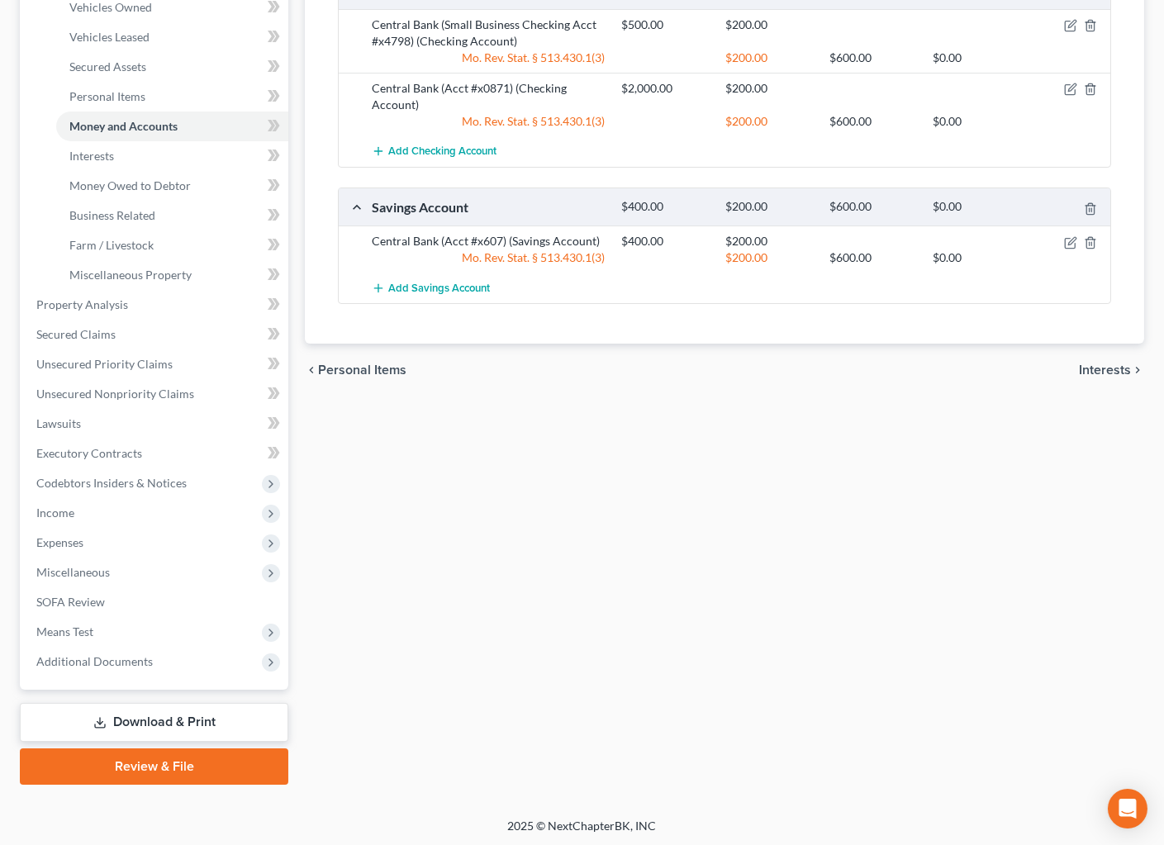
drag, startPoint x: 875, startPoint y: 493, endPoint x: 851, endPoint y: 482, distance: 25.5
click at [875, 494] on div "Vehicles Owned Vehicles Leased Secured Assets Personal Items Money and Accounts…" at bounding box center [724, 293] width 856 height 984
click at [130, 658] on span "Additional Documents" at bounding box center [94, 661] width 116 height 14
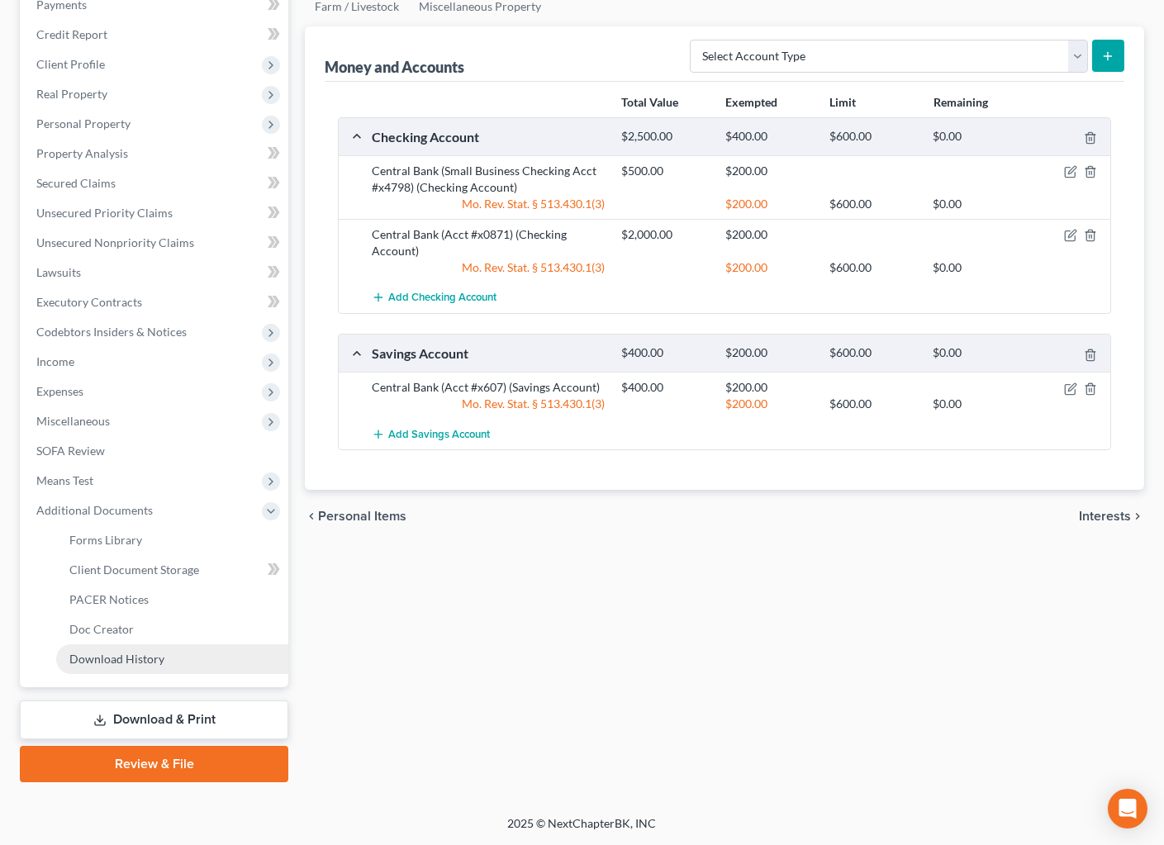
scroll to position [209, 0]
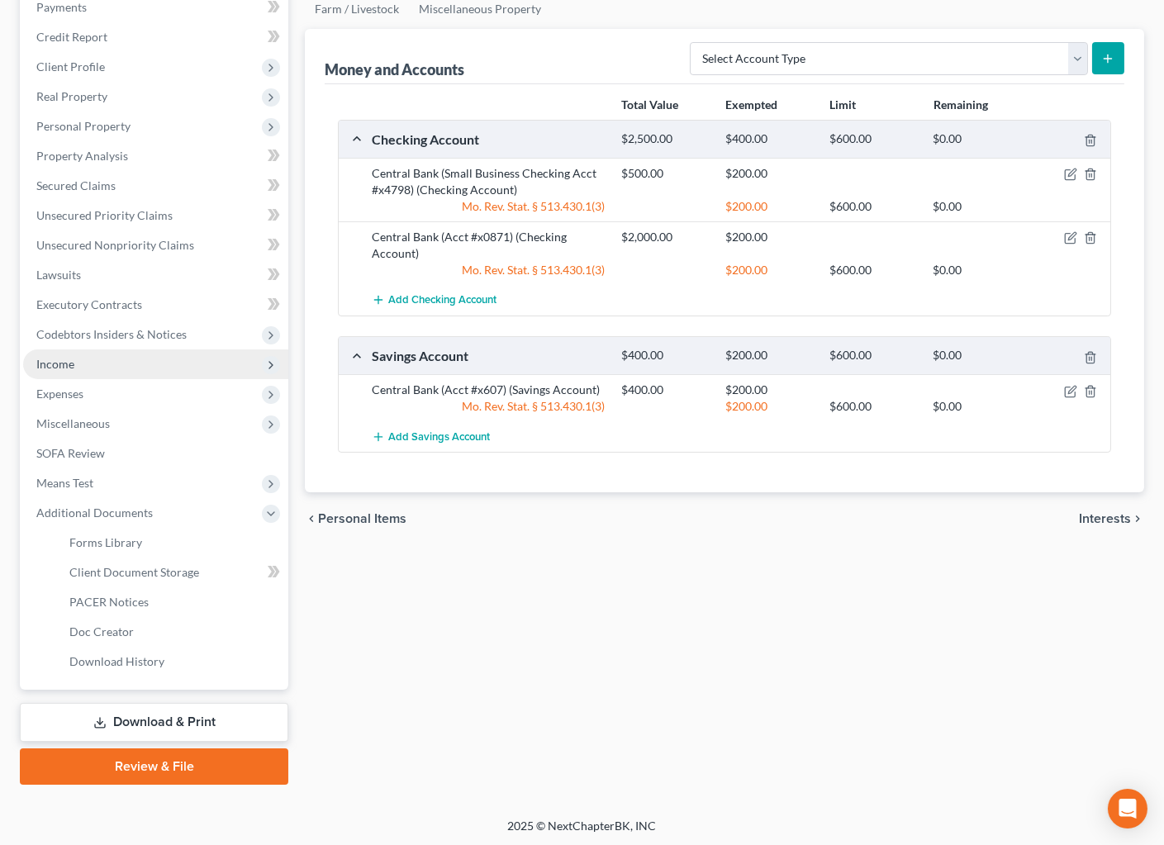
click at [85, 358] on span "Income" at bounding box center [155, 364] width 265 height 30
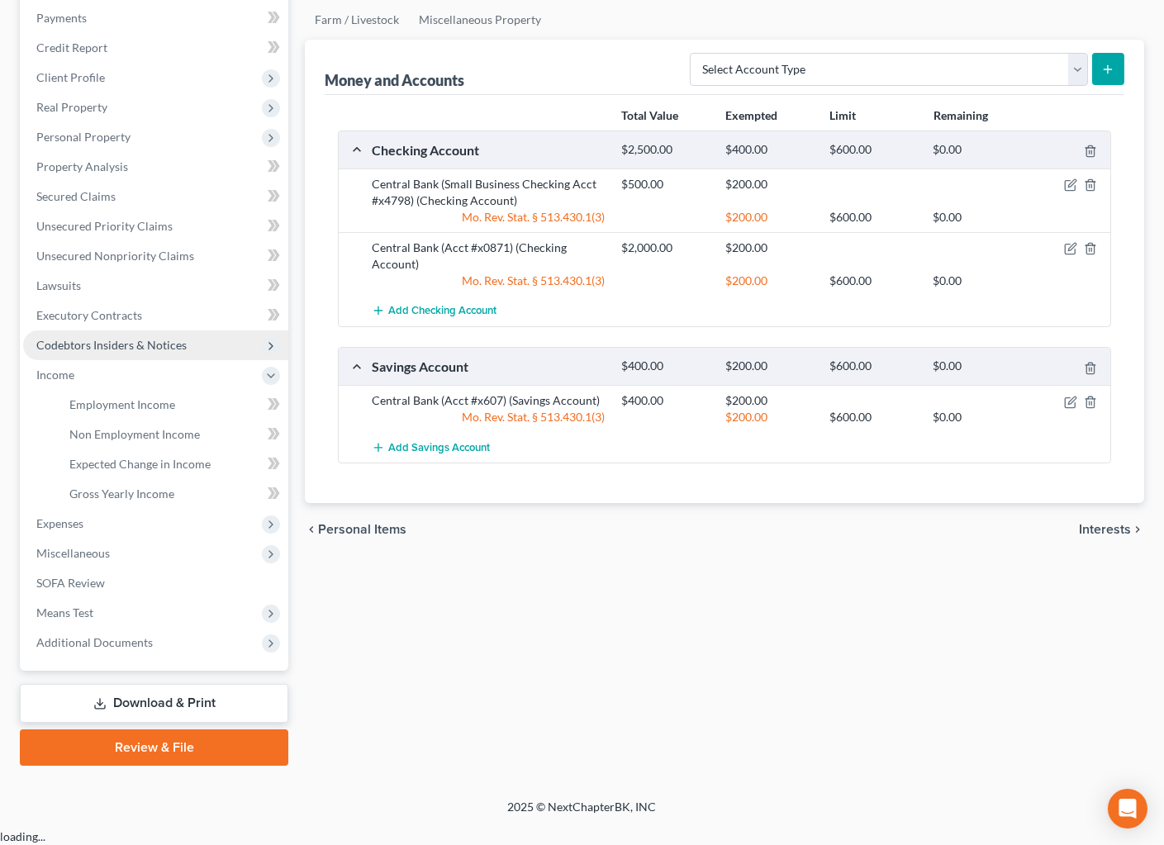
scroll to position [180, 0]
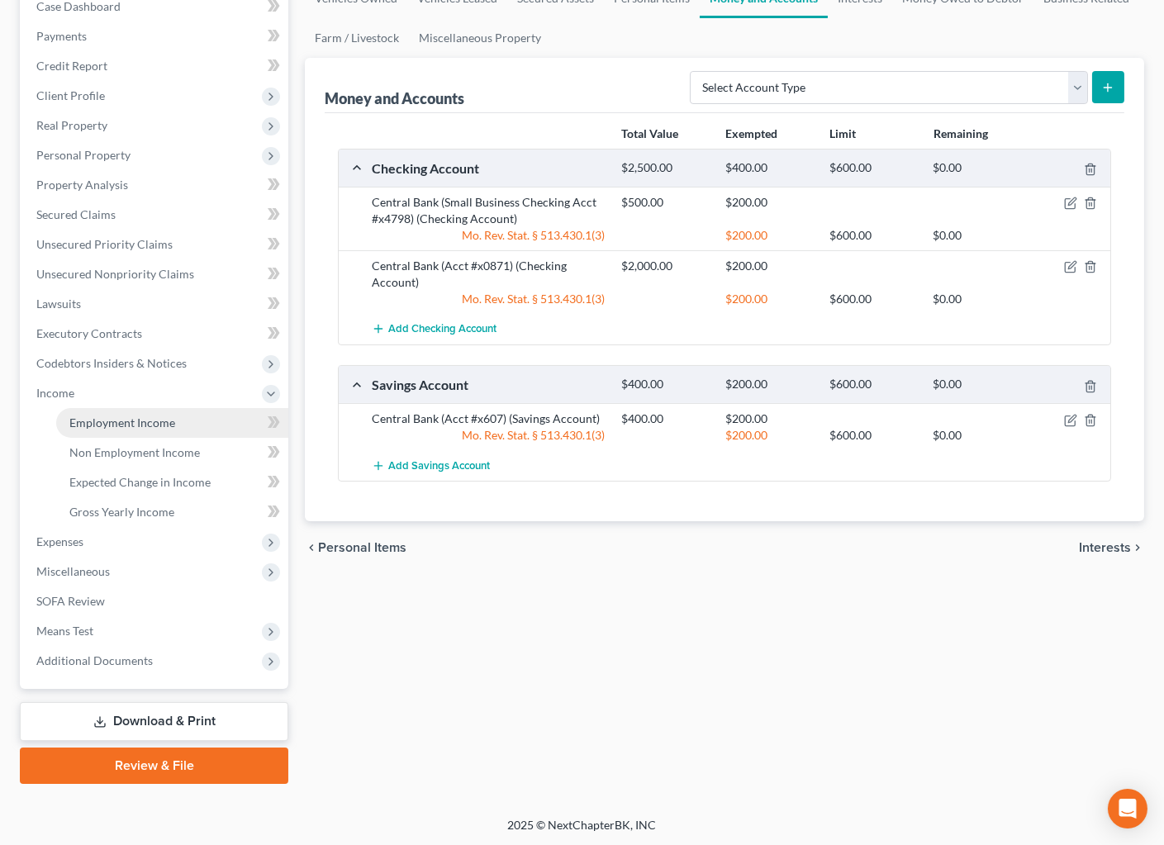
click at [135, 427] on span "Employment Income" at bounding box center [122, 422] width 106 height 14
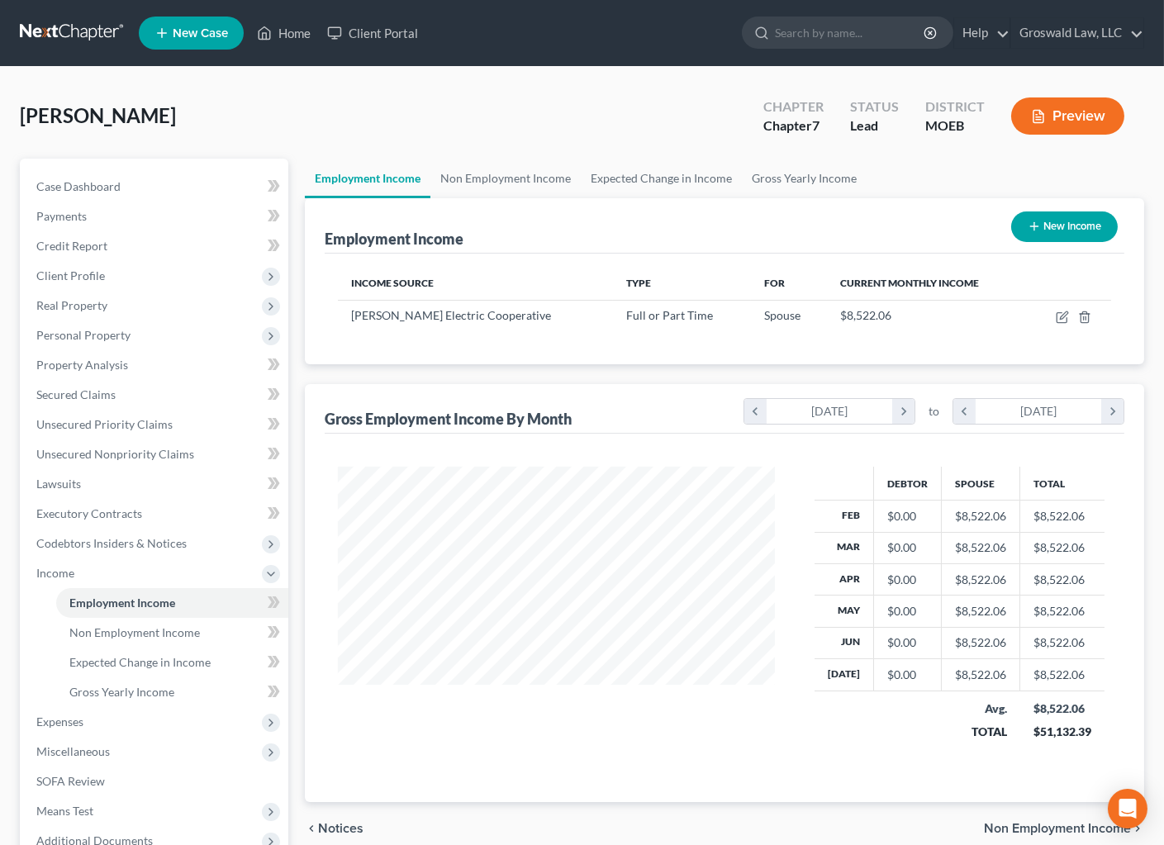
scroll to position [296, 470]
click at [487, 178] on link "Non Employment Income" at bounding box center [505, 179] width 150 height 40
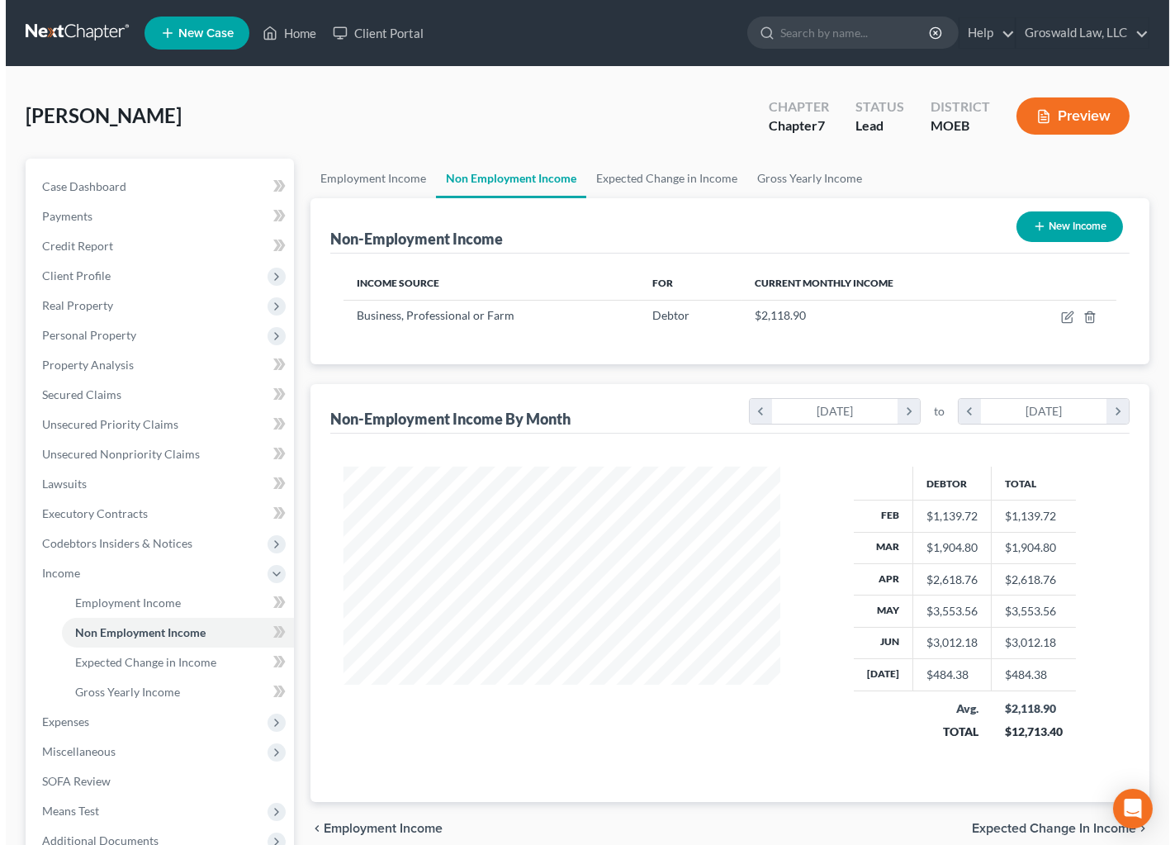
scroll to position [296, 470]
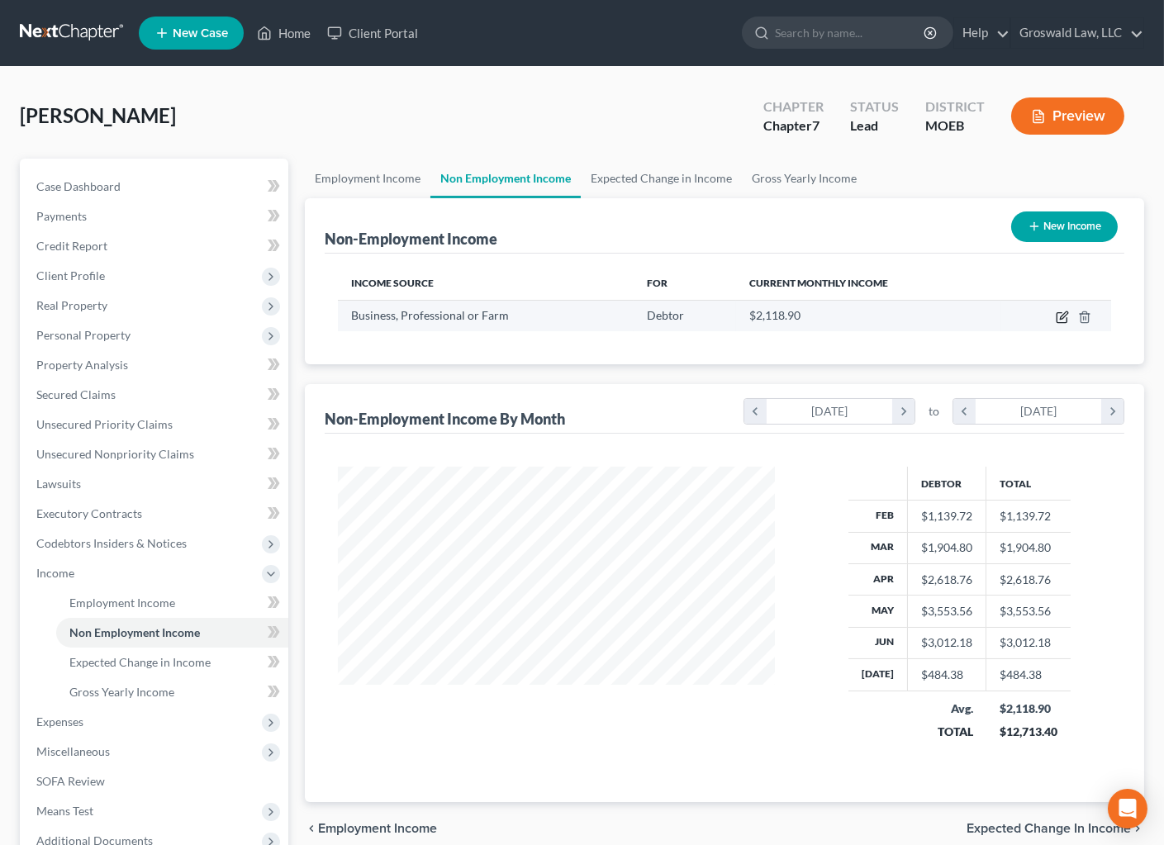
click at [1060, 314] on icon "button" at bounding box center [1061, 317] width 13 height 13
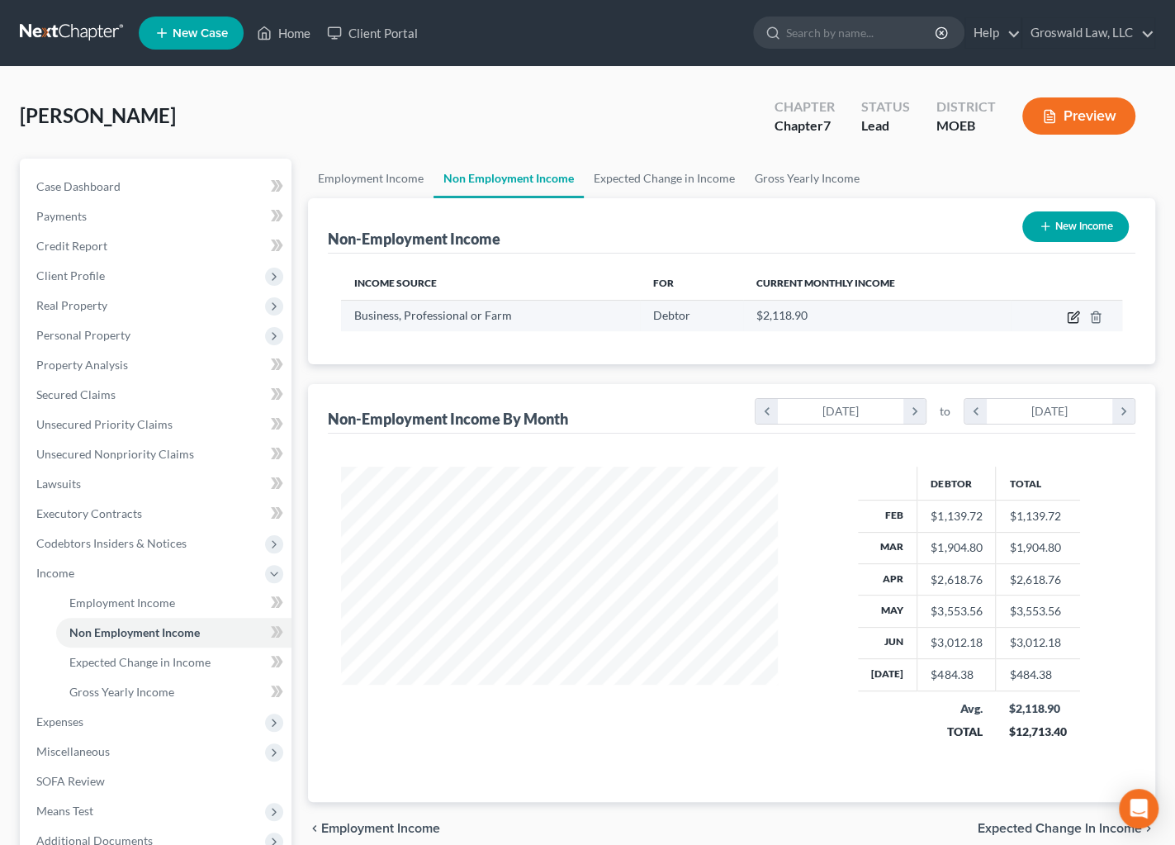
select select "10"
select select "0"
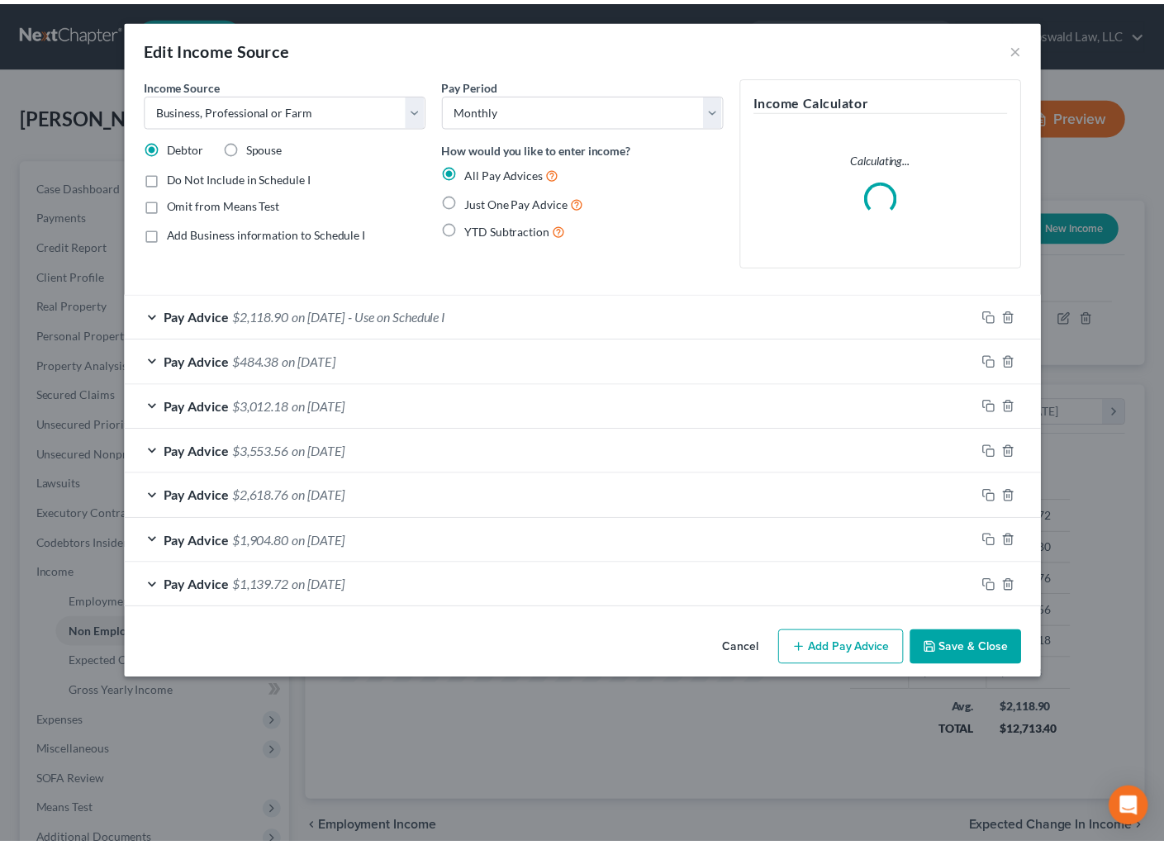
scroll to position [296, 474]
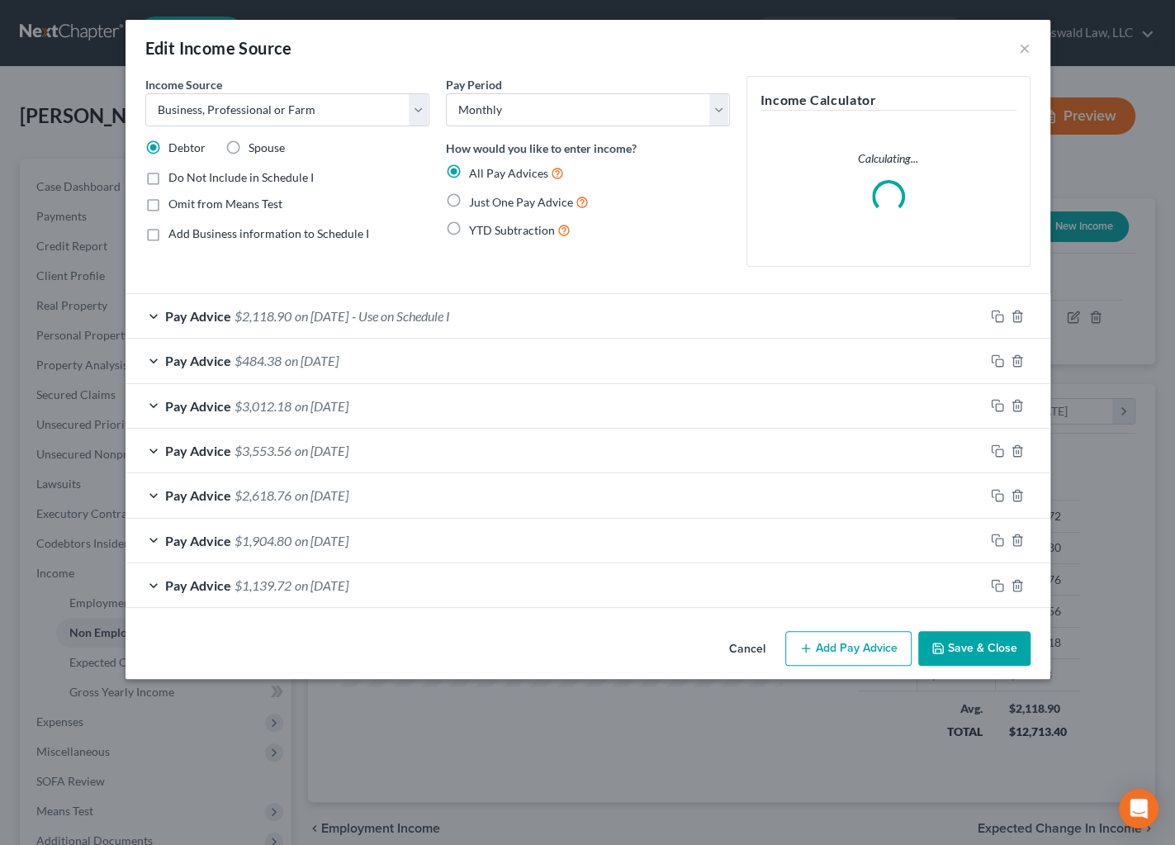
click at [165, 320] on span "Pay Advice" at bounding box center [198, 316] width 66 height 16
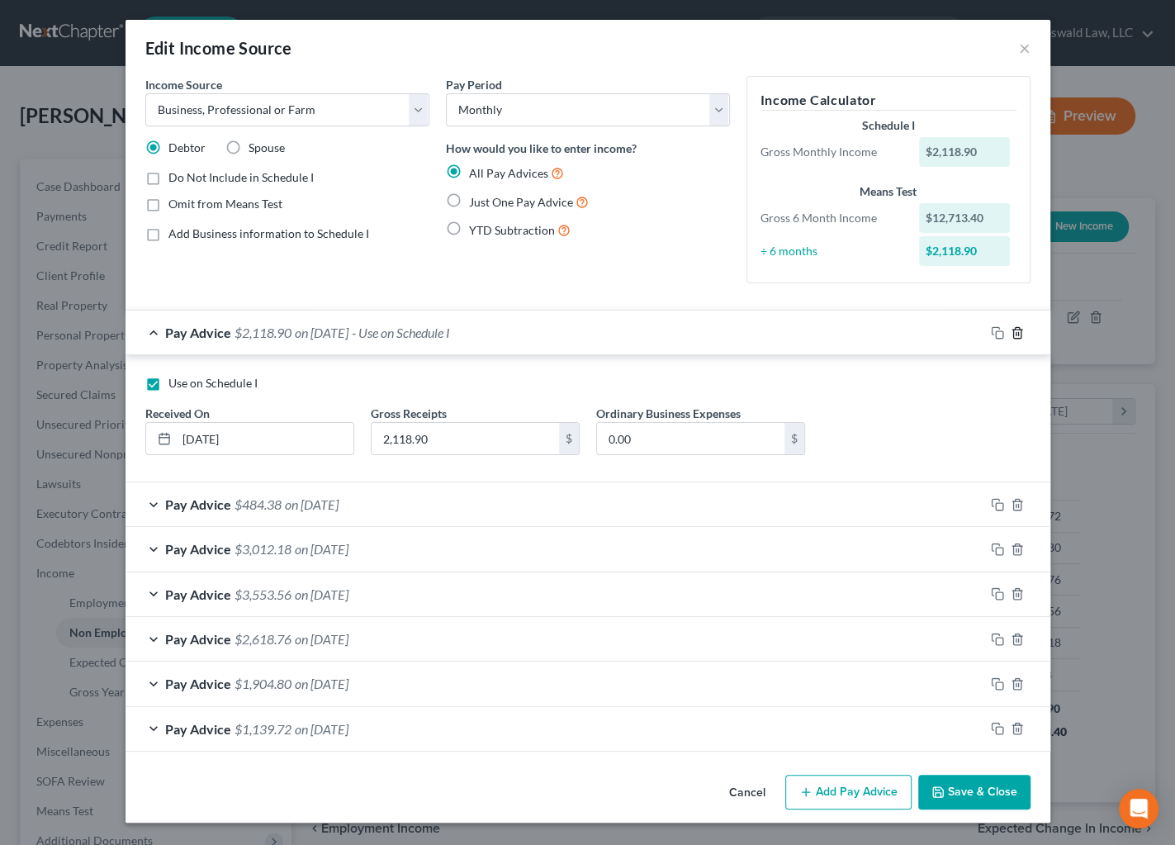
click at [1017, 330] on icon "button" at bounding box center [1017, 332] width 13 height 13
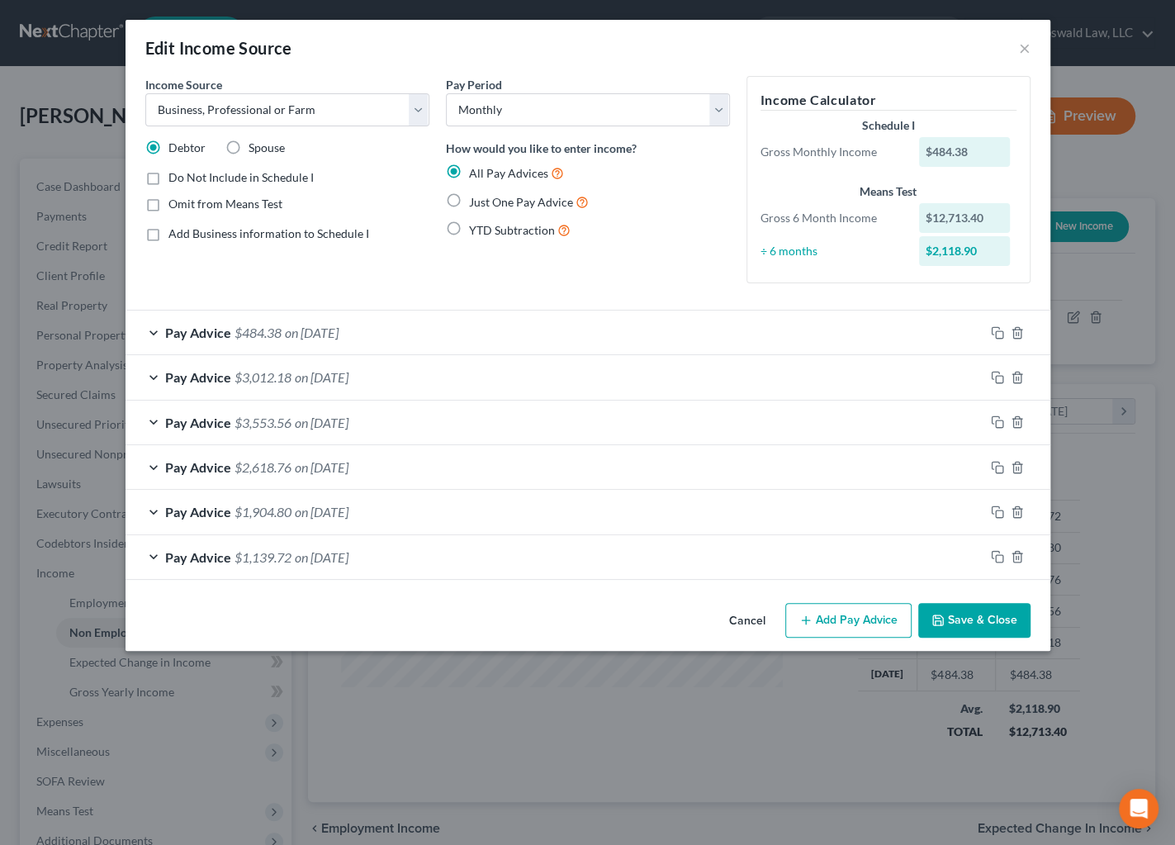
click at [293, 337] on span "on [DATE]" at bounding box center [312, 333] width 54 height 16
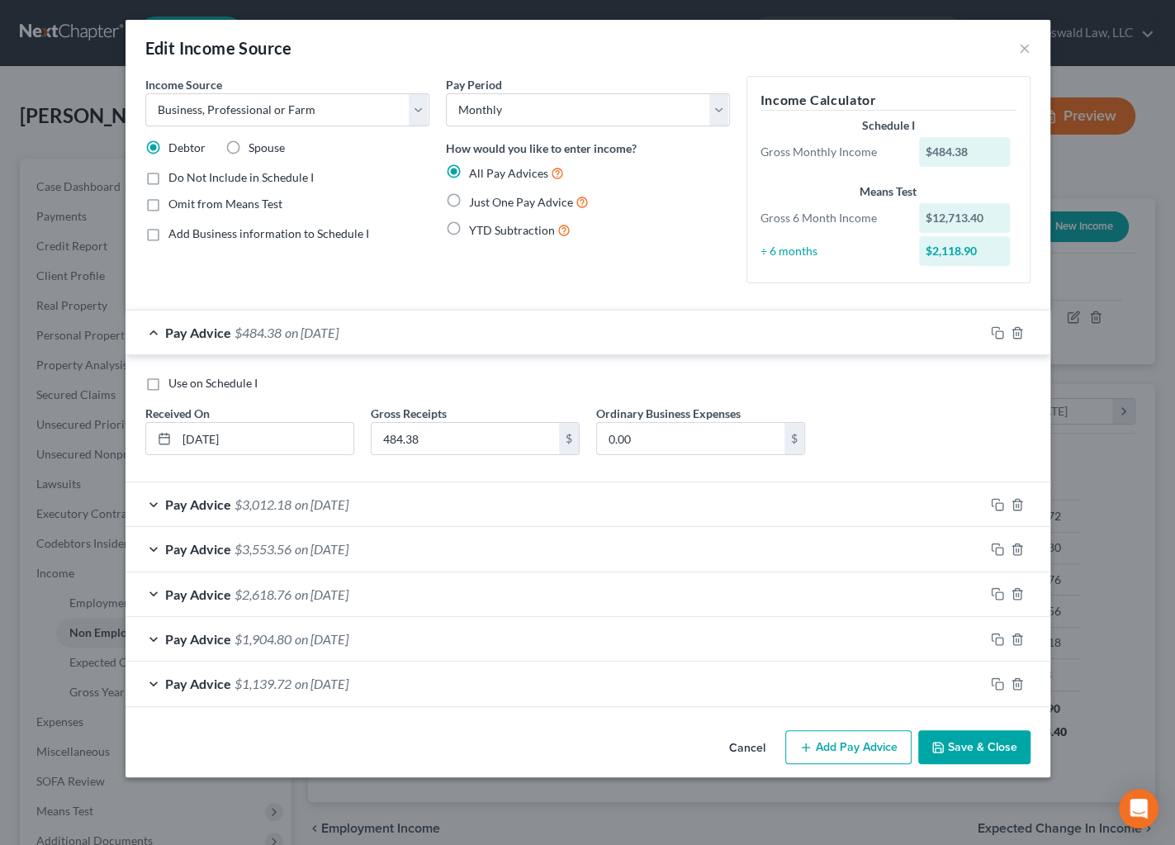
click at [182, 385] on span "Use on Schedule I" at bounding box center [212, 383] width 89 height 14
click at [182, 385] on input "Use on Schedule I" at bounding box center [180, 380] width 11 height 11
checkbox input "true"
click at [989, 743] on button "Save & Close" at bounding box center [974, 747] width 112 height 35
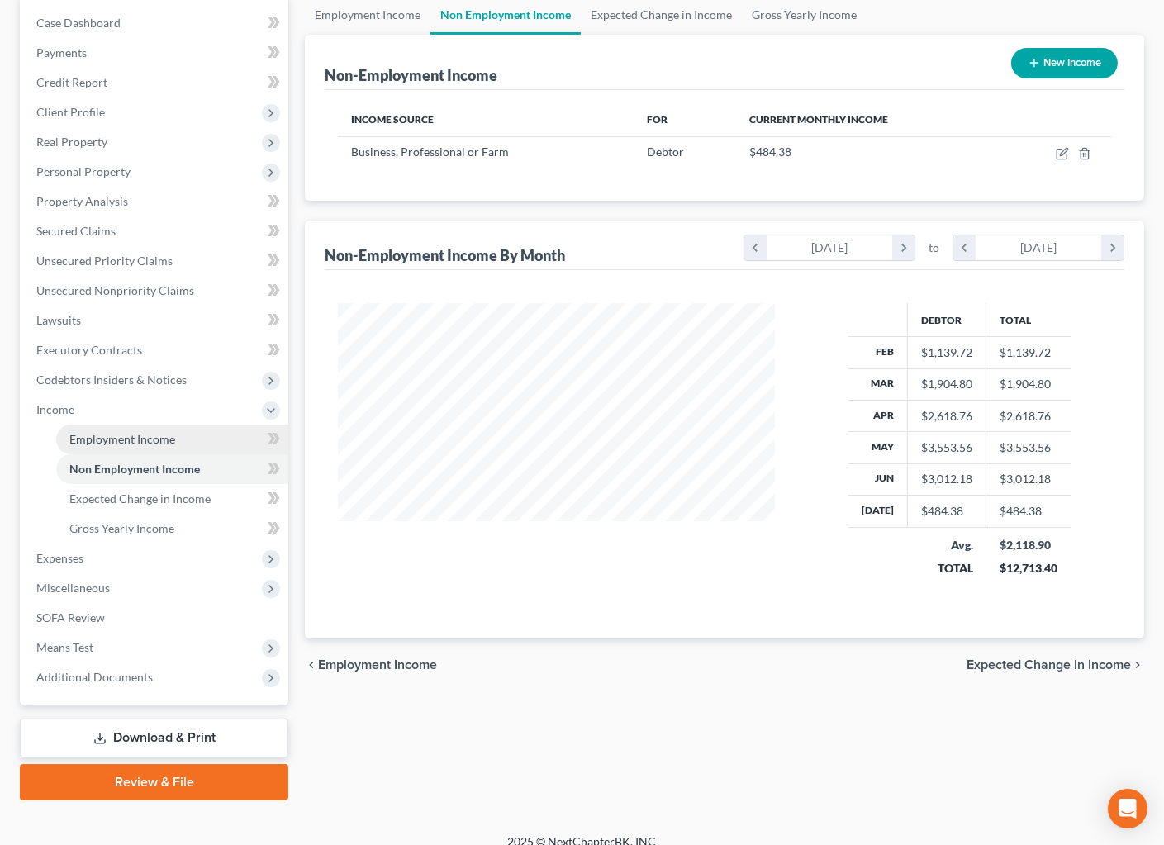
scroll to position [180, 0]
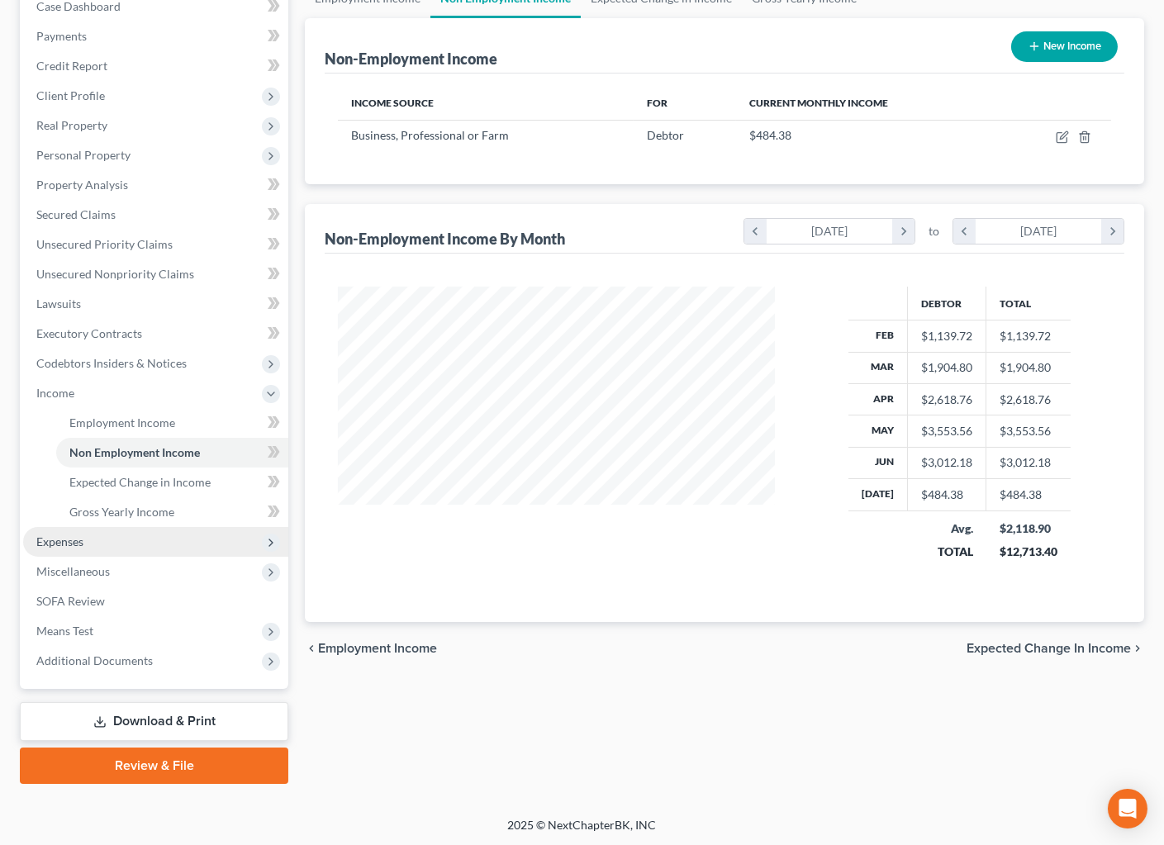
click at [84, 544] on span "Expenses" at bounding box center [155, 542] width 265 height 30
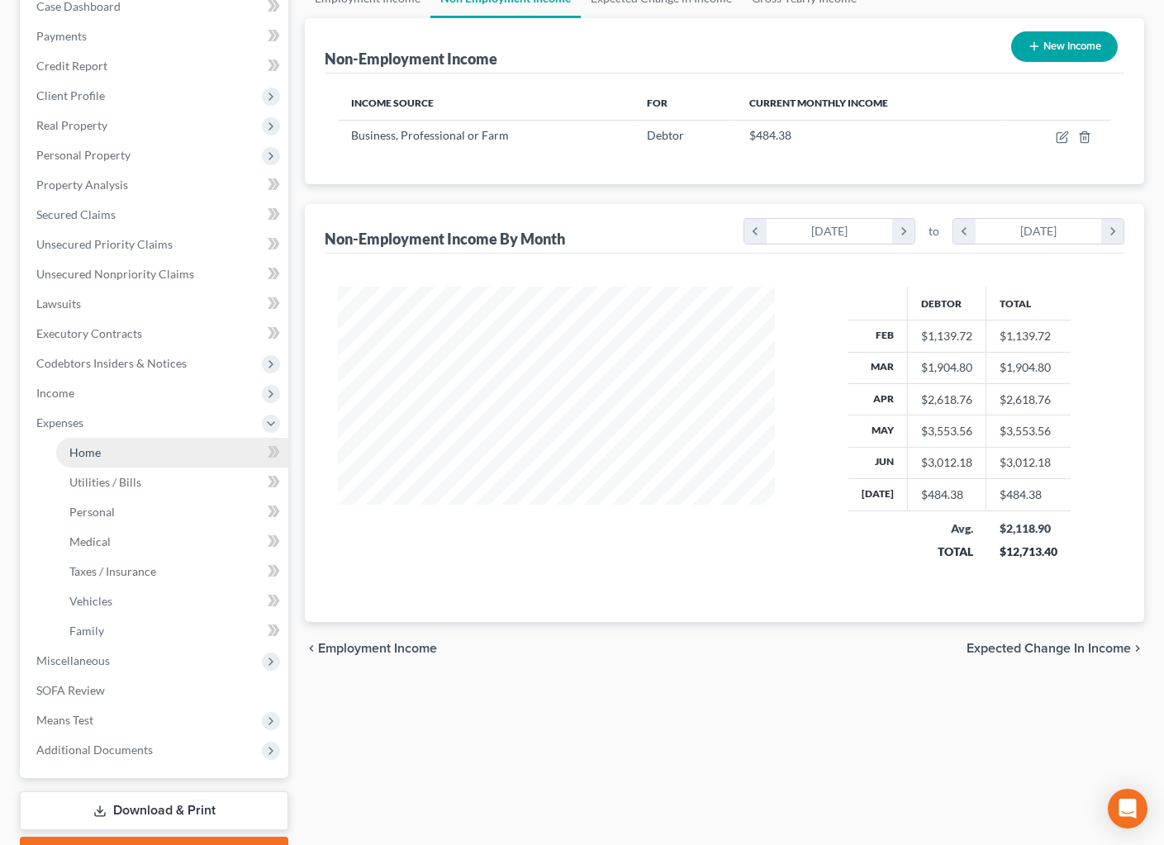
click at [135, 446] on link "Home" at bounding box center [172, 453] width 232 height 30
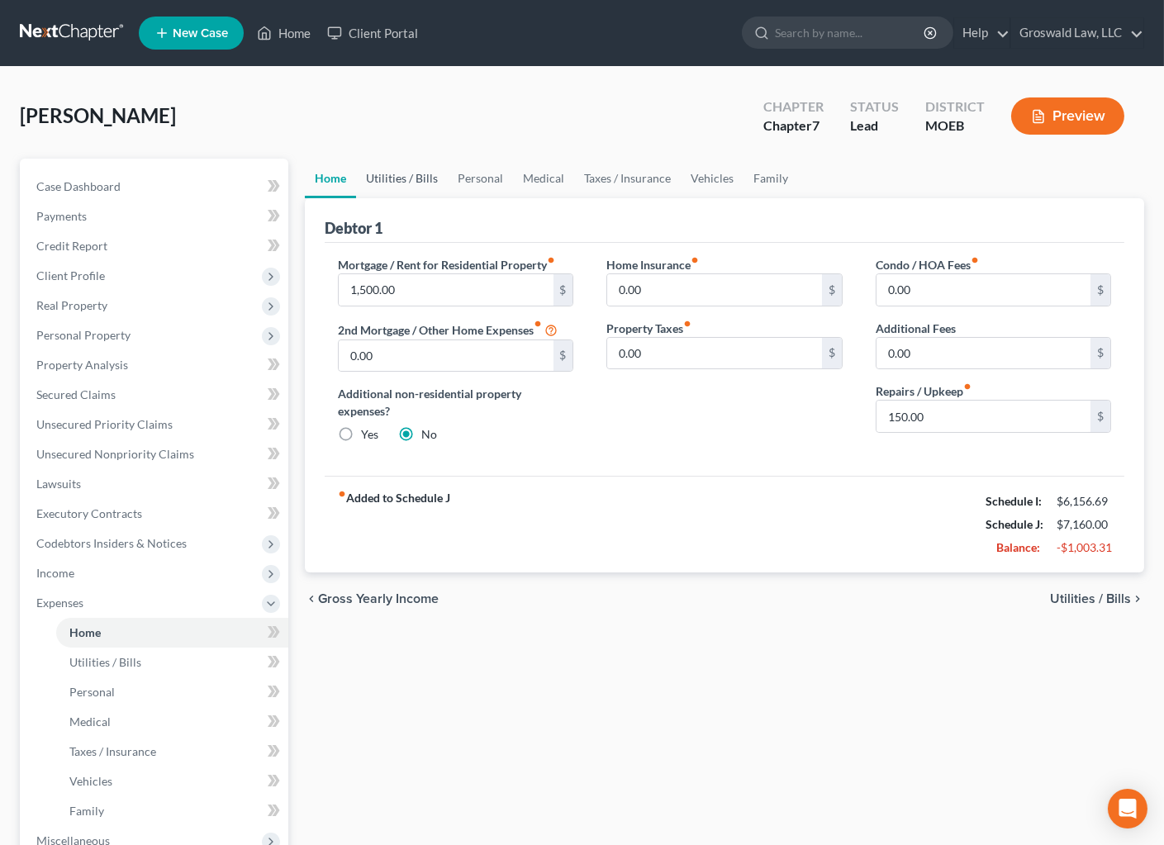
click at [432, 173] on link "Utilities / Bills" at bounding box center [402, 179] width 92 height 40
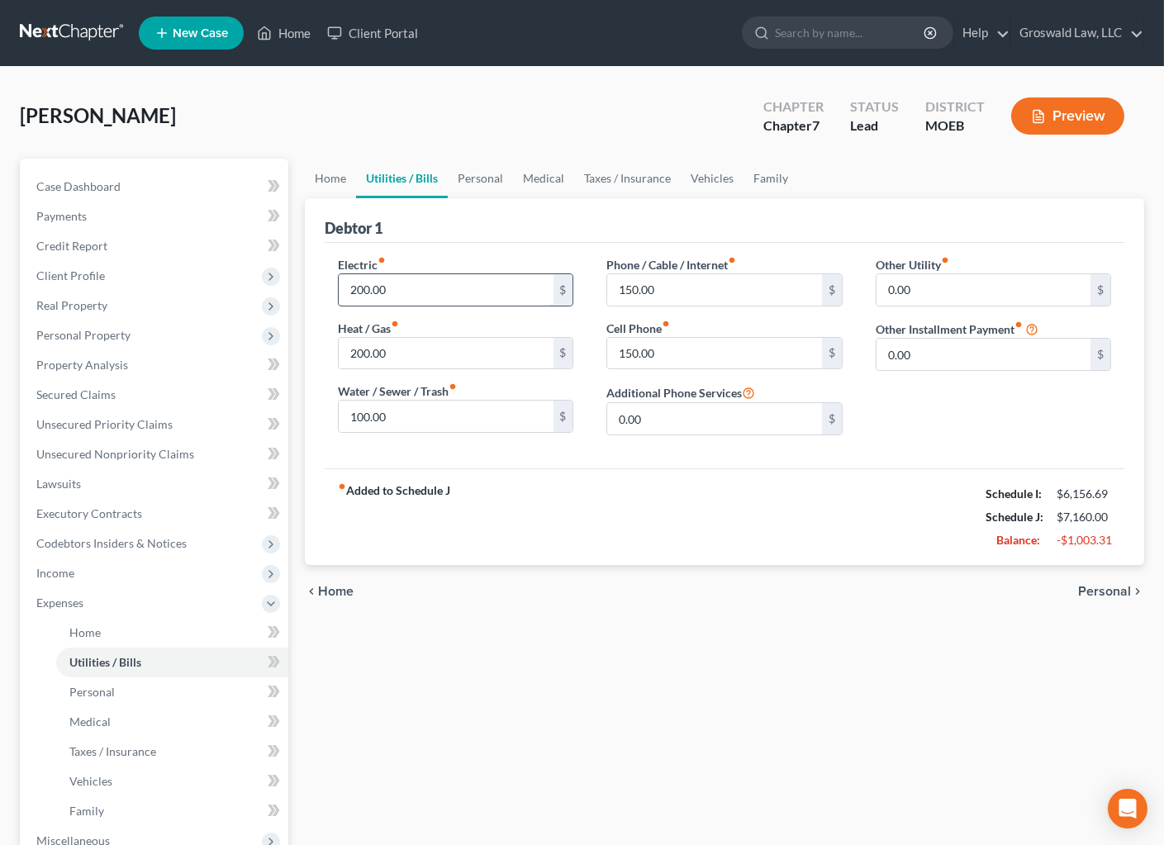
click at [466, 287] on input "200.00" at bounding box center [446, 289] width 214 height 31
type input "150"
click at [393, 287] on input "150" at bounding box center [446, 289] width 214 height 31
type input "200"
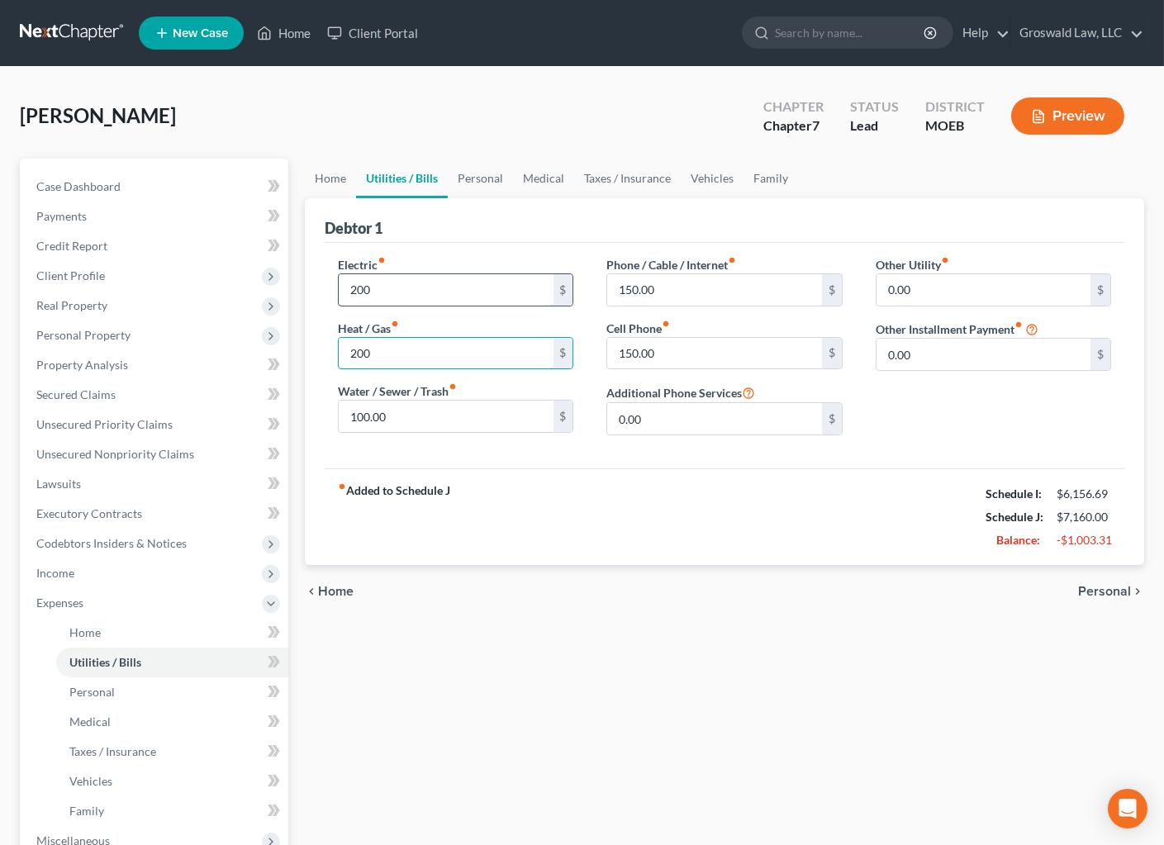
type input "200"
type input "50"
type input "100"
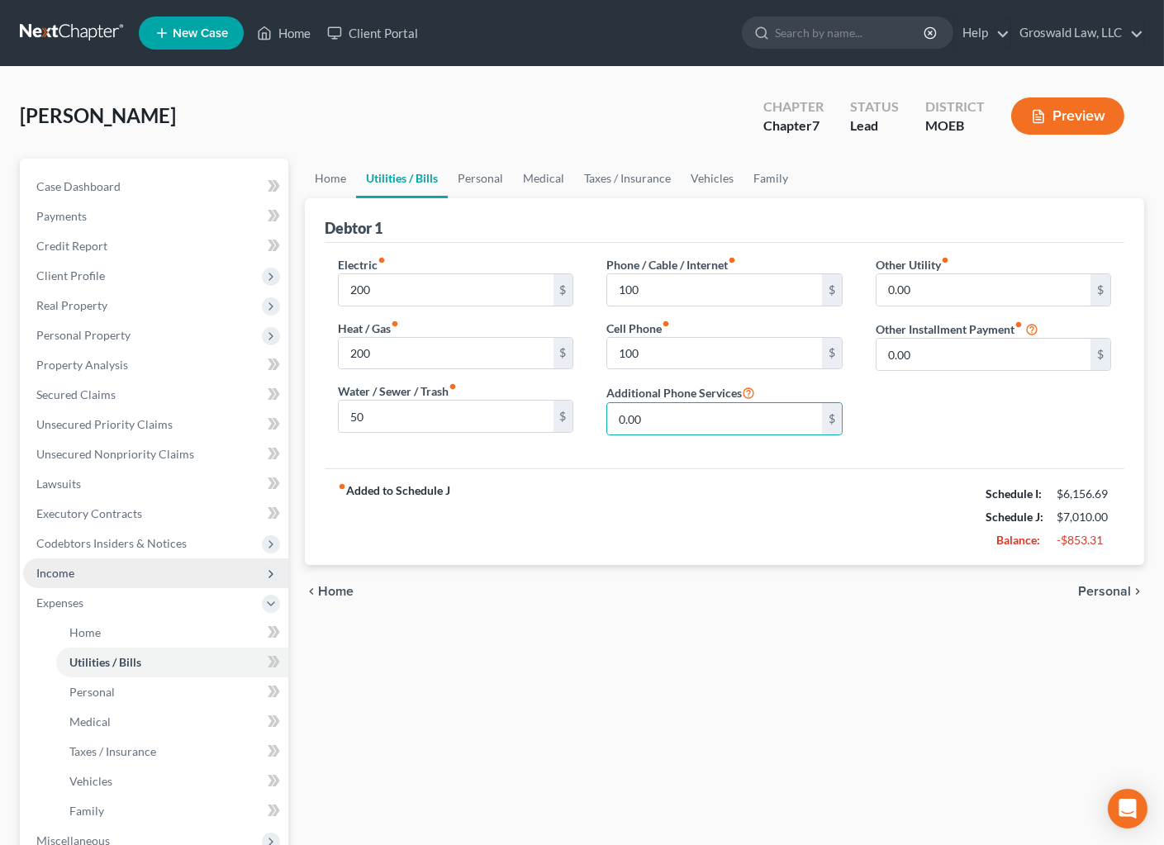
click at [126, 570] on span "Income" at bounding box center [155, 573] width 265 height 30
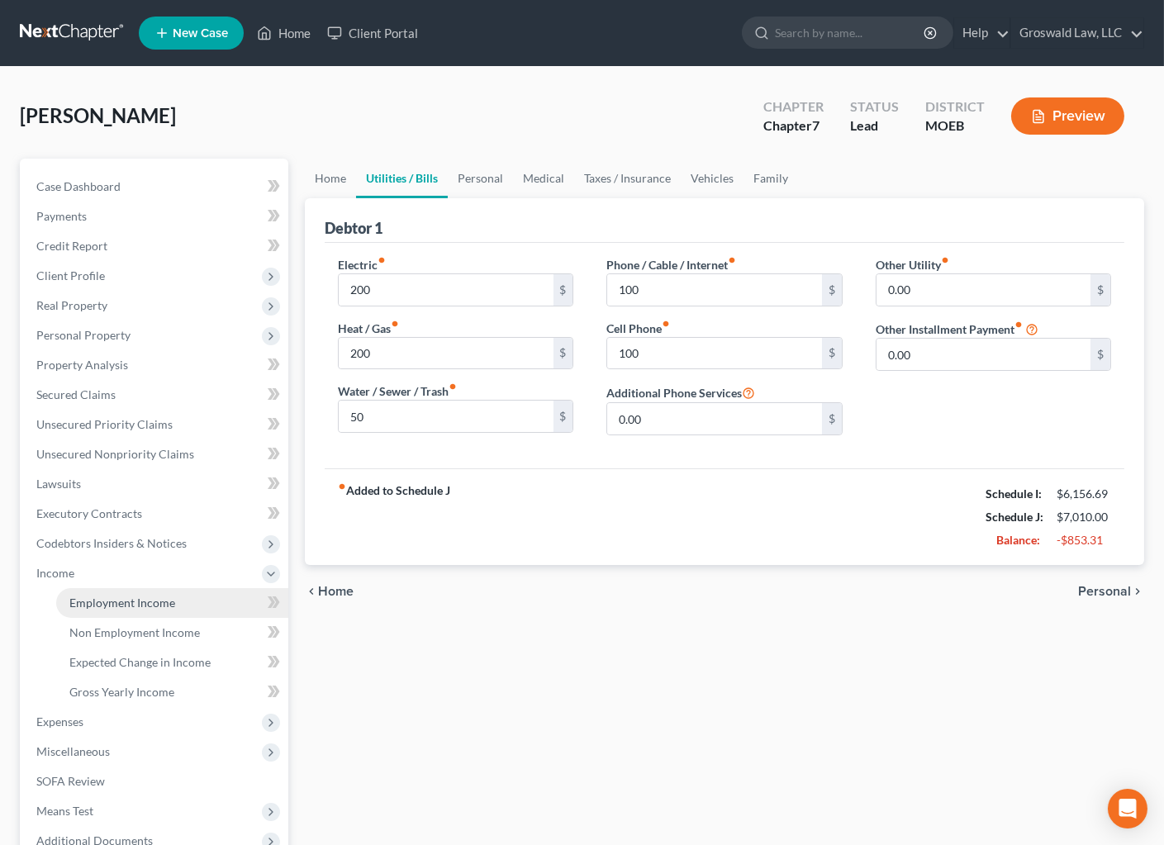
click at [125, 594] on link "Employment Income" at bounding box center [172, 603] width 232 height 30
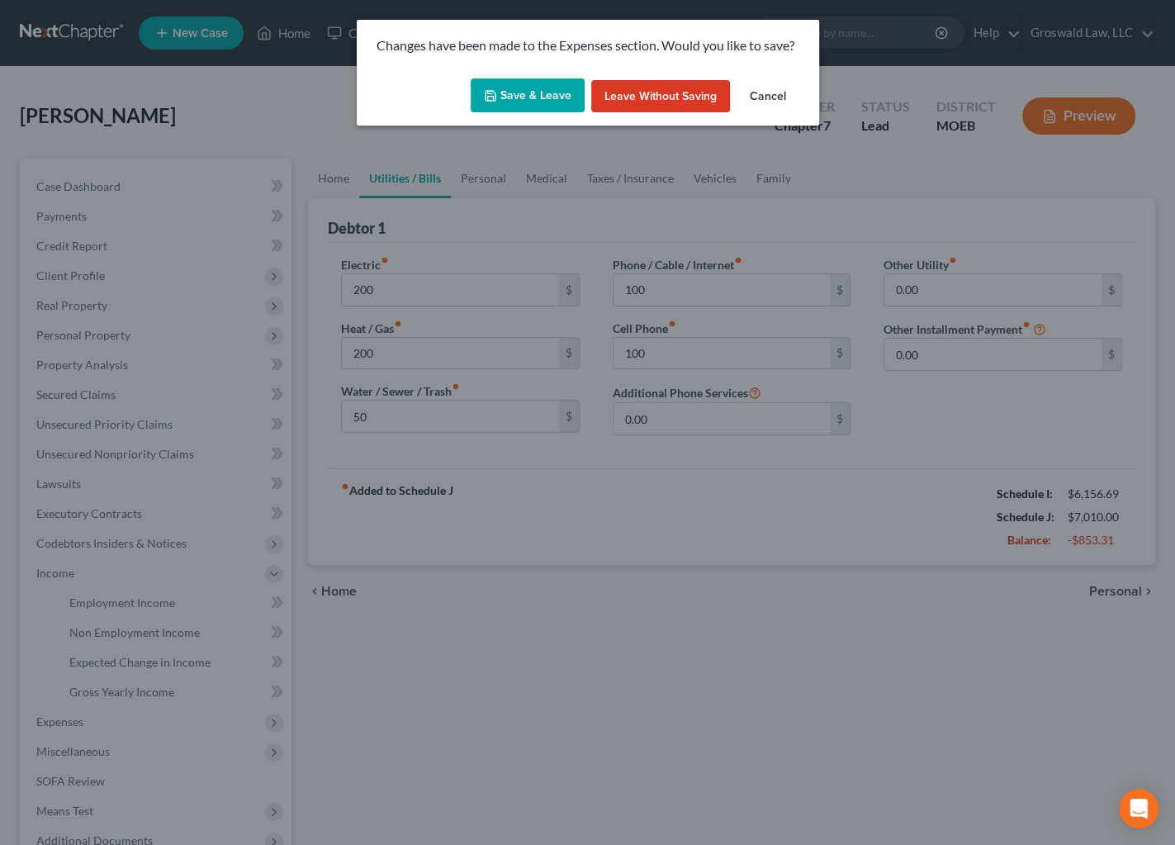
click at [546, 88] on button "Save & Leave" at bounding box center [528, 95] width 114 height 35
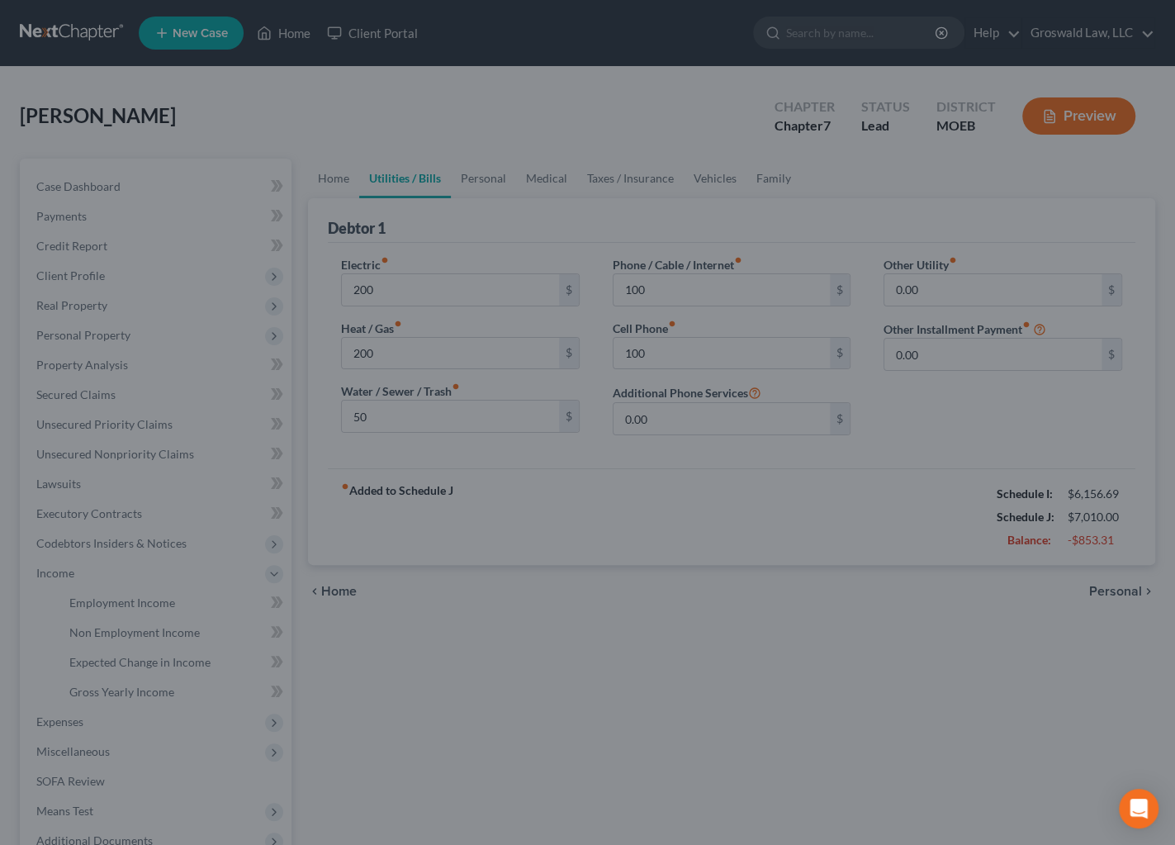
type input "200.00"
type input "50.00"
type input "100.00"
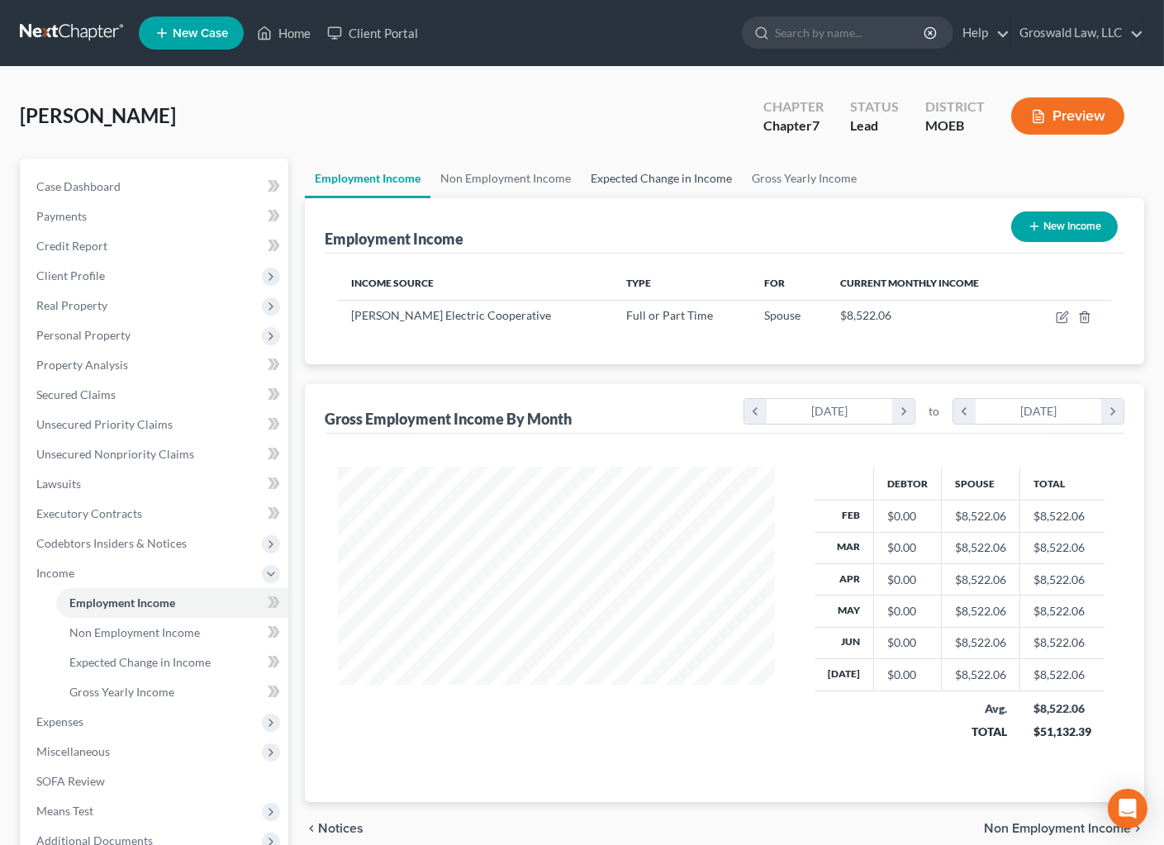
scroll to position [296, 470]
click at [116, 396] on link "Secured Claims" at bounding box center [155, 395] width 265 height 30
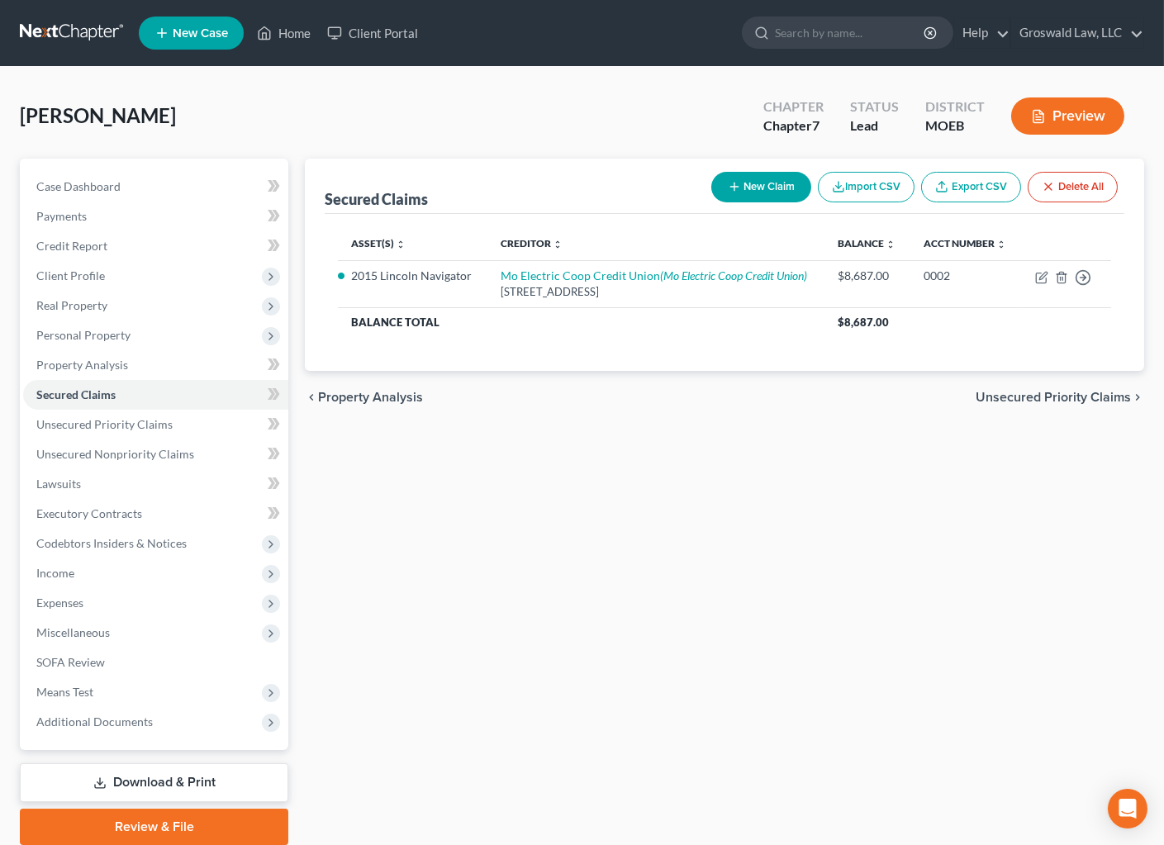
click at [1062, 487] on div "Secured Claims New Claim Import CSV Export CSV Delete All Asset(s) expand_more …" at bounding box center [724, 502] width 856 height 686
click at [74, 593] on span "Expenses" at bounding box center [155, 603] width 265 height 30
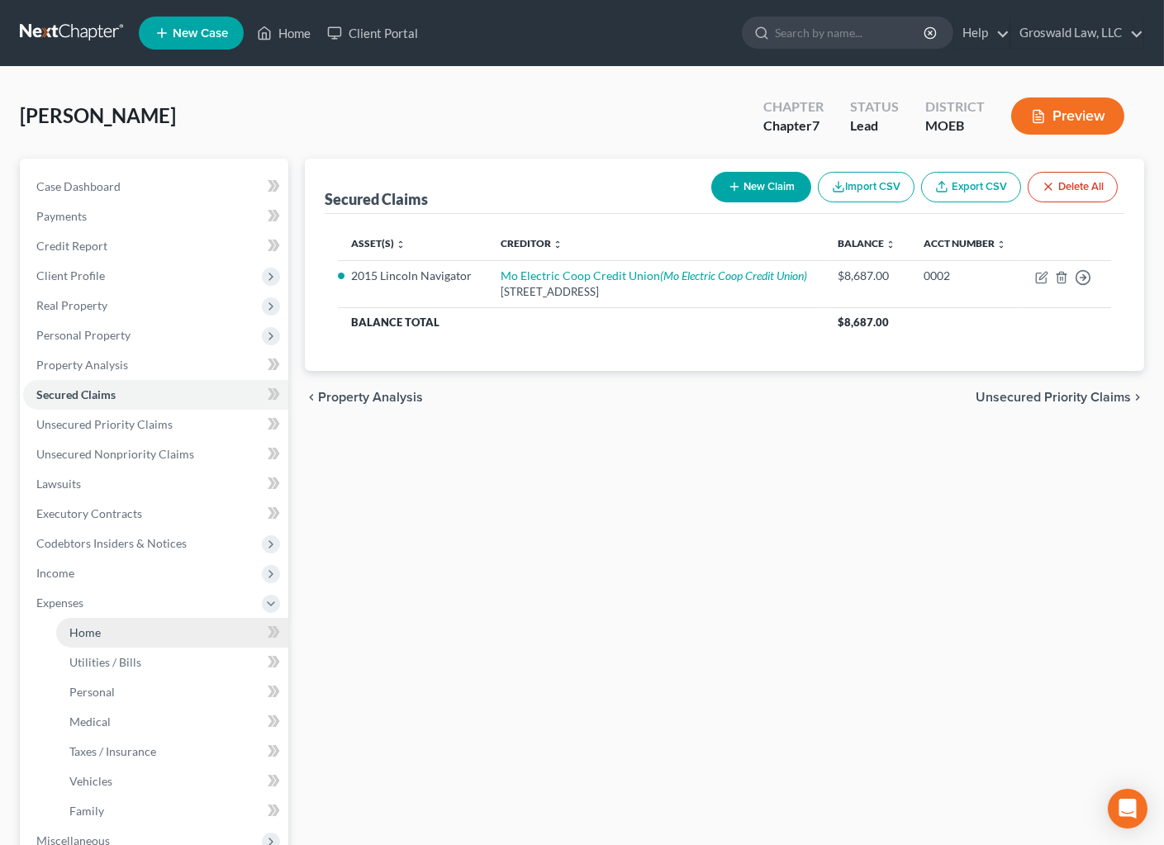
click at [113, 639] on link "Home" at bounding box center [172, 633] width 232 height 30
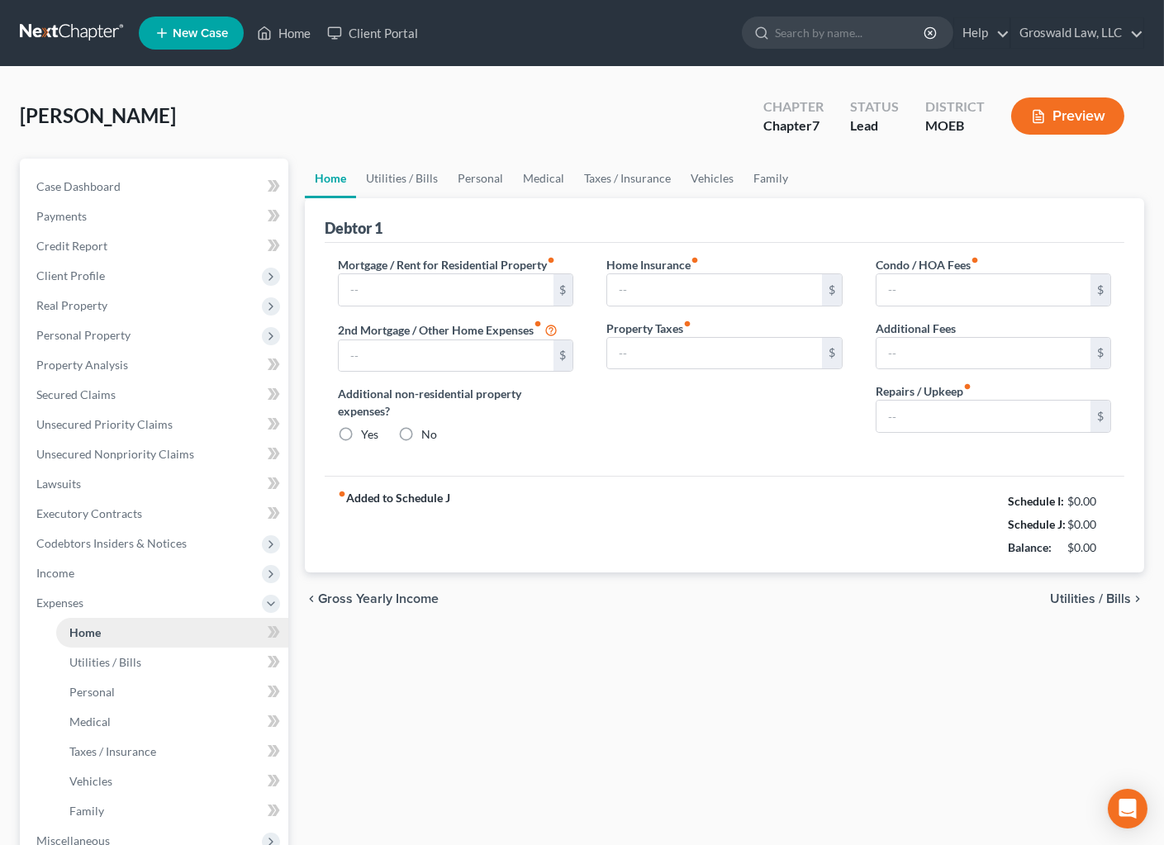
type input "1,500.00"
type input "0.00"
radio input "true"
type input "0.00"
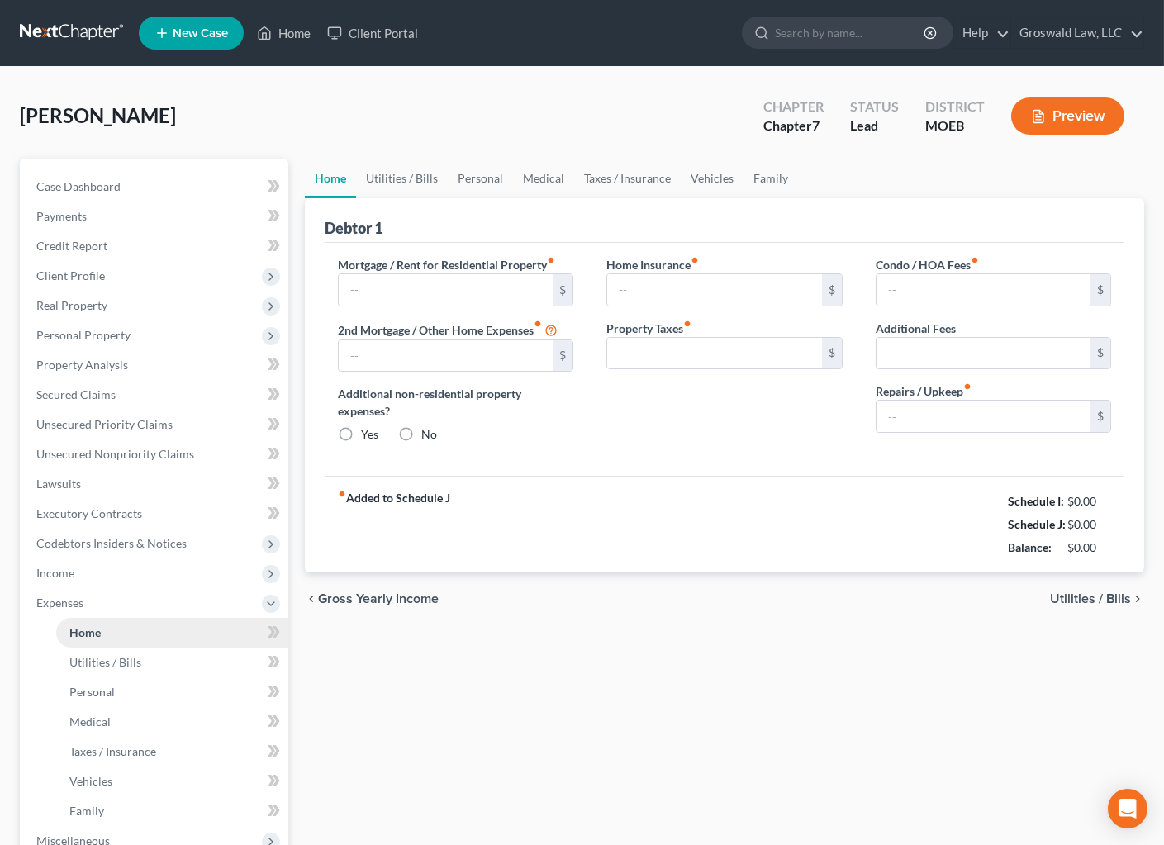
type input "0.00"
type input "150.00"
click at [460, 285] on input "1,500.00" at bounding box center [446, 289] width 214 height 31
type input "1,000"
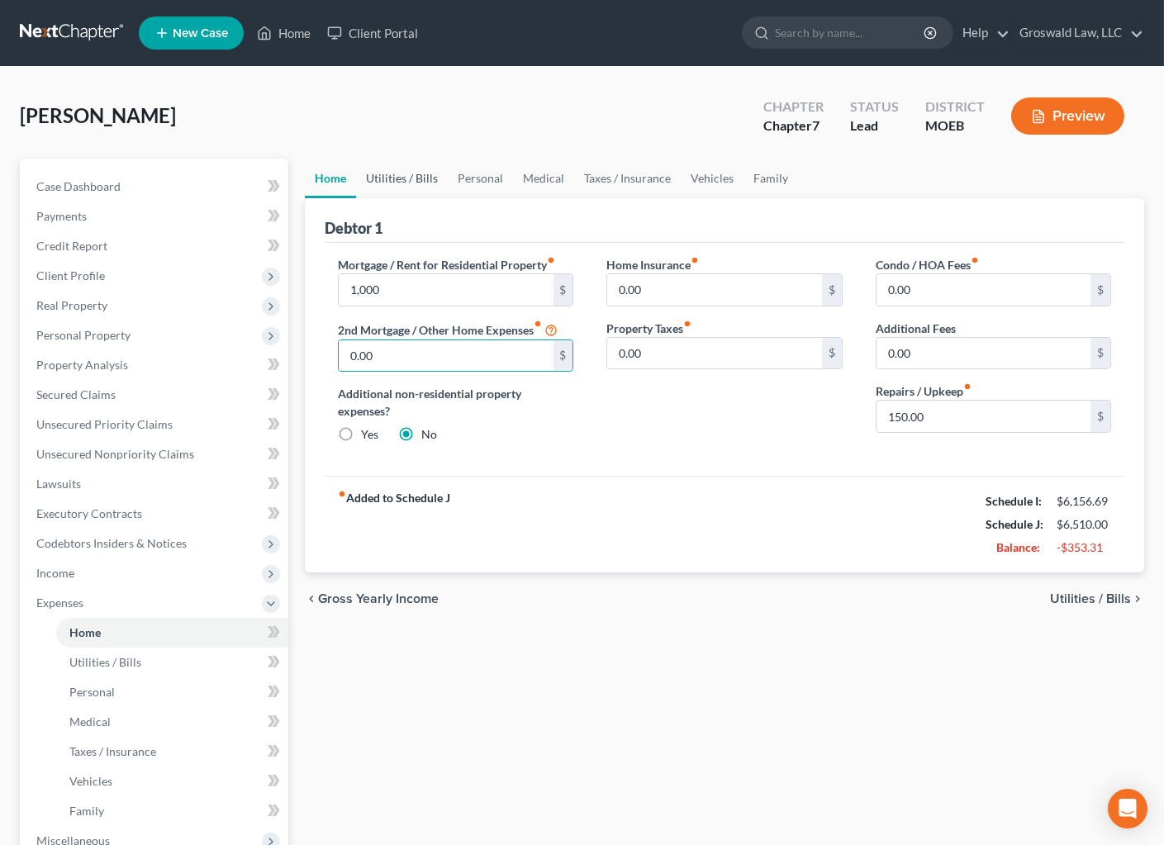
click at [407, 173] on link "Utilities / Bills" at bounding box center [402, 179] width 92 height 40
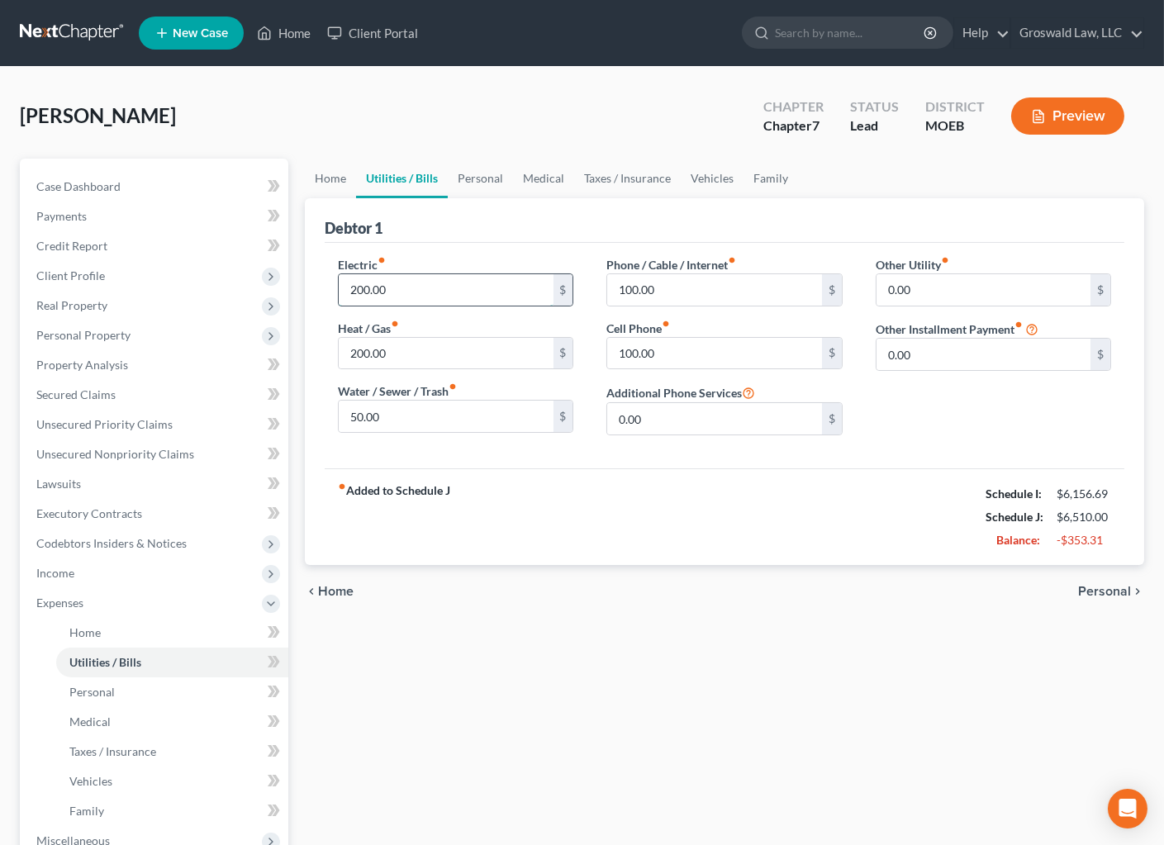
click at [429, 280] on input "200.00" at bounding box center [446, 289] width 214 height 31
type input "150"
type input "25"
click at [475, 184] on link "Personal" at bounding box center [480, 179] width 65 height 40
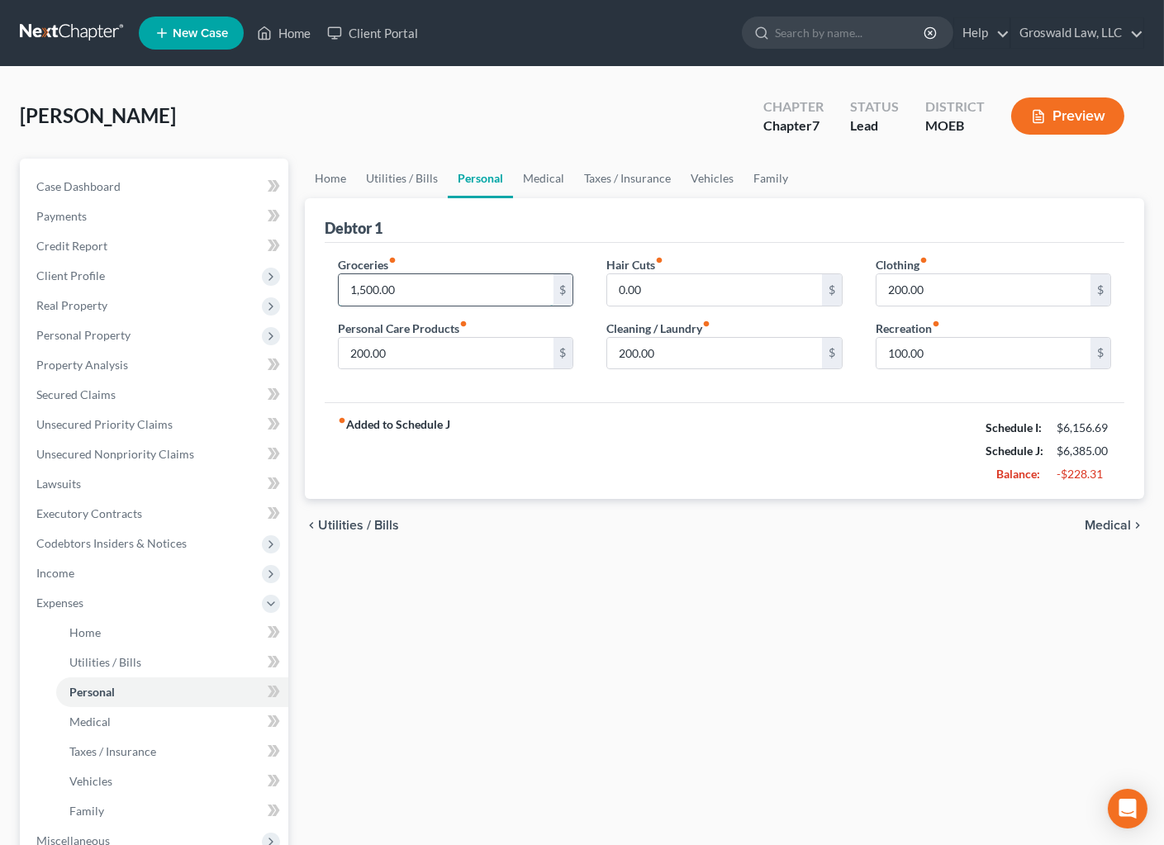
click at [421, 287] on input "1,500.00" at bounding box center [446, 289] width 214 height 31
type input "150"
click at [549, 181] on link "Medical" at bounding box center [543, 179] width 61 height 40
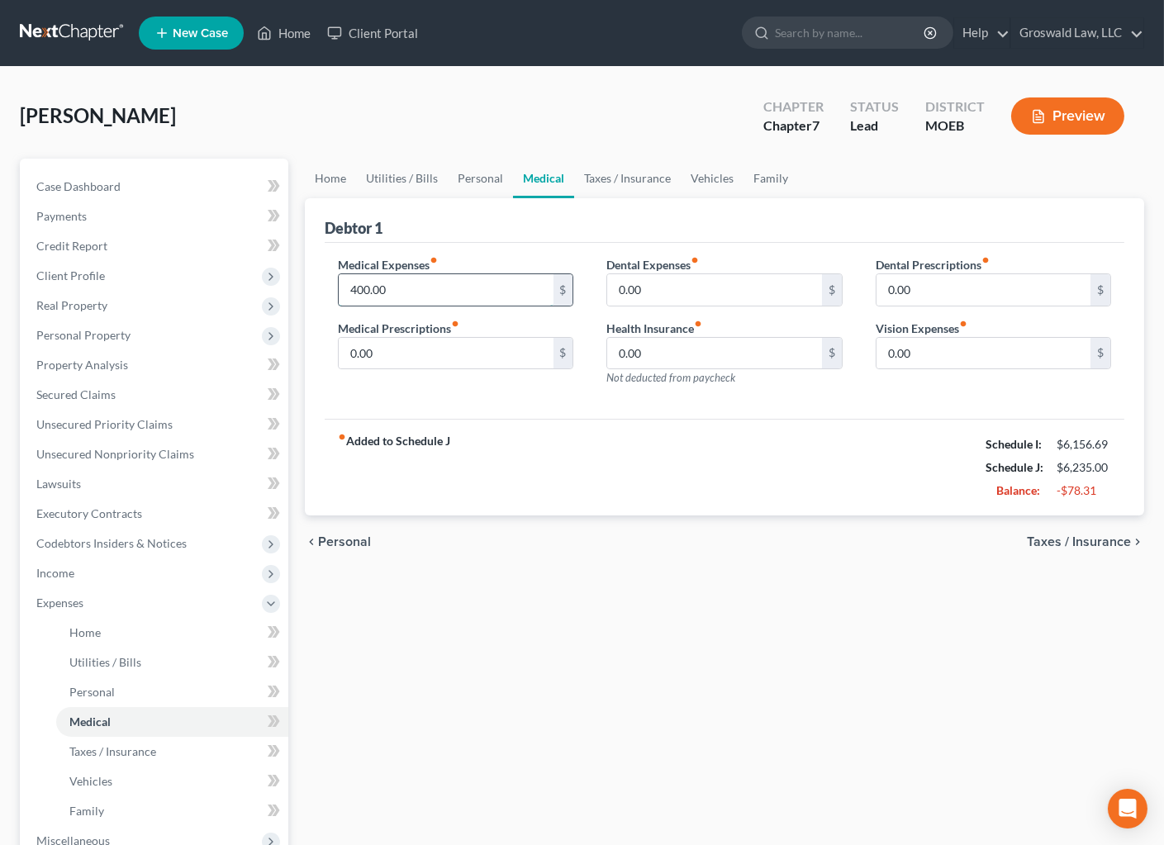
click at [429, 287] on input "400.00" at bounding box center [446, 289] width 214 height 31
type input "338"
click at [718, 179] on link "Vehicles" at bounding box center [711, 179] width 63 height 40
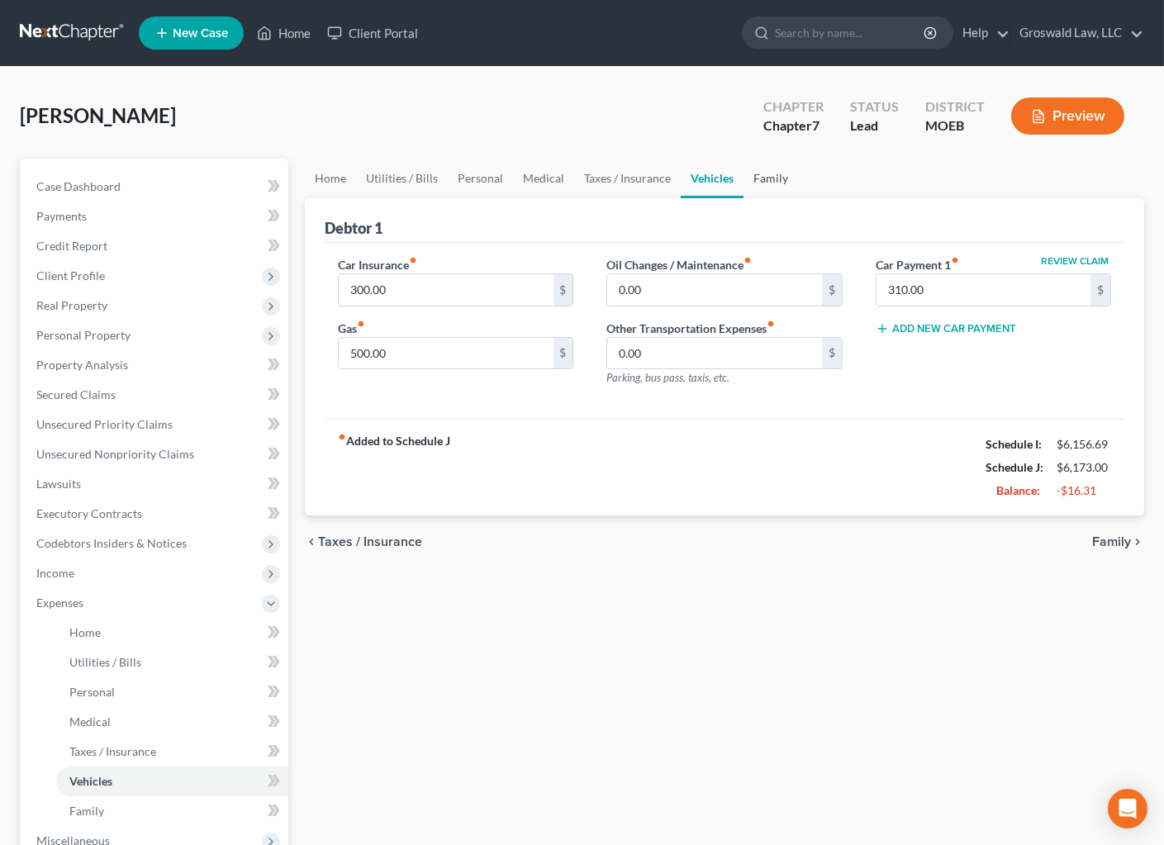
click at [760, 173] on link "Family" at bounding box center [770, 179] width 55 height 40
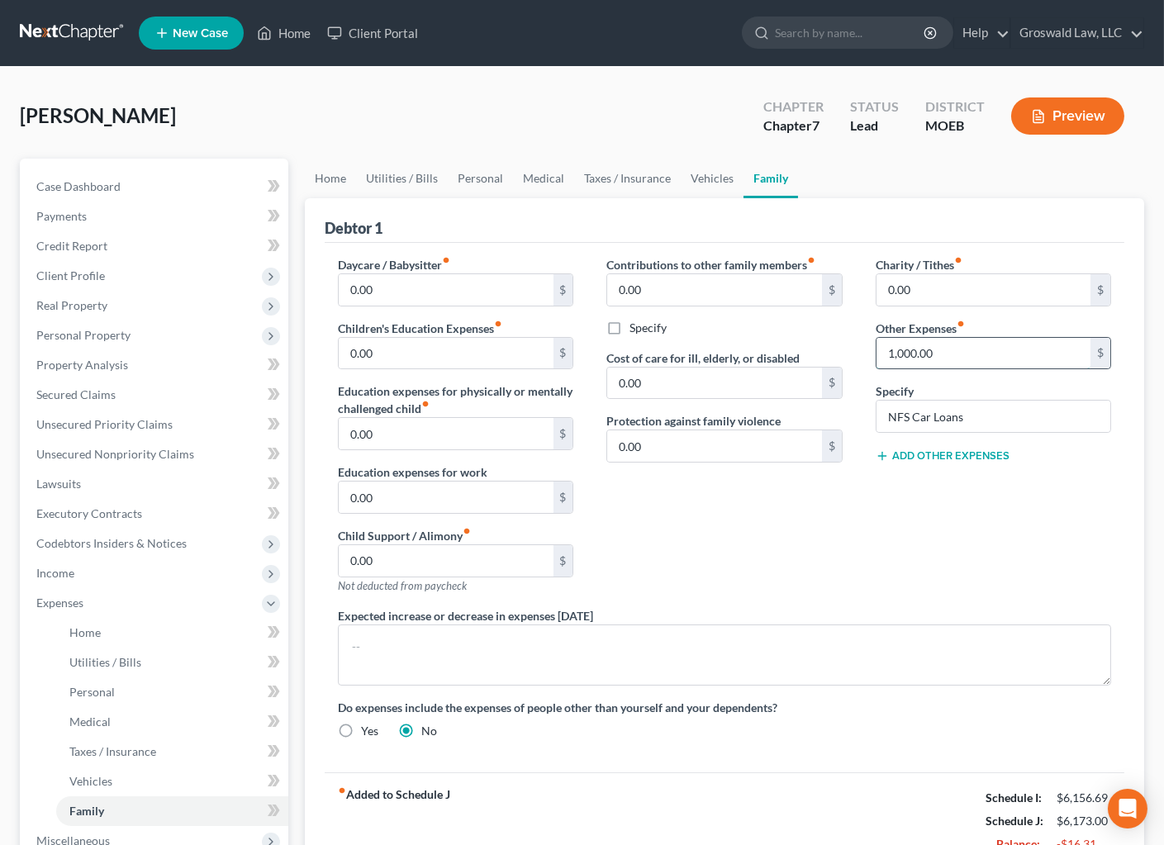
click at [984, 351] on input "1,000.00" at bounding box center [983, 353] width 214 height 31
type input "500"
click at [709, 169] on link "Vehicles" at bounding box center [711, 179] width 63 height 40
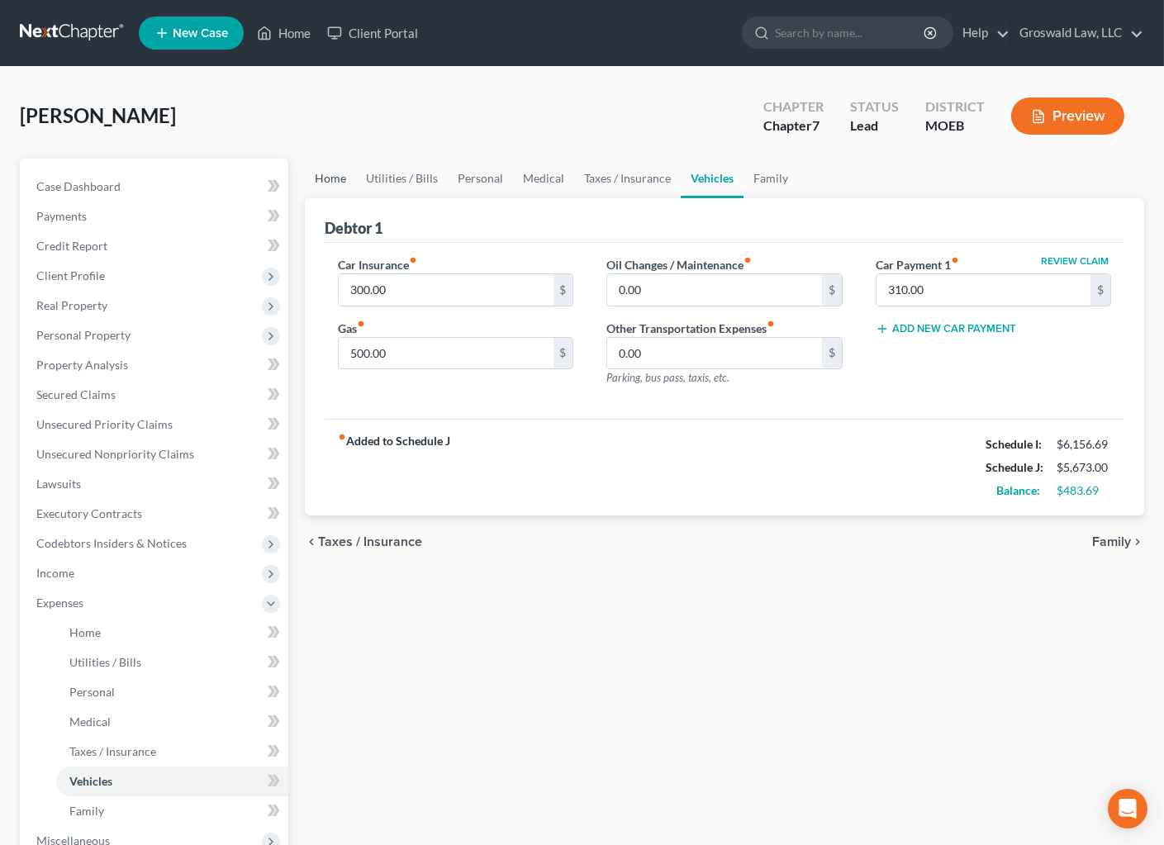
click at [325, 173] on link "Home" at bounding box center [330, 179] width 51 height 40
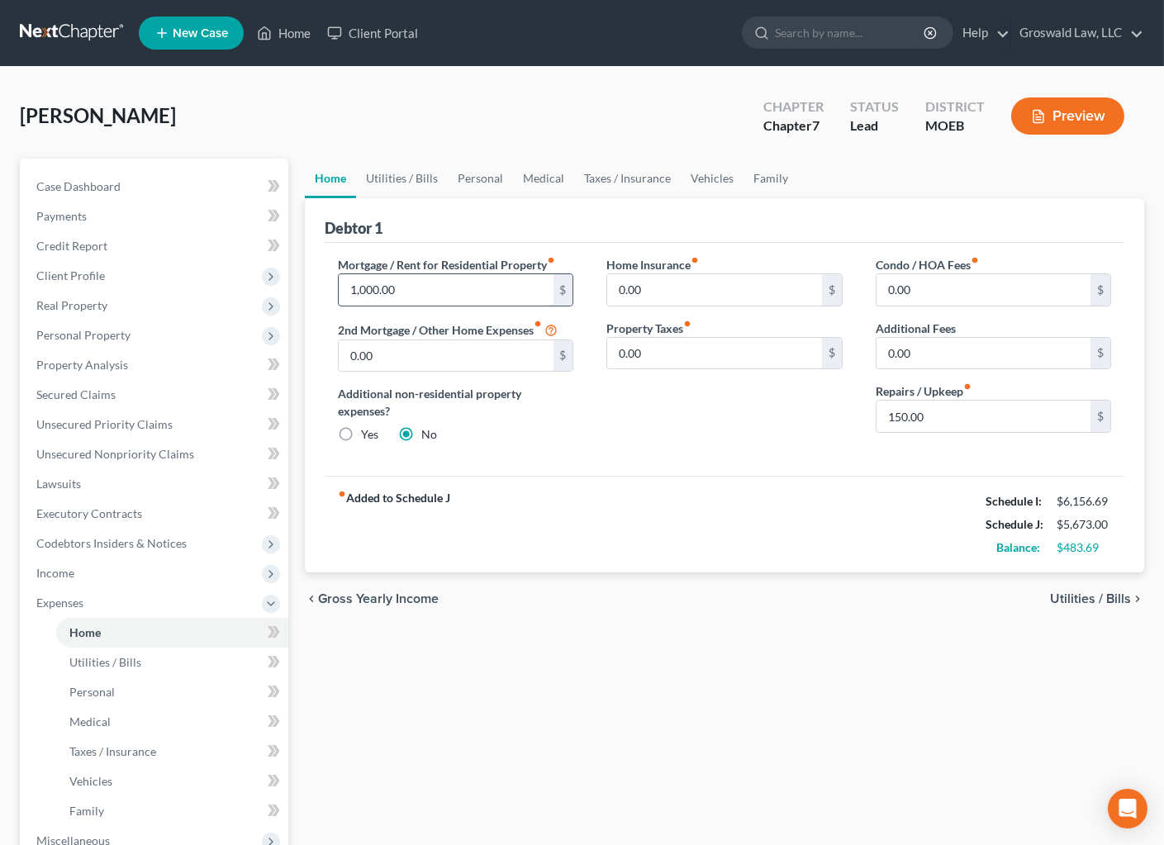
click at [399, 284] on input "1,000.00" at bounding box center [446, 289] width 214 height 31
type input "1,480"
click at [598, 436] on div "Home Insurance fiber_manual_record 0.00 $ Property Taxes fiber_manual_record 0.…" at bounding box center [724, 356] width 268 height 201
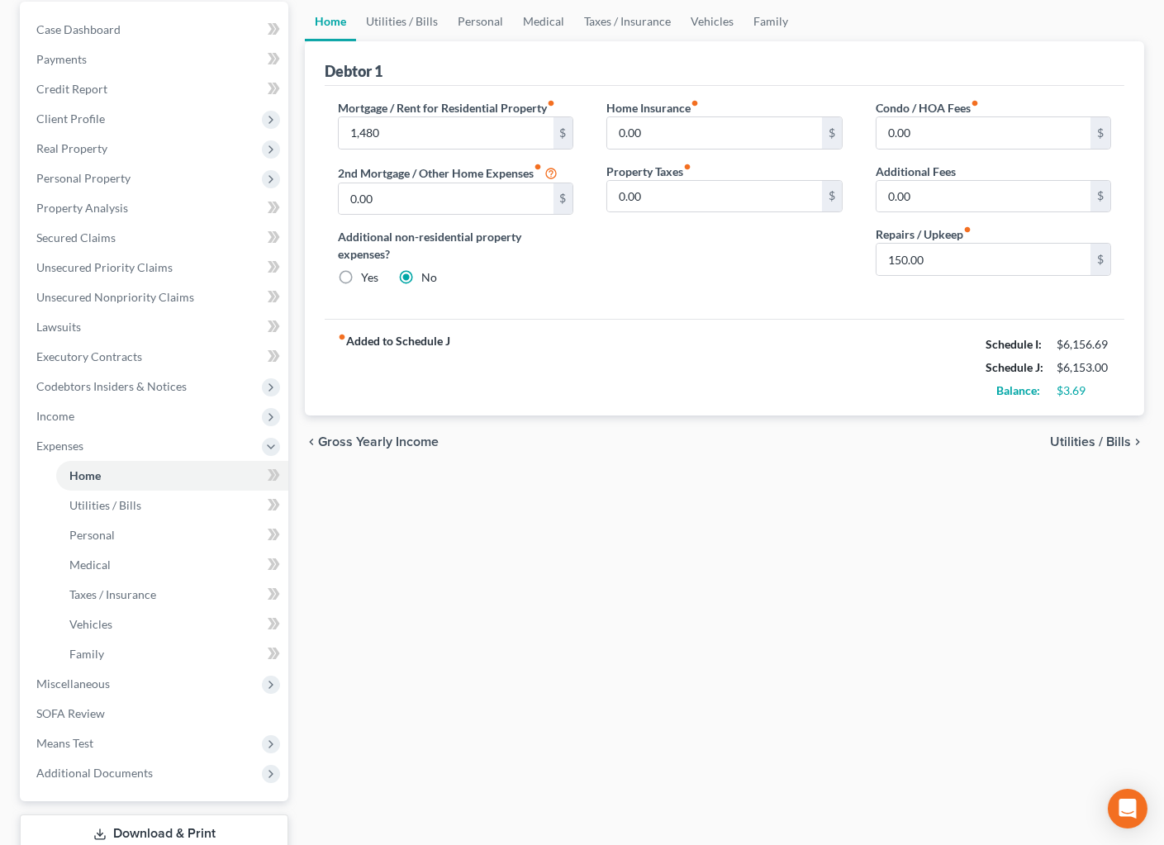
scroll to position [269, 0]
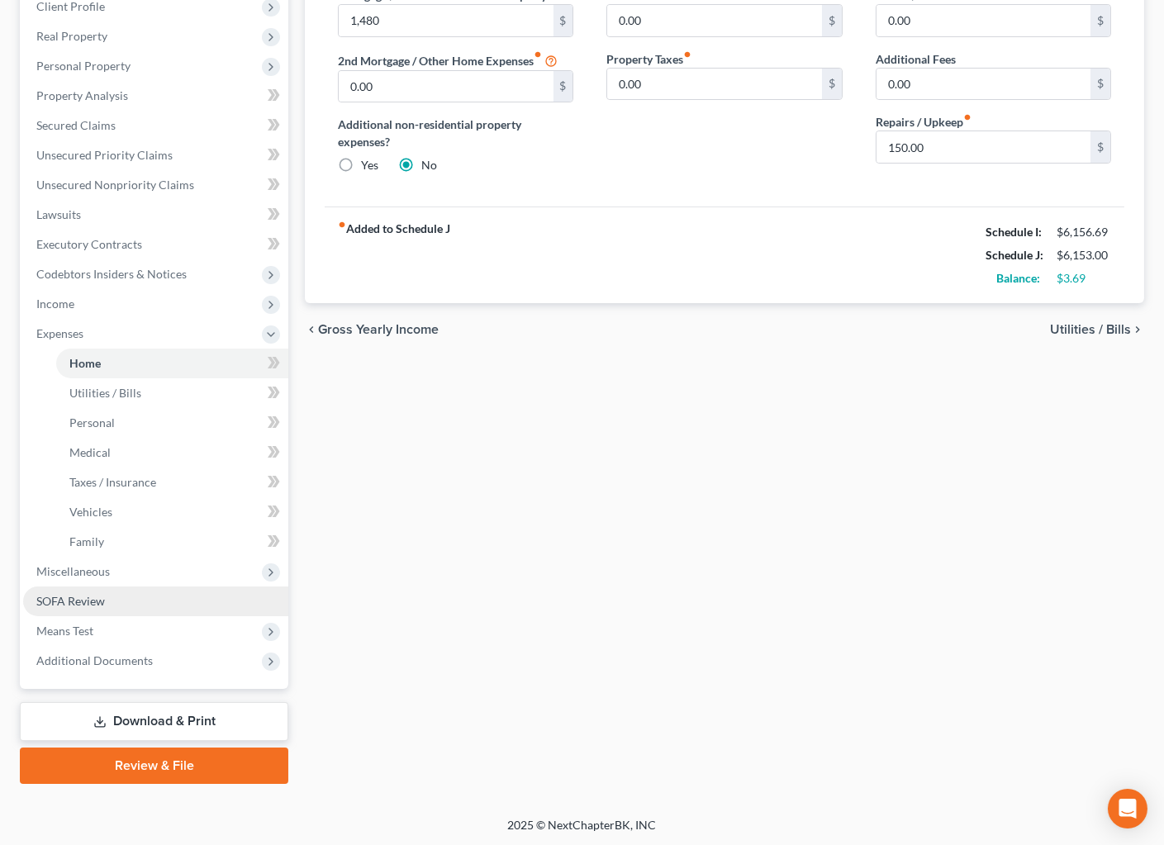
drag, startPoint x: 68, startPoint y: 585, endPoint x: 70, endPoint y: 598, distance: 13.4
click at [68, 586] on link "SOFA Review" at bounding box center [155, 601] width 265 height 30
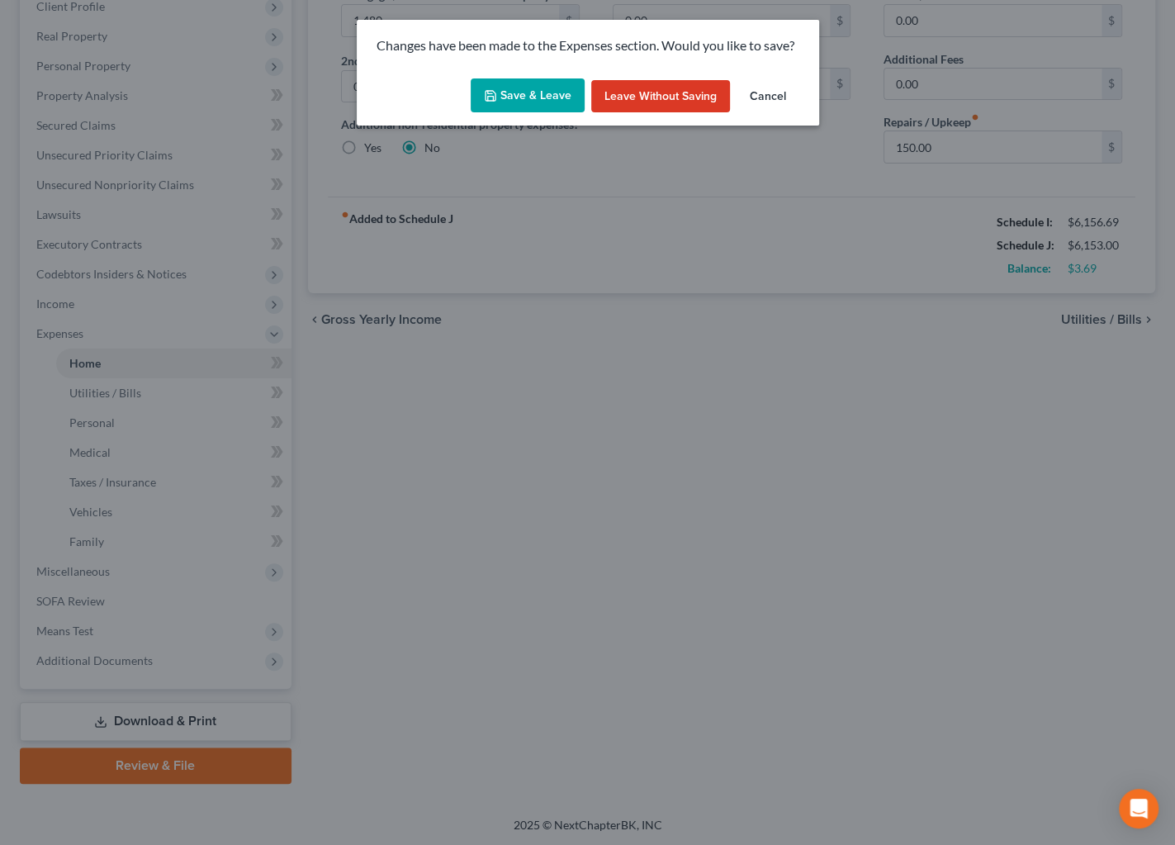
click at [579, 90] on button "Save & Leave" at bounding box center [528, 95] width 114 height 35
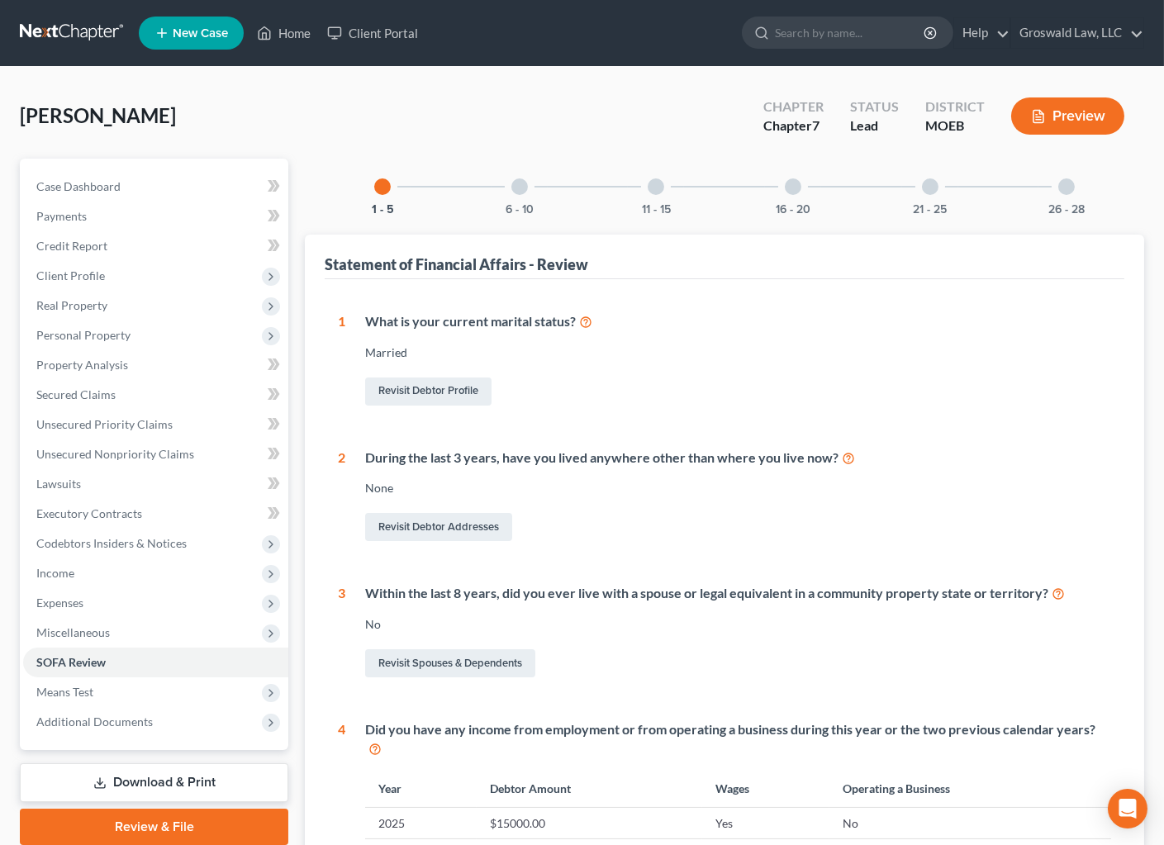
click at [794, 191] on div at bounding box center [793, 186] width 17 height 17
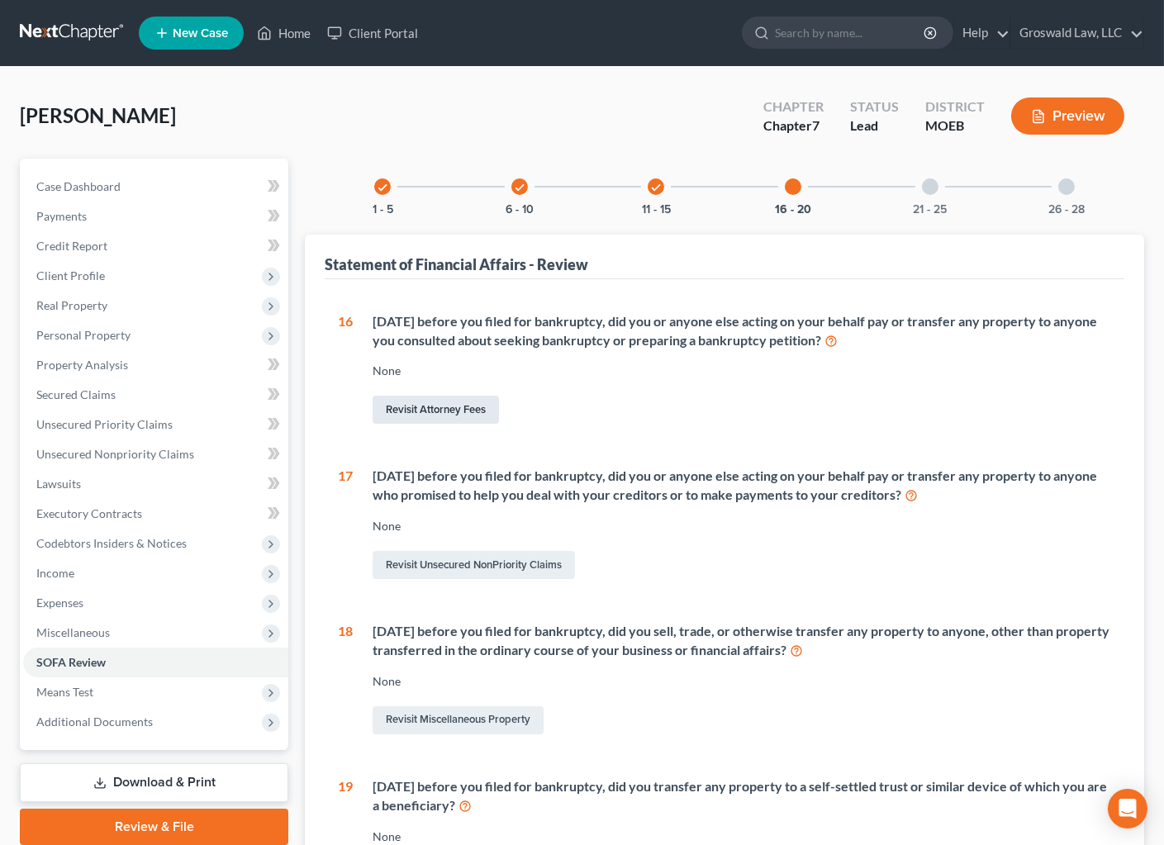
click at [441, 408] on link "Revisit Attorney Fees" at bounding box center [435, 410] width 126 height 28
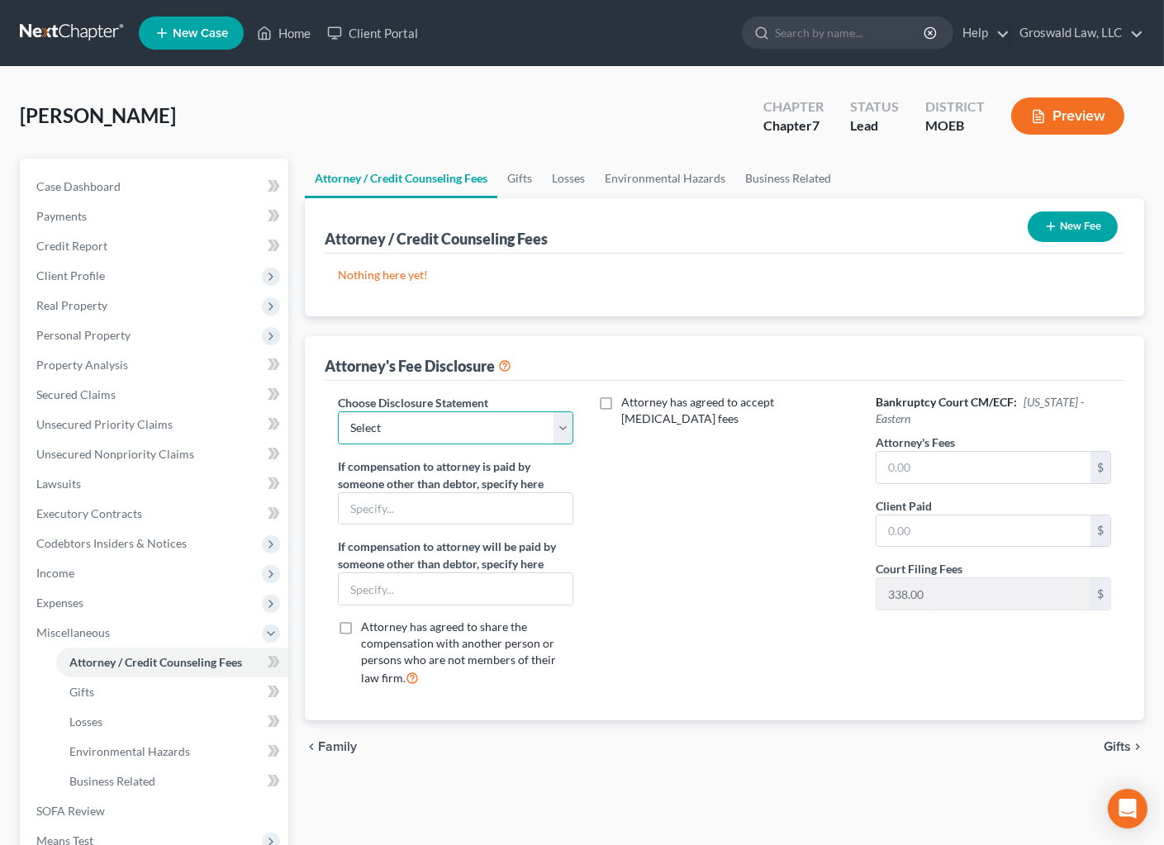
drag, startPoint x: 471, startPoint y: 416, endPoint x: 458, endPoint y: 440, distance: 27.4
click at [471, 417] on select "Select Chapter 13 Fee Disclosure Chapter 7 Fee Disclosure" at bounding box center [455, 427] width 235 height 33
select select "1"
click at [338, 411] on select "Select Chapter 13 Fee Disclosure Chapter 7 Fee Disclosure" at bounding box center [455, 427] width 235 height 33
drag, startPoint x: 903, startPoint y: 448, endPoint x: 903, endPoint y: 440, distance: 8.3
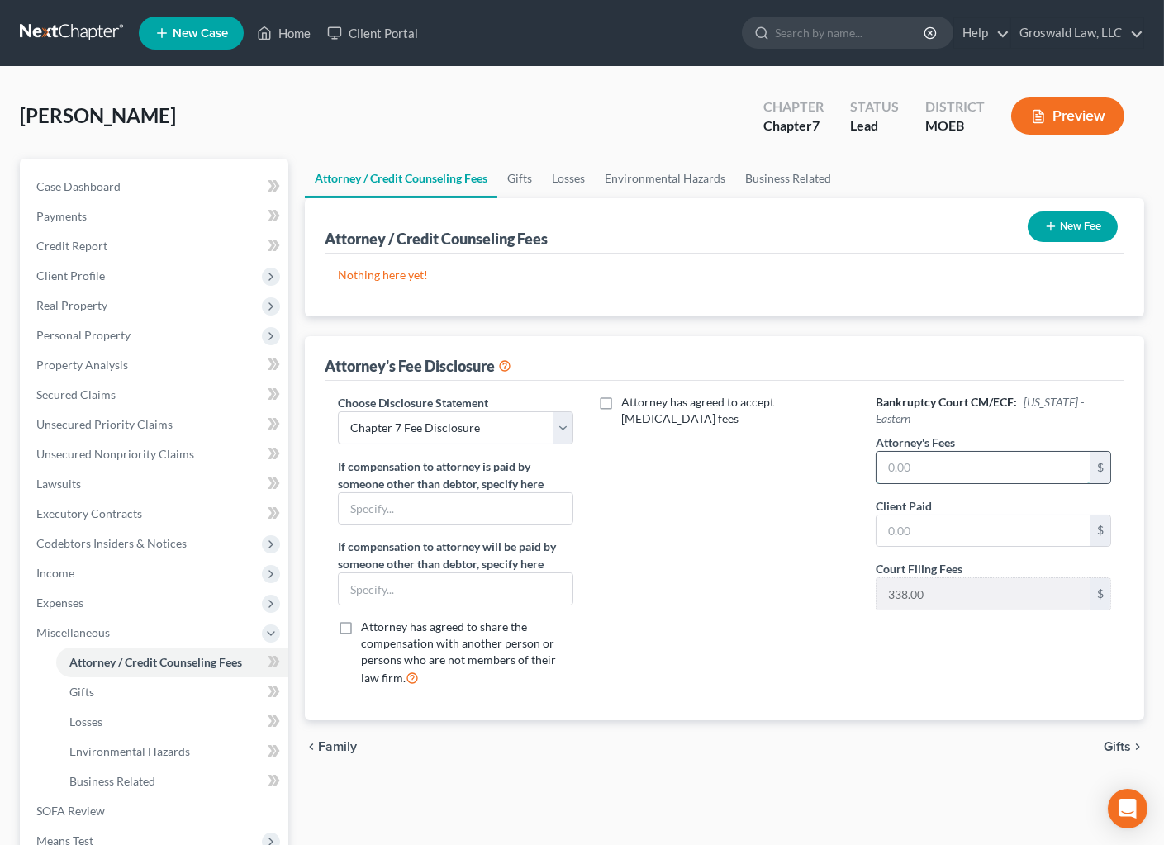
click at [903, 452] on input "text" at bounding box center [983, 467] width 214 height 31
type input "1,512"
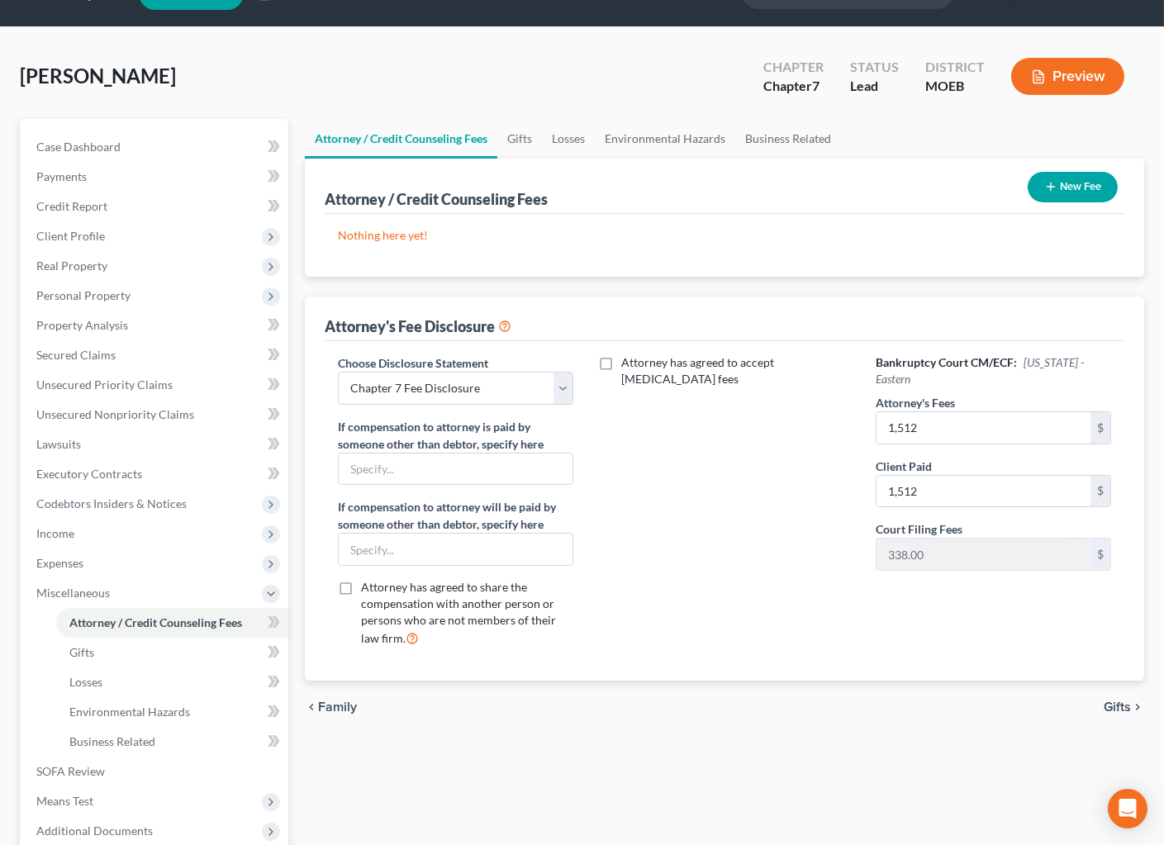
scroll to position [74, 0]
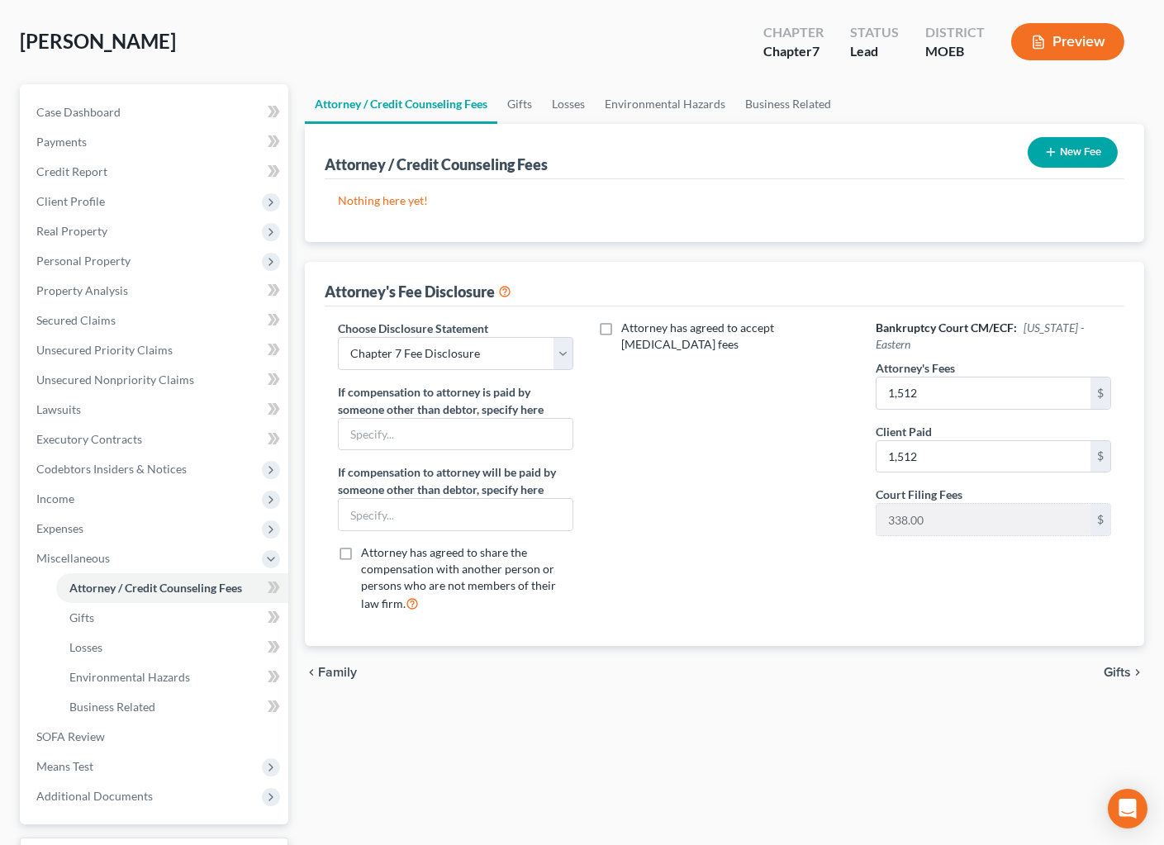
click at [850, 486] on div "Attorney has agreed to accept [MEDICAL_DATA] fees" at bounding box center [724, 473] width 268 height 306
click at [1062, 148] on button "New Fee" at bounding box center [1072, 152] width 90 height 31
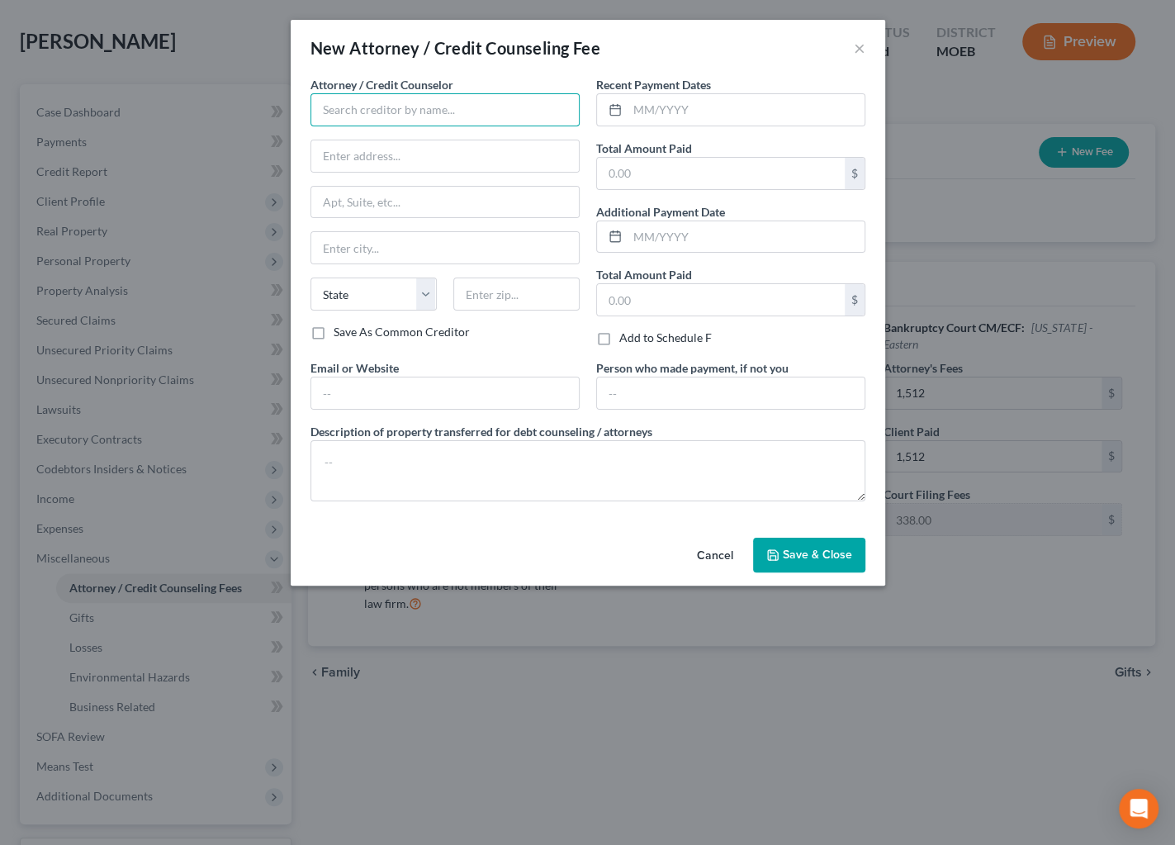
click at [438, 107] on input "text" at bounding box center [445, 109] width 269 height 33
click at [390, 140] on div "Groswald Law" at bounding box center [410, 138] width 172 height 17
type input "Groswald Law"
type input "P.O. Box 179343"
type input "Saint Louis"
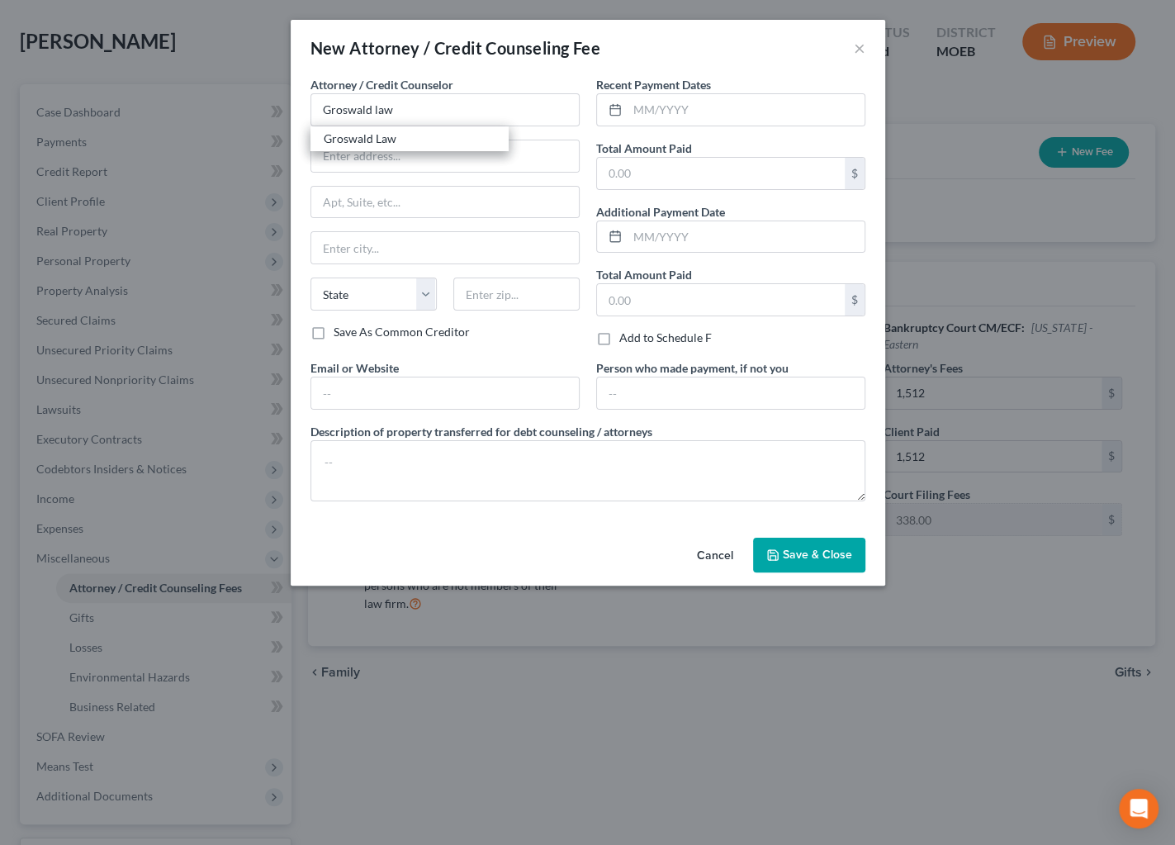
select select "26"
type input "63117"
drag, startPoint x: 610, startPoint y: 102, endPoint x: 662, endPoint y: 99, distance: 52.1
click at [626, 103] on div at bounding box center [612, 109] width 31 height 31
click at [662, 99] on input "text" at bounding box center [746, 109] width 237 height 31
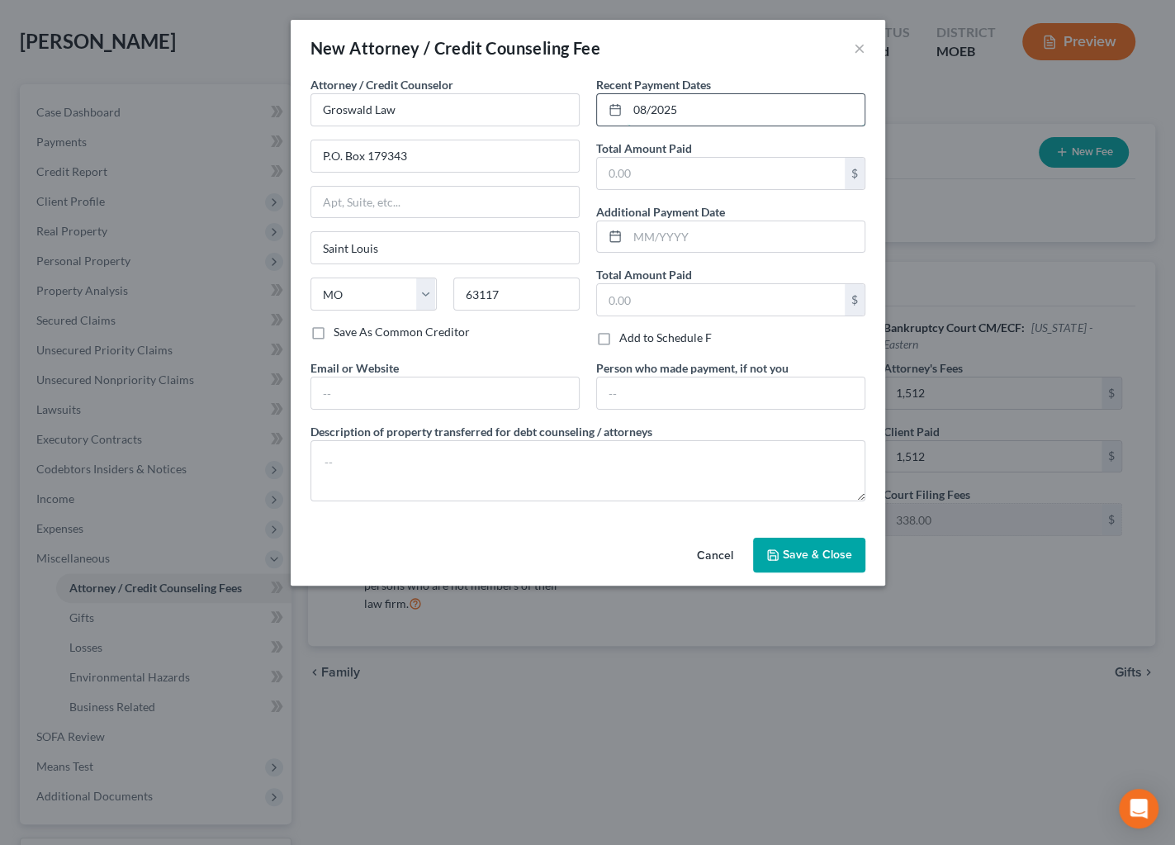
type input "08/2025"
type input "1,512"
click at [455, 394] on input "text" at bounding box center [445, 392] width 268 height 31
type input "[DOMAIN_NAME]"
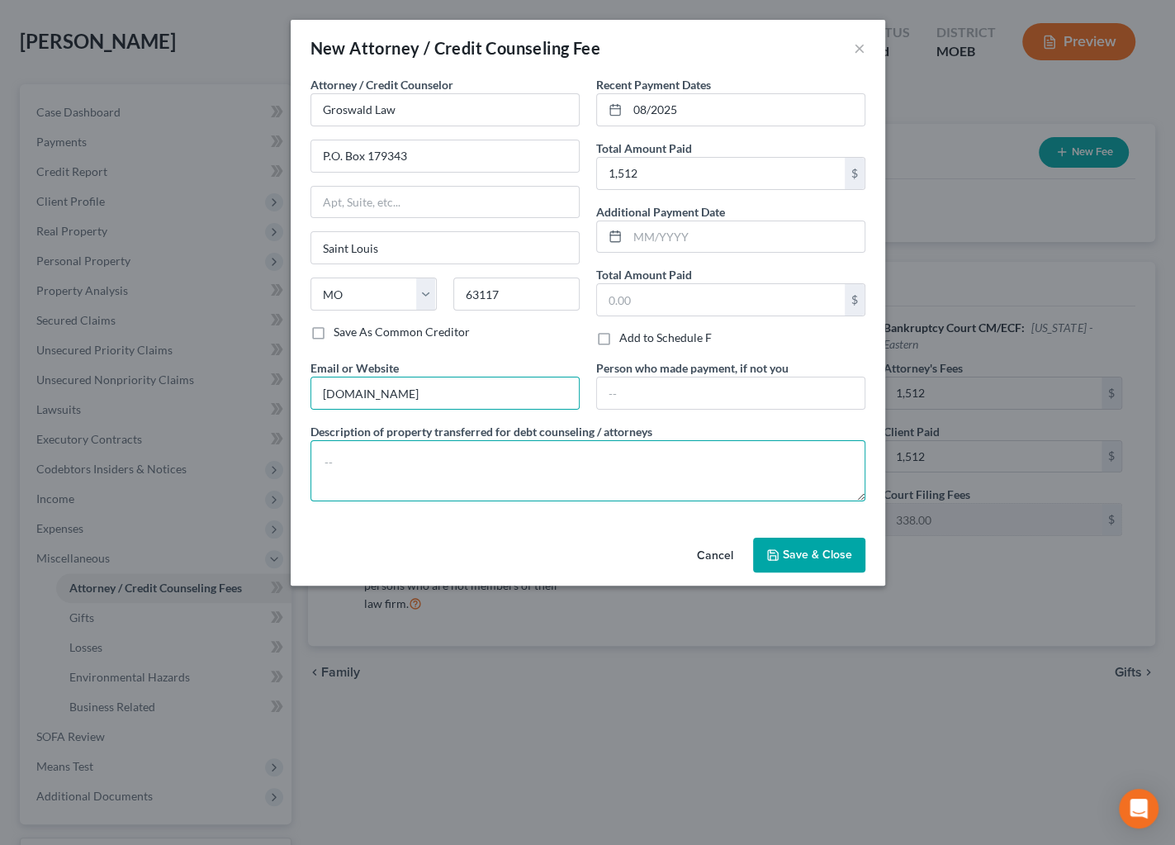
click at [443, 459] on textarea at bounding box center [588, 470] width 555 height 61
type textarea "attorneys fees"
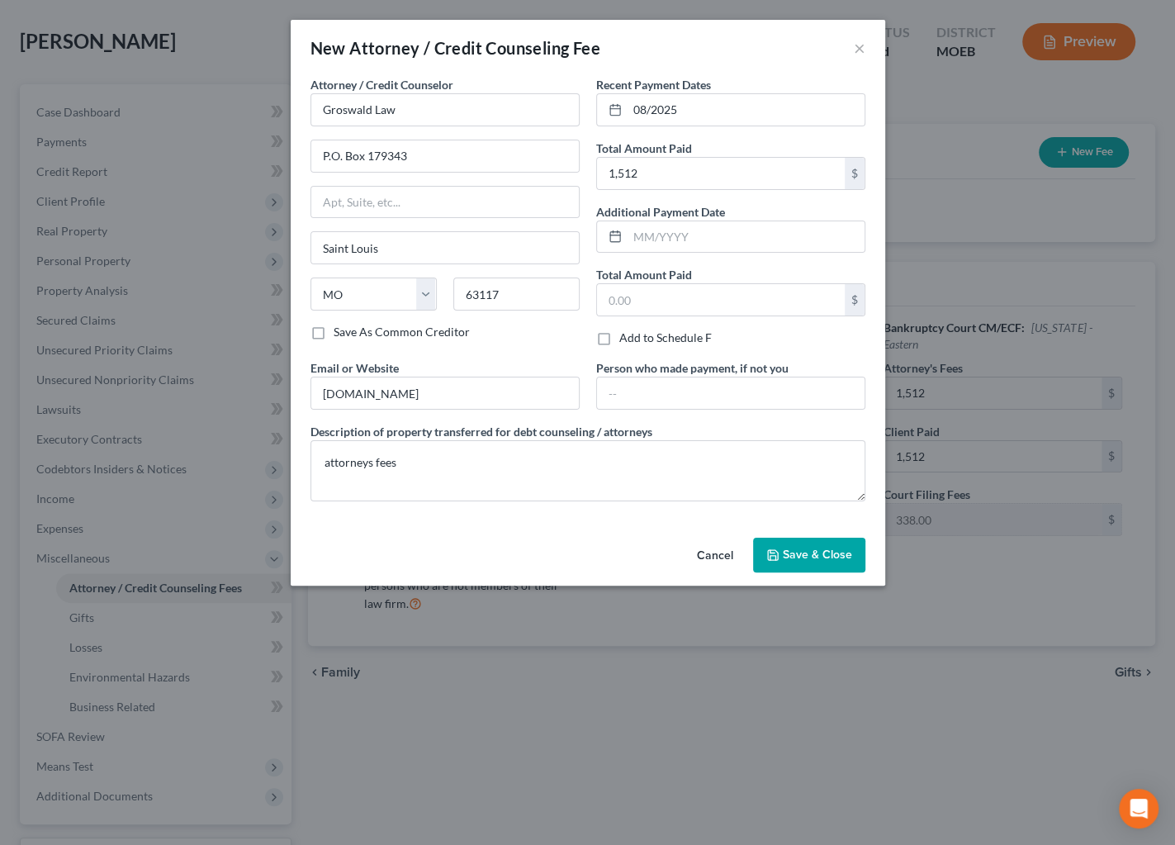
click at [808, 555] on span "Save & Close" at bounding box center [817, 555] width 69 height 14
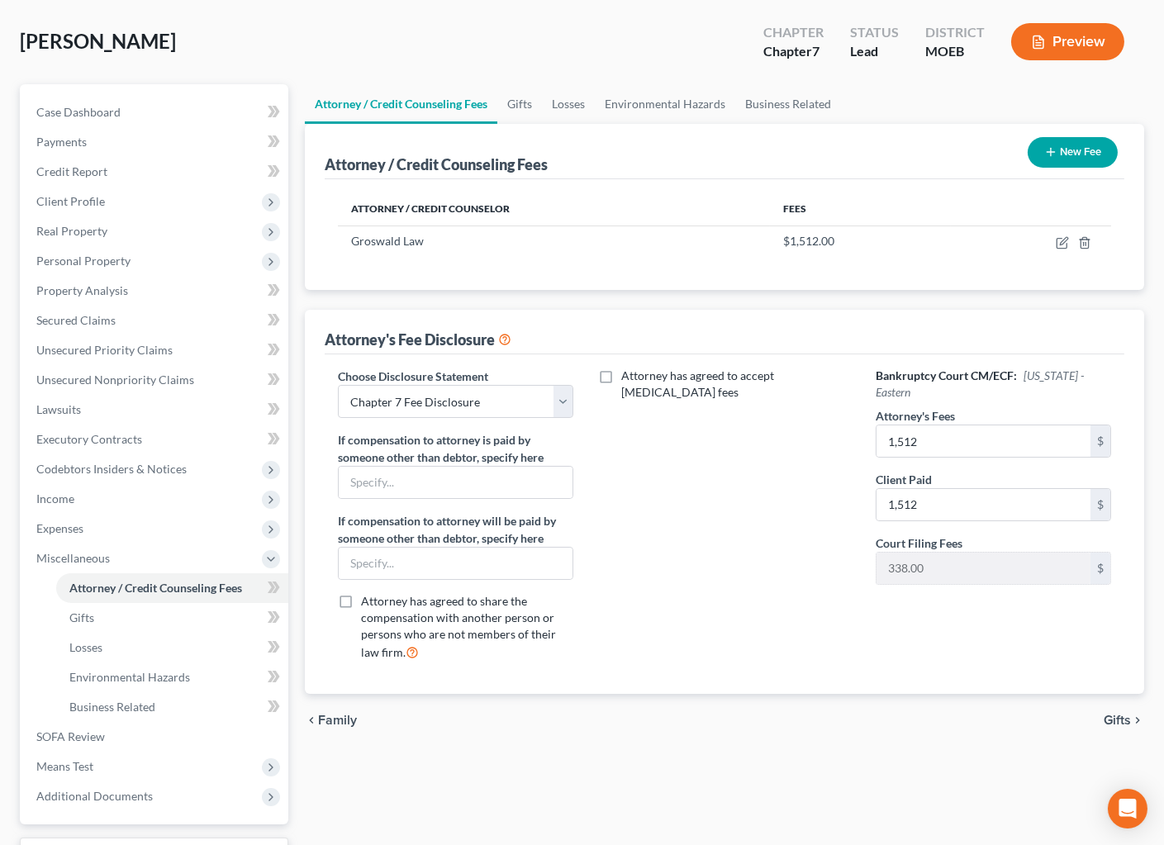
click at [1074, 148] on button "New Fee" at bounding box center [1072, 152] width 90 height 31
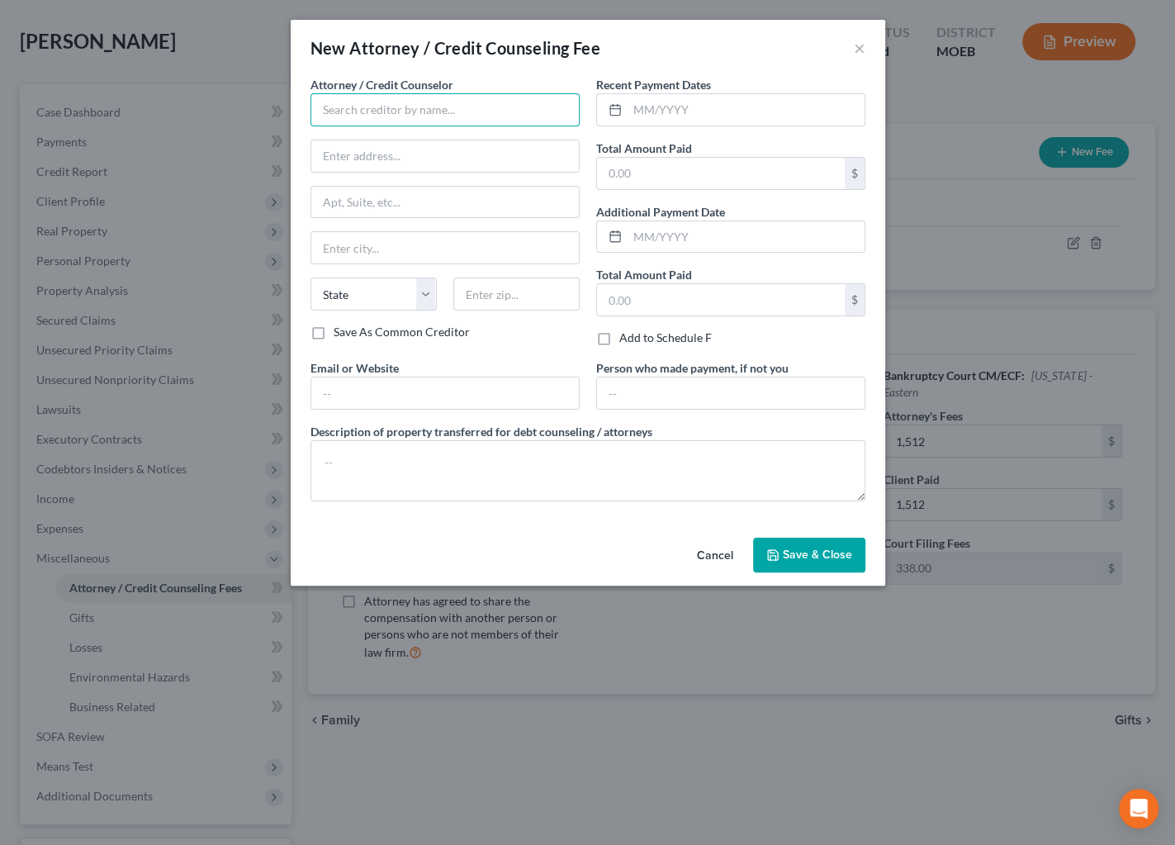
drag, startPoint x: 434, startPoint y: 107, endPoint x: 434, endPoint y: 97, distance: 9.9
click at [434, 106] on input "text" at bounding box center [445, 109] width 269 height 33
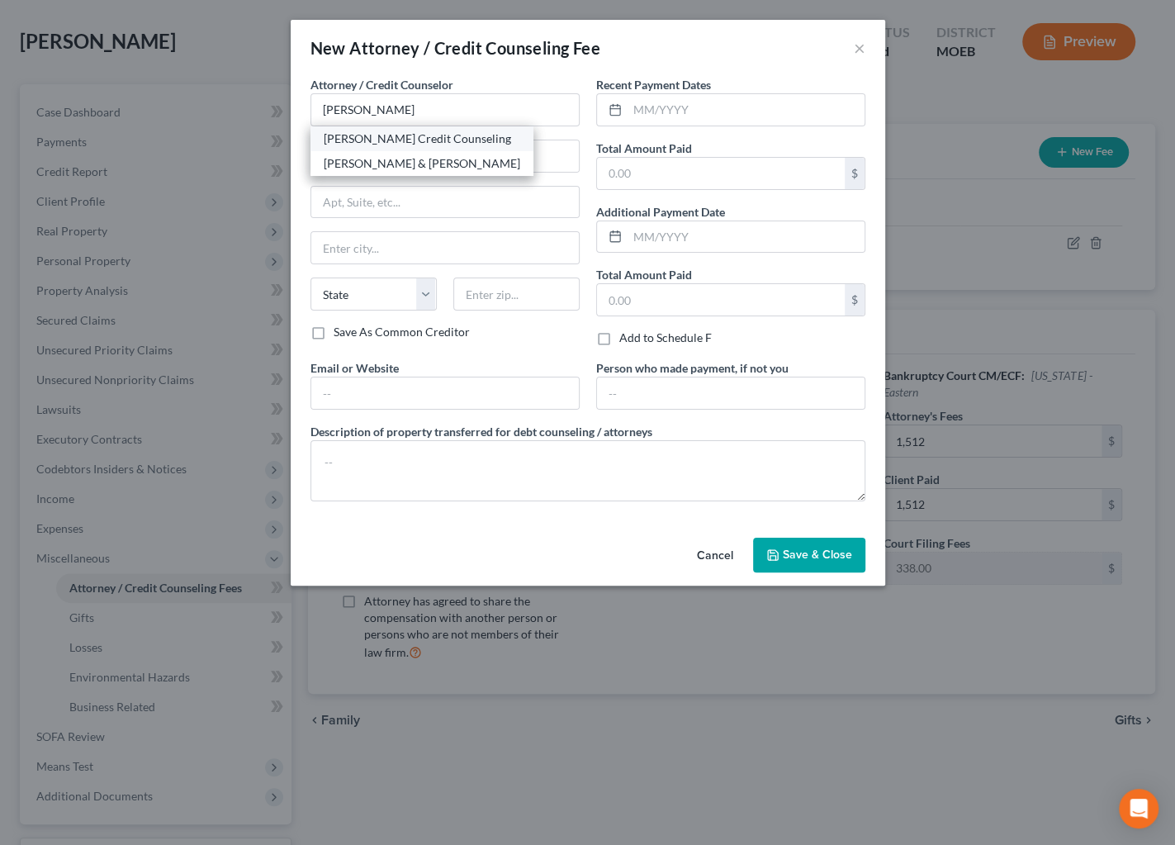
click at [386, 135] on div "[PERSON_NAME] Credit Counseling" at bounding box center [422, 138] width 197 height 17
type input "[PERSON_NAME] Credit Counseling"
type input "[STREET_ADDRESS]"
type input "[PERSON_NAME]"
select select "43"
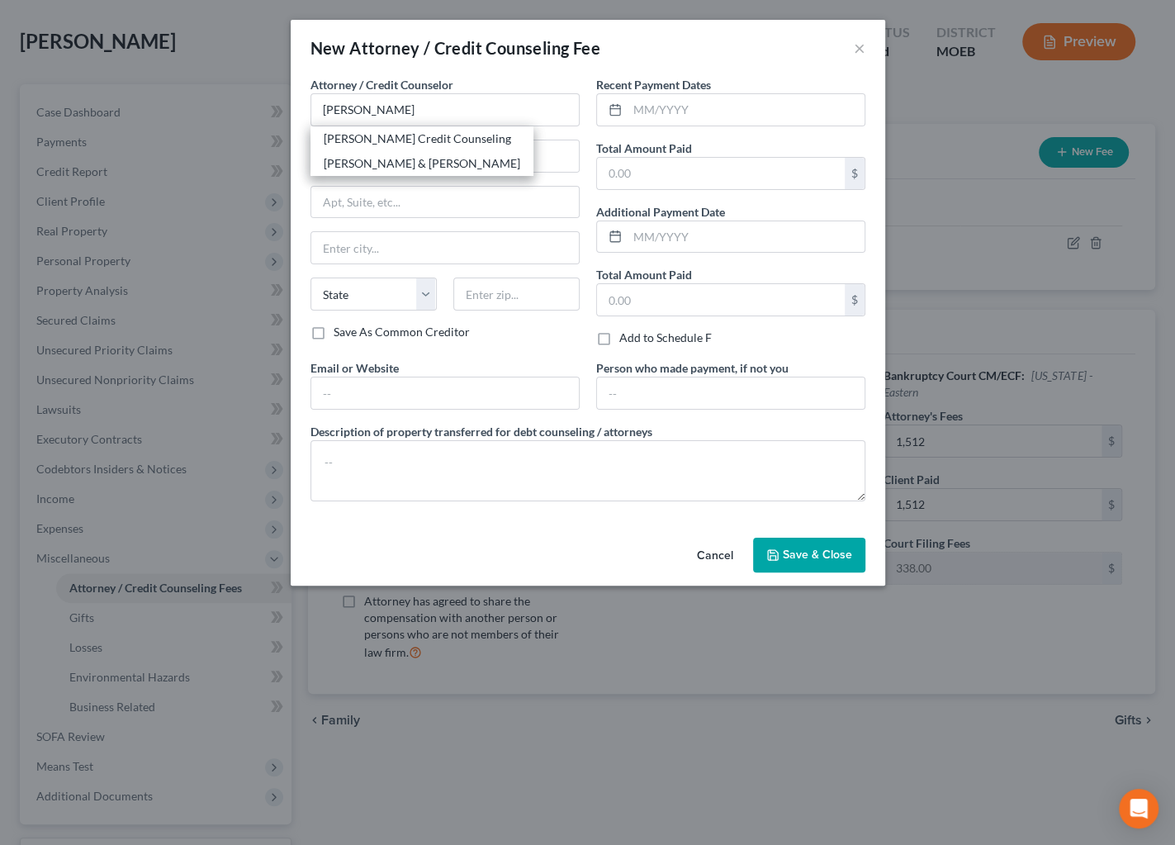
type input "57384"
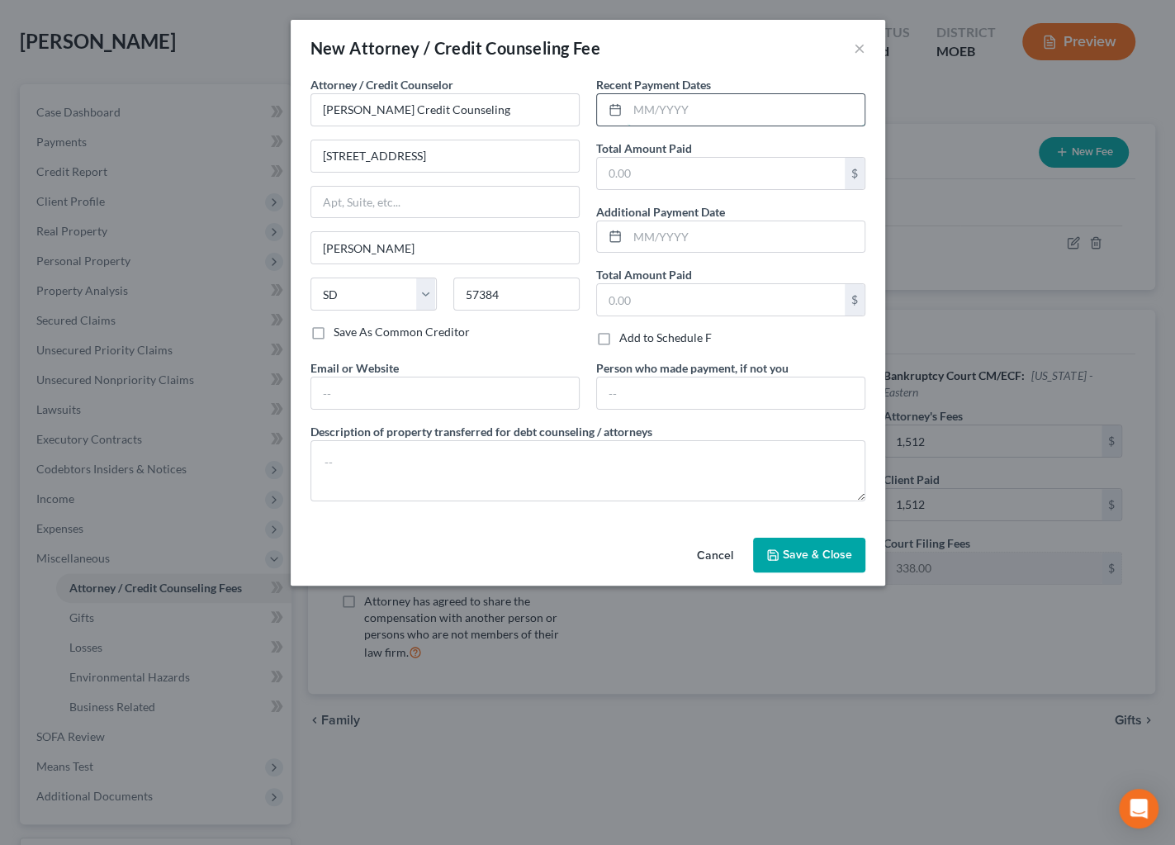
click at [657, 114] on input "text" at bounding box center [746, 109] width 237 height 31
drag, startPoint x: 725, startPoint y: 116, endPoint x: 726, endPoint y: 91, distance: 24.8
click at [728, 114] on input "08/202" at bounding box center [746, 109] width 237 height 31
type input "08/2025"
type input "20"
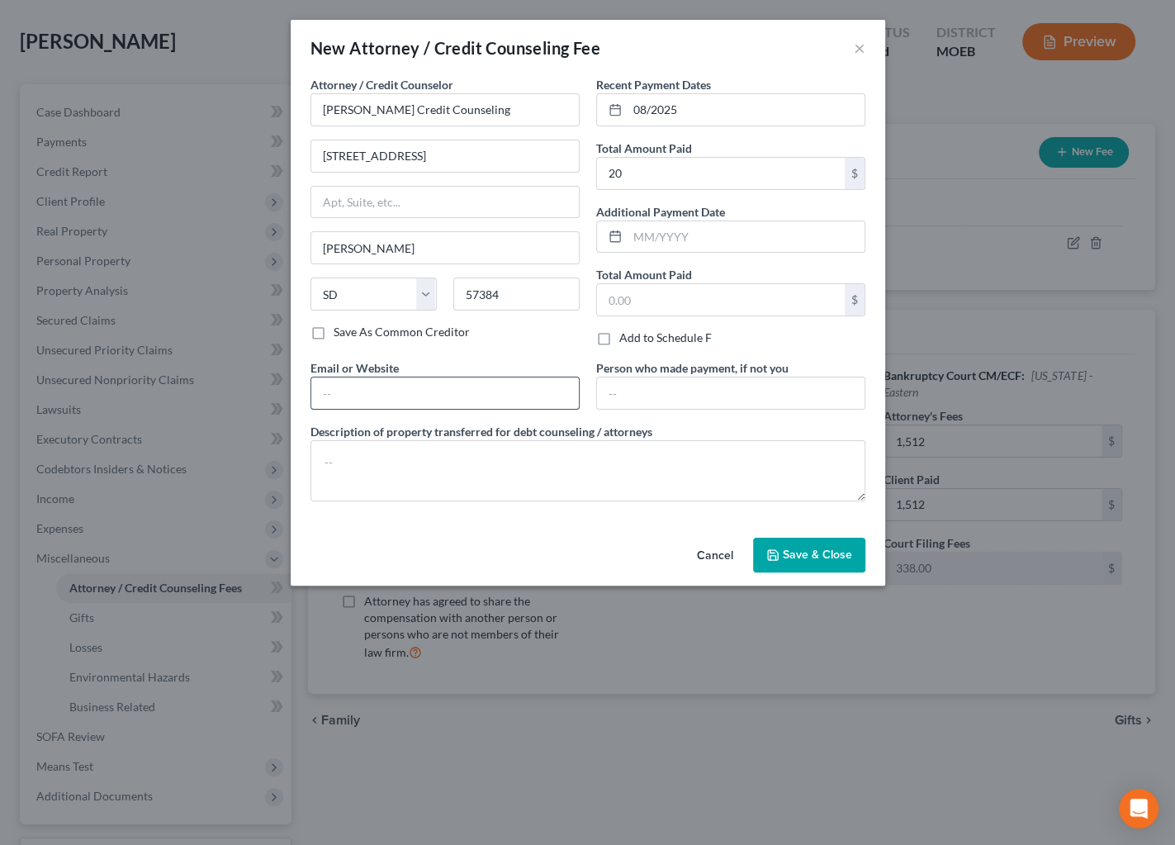
click at [440, 393] on input "text" at bounding box center [445, 392] width 268 height 31
type input "[DOMAIN_NAME]"
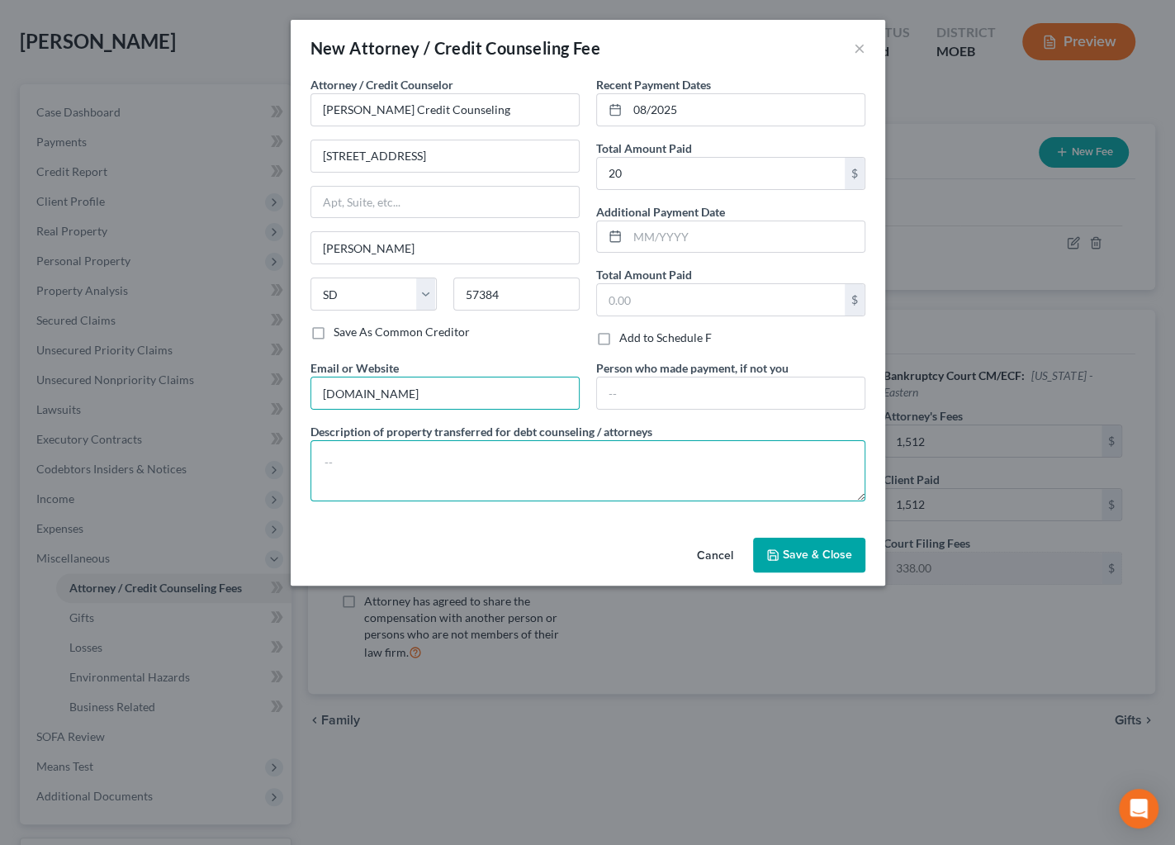
drag, startPoint x: 429, startPoint y: 462, endPoint x: 422, endPoint y: 447, distance: 16.6
click at [428, 462] on textarea at bounding box center [588, 470] width 555 height 61
type textarea "mandatory pre-petition debtor education course"
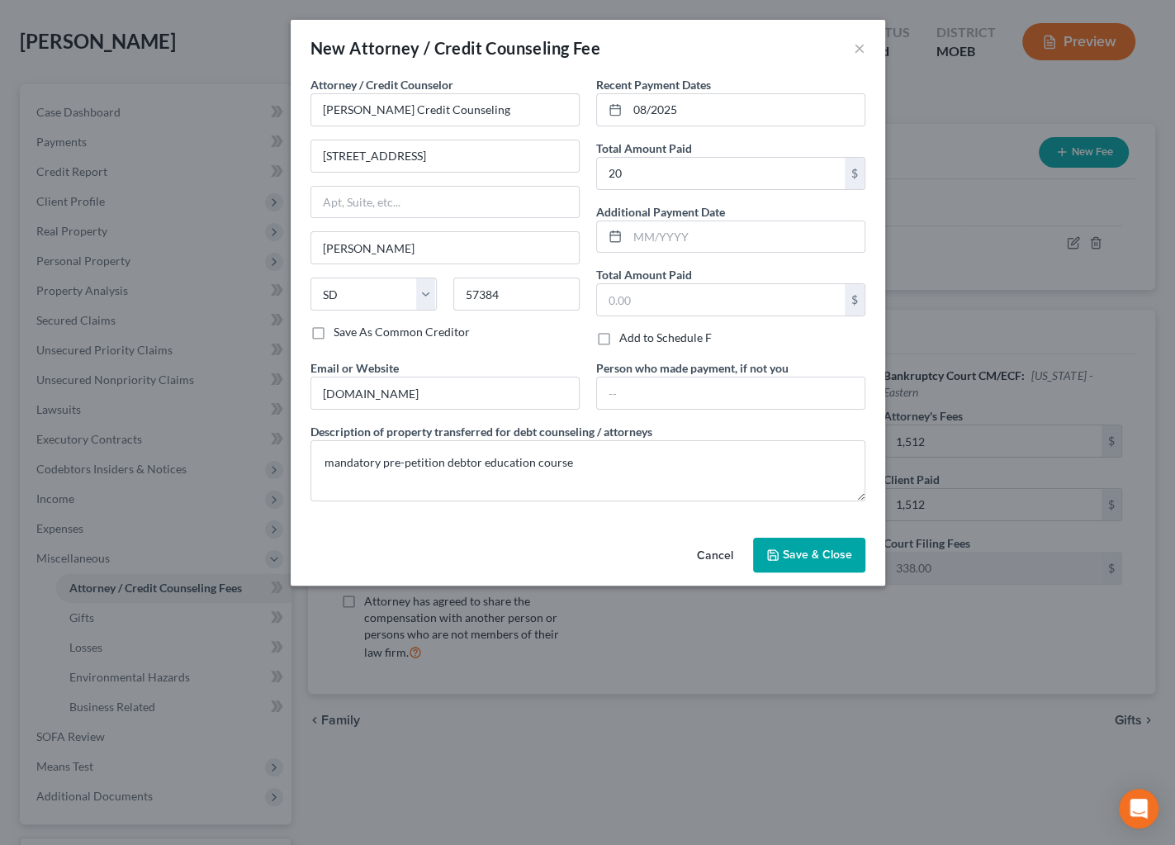
click at [819, 555] on span "Save & Close" at bounding box center [817, 555] width 69 height 14
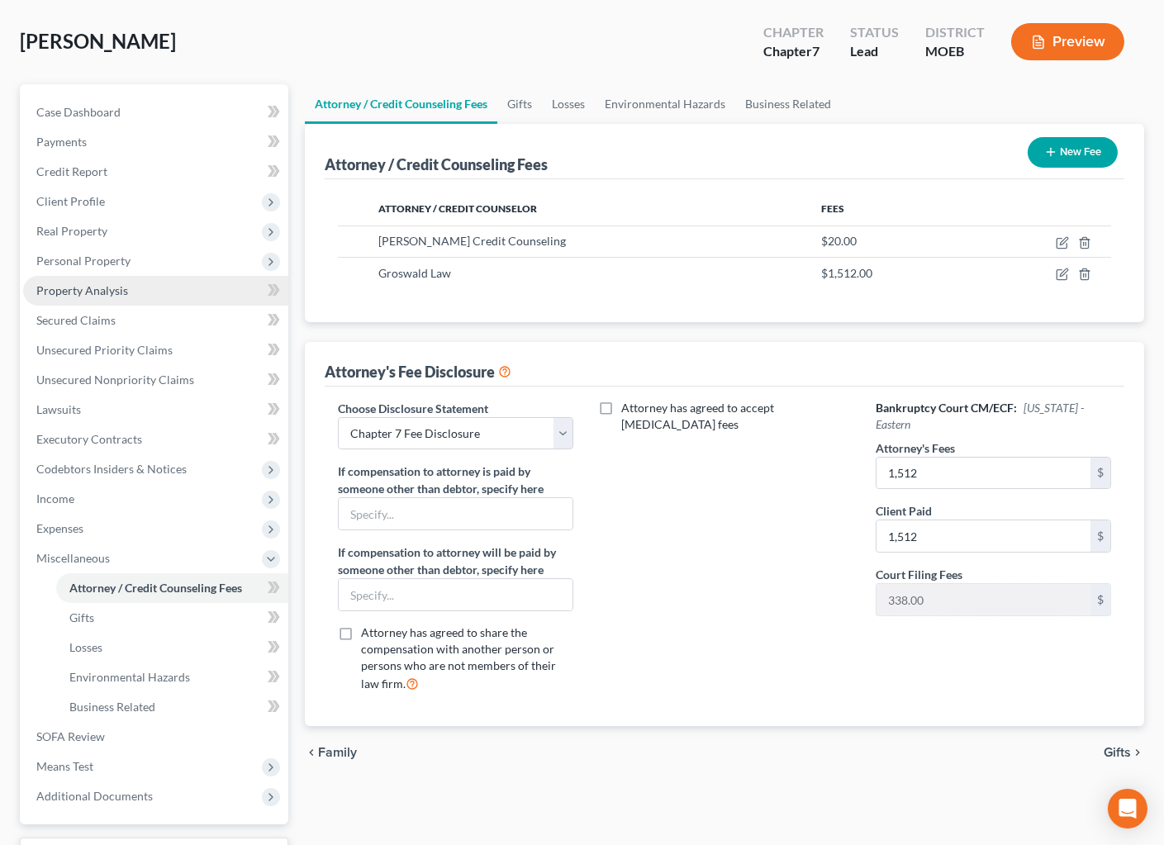
drag, startPoint x: 130, startPoint y: 261, endPoint x: 134, endPoint y: 283, distance: 22.7
click at [130, 261] on span "Personal Property" at bounding box center [155, 261] width 265 height 30
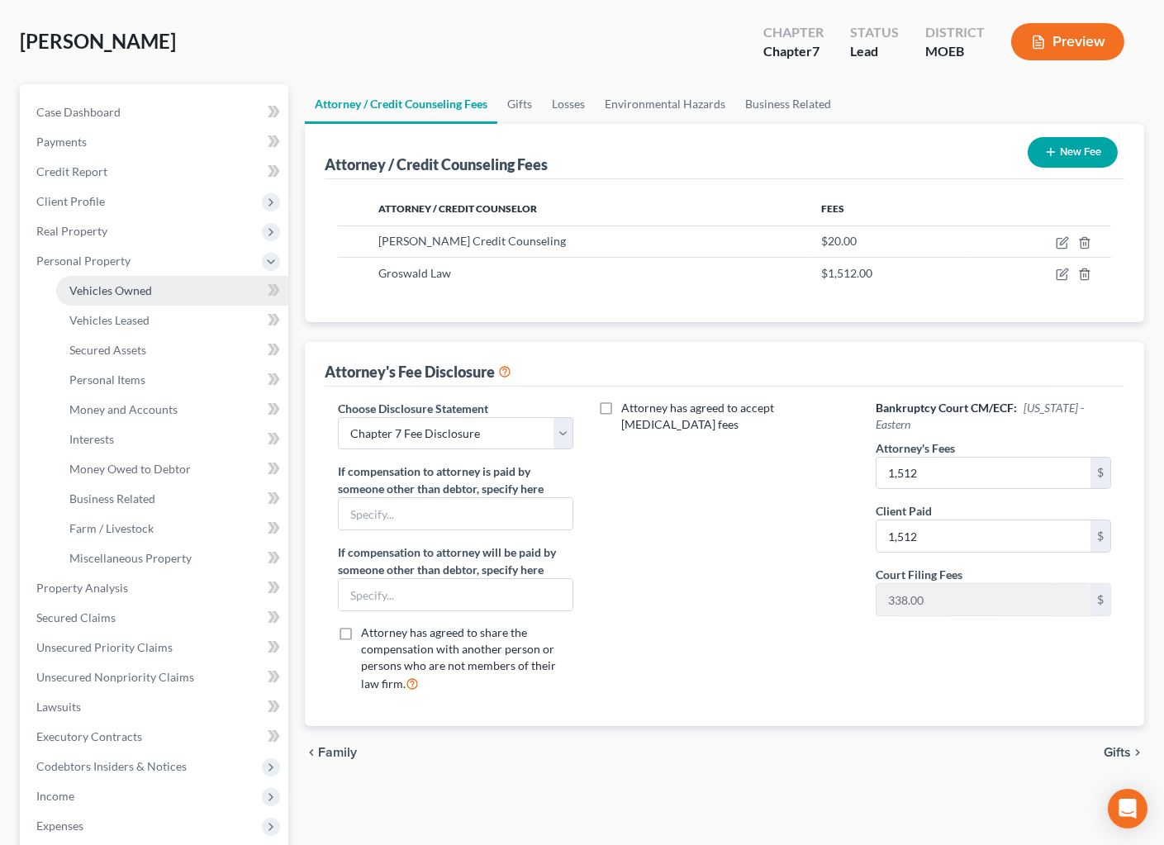
click at [140, 289] on span "Vehicles Owned" at bounding box center [110, 290] width 83 height 14
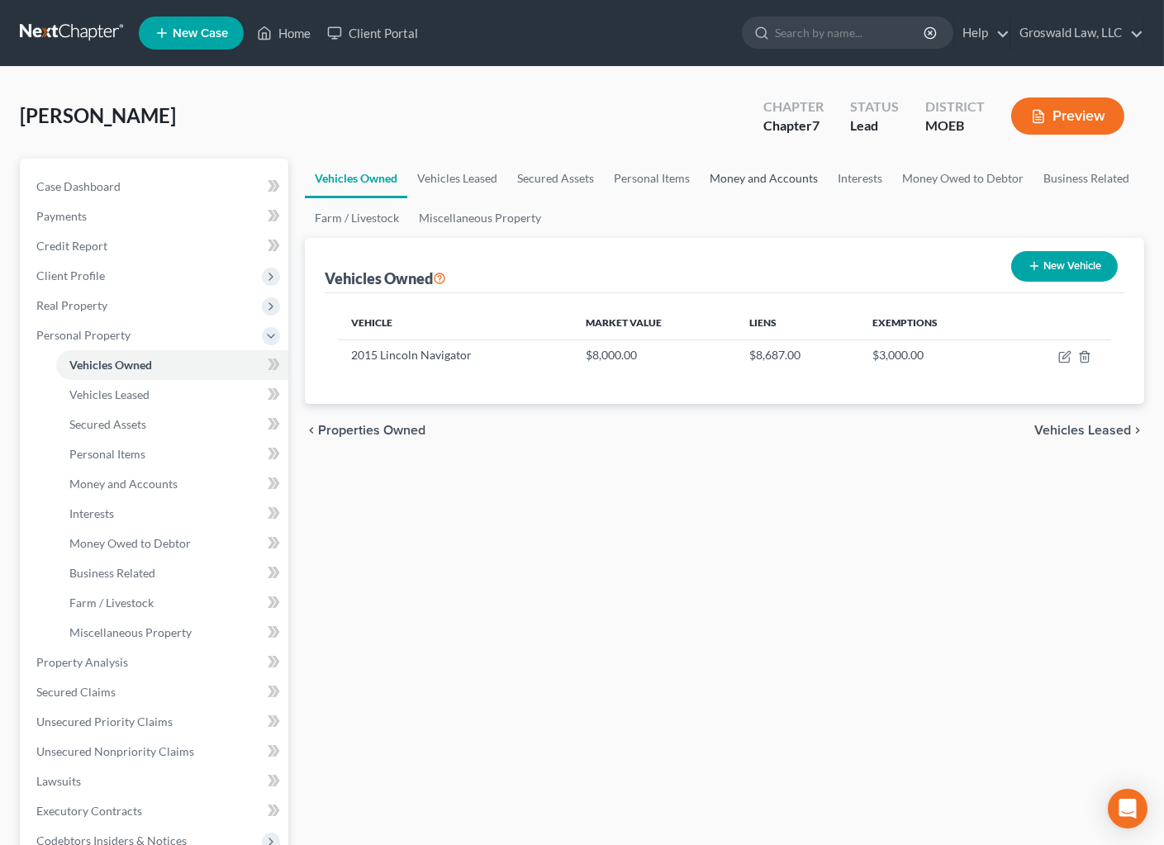
click at [738, 183] on link "Money and Accounts" at bounding box center [763, 179] width 128 height 40
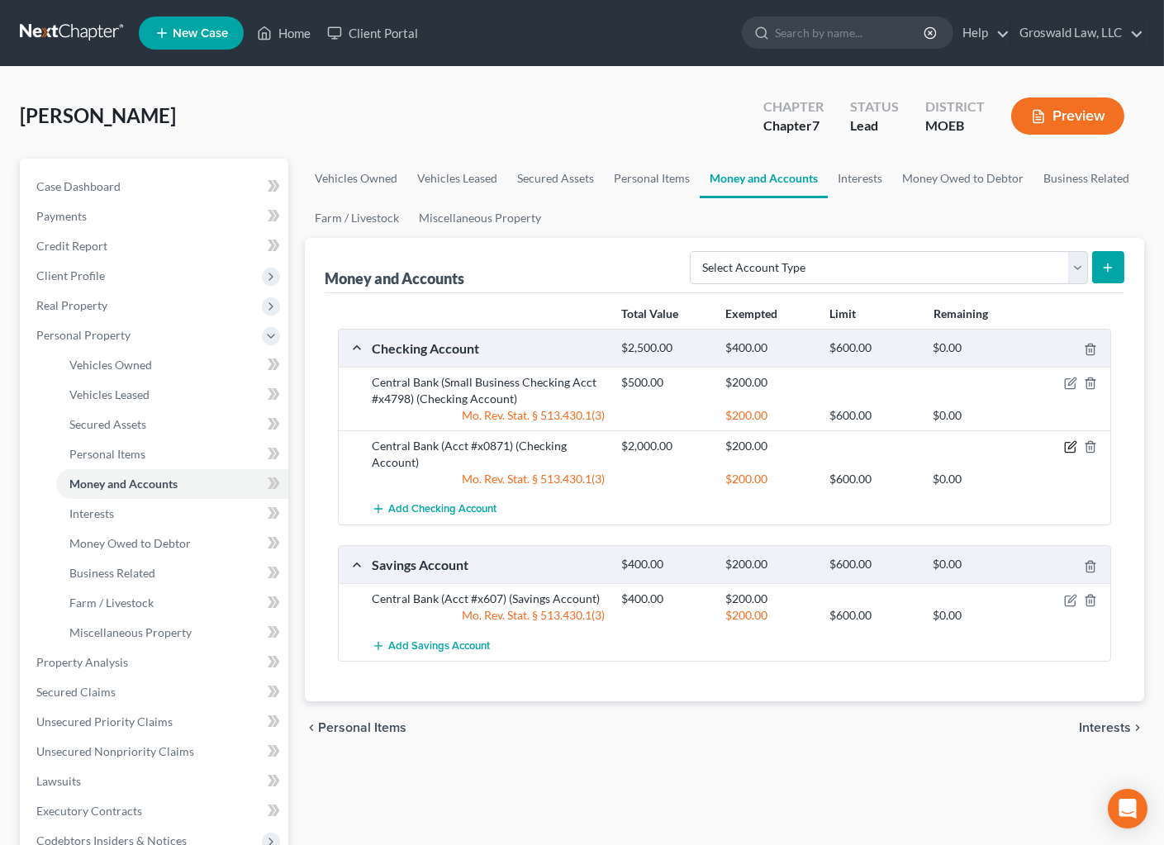
click at [1074, 443] on icon "button" at bounding box center [1070, 446] width 13 height 13
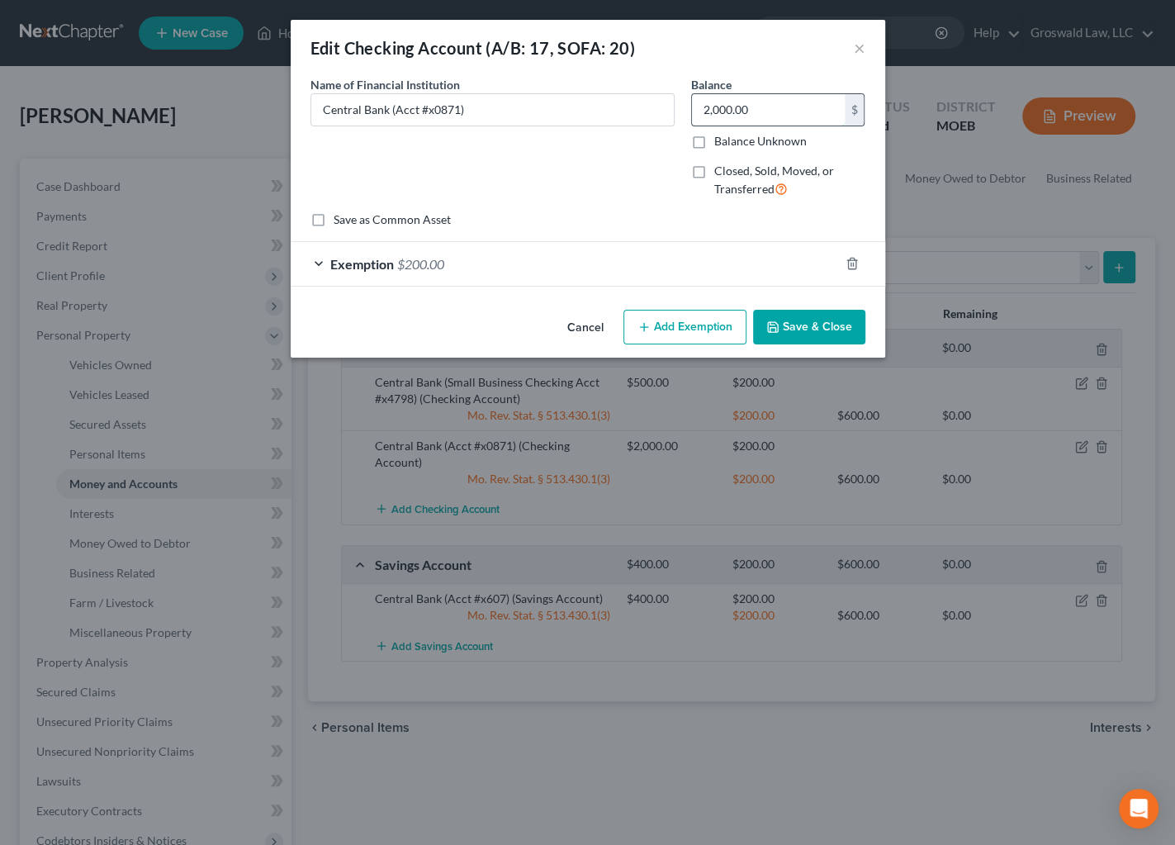
click at [800, 113] on input "2,000.00" at bounding box center [768, 109] width 153 height 31
type input "1,000"
click at [481, 273] on div "Exemption $200.00" at bounding box center [565, 264] width 548 height 44
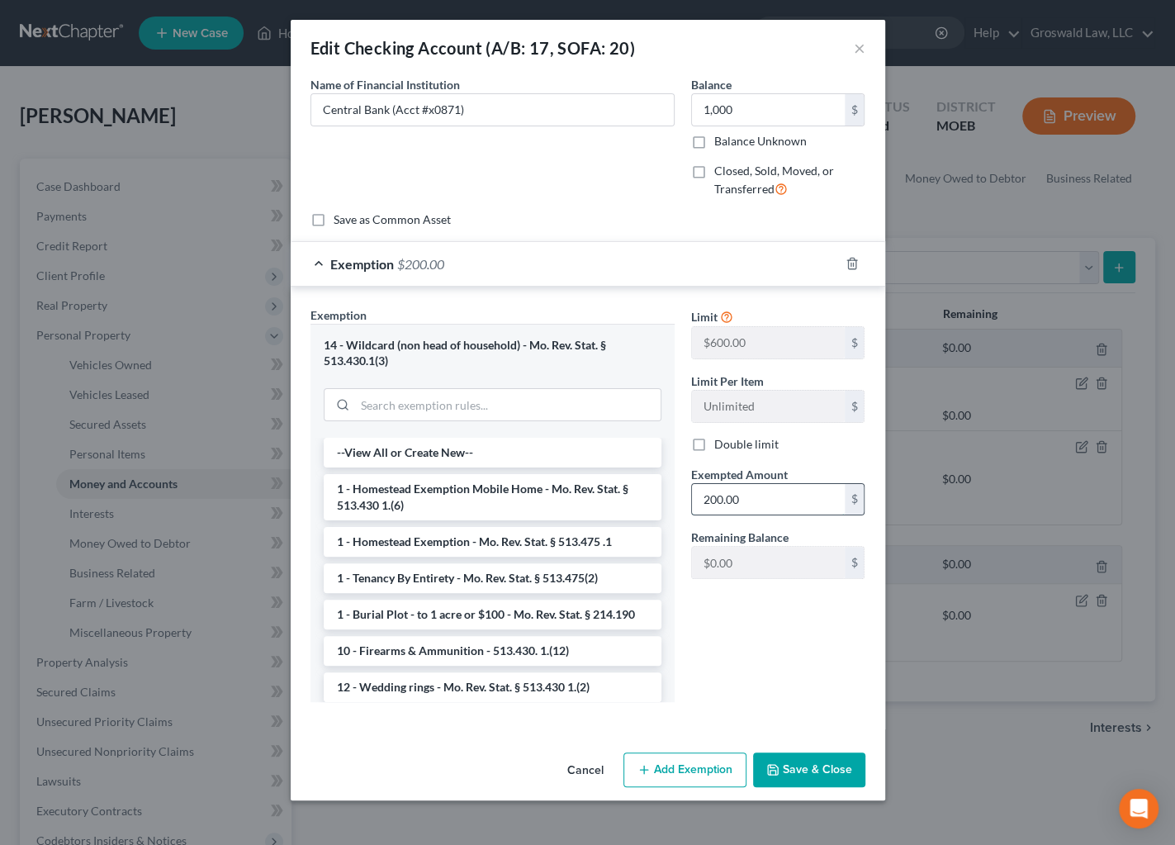
click at [755, 506] on input "200.00" at bounding box center [768, 499] width 153 height 31
type input "600"
click at [822, 771] on button "Save & Close" at bounding box center [809, 769] width 112 height 35
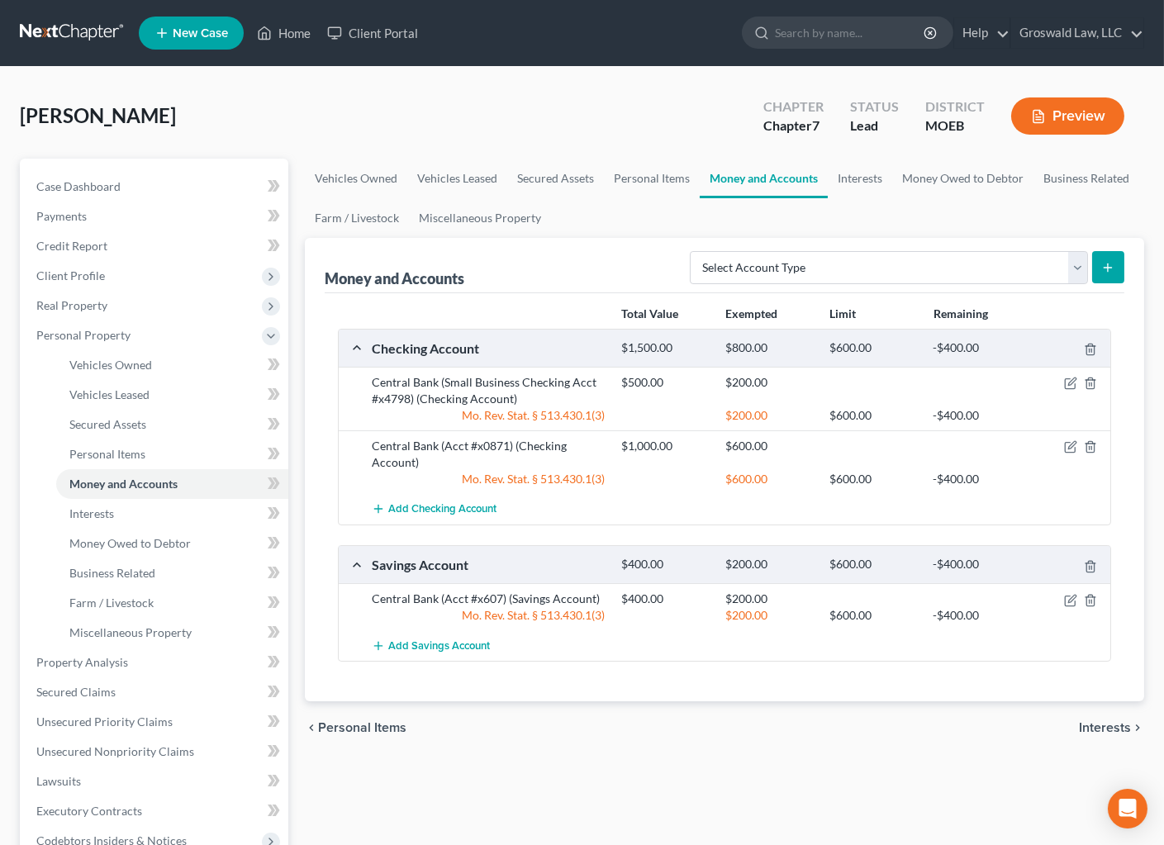
click at [1077, 380] on div at bounding box center [1069, 382] width 83 height 17
click at [1072, 380] on icon "button" at bounding box center [1070, 383] width 13 height 13
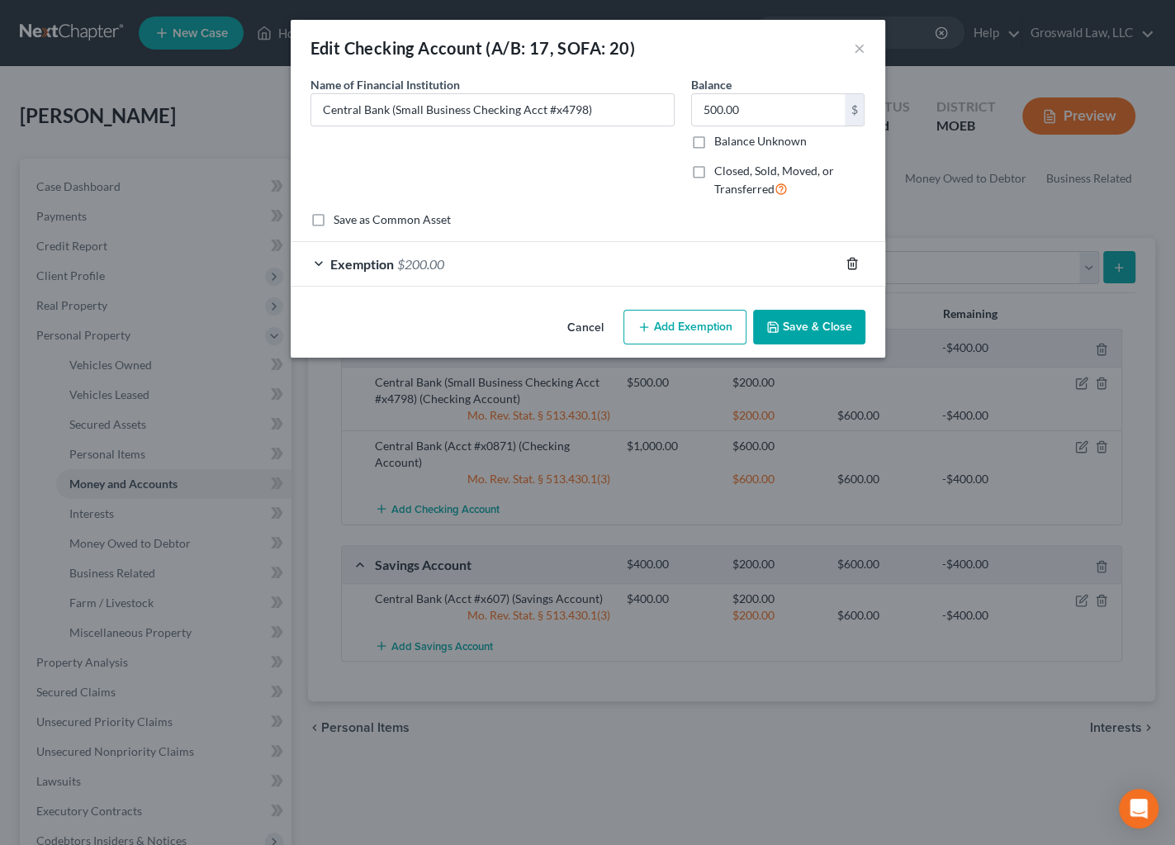
click at [851, 260] on polyline "button" at bounding box center [852, 260] width 10 height 0
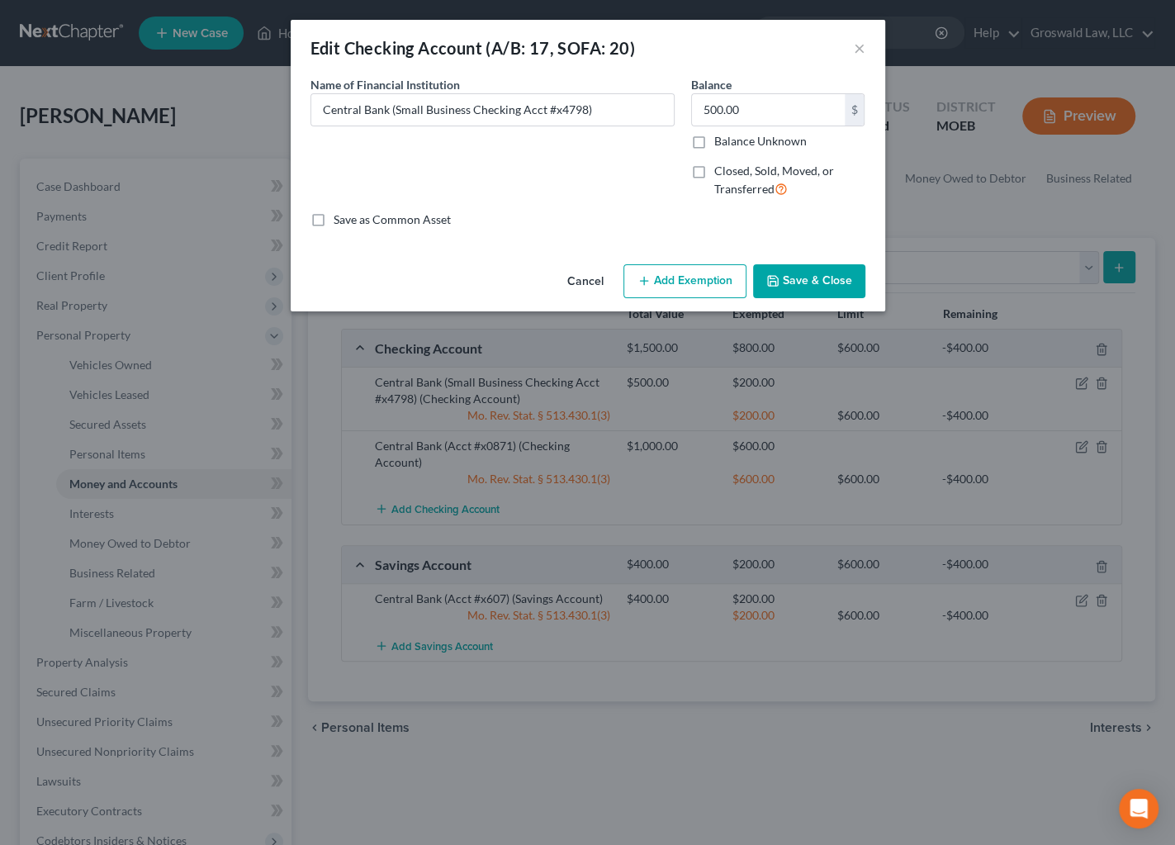
click at [808, 275] on button "Save & Close" at bounding box center [809, 281] width 112 height 35
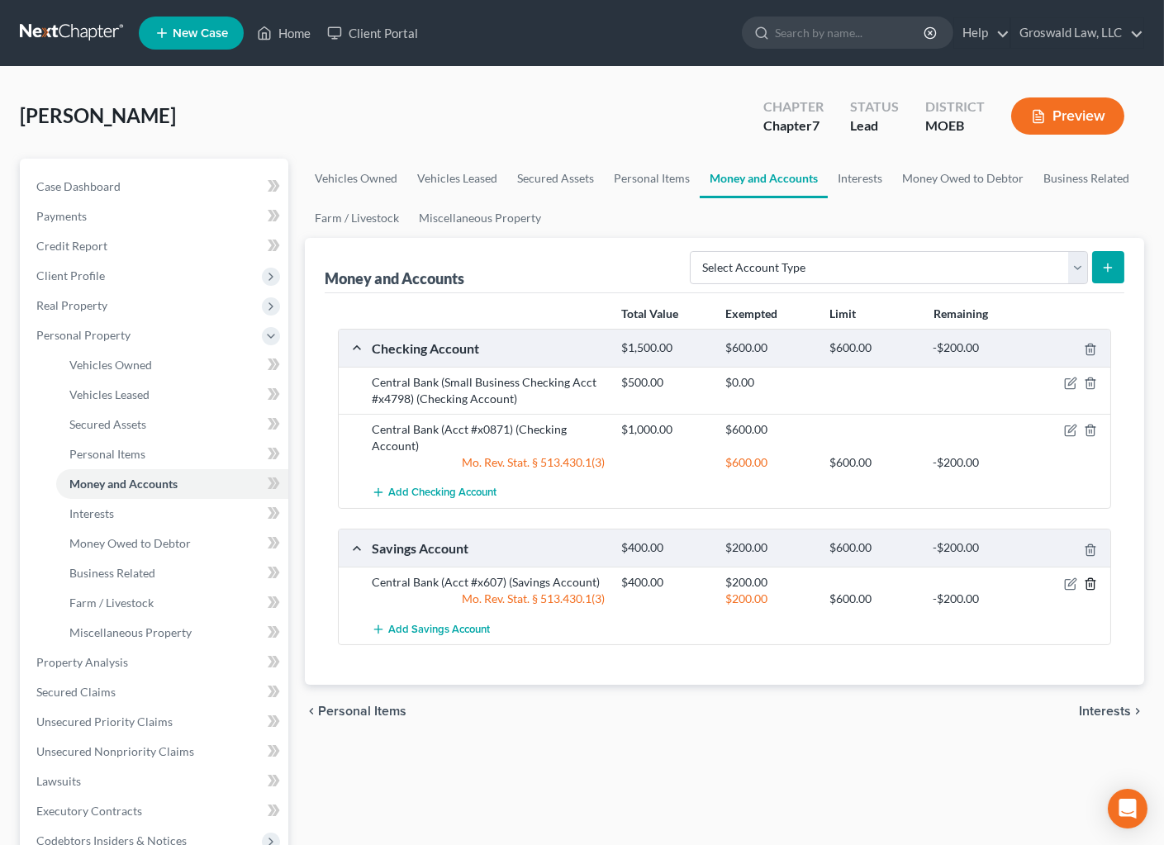
click at [1088, 581] on icon "button" at bounding box center [1089, 583] width 13 height 13
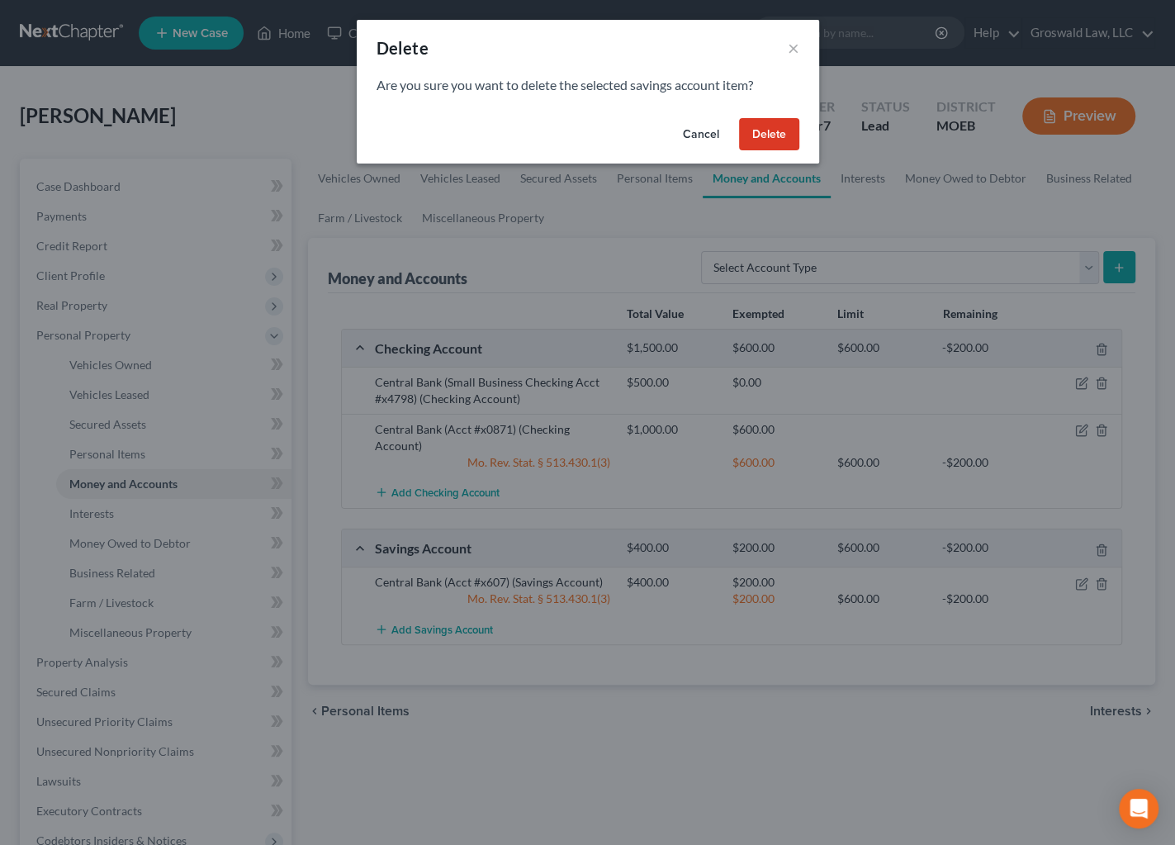
click at [702, 135] on button "Cancel" at bounding box center [701, 134] width 63 height 33
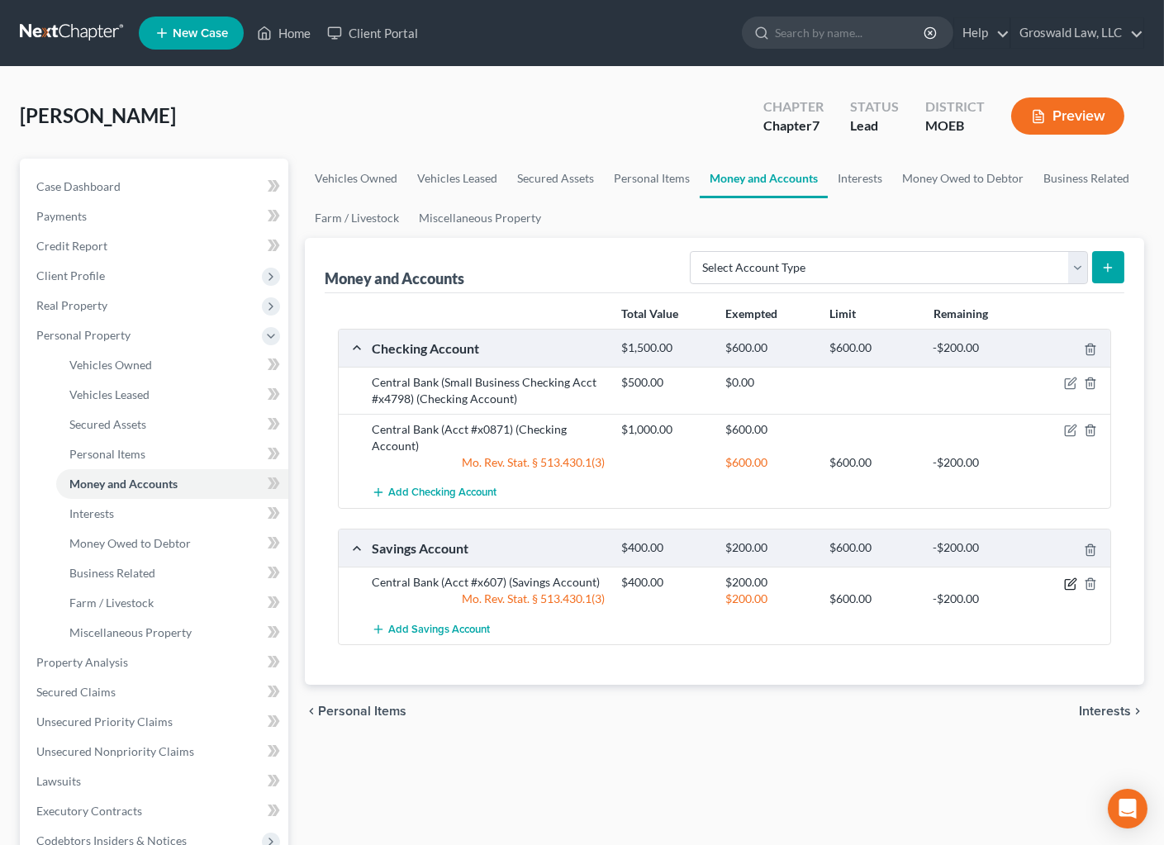
click at [1069, 578] on icon "button" at bounding box center [1070, 583] width 13 height 13
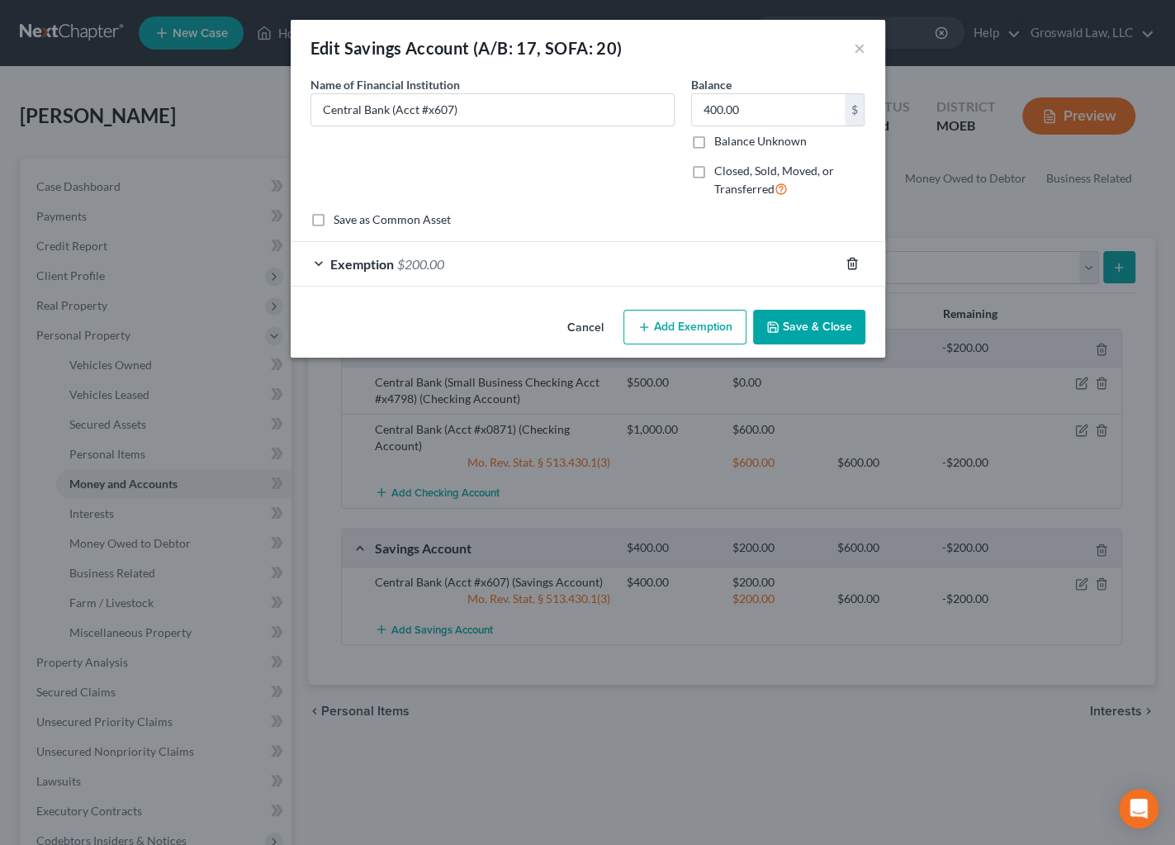
click at [855, 262] on icon "button" at bounding box center [851, 263] width 7 height 11
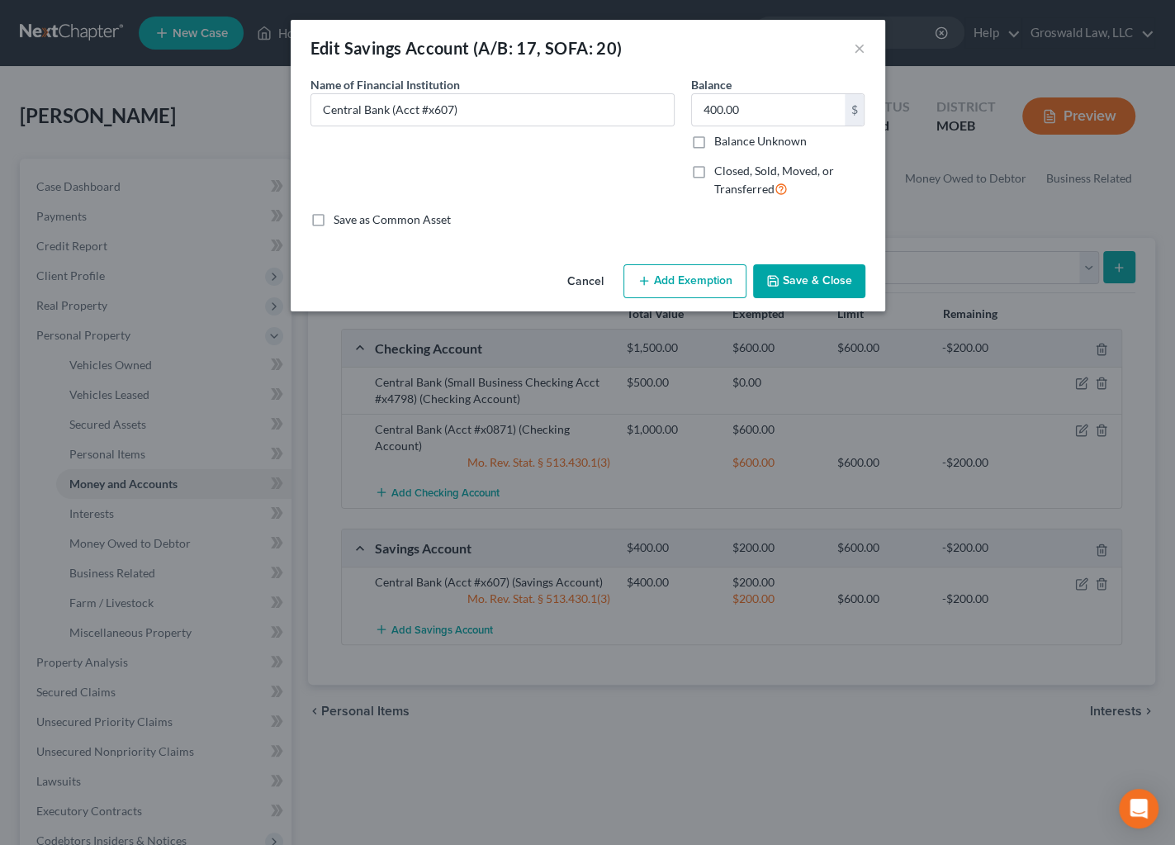
click at [799, 278] on button "Save & Close" at bounding box center [809, 281] width 112 height 35
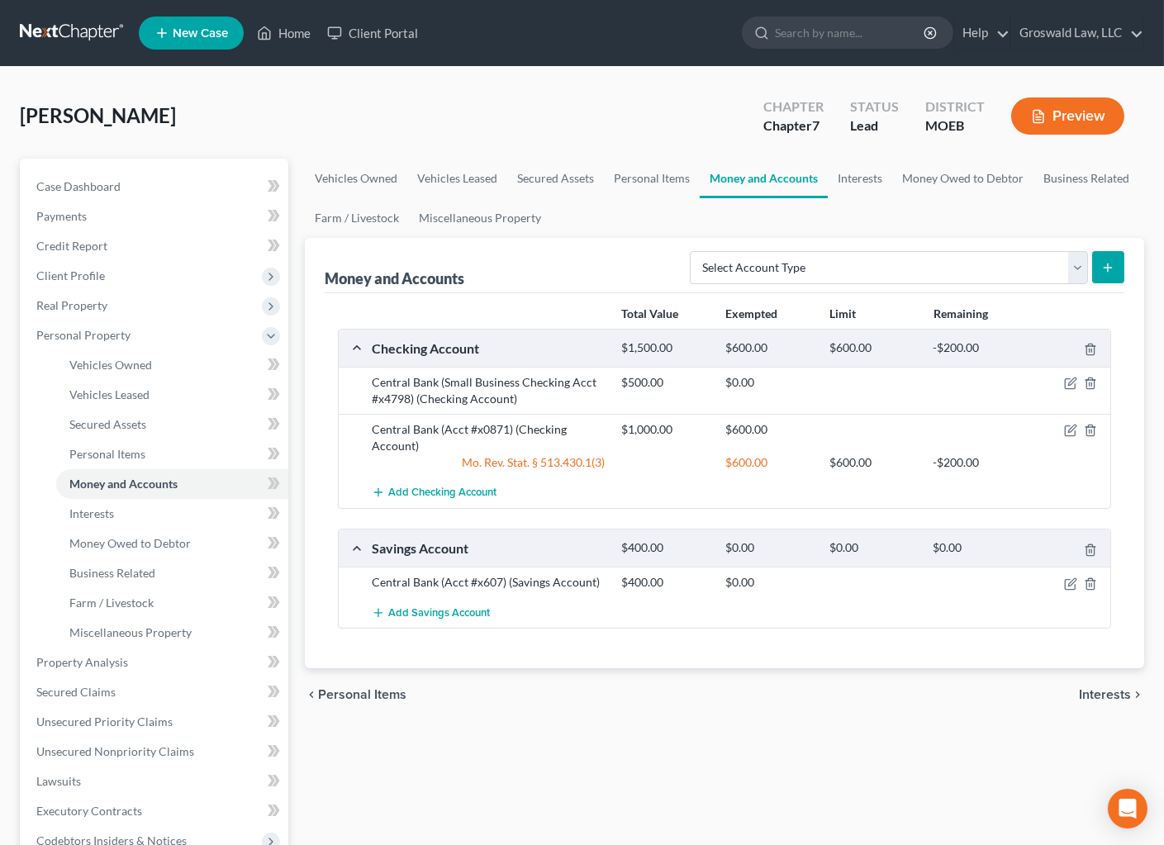
click at [1061, 114] on button "Preview" at bounding box center [1067, 115] width 113 height 37
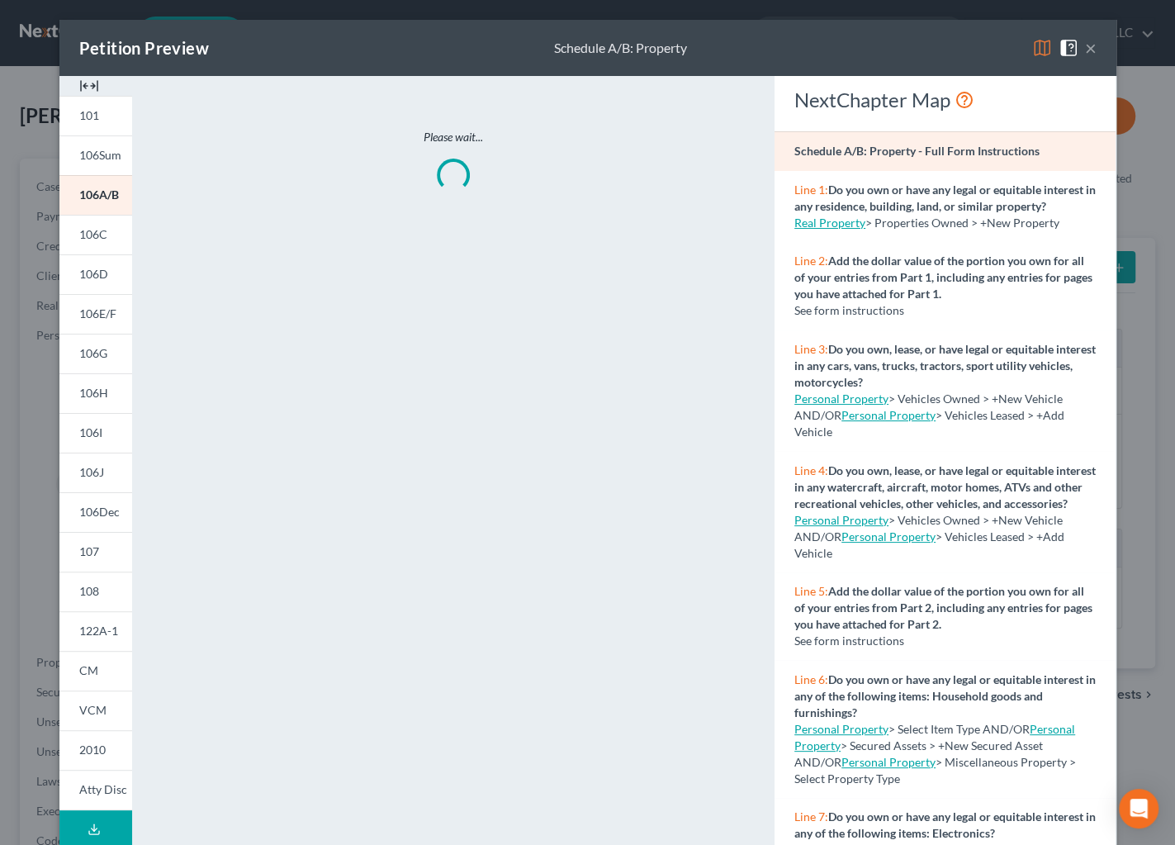
click at [79, 88] on img at bounding box center [89, 86] width 20 height 20
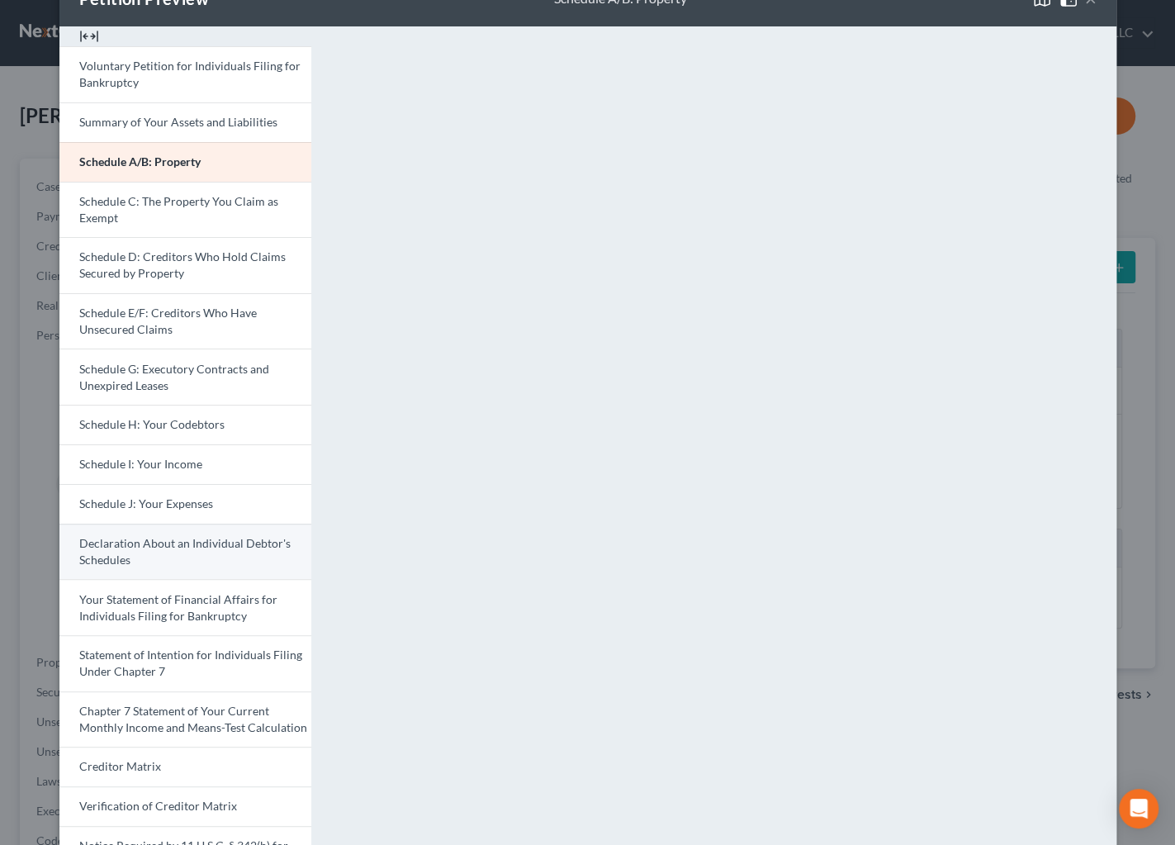
scroll to position [196, 0]
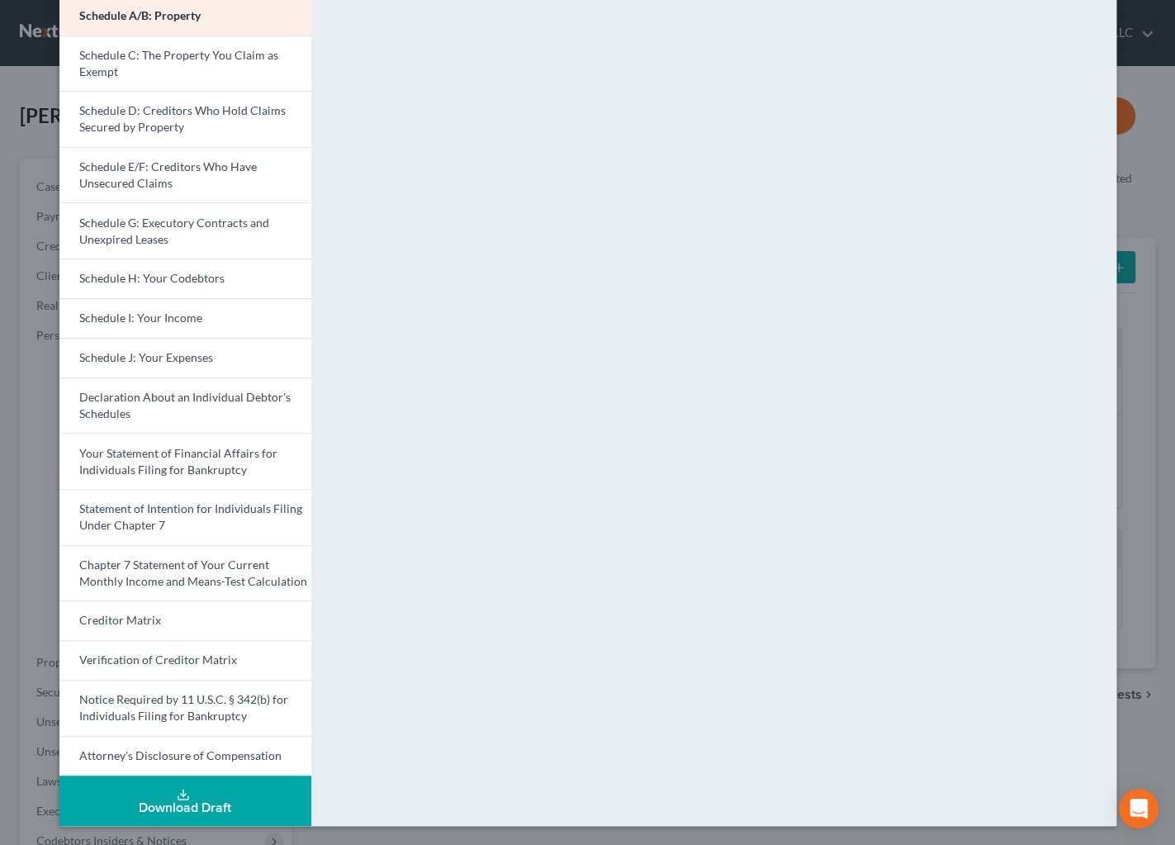
click at [159, 794] on button "Download Draft" at bounding box center [185, 800] width 252 height 50
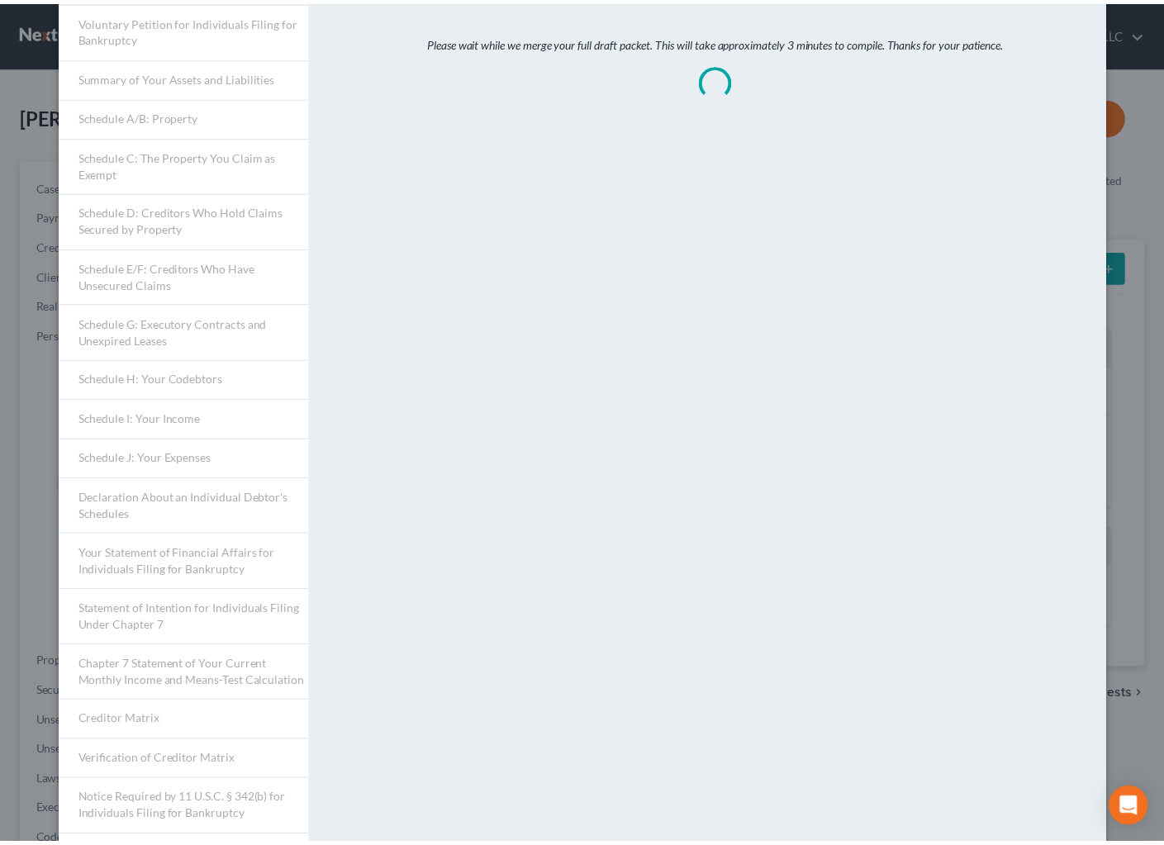
scroll to position [0, 0]
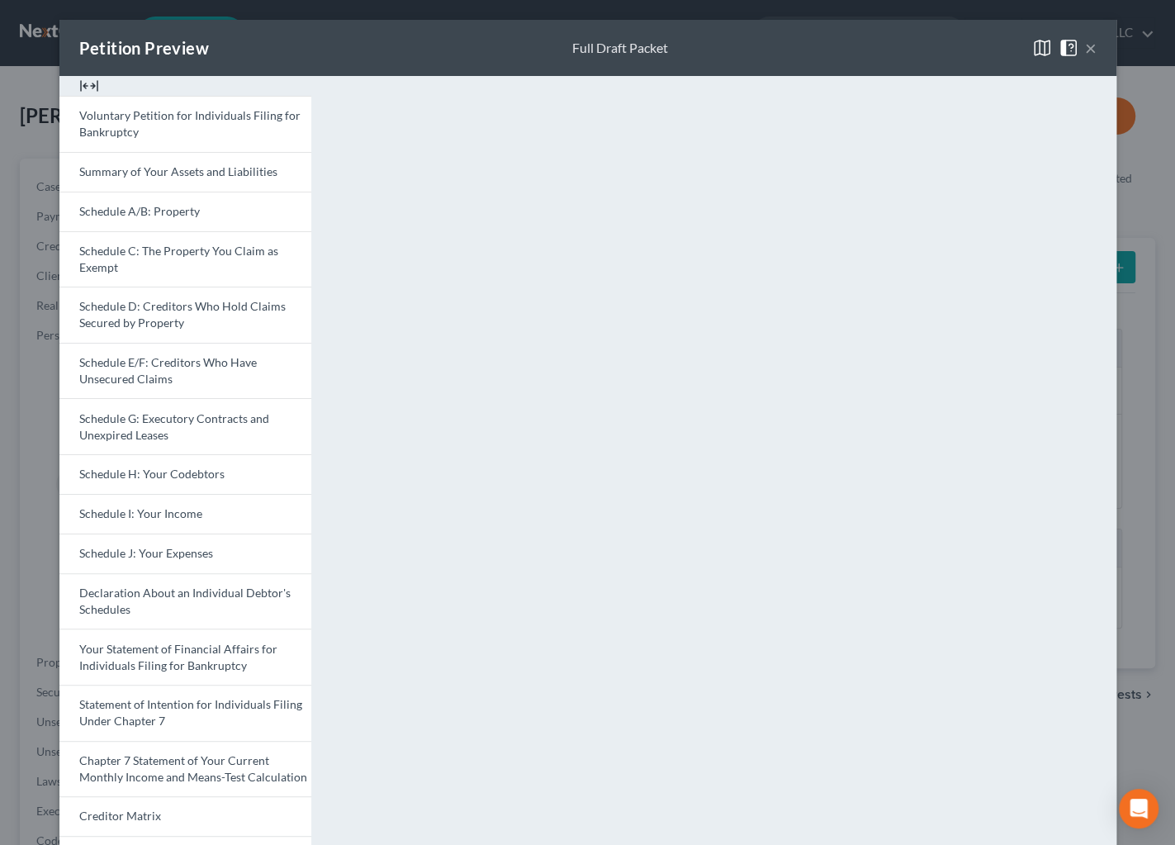
click at [1085, 46] on button "×" at bounding box center [1091, 48] width 12 height 20
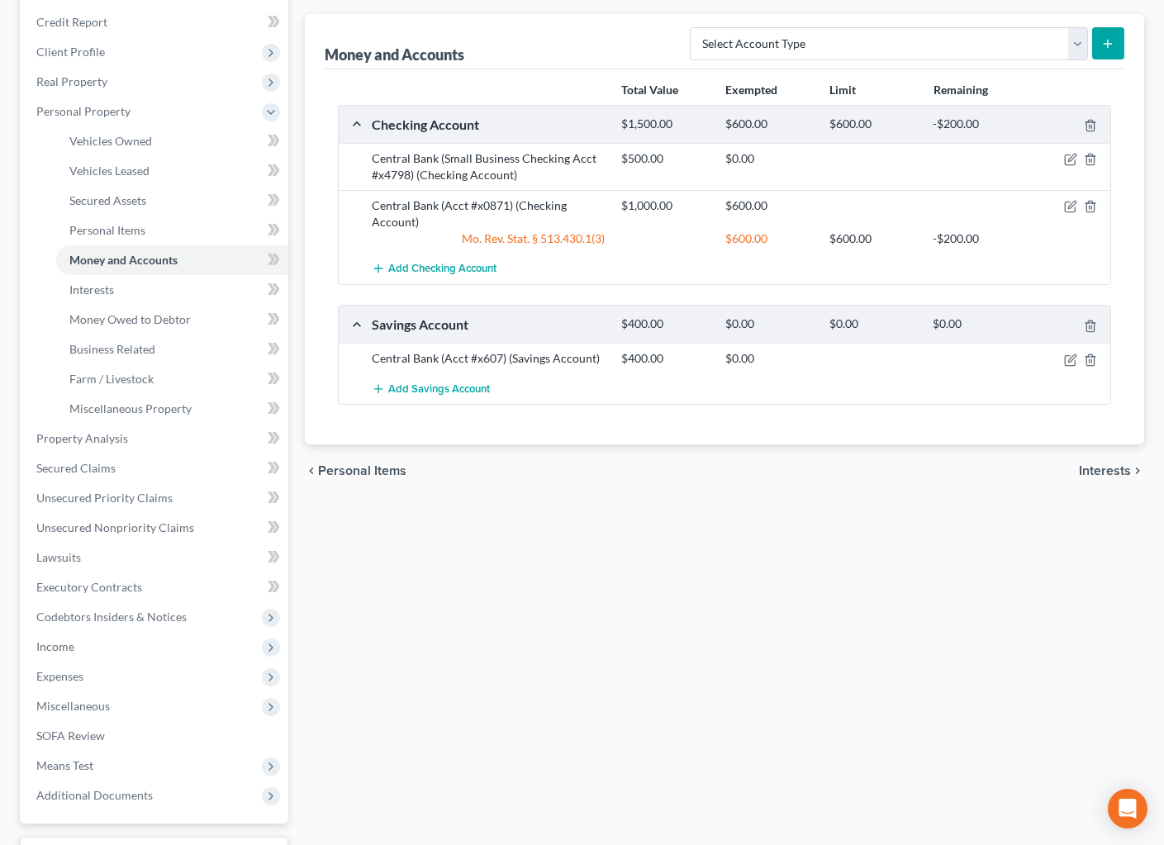
scroll to position [358, 0]
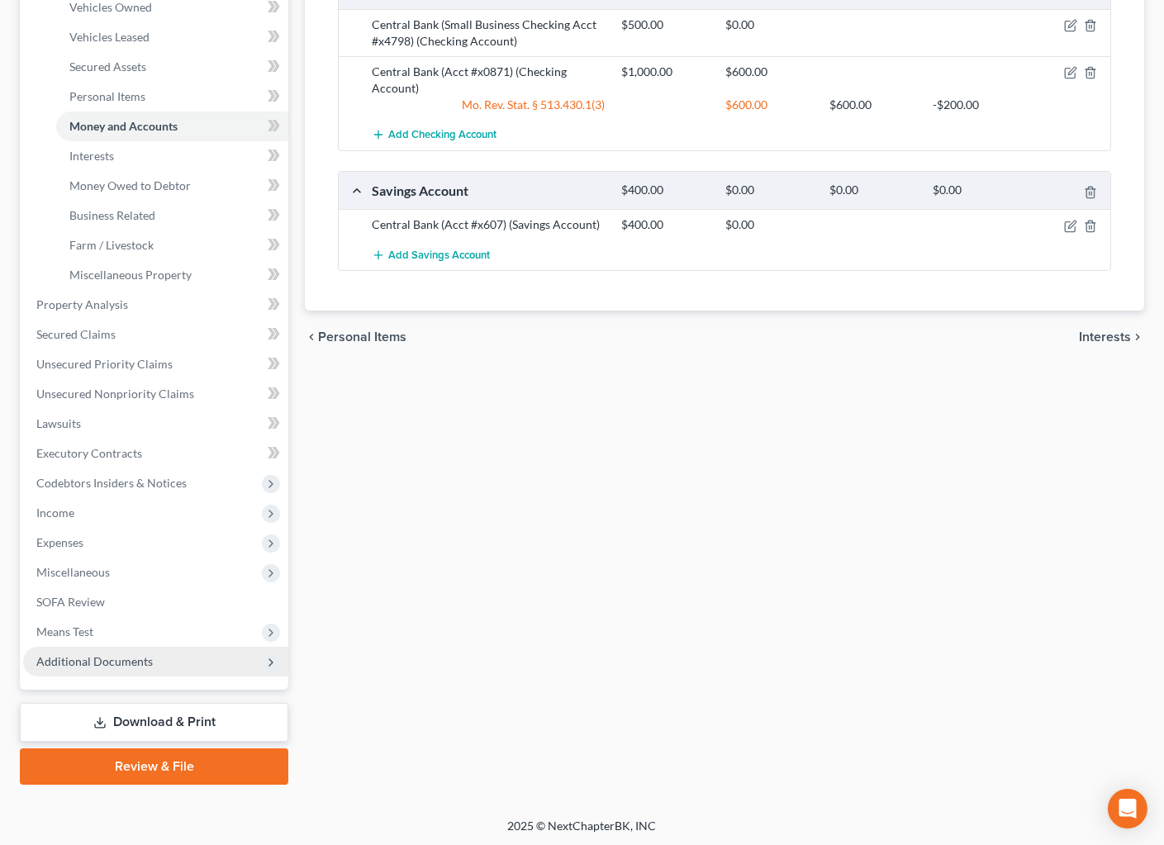
click at [111, 661] on span "Additional Documents" at bounding box center [94, 661] width 116 height 14
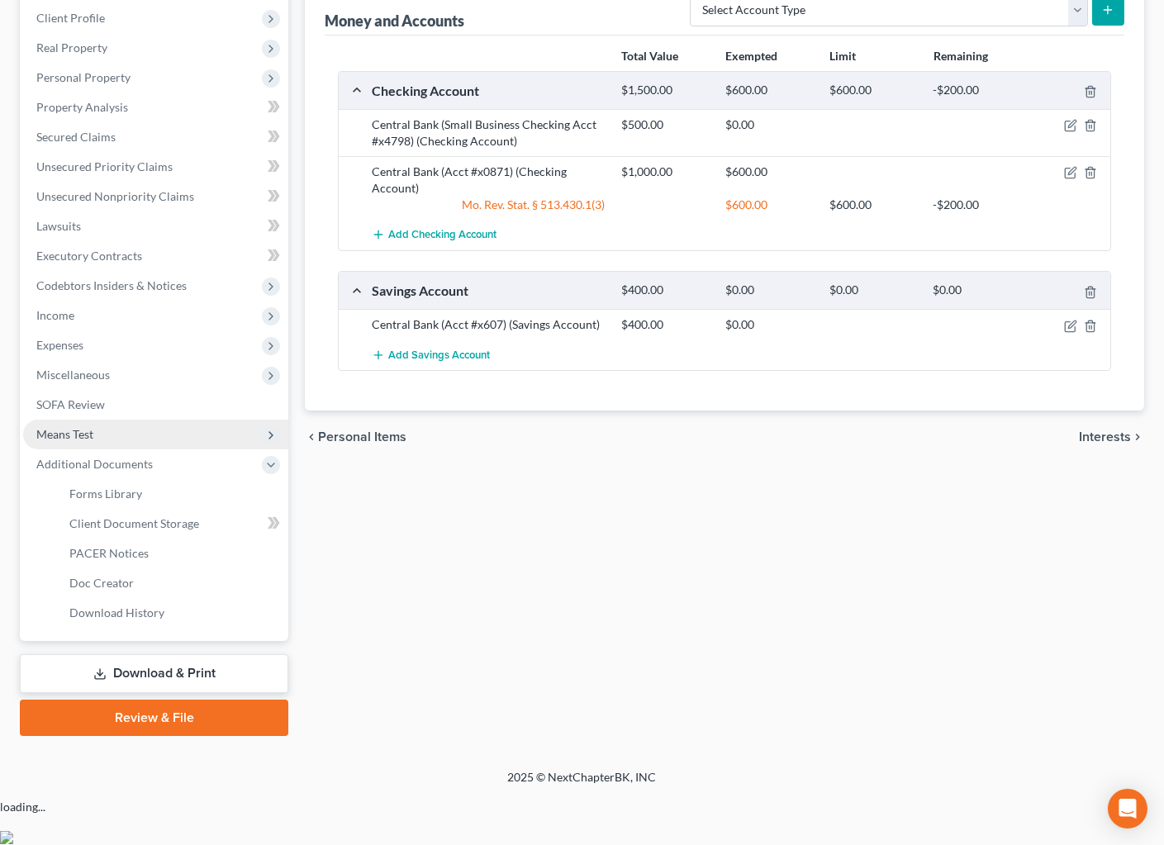
scroll to position [209, 0]
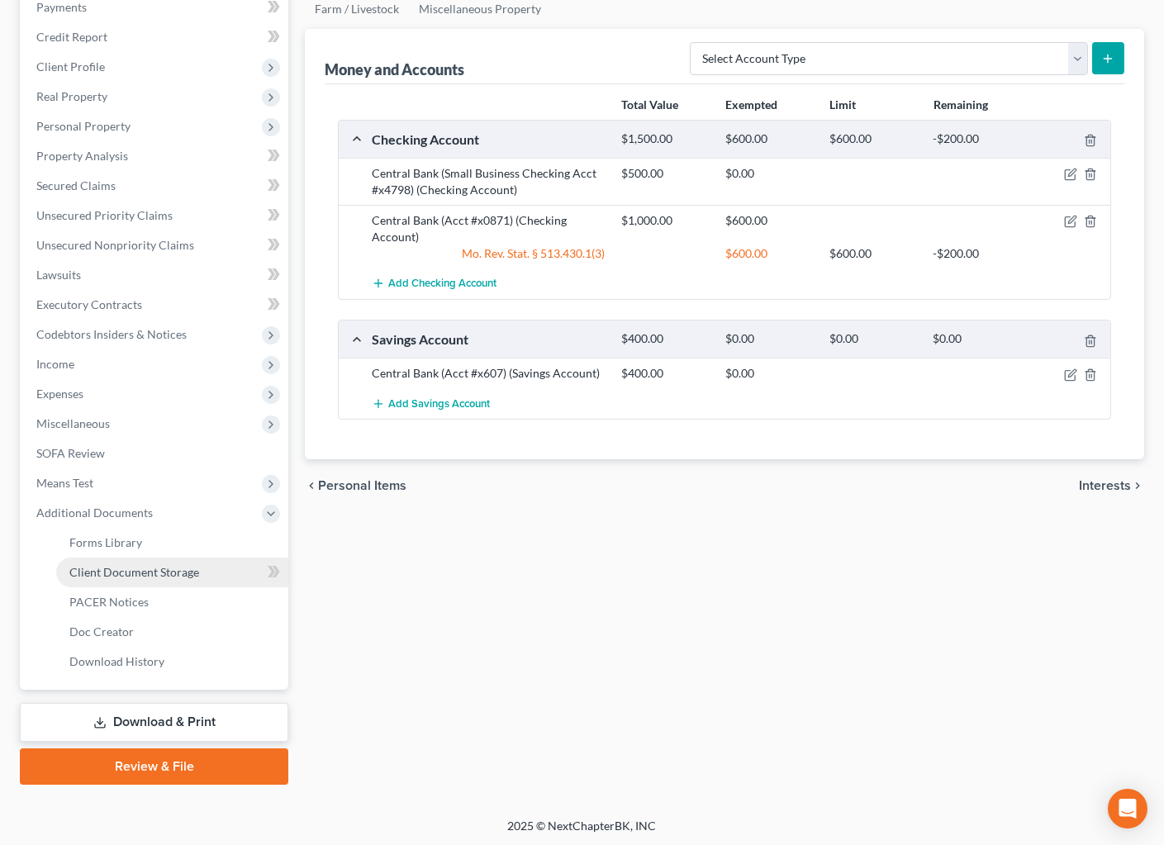
click at [149, 568] on span "Client Document Storage" at bounding box center [134, 572] width 130 height 14
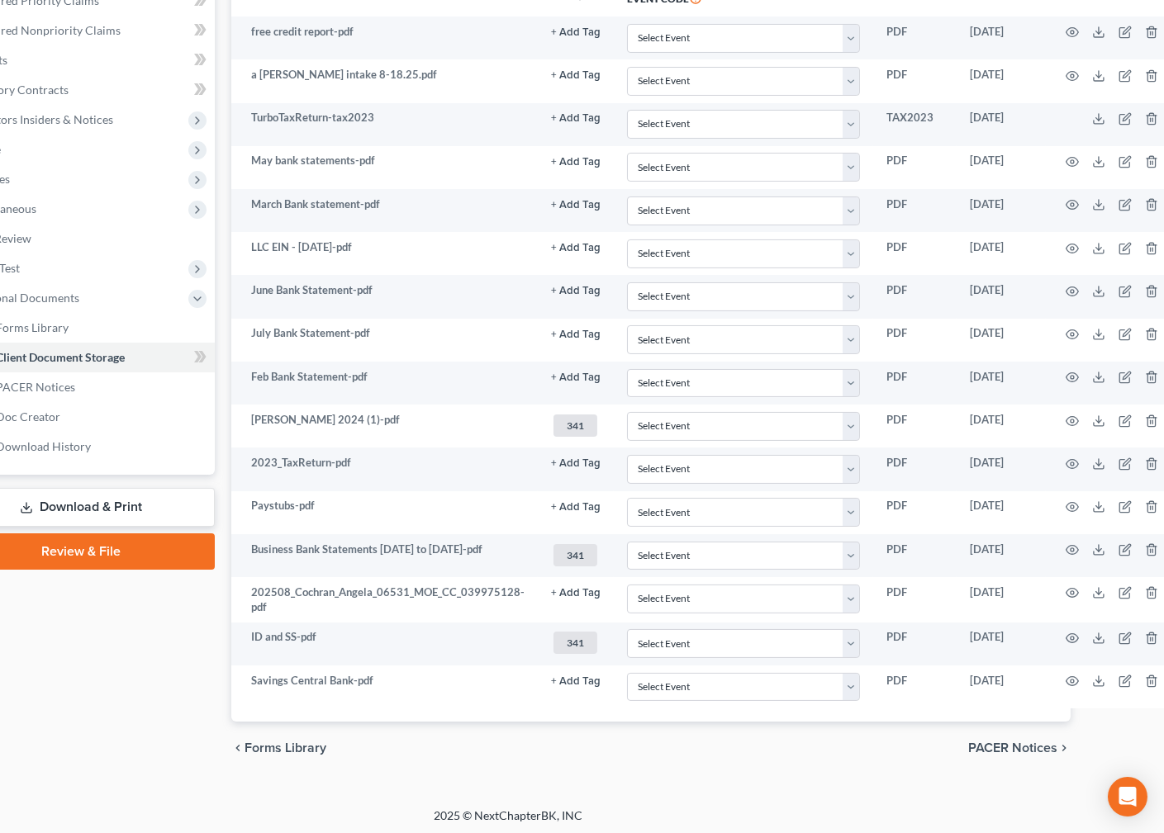
scroll to position [424, 88]
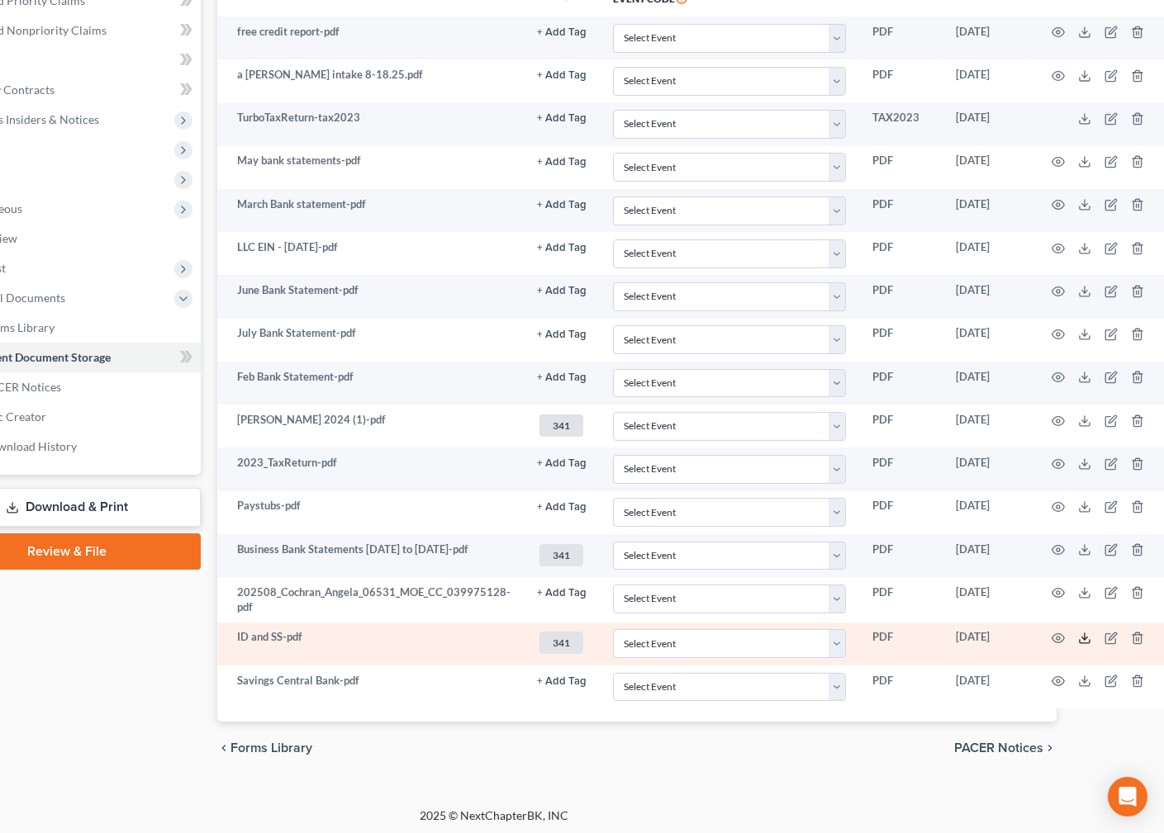
click at [1082, 638] on polyline at bounding box center [1085, 639] width 6 height 2
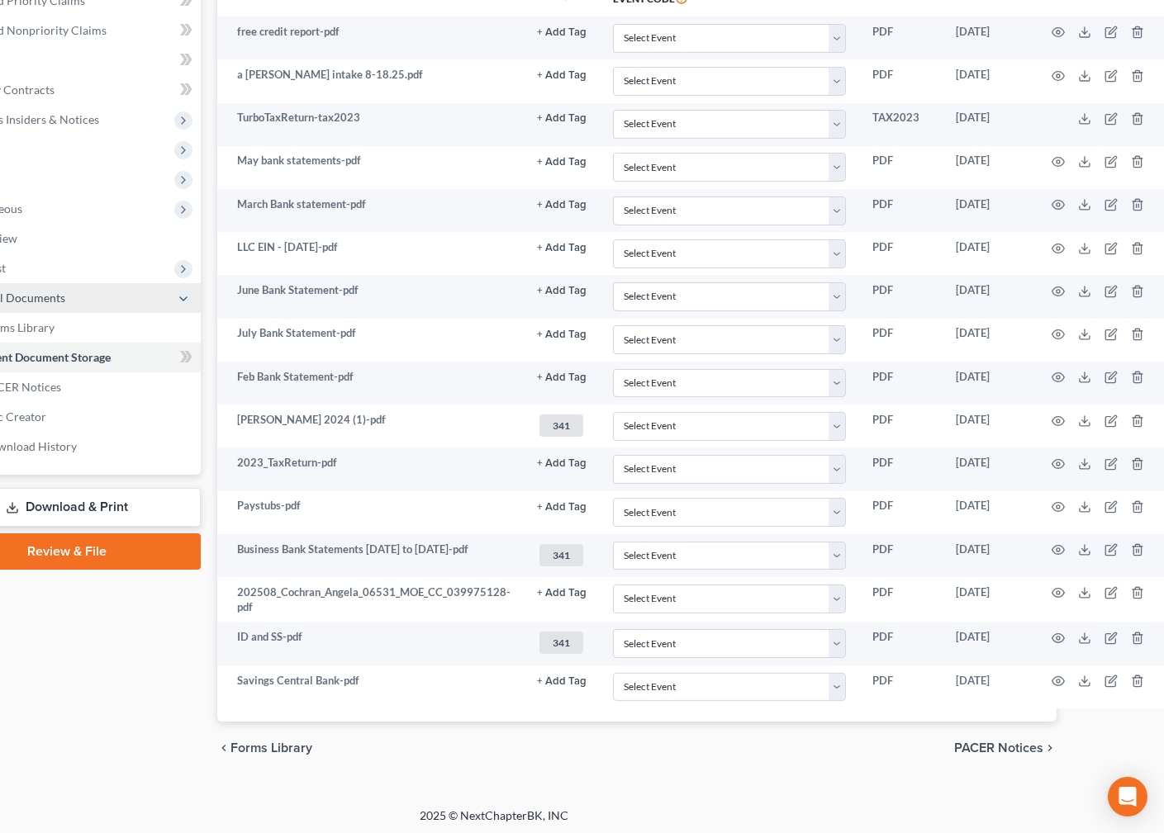
drag, startPoint x: 80, startPoint y: 505, endPoint x: 124, endPoint y: 513, distance: 44.4
click at [82, 505] on link "Download & Print" at bounding box center [66, 507] width 268 height 39
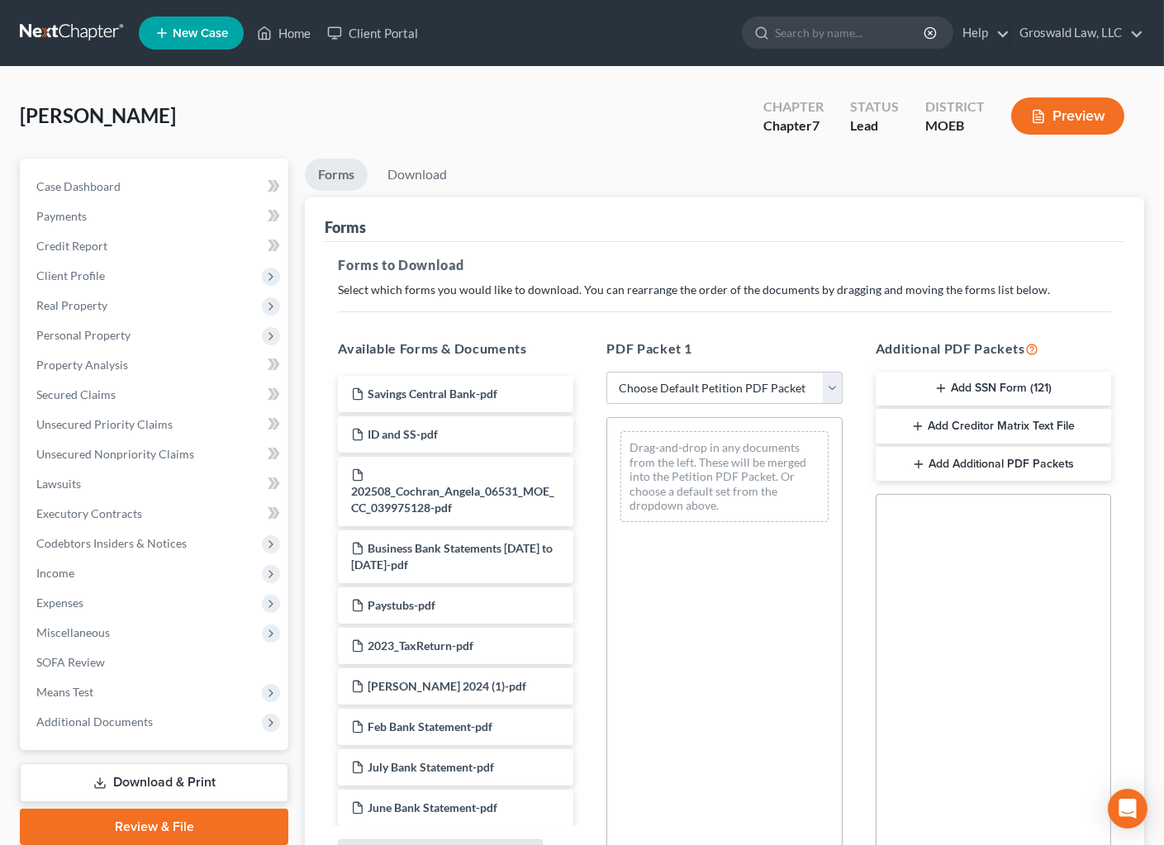
click at [968, 392] on button "Add SSN Form (121)" at bounding box center [992, 389] width 235 height 35
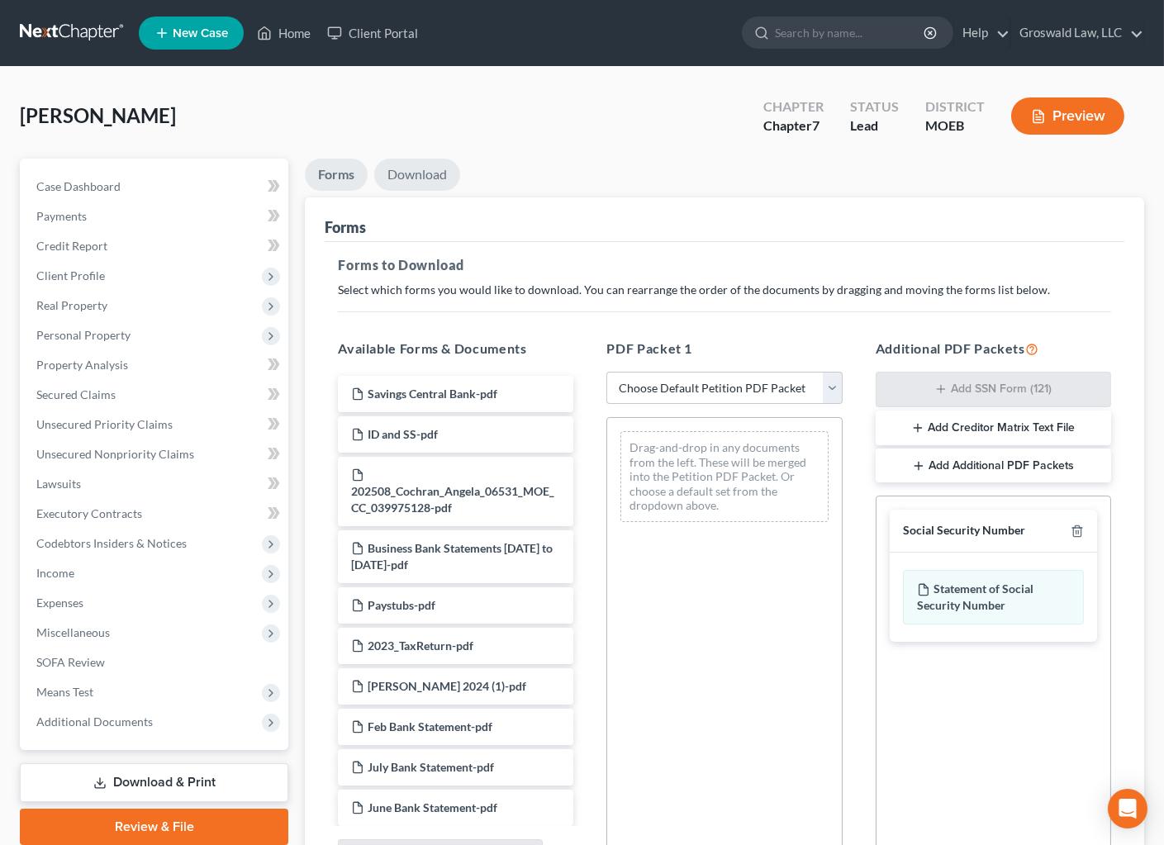
click at [439, 167] on link "Download" at bounding box center [417, 175] width 86 height 32
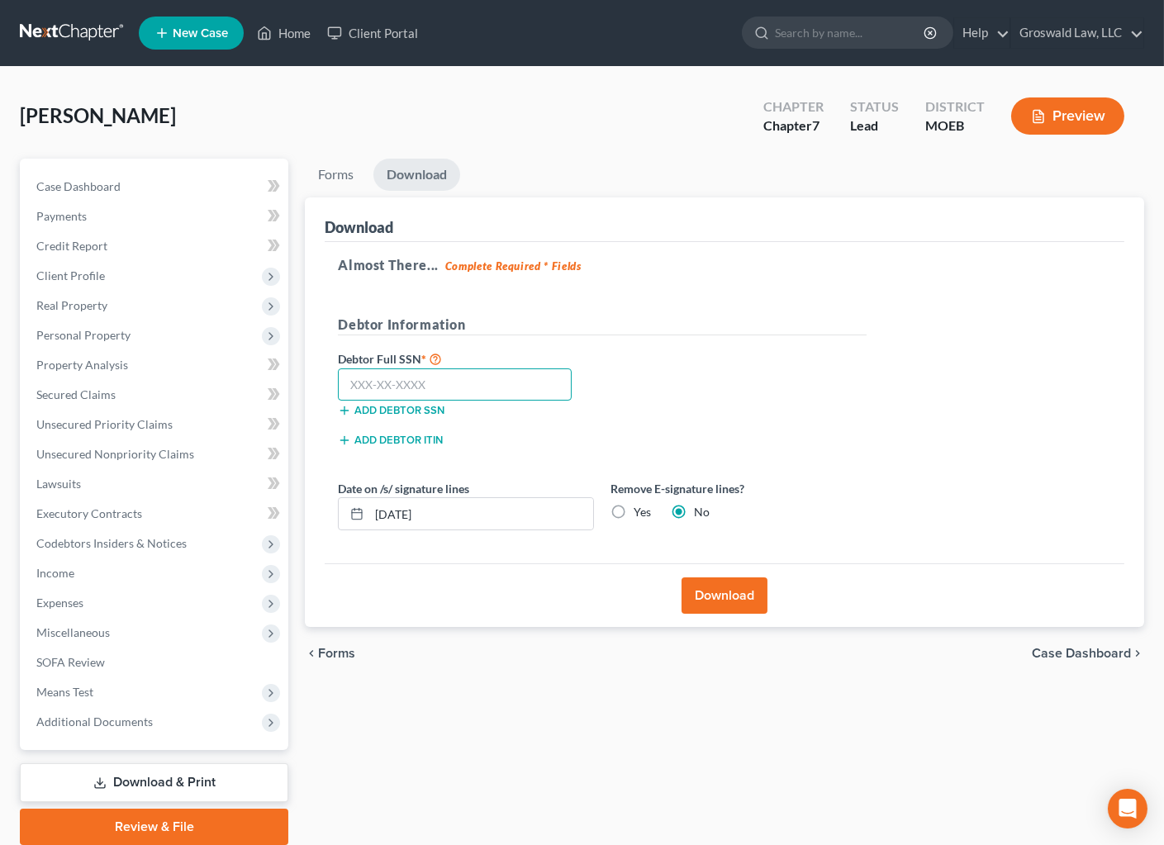
click at [501, 387] on input "text" at bounding box center [455, 384] width 234 height 33
type input "526-85-1700"
click at [746, 595] on button "Download" at bounding box center [724, 595] width 86 height 36
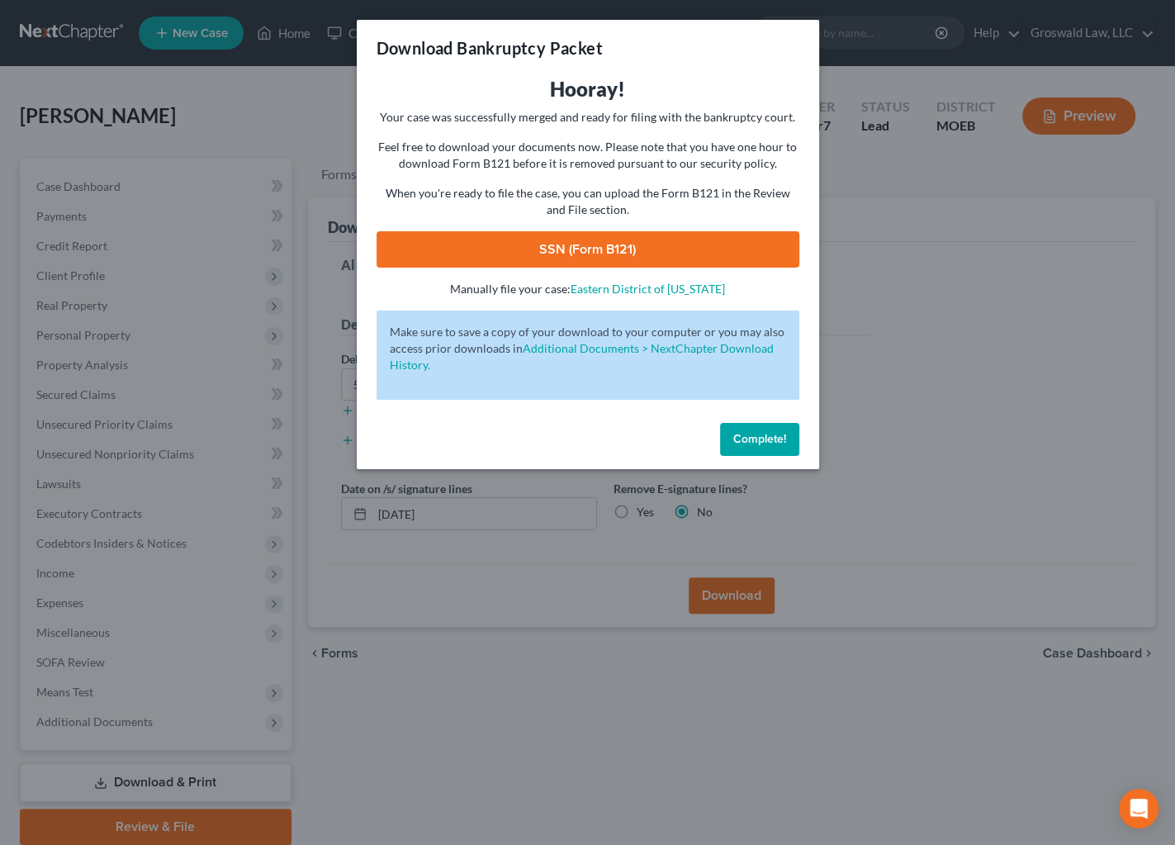
click at [582, 243] on link "SSN (Form B121)" at bounding box center [588, 249] width 423 height 36
click at [767, 440] on span "Complete!" at bounding box center [759, 439] width 53 height 14
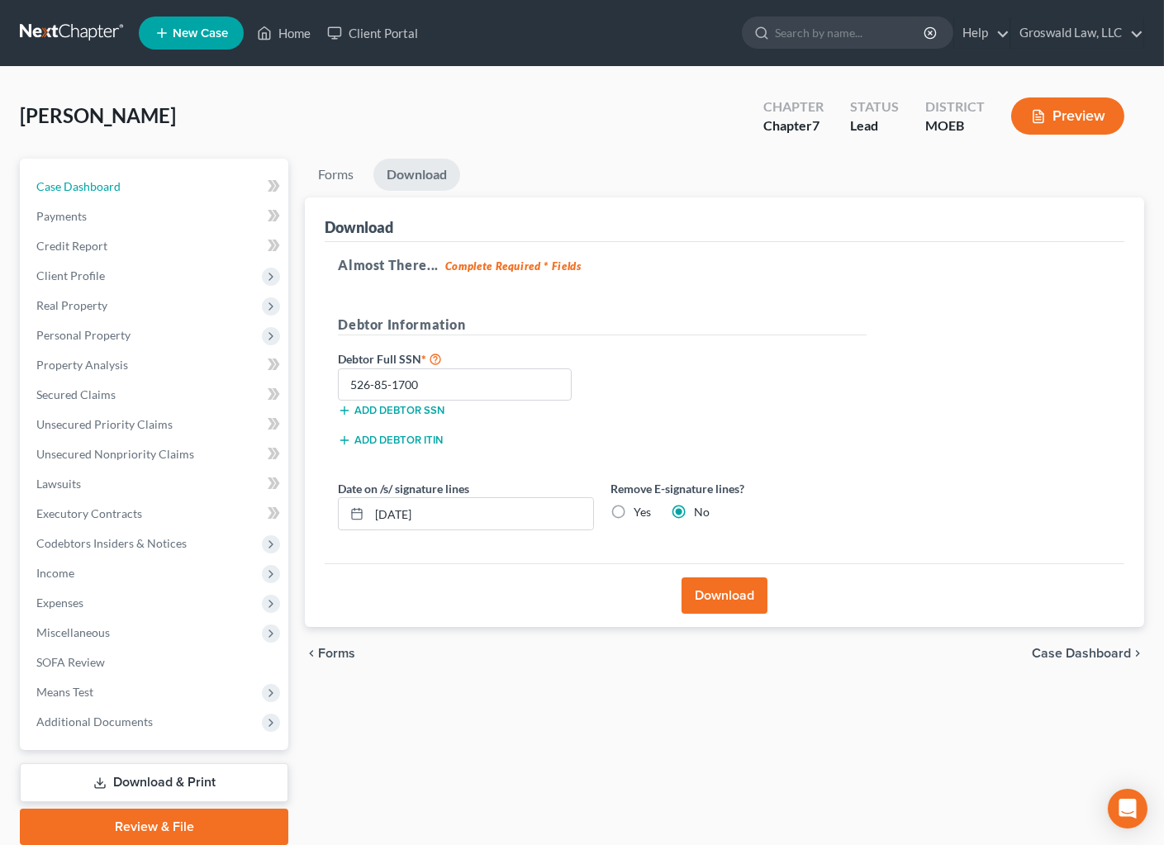
drag, startPoint x: 177, startPoint y: 169, endPoint x: 599, endPoint y: 9, distance: 451.4
click at [177, 172] on link "Case Dashboard" at bounding box center [155, 187] width 265 height 30
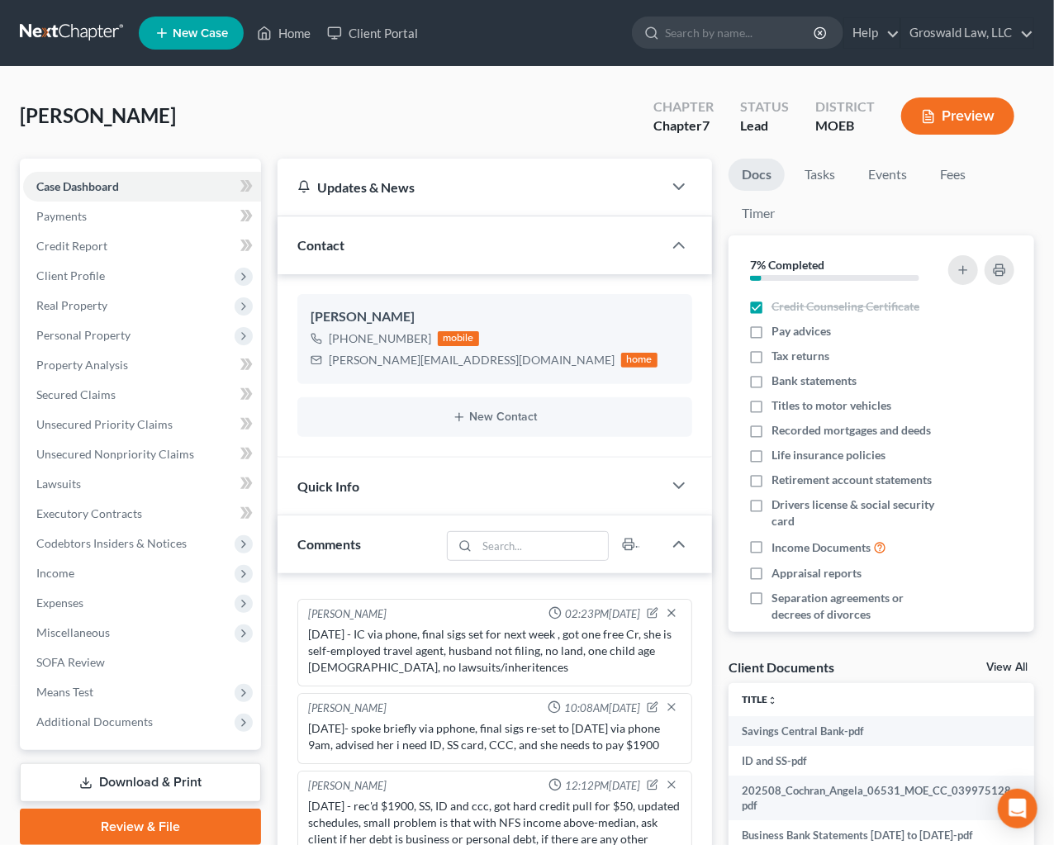
scroll to position [204, 0]
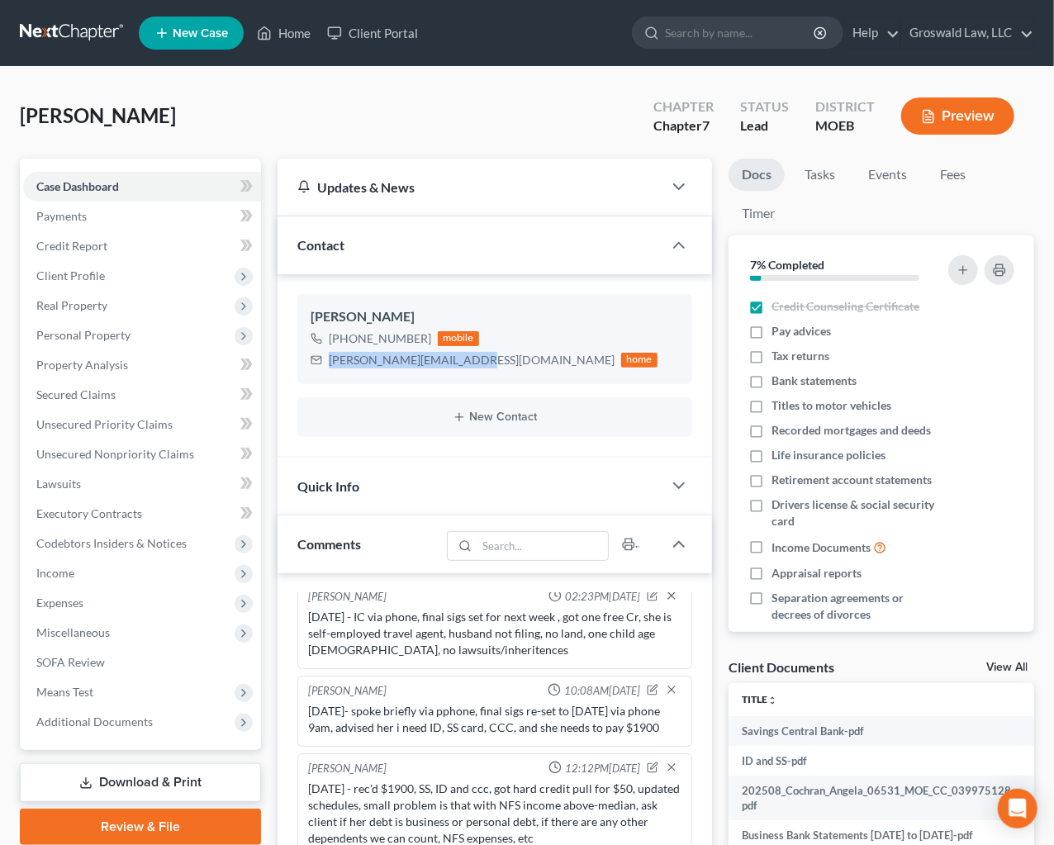
drag, startPoint x: 466, startPoint y: 358, endPoint x: 430, endPoint y: 254, distance: 109.9
click at [320, 362] on div "[PERSON_NAME][EMAIL_ADDRESS][DOMAIN_NAME] home" at bounding box center [484, 359] width 347 height 21
copy div "[PERSON_NAME][EMAIL_ADDRESS][DOMAIN_NAME]"
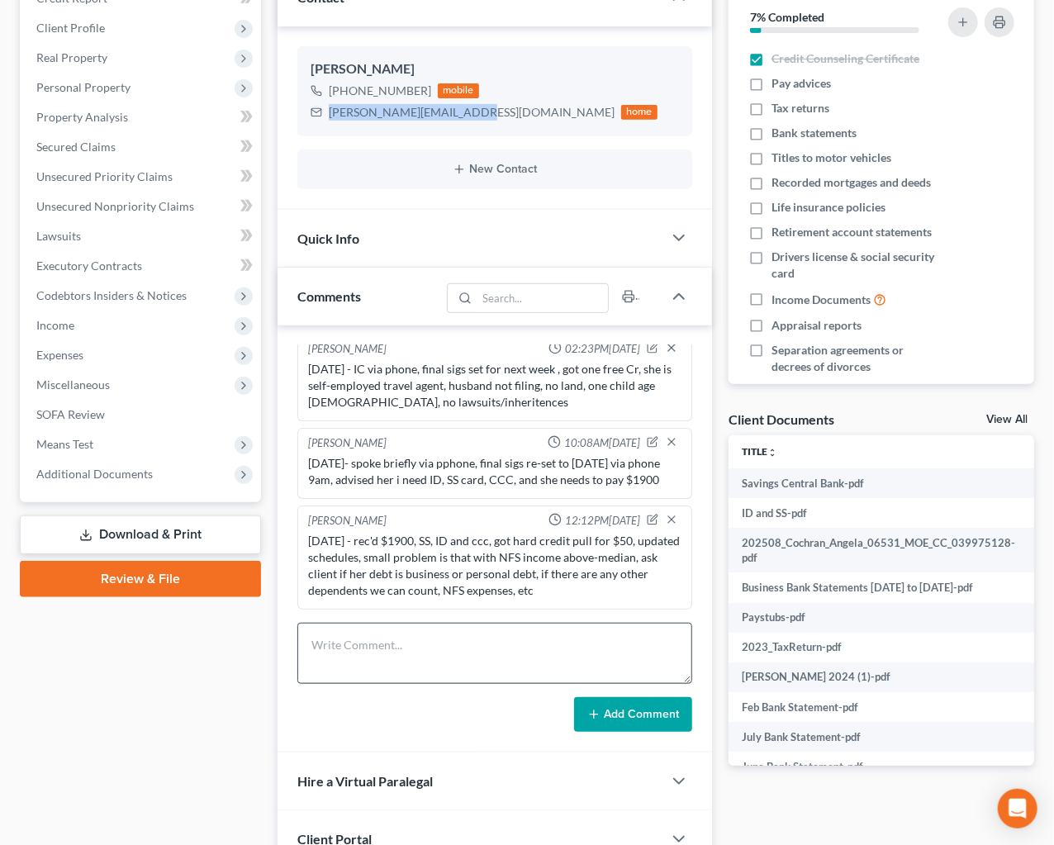
scroll to position [390, 0]
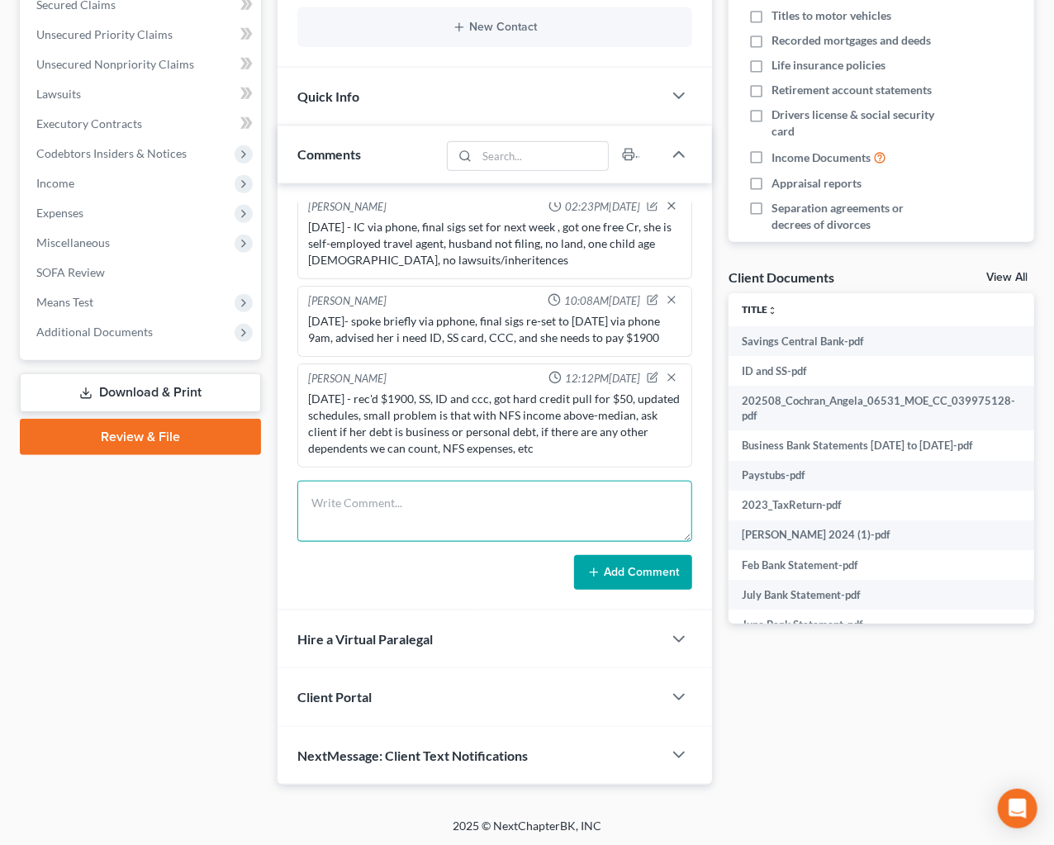
drag, startPoint x: 415, startPoint y: 514, endPoint x: 401, endPoint y: 479, distance: 37.4
click at [410, 506] on textarea at bounding box center [494, 511] width 395 height 61
type textarea "[DATE] - final review done via phone, uiploaded docs for signatures"
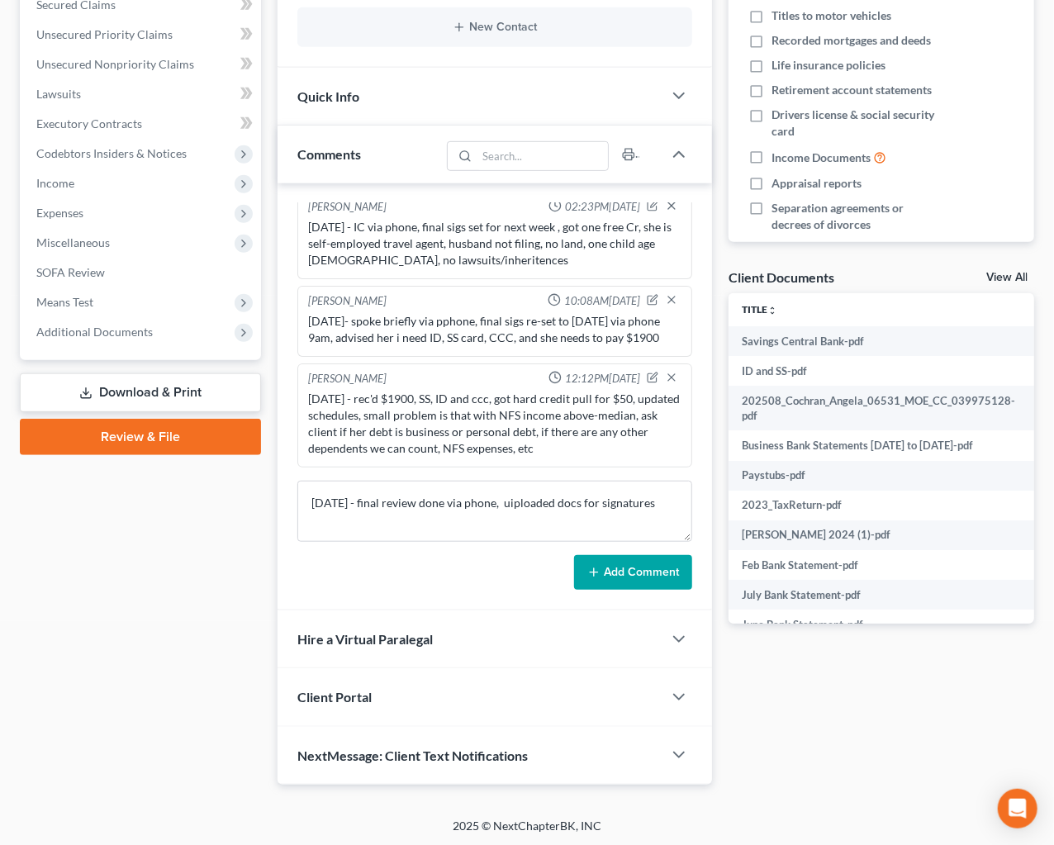
click at [654, 568] on button "Add Comment" at bounding box center [633, 572] width 118 height 35
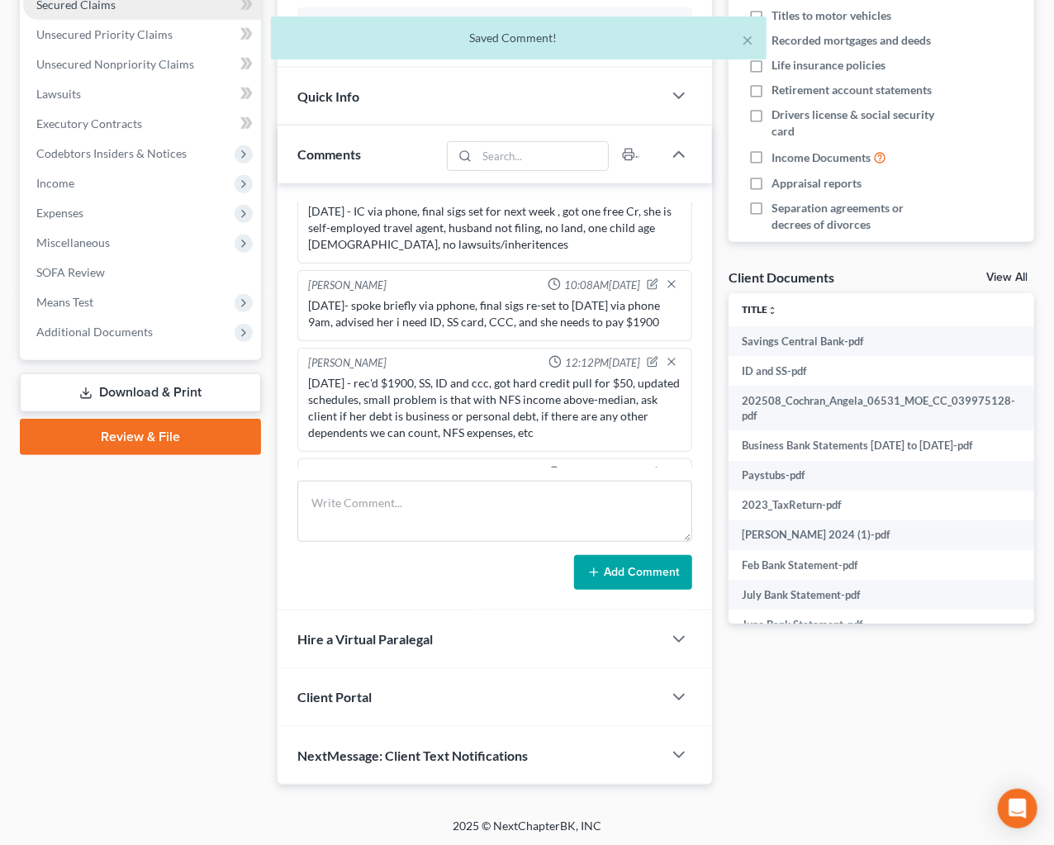
scroll to position [281, 0]
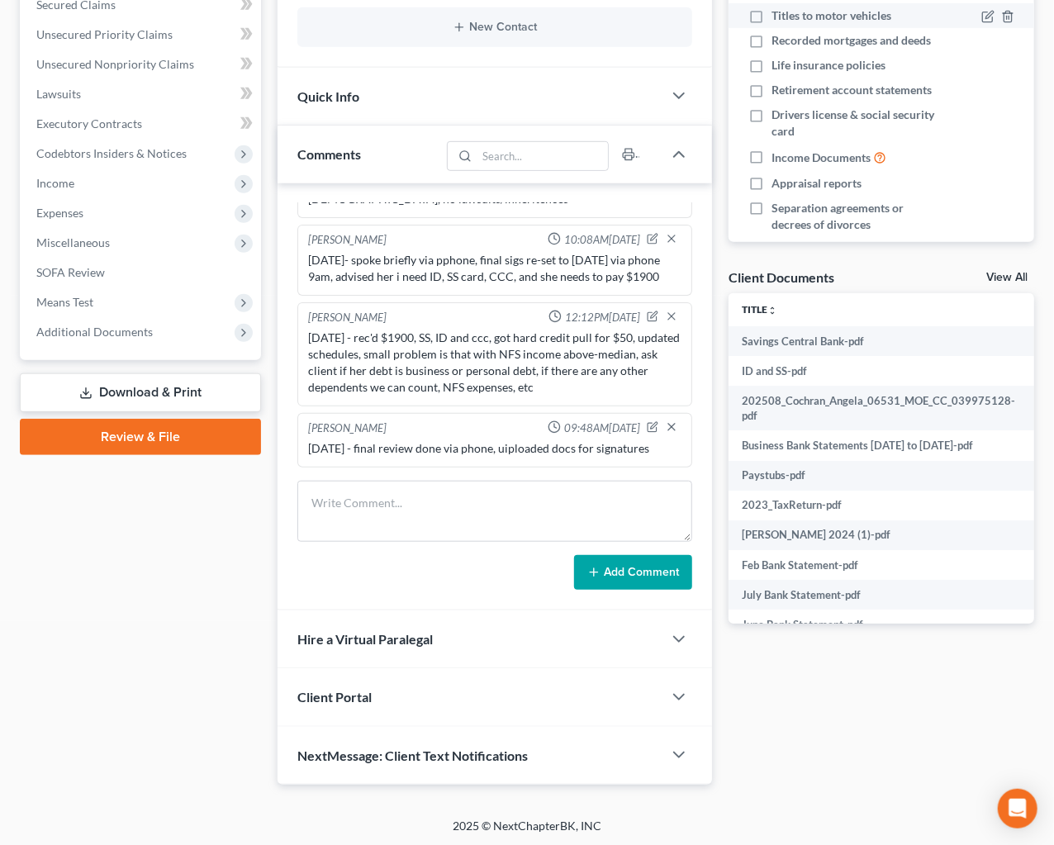
drag, startPoint x: 873, startPoint y: 725, endPoint x: 796, endPoint y: 1, distance: 728.3
click at [873, 725] on div "Docs Tasks Events Fees Timer 7% Completed Nothing here yet! Credit Counseling C…" at bounding box center [881, 277] width 322 height 1016
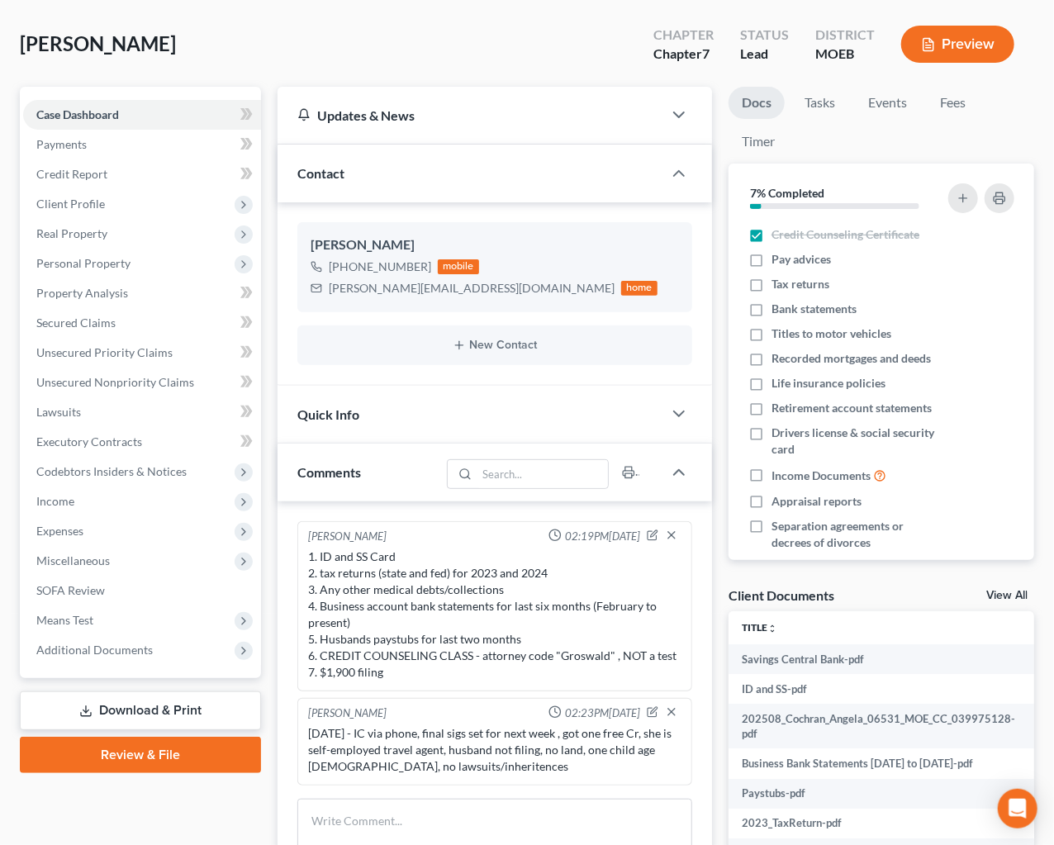
scroll to position [390, 0]
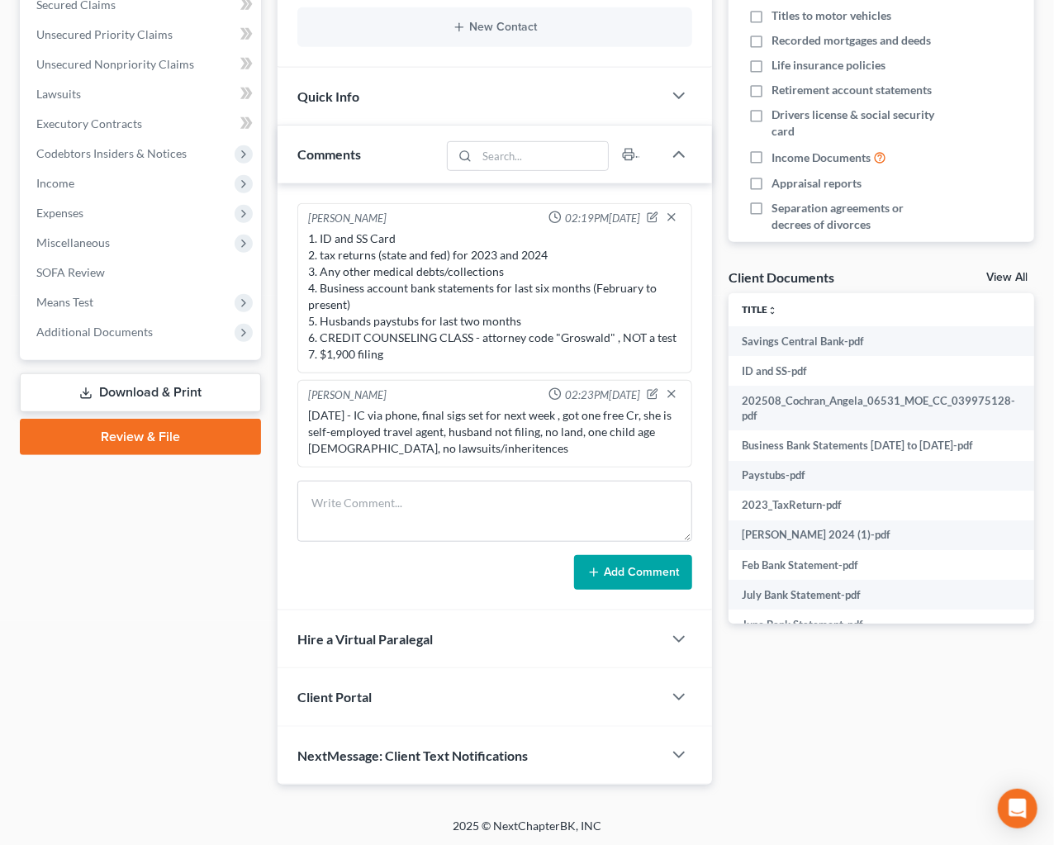
drag, startPoint x: 97, startPoint y: 328, endPoint x: 134, endPoint y: 378, distance: 62.1
click at [97, 328] on span "Additional Documents" at bounding box center [94, 332] width 116 height 14
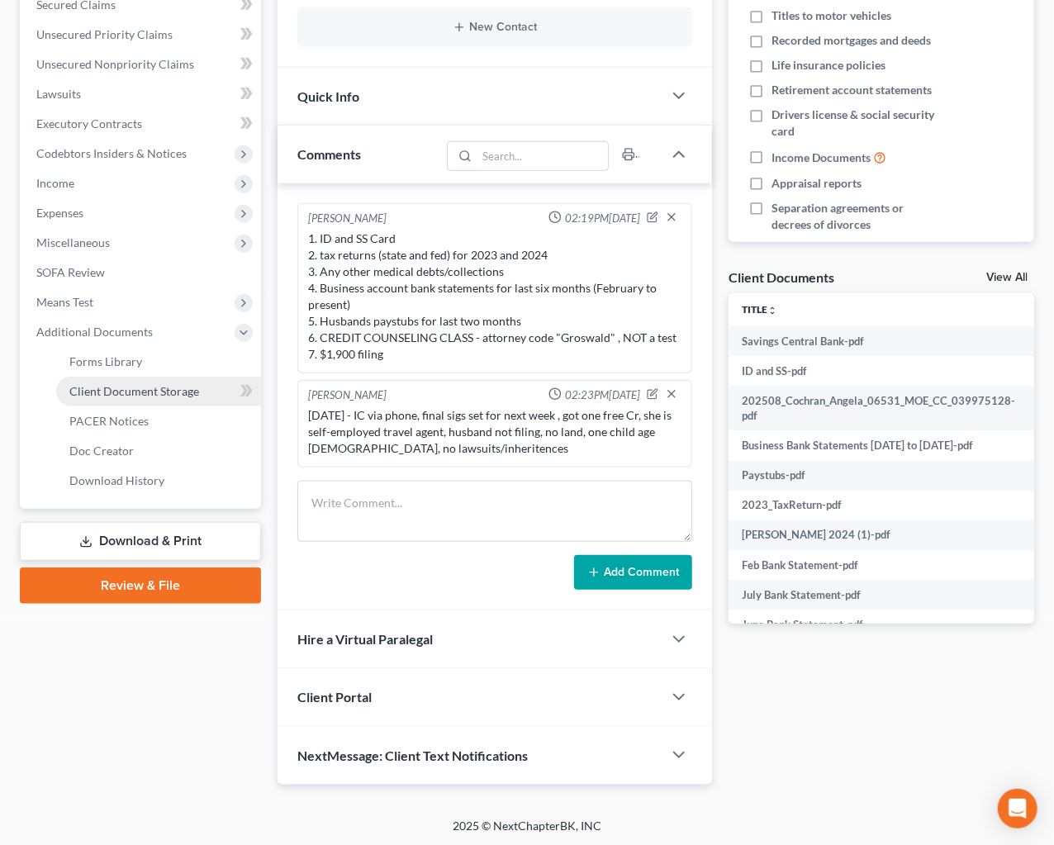
click at [136, 387] on span "Client Document Storage" at bounding box center [134, 391] width 130 height 14
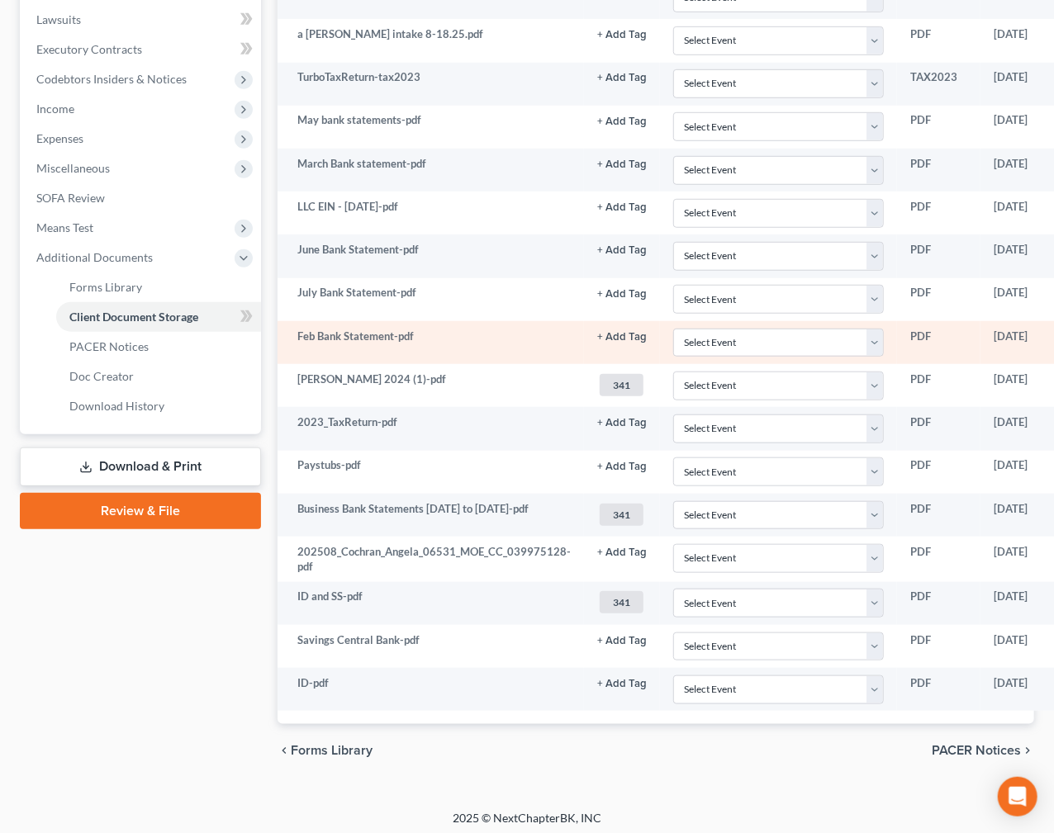
scroll to position [467, 0]
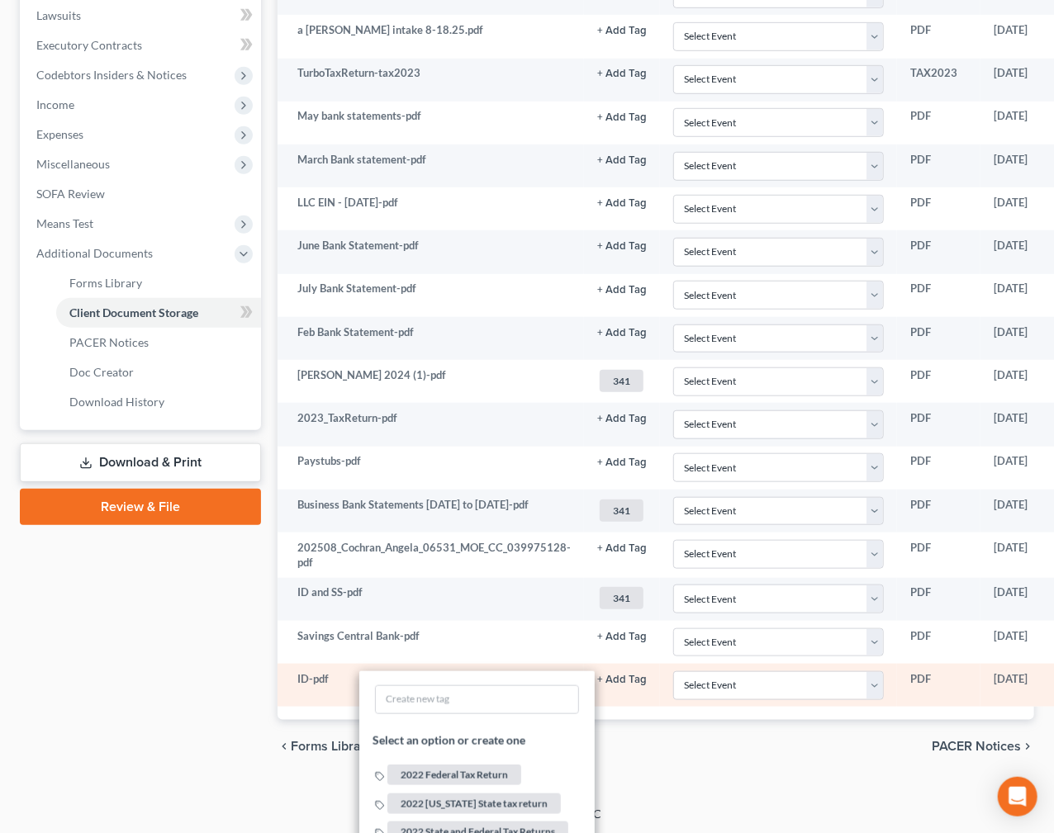
scroll to position [767, 0]
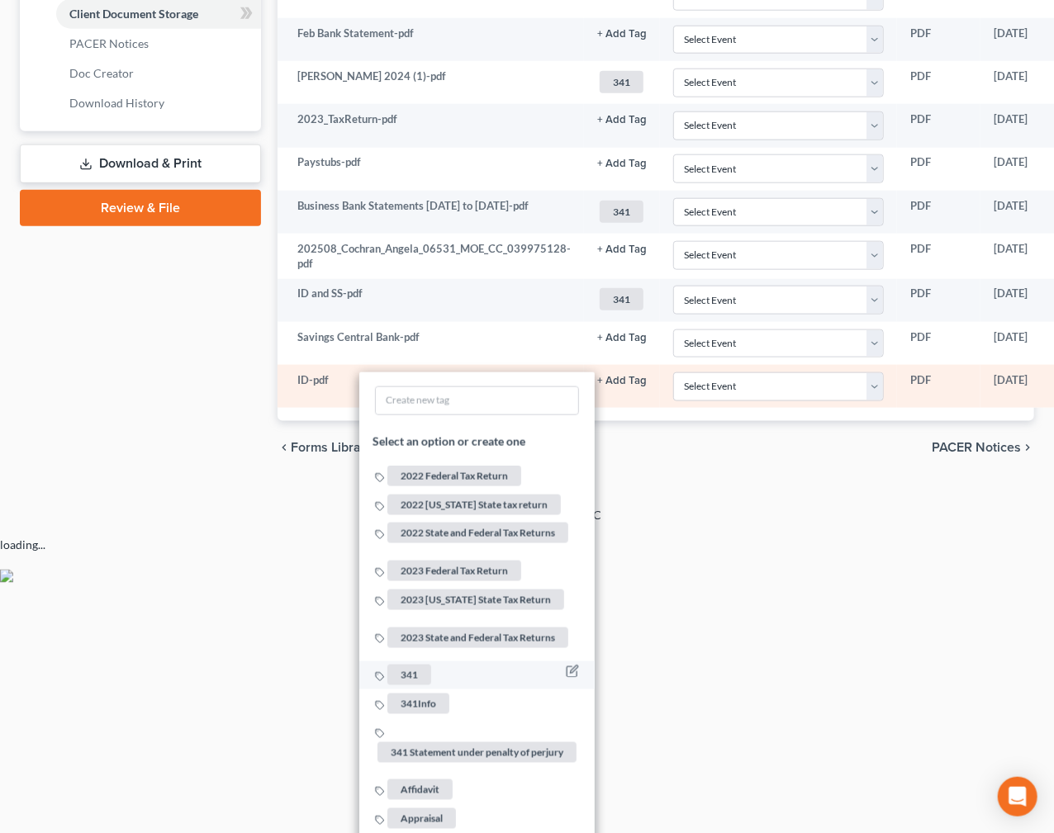
click at [410, 665] on span "341" at bounding box center [409, 675] width 44 height 21
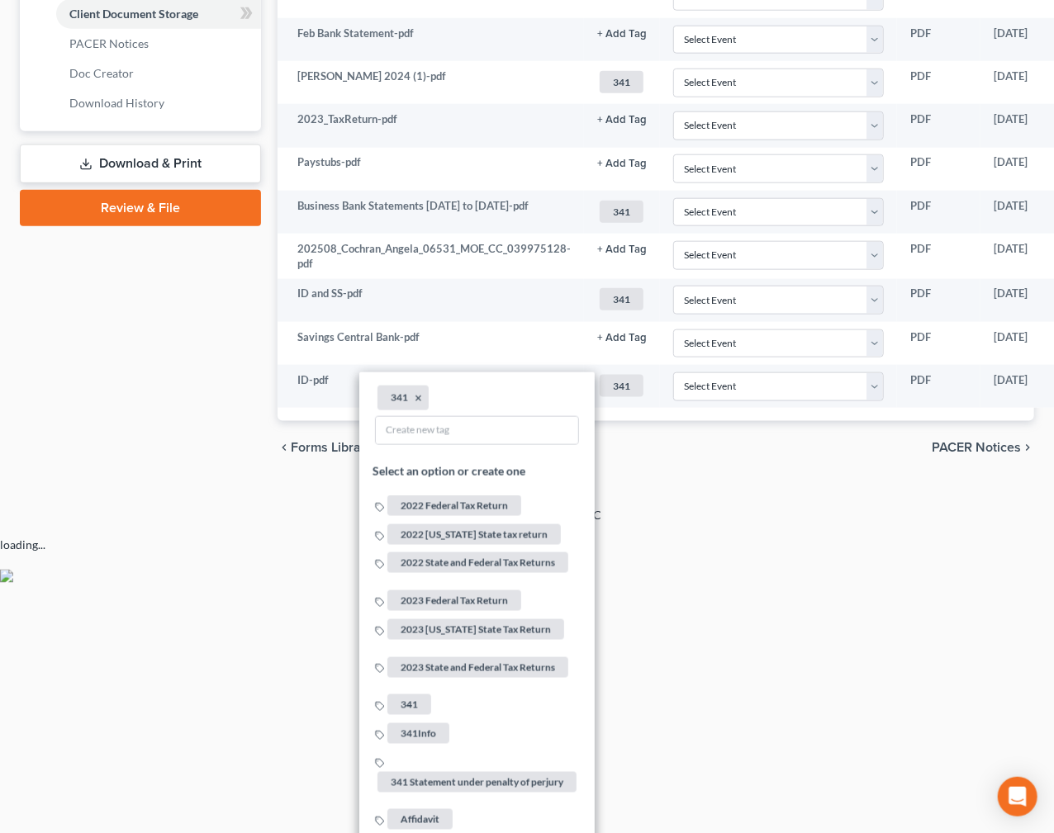
drag, startPoint x: 193, startPoint y: 505, endPoint x: 212, endPoint y: 273, distance: 232.0
click at [193, 507] on div "2025 © NextChapterBK, INC" at bounding box center [526, 522] width 941 height 30
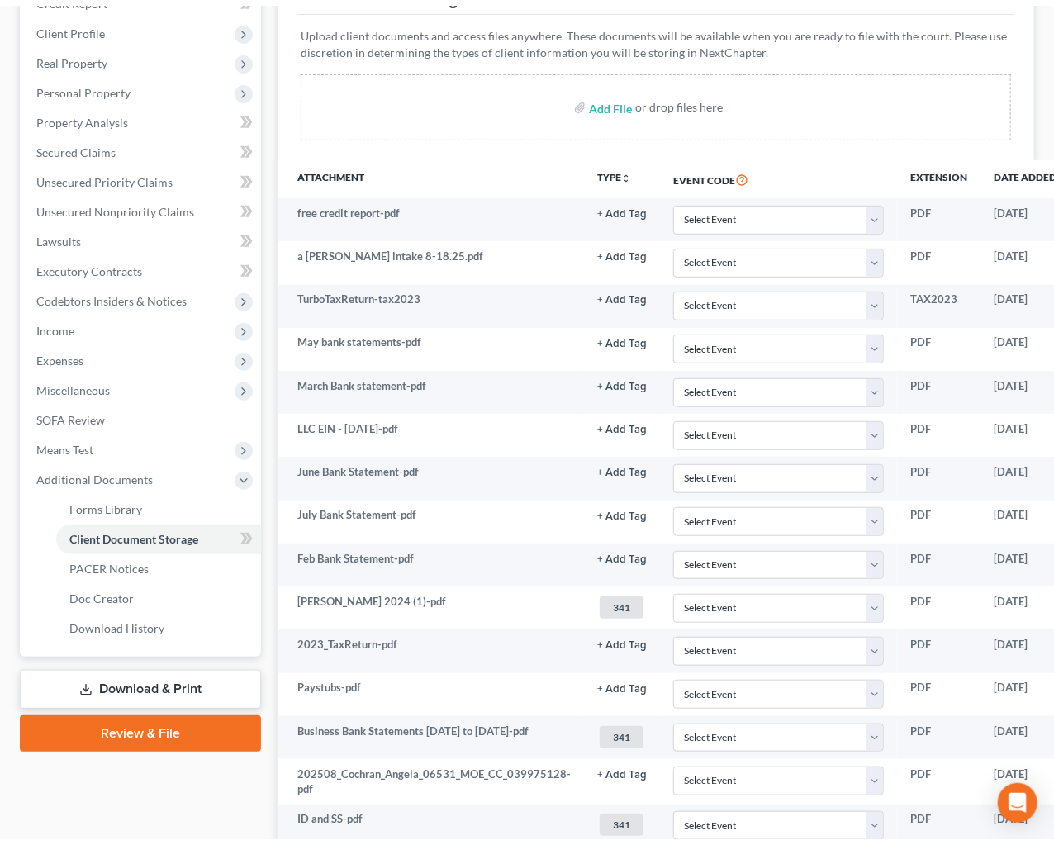
scroll to position [0, 0]
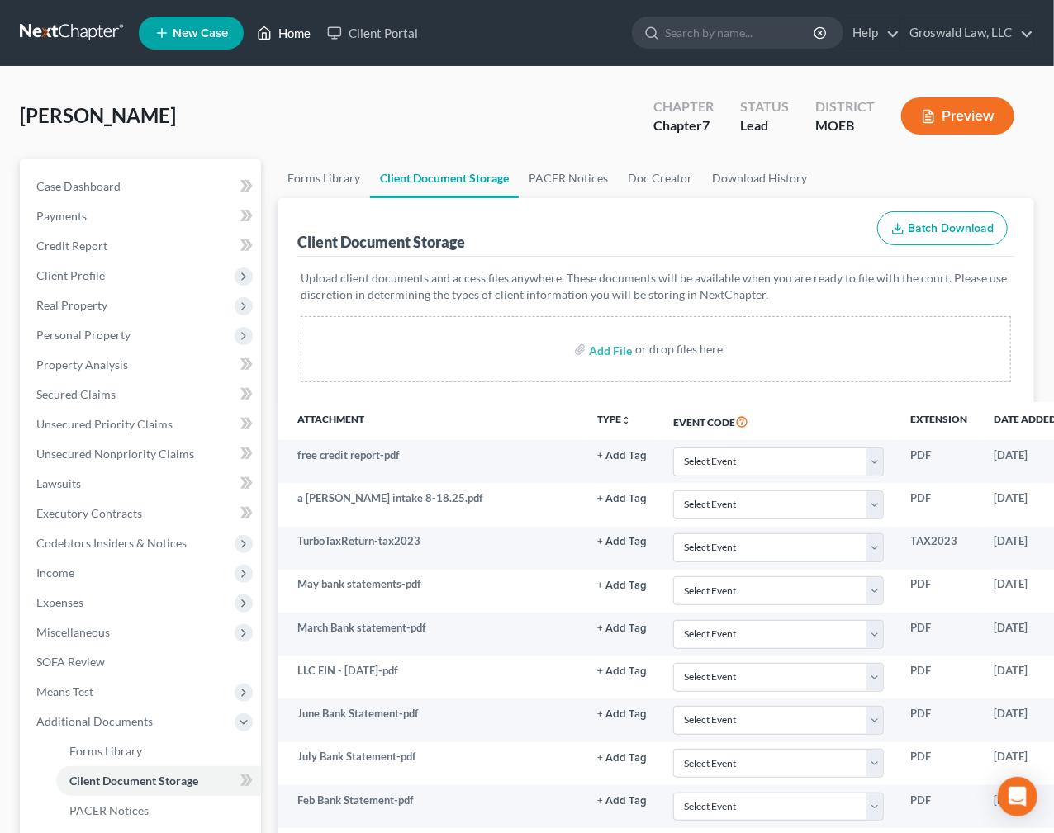
click at [273, 31] on link "Home" at bounding box center [284, 33] width 70 height 30
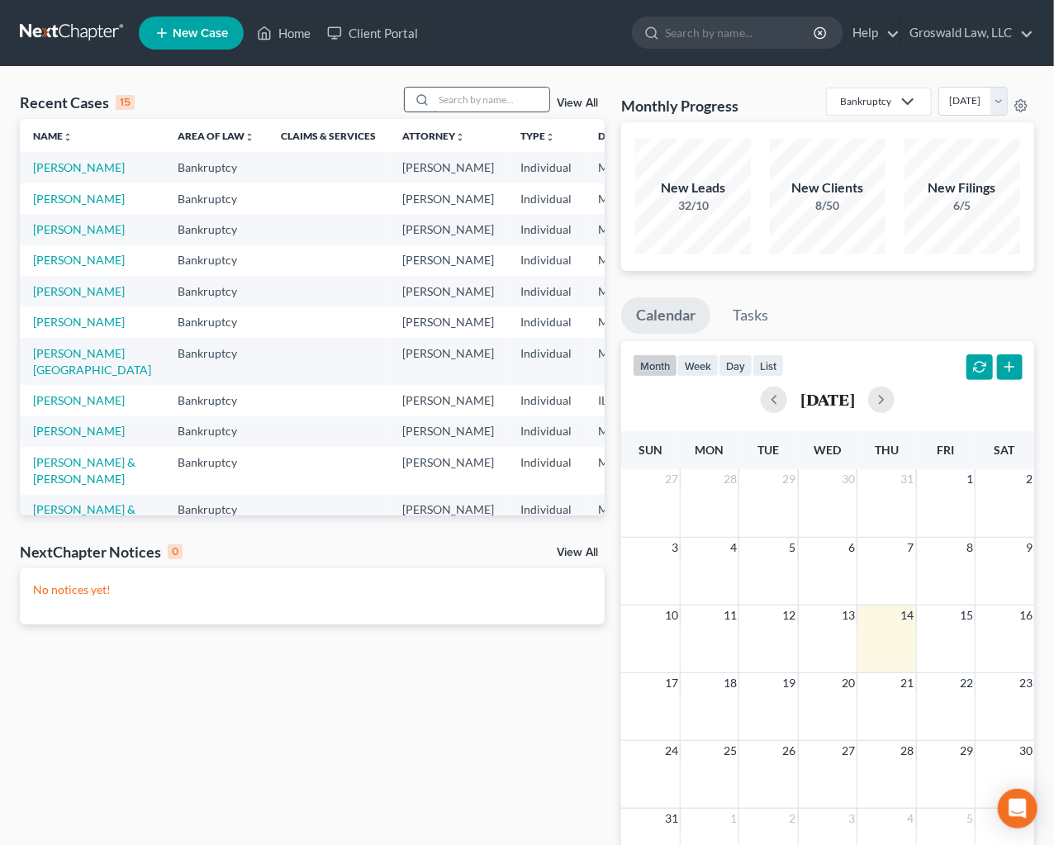
click at [517, 102] on input "search" at bounding box center [492, 100] width 116 height 24
type input "q"
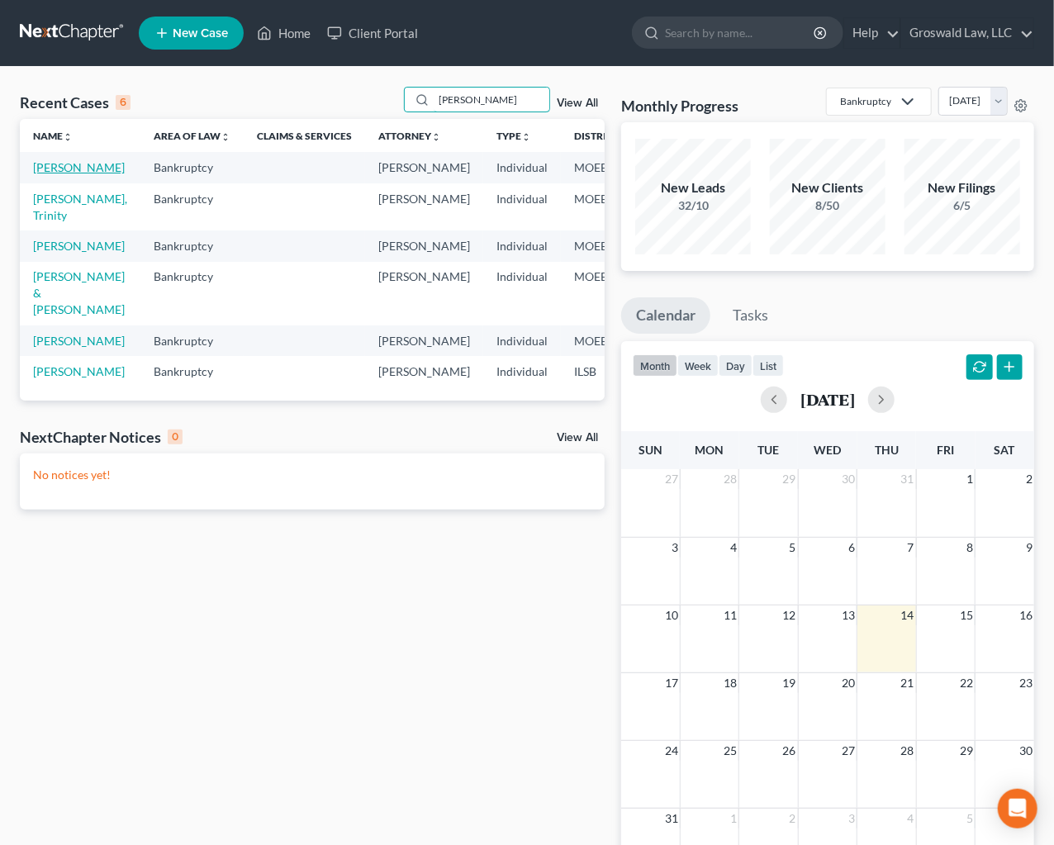
type input "[PERSON_NAME]"
click at [43, 174] on link "[PERSON_NAME]" at bounding box center [79, 167] width 92 height 14
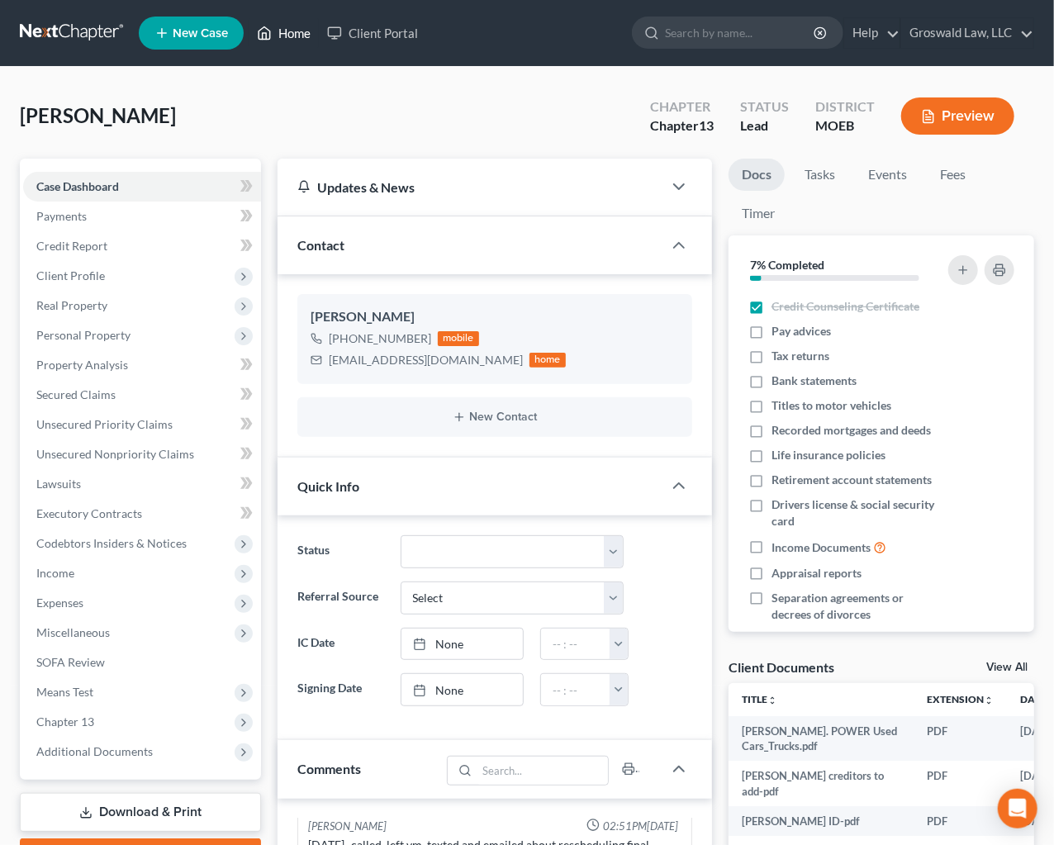
click at [294, 33] on link "Home" at bounding box center [284, 33] width 70 height 30
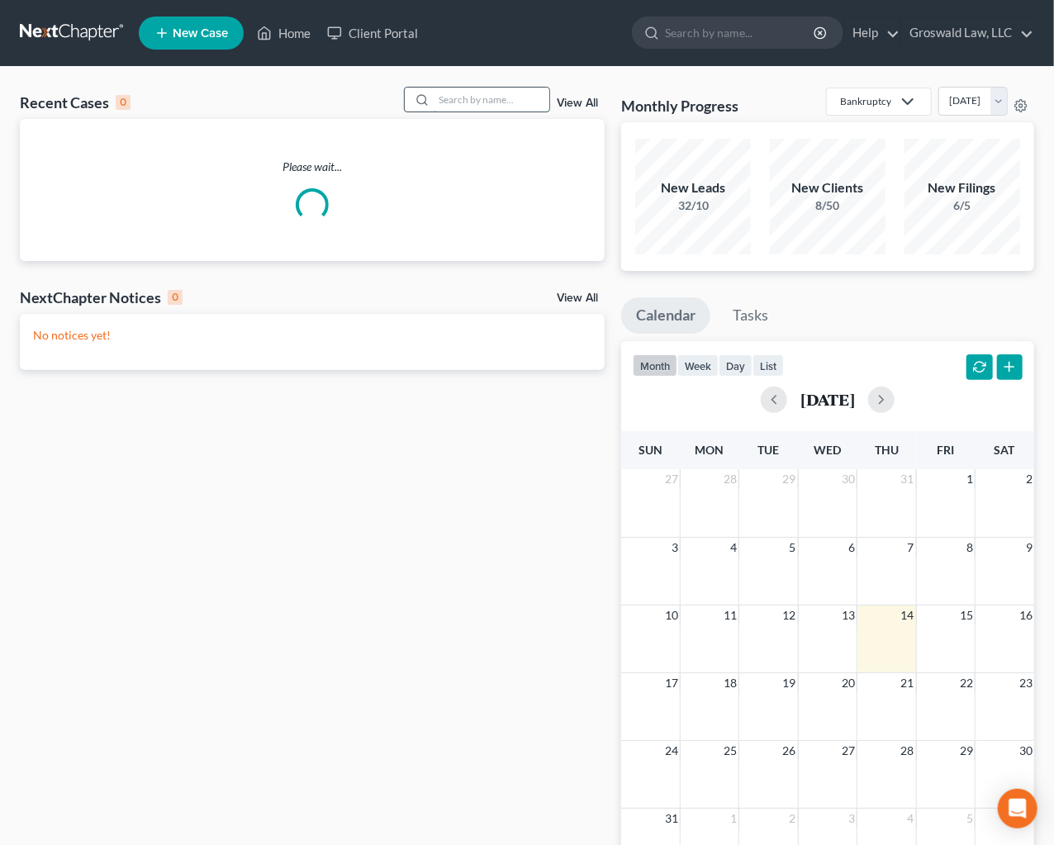
click at [516, 98] on input "search" at bounding box center [492, 100] width 116 height 24
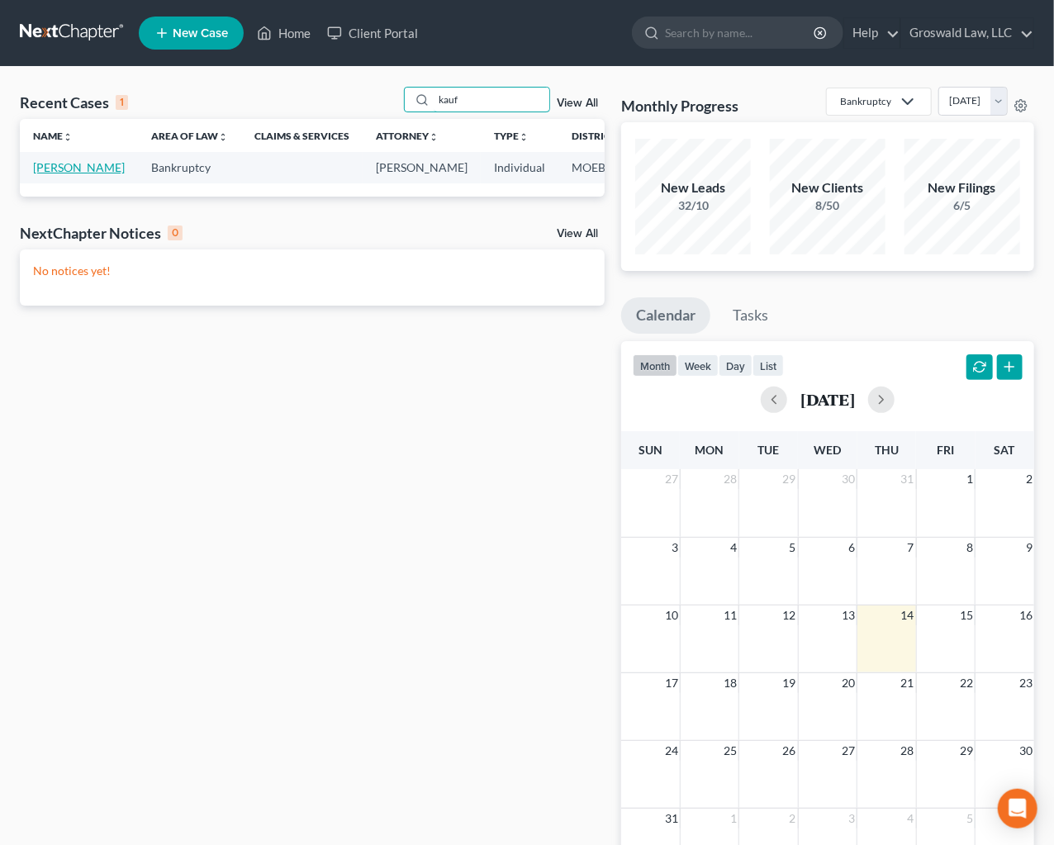
type input "kauf"
drag, startPoint x: 60, startPoint y: 164, endPoint x: 1, endPoint y: 142, distance: 63.5
click at [59, 164] on link "[PERSON_NAME]" at bounding box center [79, 167] width 92 height 14
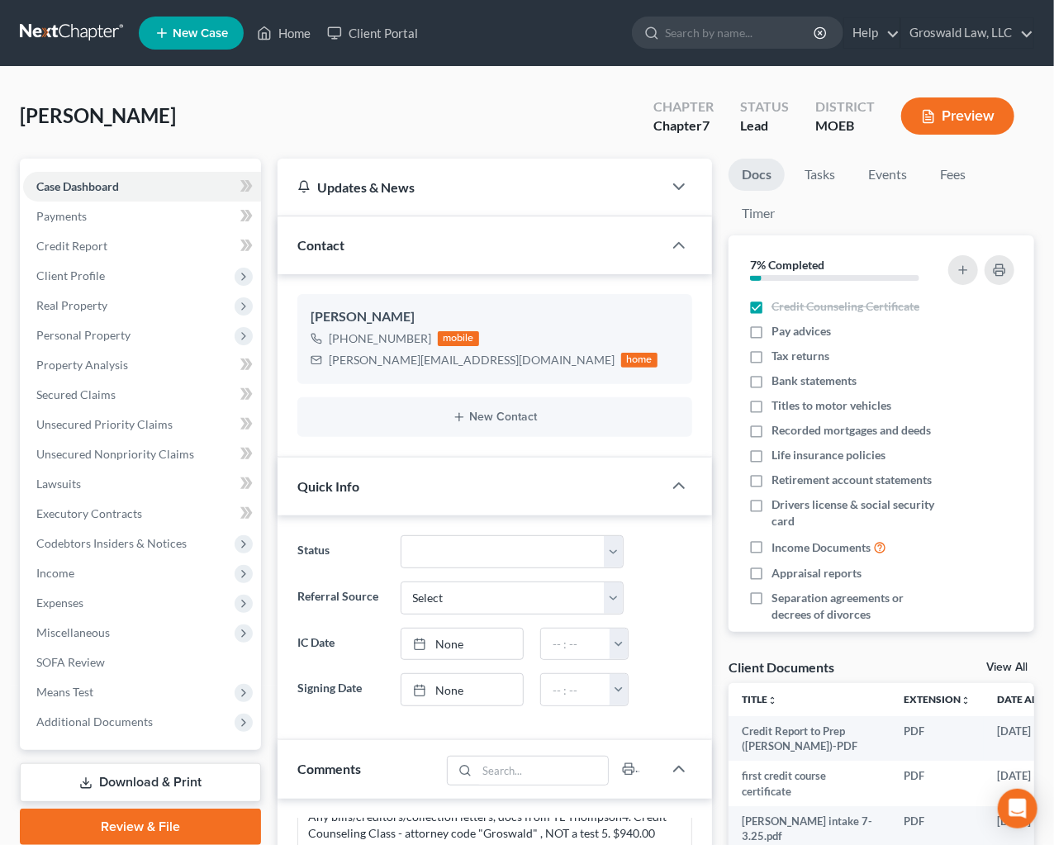
scroll to position [450, 0]
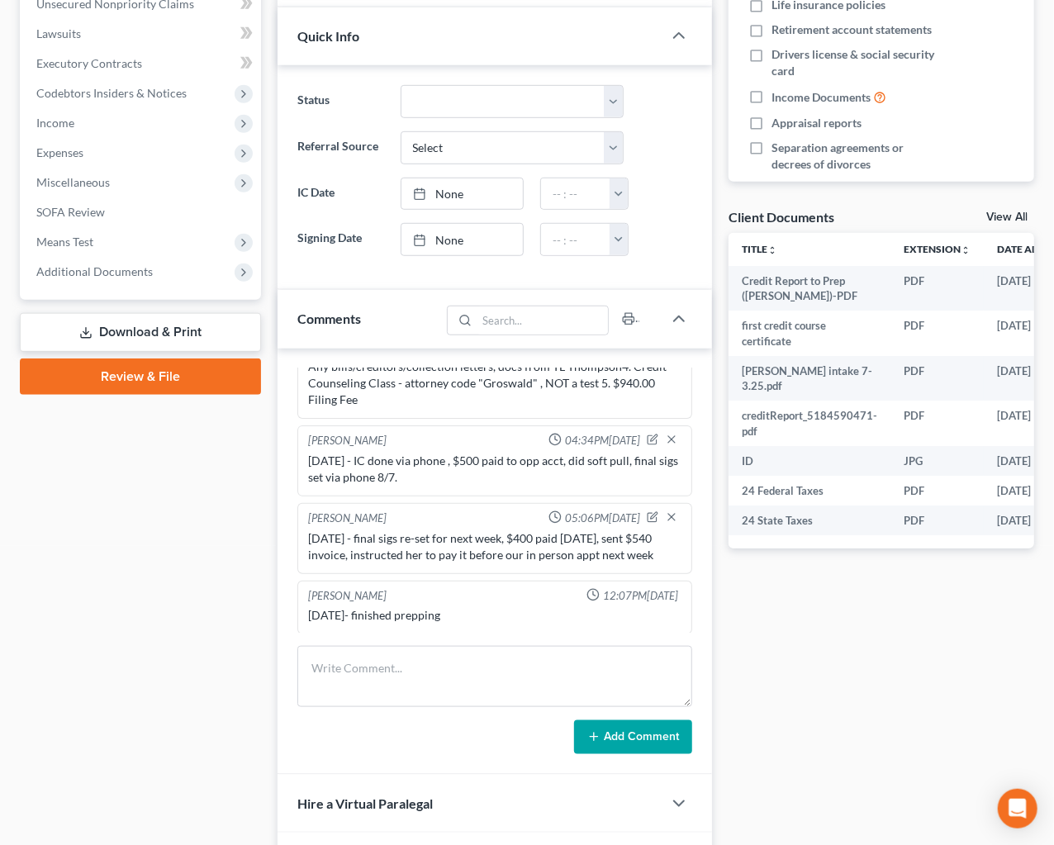
click at [887, 659] on div "Docs Tasks Events Fees Timer 7% Completed Nothing here yet! Credit Counseling C…" at bounding box center [881, 328] width 322 height 1240
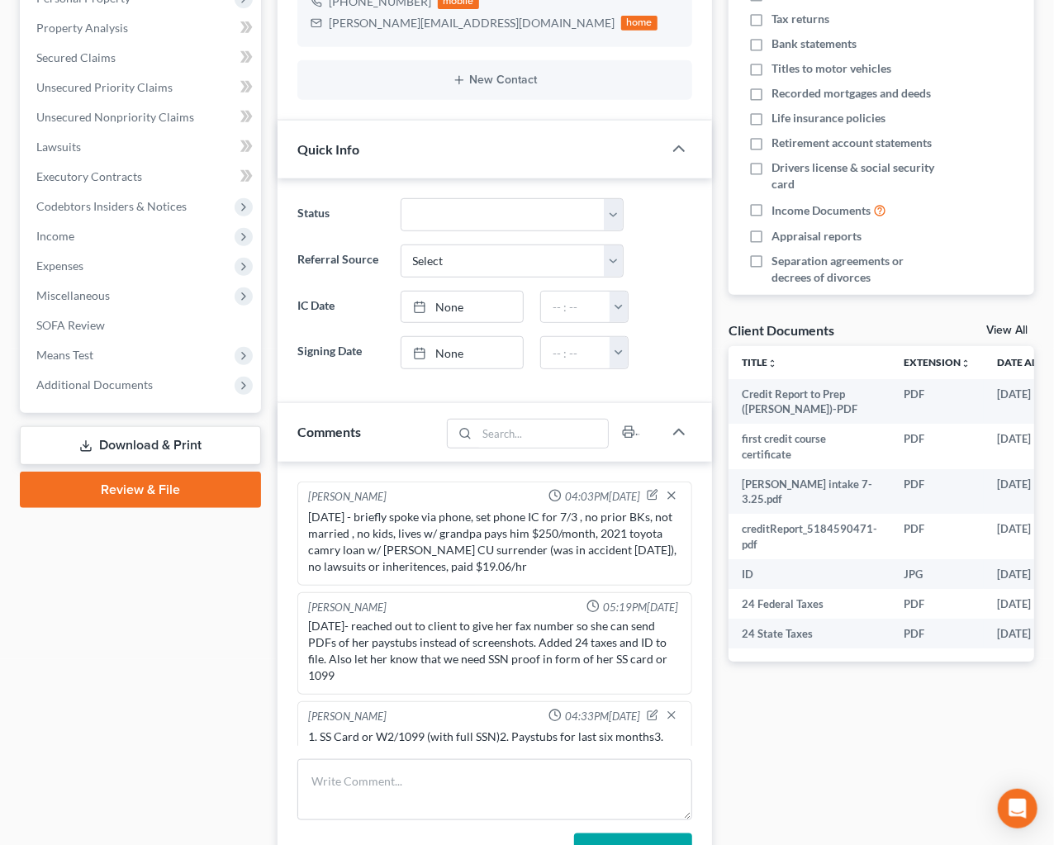
scroll to position [0, 0]
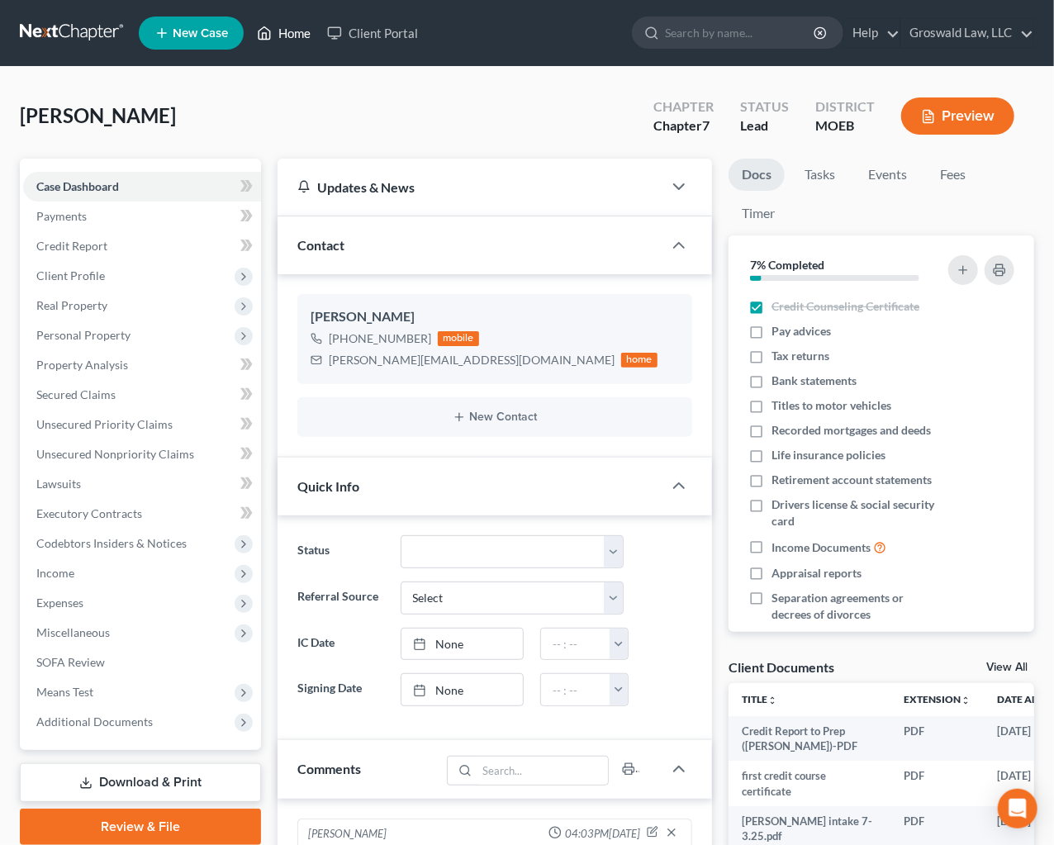
drag, startPoint x: 273, startPoint y: 38, endPoint x: 497, endPoint y: 287, distance: 334.5
click at [273, 38] on link "Home" at bounding box center [284, 33] width 70 height 30
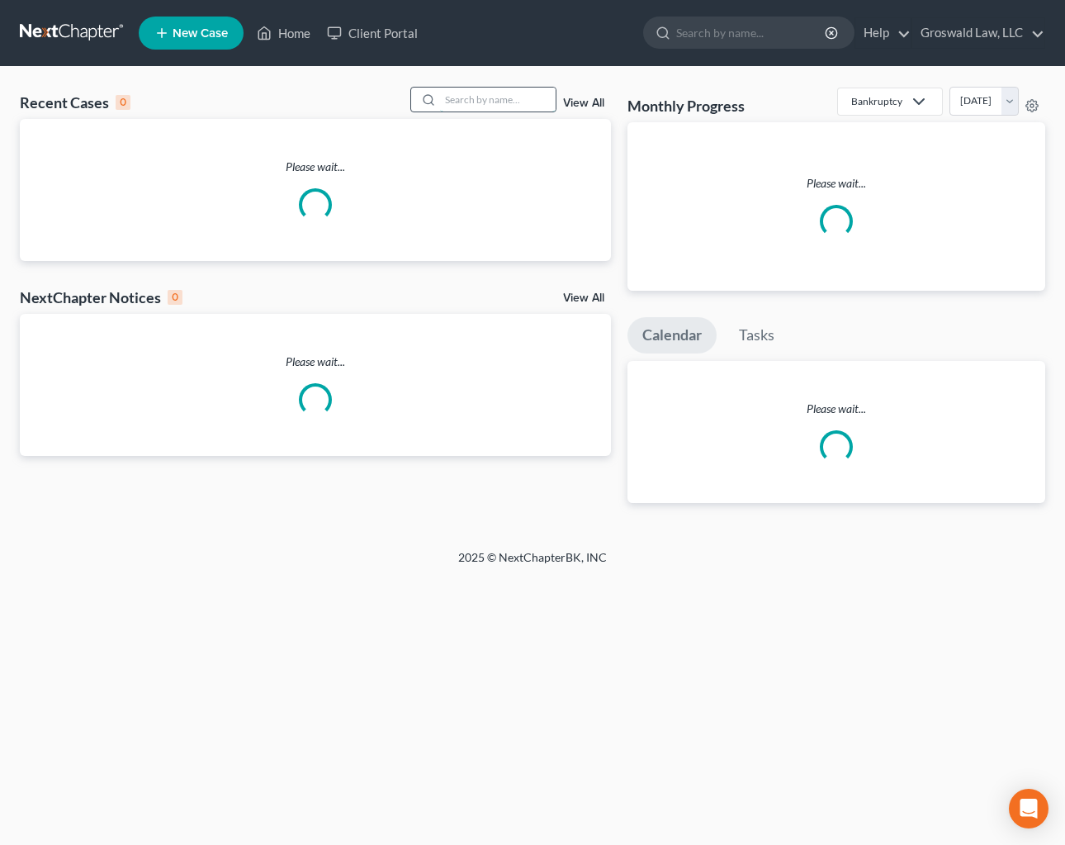
click at [504, 105] on input "search" at bounding box center [498, 100] width 116 height 24
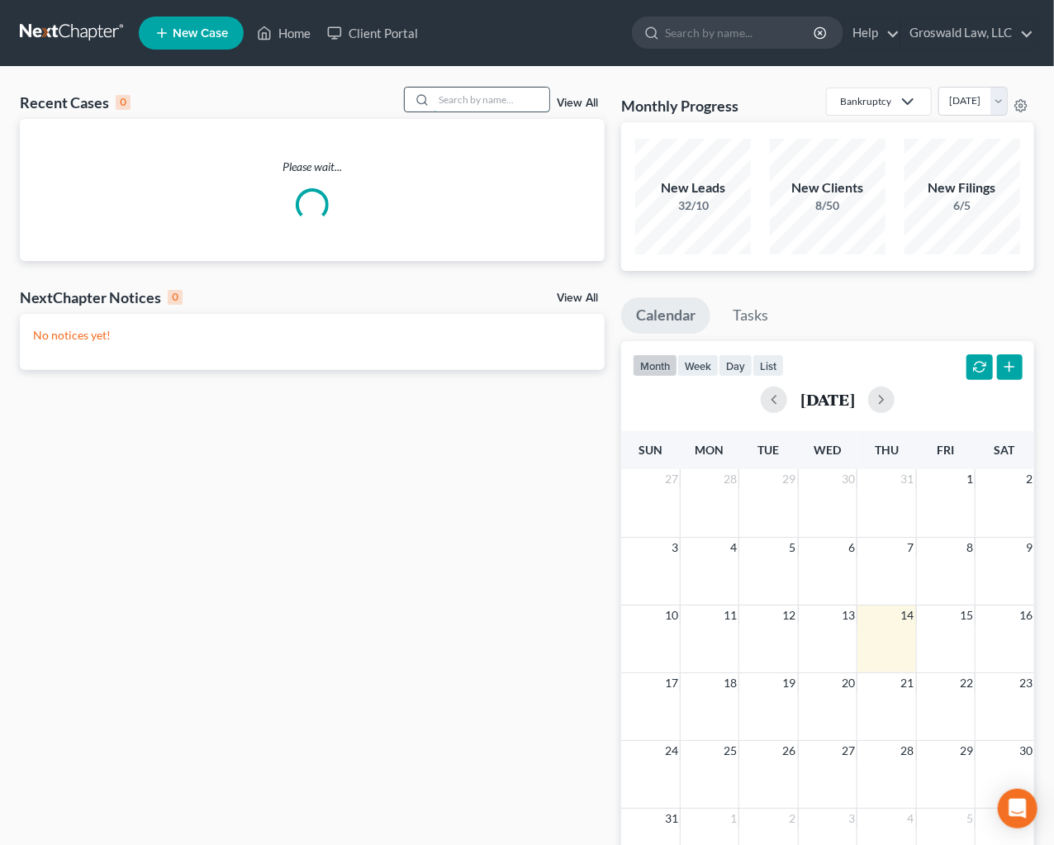
type input "a"
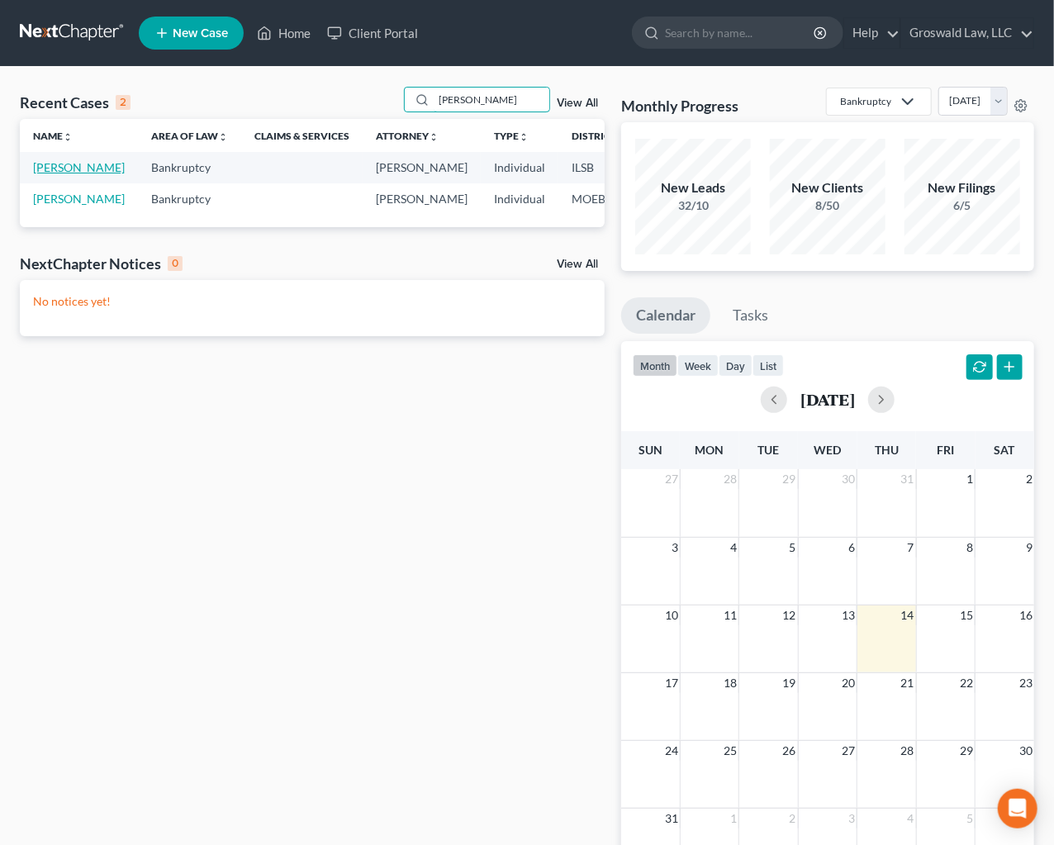
type input "[PERSON_NAME]"
click at [45, 174] on link "[PERSON_NAME]" at bounding box center [79, 167] width 92 height 14
select select "6"
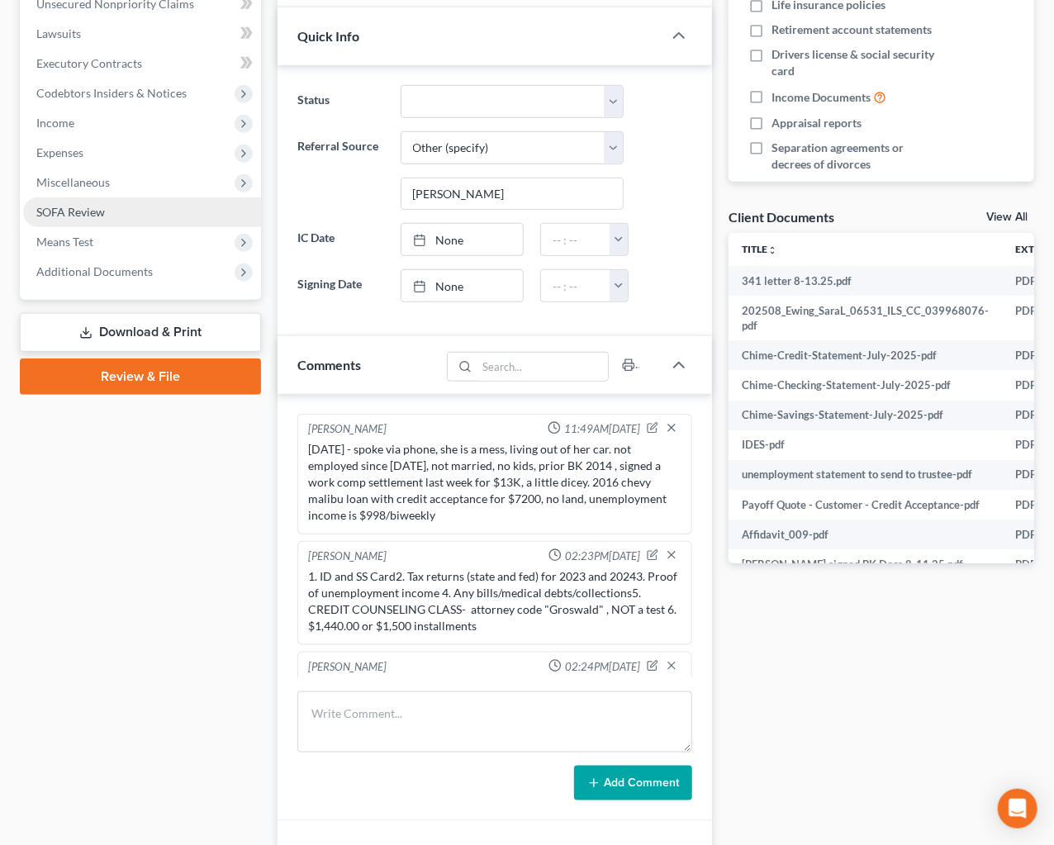
scroll to position [320, 0]
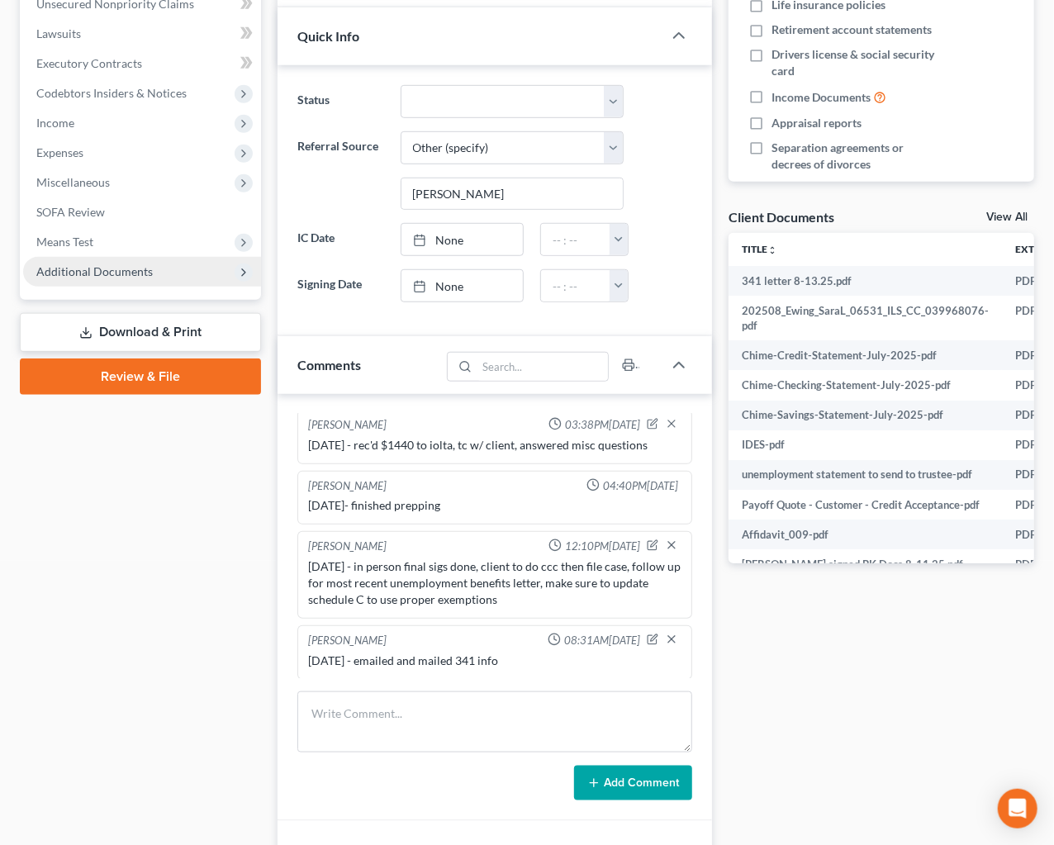
click at [106, 274] on span "Additional Documents" at bounding box center [94, 271] width 116 height 14
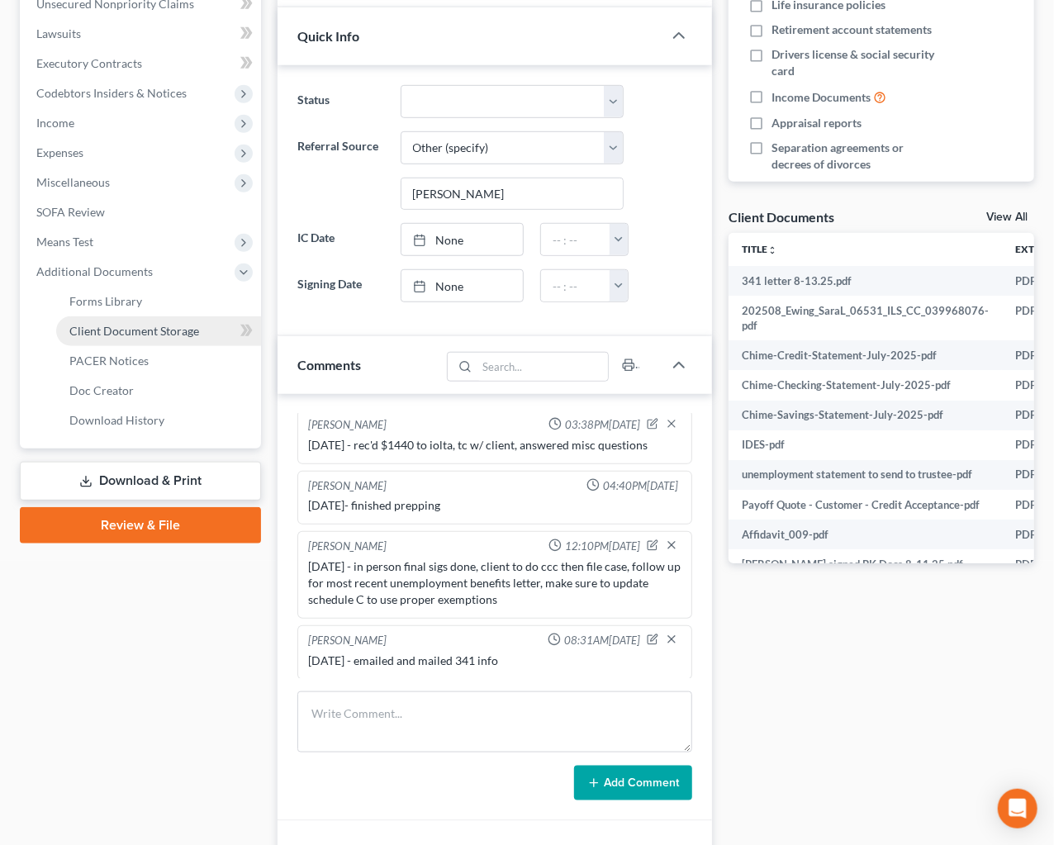
click at [127, 329] on span "Client Document Storage" at bounding box center [134, 331] width 130 height 14
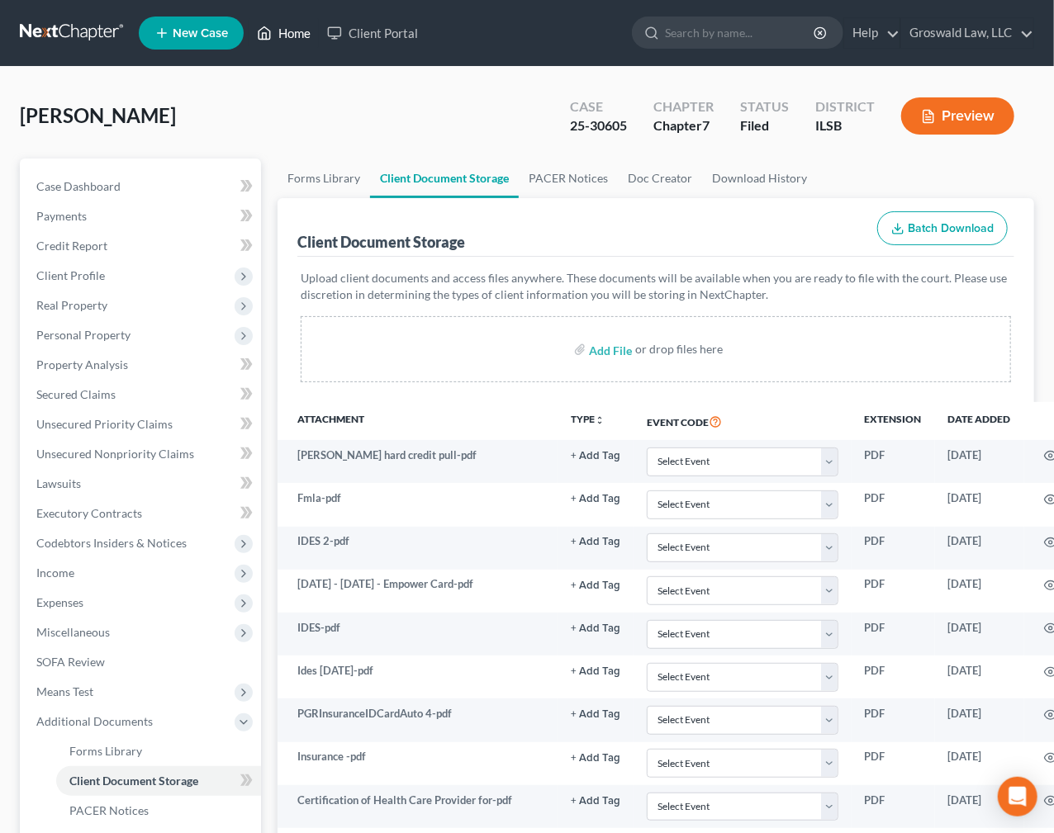
drag, startPoint x: 282, startPoint y: 30, endPoint x: 285, endPoint y: 40, distance: 11.2
click at [282, 30] on link "Home" at bounding box center [284, 33] width 70 height 30
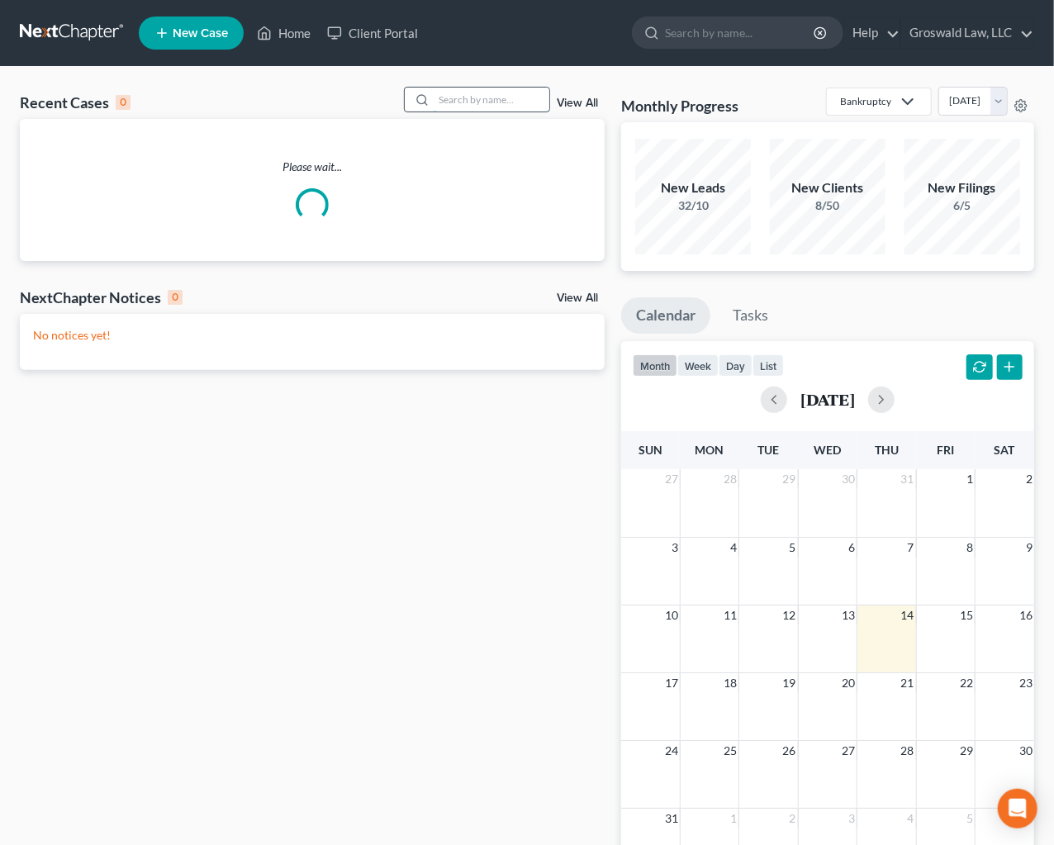
click at [463, 96] on input "search" at bounding box center [492, 100] width 116 height 24
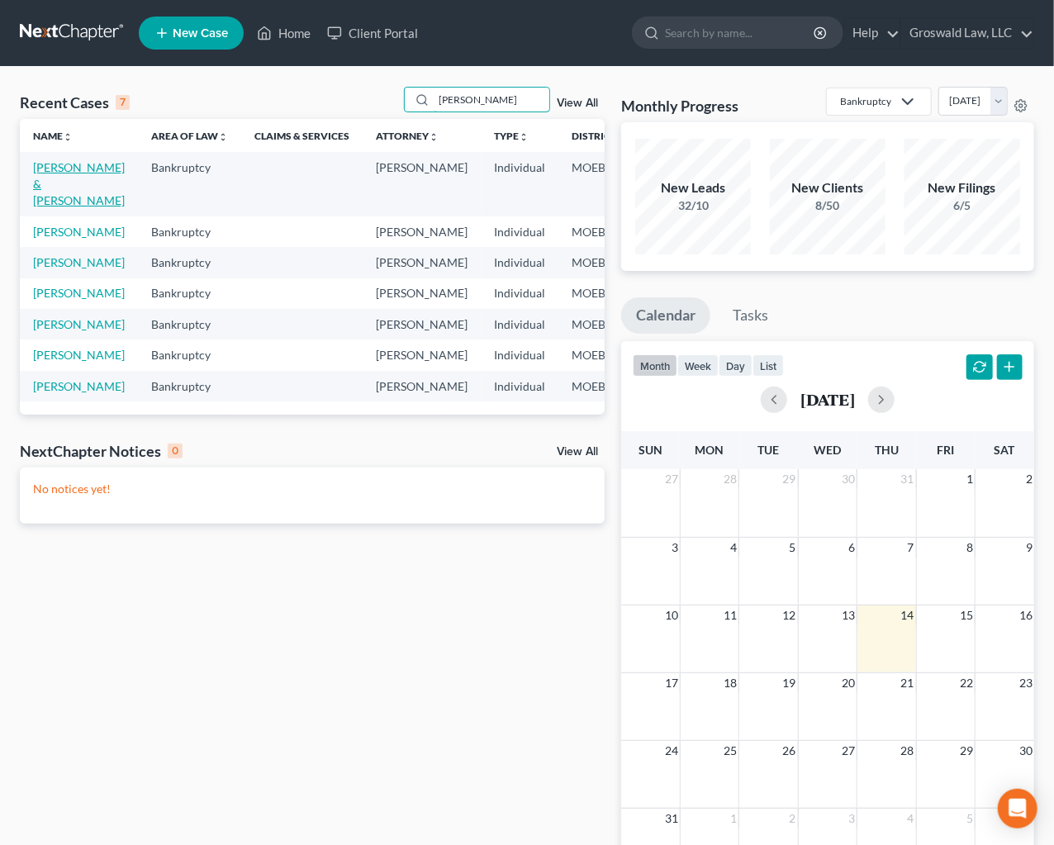
type input "[PERSON_NAME]"
click at [46, 187] on link "[PERSON_NAME] & [PERSON_NAME]" at bounding box center [79, 183] width 92 height 47
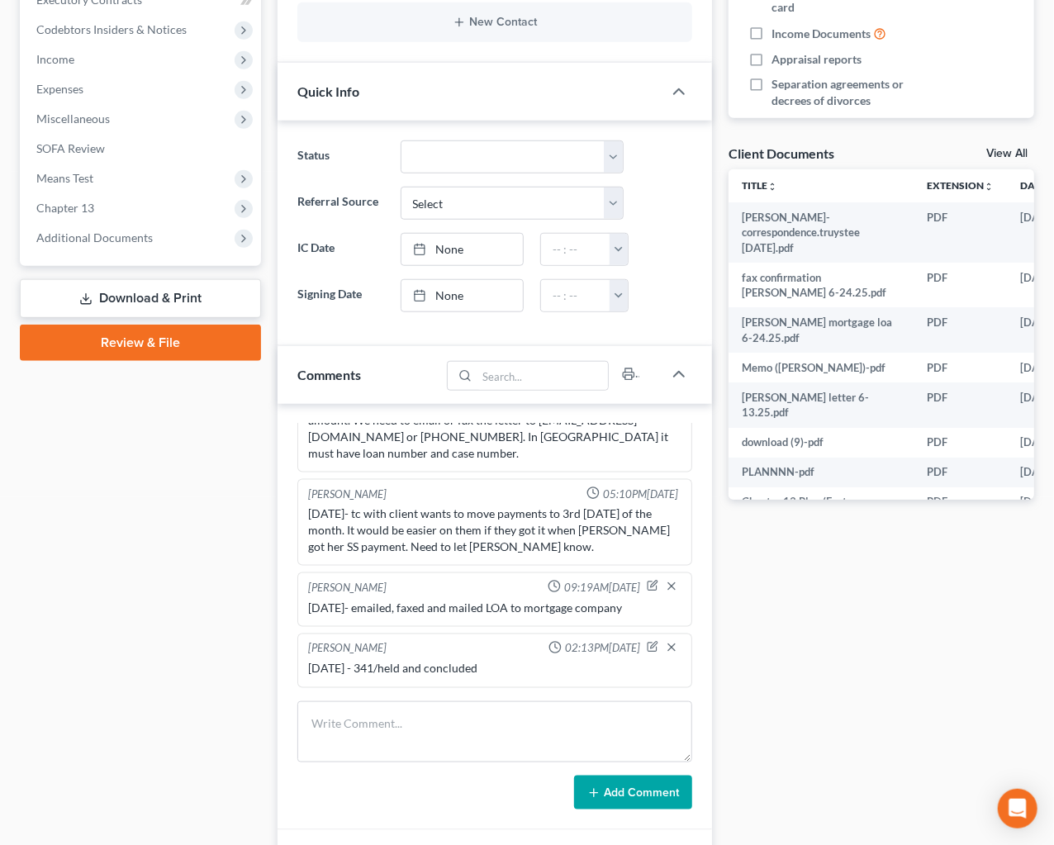
scroll to position [600, 0]
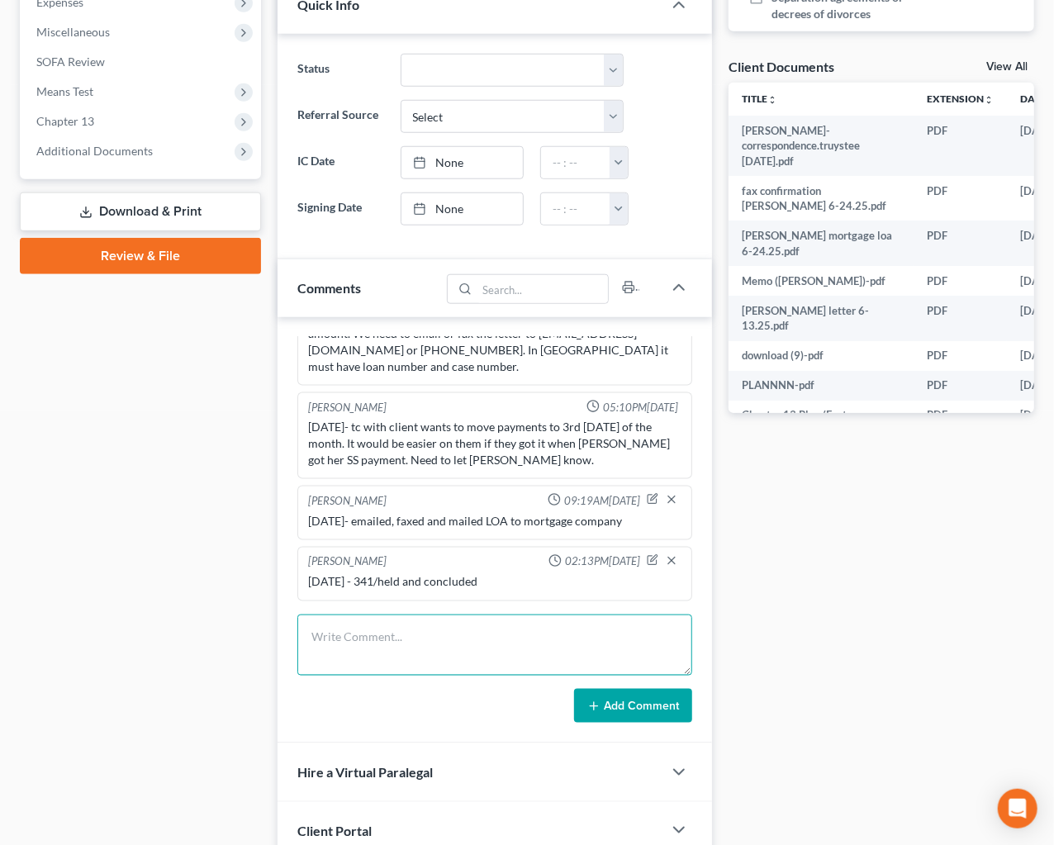
click at [421, 614] on textarea at bounding box center [494, 644] width 395 height 61
paste textarea "2,621.93"
type textarea "[DATE]- rec'd mortgage POC $2,621.93"
click at [636, 695] on button "Add Comment" at bounding box center [633, 706] width 118 height 35
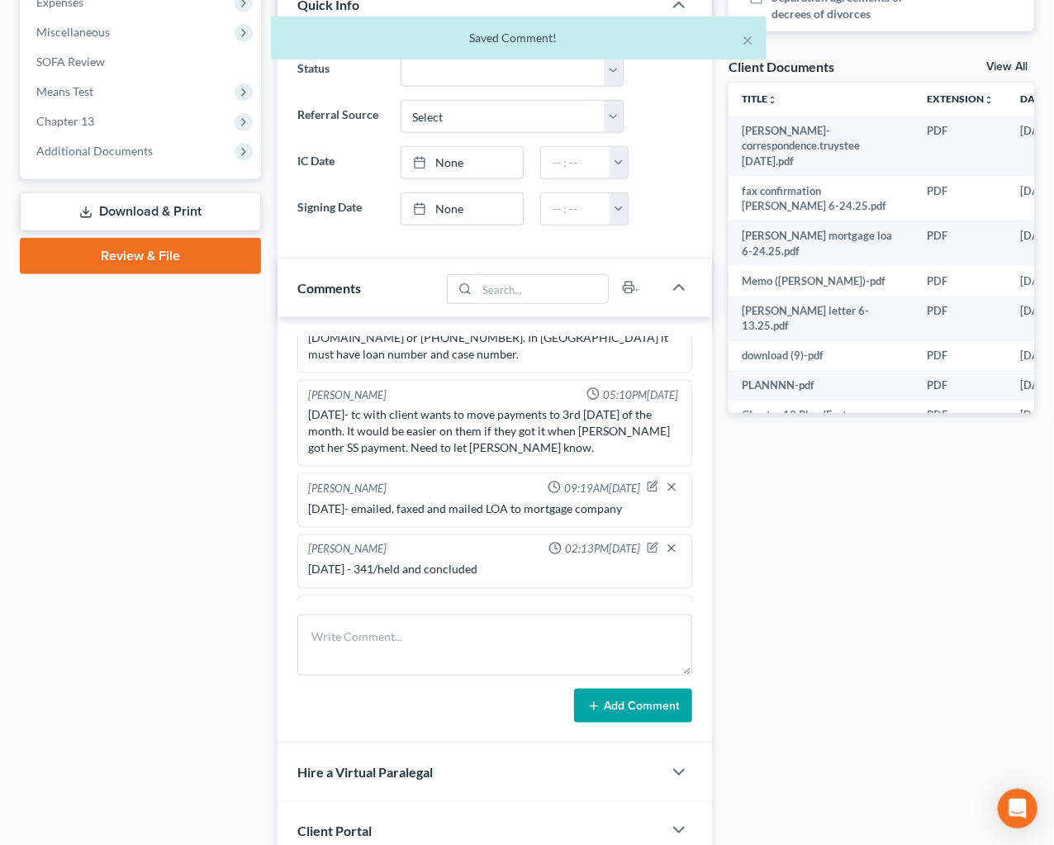
scroll to position [1305, 0]
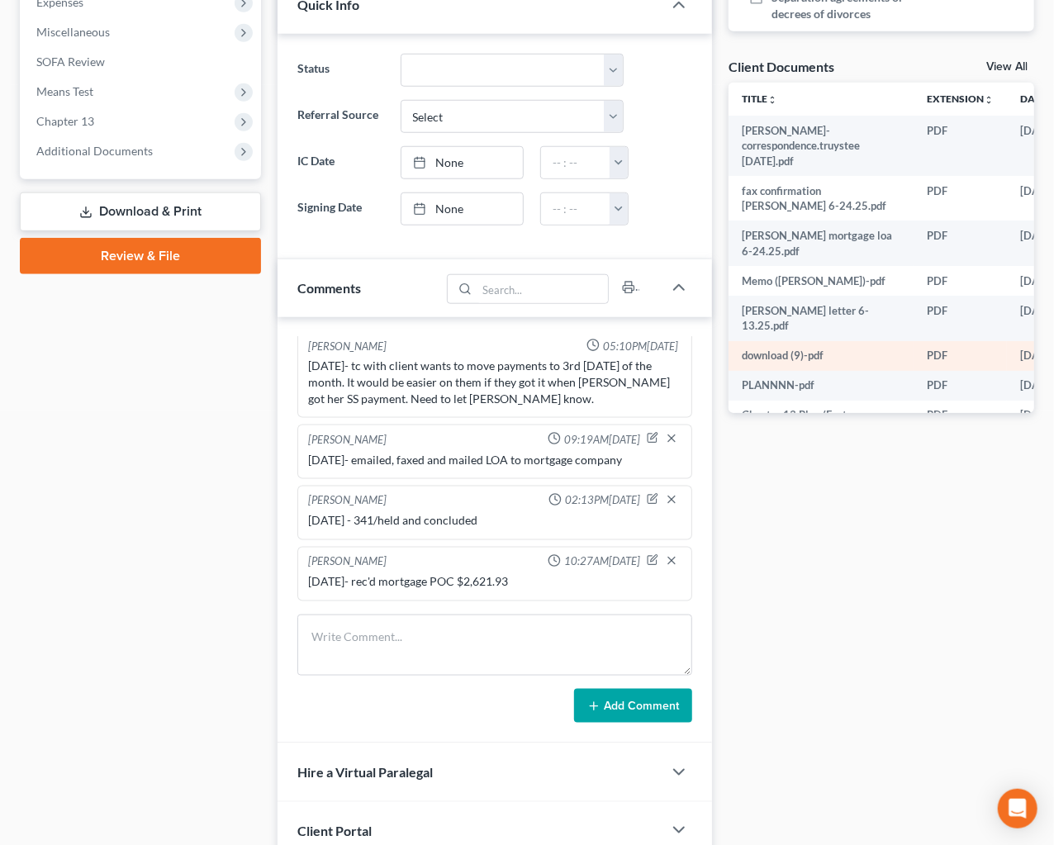
drag, startPoint x: 828, startPoint y: 500, endPoint x: 833, endPoint y: 334, distance: 166.1
click at [828, 500] on div "Docs Tasks Events Fees Timer 7% Completed Nothing here yet! Credit Counseling C…" at bounding box center [881, 238] width 322 height 1360
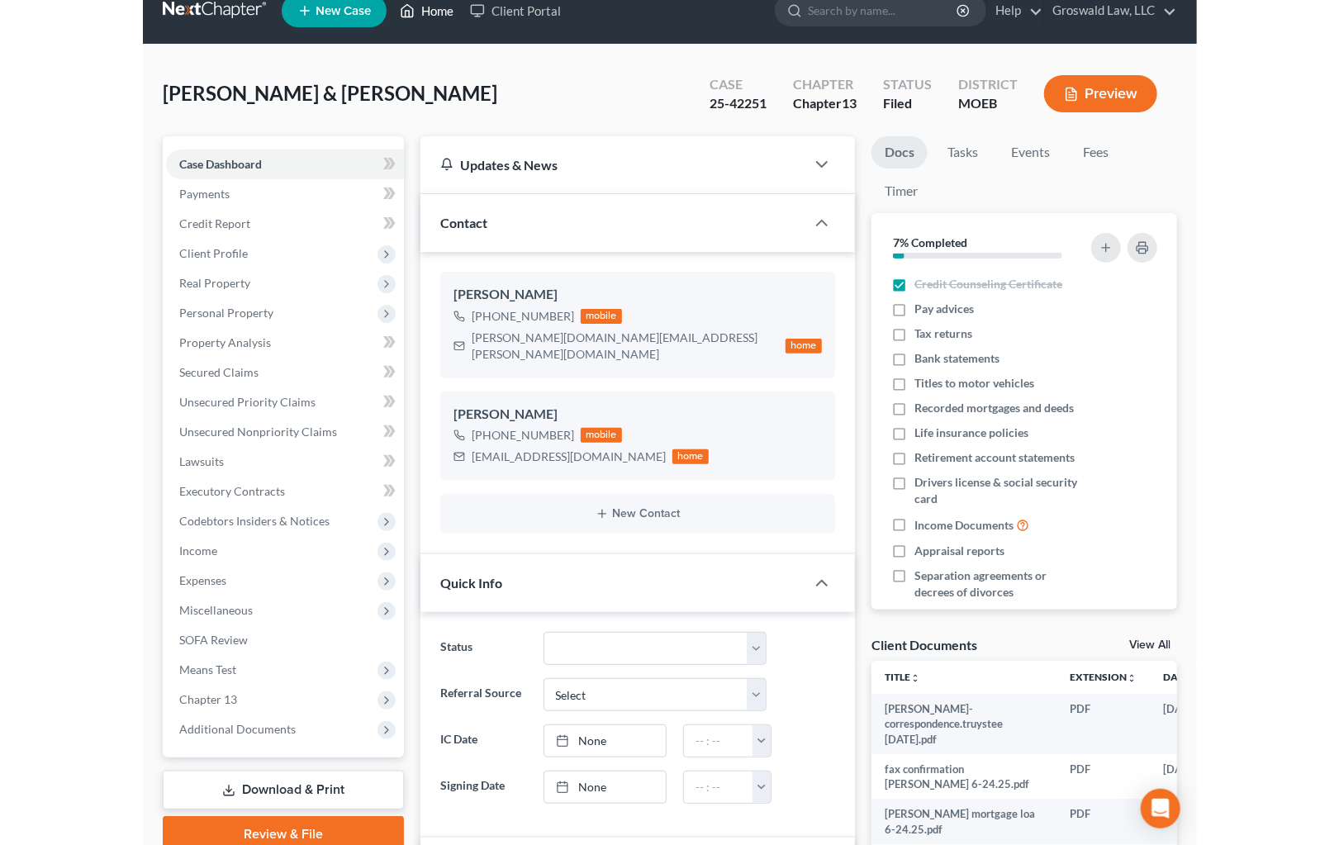
scroll to position [0, 0]
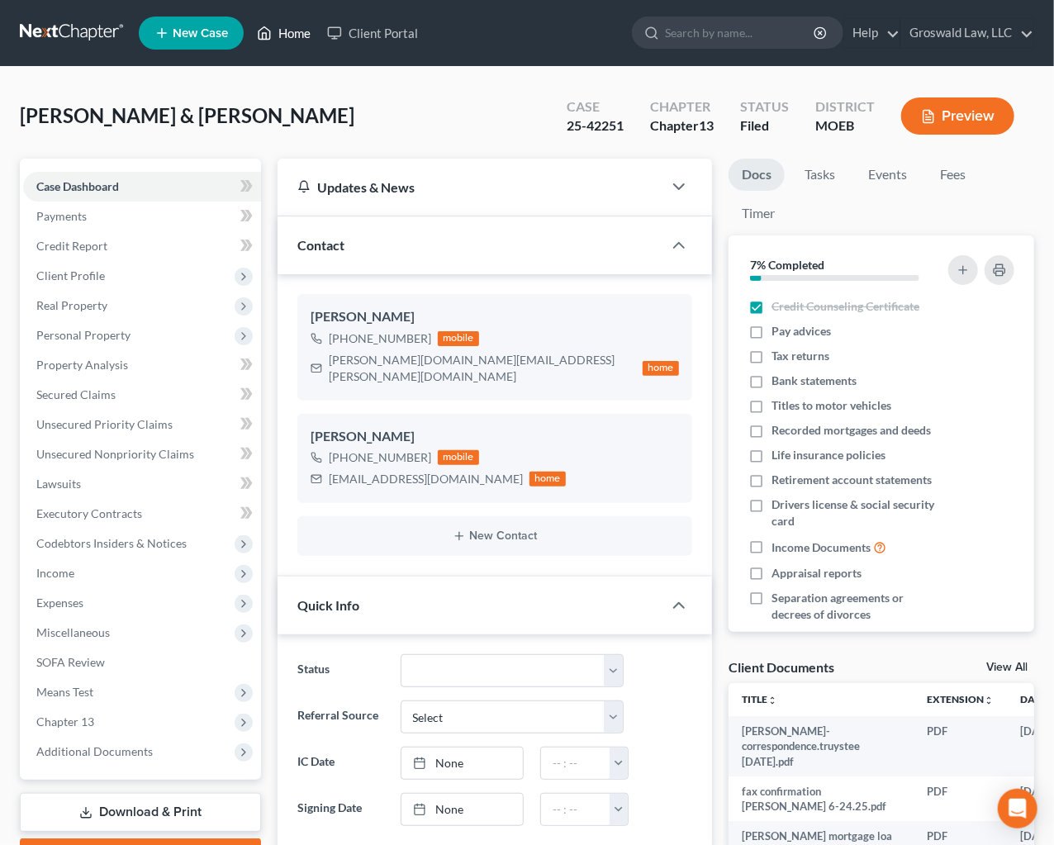
click at [271, 26] on icon at bounding box center [264, 33] width 15 height 20
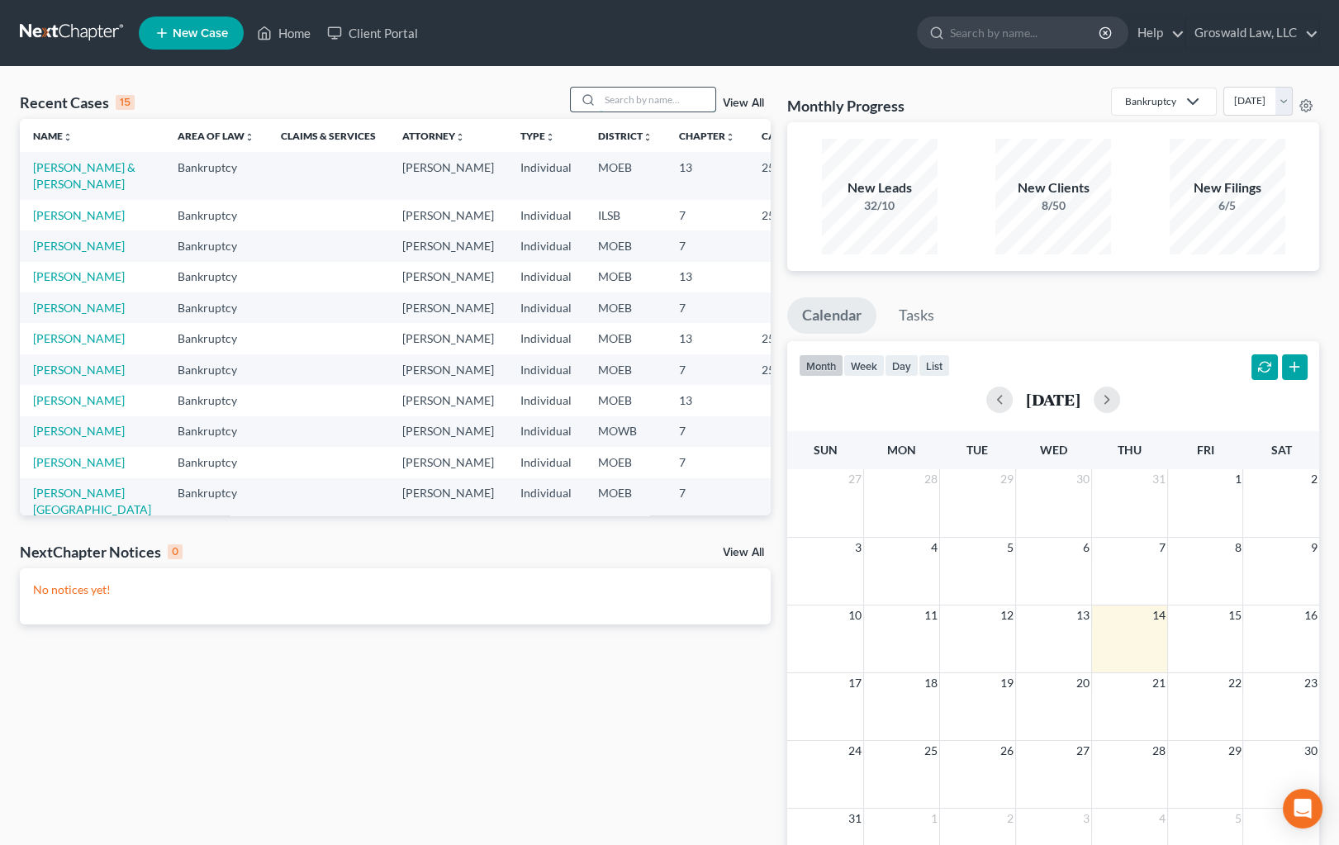
click at [663, 107] on input "search" at bounding box center [658, 100] width 116 height 24
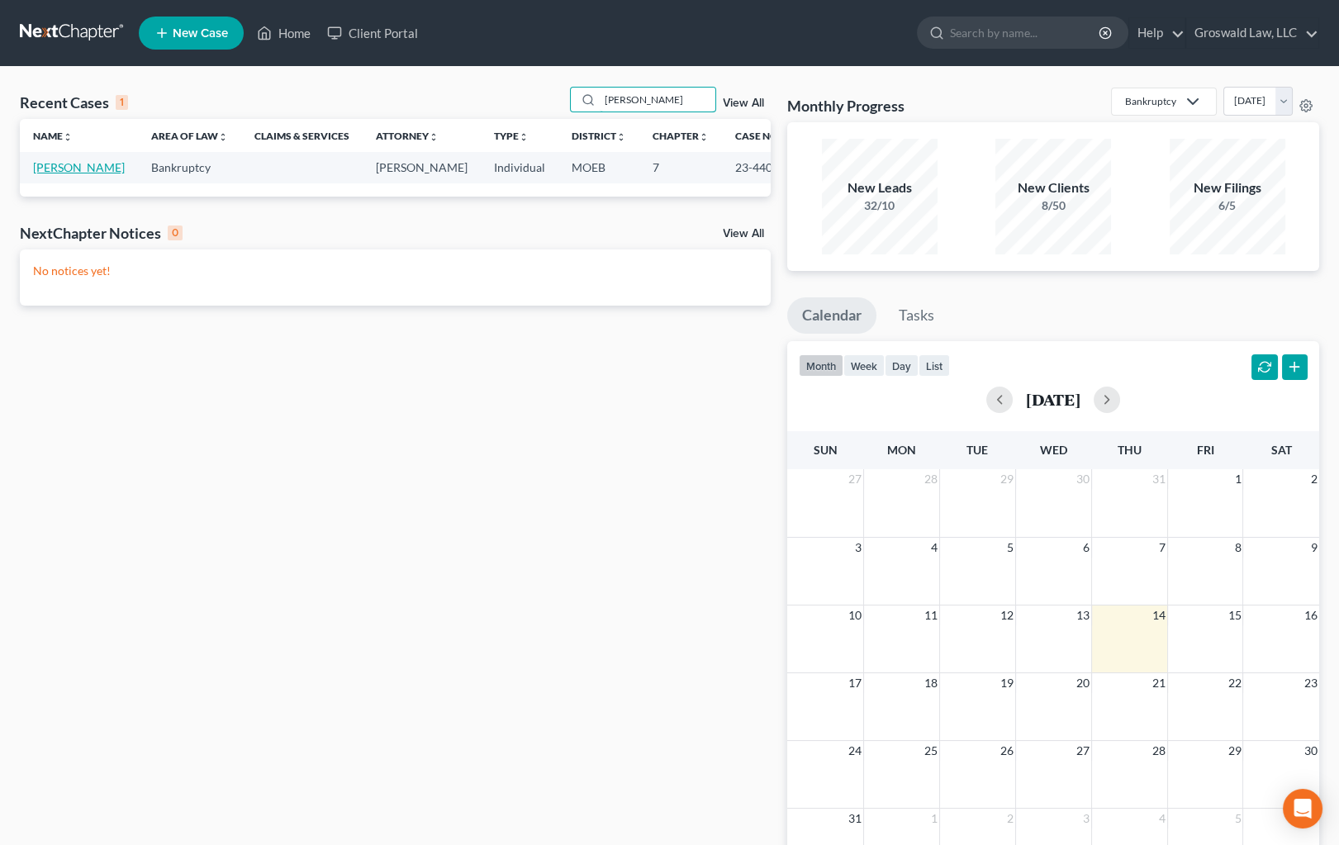
type input "[PERSON_NAME]"
click at [42, 174] on link "[PERSON_NAME]" at bounding box center [79, 167] width 92 height 14
select select "6"
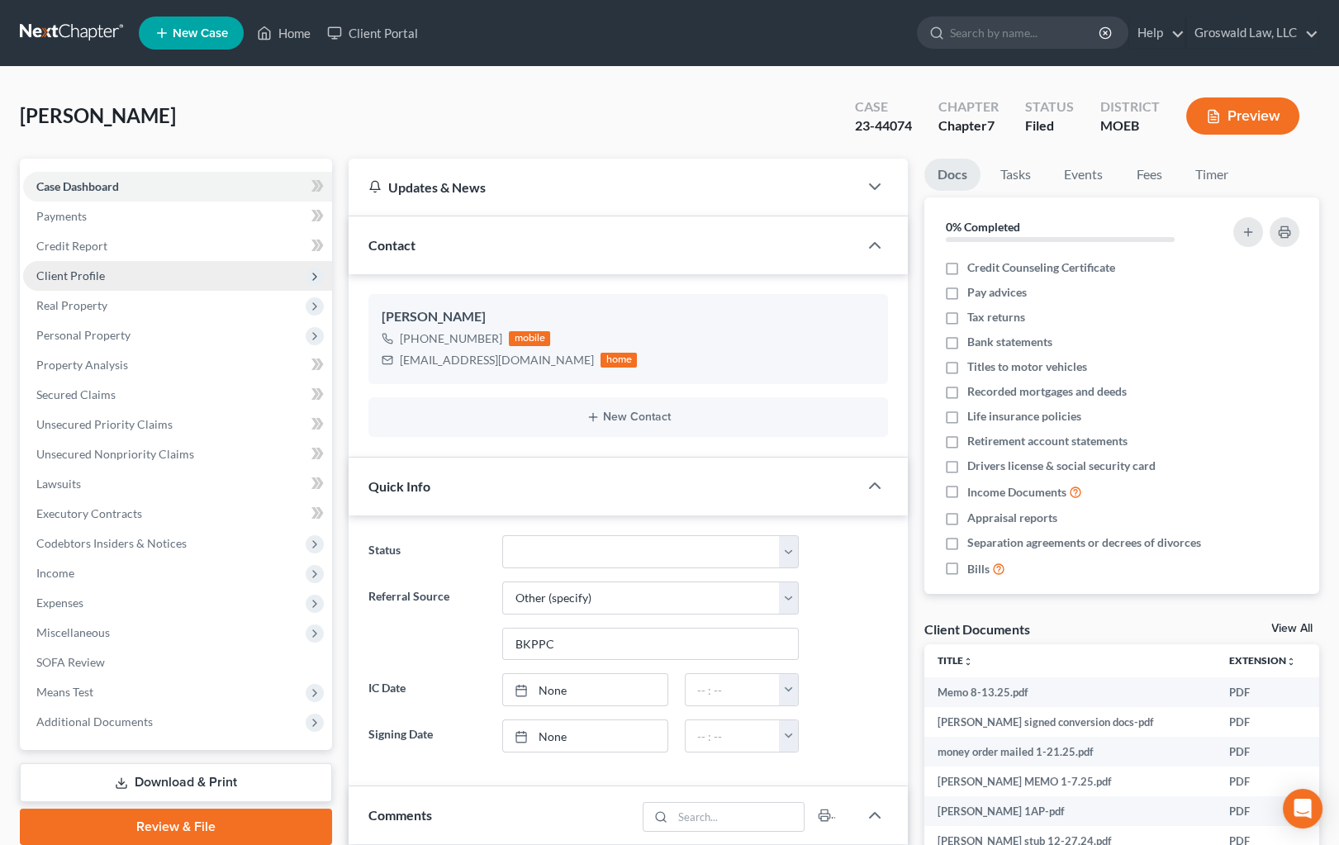
scroll to position [1563, 0]
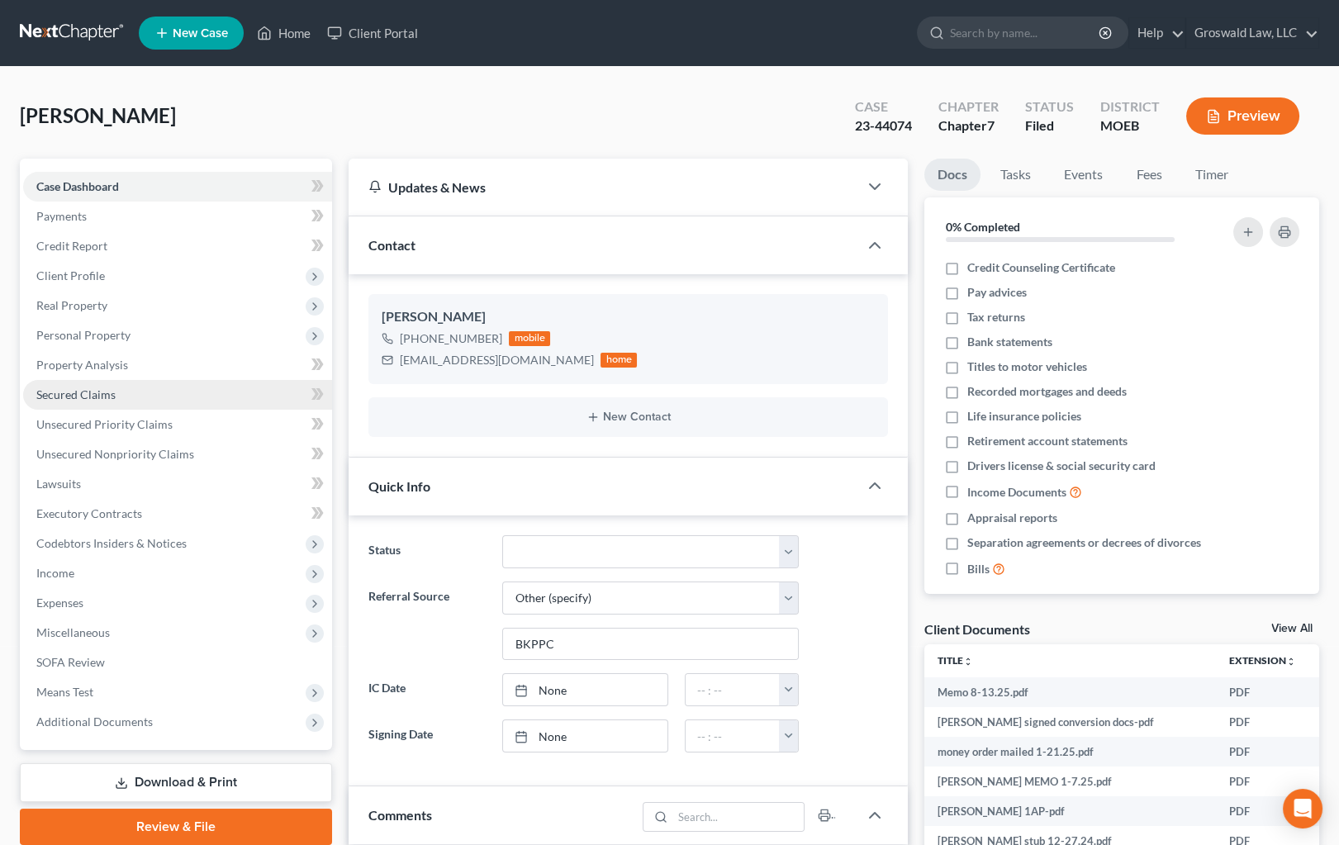
click at [87, 393] on span "Secured Claims" at bounding box center [75, 394] width 79 height 14
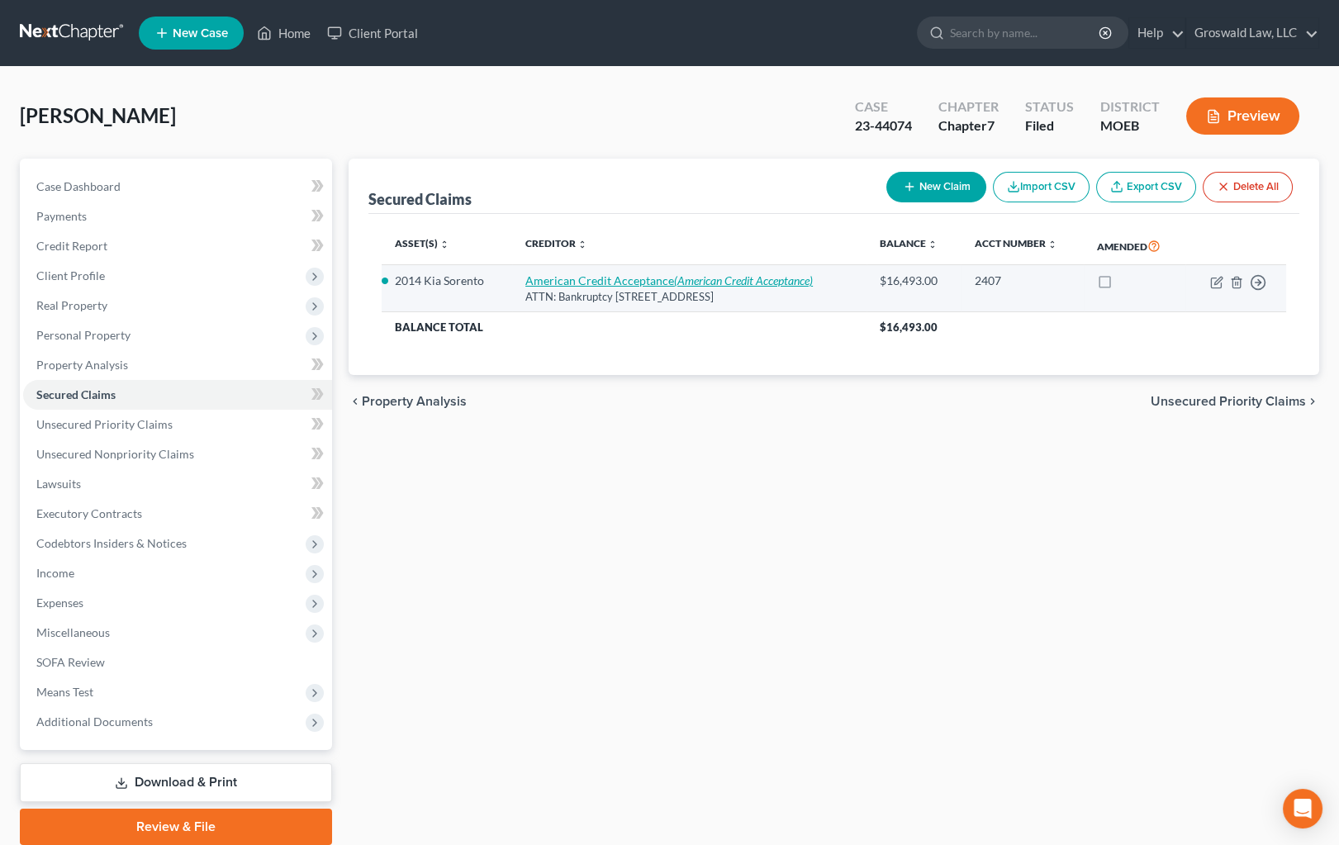
click at [590, 280] on link "American Credit Acceptance (American Credit Acceptance)" at bounding box center [668, 280] width 287 height 14
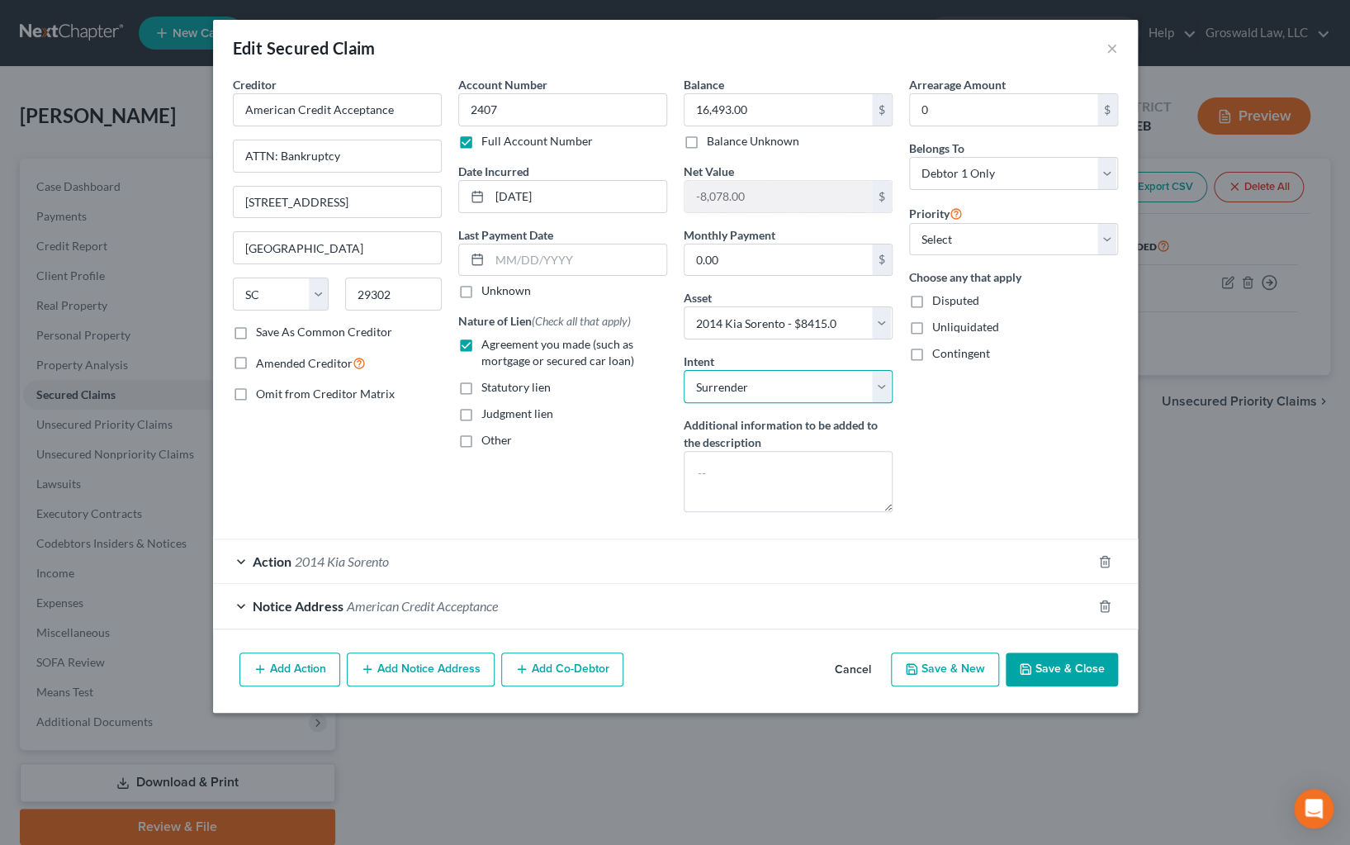
click at [817, 379] on select "Select Surrender Redeem Reaffirm Avoid Other" at bounding box center [788, 386] width 209 height 33
click at [684, 370] on select "Select Surrender Redeem Reaffirm Avoid Other" at bounding box center [788, 386] width 209 height 33
click at [1072, 664] on button "Save & Close" at bounding box center [1062, 669] width 112 height 35
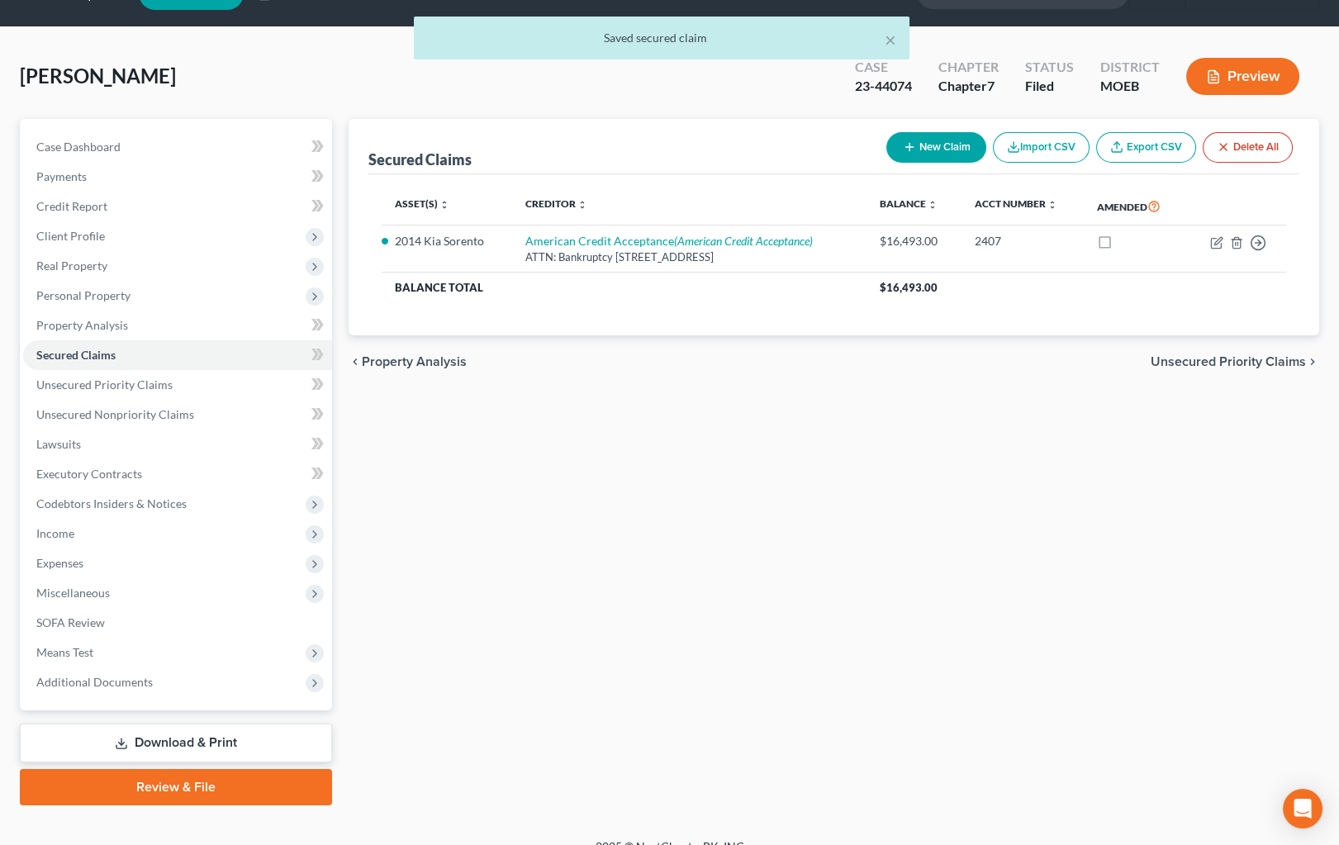
scroll to position [60, 0]
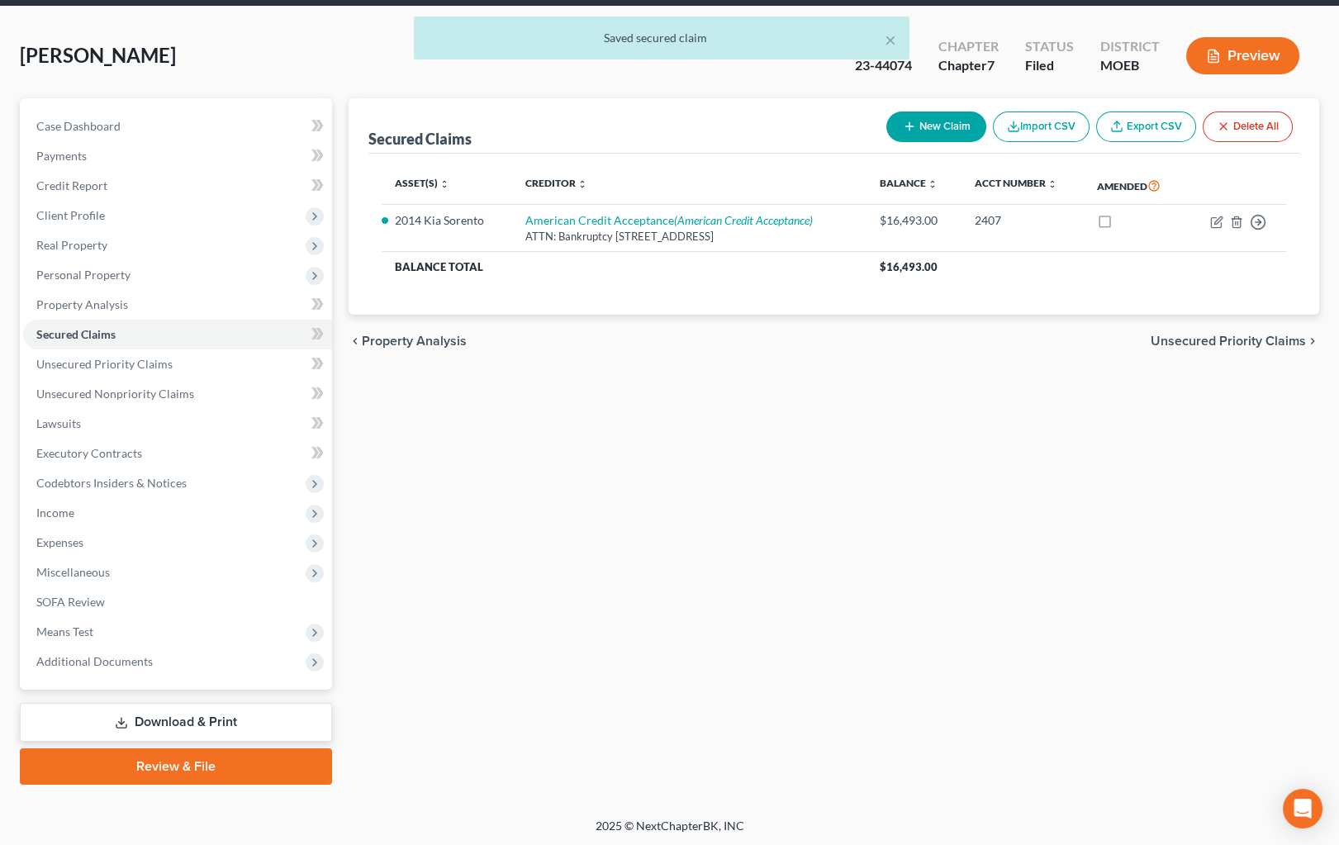
click at [235, 775] on link "Review & File" at bounding box center [176, 766] width 312 height 36
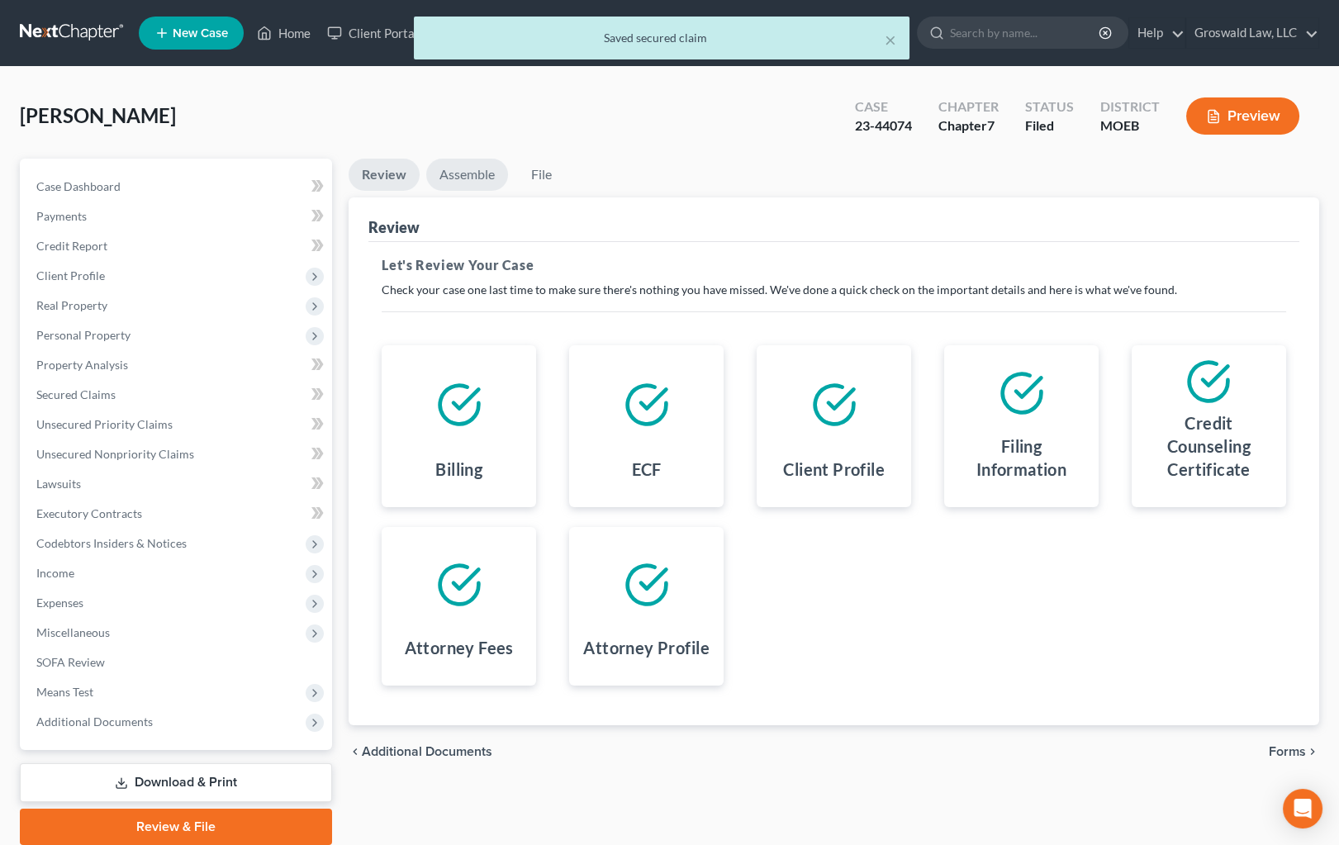
click at [459, 177] on link "Assemble" at bounding box center [467, 175] width 82 height 32
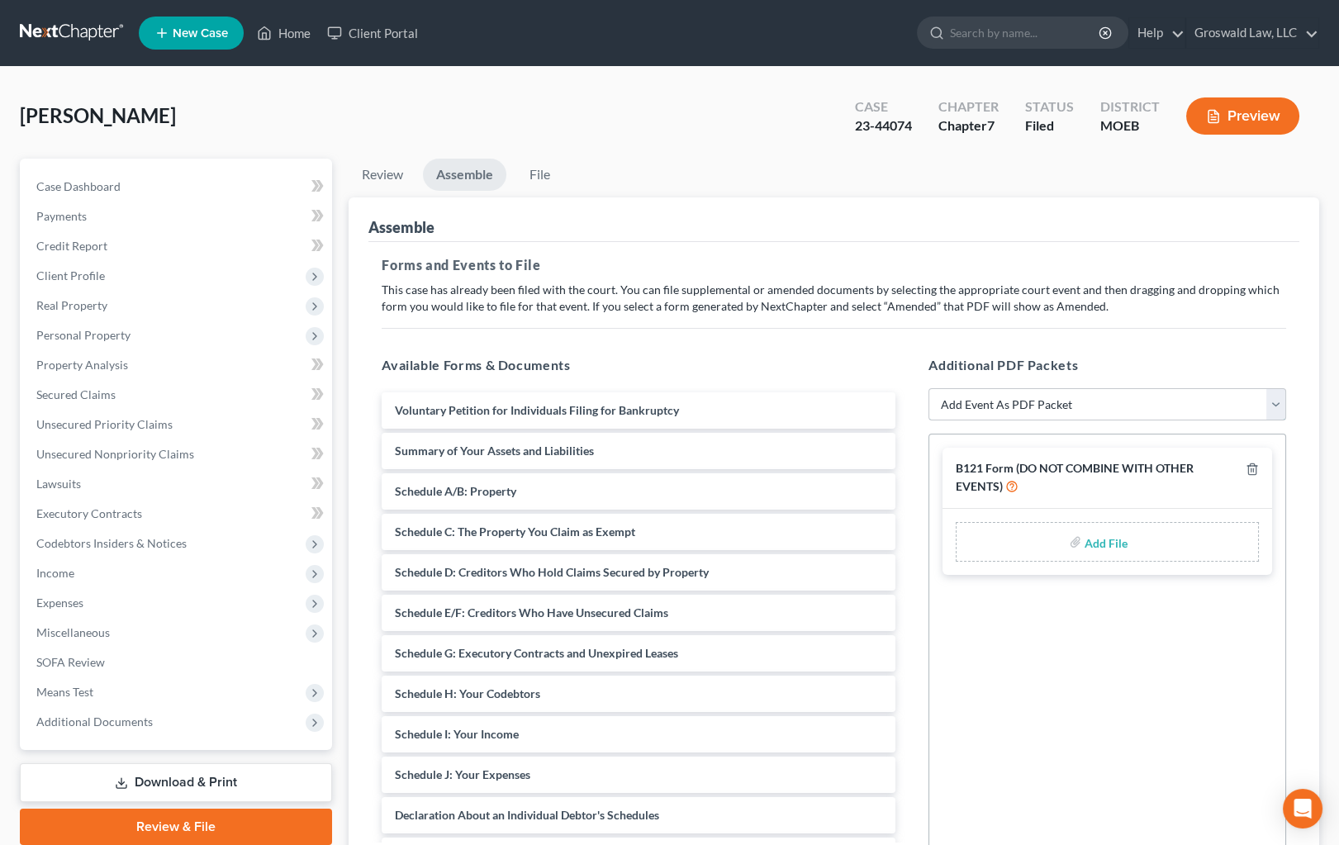
click at [988, 393] on select "Add Event As PDF Packet Amended List of Creditors and Verification of Matrix Am…" at bounding box center [1107, 404] width 358 height 33
click at [928, 388] on select "Add Event As PDF Packet Amended List of Creditors and Verification of Matrix Am…" at bounding box center [1107, 404] width 358 height 33
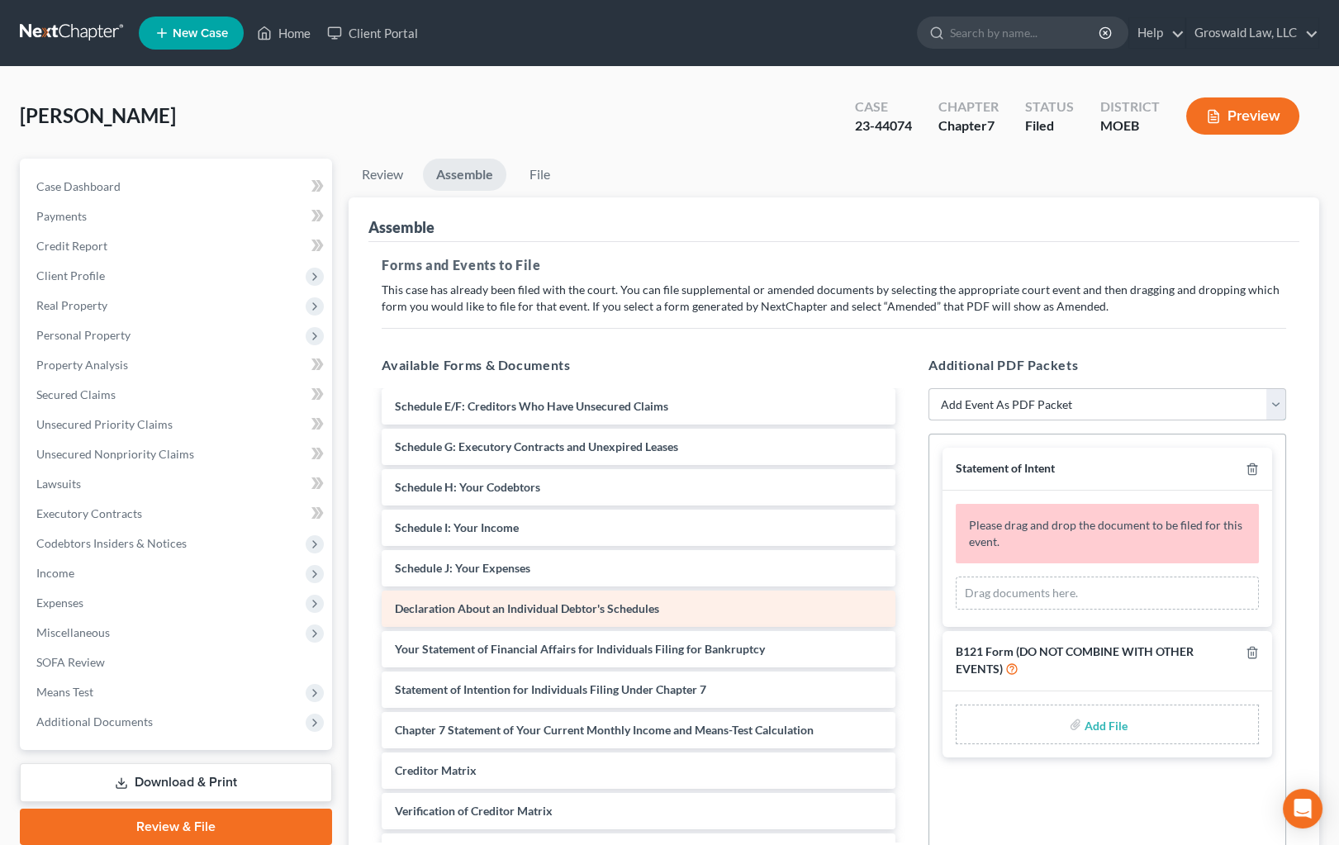
scroll to position [375, 0]
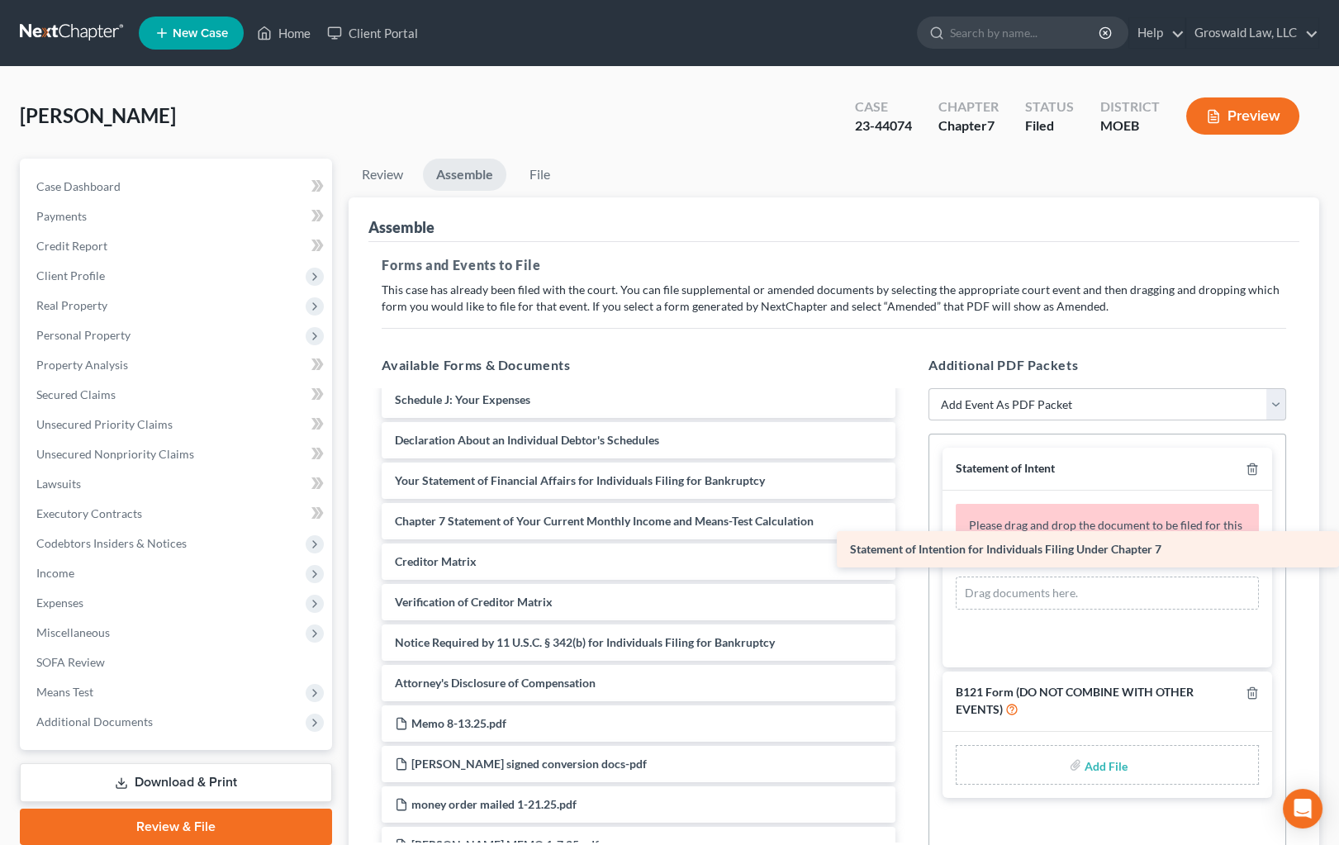
drag, startPoint x: 537, startPoint y: 519, endPoint x: 1010, endPoint y: 554, distance: 474.5
click at [908, 554] on div "Statement of Intention for Individuals Filing Under Chapter 7 Voluntary Petitio…" at bounding box center [638, 763] width 540 height 1493
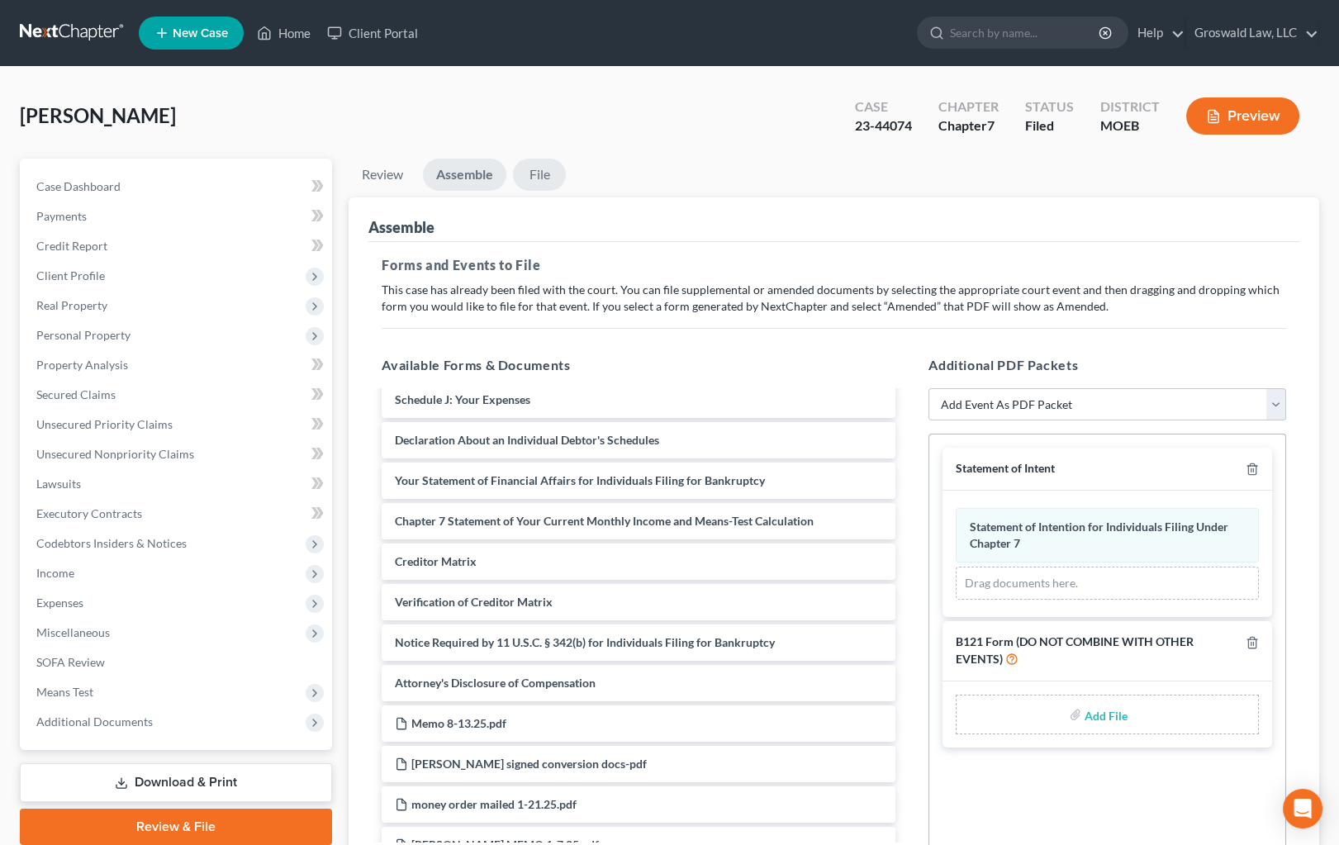
click at [537, 167] on link "File" at bounding box center [539, 175] width 53 height 32
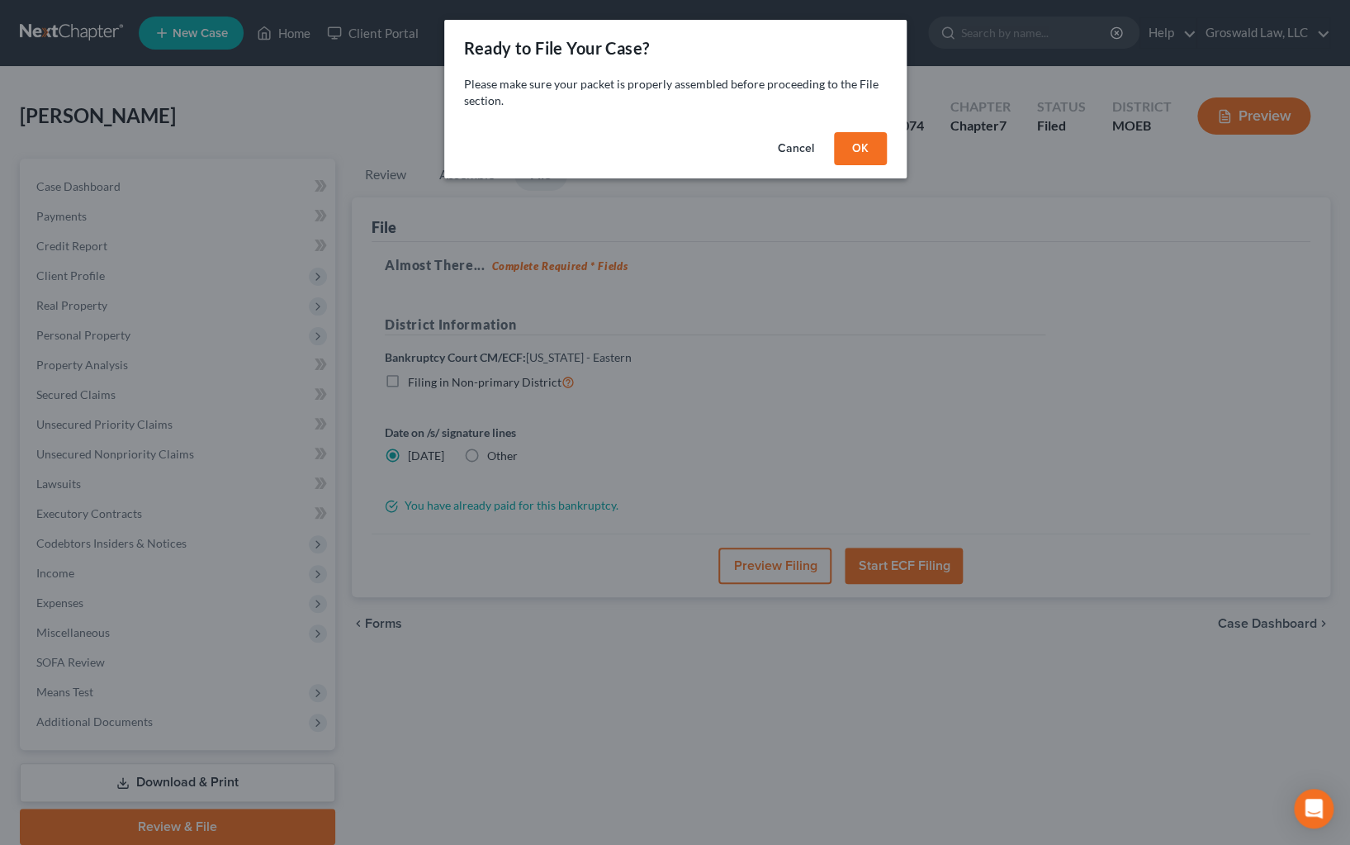
click at [867, 141] on button "OK" at bounding box center [860, 148] width 53 height 33
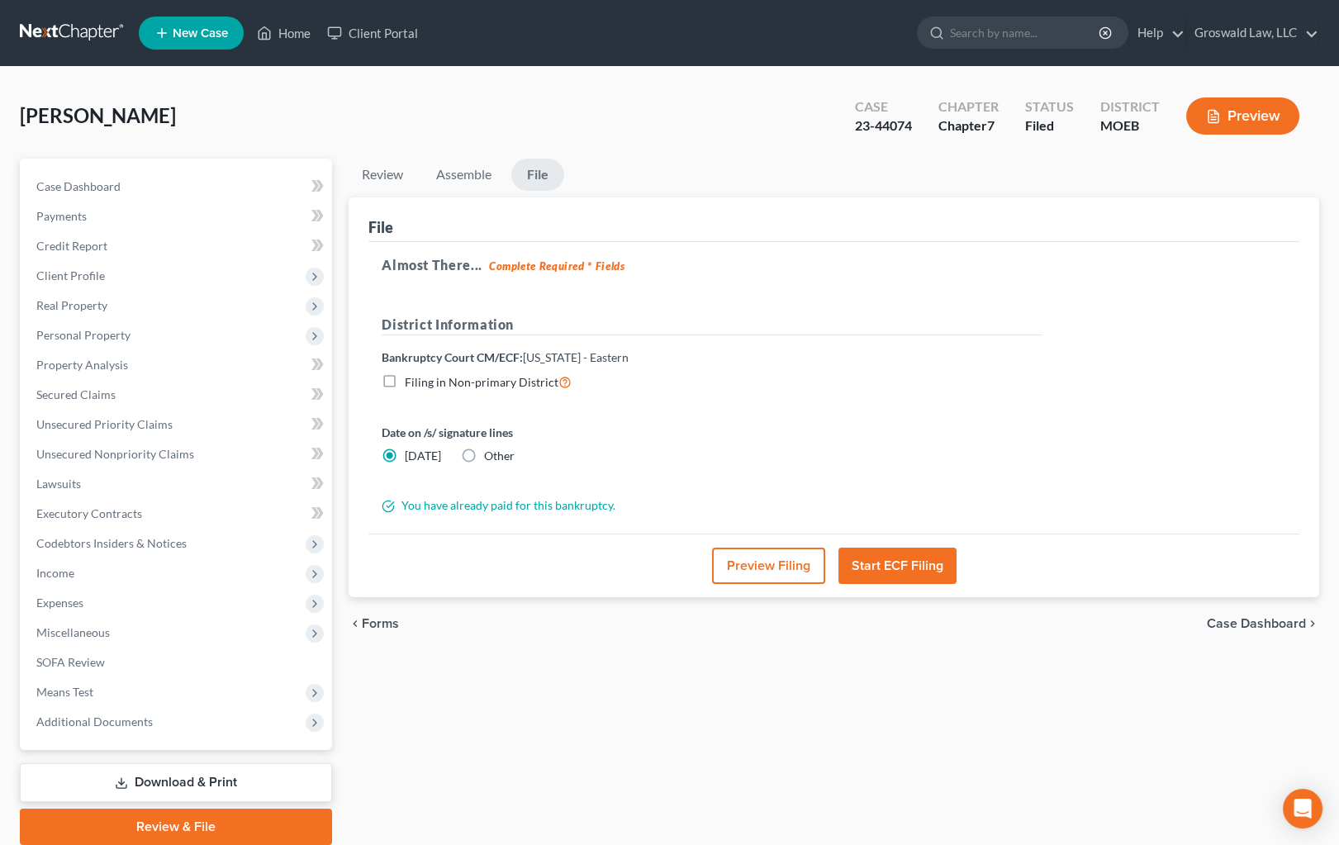
click at [804, 564] on button "Preview Filing" at bounding box center [768, 566] width 113 height 36
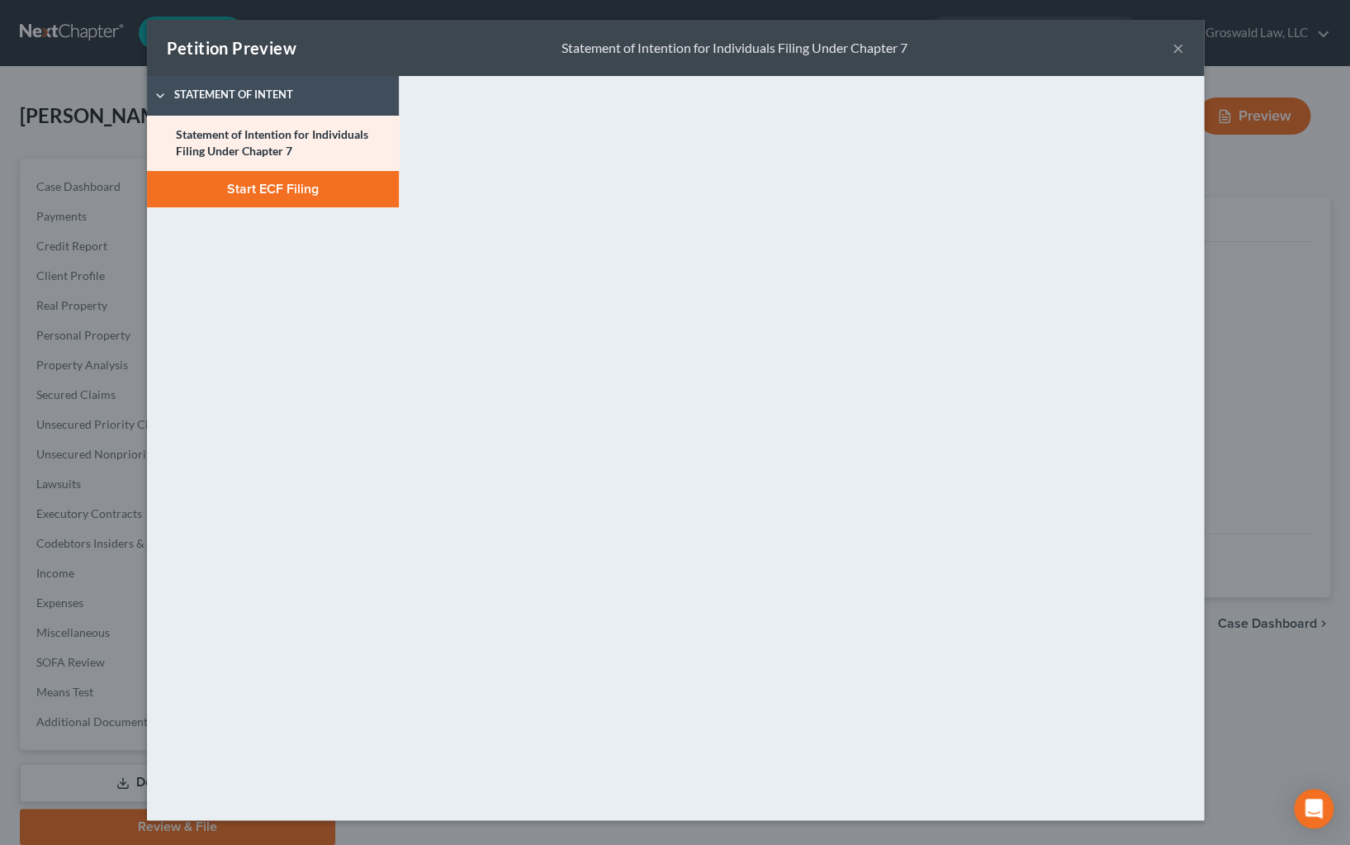
click at [249, 185] on button "Start ECF Filing" at bounding box center [273, 189] width 252 height 36
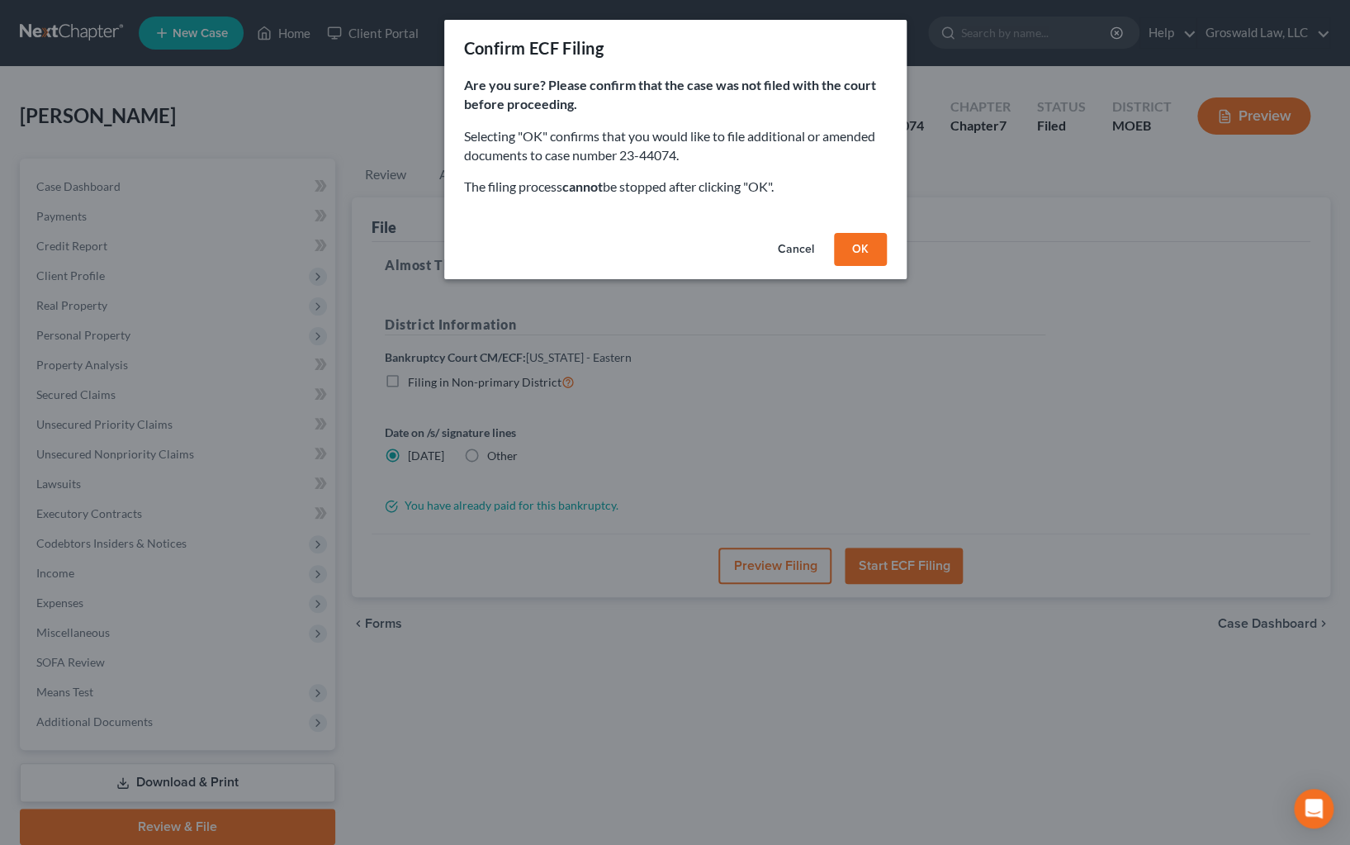
click at [844, 246] on button "OK" at bounding box center [860, 249] width 53 height 33
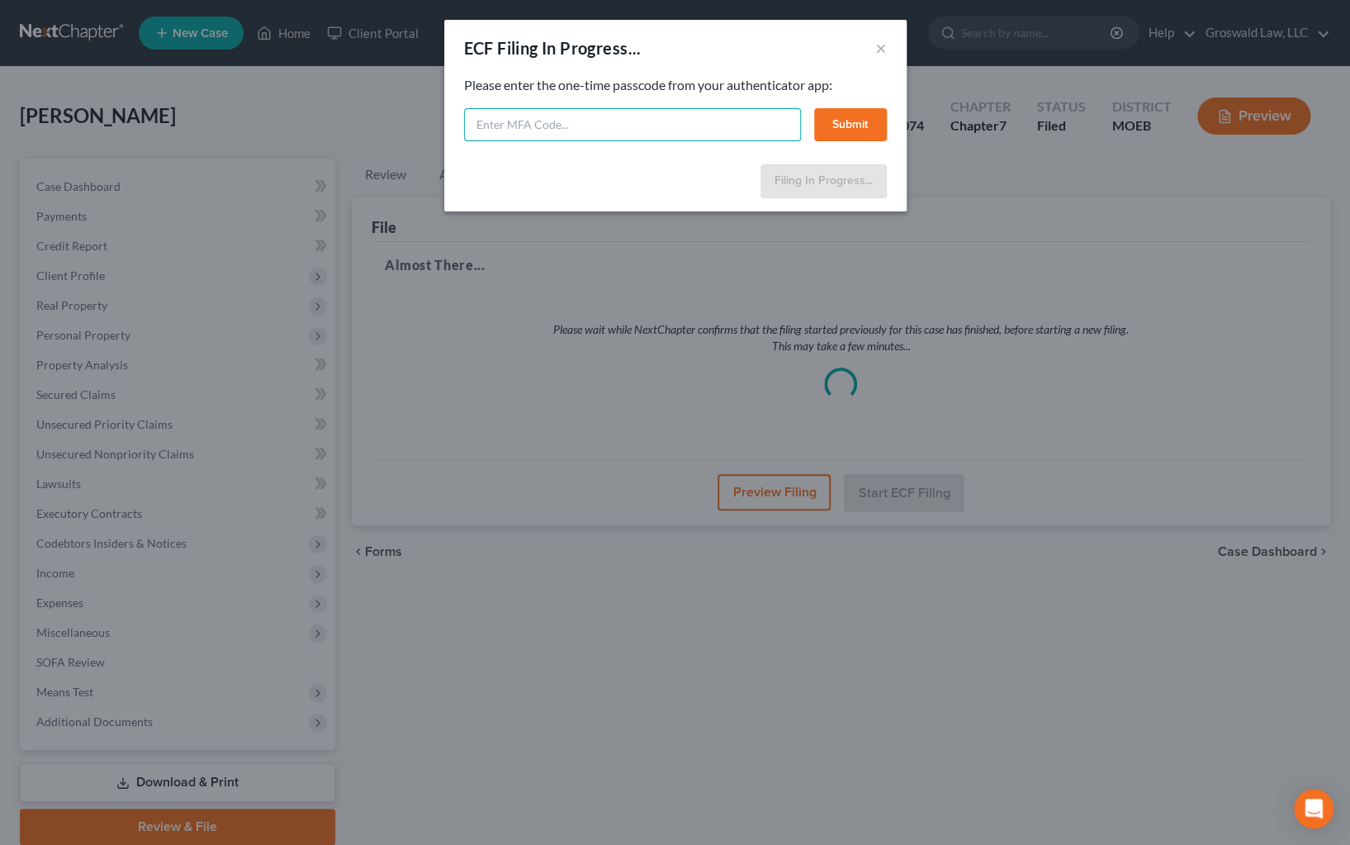
click at [558, 126] on input "text" at bounding box center [632, 124] width 337 height 33
click at [842, 121] on button "Submit" at bounding box center [850, 124] width 73 height 33
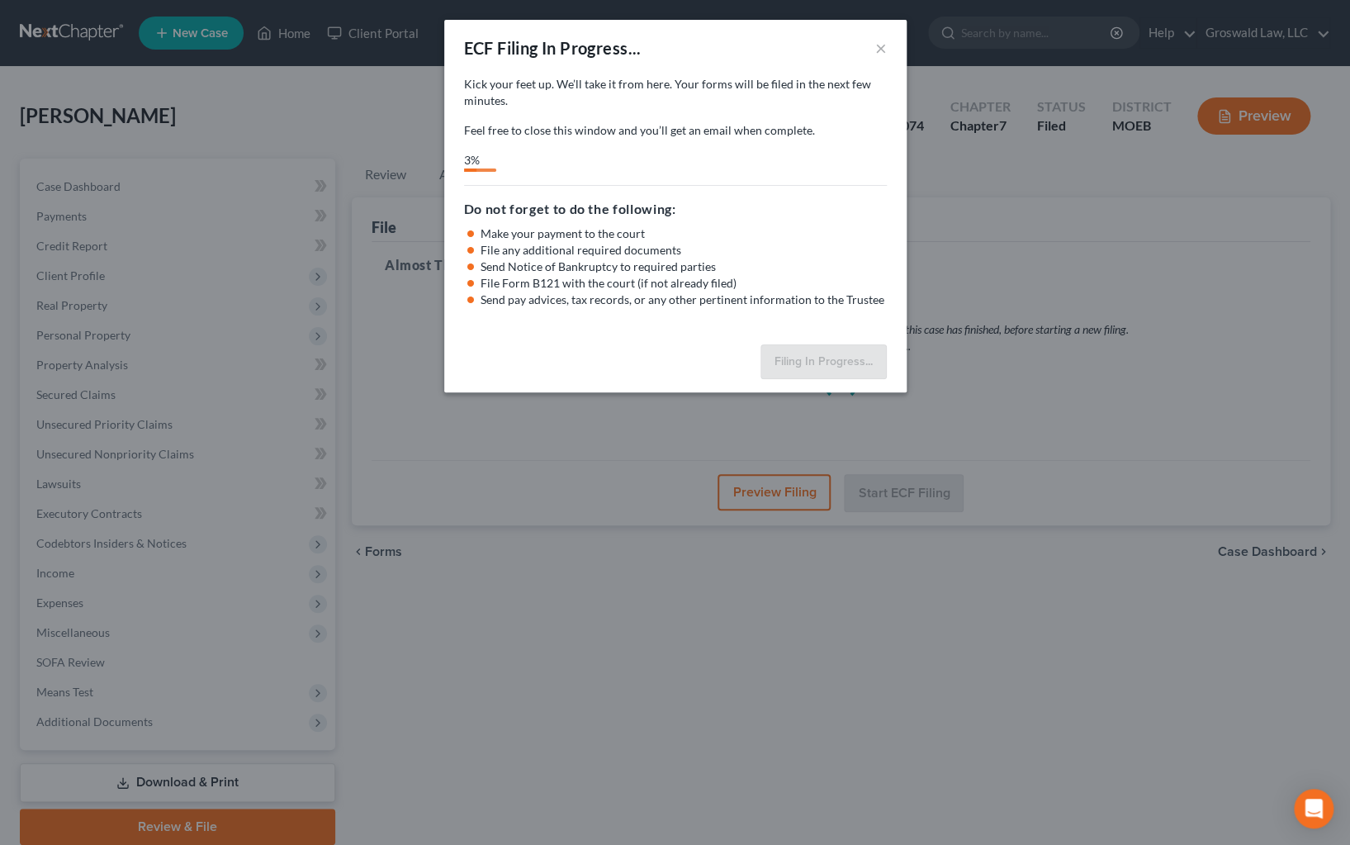
click at [832, 36] on div "ECF Filing In Progress... ×" at bounding box center [675, 48] width 462 height 56
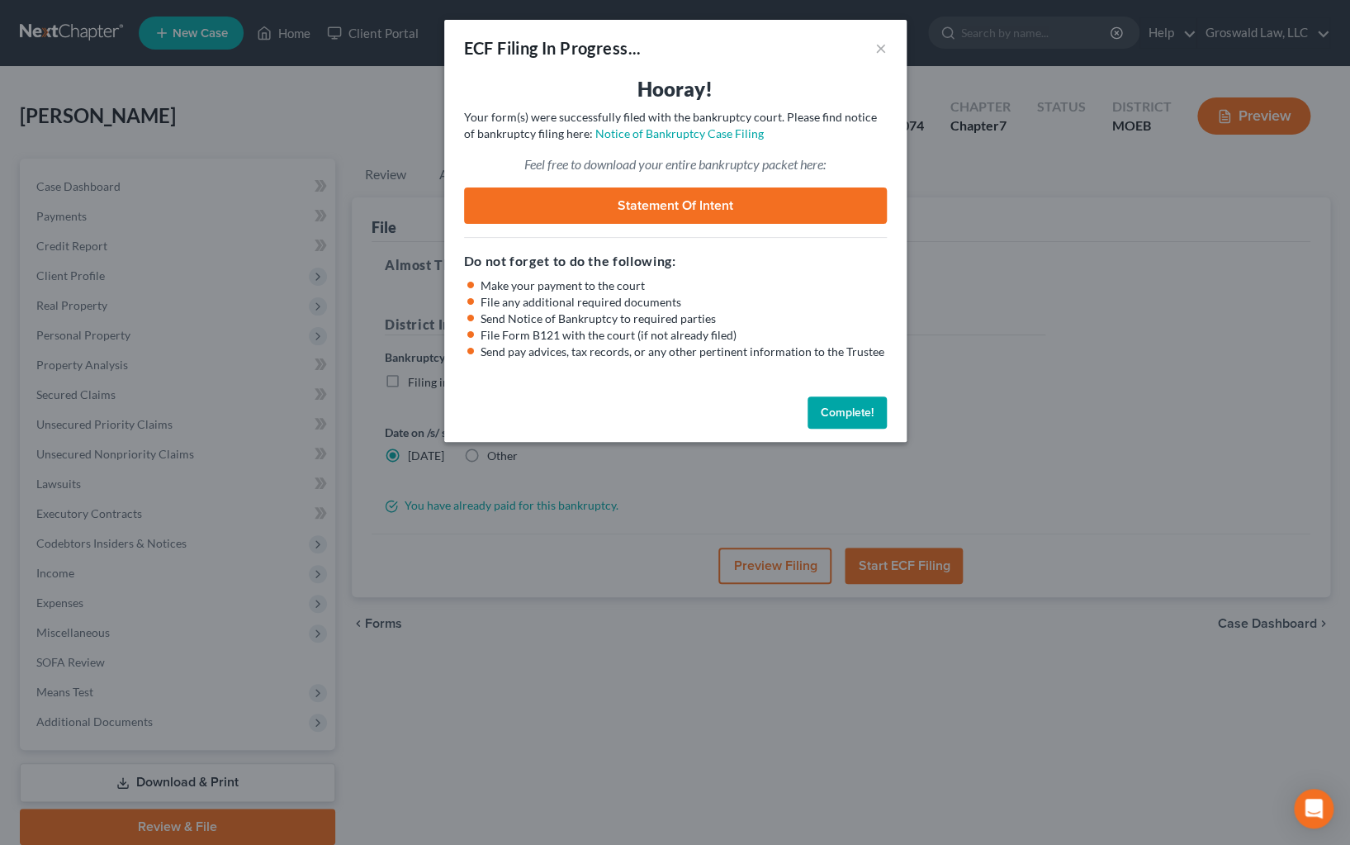
click at [838, 415] on button "Complete!" at bounding box center [847, 412] width 79 height 33
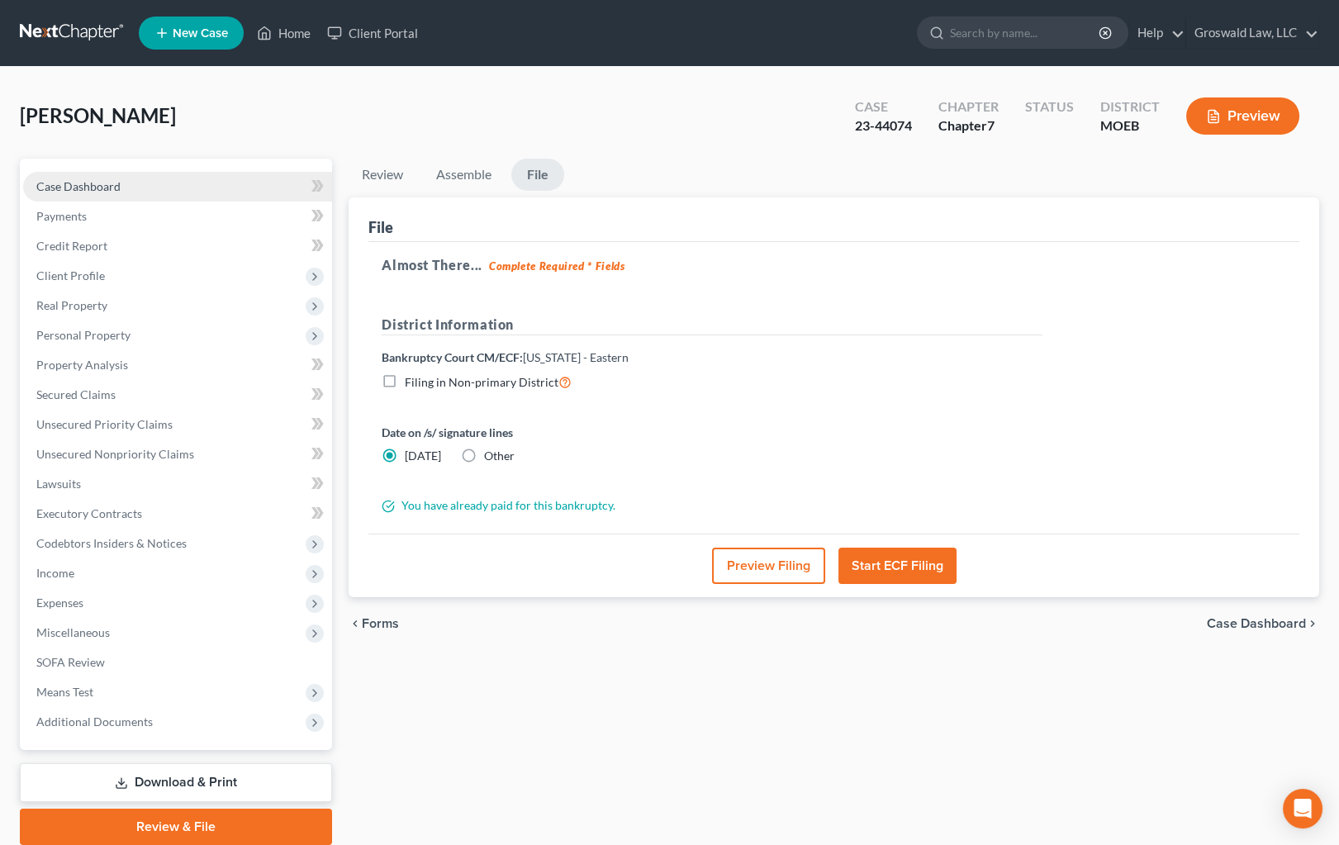
click at [140, 178] on link "Case Dashboard" at bounding box center [177, 187] width 309 height 30
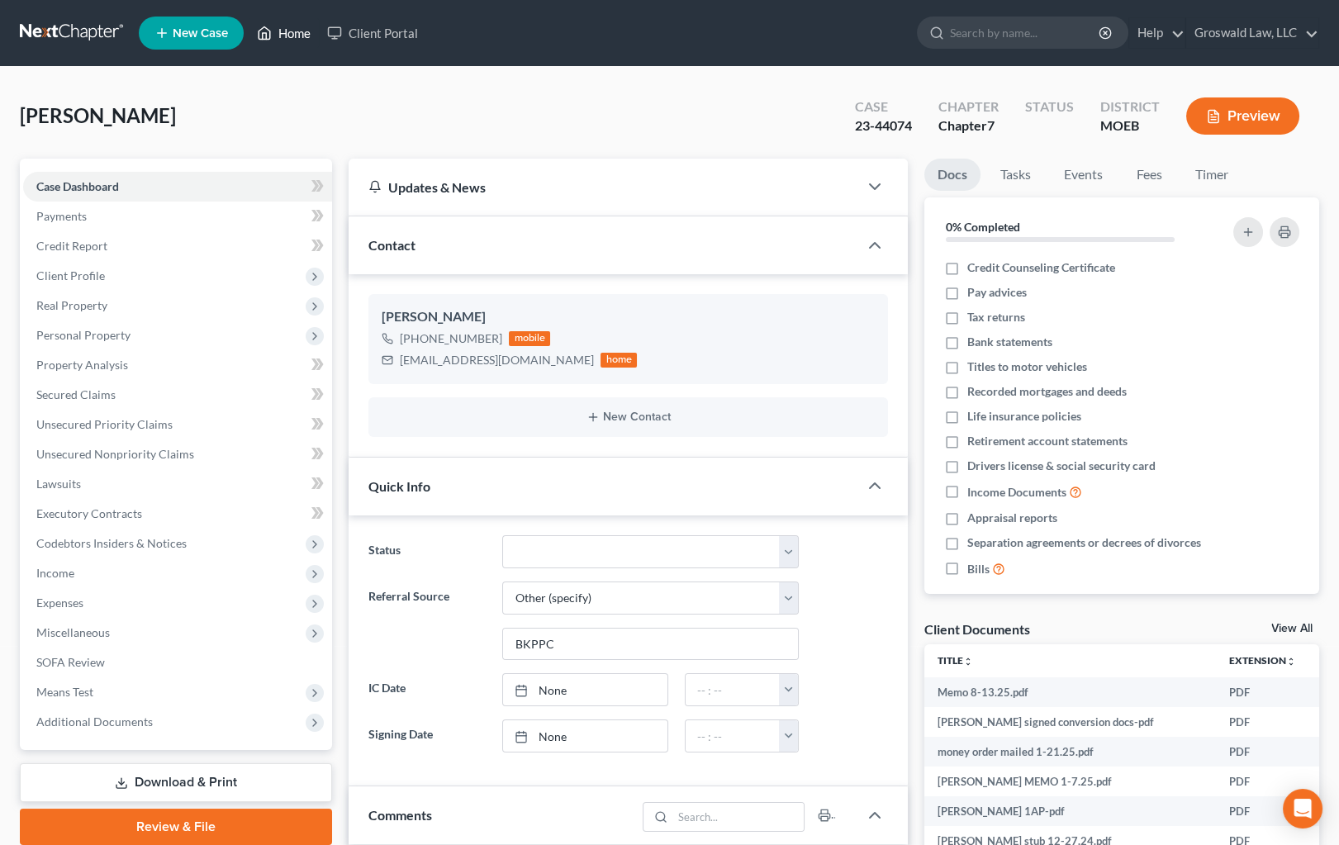
click at [290, 29] on link "Home" at bounding box center [284, 33] width 70 height 30
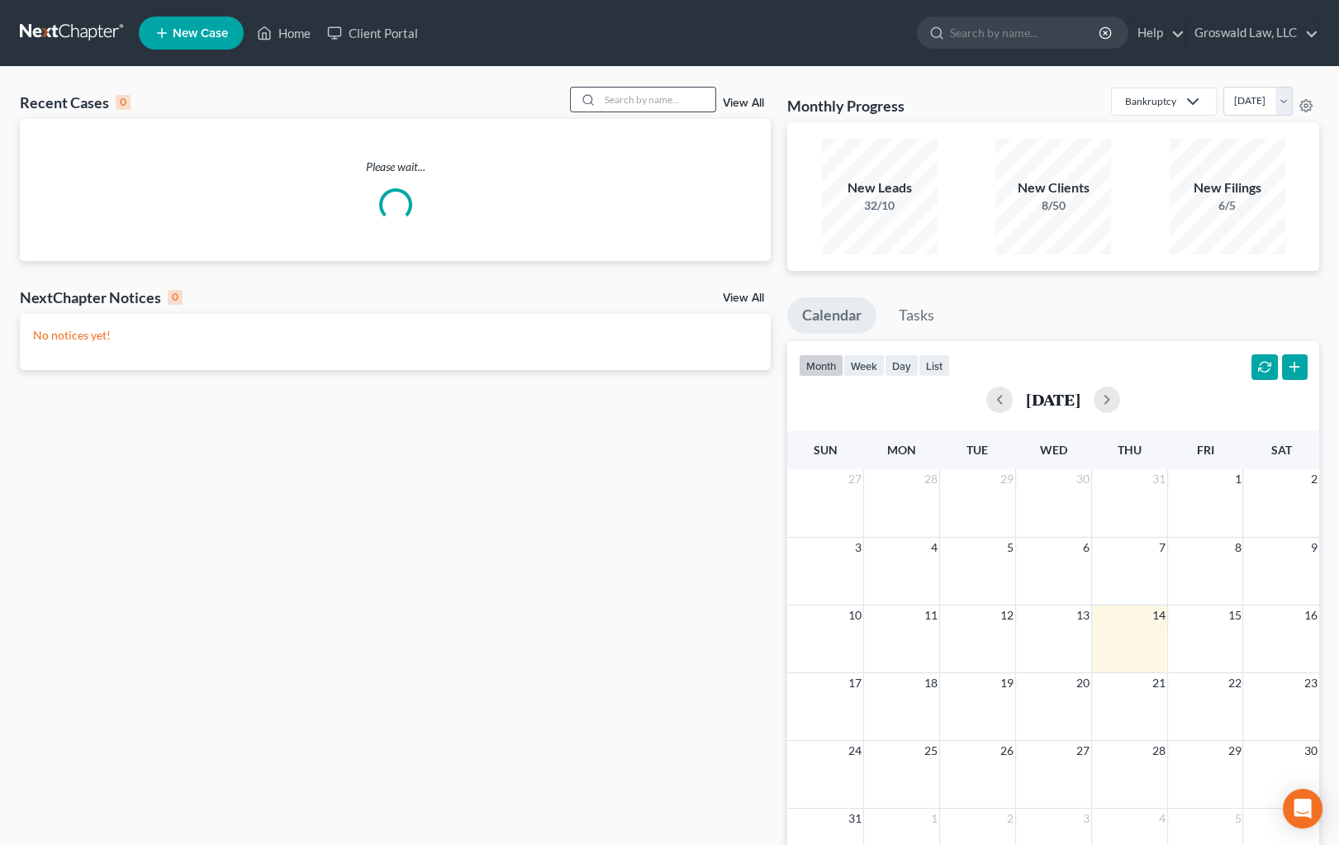
click at [653, 97] on input "search" at bounding box center [658, 100] width 116 height 24
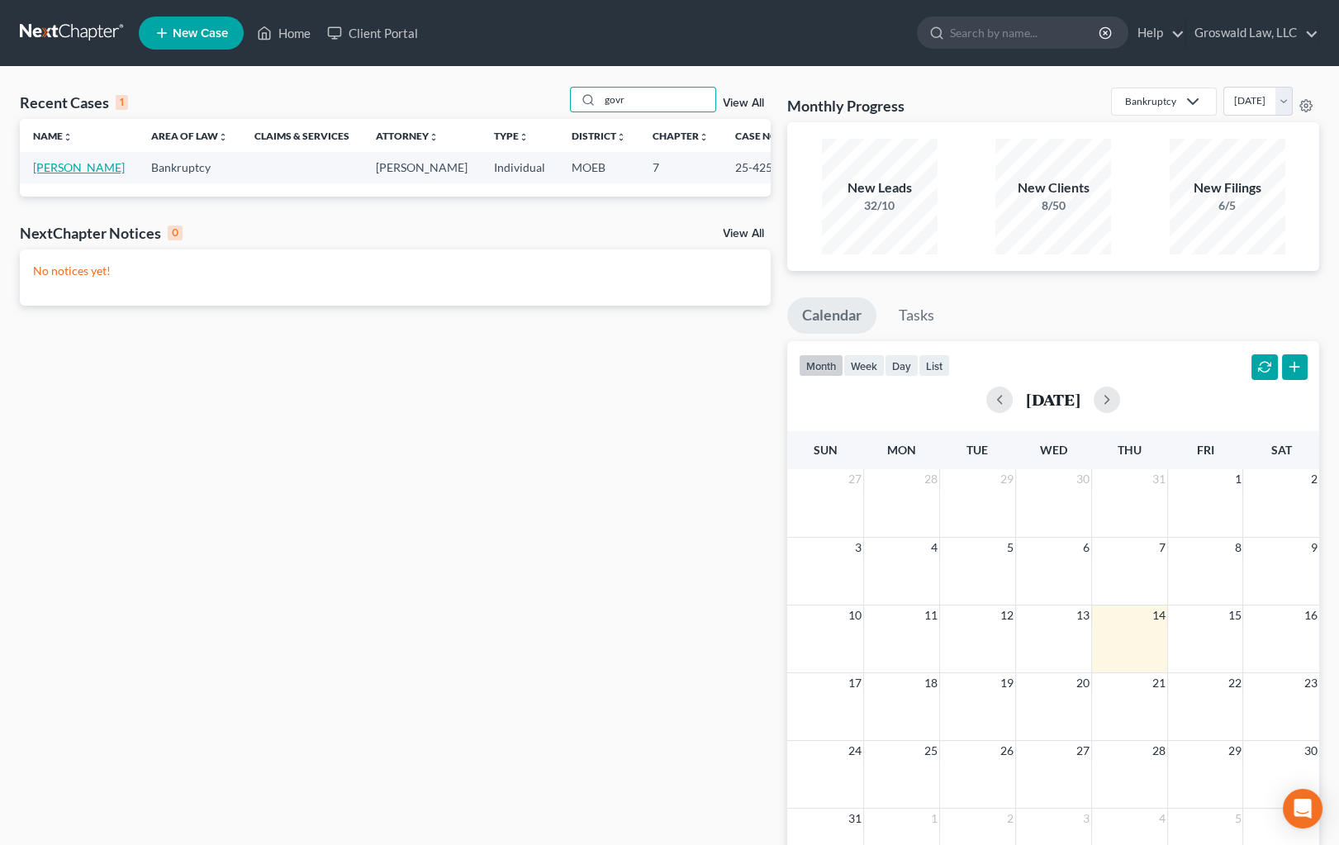
click at [60, 174] on link "[PERSON_NAME]" at bounding box center [79, 167] width 92 height 14
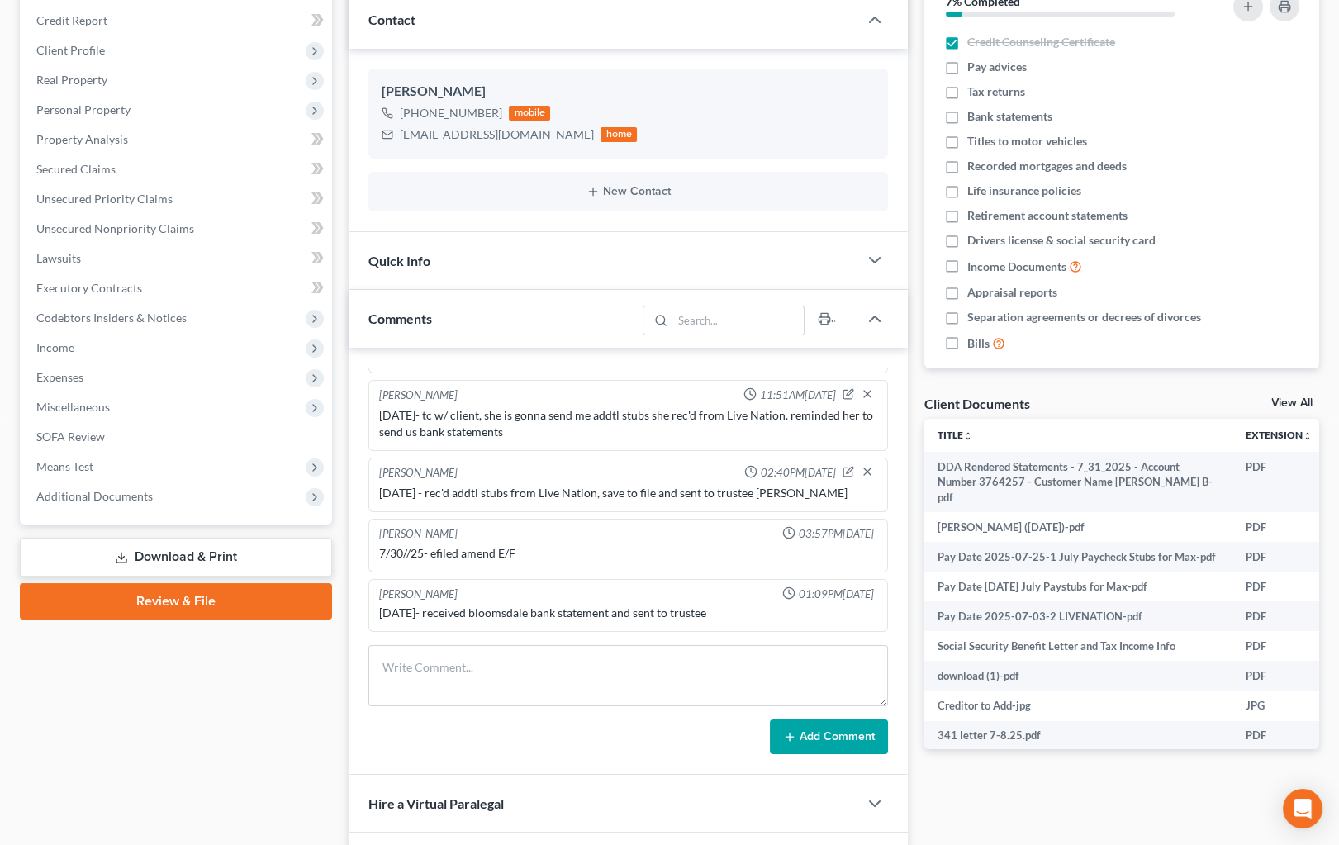
scroll to position [225, 0]
drag, startPoint x: 1024, startPoint y: 803, endPoint x: 723, endPoint y: 562, distance: 385.5
click at [1024, 803] on div "Docs Tasks Events Fees Timer 7% Completed Nothing here yet! Credit Counseling C…" at bounding box center [1121, 442] width 411 height 1016
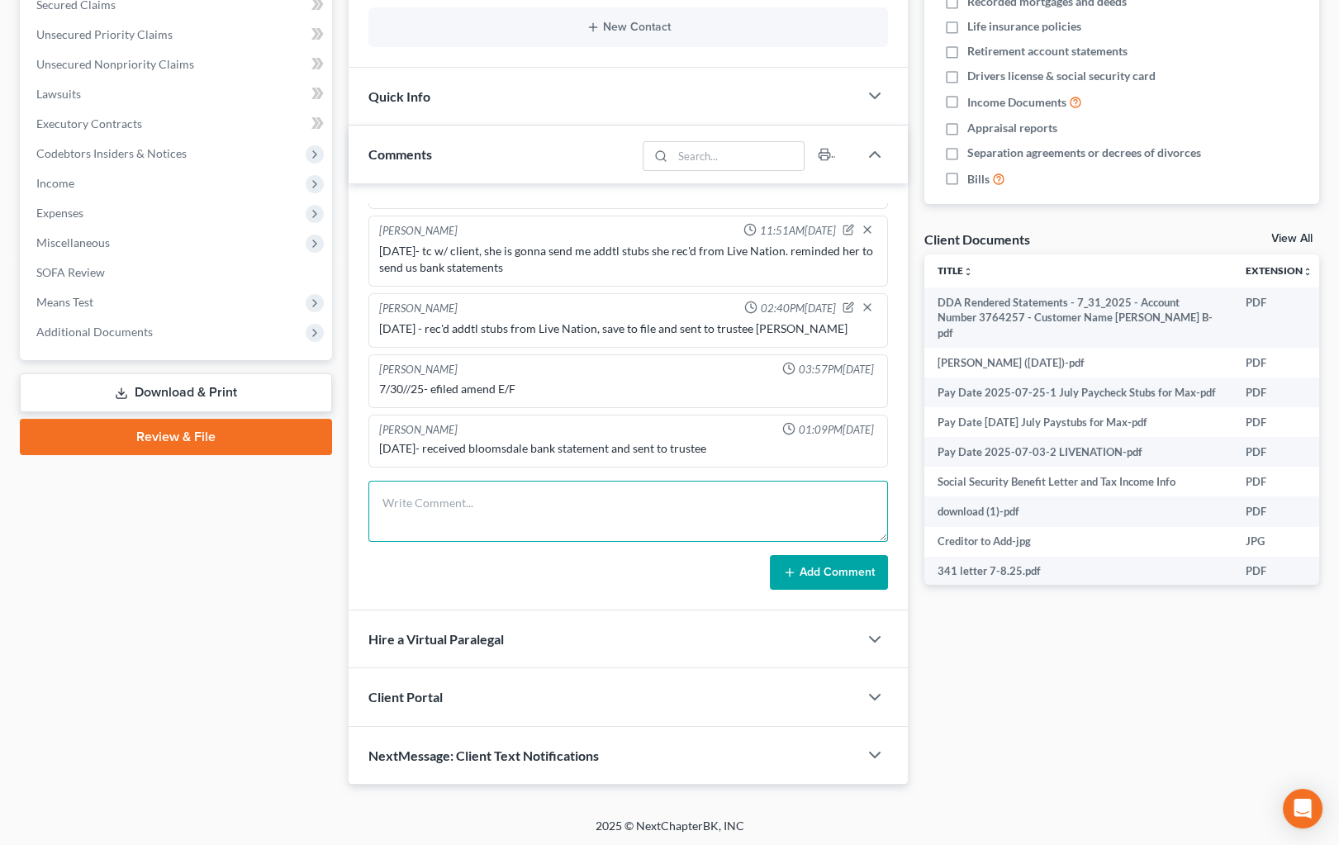
click at [571, 486] on textarea at bounding box center [627, 511] width 519 height 61
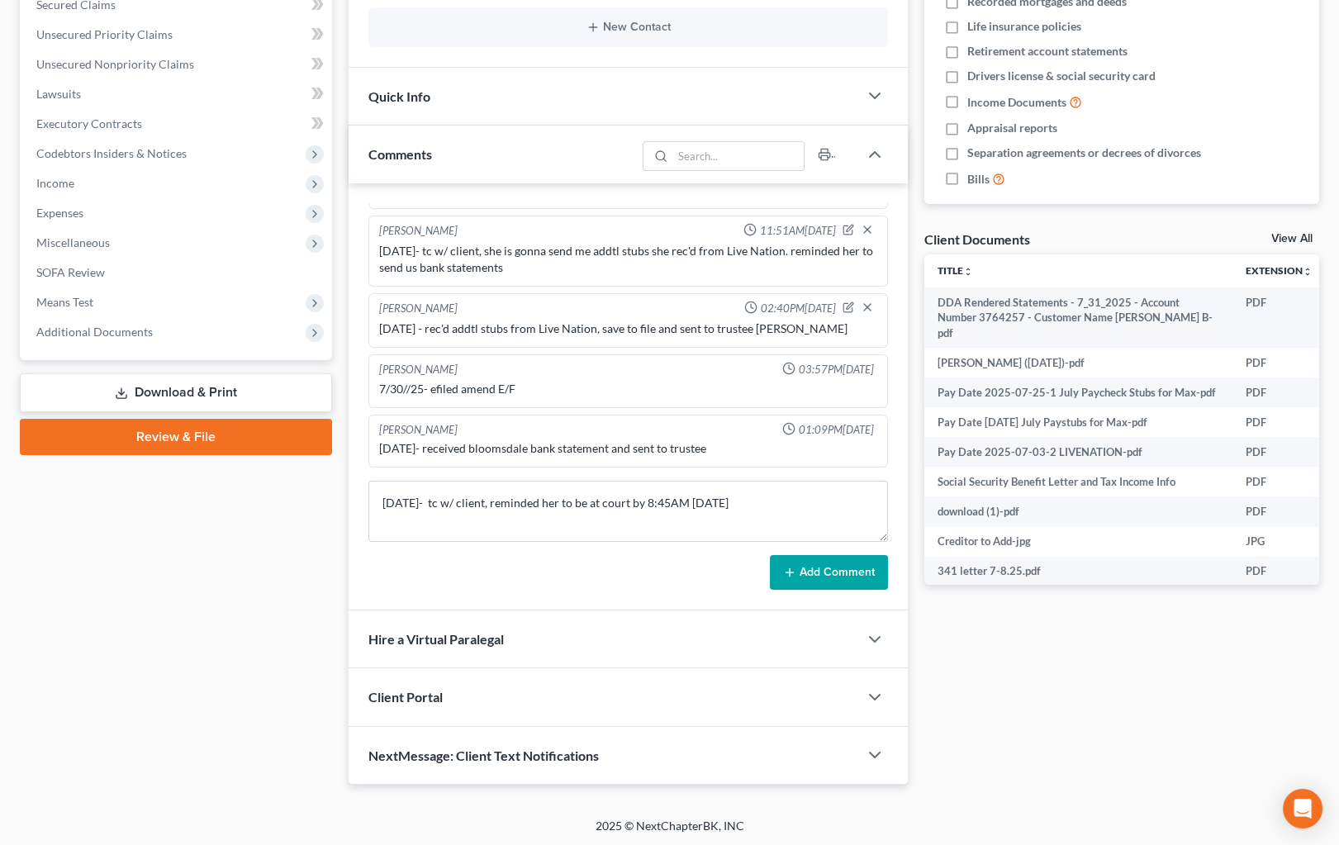
drag, startPoint x: 818, startPoint y: 572, endPoint x: 24, endPoint y: 247, distance: 857.7
click at [818, 571] on button "Add Comment" at bounding box center [829, 572] width 118 height 35
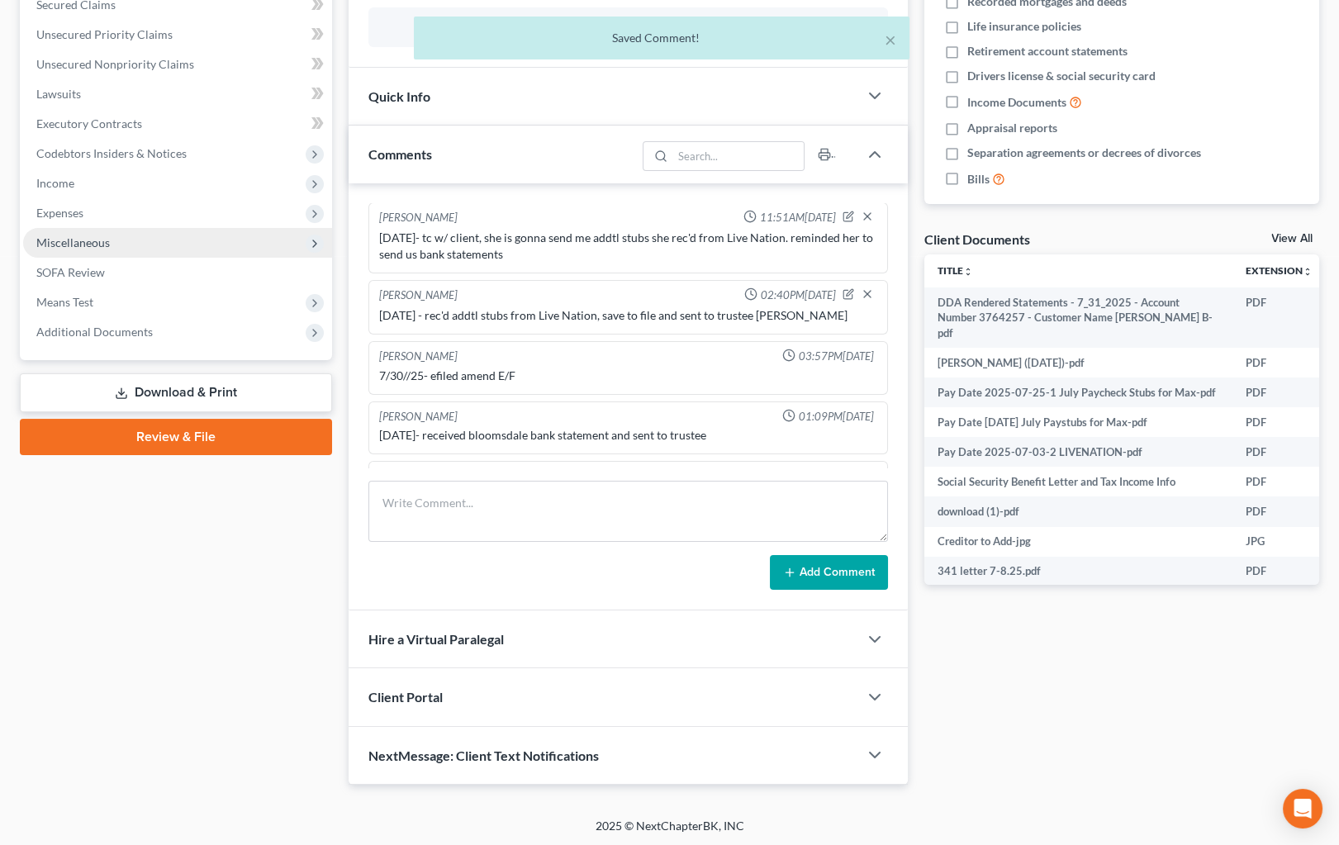
scroll to position [1037, 0]
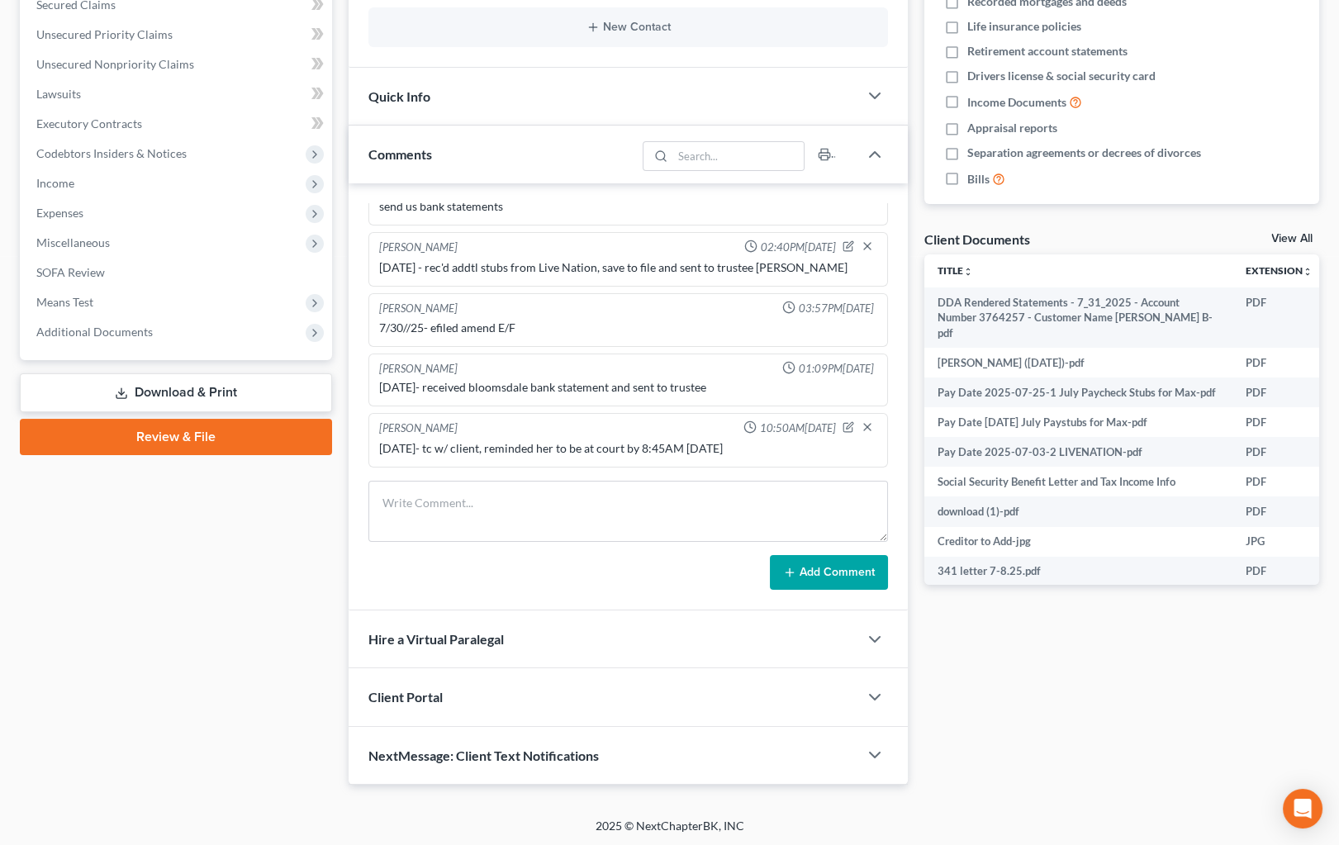
drag, startPoint x: 1029, startPoint y: 676, endPoint x: 871, endPoint y: 5, distance: 689.7
click at [1032, 671] on div "Docs Tasks Events Fees Timer 7% Completed Nothing here yet! Credit Counseling C…" at bounding box center [1121, 277] width 411 height 1016
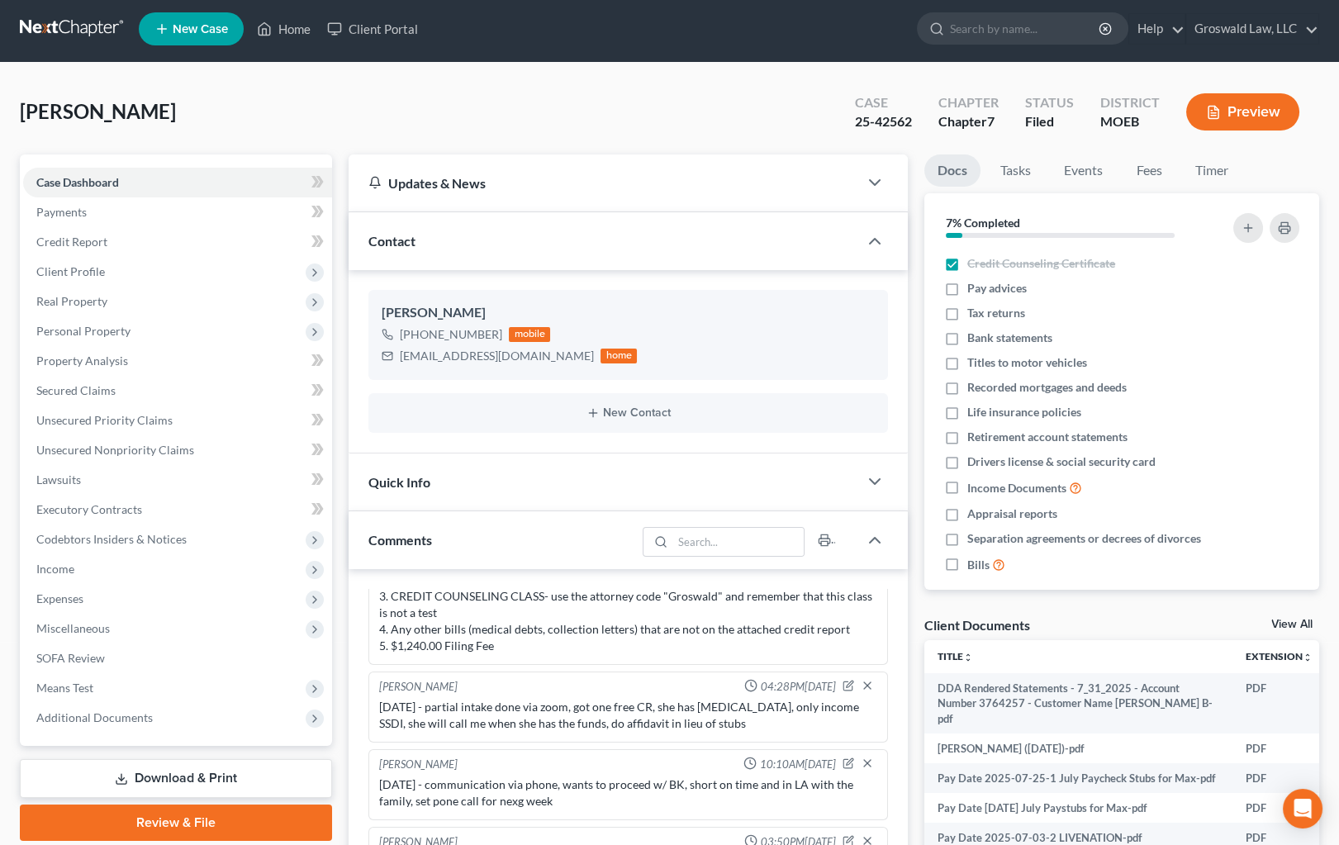
scroll to position [0, 0]
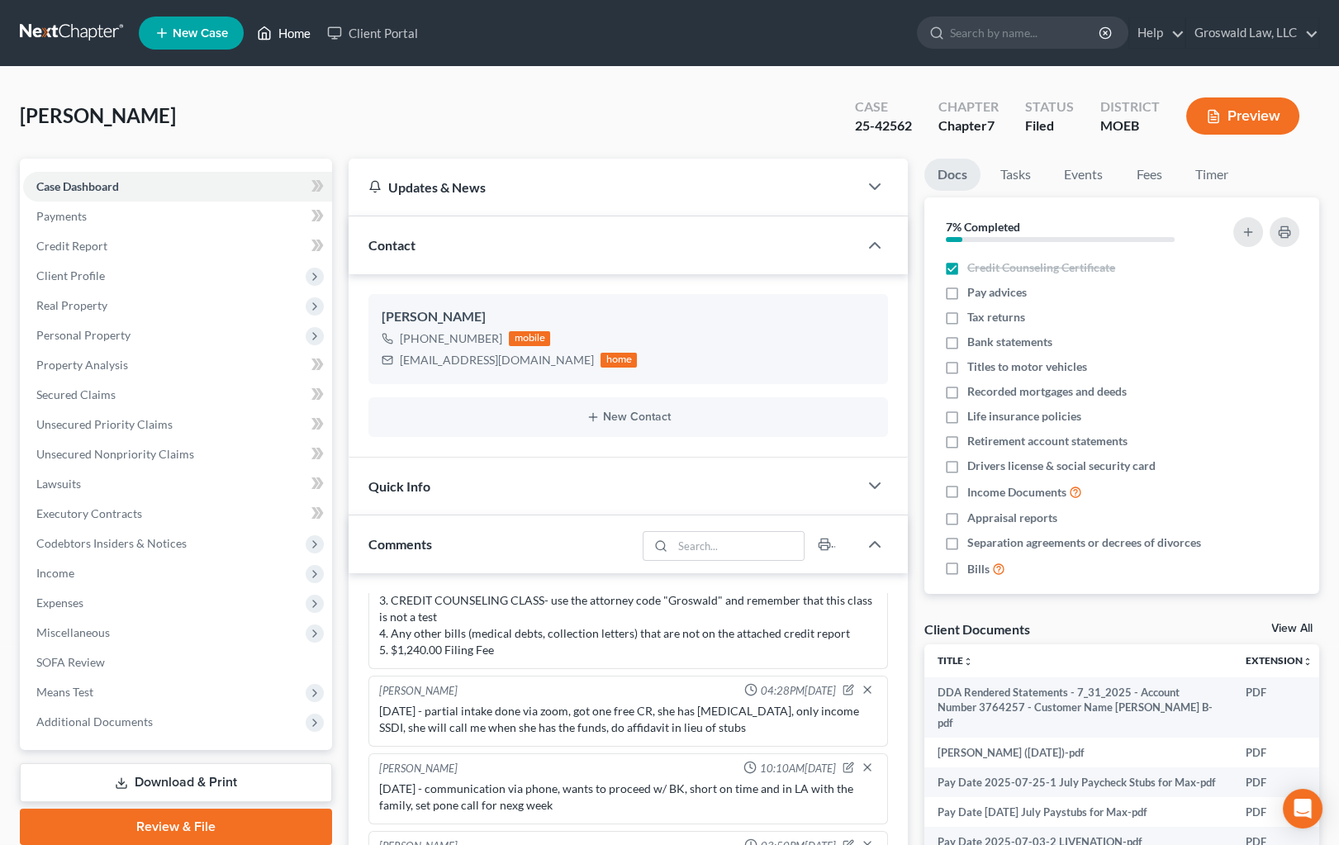
drag, startPoint x: 296, startPoint y: 22, endPoint x: 638, endPoint y: 101, distance: 350.8
click at [296, 22] on link "Home" at bounding box center [284, 33] width 70 height 30
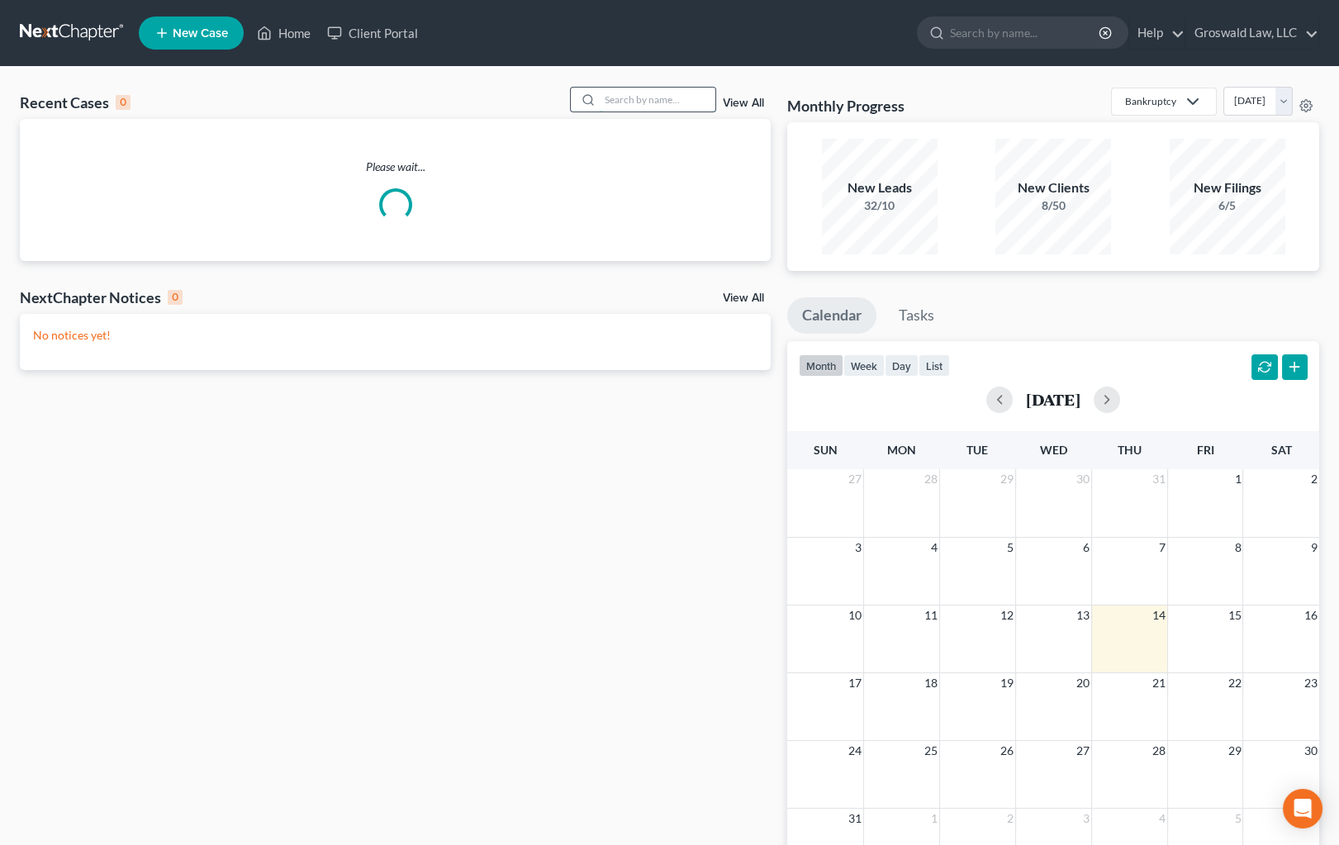
click at [693, 101] on input "search" at bounding box center [658, 100] width 116 height 24
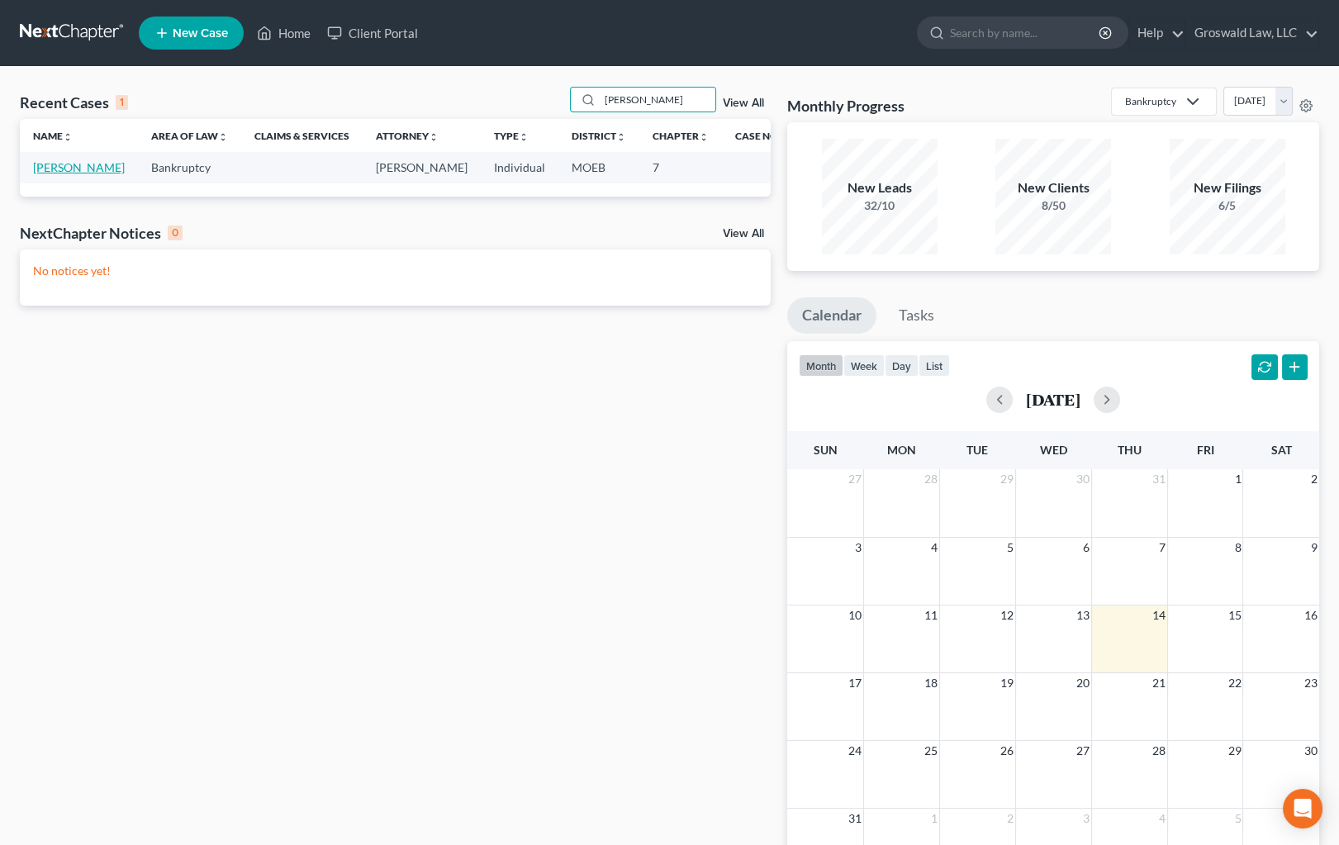
click at [45, 173] on link "[PERSON_NAME]" at bounding box center [79, 167] width 92 height 14
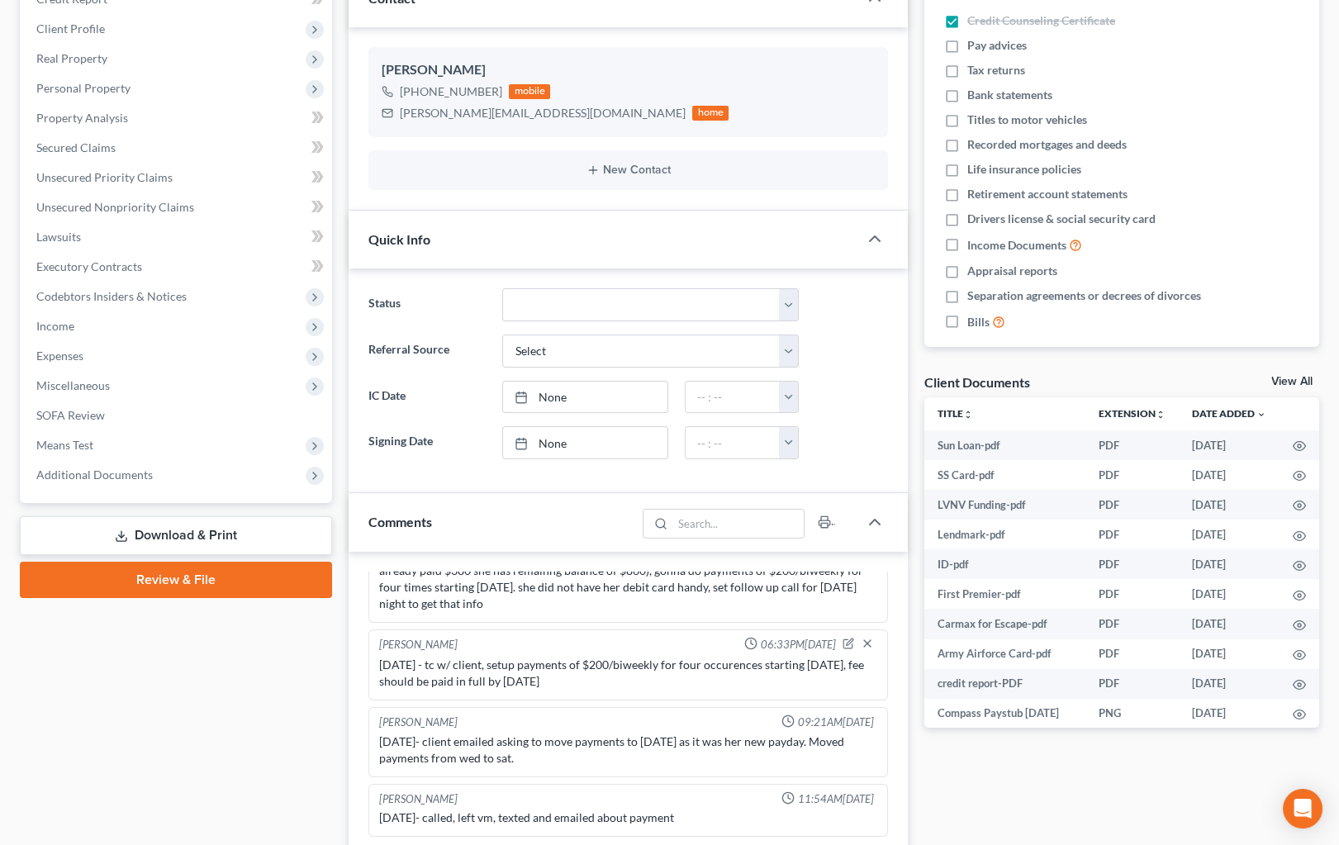
scroll to position [225, 0]
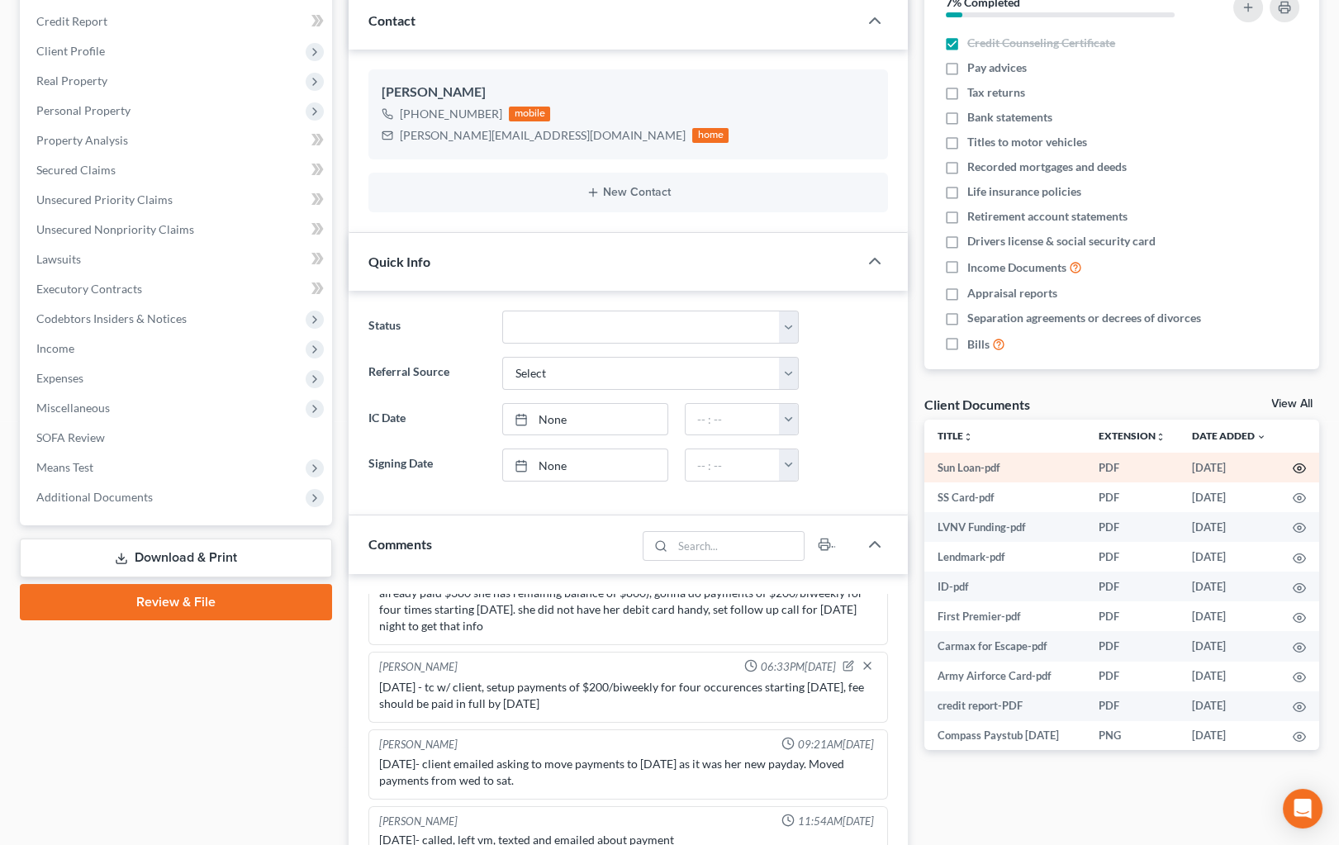
click at [1256, 466] on icon "button" at bounding box center [1298, 468] width 13 height 13
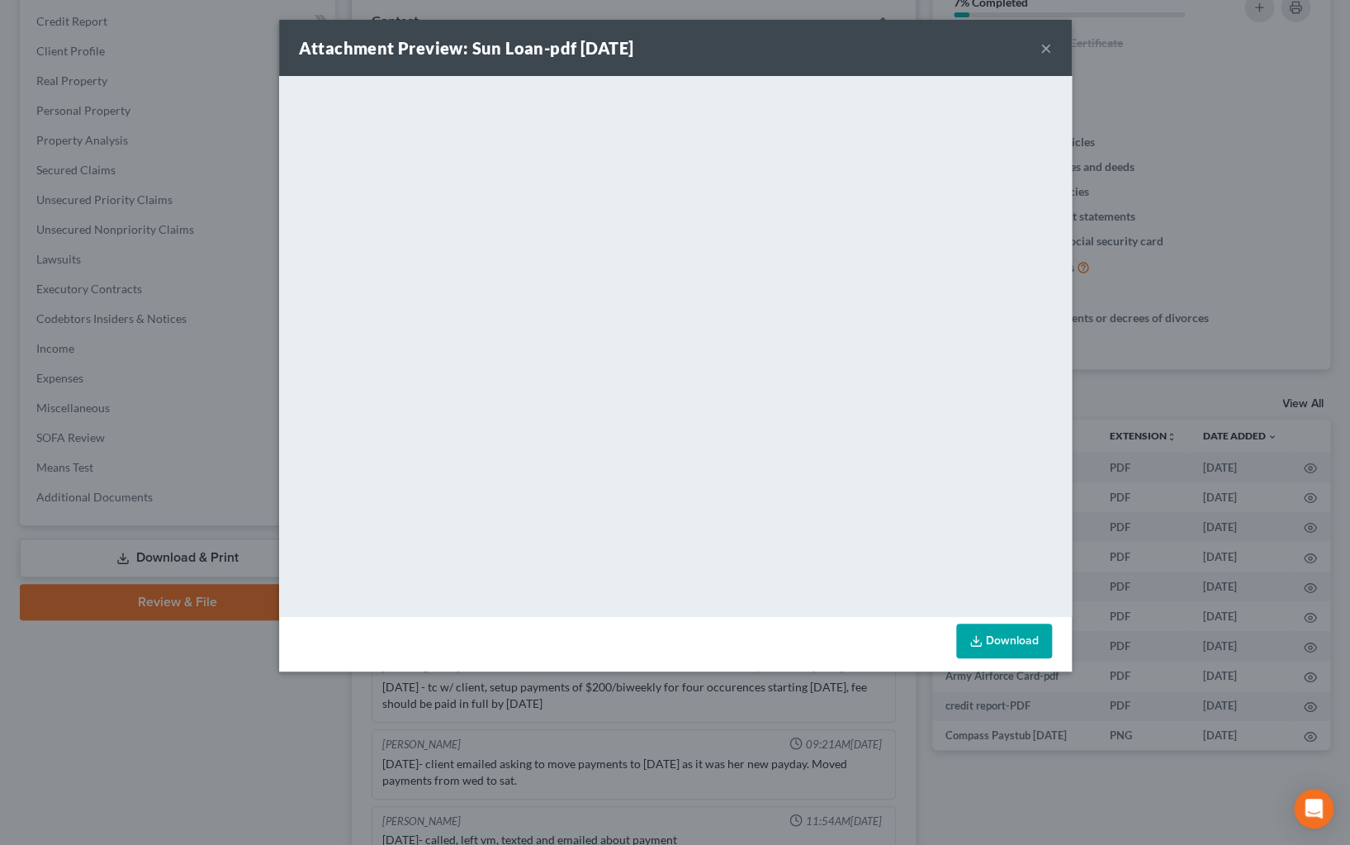
click at [1052, 49] on div "Attachment Preview: Sun Loan-pdf [DATE] ×" at bounding box center [675, 48] width 793 height 56
click at [1043, 46] on button "×" at bounding box center [1047, 48] width 12 height 20
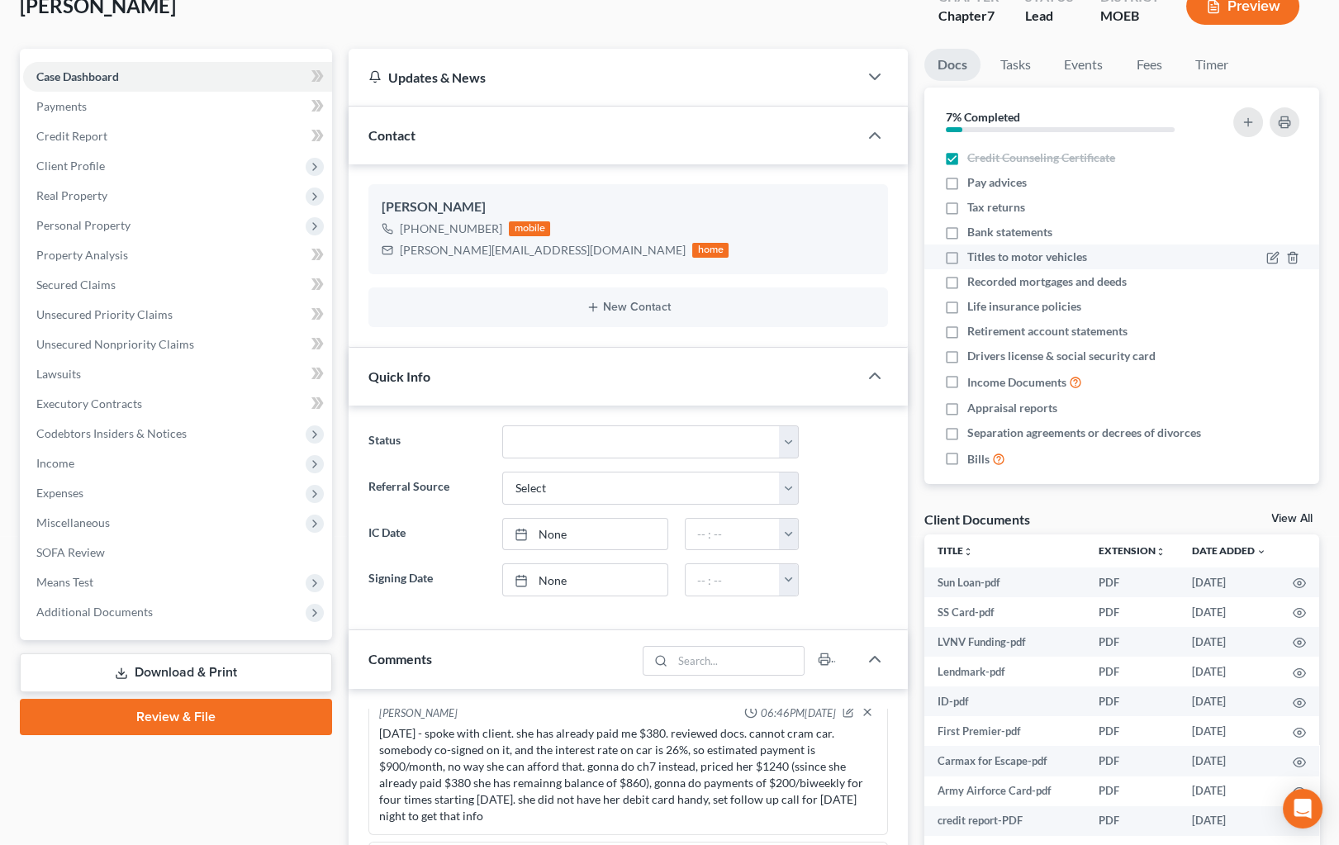
scroll to position [0, 0]
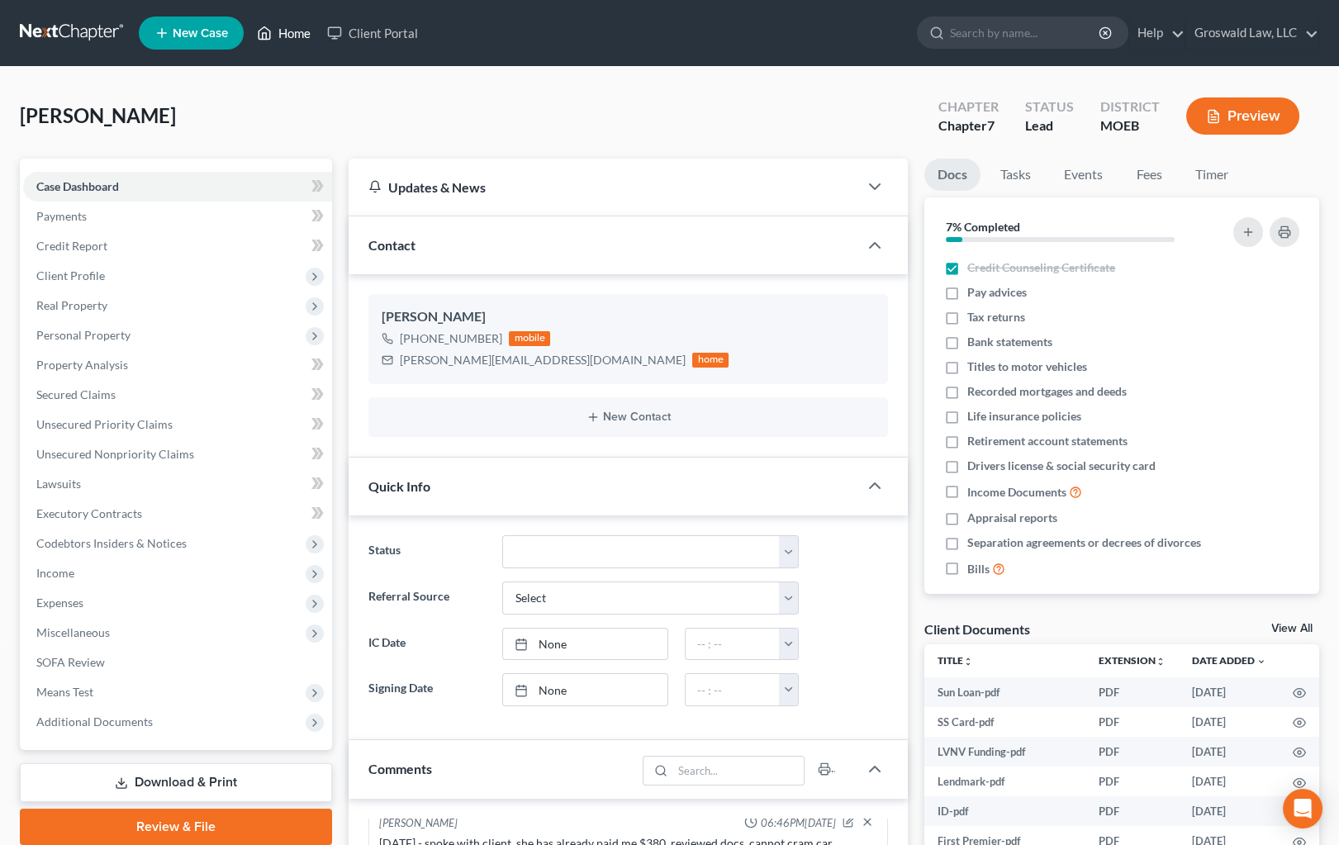
drag, startPoint x: 284, startPoint y: 26, endPoint x: 644, endPoint y: 52, distance: 361.0
click at [284, 26] on link "Home" at bounding box center [284, 33] width 70 height 30
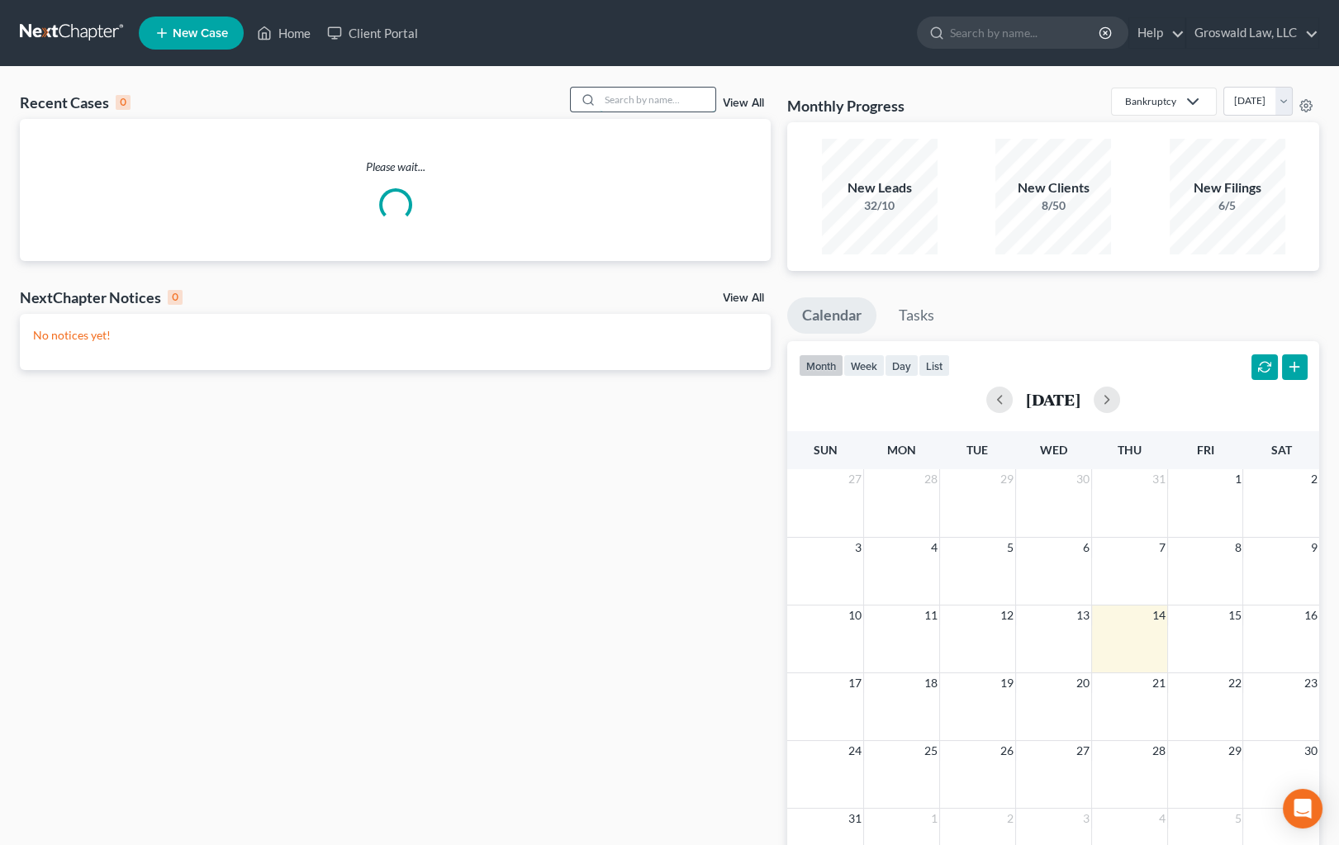
click at [639, 102] on input "search" at bounding box center [658, 100] width 116 height 24
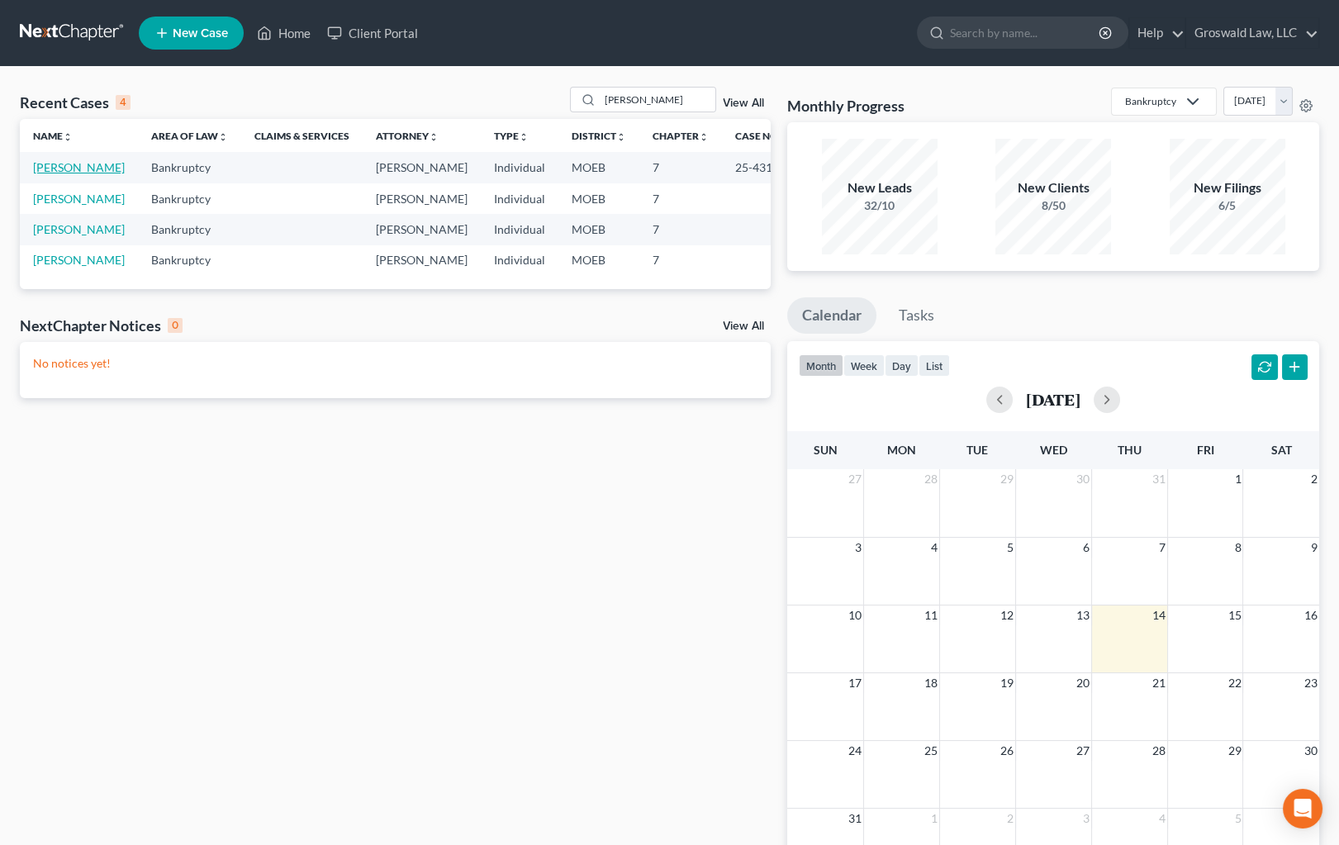
click at [38, 174] on link "[PERSON_NAME]" at bounding box center [79, 167] width 92 height 14
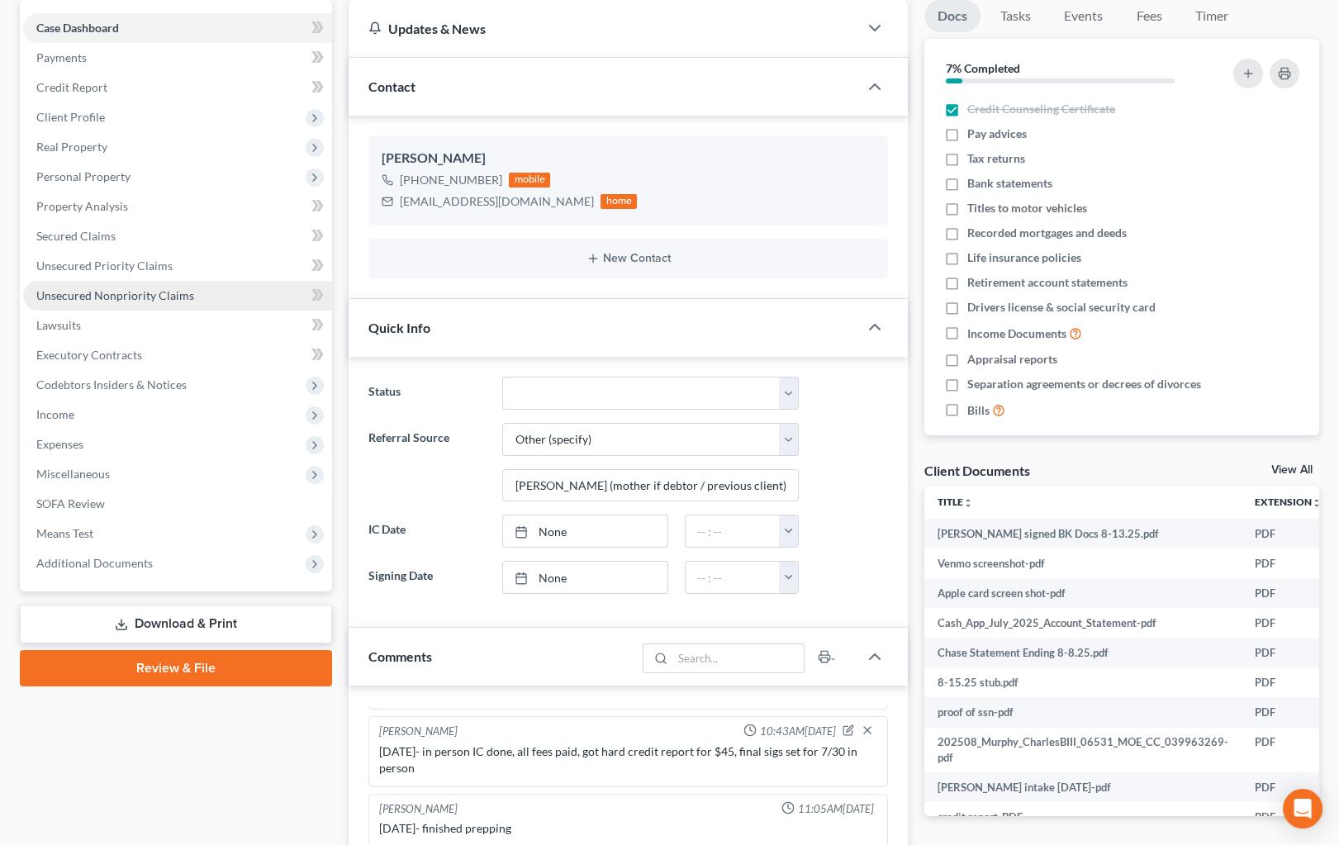
scroll to position [149, 0]
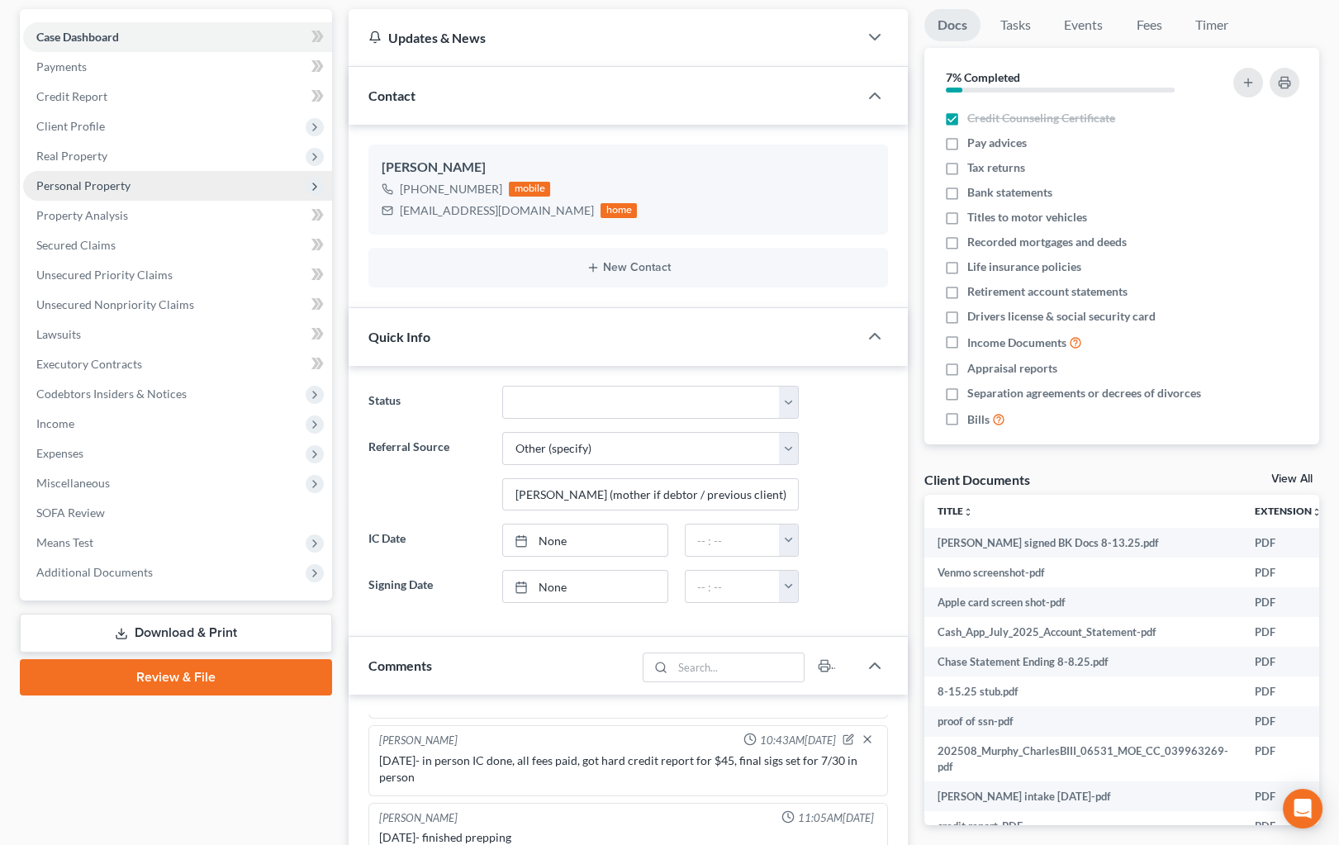
click at [119, 189] on span "Personal Property" at bounding box center [83, 185] width 94 height 14
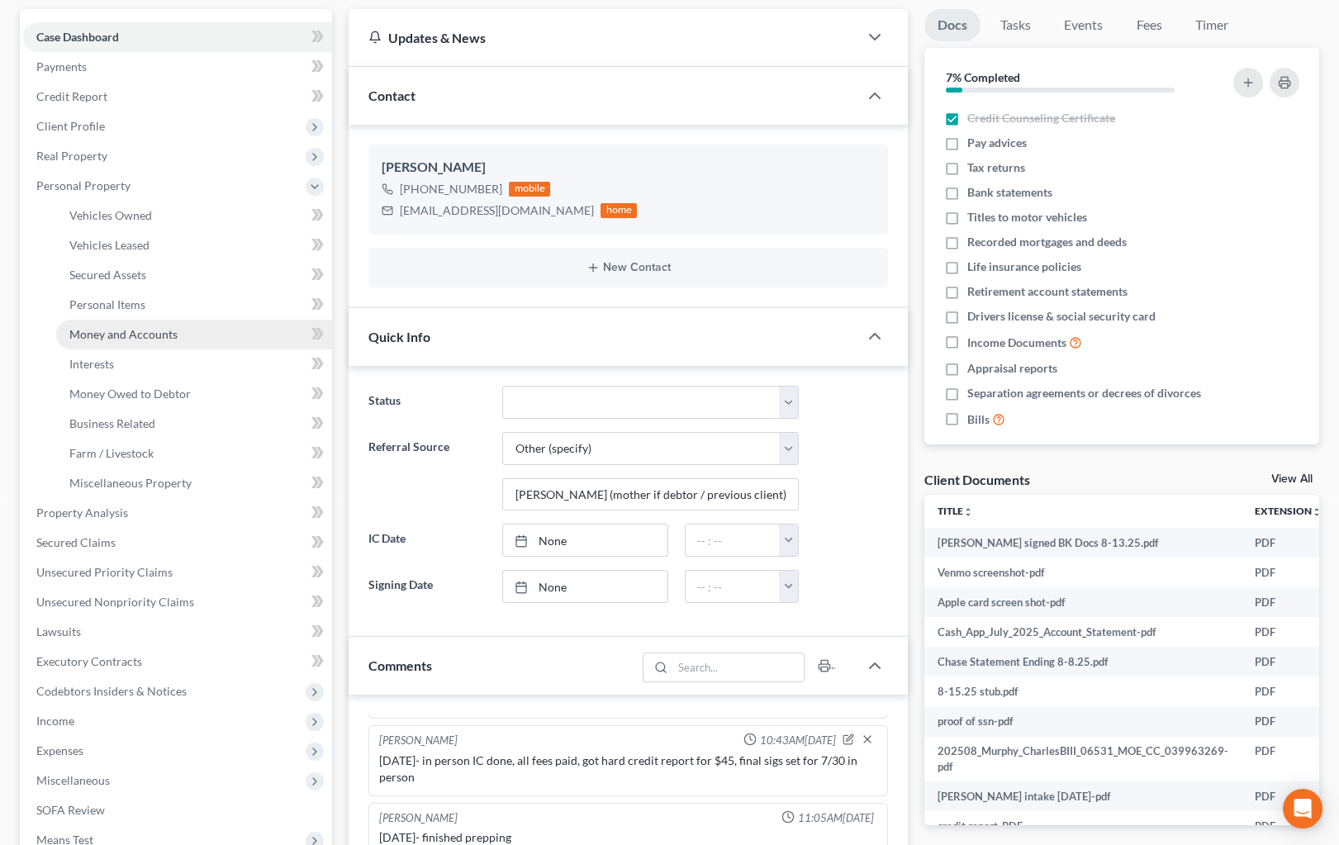
click at [157, 332] on span "Money and Accounts" at bounding box center [123, 334] width 108 height 14
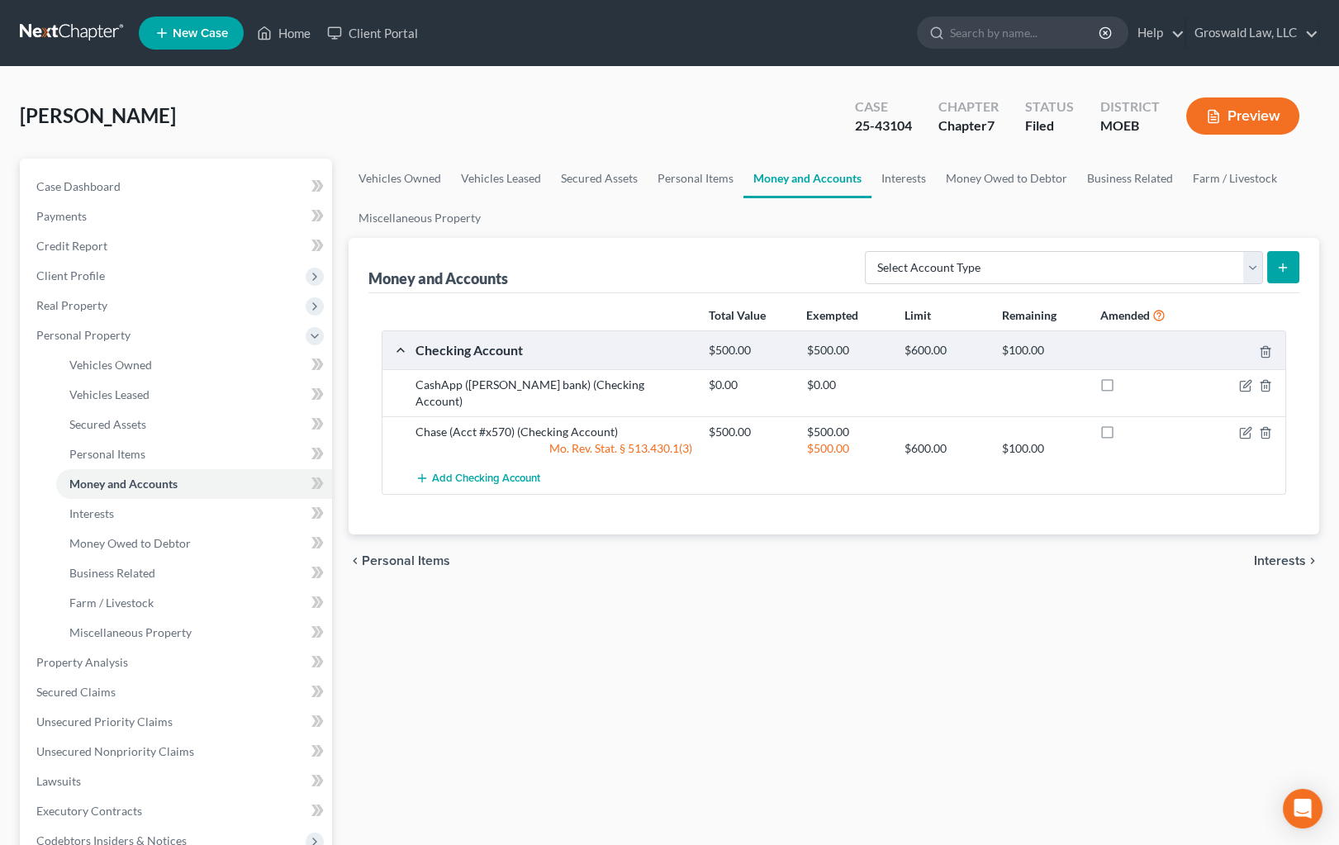
drag, startPoint x: 839, startPoint y: 671, endPoint x: 191, endPoint y: 145, distance: 834.9
click at [837, 651] on div "Vehicles Owned Vehicles Leased Secured Assets Personal Items Money and Accounts…" at bounding box center [833, 651] width 987 height 984
drag, startPoint x: 146, startPoint y: 189, endPoint x: 257, endPoint y: 296, distance: 153.6
click at [146, 189] on link "Case Dashboard" at bounding box center [177, 187] width 309 height 30
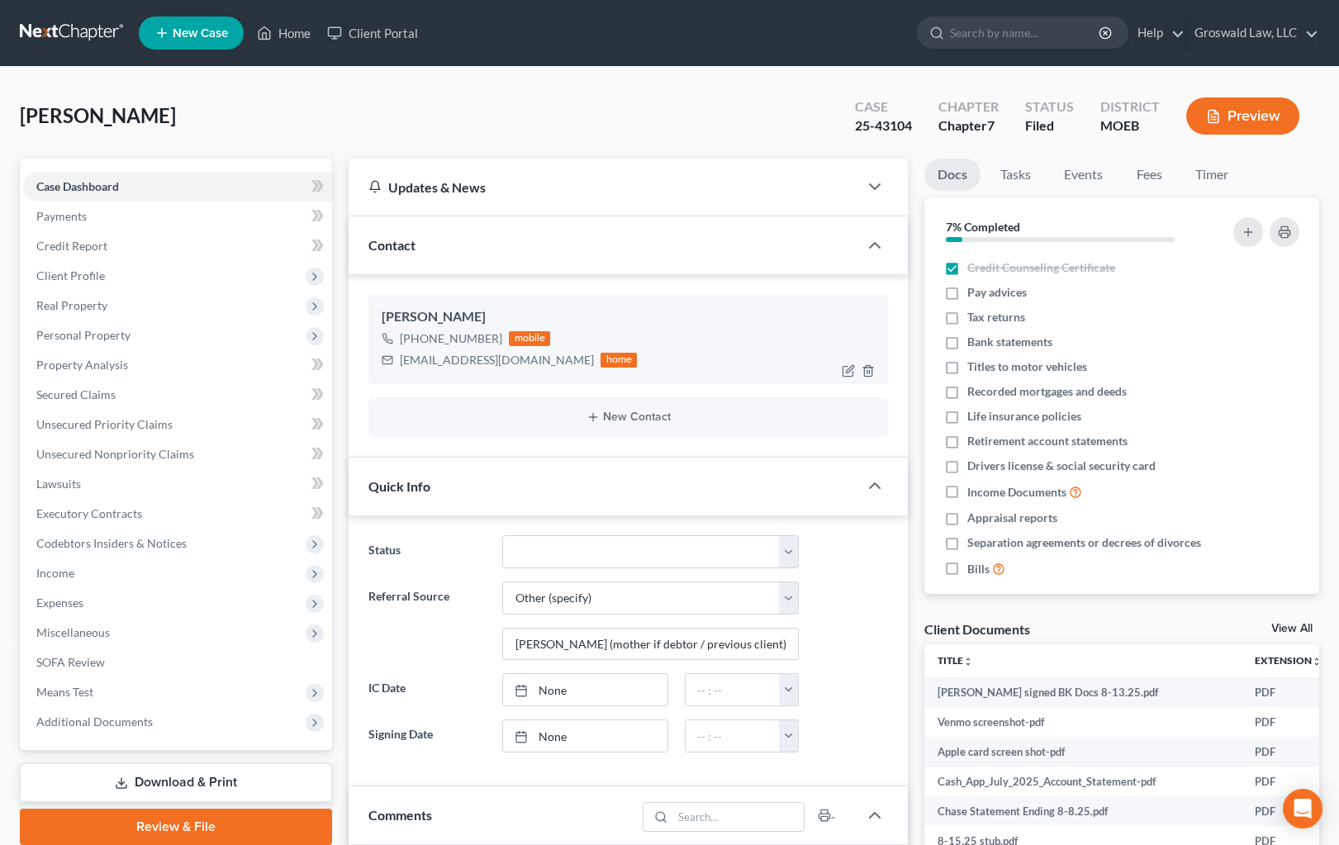
scroll to position [380, 0]
drag, startPoint x: 530, startPoint y: 359, endPoint x: 401, endPoint y: 360, distance: 129.7
click at [401, 360] on div "[EMAIL_ADDRESS][DOMAIN_NAME] home" at bounding box center [509, 359] width 255 height 21
copy div "[EMAIL_ADDRESS][DOMAIN_NAME]"
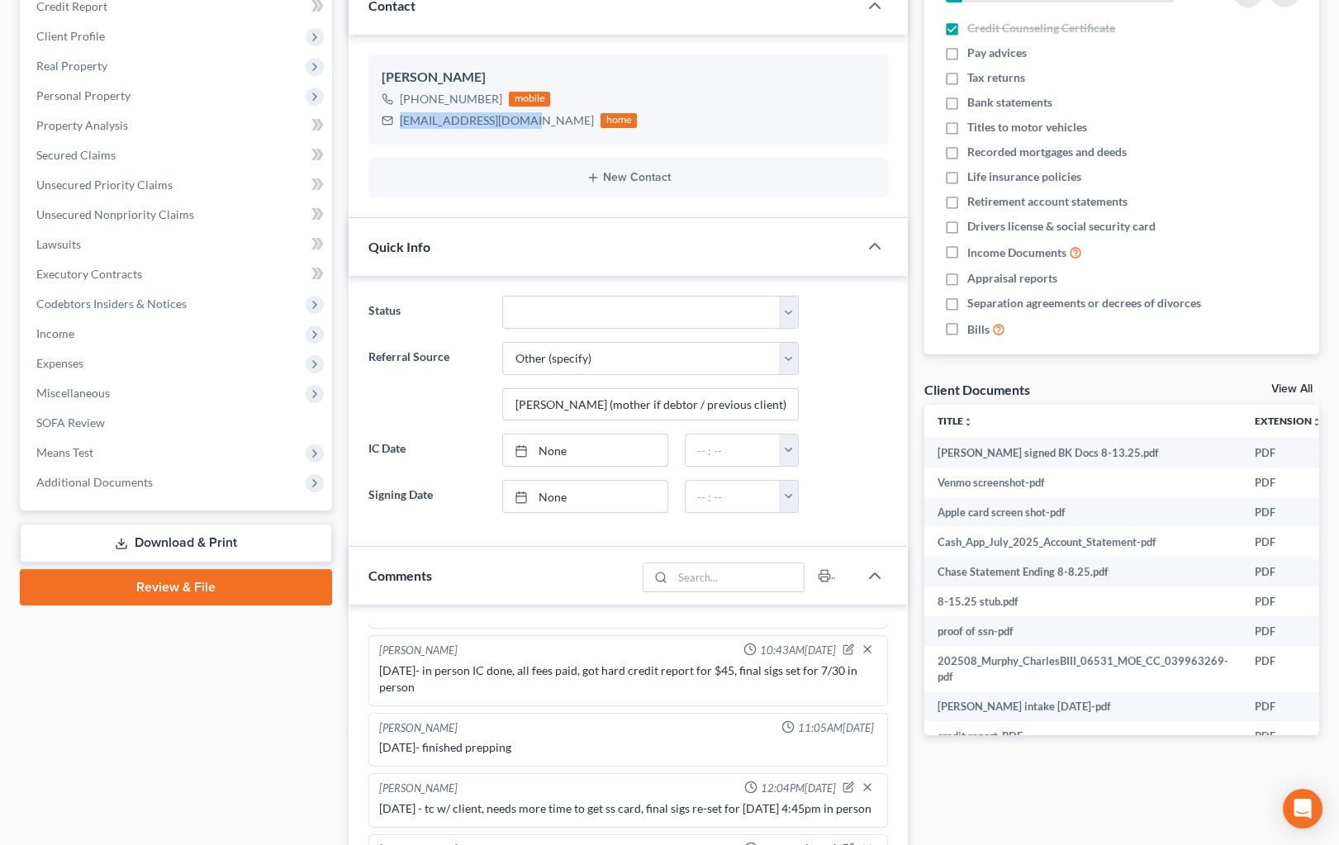
scroll to position [450, 0]
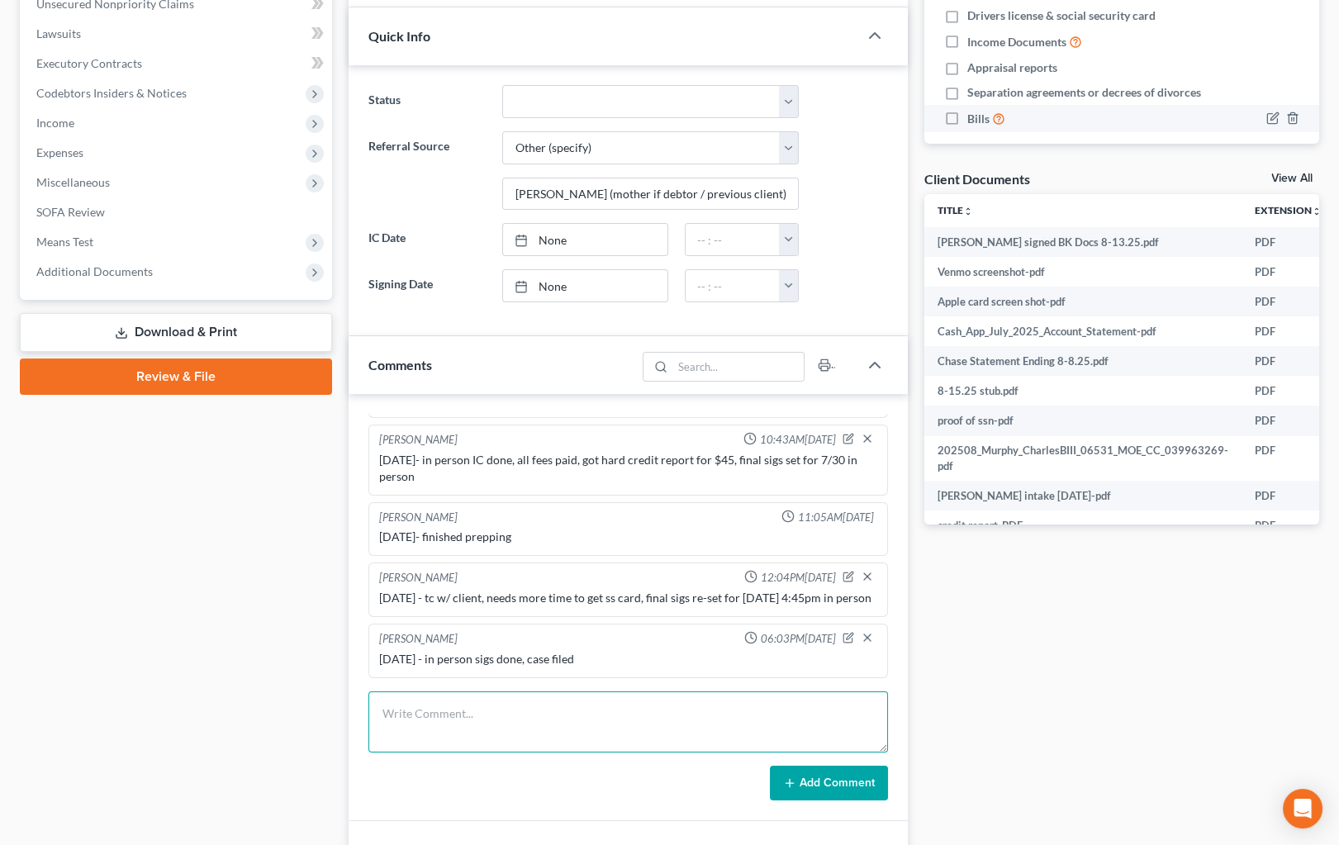
drag, startPoint x: 544, startPoint y: 709, endPoint x: 1085, endPoint y: 136, distance: 788.1
click at [551, 710] on textarea at bounding box center [627, 721] width 519 height 61
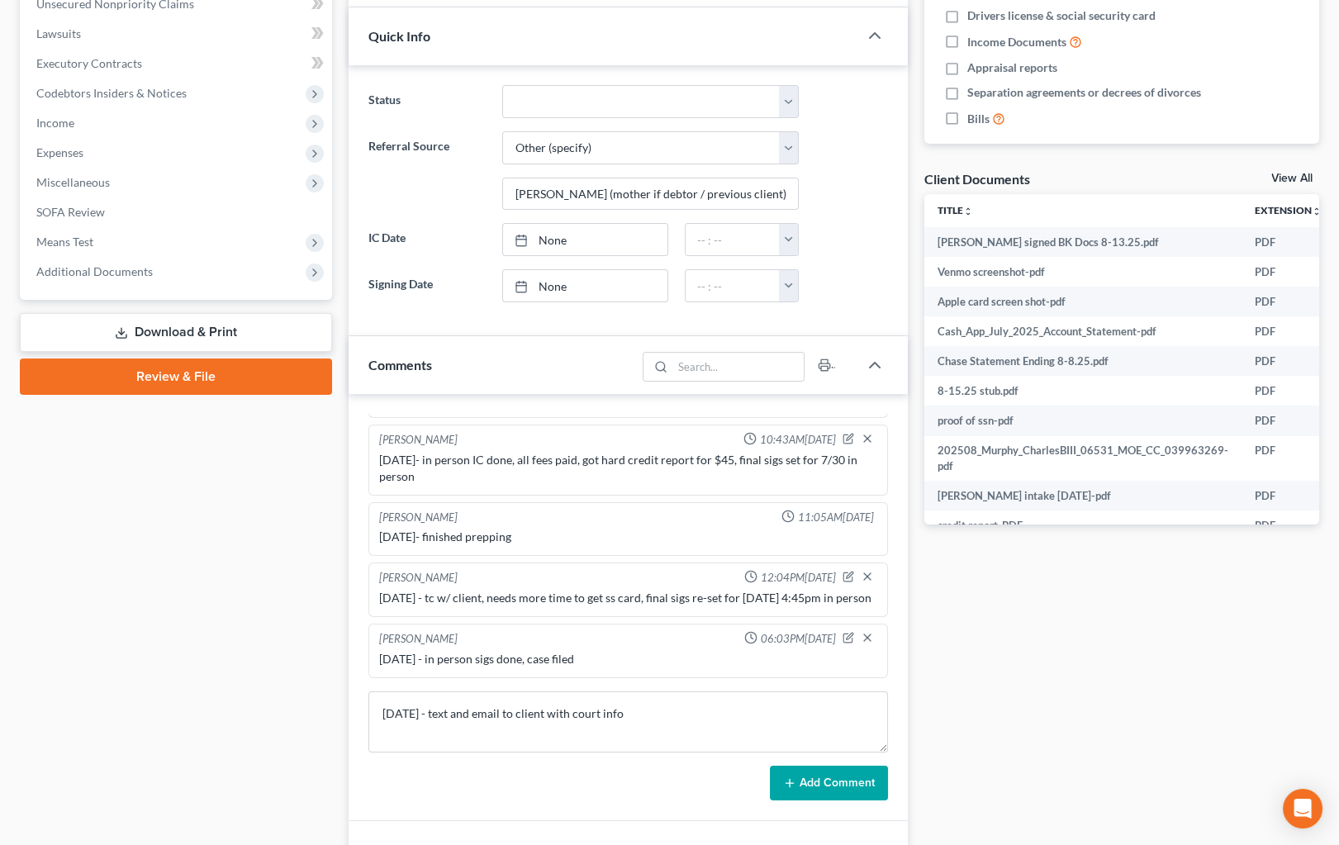
click at [837, 776] on button "Add Comment" at bounding box center [829, 783] width 118 height 35
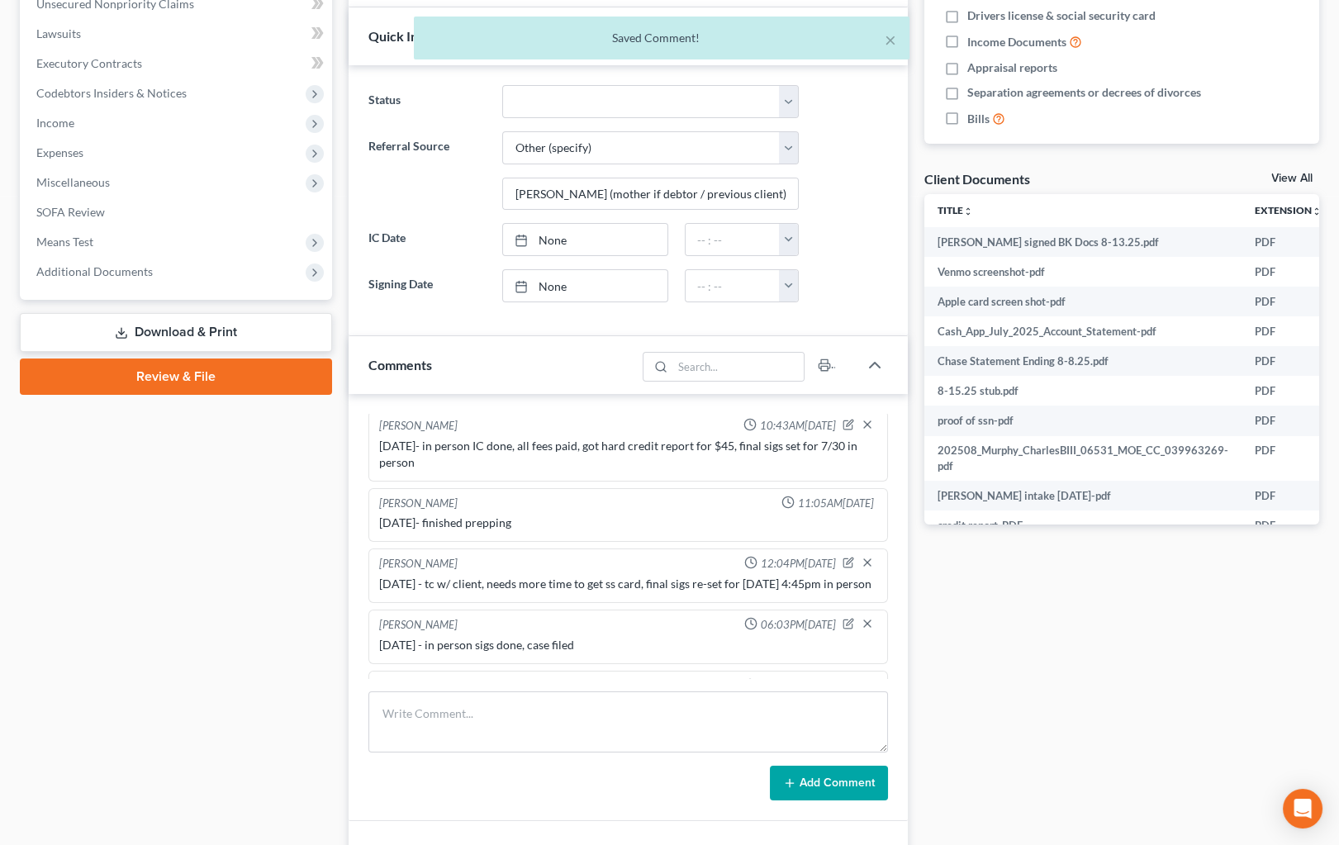
scroll to position [441, 0]
